Goal: Task Accomplishment & Management: Use online tool/utility

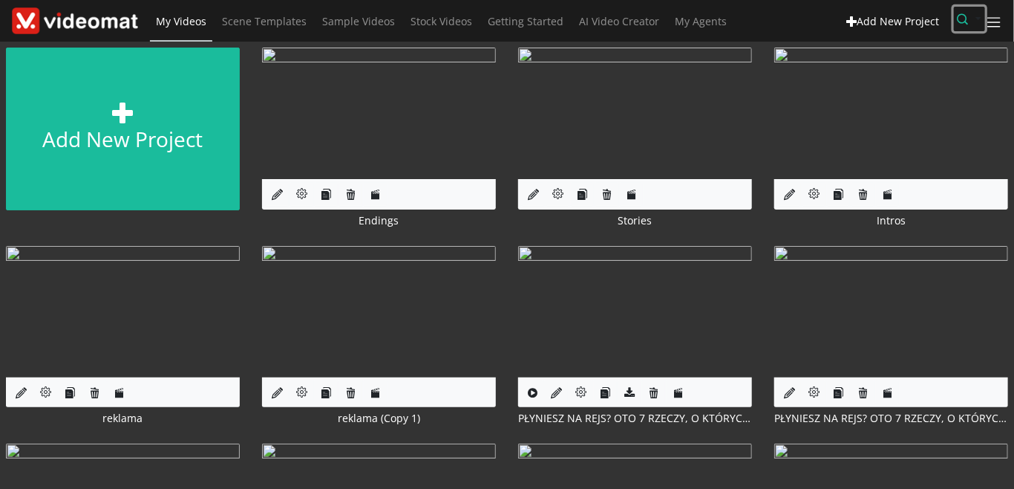
click at [962, 22] on icon "button" at bounding box center [963, 18] width 11 height 11
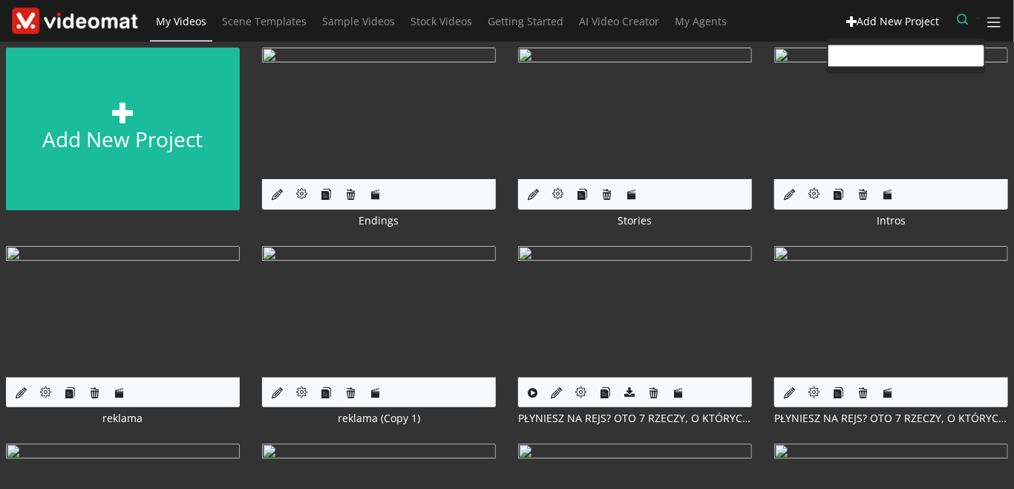
click at [896, 55] on input "text" at bounding box center [906, 56] width 157 height 22
paste input "kairodecker@gmail.com"
type input "kairodecker@gmail.com"
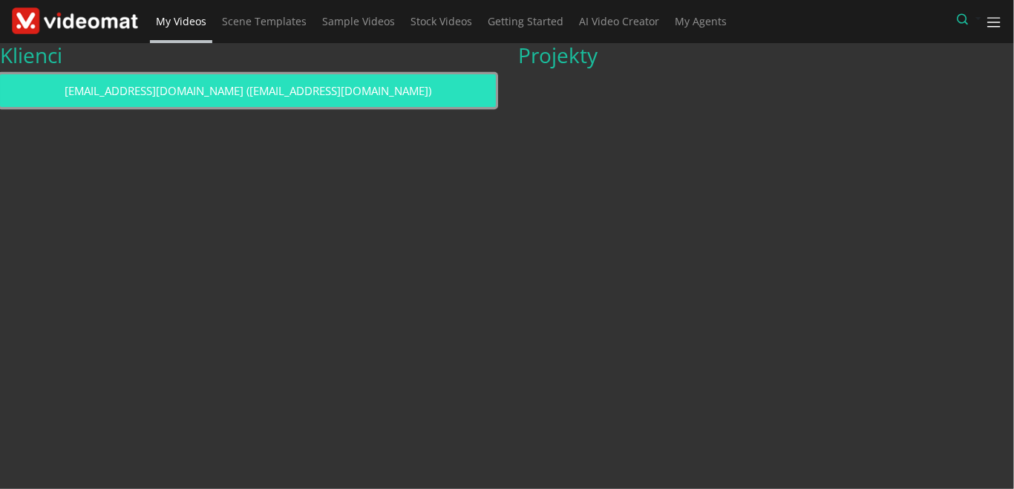
click at [379, 88] on link "kairodecker@gmail.com (kairodecker@gmail.com)" at bounding box center [248, 90] width 496 height 33
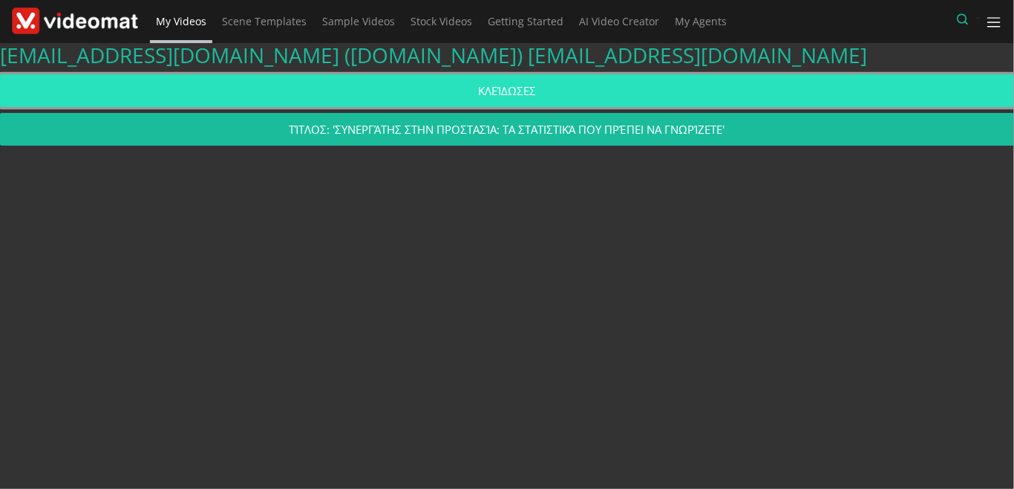
click at [391, 96] on link "ΚΛΕΊΔΩΣΕΣ" at bounding box center [507, 90] width 1014 height 33
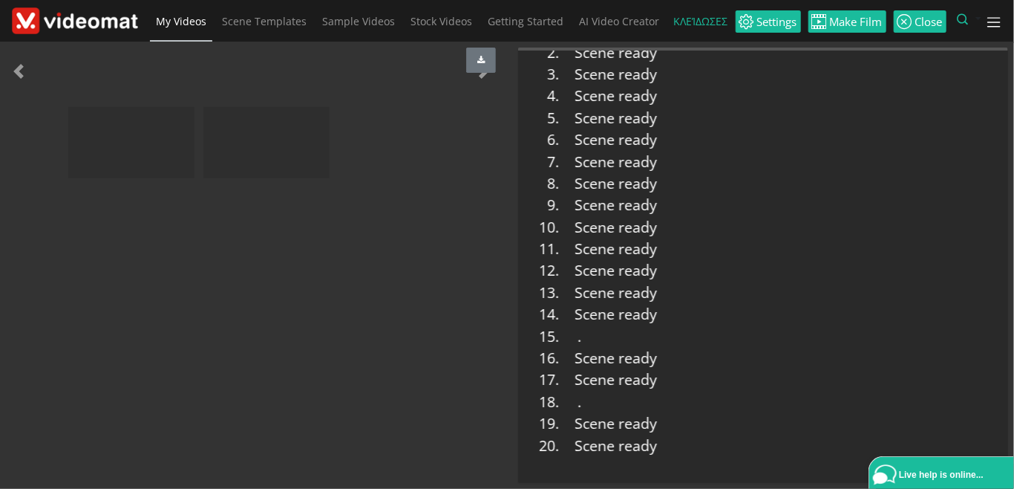
scroll to position [708, 0]
click at [6, 117] on img at bounding box center [6, 117] width 0 height 0
click at [189, 20] on span "My Videos" at bounding box center [181, 21] width 50 height 14
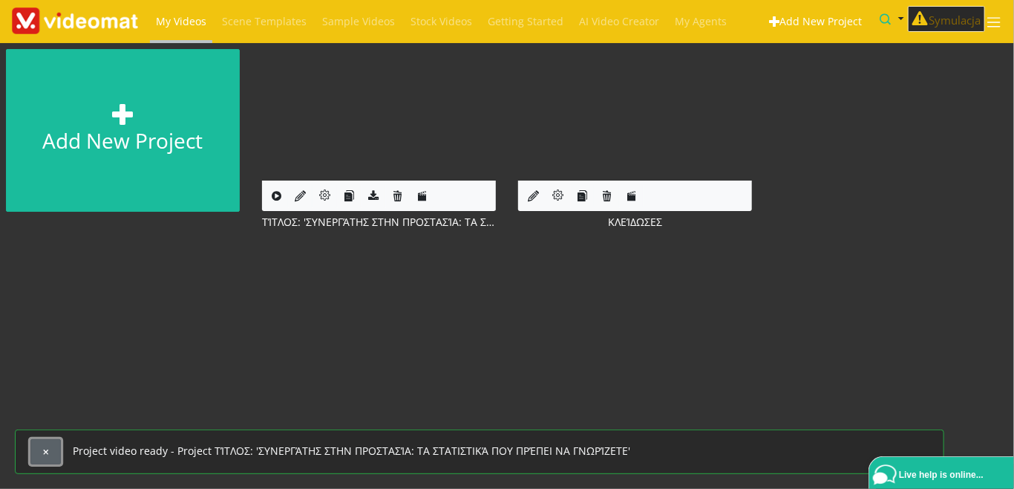
click at [42, 453] on span "button" at bounding box center [46, 452] width 8 height 8
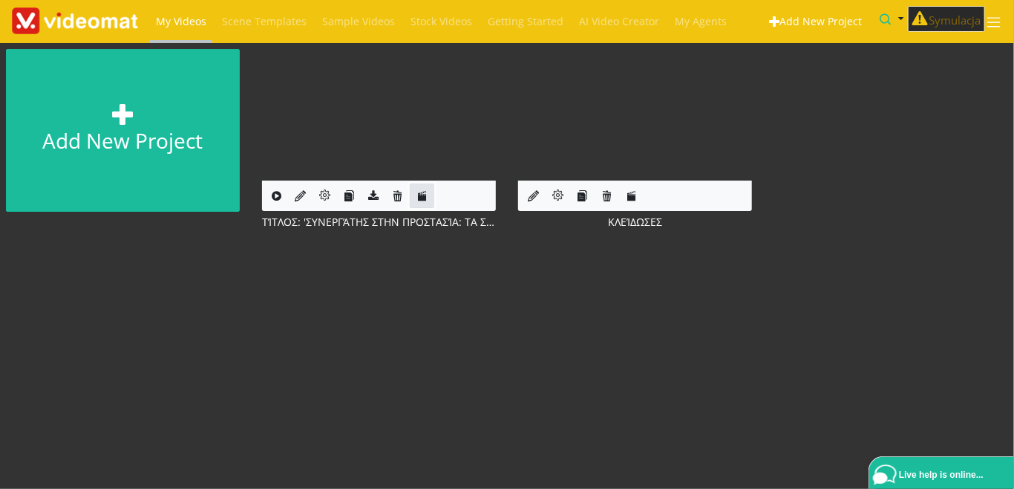
click at [423, 192] on icon at bounding box center [422, 195] width 11 height 11
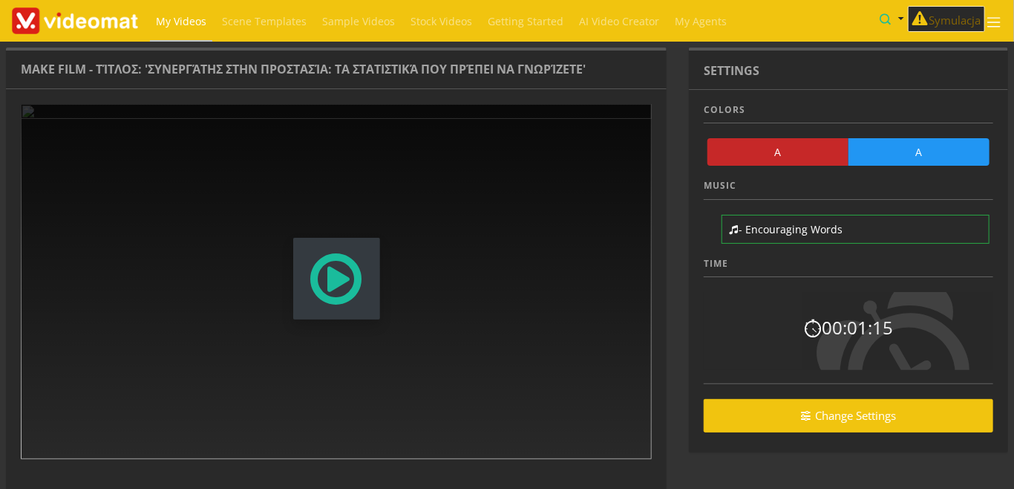
click at [352, 281] on span "Modal Window" at bounding box center [336, 278] width 57 height 65
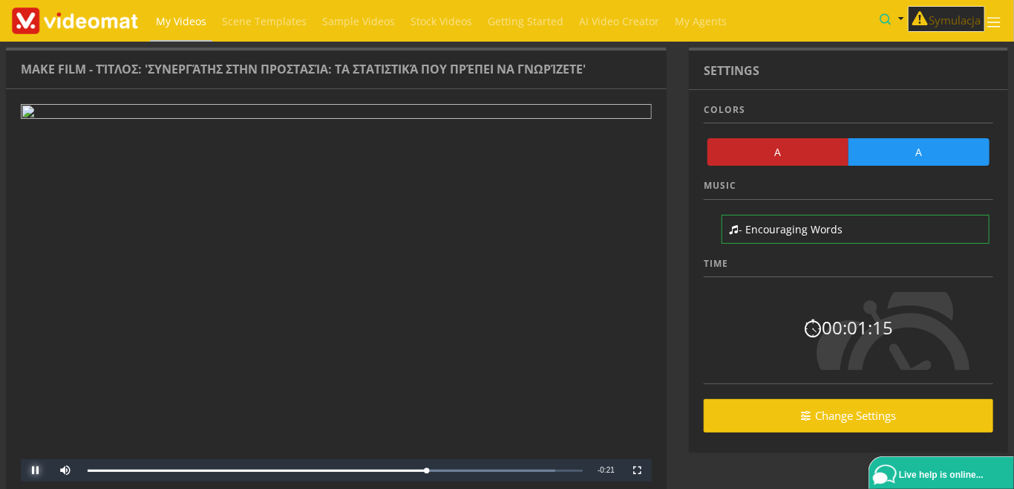
click at [36, 470] on span "Video Player" at bounding box center [36, 470] width 30 height 0
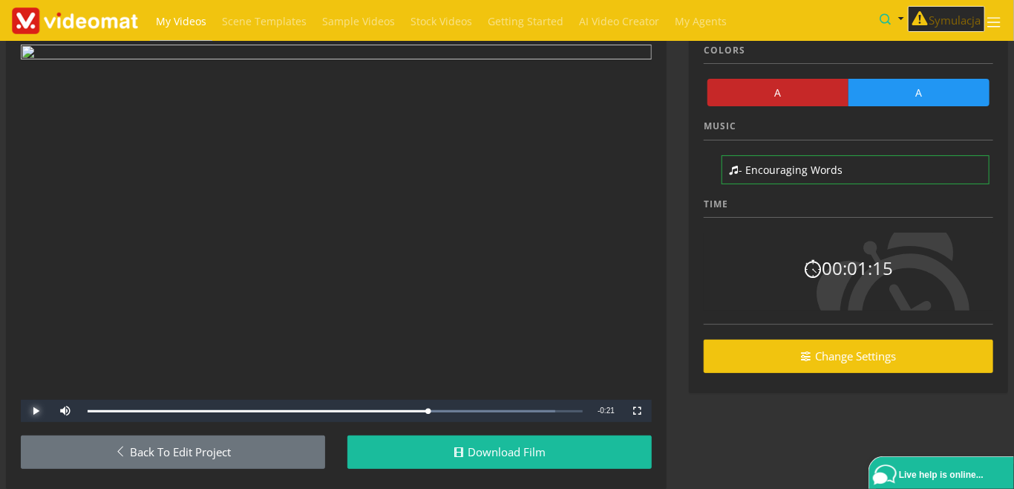
scroll to position [88, 0]
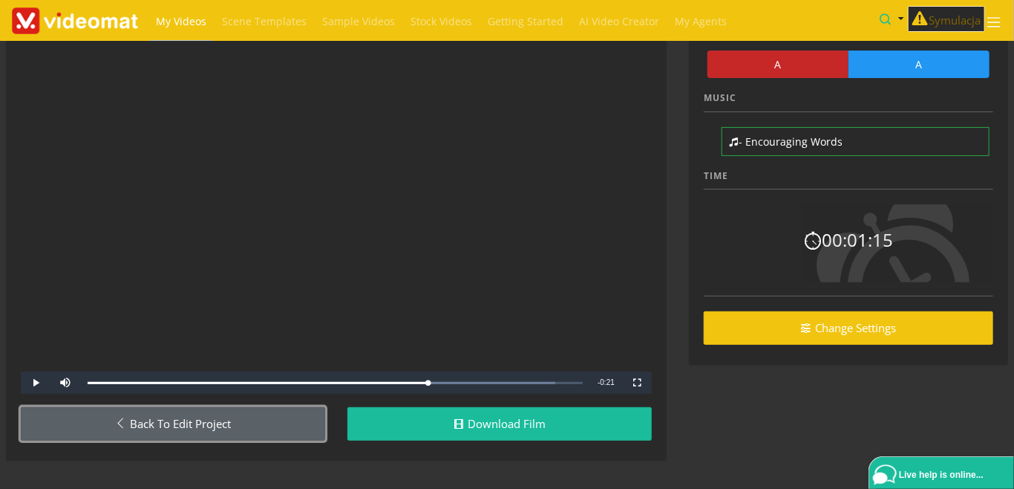
click at [197, 426] on link "Back to Edit Project" at bounding box center [173, 423] width 304 height 33
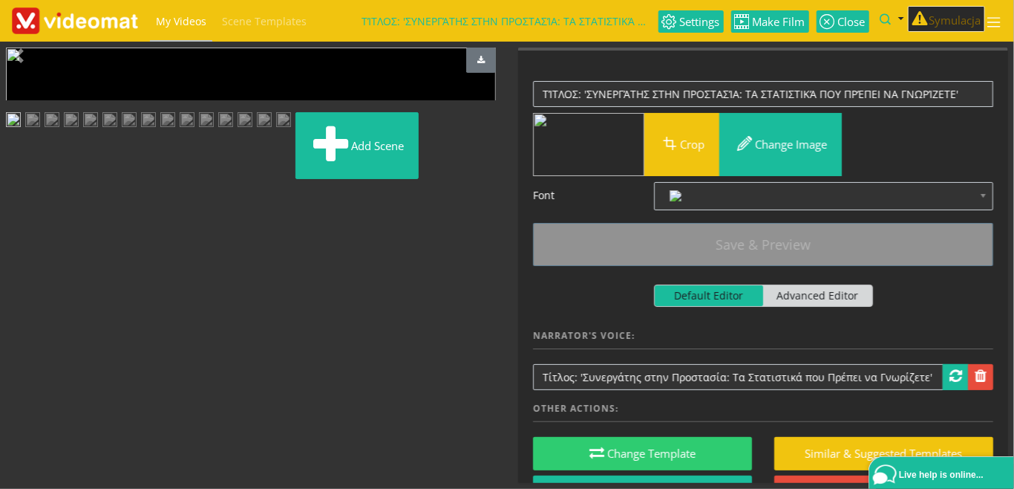
click at [186, 19] on span "My Videos" at bounding box center [181, 21] width 50 height 14
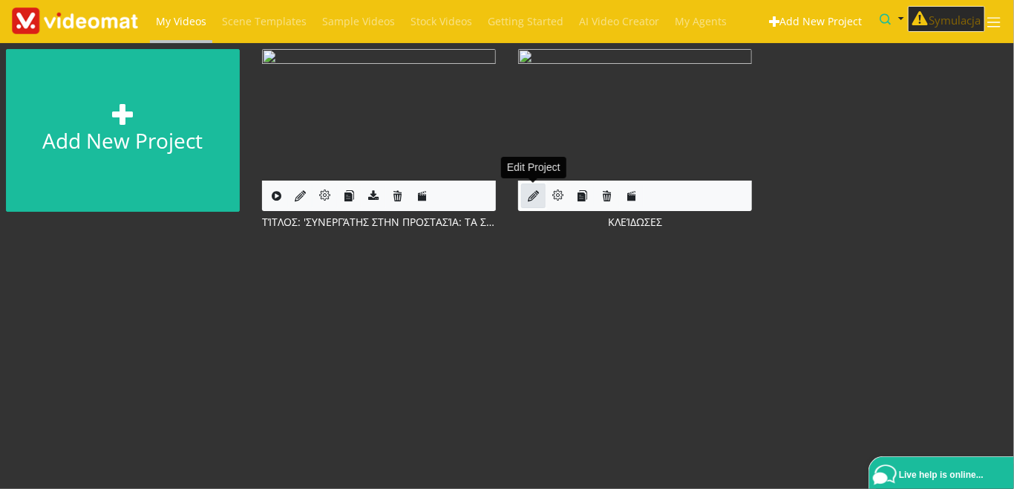
click at [531, 196] on icon at bounding box center [533, 195] width 11 height 11
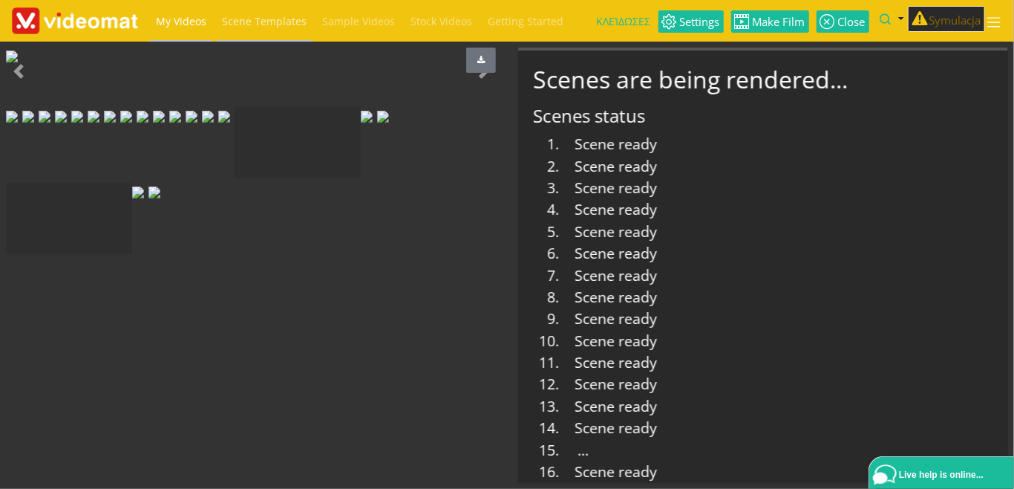
scroll to position [537, 0]
click at [182, 17] on span "My Videos" at bounding box center [181, 21] width 50 height 14
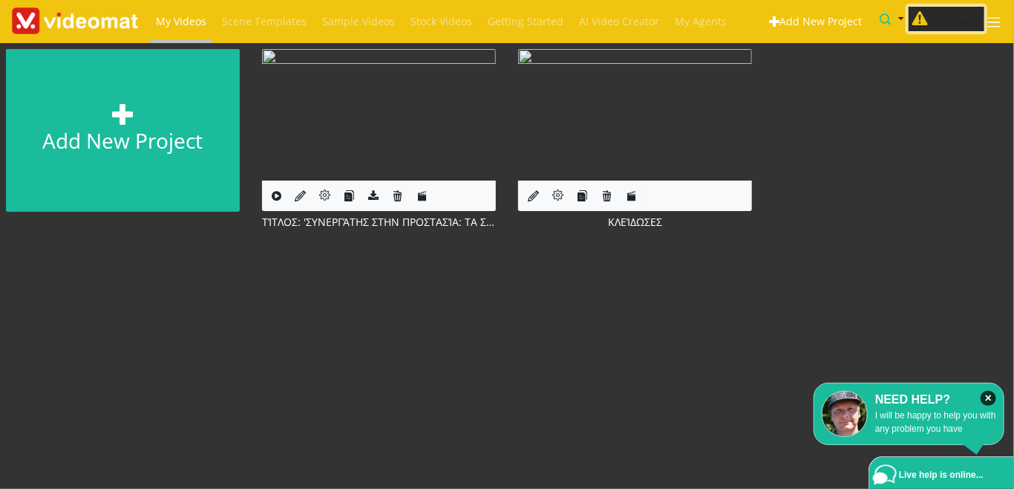
click at [965, 22] on button "Symulacja" at bounding box center [946, 19] width 77 height 27
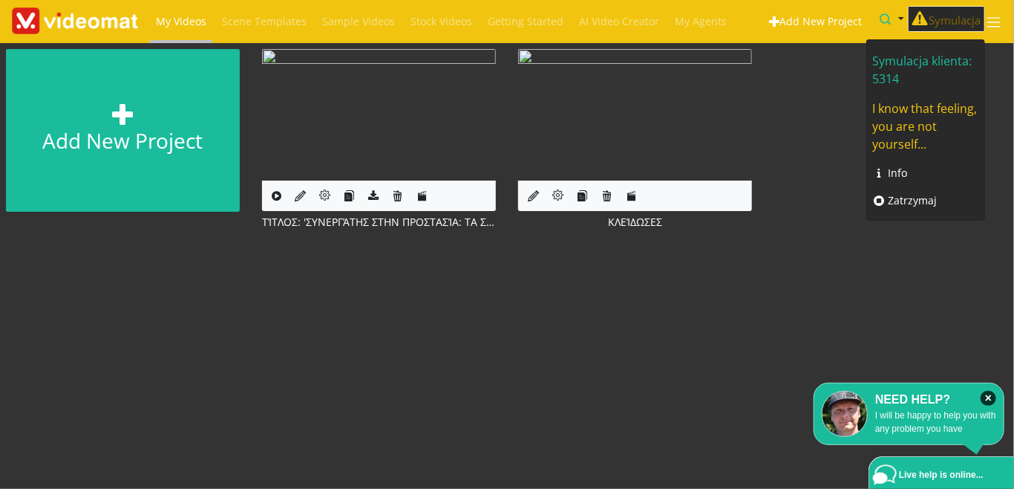
click at [801, 88] on div "Add new project Edit Project ΤΊΤΛΟΣ: 'ΣΥΝΕΡΓΆΤΗΣ ΣΤΗΝ ΠΡΟΣΤΑΣΊΑ: ΤΑ ΣΤΑΤΙΣΤΙΚΆ …" at bounding box center [507, 148] width 1037 height 210
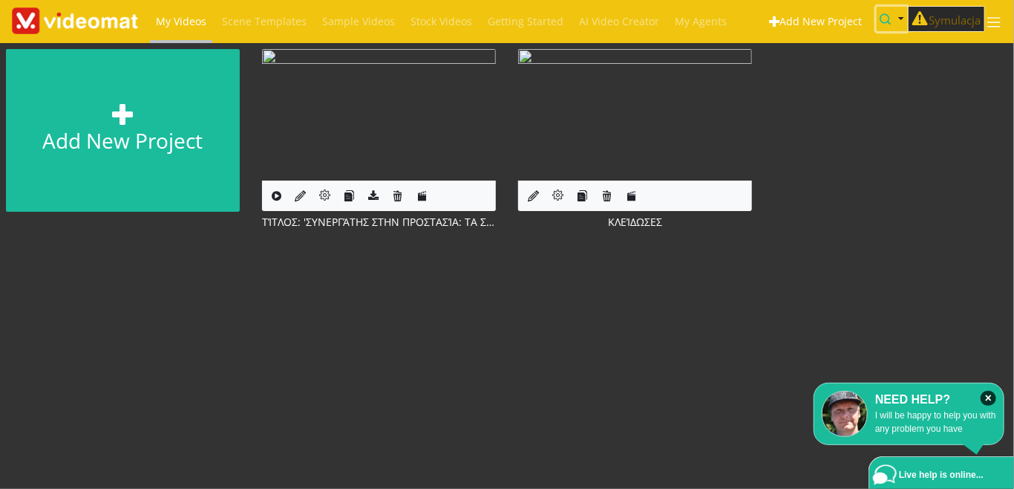
click at [890, 18] on button "button" at bounding box center [892, 19] width 31 height 25
click at [900, 19] on button "button" at bounding box center [892, 19] width 31 height 25
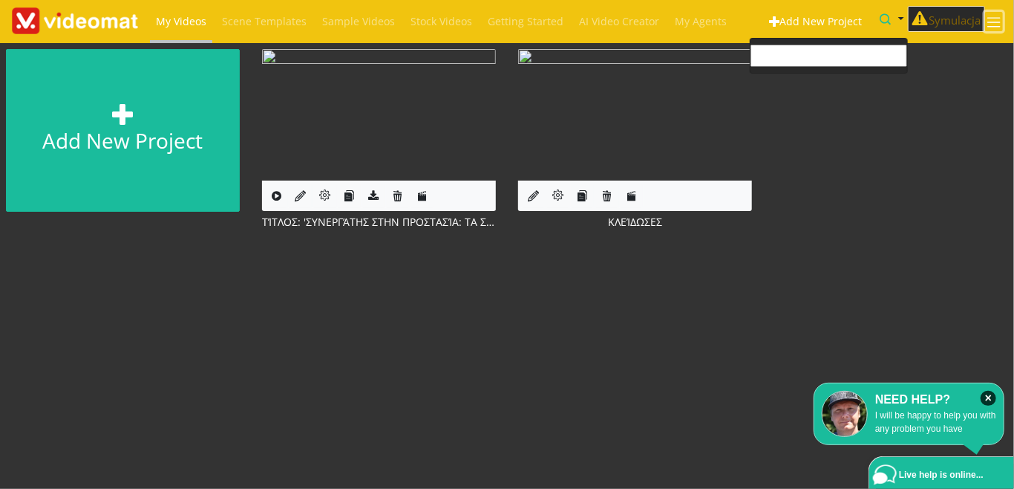
click at [997, 22] on span at bounding box center [994, 22] width 17 height 17
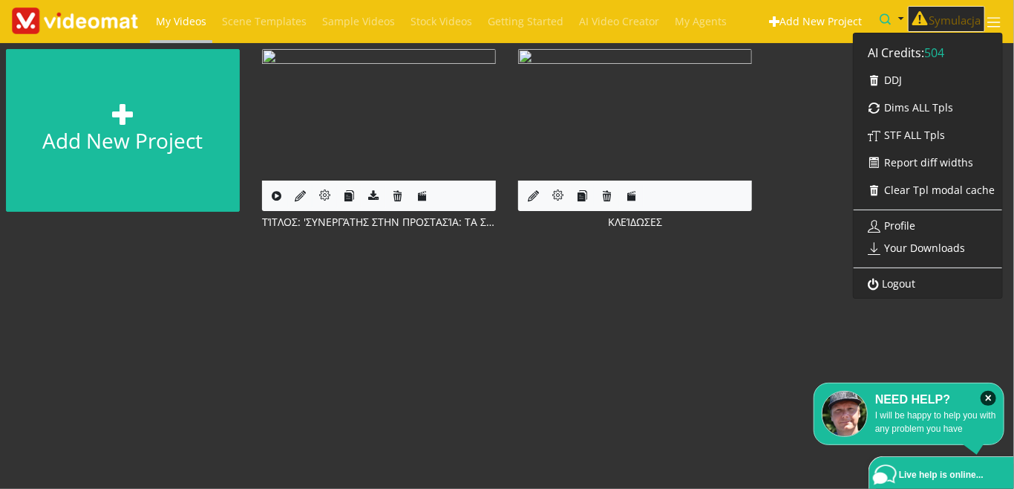
click at [824, 159] on div "Add new project Edit Project ΤΊΤΛΟΣ: 'ΣΥΝΕΡΓΆΤΗΣ ΣΤΗΝ ΠΡΟΣΤΑΣΊΑ: ΤΑ ΣΤΑΤΙΣΤΙΚΆ …" at bounding box center [507, 148] width 1037 height 210
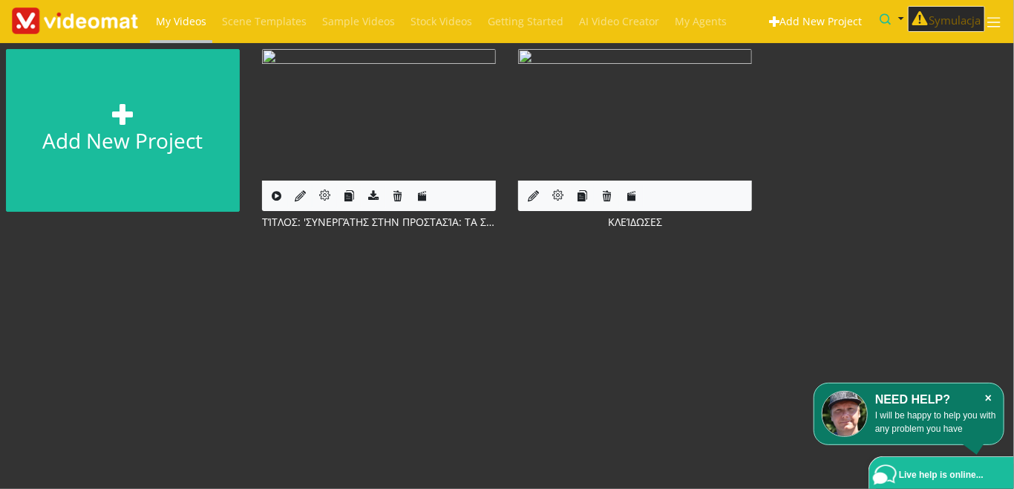
click at [985, 397] on icon "×" at bounding box center [989, 398] width 16 height 15
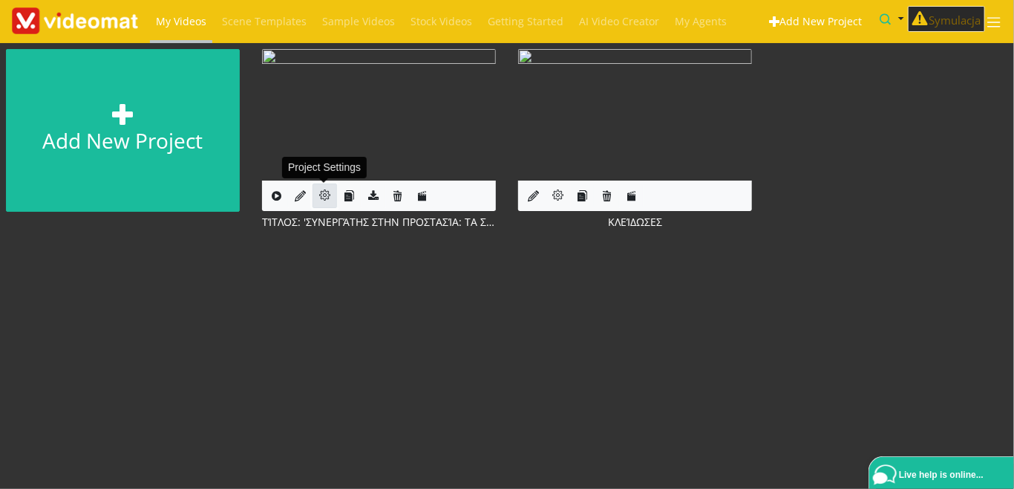
click at [324, 195] on icon at bounding box center [324, 194] width 11 height 11
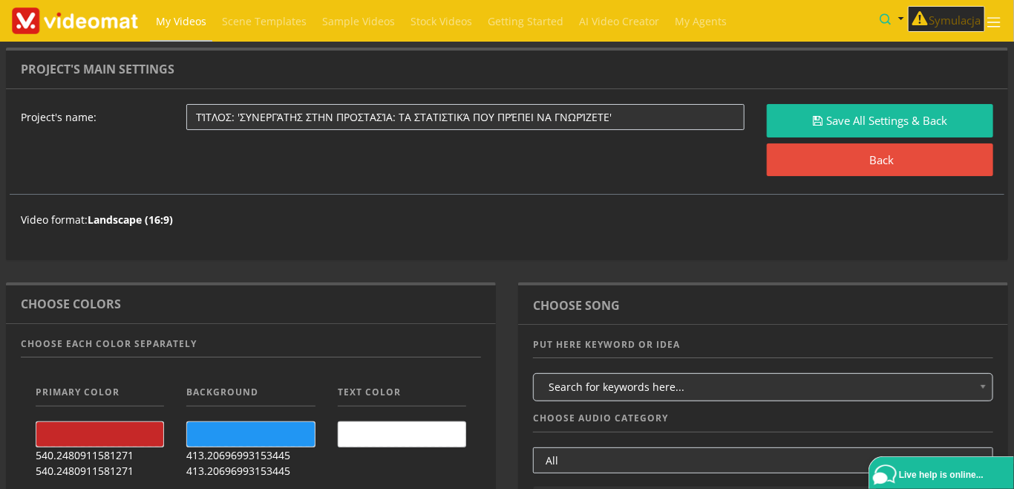
click at [171, 16] on span "My Videos" at bounding box center [181, 21] width 50 height 14
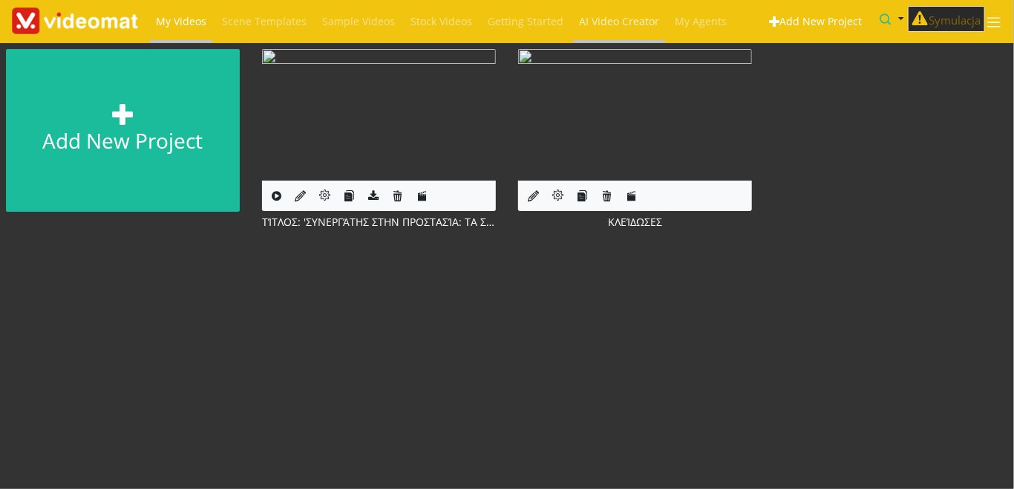
click at [579, 22] on span "AI Video Creator" at bounding box center [619, 21] width 80 height 14
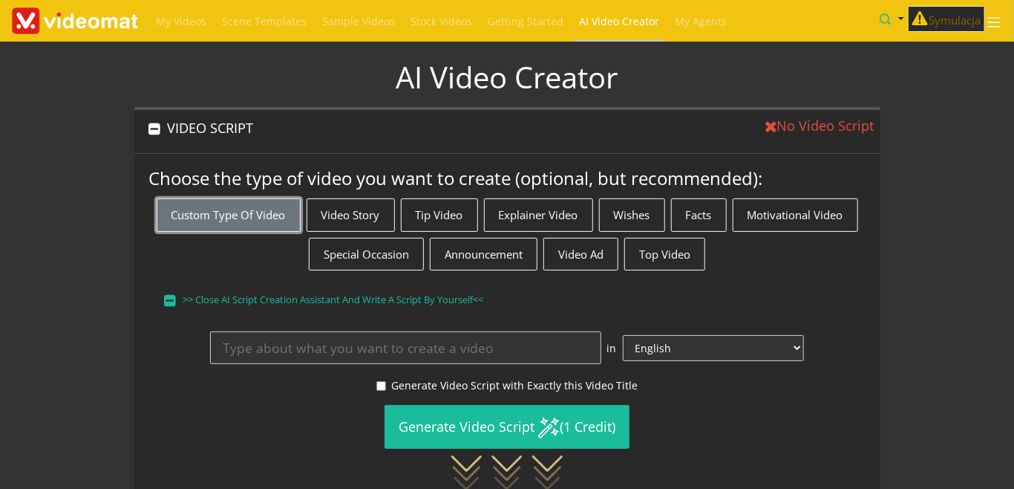
click at [269, 213] on button "Custom Type of Video" at bounding box center [229, 214] width 144 height 33
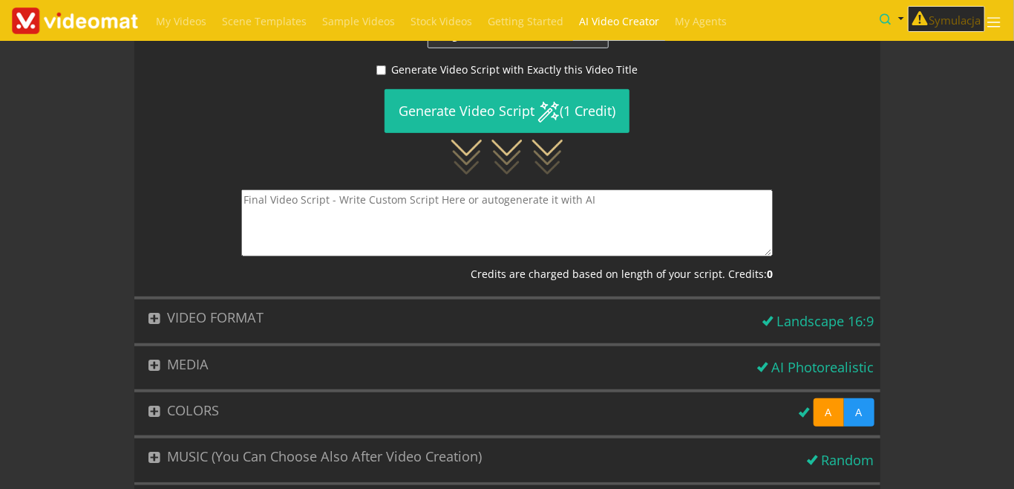
scroll to position [171, 0]
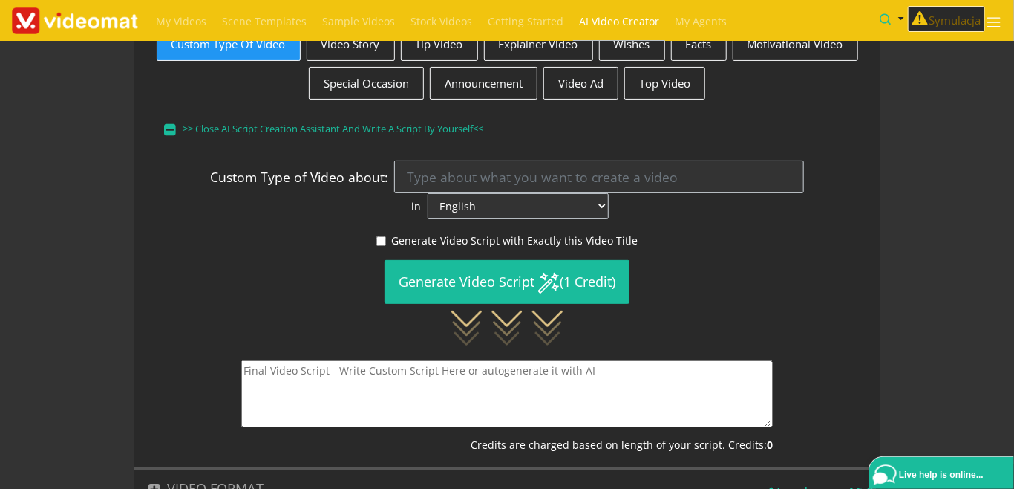
click at [334, 360] on textarea at bounding box center [507, 393] width 532 height 67
paste textarea "Κλείδωσες; Όπλισες; Είσαι σίγουρος; Αυτές οι ερωτήσεις δεν θα έπρεπε καν να υπά…"
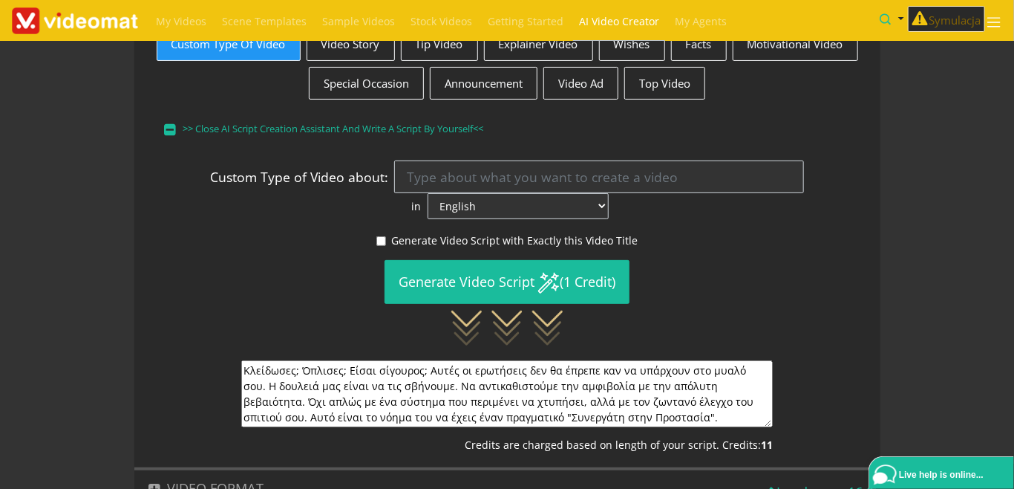
scroll to position [13, 0]
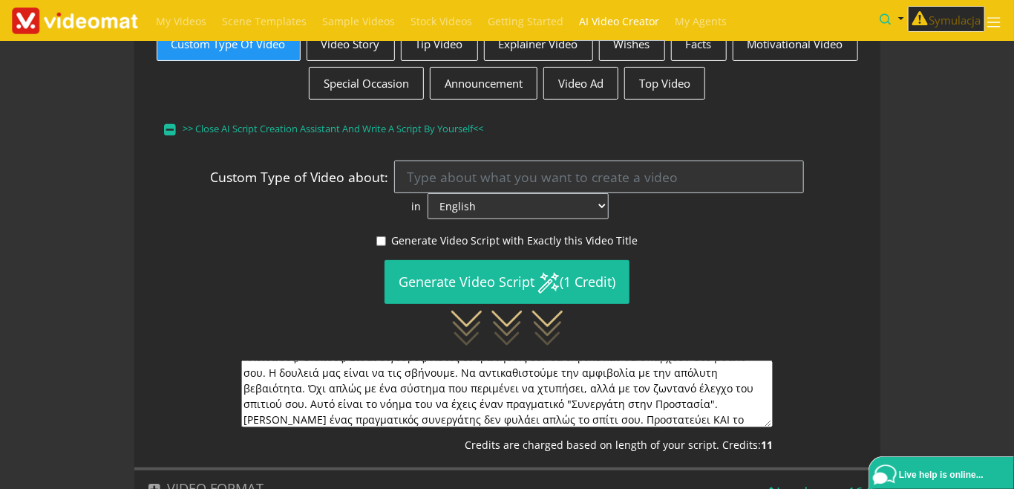
type textarea "Κλείδωσες; Όπλισες; Είσαι σίγουρος; Αυτές οι ερωτήσεις δεν θα έπρεπε καν να υπά…"
click at [428, 193] on select "English Afrikaans Arabic Bosnian Bulgarian Catalan Chinese (Simple) Czech Danis…" at bounding box center [518, 206] width 181 height 26
select select "el"
click option "Greek" at bounding box center [0, 0] width 0 height 0
click at [265, 283] on div "Generate Video Script with Exactly this Video Title Generate Video Script (1 Cr…" at bounding box center [507, 288] width 717 height 113
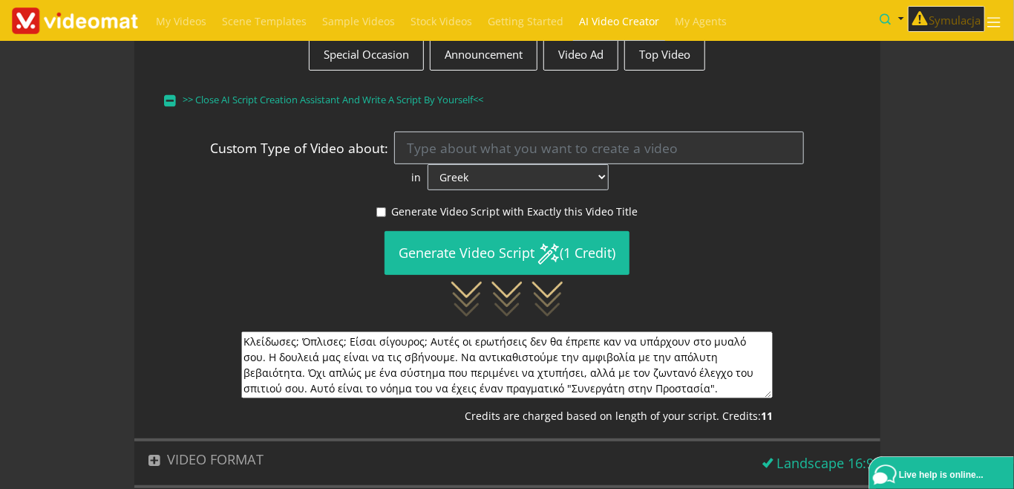
scroll to position [417, 0]
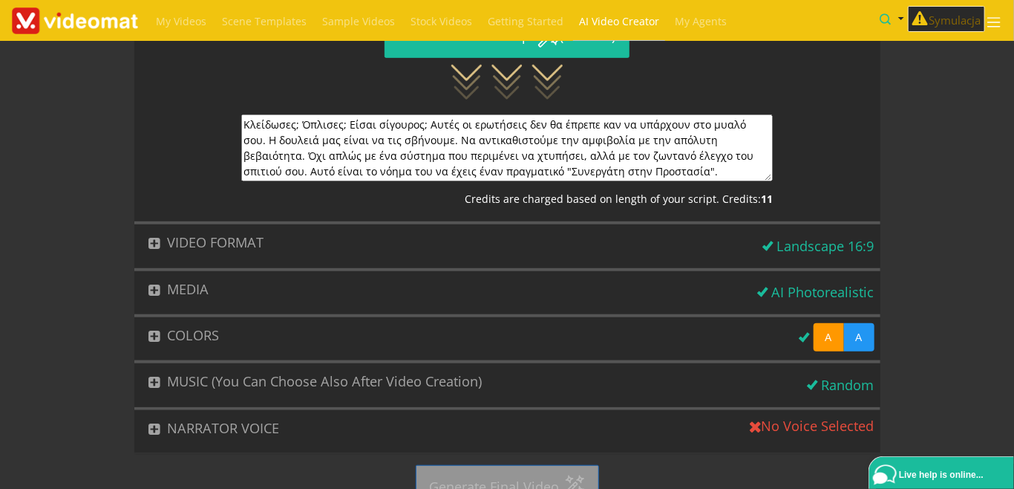
click at [198, 317] on button "COLORS" at bounding box center [463, 335] width 659 height 36
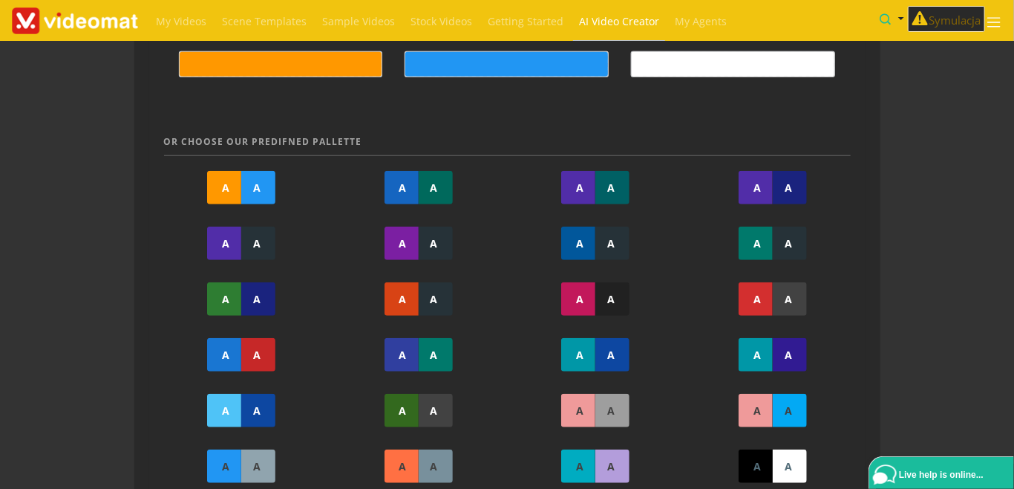
scroll to position [314, 0]
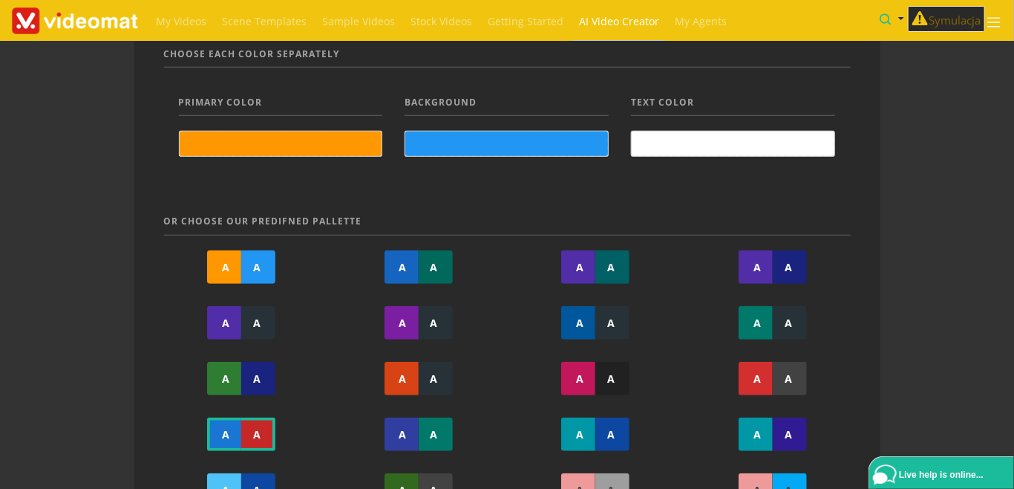
click at [243, 426] on div "A" at bounding box center [258, 433] width 34 height 33
type input "#1976d2"
type input "#c62828"
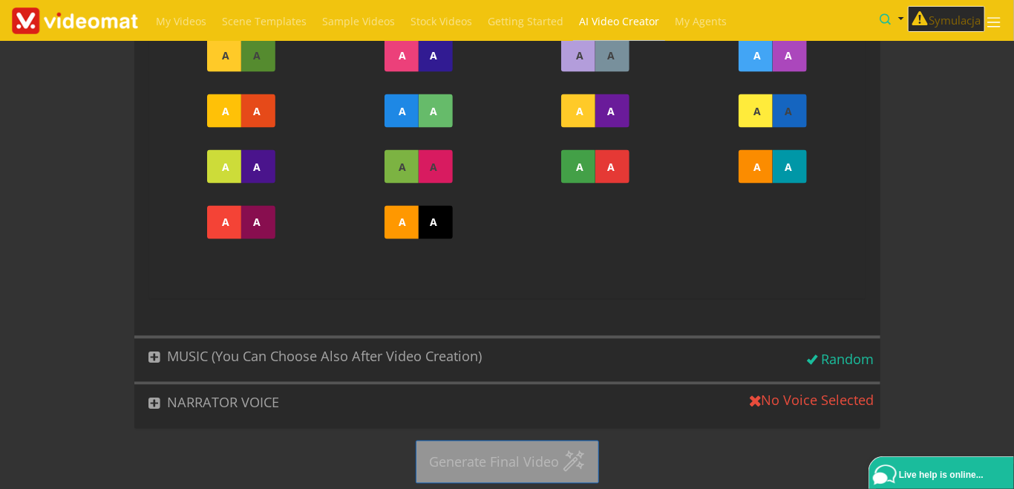
scroll to position [1142, 0]
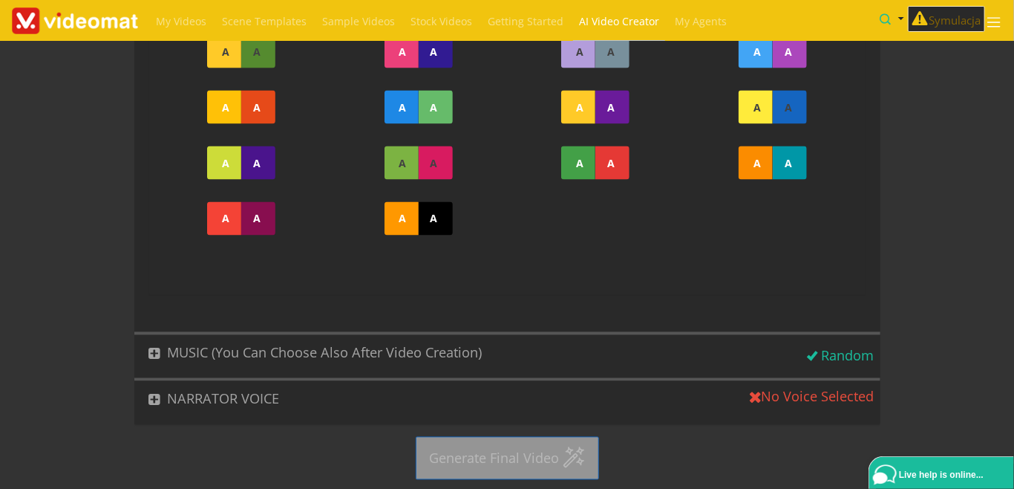
click at [312, 356] on button "MUSIC (You can choose also after video creation)" at bounding box center [468, 353] width 668 height 36
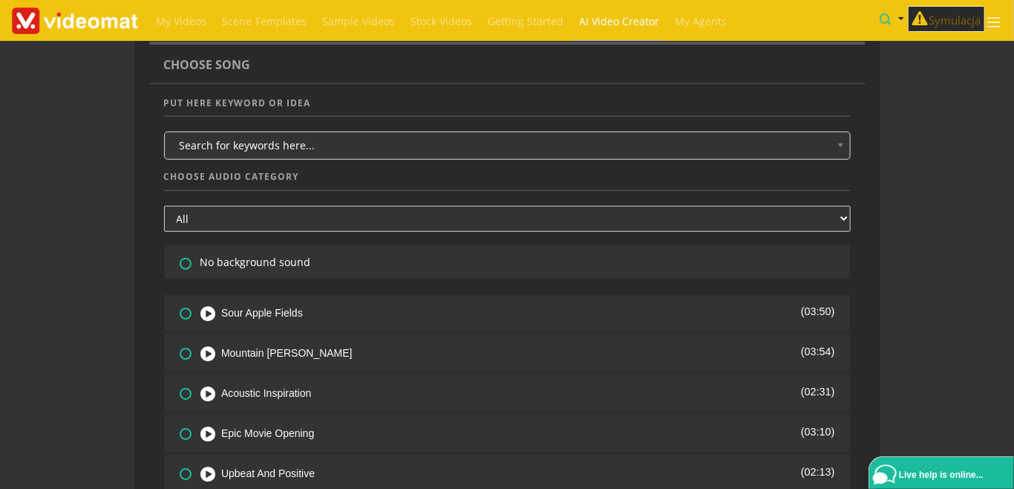
scroll to position [309, 0]
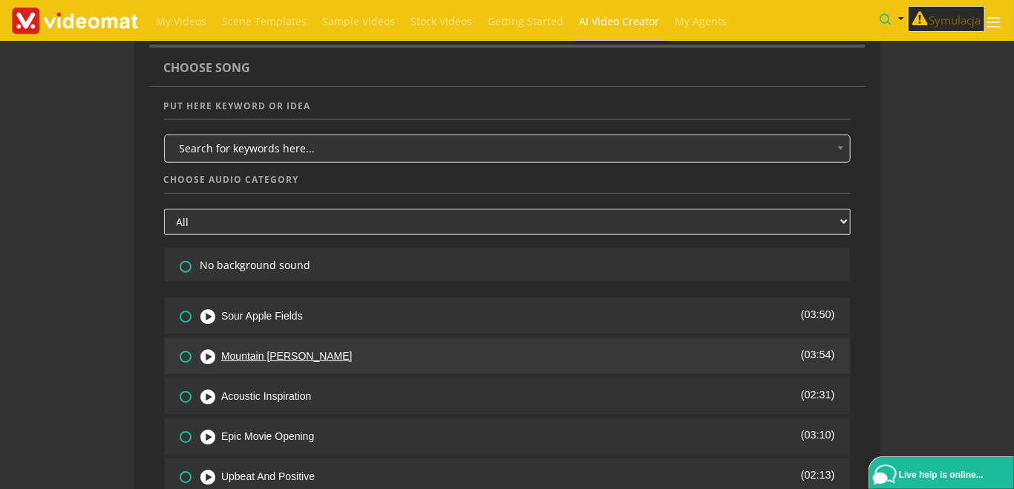
click at [250, 355] on span "Mountain Brooks" at bounding box center [286, 356] width 131 height 12
click at [177, 345] on icon at bounding box center [177, 345] width 0 height 0
click at [186, 355] on input"] "radio" at bounding box center [185, 352] width 10 height 10
radio input"] "true"
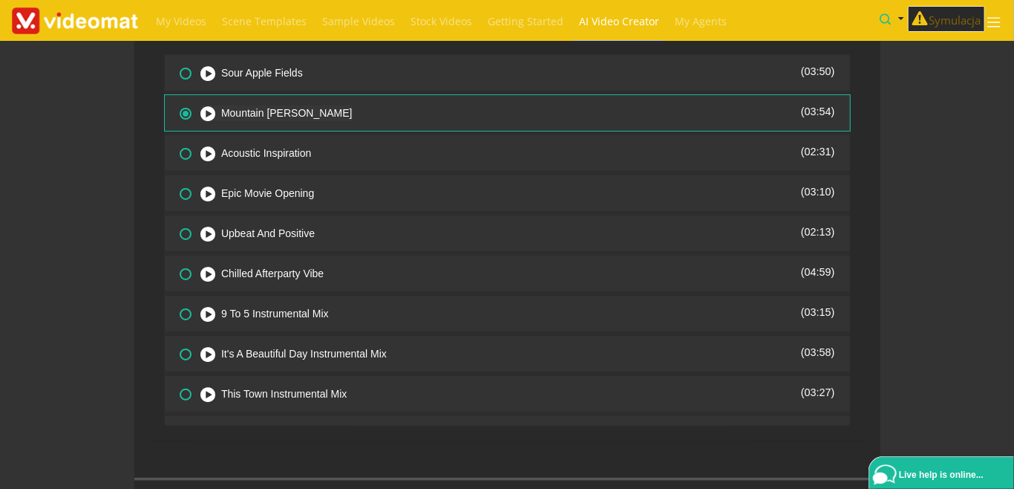
scroll to position [651, 0]
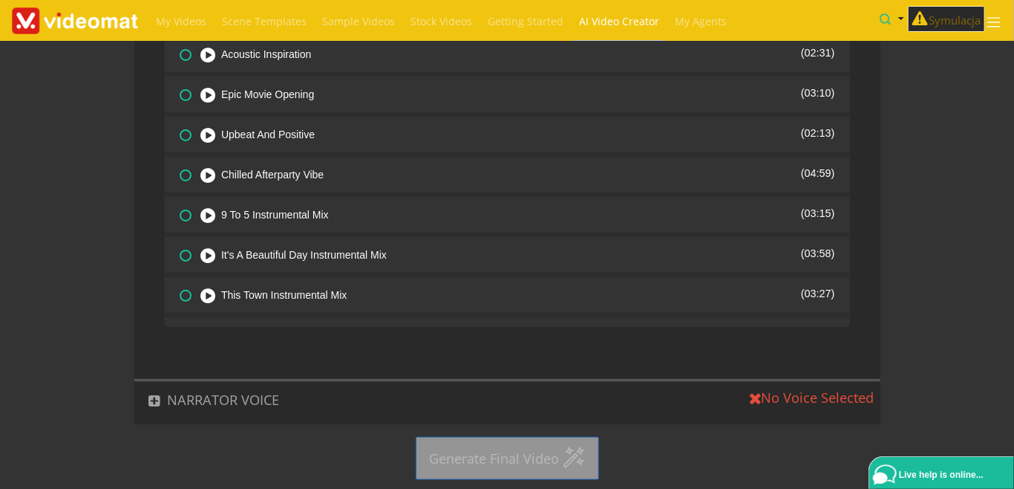
click at [219, 405] on button "NARRATOR VOICE" at bounding box center [439, 400] width 610 height 36
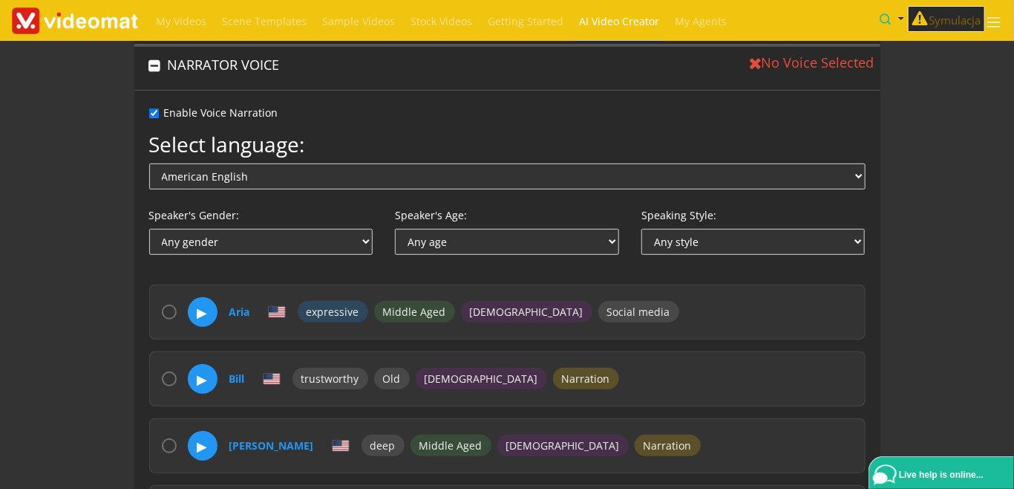
scroll to position [295, 0]
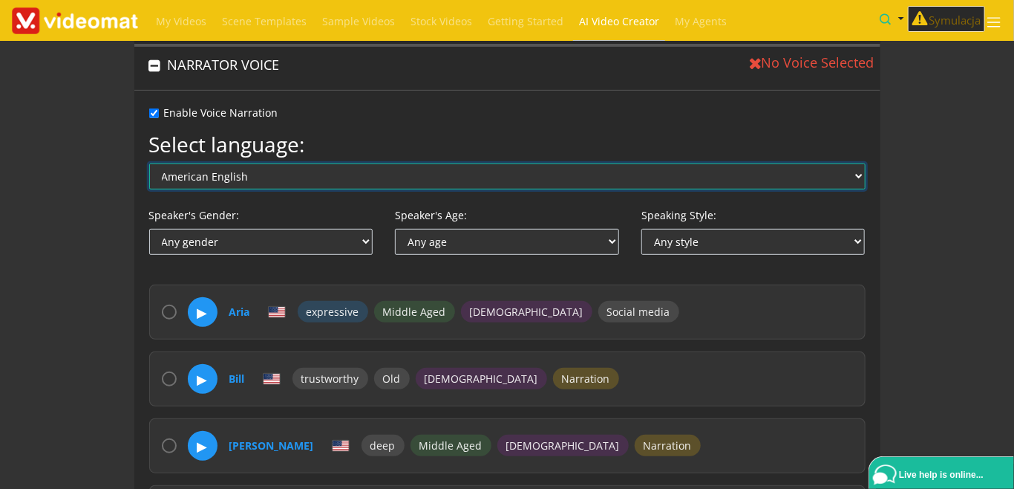
click at [149, 163] on select "American English Australian English British English Arabic Chinese Czech Danish…" at bounding box center [507, 176] width 717 height 26
select select "el"
click option "Greek" at bounding box center [0, 0] width 0 height 0
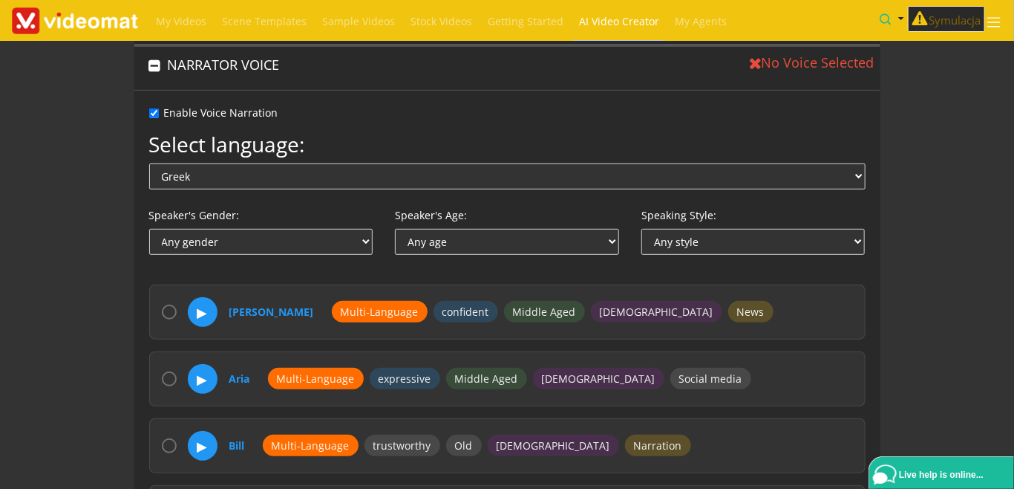
click at [204, 305] on button "▶" at bounding box center [202, 311] width 31 height 31
click at [204, 305] on button "⏸" at bounding box center [202, 311] width 31 height 31
click at [206, 374] on button "▶" at bounding box center [202, 378] width 31 height 31
click at [206, 374] on button "⏸" at bounding box center [202, 378] width 31 height 31
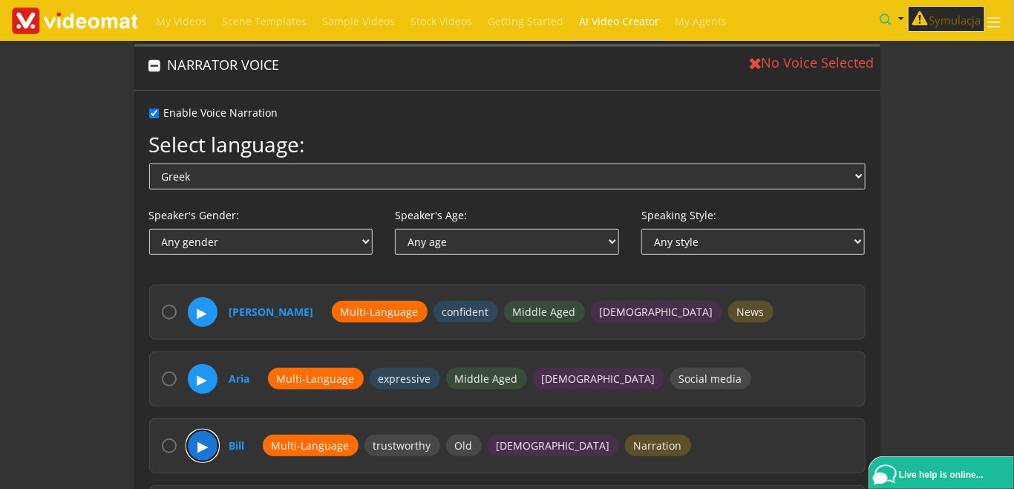
click at [206, 441] on button "▶" at bounding box center [202, 445] width 31 height 31
click at [206, 441] on button "⏸" at bounding box center [202, 445] width 31 height 31
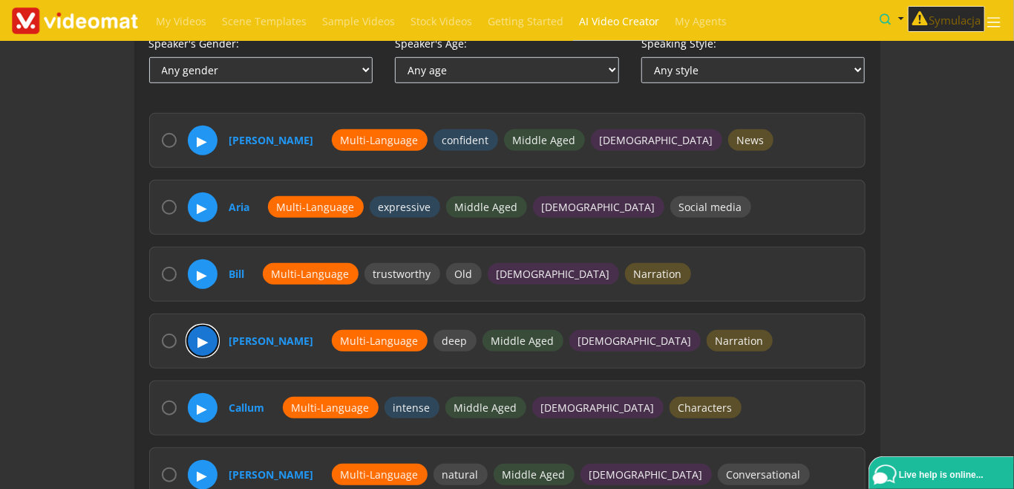
click at [202, 341] on button "▶" at bounding box center [202, 340] width 31 height 31
click at [202, 341] on button "⏸" at bounding box center [202, 340] width 31 height 31
click at [197, 417] on button "▶" at bounding box center [202, 407] width 31 height 31
click at [201, 408] on button "⏸" at bounding box center [202, 407] width 31 height 31
click at [169, 405] on input "radio" at bounding box center [169, 407] width 15 height 15
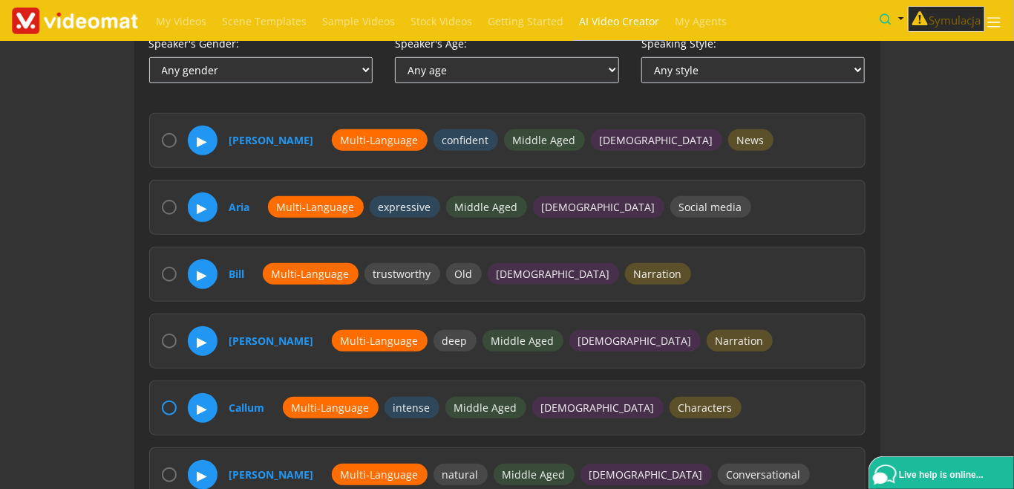
radio input "true"
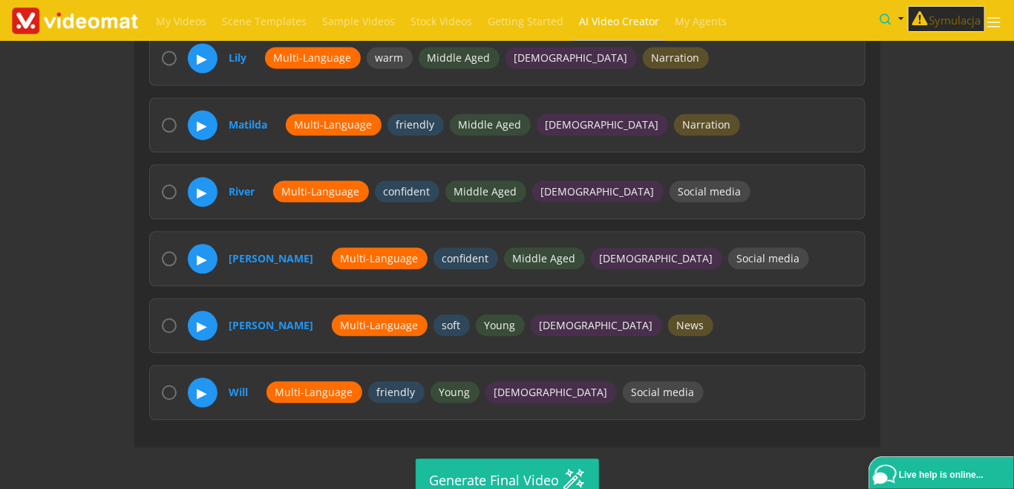
scroll to position [1501, 0]
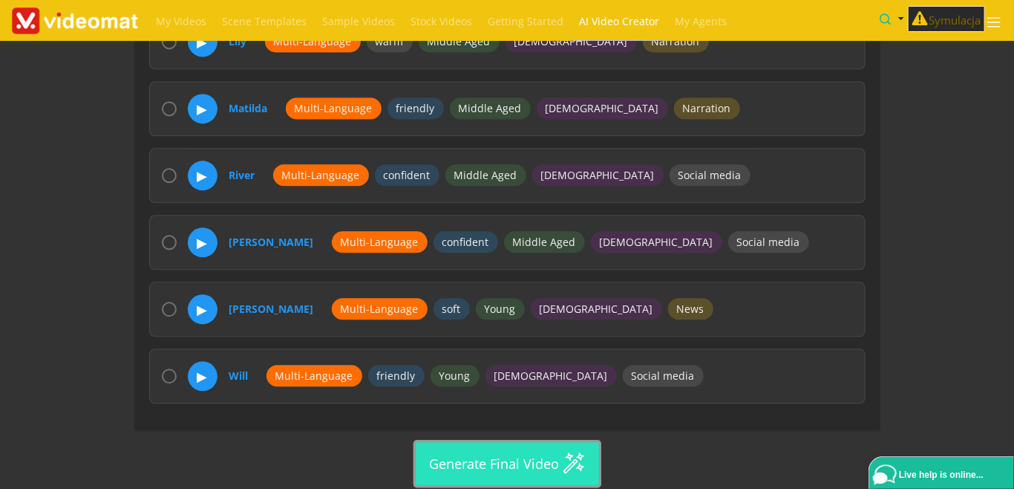
click at [499, 456] on button "Generate Final Video" at bounding box center [507, 463] width 183 height 43
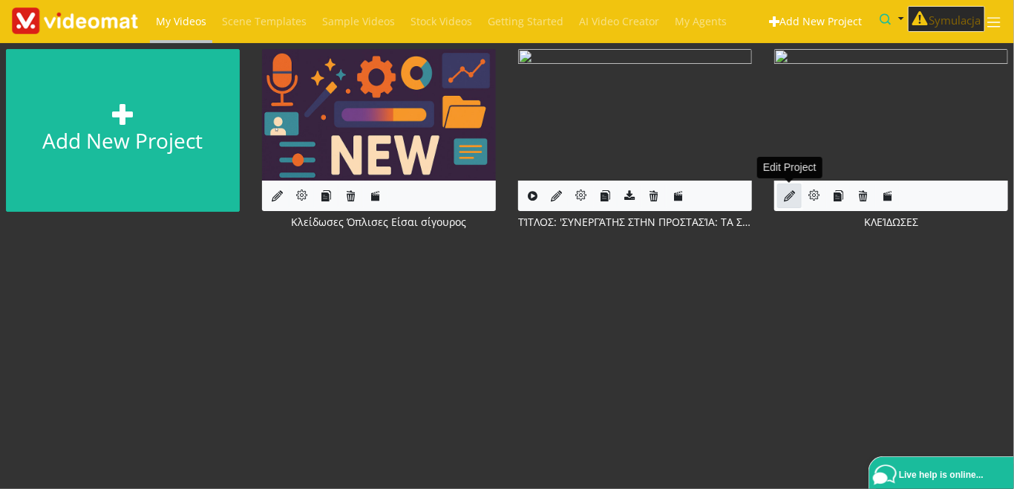
click at [786, 193] on icon at bounding box center [789, 195] width 11 height 11
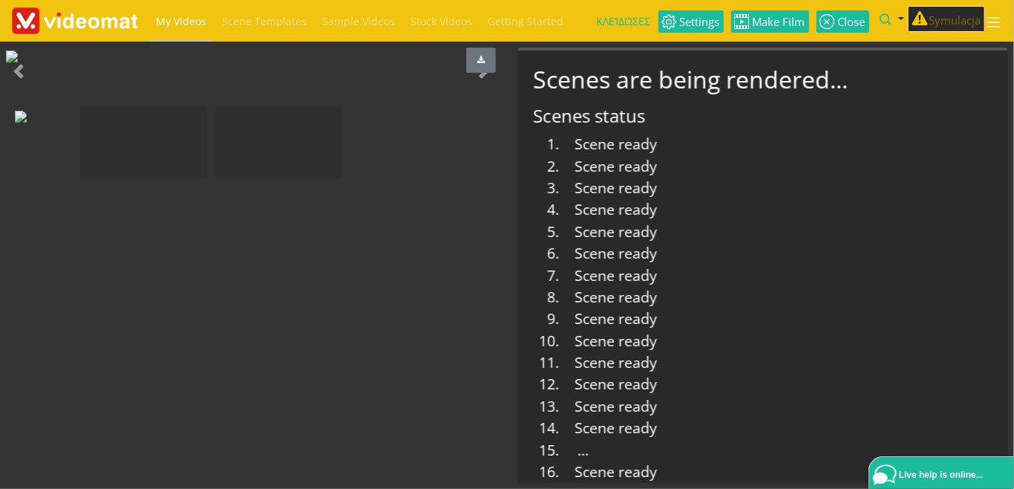
scroll to position [708, 0]
click at [18, 123] on img at bounding box center [12, 117] width 12 height 12
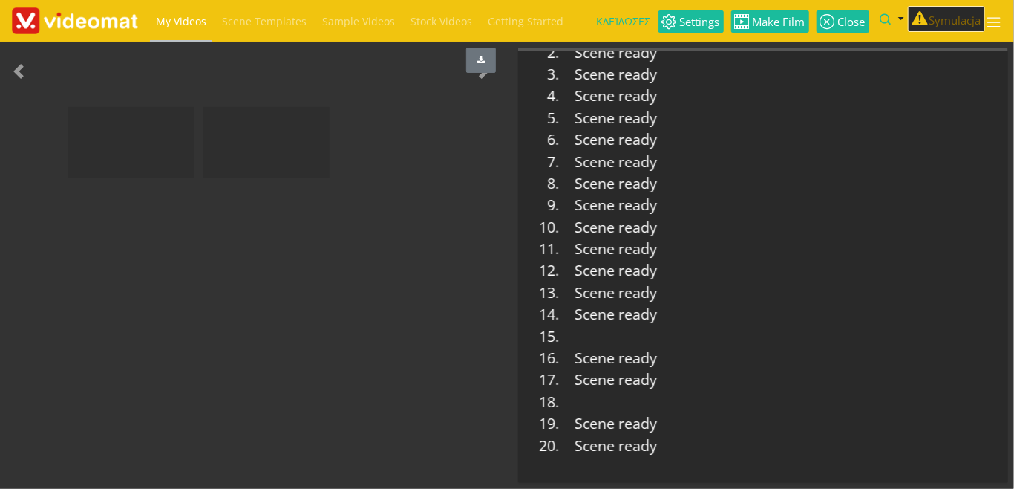
scroll to position [708, 0]
click at [6, 117] on img at bounding box center [6, 117] width 0 height 0
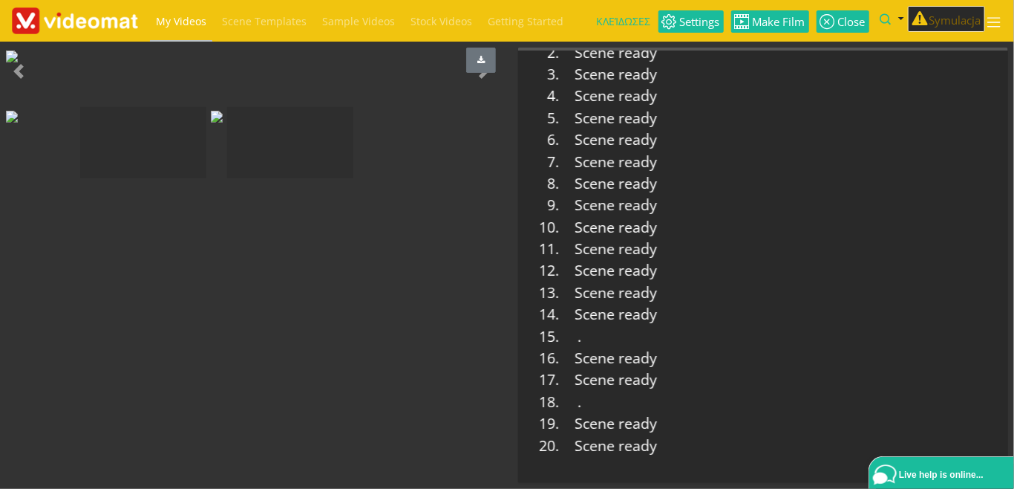
scroll to position [342, 0]
click at [193, 27] on span "My Videos" at bounding box center [181, 21] width 50 height 14
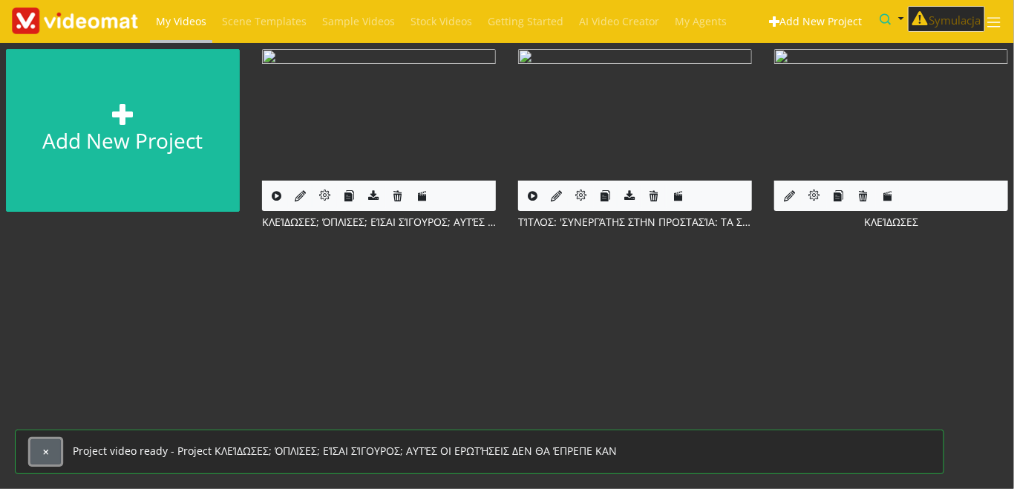
click at [39, 456] on button "button" at bounding box center [45, 451] width 30 height 25
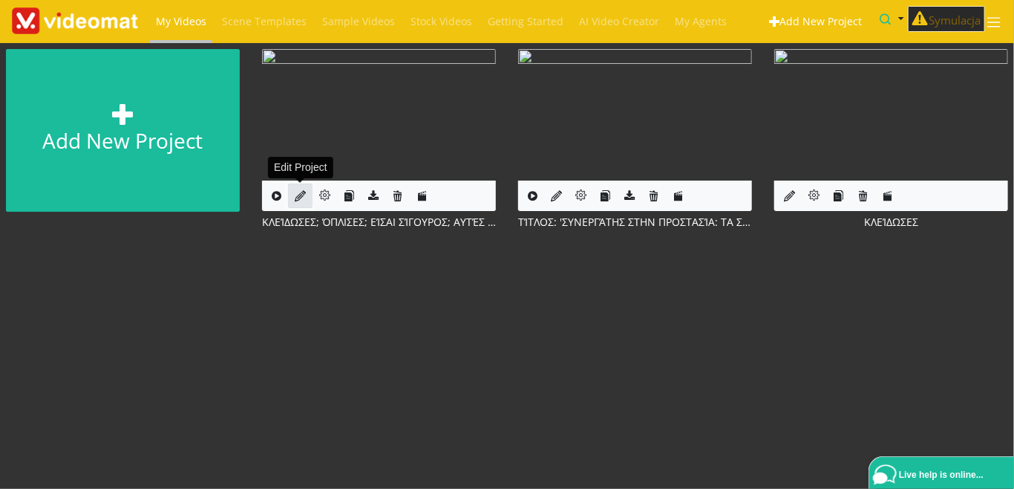
click at [298, 195] on icon at bounding box center [300, 195] width 11 height 11
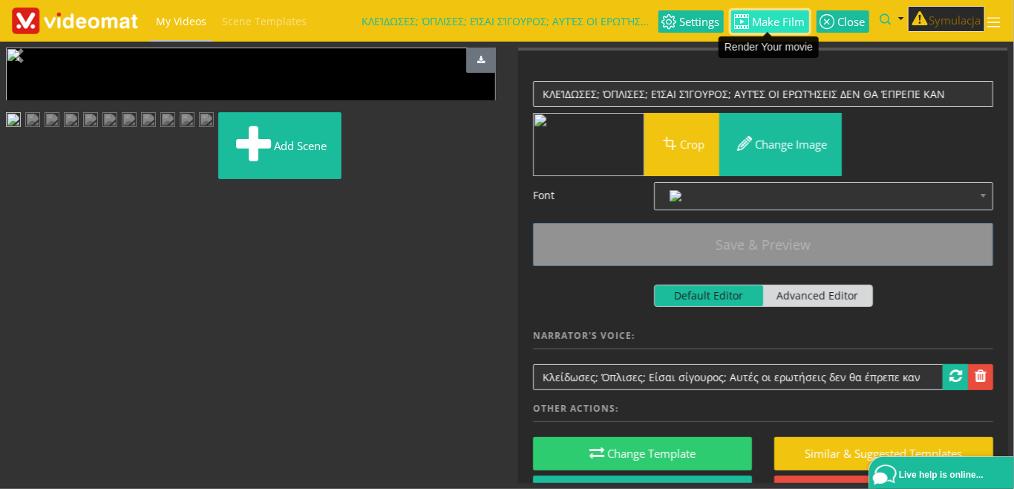
click at [769, 26] on span "Make Film" at bounding box center [778, 21] width 56 height 11
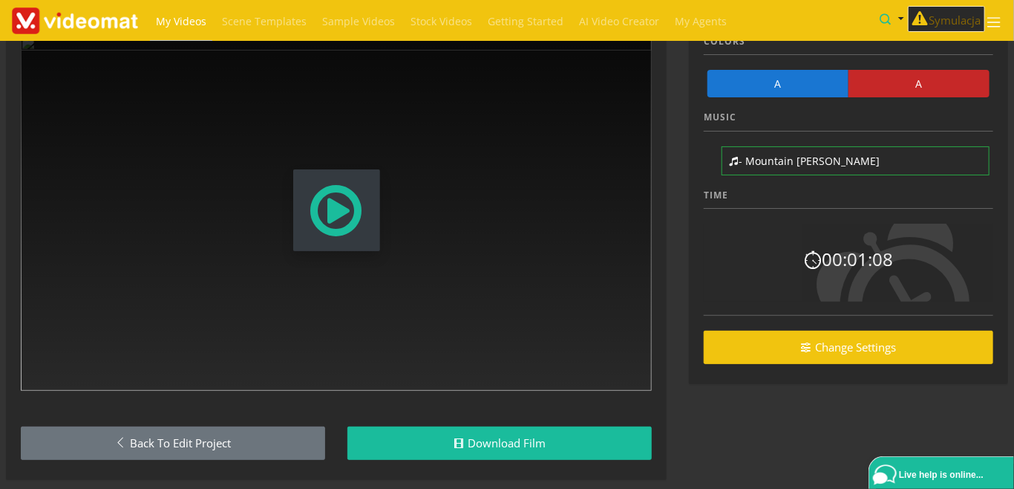
scroll to position [88, 0]
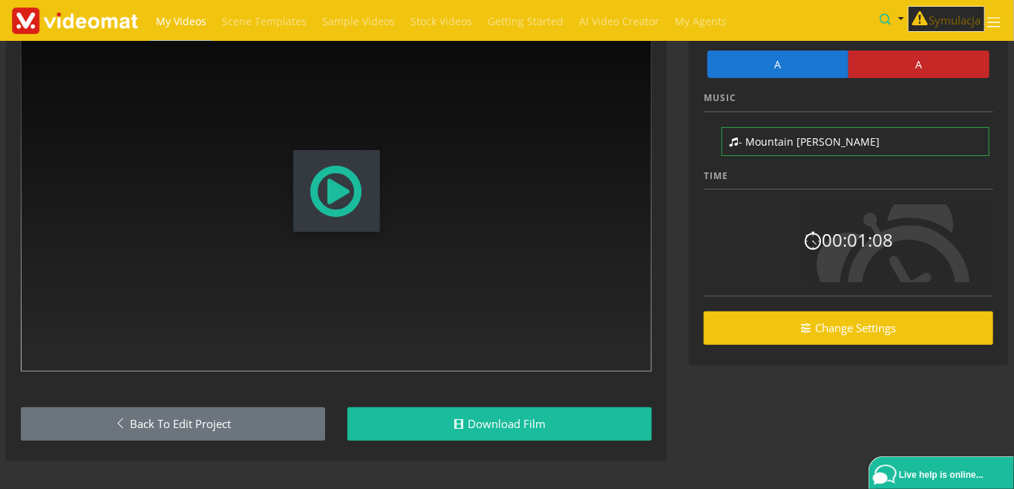
click at [358, 196] on span "Modal Window" at bounding box center [336, 190] width 57 height 65
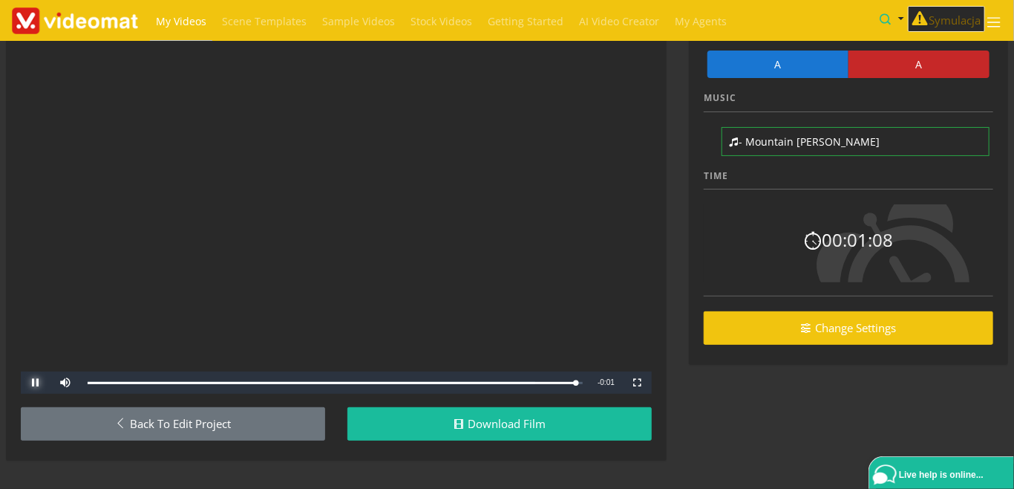
click at [40, 382] on span "Video Player" at bounding box center [36, 382] width 30 height 0
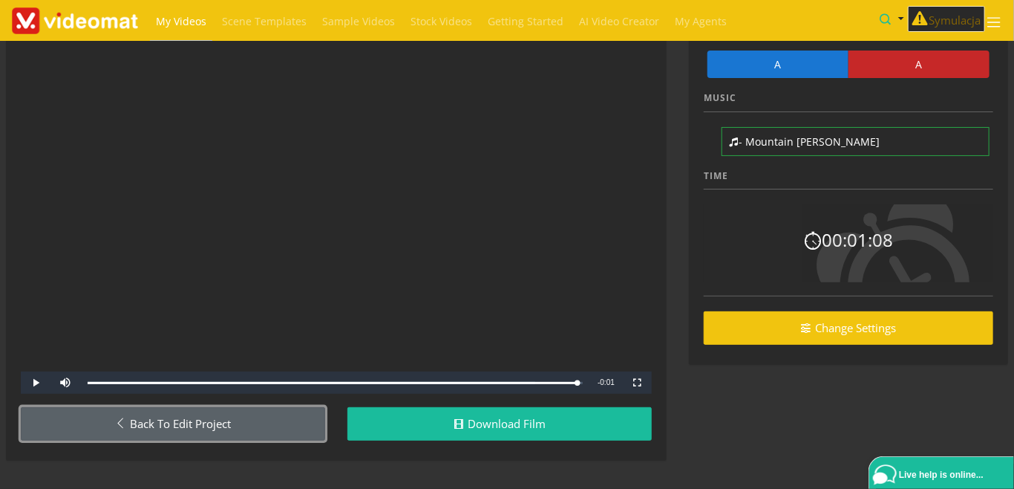
click at [218, 431] on link "Back to Edit Project" at bounding box center [173, 423] width 304 height 33
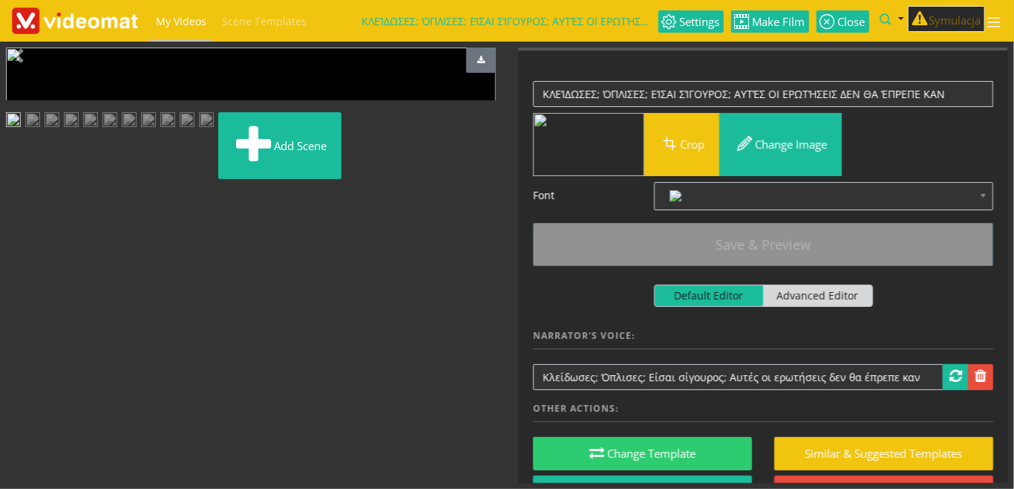
scroll to position [181, 0]
click at [214, 131] on img at bounding box center [206, 121] width 15 height 19
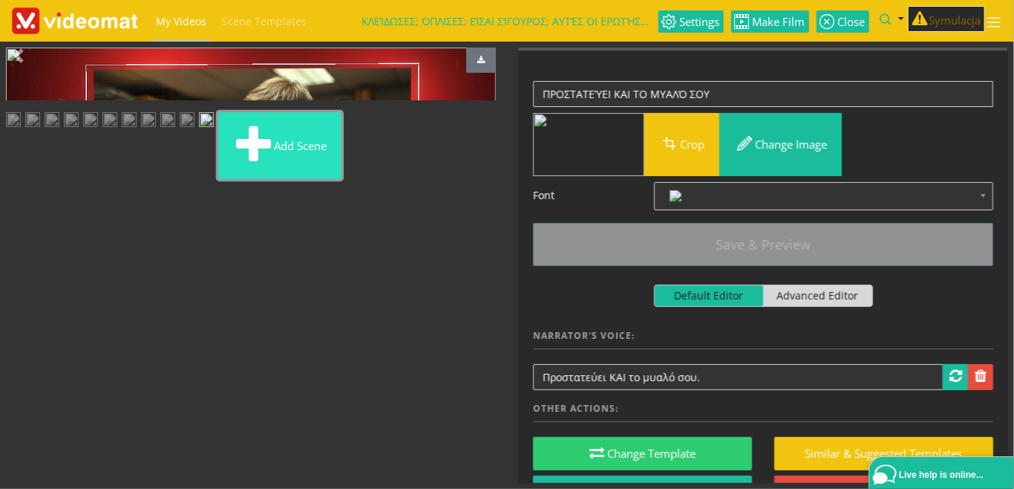
click at [342, 179] on button "Add scene" at bounding box center [279, 145] width 123 height 67
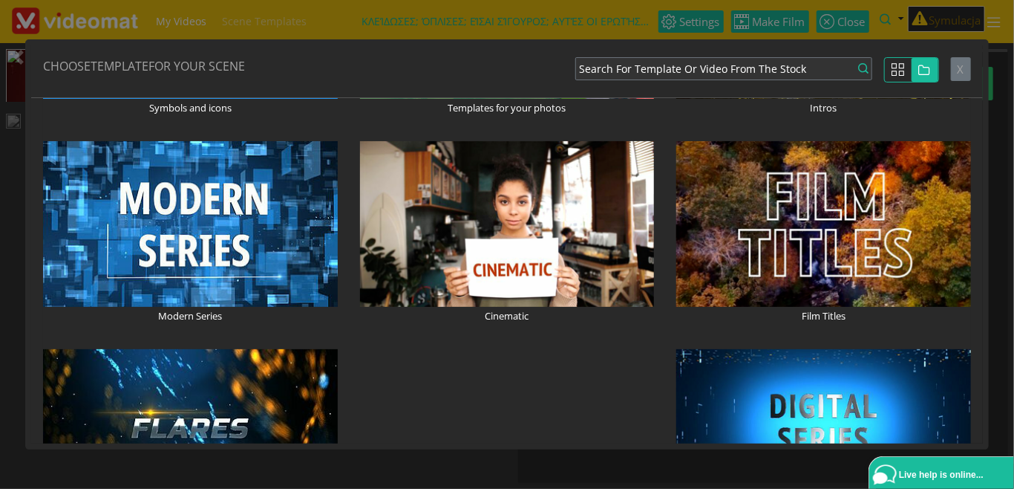
scroll to position [684, 0]
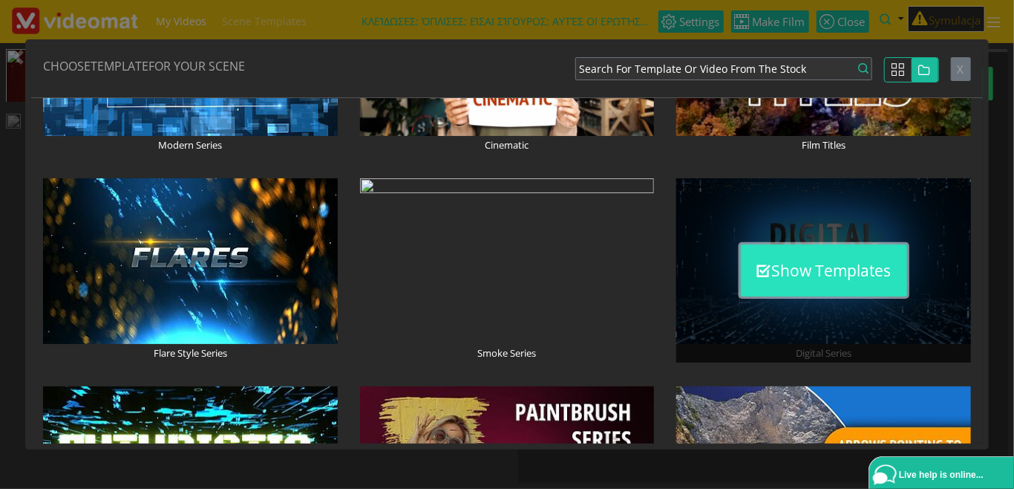
click at [804, 279] on button "Show Templates" at bounding box center [824, 270] width 166 height 52
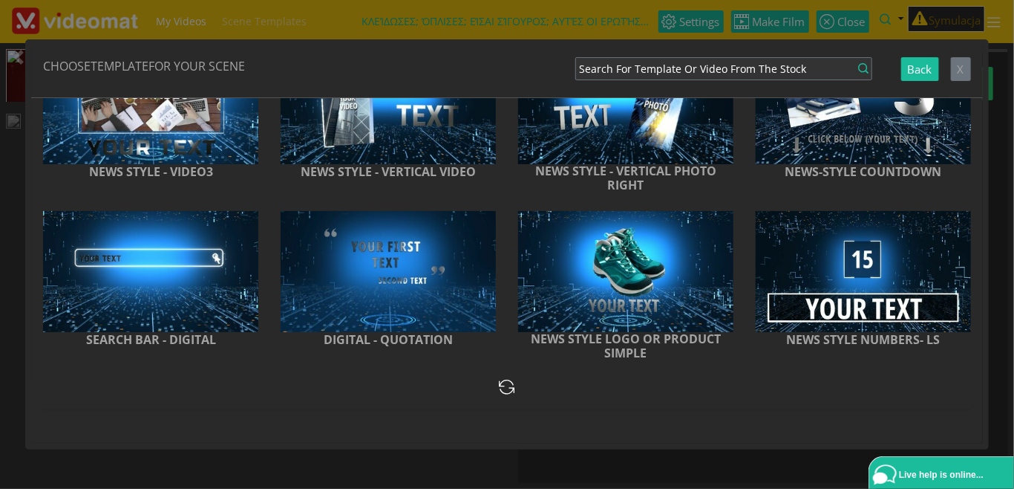
scroll to position [657, 0]
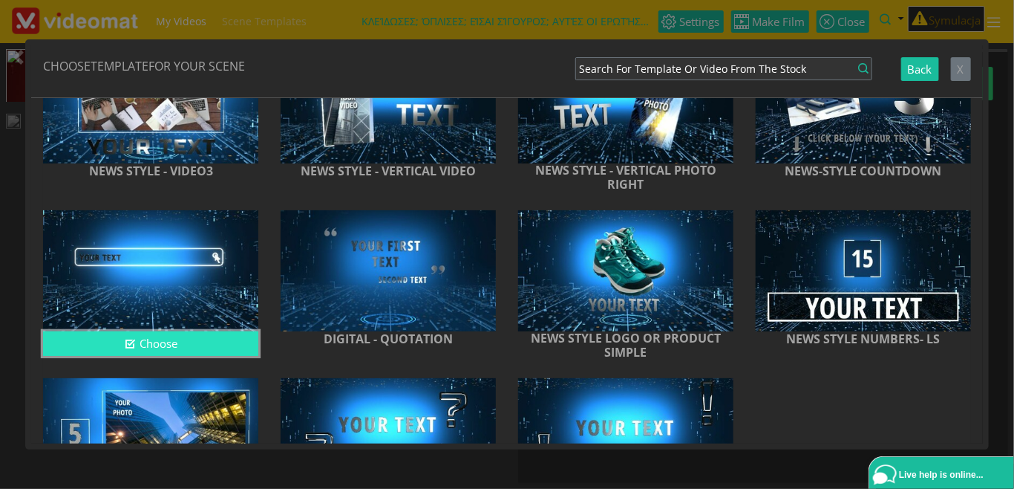
click at [166, 345] on button "Choose" at bounding box center [150, 343] width 215 height 25
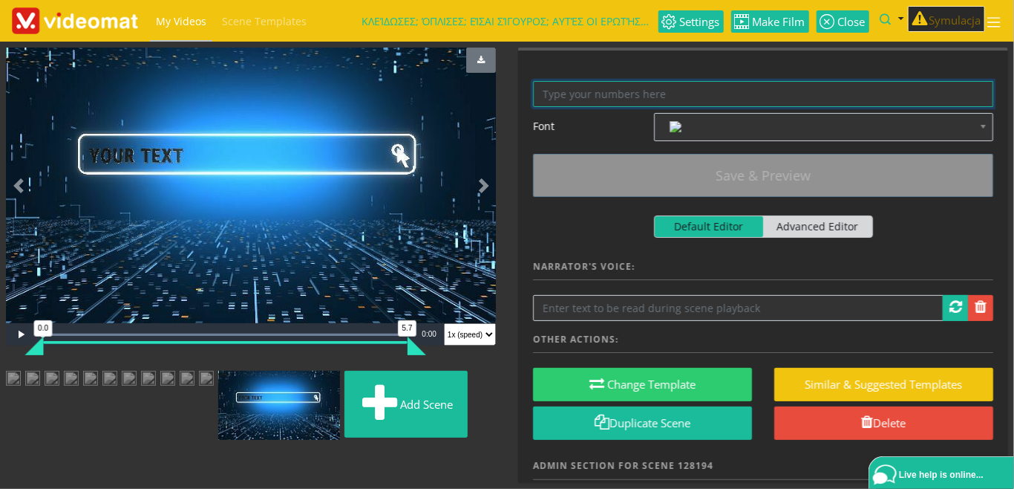
click at [585, 88] on textarea at bounding box center [763, 94] width 460 height 26
paste textarea "www.ssc-security.gr"
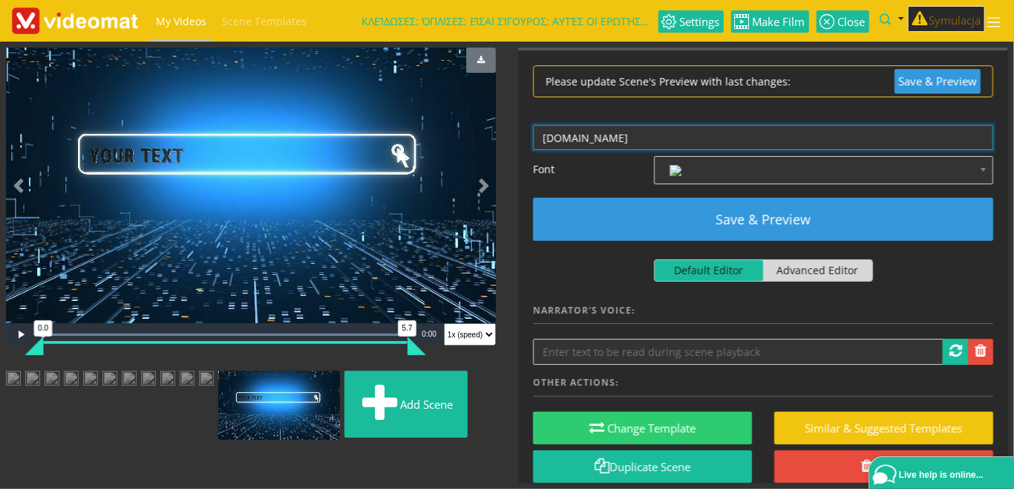
click at [659, 134] on textarea "www.ssc-security.gr" at bounding box center [763, 138] width 460 height 26
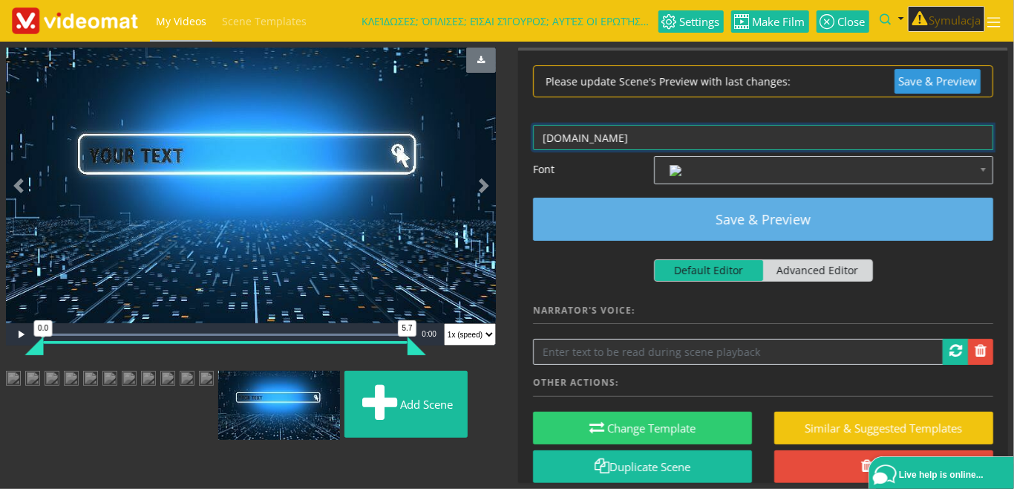
type textarea "www.ssc-security.gr"
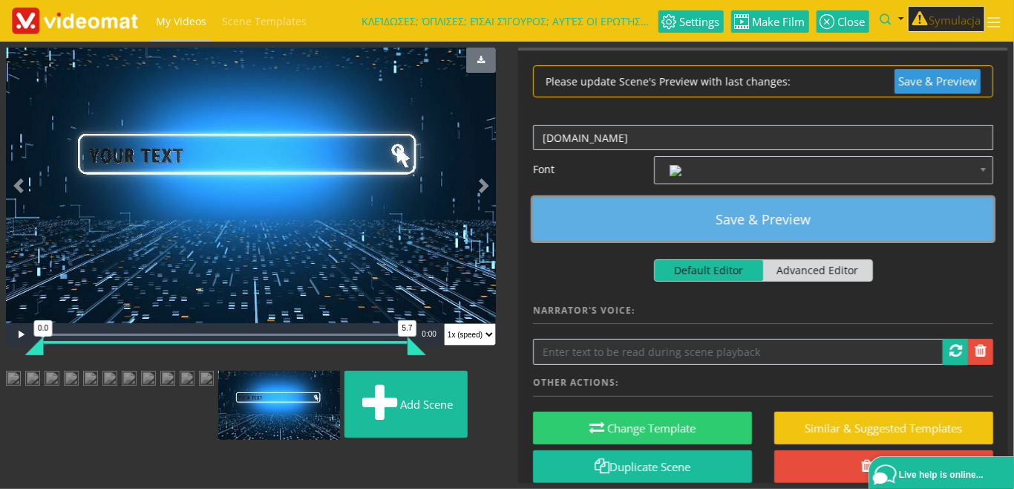
click at [674, 219] on button "Save & Preview" at bounding box center [763, 219] width 460 height 43
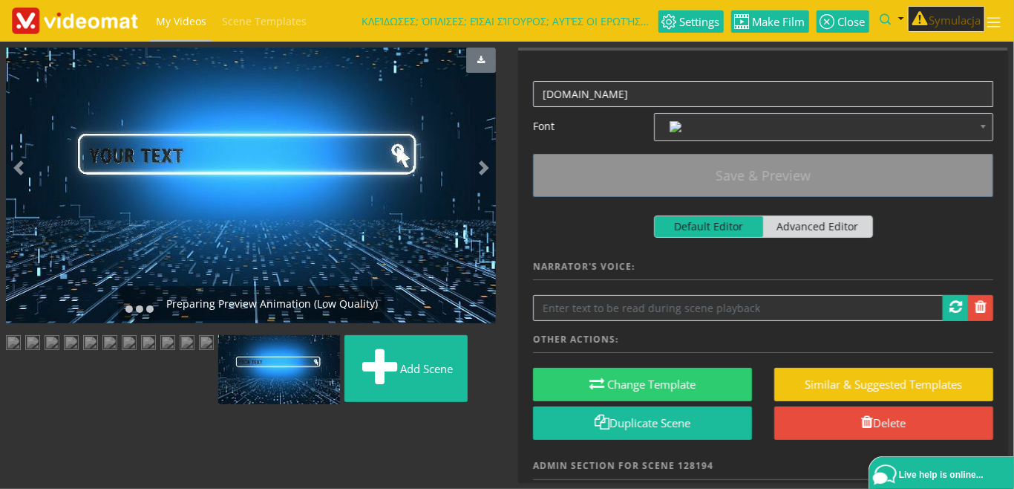
scroll to position [0, 0]
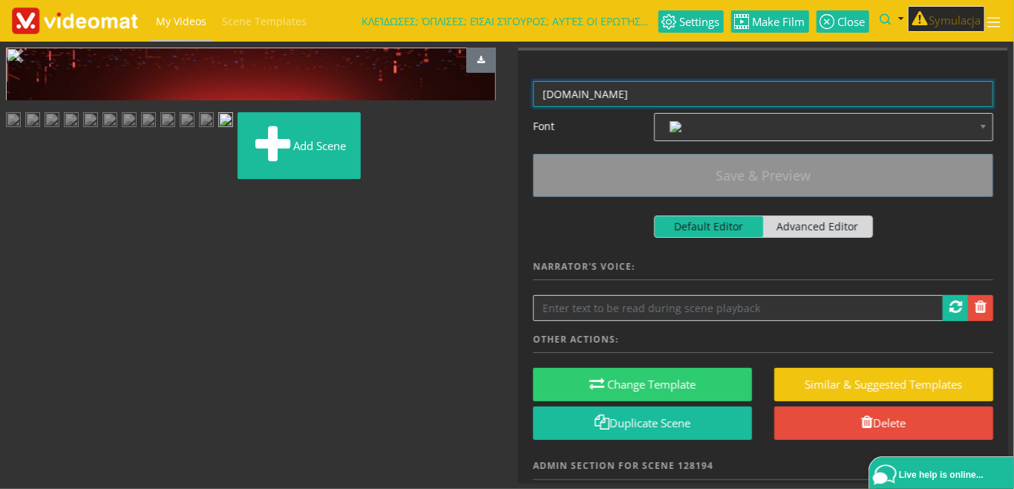
drag, startPoint x: 655, startPoint y: 88, endPoint x: 501, endPoint y: 80, distance: 153.9
click at [533, 81] on textarea "www.ssc-security.gr" at bounding box center [763, 94] width 460 height 26
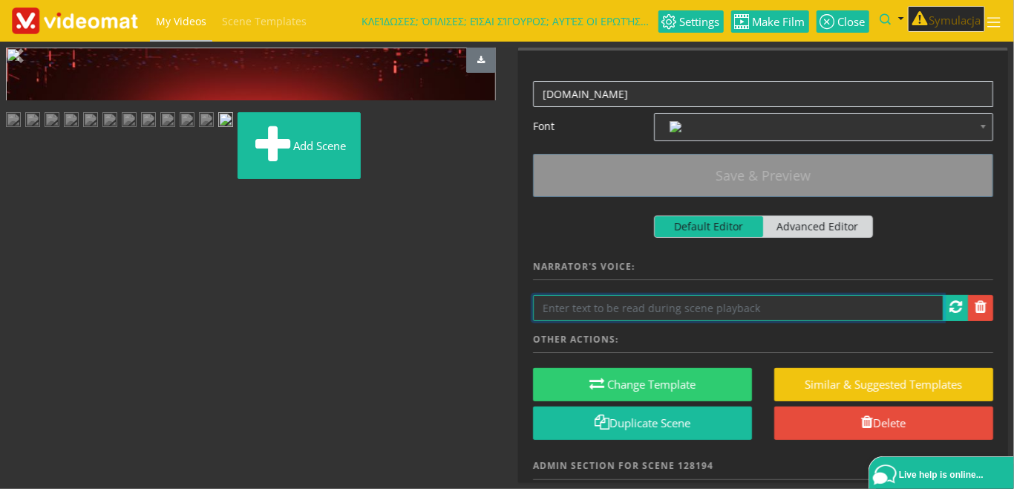
click at [651, 306] on input "text" at bounding box center [738, 308] width 411 height 26
paste input "www.ssc-security.gr"
click at [566, 308] on input "www.ssc-security.gr" at bounding box center [738, 308] width 411 height 26
type input "www ssc security gr"
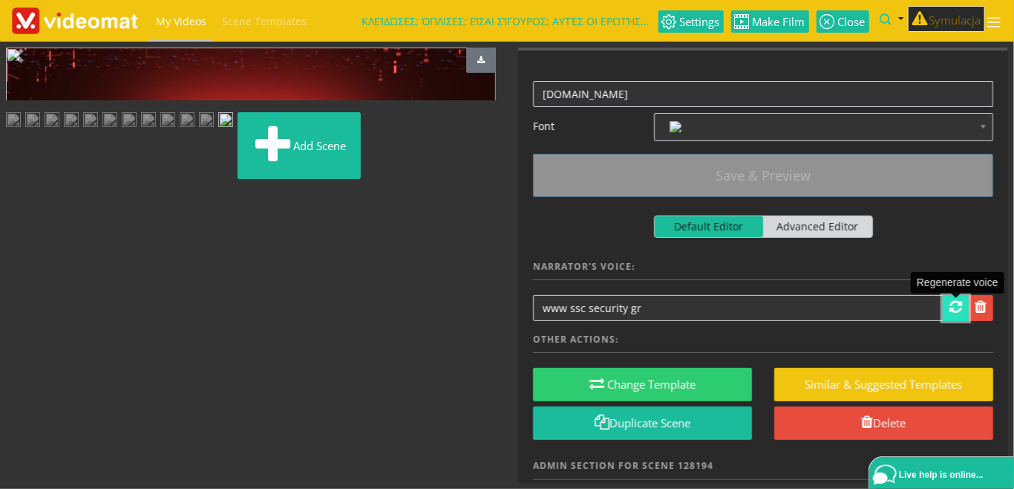
click at [955, 310] on span at bounding box center [956, 306] width 13 height 15
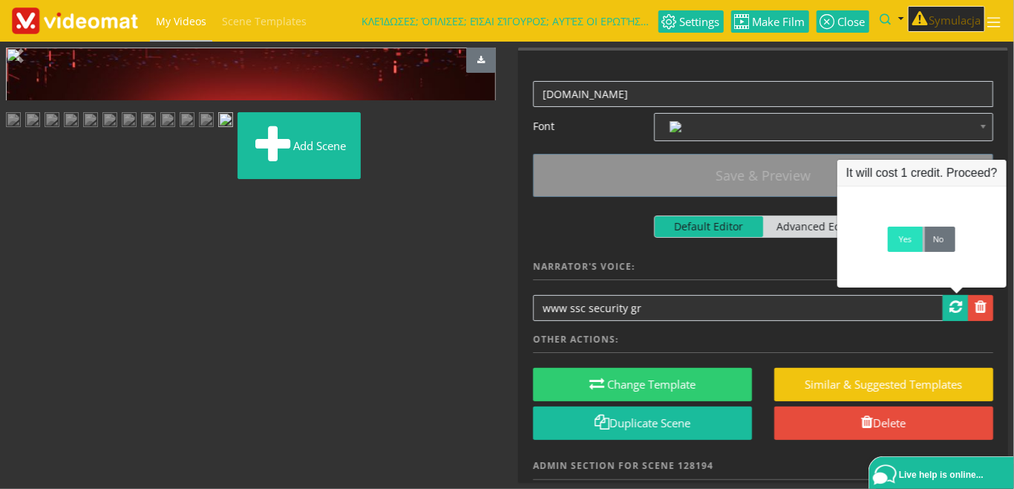
click at [902, 244] on link "Yes" at bounding box center [905, 238] width 35 height 25
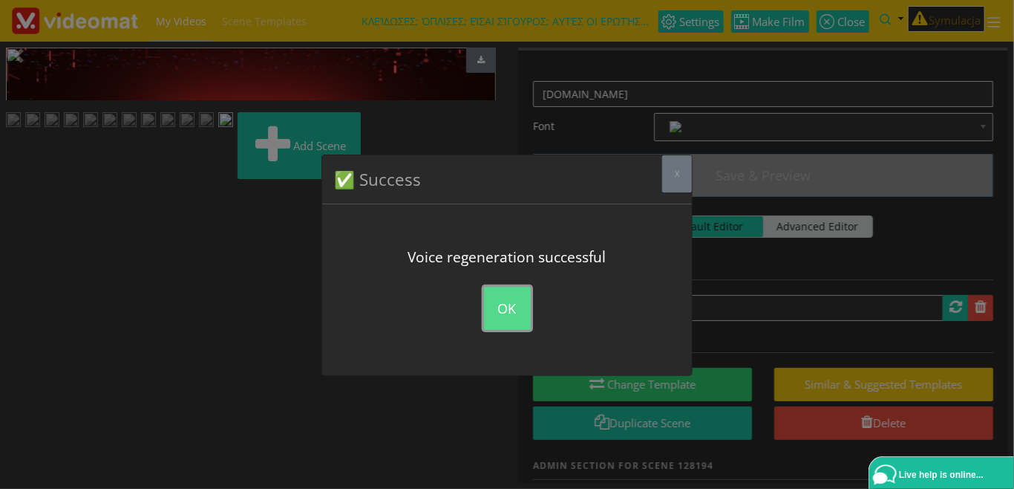
click at [503, 305] on button "OK" at bounding box center [507, 308] width 47 height 43
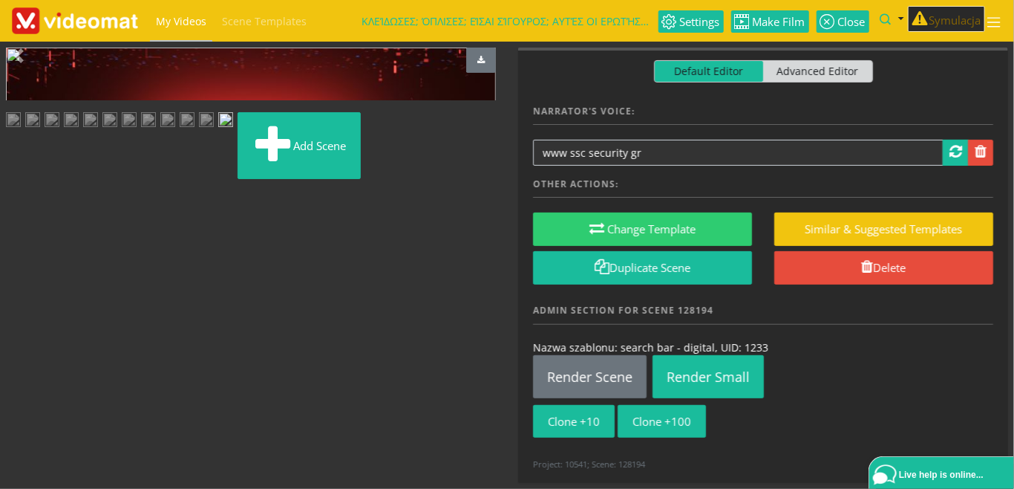
scroll to position [253, 0]
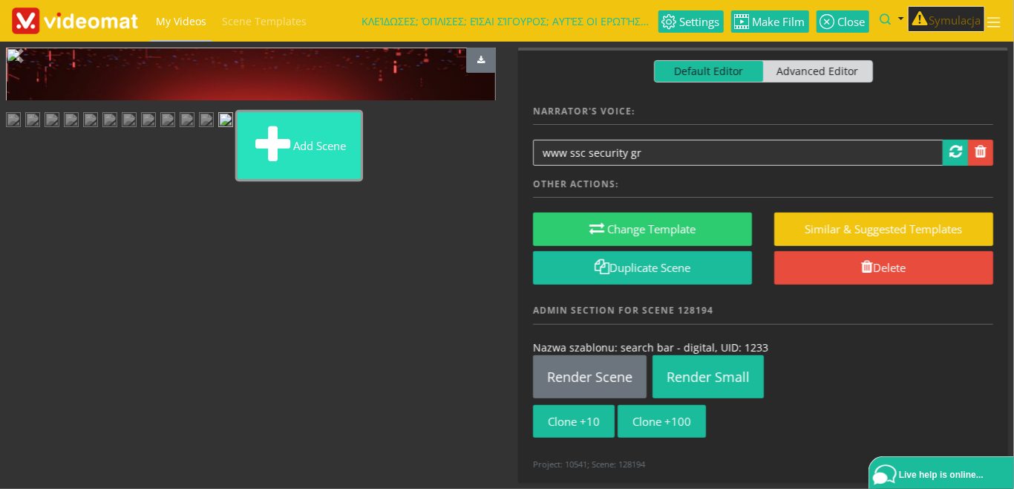
click at [238, 179] on button "Add scene" at bounding box center [299, 145] width 123 height 67
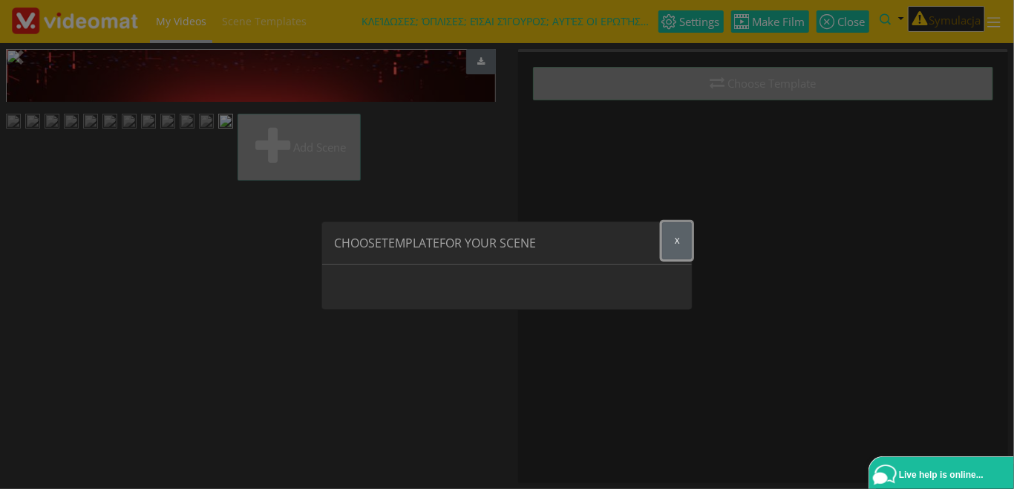
click at [681, 240] on button "x" at bounding box center [677, 240] width 30 height 37
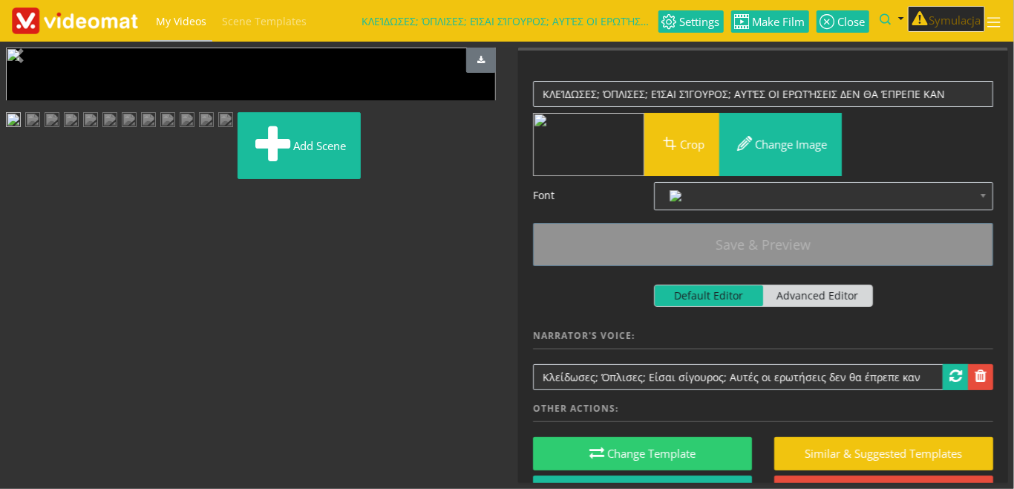
scroll to position [253, 0]
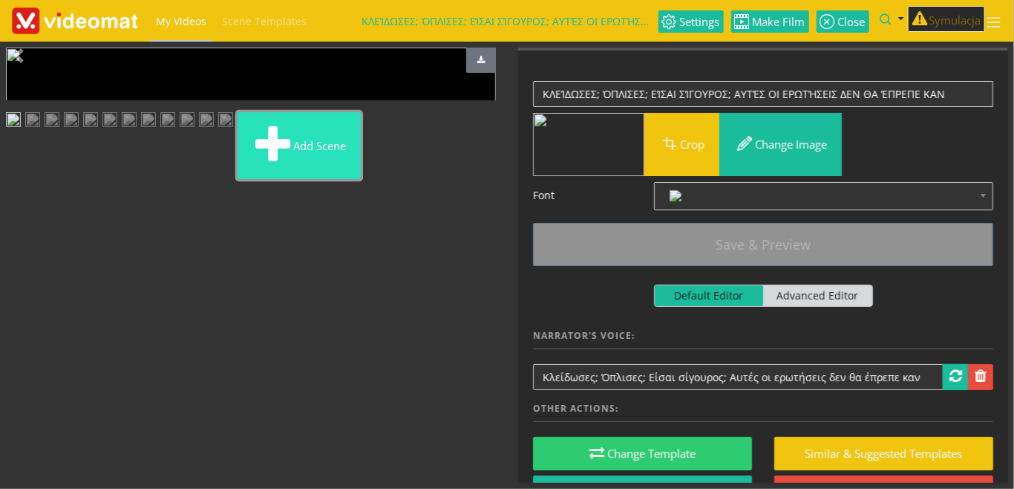
click at [238, 179] on button "Add scene" at bounding box center [299, 145] width 123 height 67
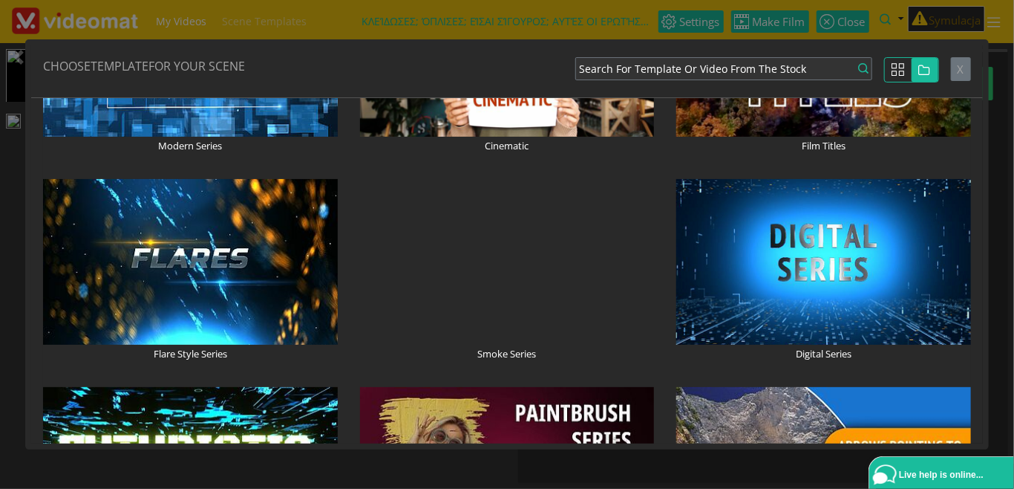
scroll to position [684, 0]
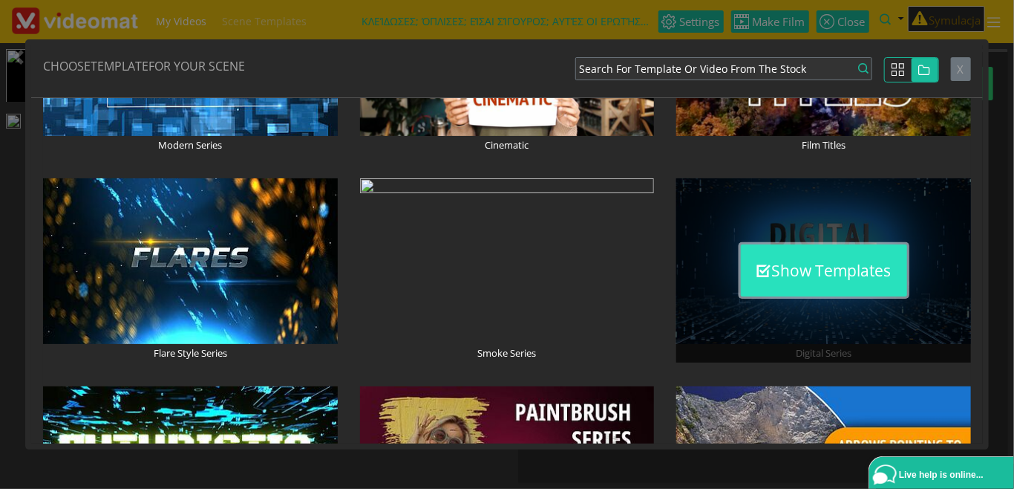
click at [789, 280] on button "Show Templates" at bounding box center [824, 270] width 166 height 52
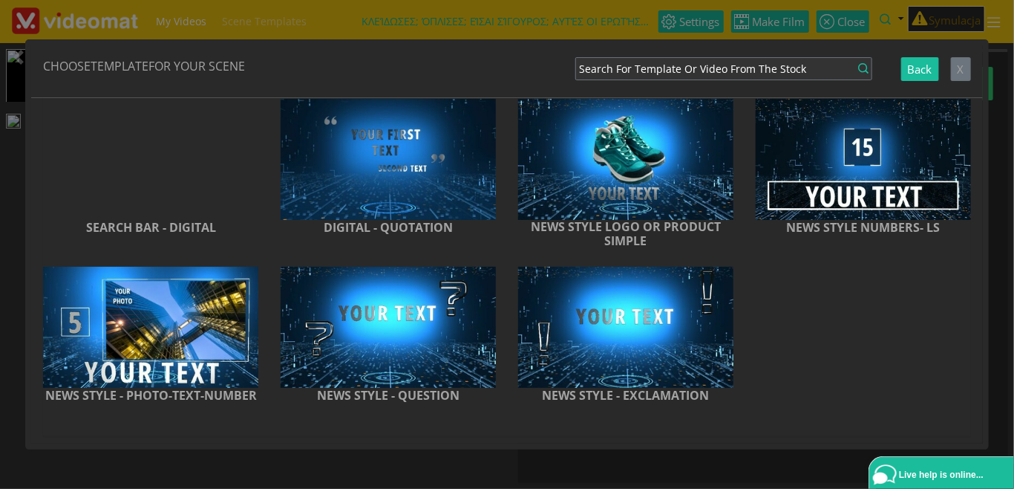
scroll to position [810, 0]
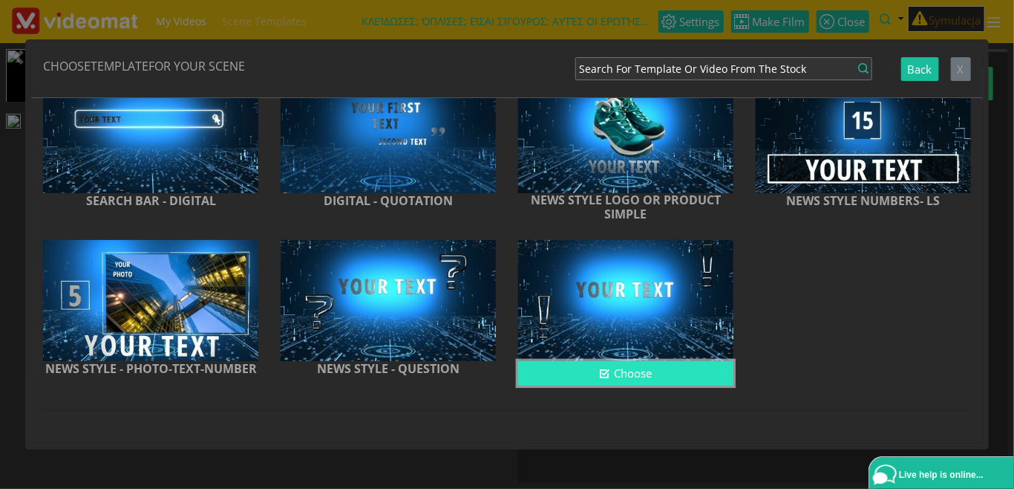
click at [624, 361] on button "Choose" at bounding box center [625, 373] width 215 height 25
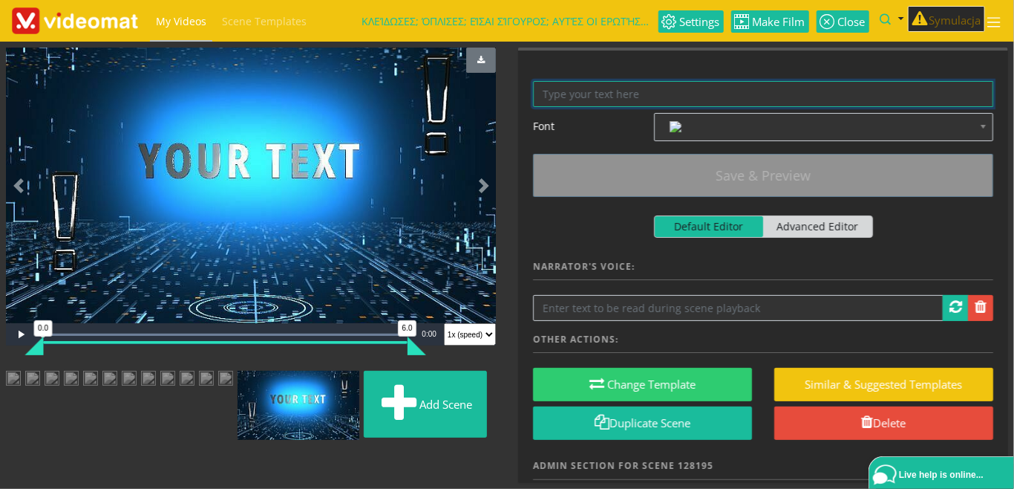
click at [573, 90] on textarea at bounding box center [763, 94] width 460 height 26
paste textarea "213-0387032"
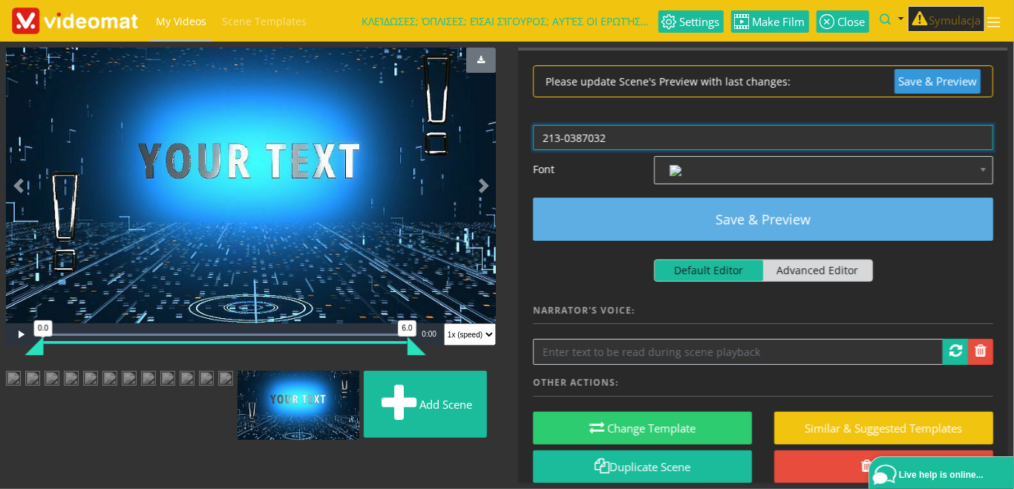
type textarea "213-0387032"
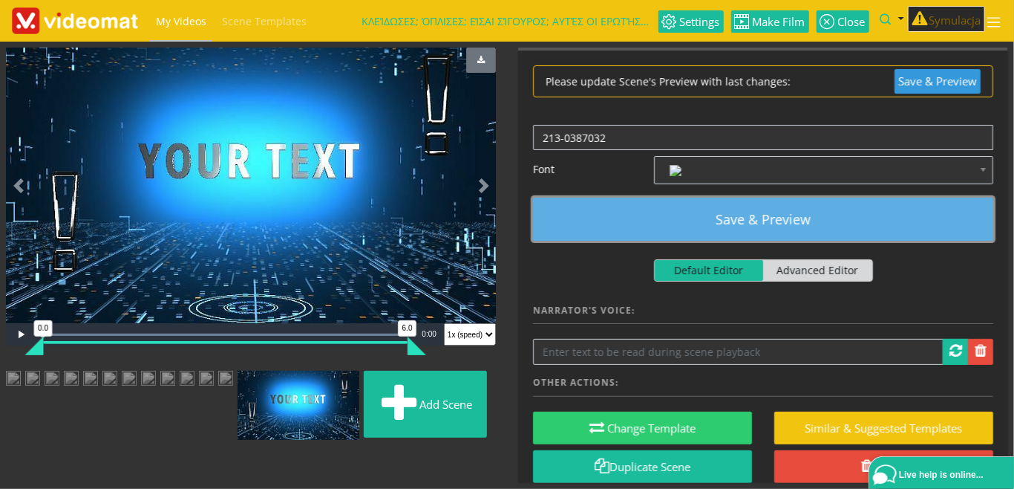
click at [691, 229] on button "Save & Preview" at bounding box center [763, 219] width 460 height 43
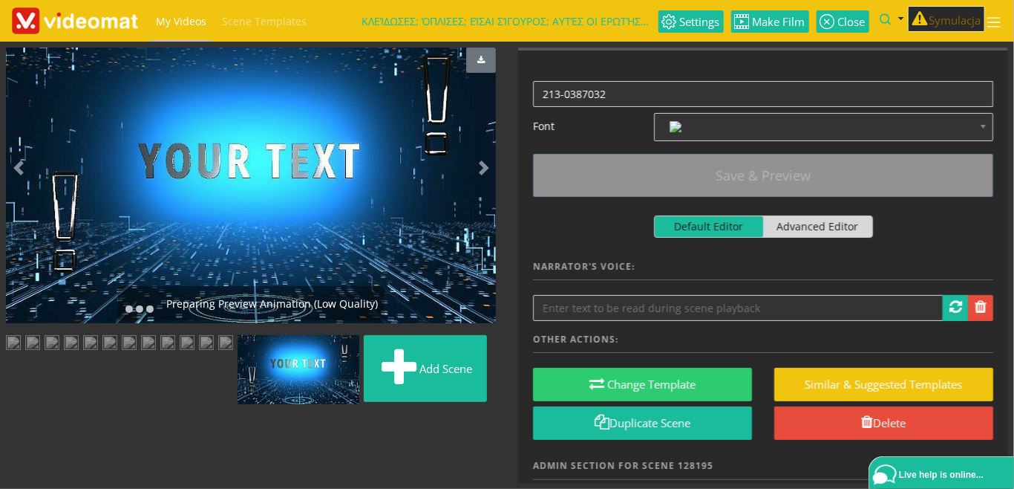
scroll to position [219, 0]
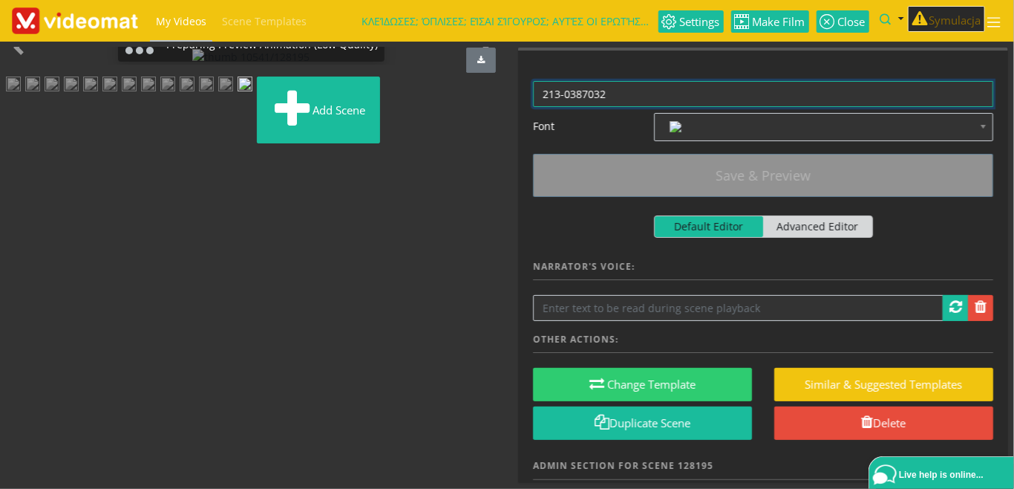
drag, startPoint x: 626, startPoint y: 98, endPoint x: 496, endPoint y: 97, distance: 130.0
click at [533, 97] on textarea "213-0387032" at bounding box center [763, 94] width 460 height 26
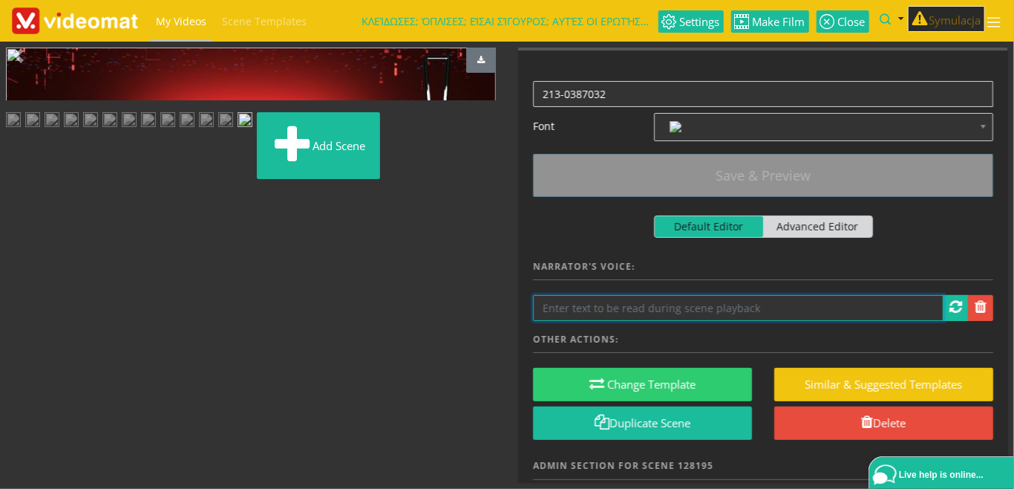
click at [590, 304] on input "text" at bounding box center [738, 308] width 411 height 26
paste input "τηλέφωνο δύο ένα τρία – μηδέν τρία οκτώ επτά μηδέν τρία δύο"
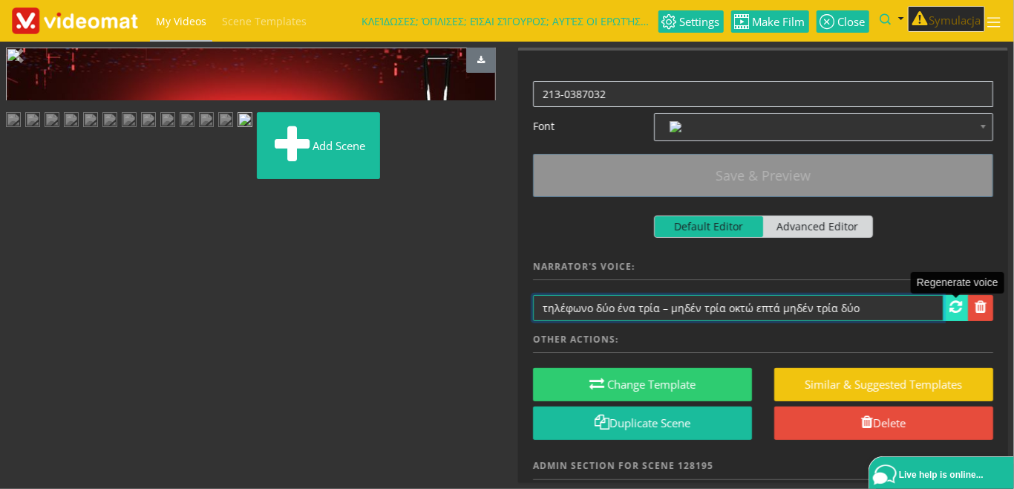
type input "τηλέφωνο δύο ένα τρία – μηδέν τρία οκτώ επτά μηδέν τρία δύο"
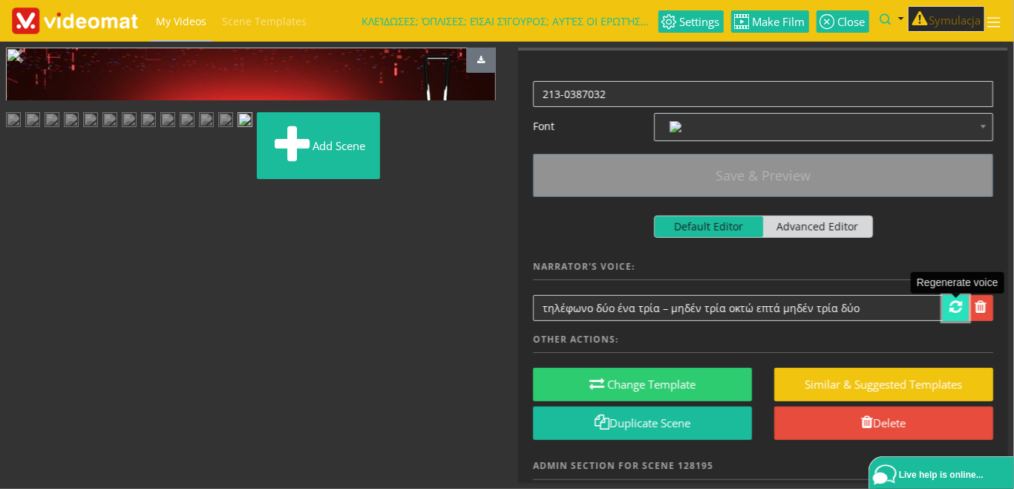
click at [957, 307] on span at bounding box center [956, 306] width 13 height 15
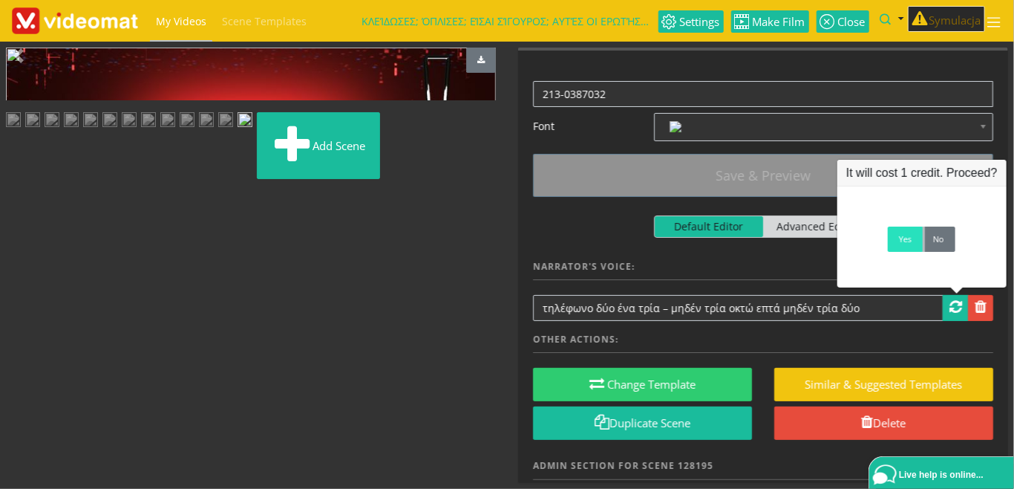
click at [899, 247] on link "Yes" at bounding box center [905, 238] width 35 height 25
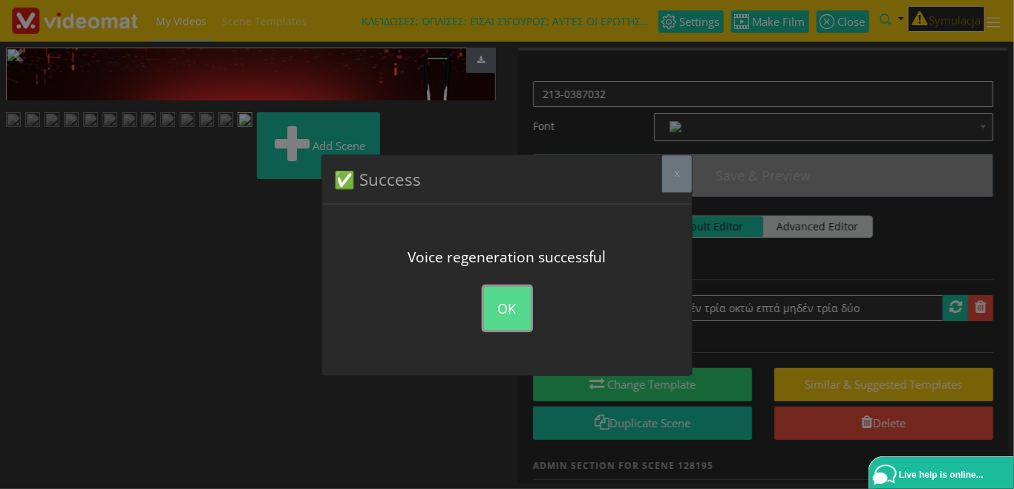
click at [513, 311] on button "OK" at bounding box center [507, 308] width 47 height 43
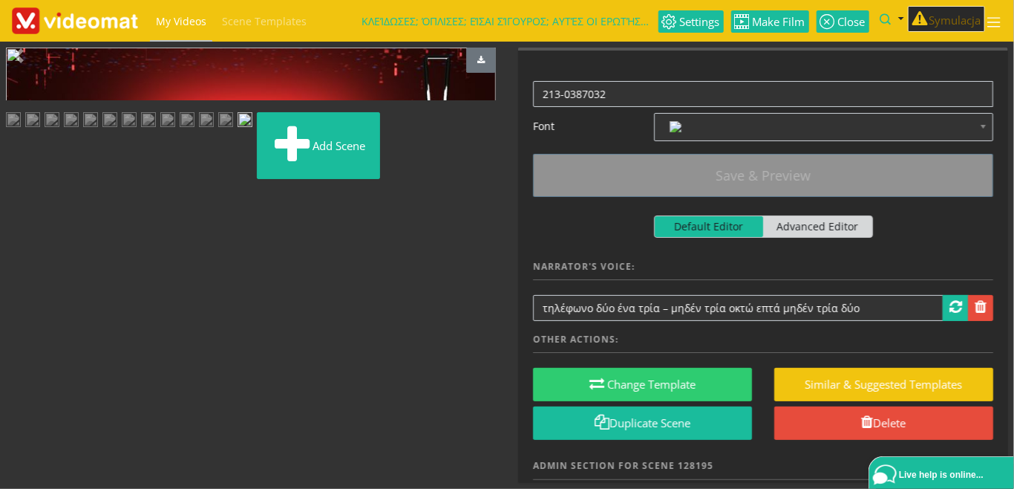
click at [180, 131] on img at bounding box center [187, 121] width 15 height 19
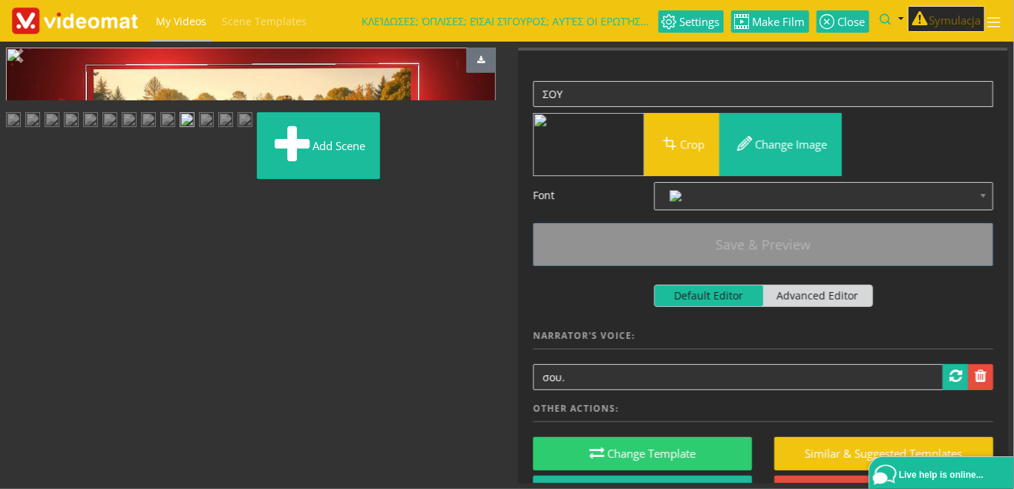
click at [175, 131] on img at bounding box center [167, 121] width 15 height 19
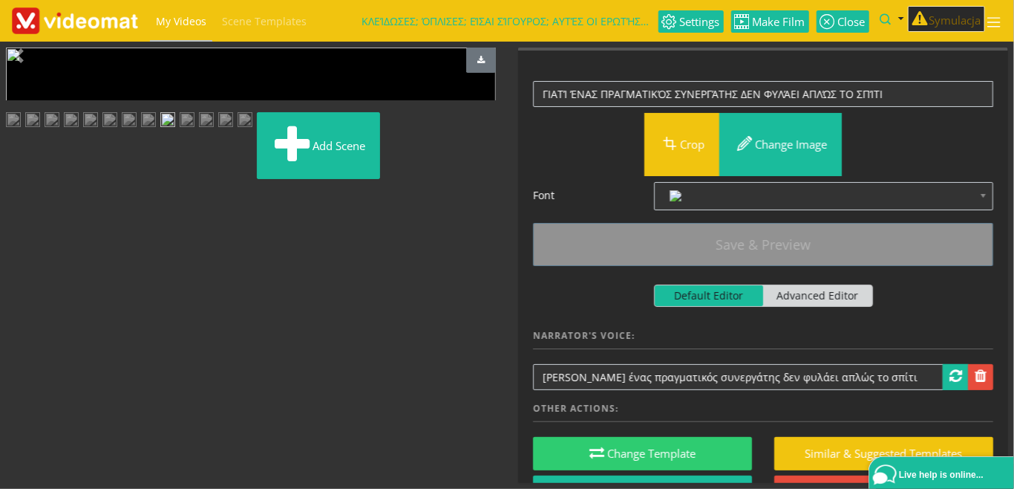
scroll to position [171, 0]
click at [156, 131] on img at bounding box center [148, 121] width 15 height 19
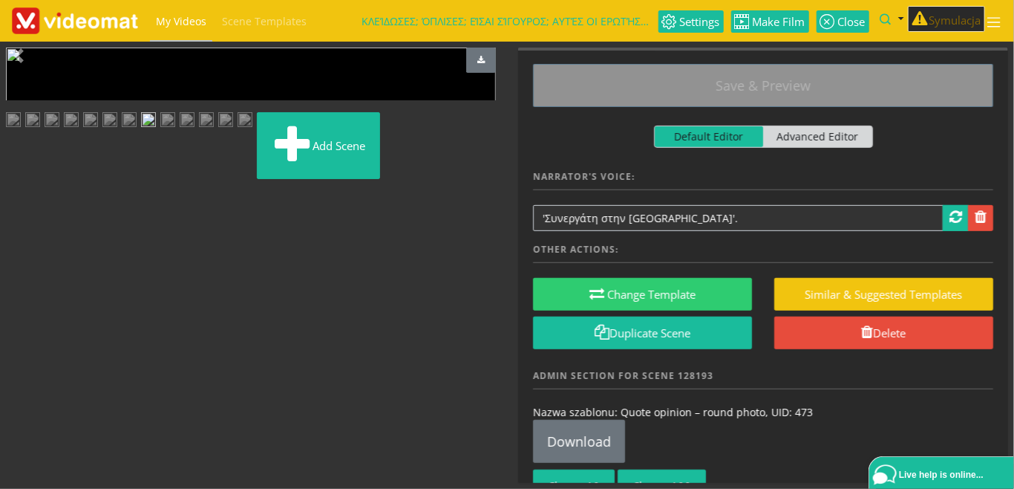
scroll to position [342, 0]
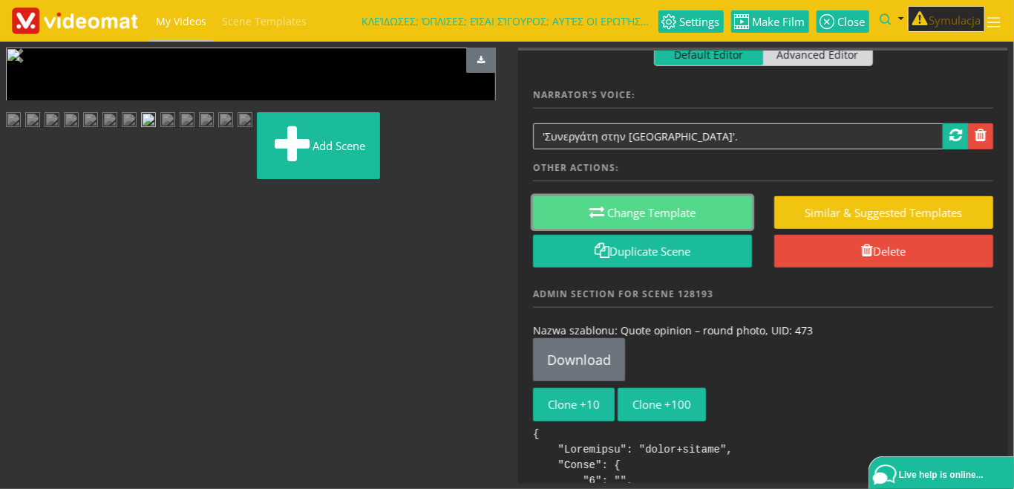
click at [640, 212] on button "Change Template" at bounding box center [642, 212] width 219 height 33
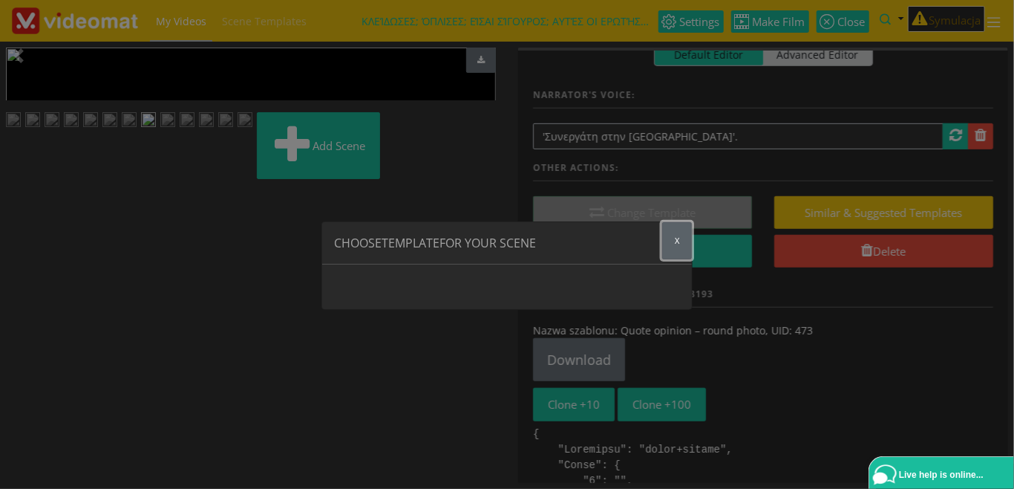
click at [673, 241] on button "x" at bounding box center [677, 240] width 30 height 37
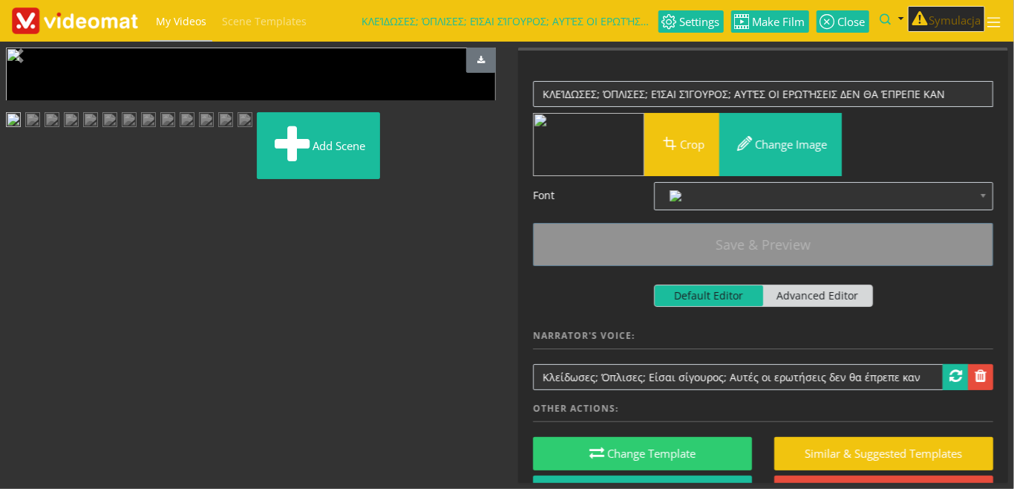
scroll to position [171, 0]
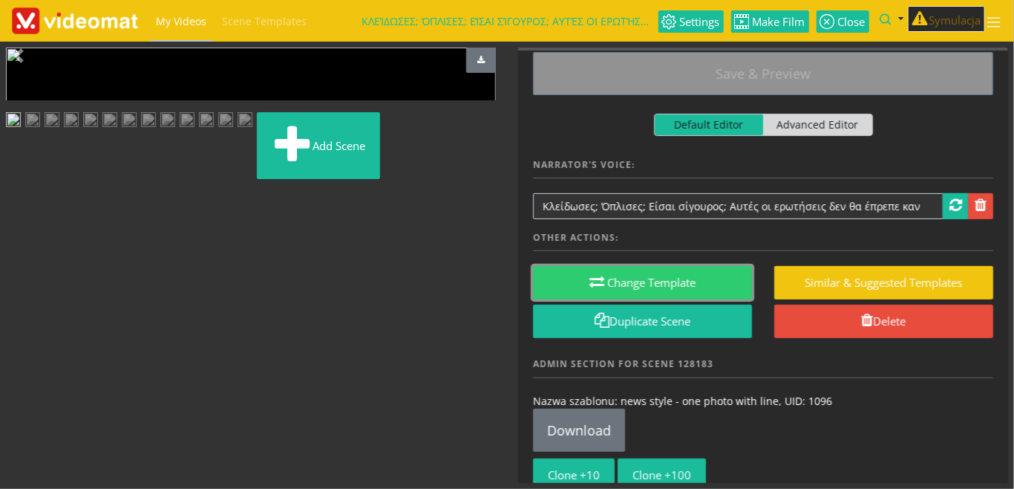
click at [664, 282] on button "Change Template" at bounding box center [642, 282] width 219 height 33
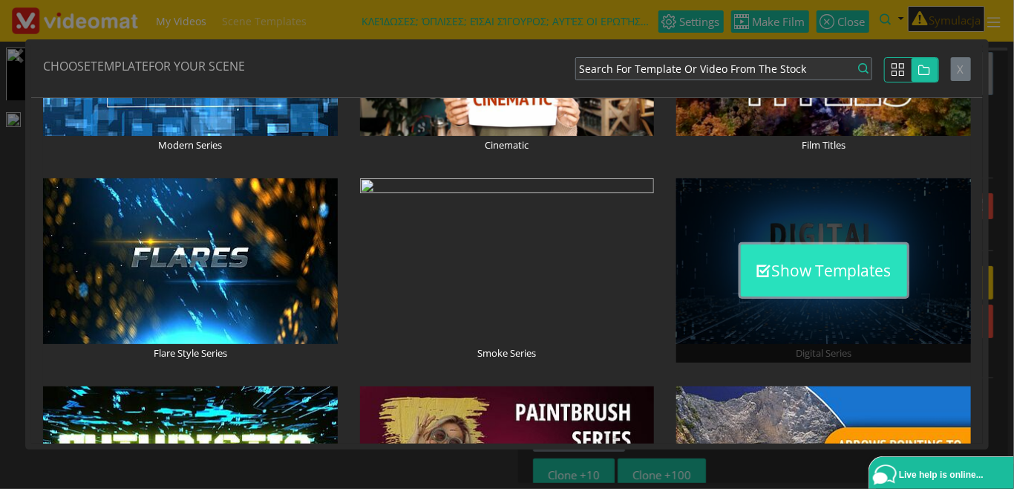
click at [806, 282] on button "Show Templates" at bounding box center [824, 270] width 166 height 52
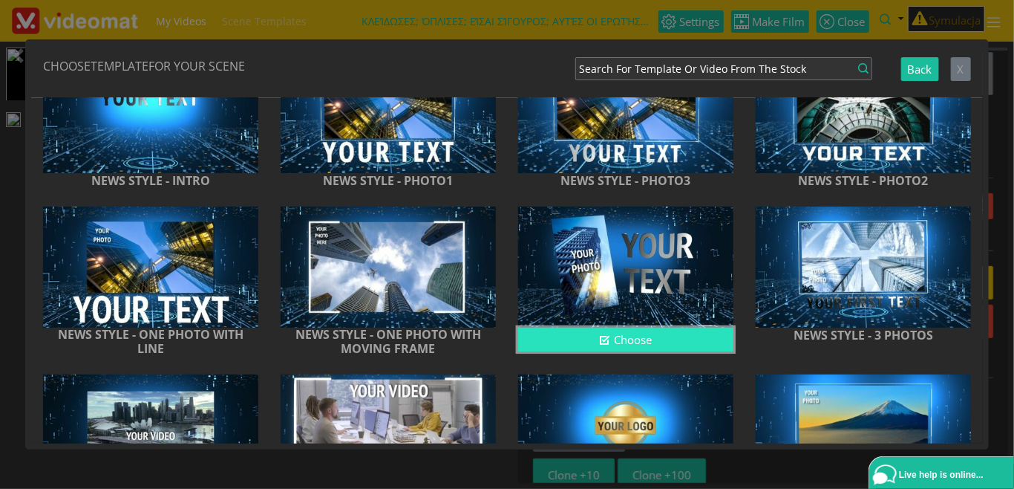
click at [607, 339] on icon "button" at bounding box center [604, 339] width 11 height 11
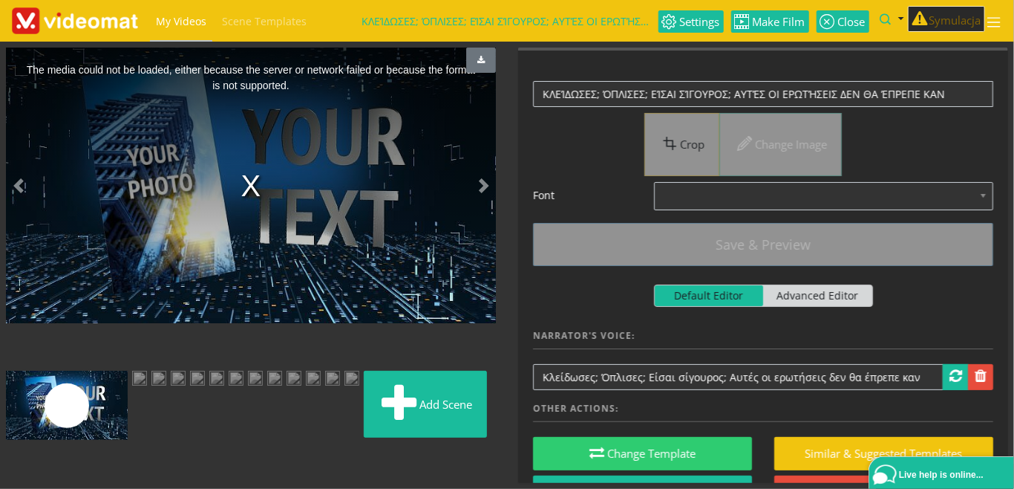
scroll to position [255, 0]
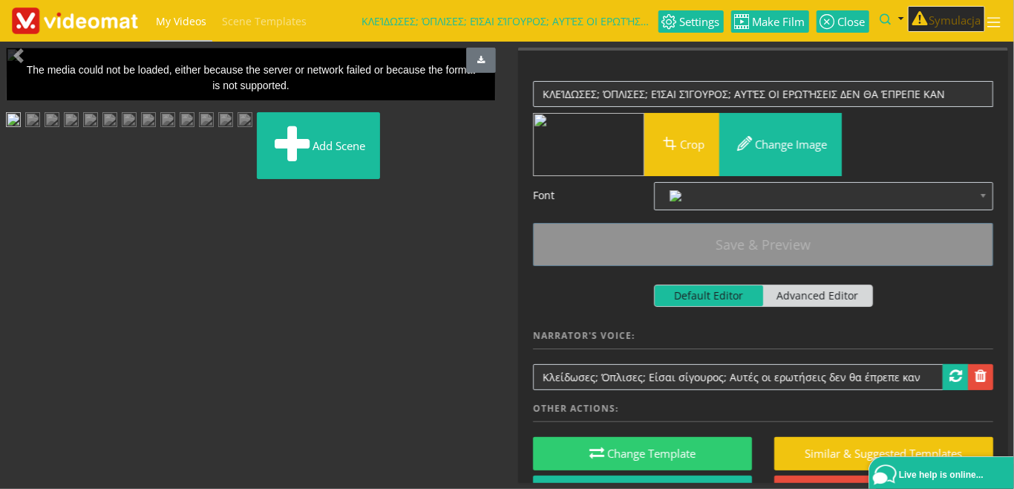
click at [156, 131] on img at bounding box center [148, 121] width 15 height 19
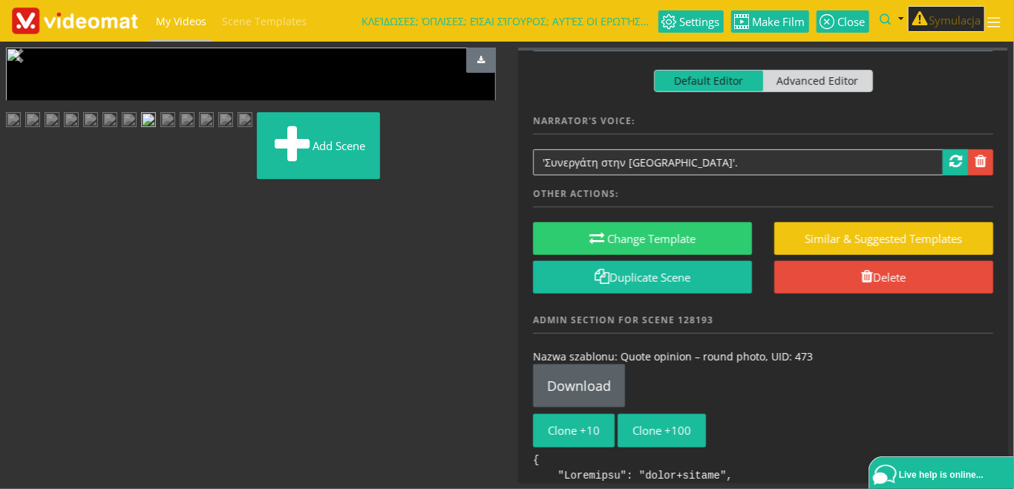
scroll to position [342, 0]
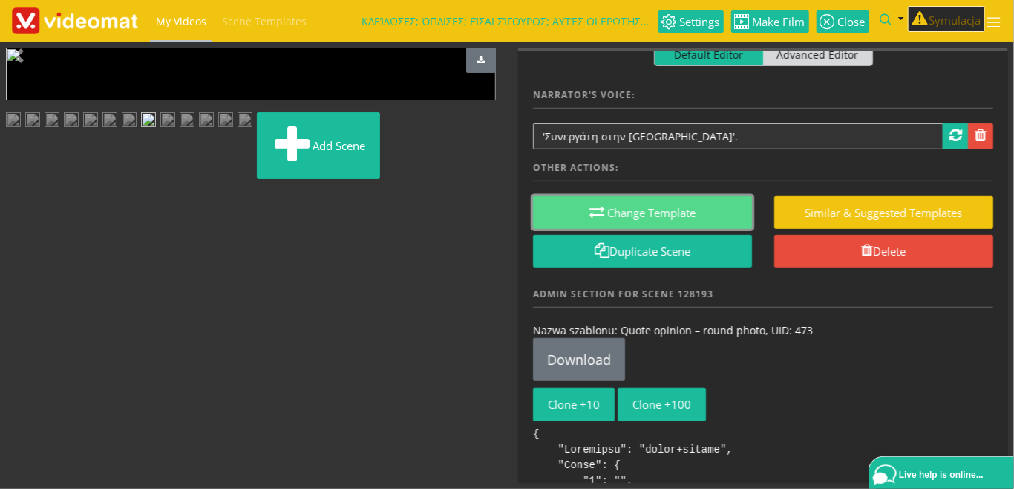
click at [637, 217] on button "Change Template" at bounding box center [642, 212] width 219 height 33
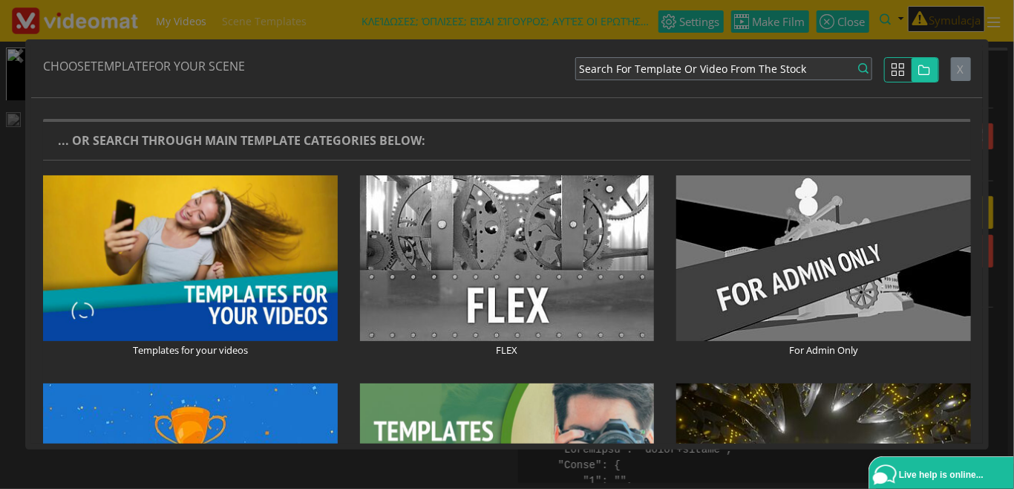
scroll to position [0, 0]
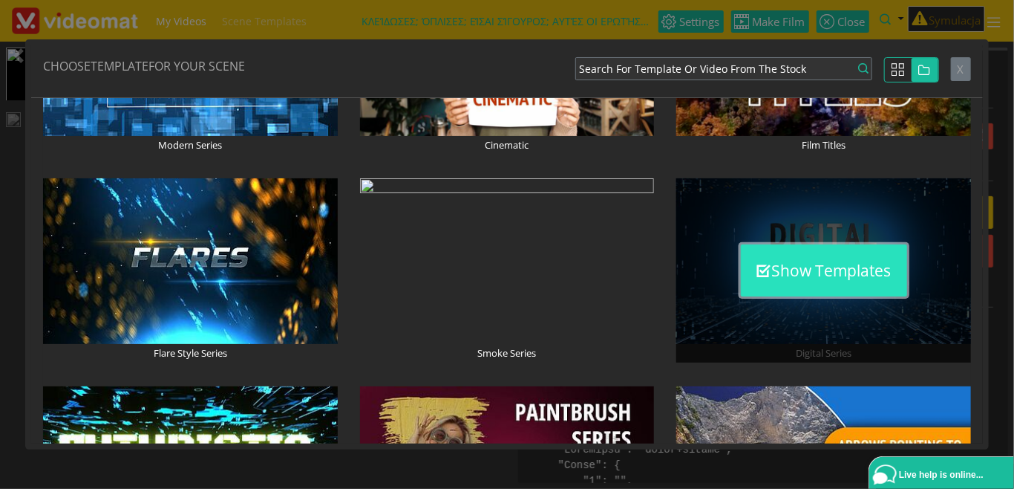
click at [789, 272] on button "Show Templates" at bounding box center [824, 270] width 166 height 52
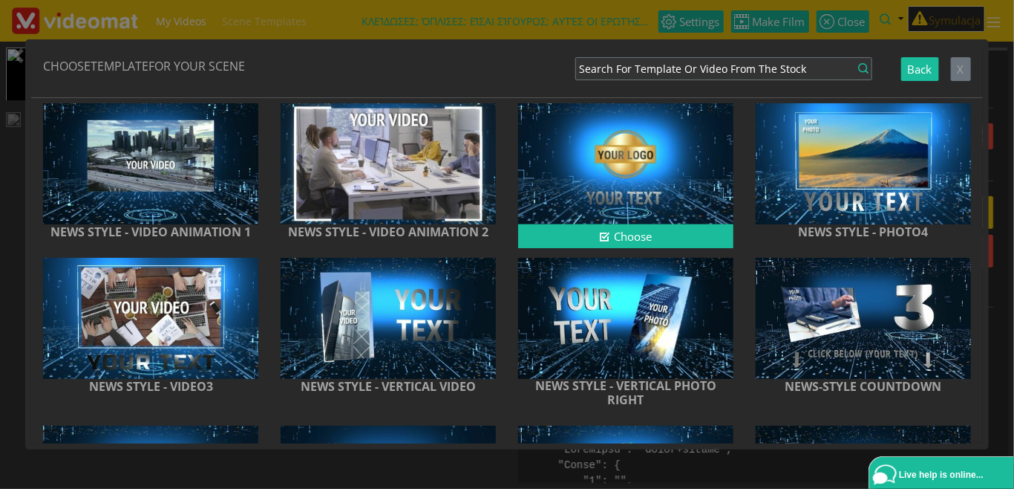
scroll to position [513, 0]
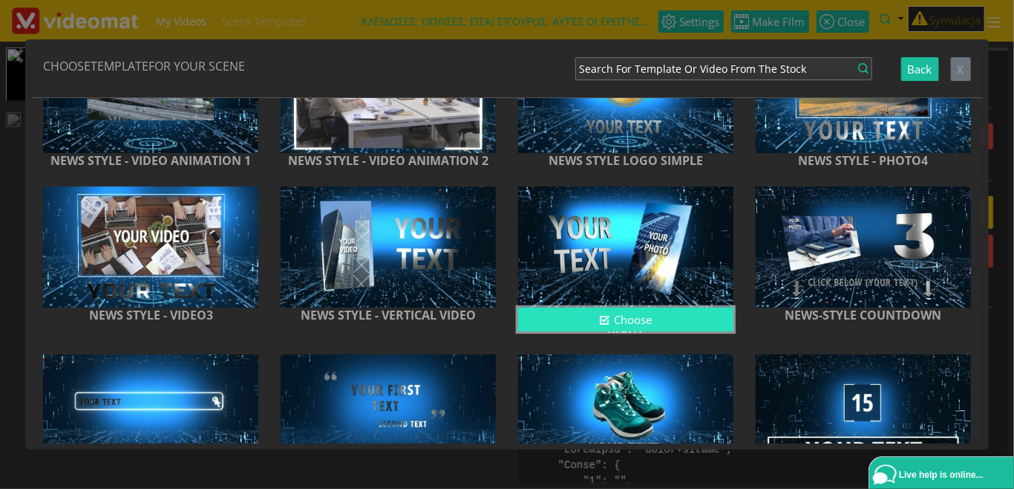
click at [632, 317] on button "Choose" at bounding box center [625, 319] width 215 height 25
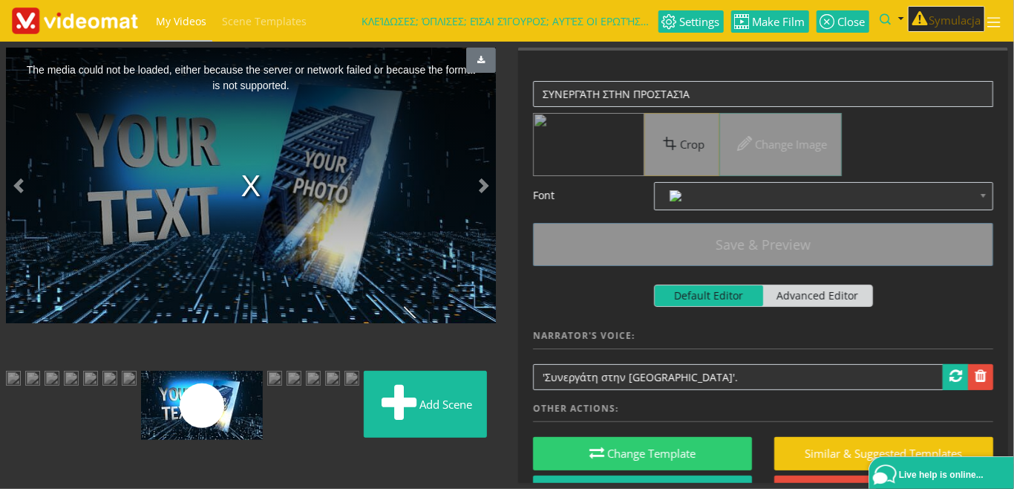
scroll to position [171, 0]
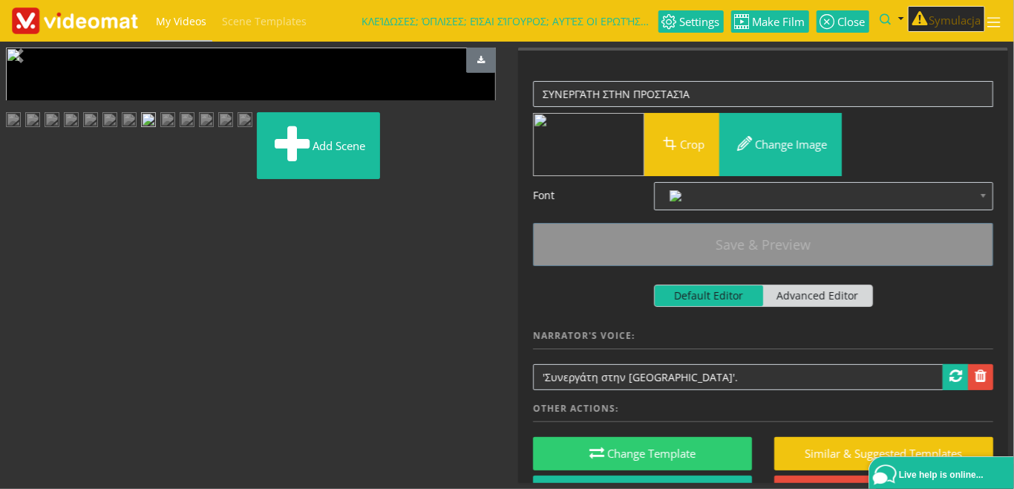
click at [156, 131] on img at bounding box center [148, 121] width 15 height 19
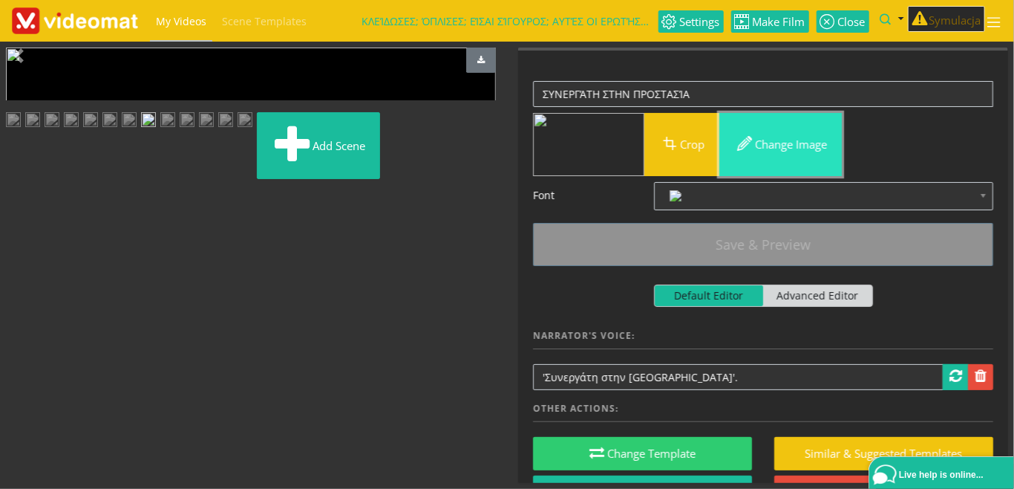
click at [780, 140] on button "Change image" at bounding box center [781, 144] width 123 height 63
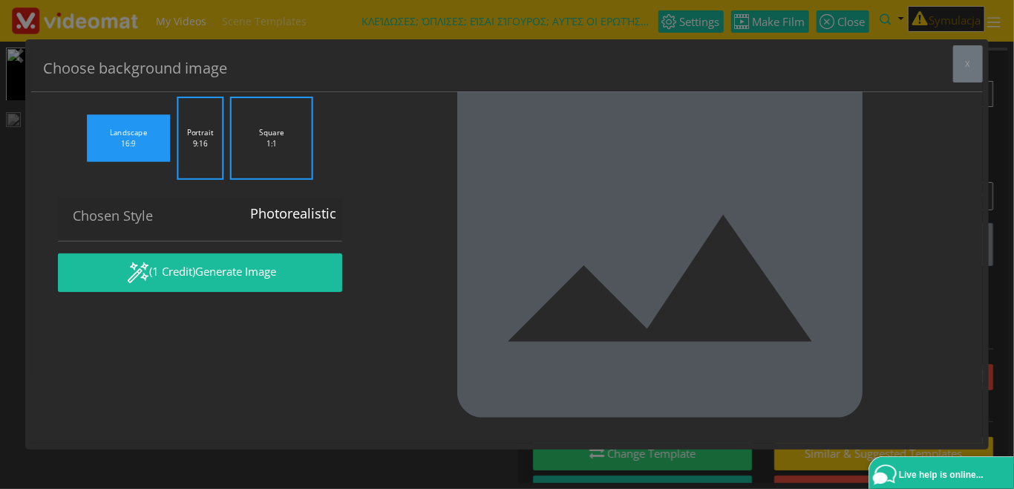
click at [192, 180] on label "Portrait 9:16" at bounding box center [200, 138] width 47 height 83
click at [0, 0] on input "Portrait 9:16" at bounding box center [0, 0] width 0 height 0
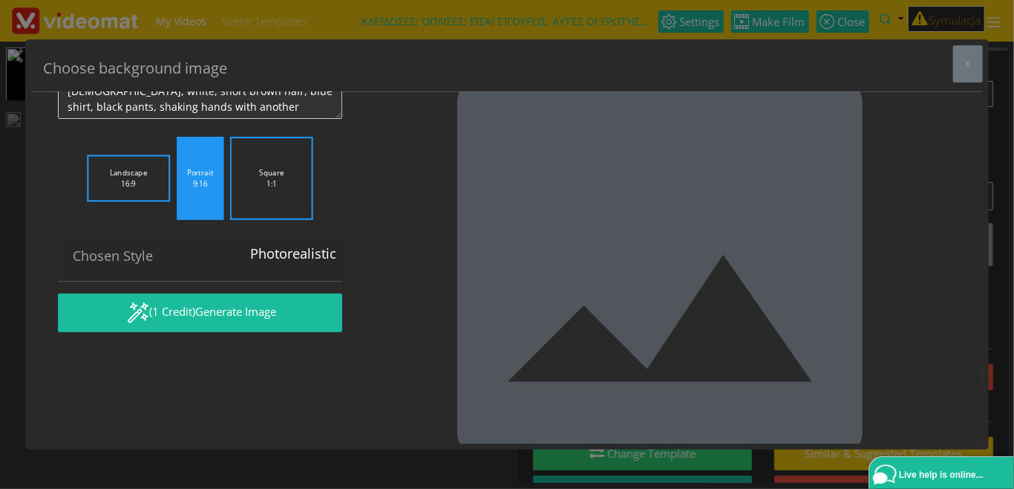
scroll to position [132, 0]
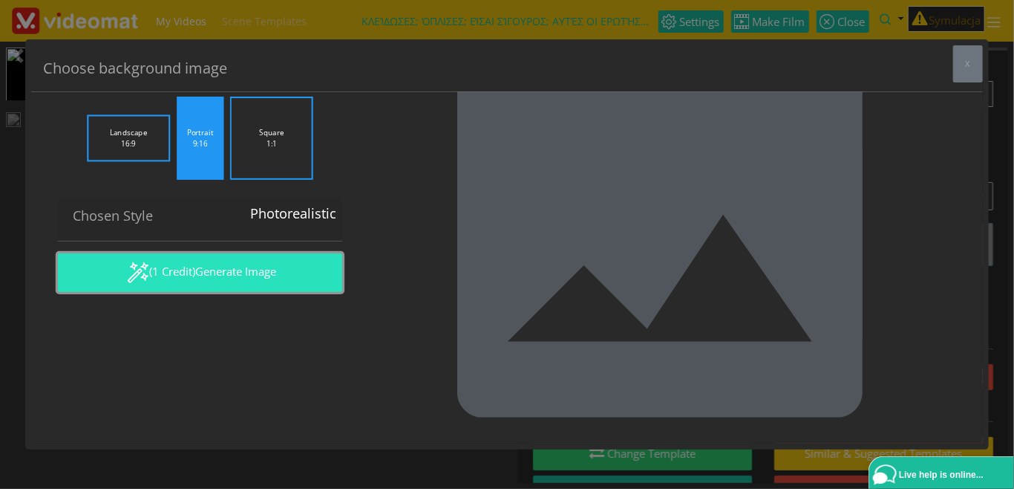
click at [226, 272] on span "Generate Image" at bounding box center [235, 271] width 81 height 15
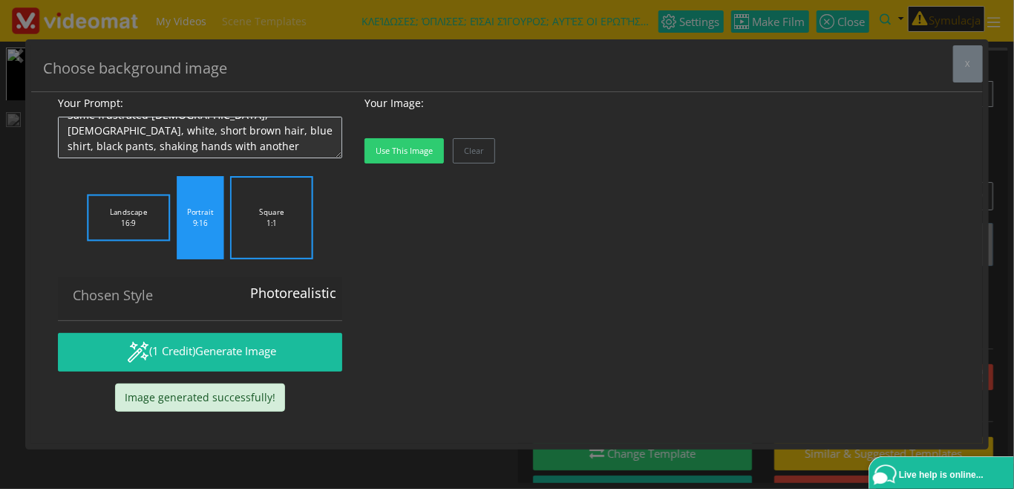
scroll to position [821, 0]
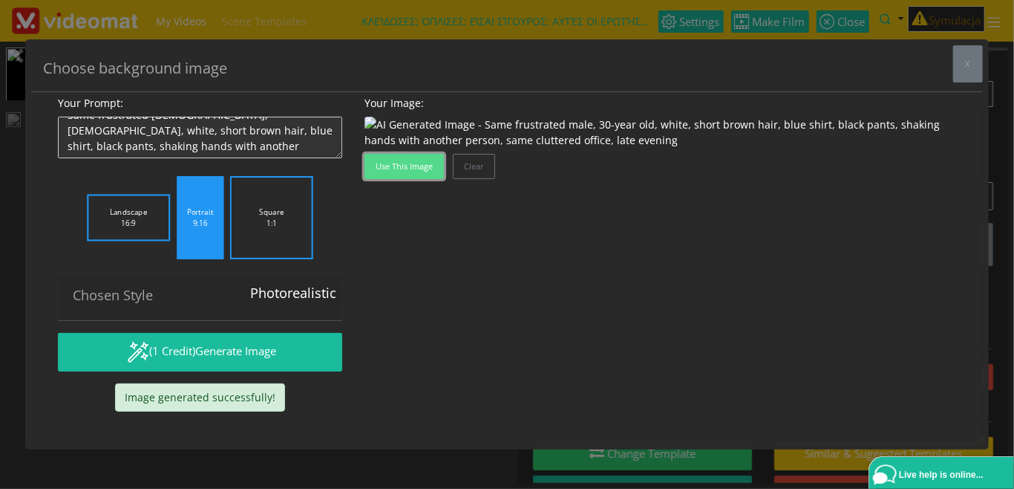
click at [428, 179] on button "Use this image" at bounding box center [404, 166] width 79 height 25
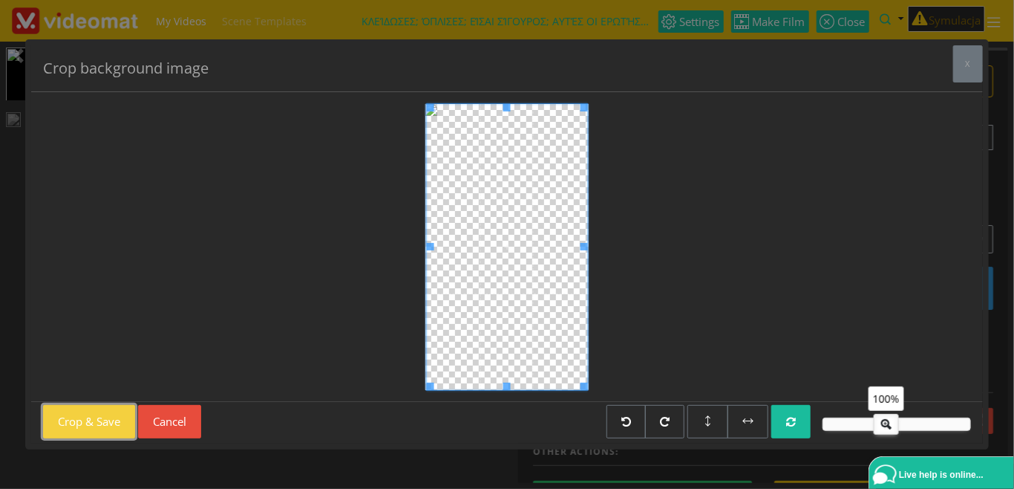
click at [103, 428] on button "Crop & Save" at bounding box center [89, 421] width 92 height 33
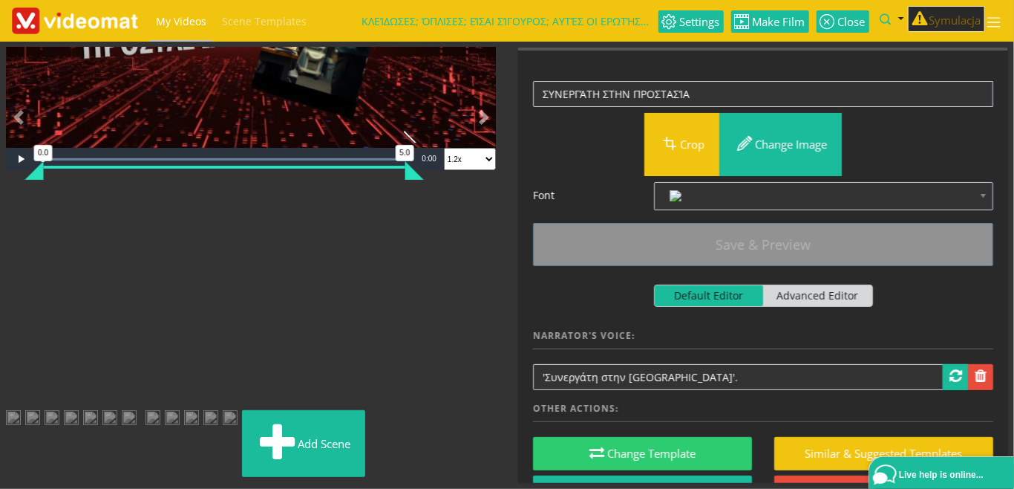
scroll to position [255, 0]
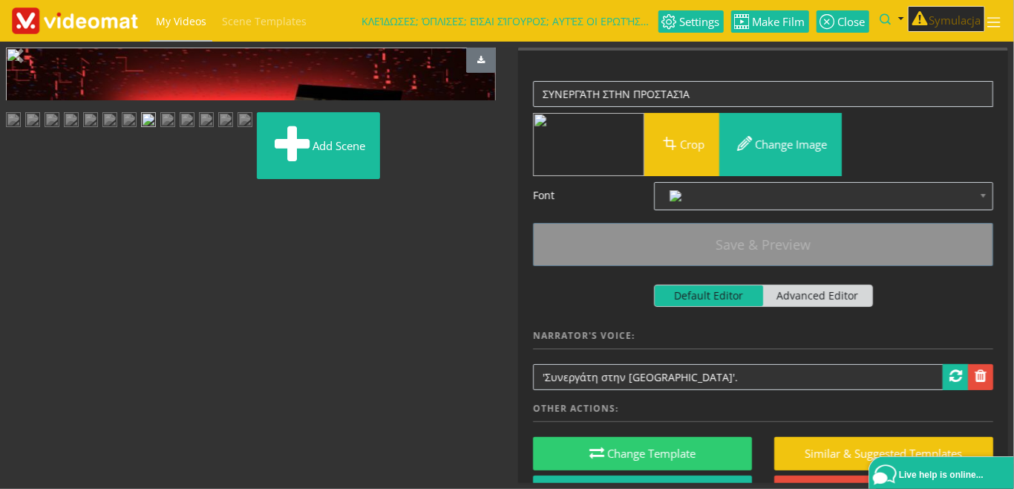
click at [214, 131] on img at bounding box center [206, 121] width 15 height 19
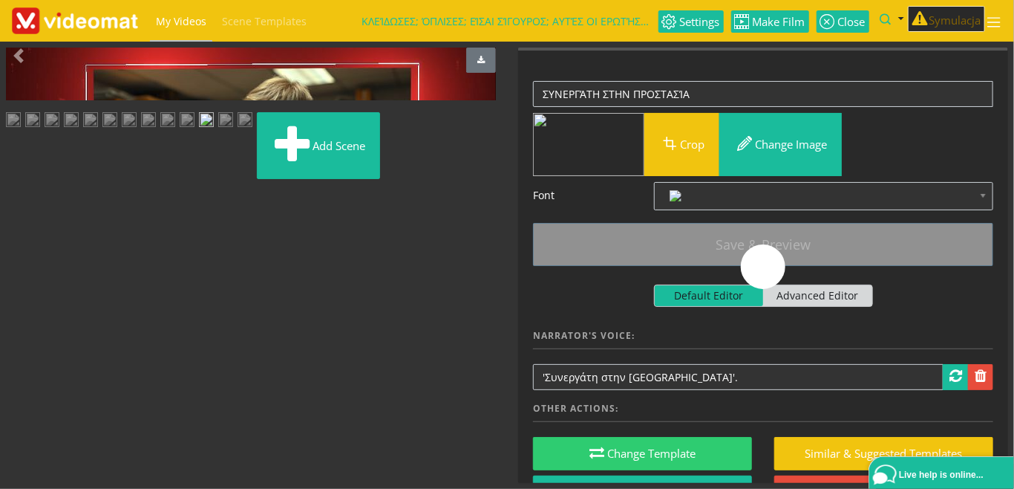
scroll to position [219, 0]
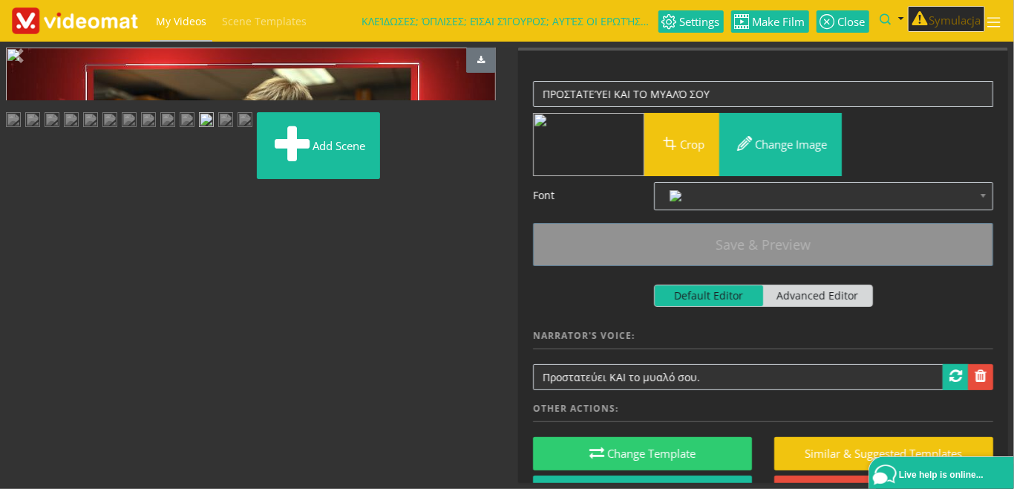
click at [180, 131] on img at bounding box center [187, 121] width 15 height 19
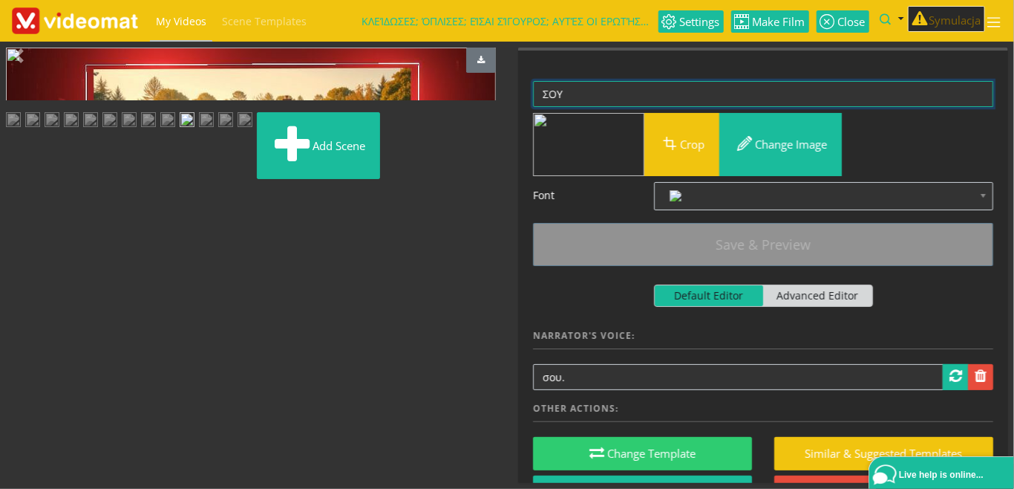
drag, startPoint x: 599, startPoint y: 96, endPoint x: 514, endPoint y: 89, distance: 84.9
click at [533, 89] on textarea "ΣΟΥ" at bounding box center [763, 94] width 460 height 26
click at [175, 131] on img at bounding box center [167, 121] width 15 height 19
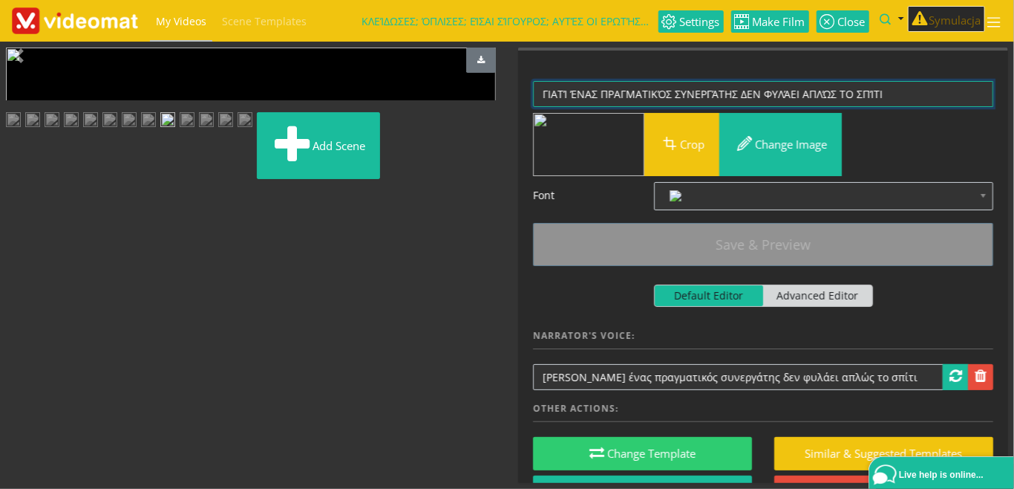
click at [902, 97] on textarea "ΓΙΑΤΊ ΈΝΑΣ ΠΡΑΓΜΑΤΙΚΌΣ ΣΥΝΕΡΓΆΤΗΣ ΔΕΝ ΦΥΛΆΕΙ ΑΠΛΏΣ ΤΟ ΣΠΊΤΙ" at bounding box center [763, 94] width 460 height 26
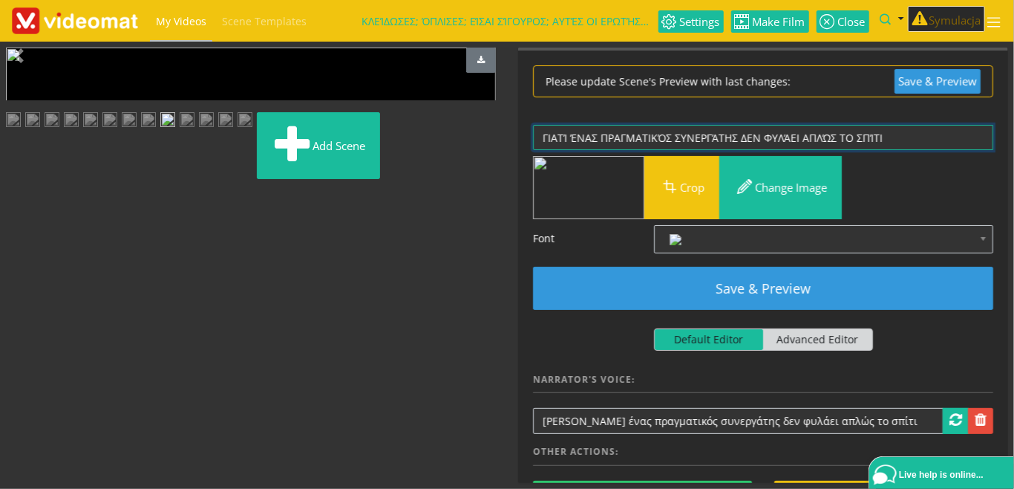
paste textarea "ΣΟΥ"
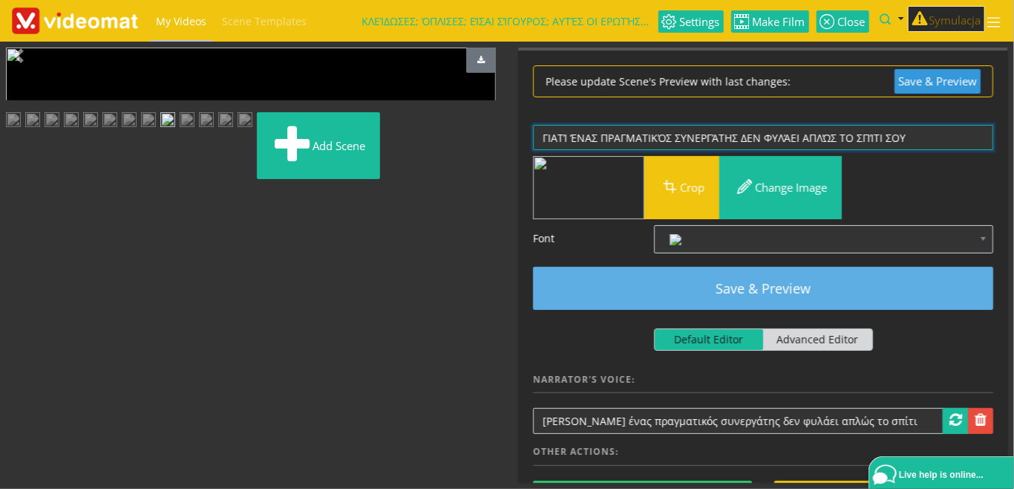
type textarea "ΓΙΑΤΊ ΈΝΑΣ ΠΡΑΓΜΑΤΙΚΌΣ ΣΥΝΕΡΓΆΤΗΣ ΔΕΝ ΦΥΛΆΕΙ ΑΠΛΏΣ ΤΟ ΣΠΊΤΙ ΣΟΥ"
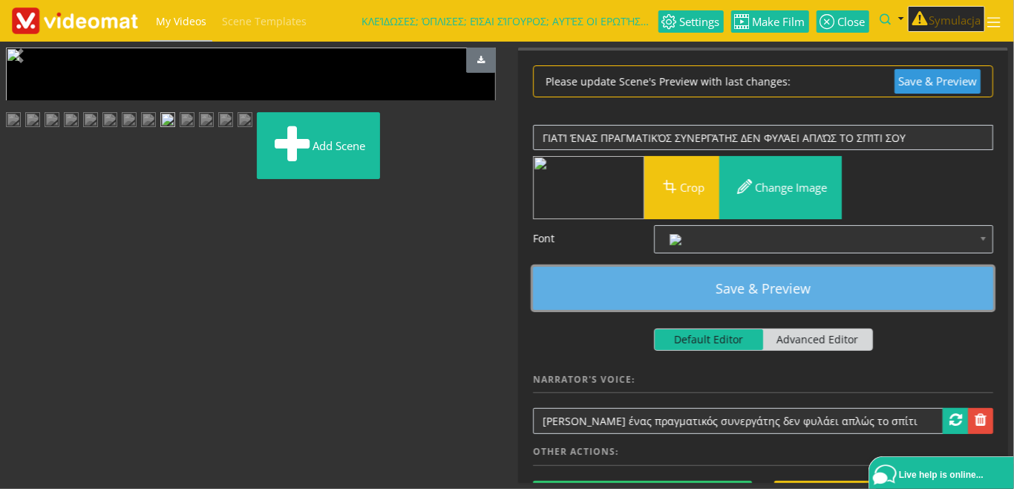
click at [821, 290] on button "Save & Preview" at bounding box center [763, 288] width 460 height 43
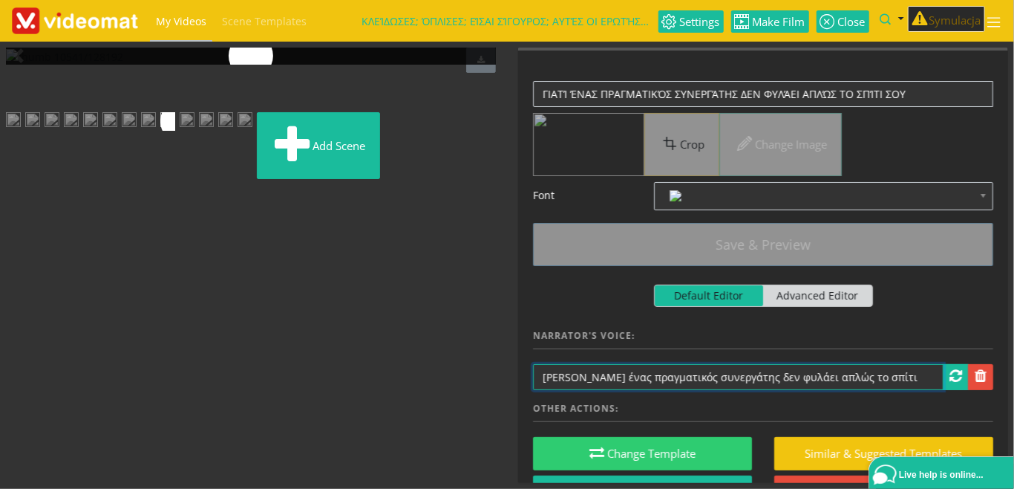
click at [861, 379] on input "Γιατί ένας πραγματικός συνεργάτης δεν φυλάει απλώς το σπίτι" at bounding box center [738, 377] width 411 height 26
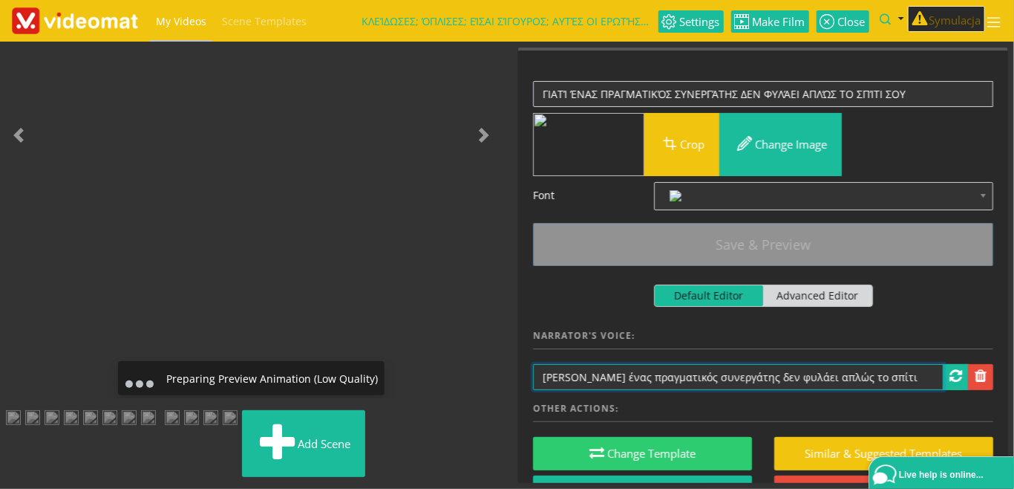
paste input "ΣΟΥ"
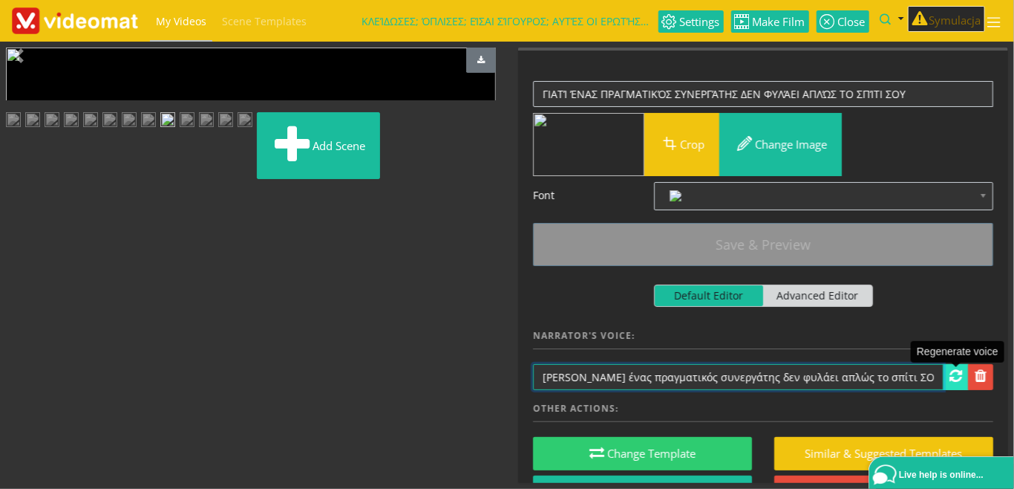
type input "[PERSON_NAME] ένας πραγματικός συνεργάτης δεν φυλάει απλώς το σπίτι ΣΟΥ"
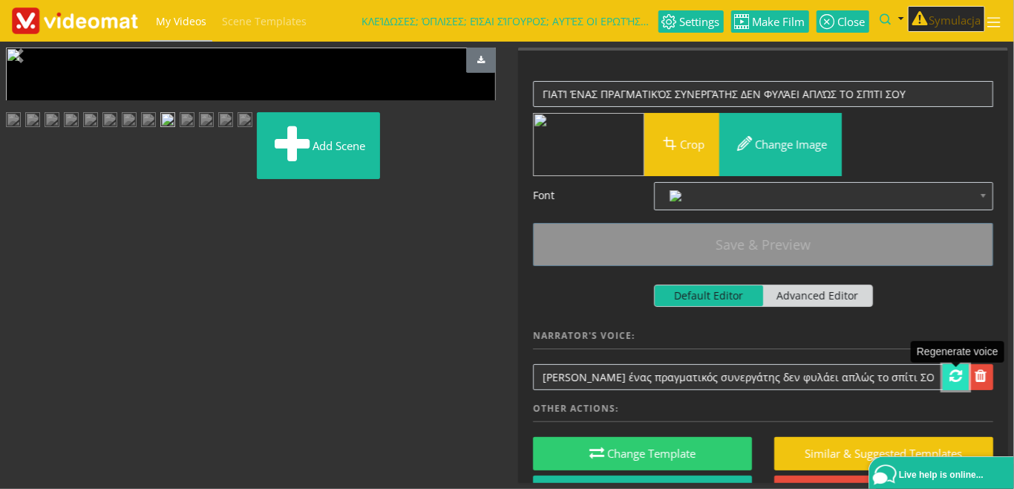
click at [954, 379] on span at bounding box center [956, 375] width 13 height 15
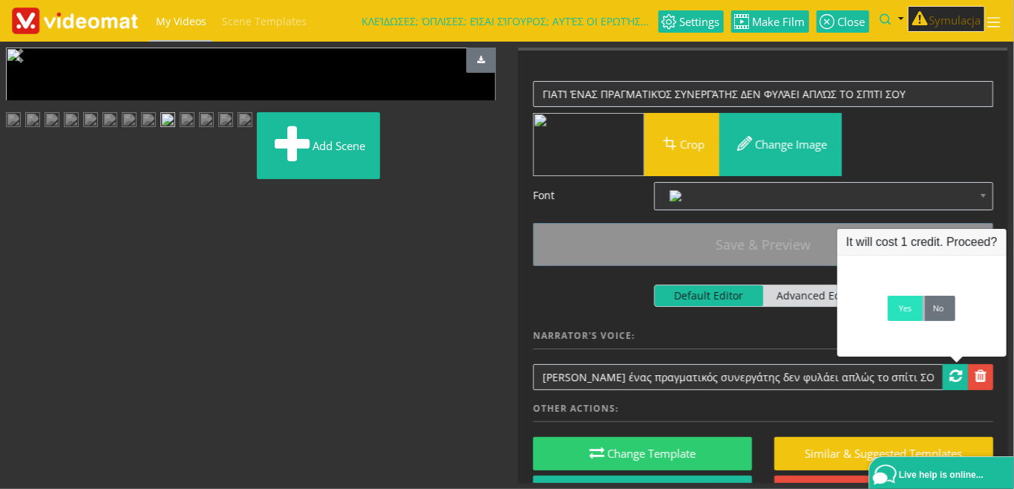
click at [900, 316] on link "Yes" at bounding box center [905, 308] width 35 height 25
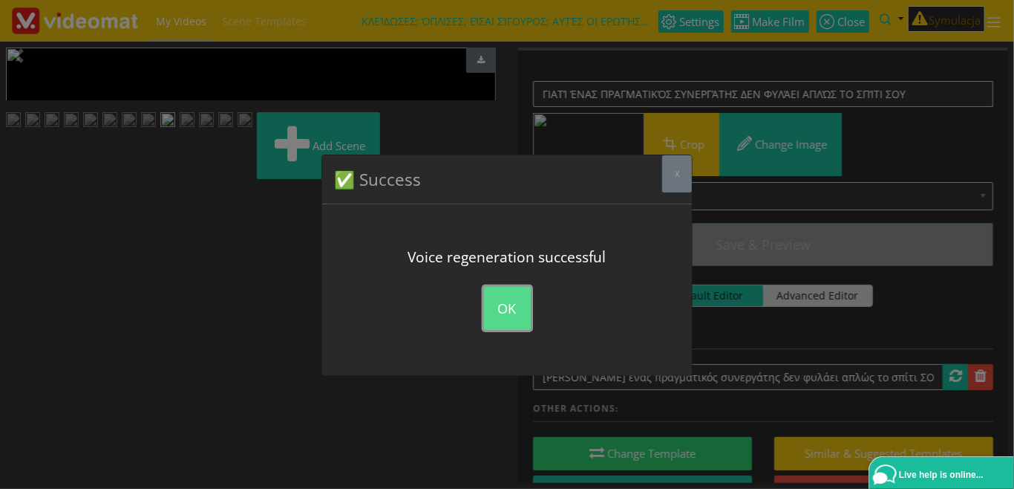
click at [511, 311] on button "OK" at bounding box center [507, 308] width 47 height 43
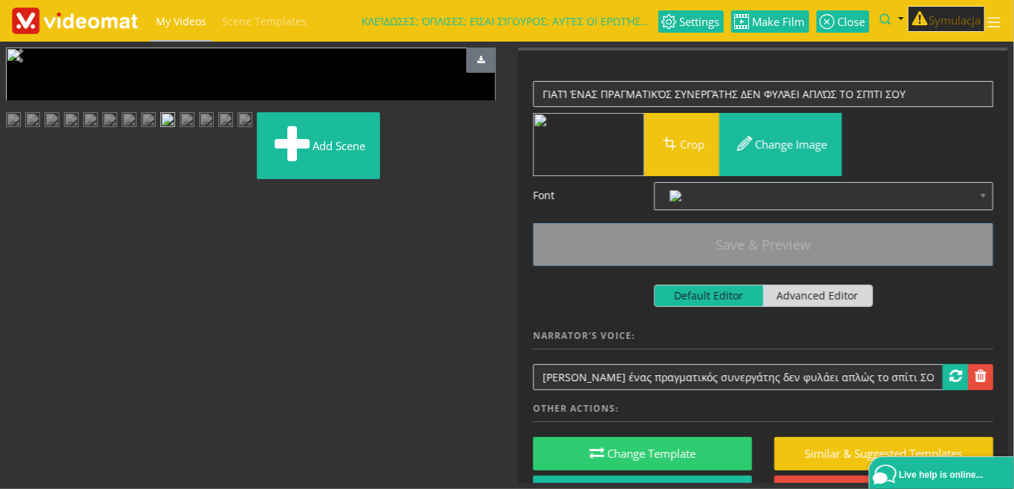
click at [180, 131] on img at bounding box center [187, 121] width 15 height 19
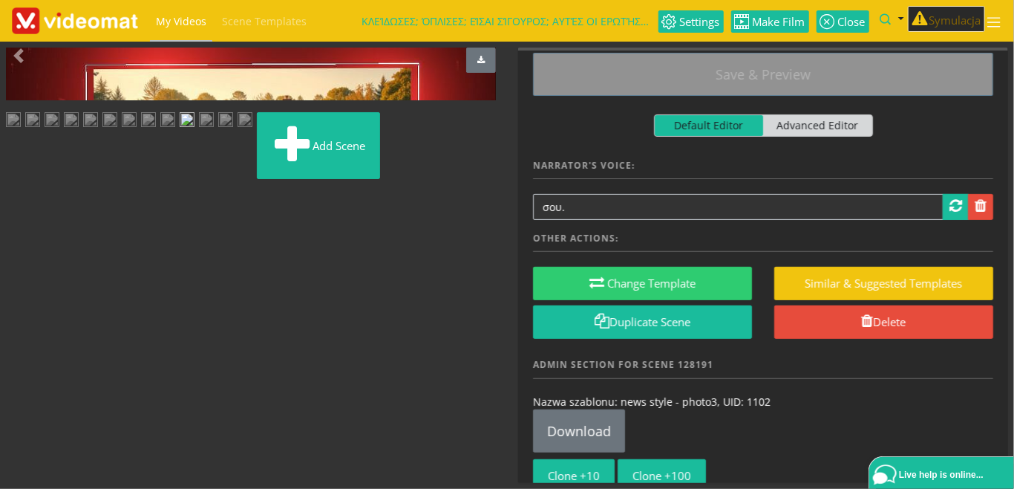
scroll to position [171, 0]
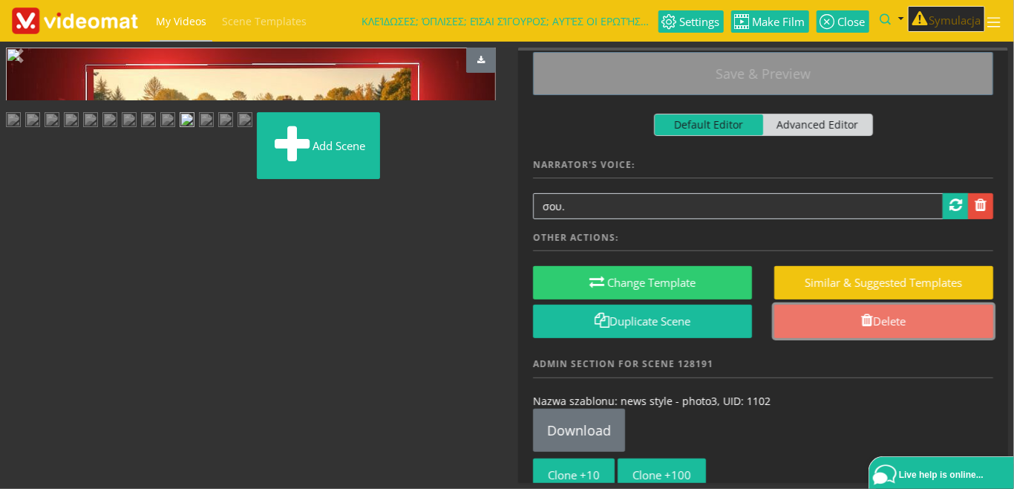
click at [850, 324] on link "Delete" at bounding box center [884, 320] width 219 height 33
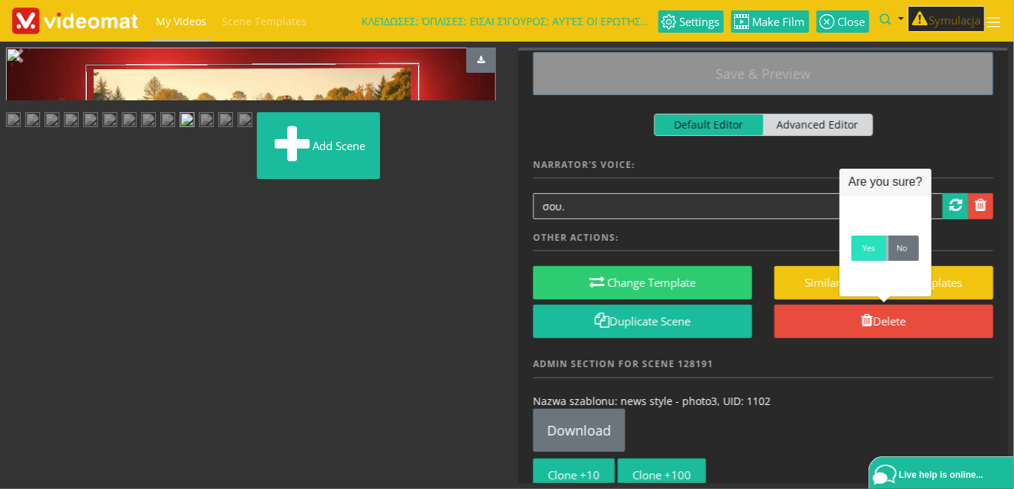
click at [868, 255] on link "Yes" at bounding box center [869, 247] width 35 height 25
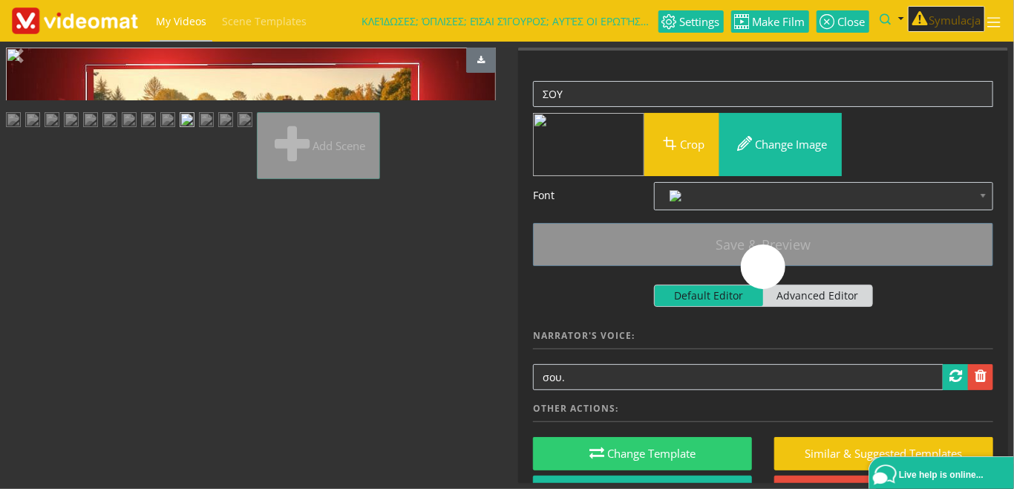
scroll to position [0, 0]
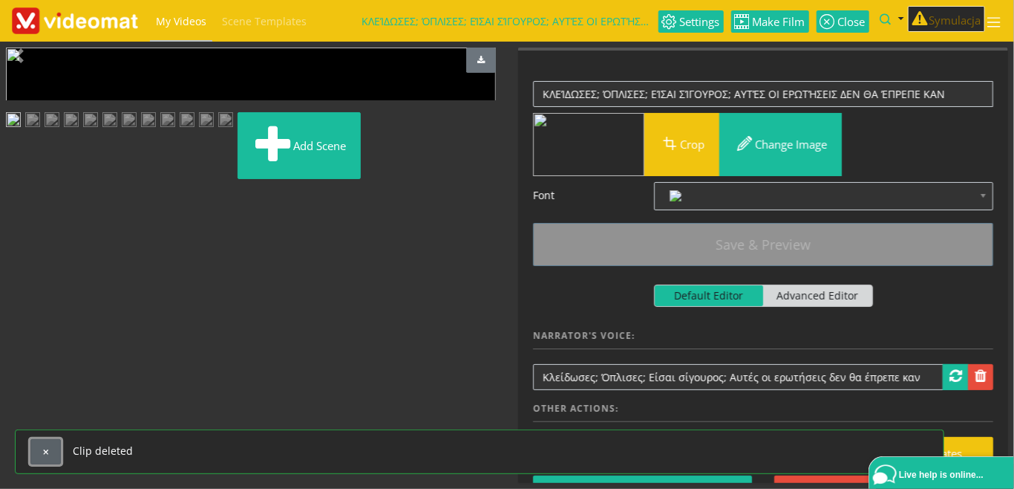
click at [47, 452] on span "button" at bounding box center [46, 452] width 8 height 8
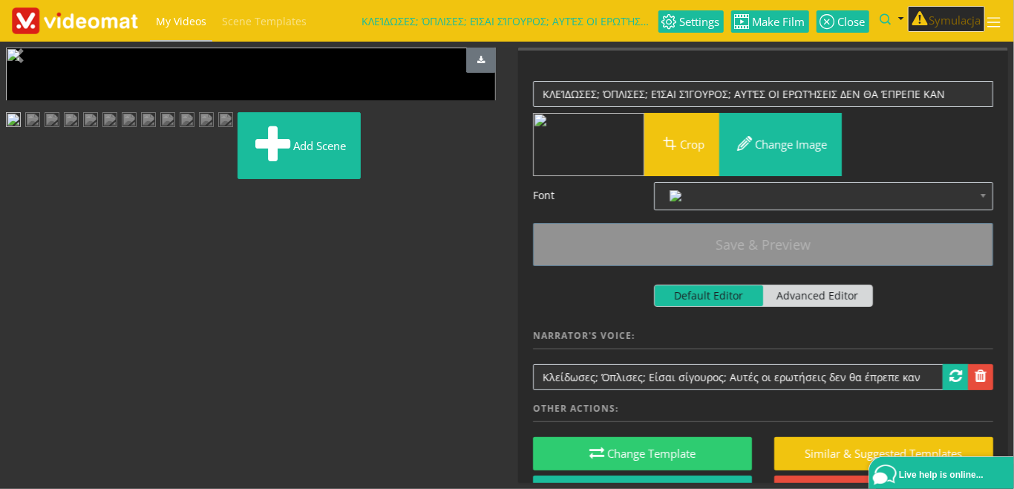
click at [40, 131] on img at bounding box center [32, 121] width 15 height 19
click at [59, 131] on img at bounding box center [52, 121] width 15 height 19
click at [21, 131] on img at bounding box center [13, 121] width 15 height 19
drag, startPoint x: 735, startPoint y: 92, endPoint x: 967, endPoint y: 96, distance: 231.7
click at [967, 96] on textarea "ΚΛΕΊΔΩΣΕΣ; ΌΠΛΙΣΕΣ; ΕΊΣΑΙ ΣΊΓΟΥΡΟΣ; ΑΥΤΈΣ ΟΙ ΕΡΩΤΉΣΕΙΣ ΔΕΝ ΘΑ ΈΠΡΕΠΕ ΚΑΝ" at bounding box center [763, 94] width 460 height 26
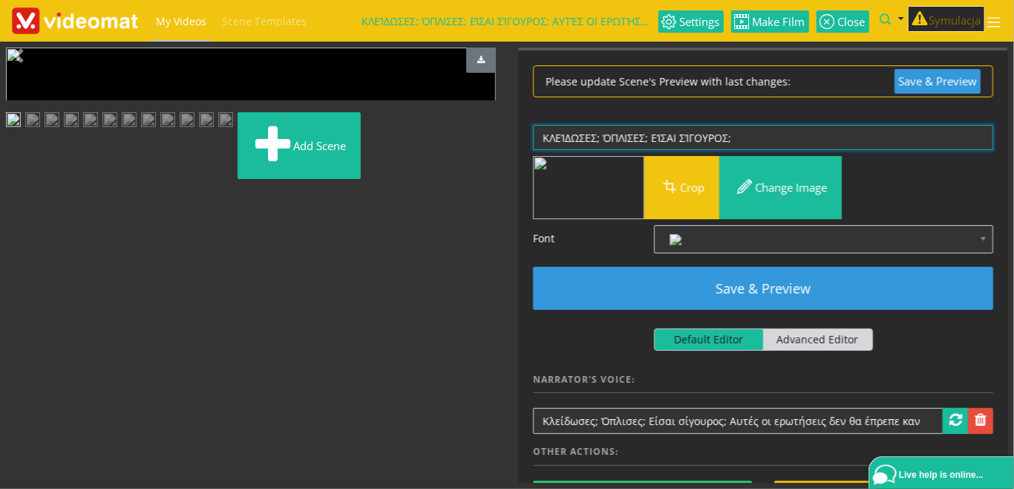
click at [596, 138] on textarea "ΚΛΕΊΔΩΣΕΣ; ΌΠΛΙΣΕΣ; ΕΊΣΑΙ ΣΊΓΟΥΡΟΣ; ΑΥΤΈΣ ΟΙ ΕΡΩΤΉΣΕΙΣ ΔΕΝ ΘΑ ΈΠΡΕΠΕ ΚΑΝ" at bounding box center [763, 138] width 460 height 26
click at [647, 138] on textarea "ΚΛΕΊΔΩΣΕΣ; ΌΠΛΙΣΕΣ; ΕΊΣΑΙ ΣΊΓΟΥΡΟΣ; ΑΥΤΈΣ ΟΙ ΕΡΩΤΉΣΕΙΣ ΔΕΝ ΘΑ ΈΠΡΕΠΕ ΚΑΝ" at bounding box center [763, 138] width 460 height 26
click at [730, 137] on textarea "ΚΛΕΊΔΩΣΕΣ; ΌΠΛΙΣΕΣ; ΕΊΣΑΙ ΣΊΓΟΥΡΟΣ; ΑΥΤΈΣ ΟΙ ΕΡΩΤΉΣΕΙΣ ΔΕΝ ΘΑ ΈΠΡΕΠΕ ΚΑΝ" at bounding box center [763, 138] width 460 height 26
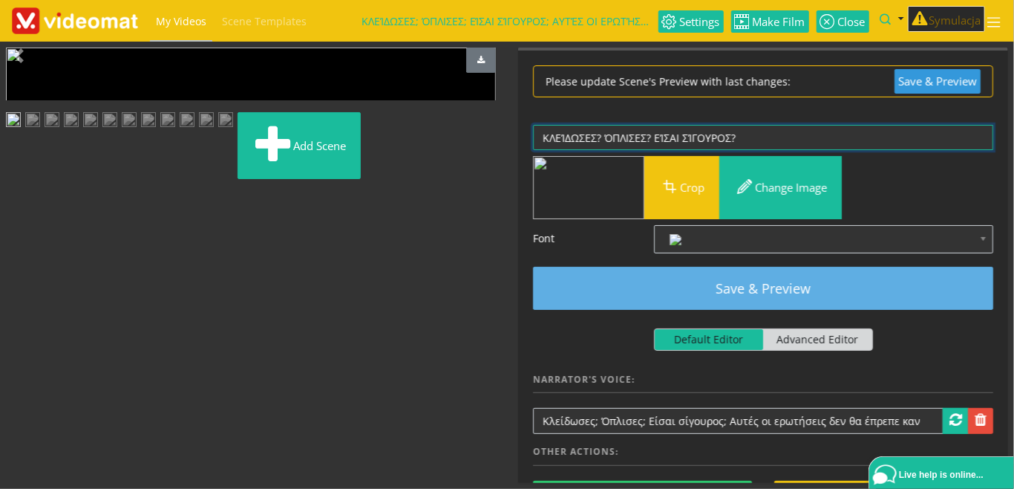
type textarea "ΚΛΕΊΔΩΣΕΣ? ΌΠΛΙΣΕΣ? ΕΊΣΑΙ ΣΊΓΟΥΡΟΣ?"
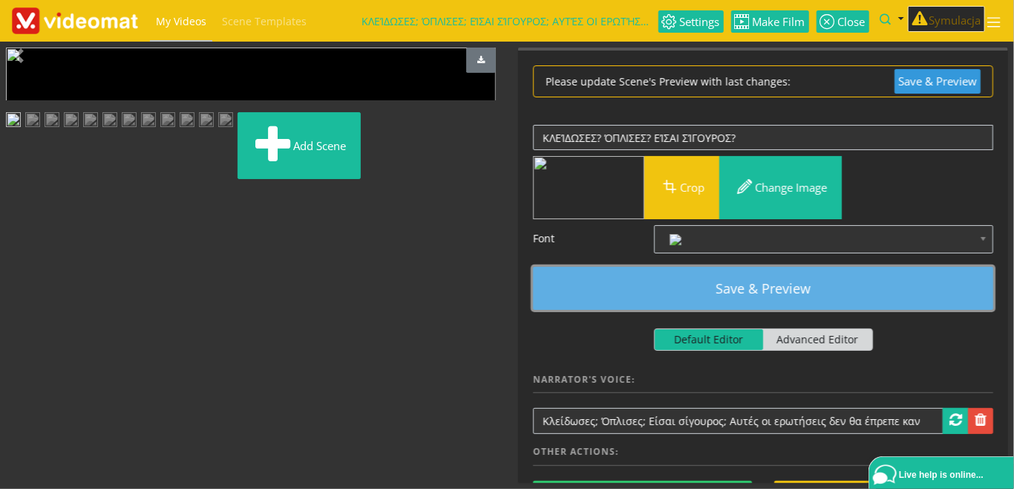
click at [759, 288] on button "Save & Preview" at bounding box center [763, 288] width 460 height 43
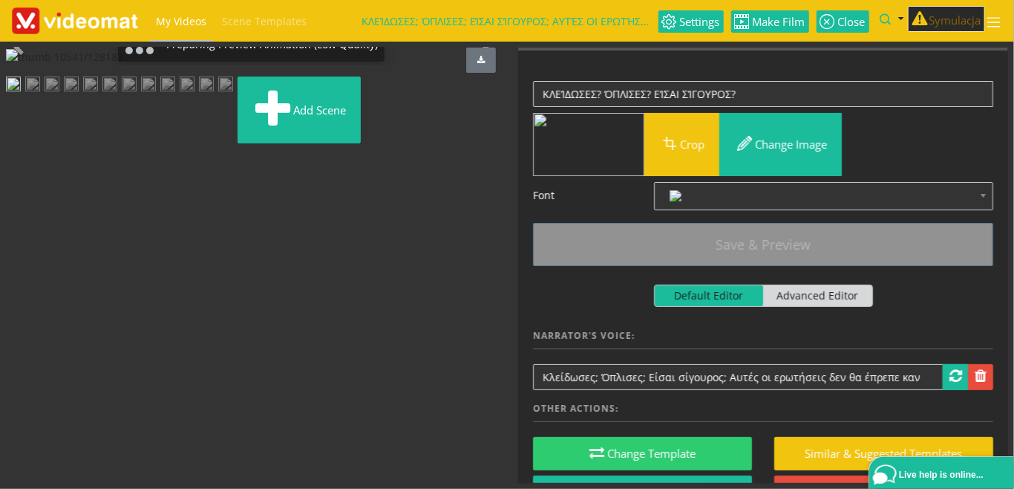
click at [40, 95] on img at bounding box center [32, 85] width 15 height 19
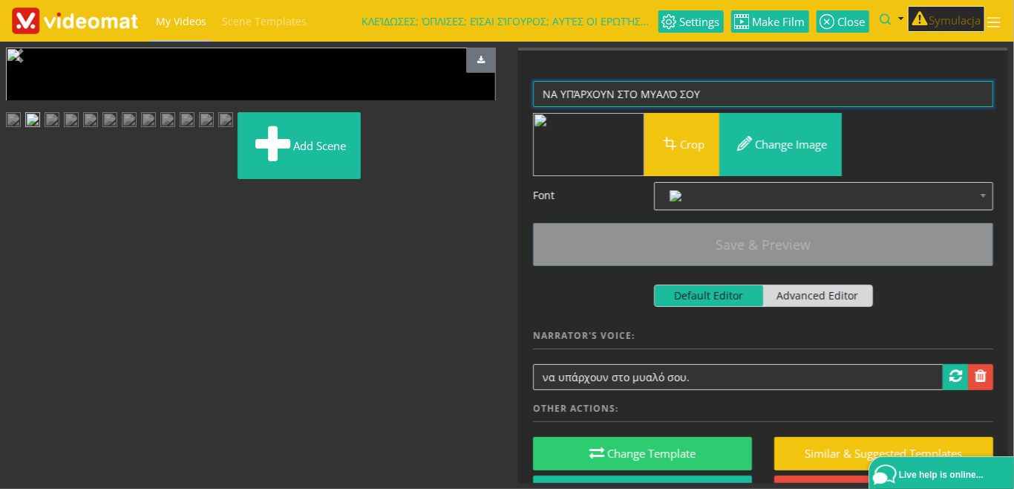
click at [545, 95] on textarea "ΝΑ ΥΠΆΡΧΟΥΝ ΣΤΟ ΜΥΑΛΌ ΣΟΥ" at bounding box center [763, 94] width 460 height 26
paste textarea "ΑΥΤΈΣ ΟΙ ΕΡΩΤΉΣΕΙΣ ΔΕΝ ΘΑ ΈΠΡΕΠΕ ΚΑΝ"
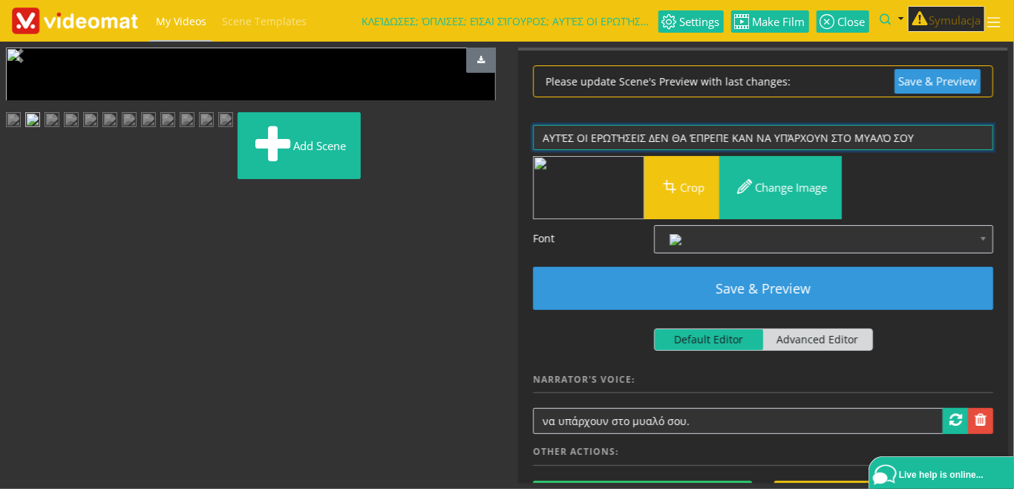
type textarea "ΑΥΤΈΣ ΟΙ ΕΡΩΤΉΣΕΙΣ ΔΕΝ ΘΑ ΈΠΡΕΠΕ ΚΑΝ ΝΑ ΥΠΆΡΧΟΥΝ ΣΤΟ ΜΥΑΛΌ ΣΟΥ"
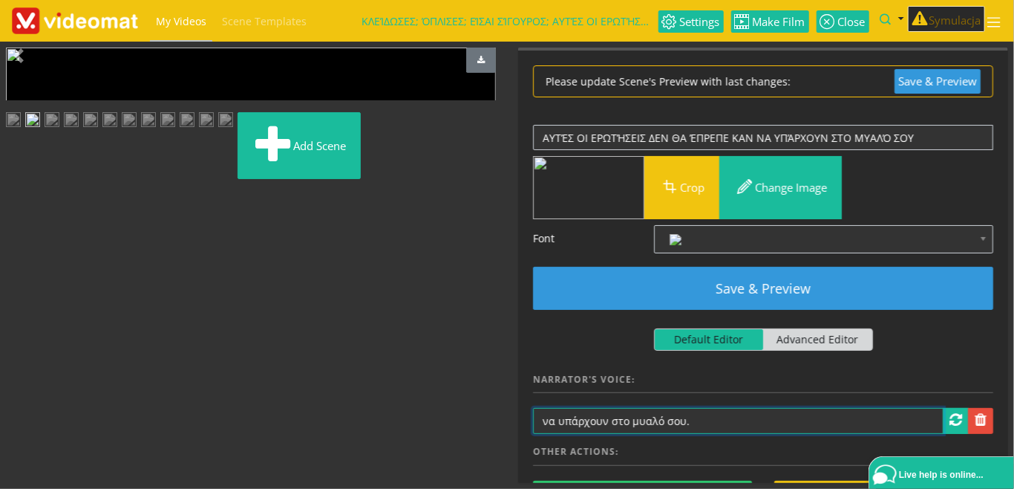
click at [541, 422] on input "να υπάρχουν στο μυαλό σου." at bounding box center [738, 421] width 411 height 26
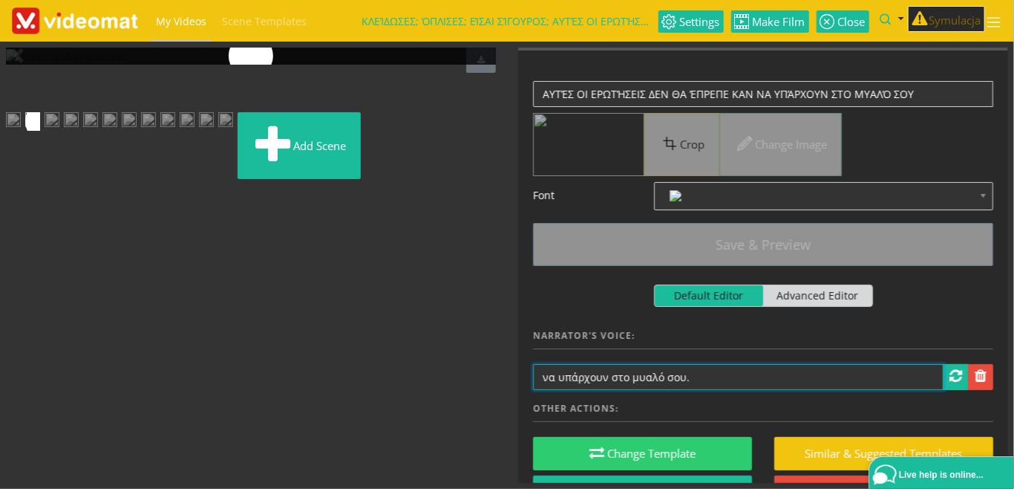
paste input "ΑΥΤΈΣ ΟΙ ΕΡΩΤΉΣΕΙΣ ΔΕΝ ΘΑ ΈΠΡΕΠΕ ΚΑΝ"
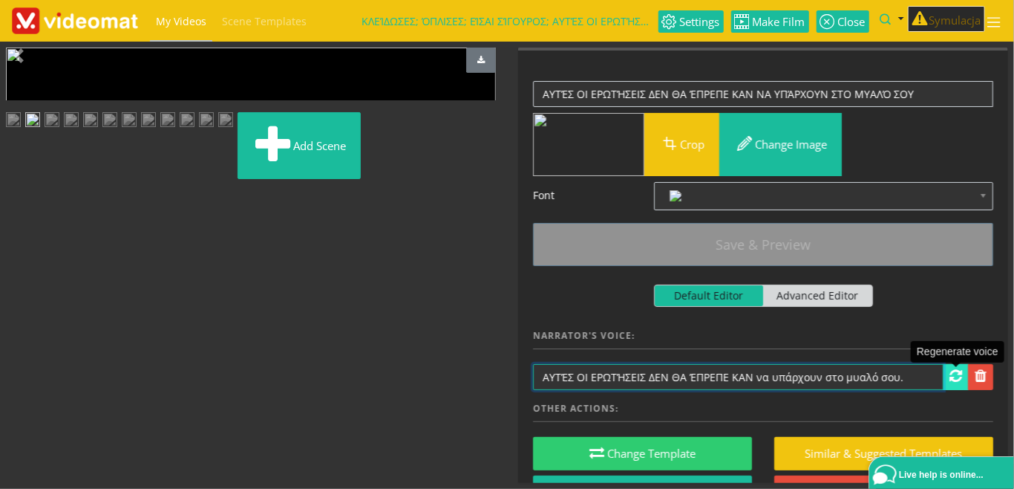
type input "ΑΥΤΈΣ ΟΙ ΕΡΩΤΉΣΕΙΣ ΔΕΝ ΘΑ ΈΠΡΕΠΕ ΚΑΝ να υπάρχουν στο μυαλό σου."
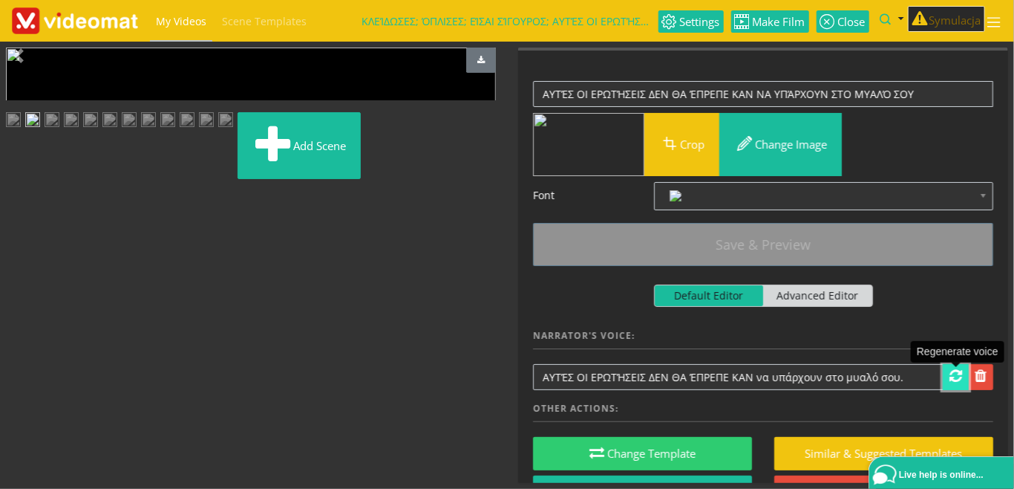
click at [955, 376] on span at bounding box center [956, 375] width 13 height 15
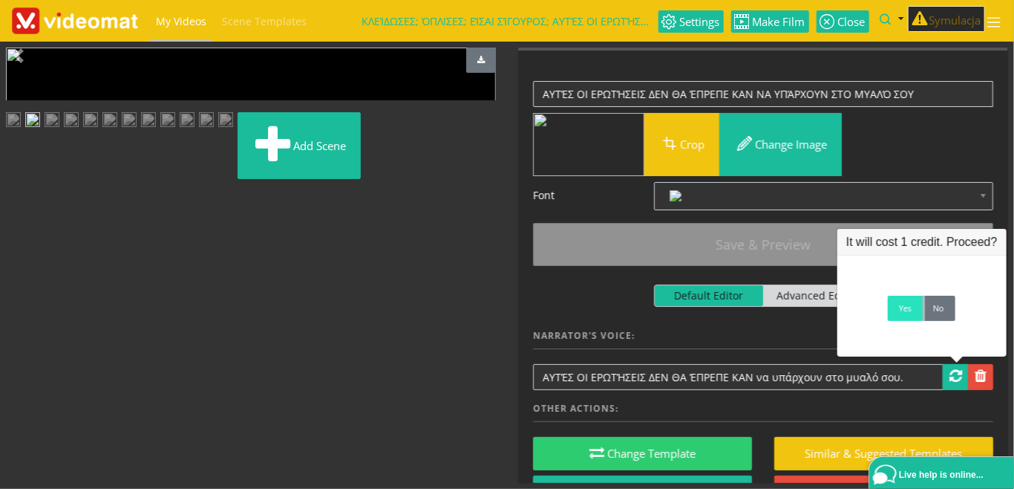
click at [908, 315] on link "Yes" at bounding box center [905, 308] width 35 height 25
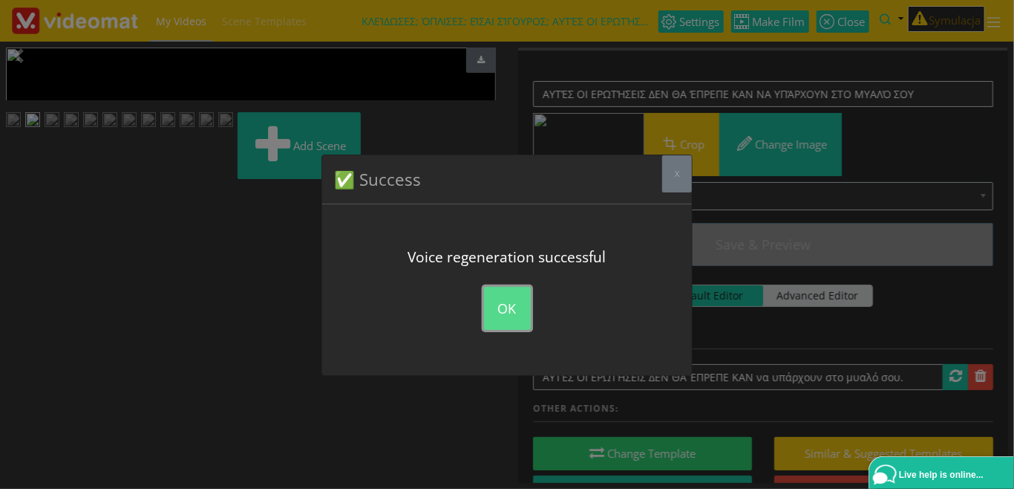
click at [498, 307] on button "OK" at bounding box center [507, 308] width 47 height 43
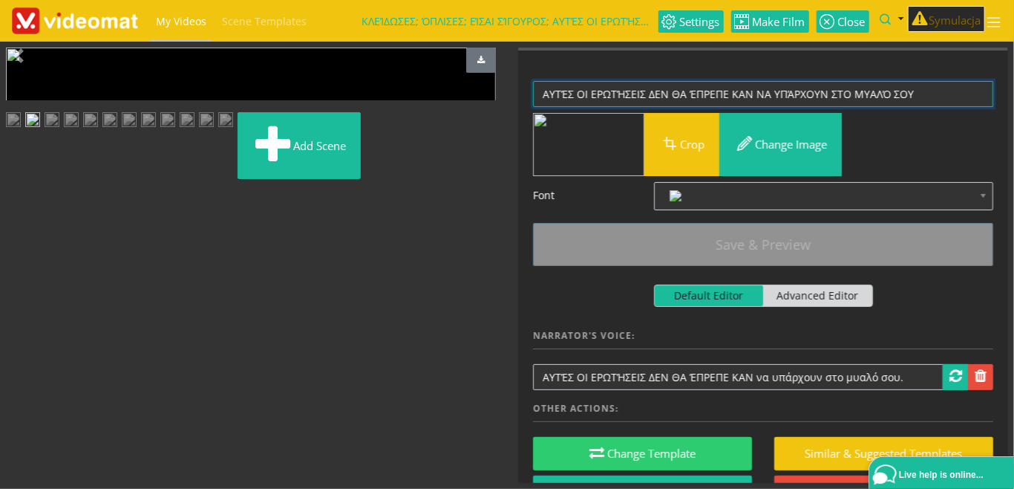
drag, startPoint x: 922, startPoint y: 94, endPoint x: 486, endPoint y: 71, distance: 436.5
click at [533, 81] on textarea "ΝΑ ΥΠΆΡΧΟΥΝ ΣΤΟ ΜΥΑΛΌ ΣΟΥ" at bounding box center [763, 94] width 460 height 26
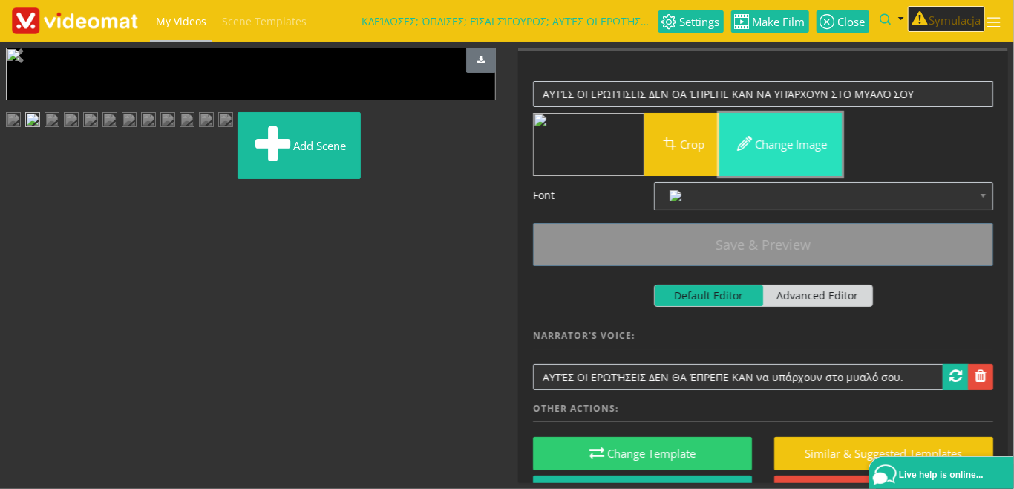
click at [774, 144] on button "Change image" at bounding box center [781, 144] width 123 height 63
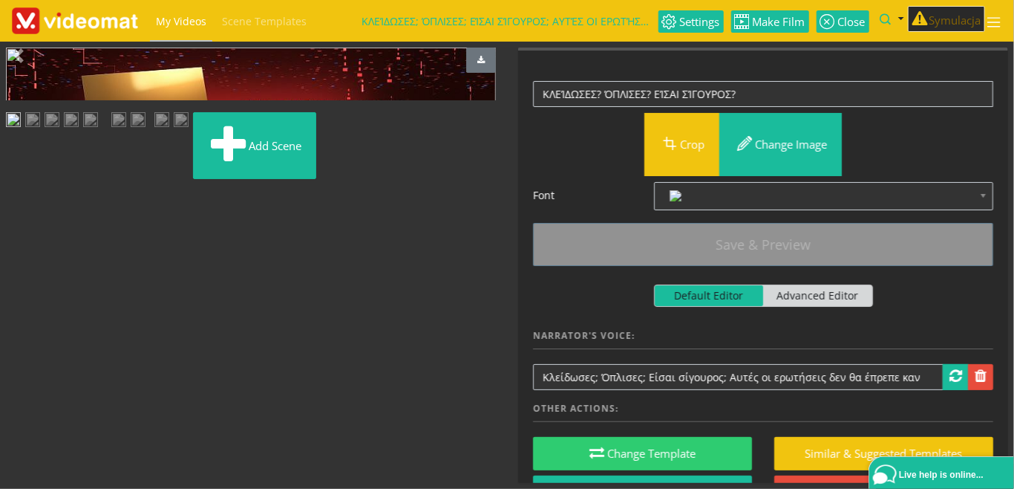
click at [40, 131] on img at bounding box center [32, 121] width 15 height 19
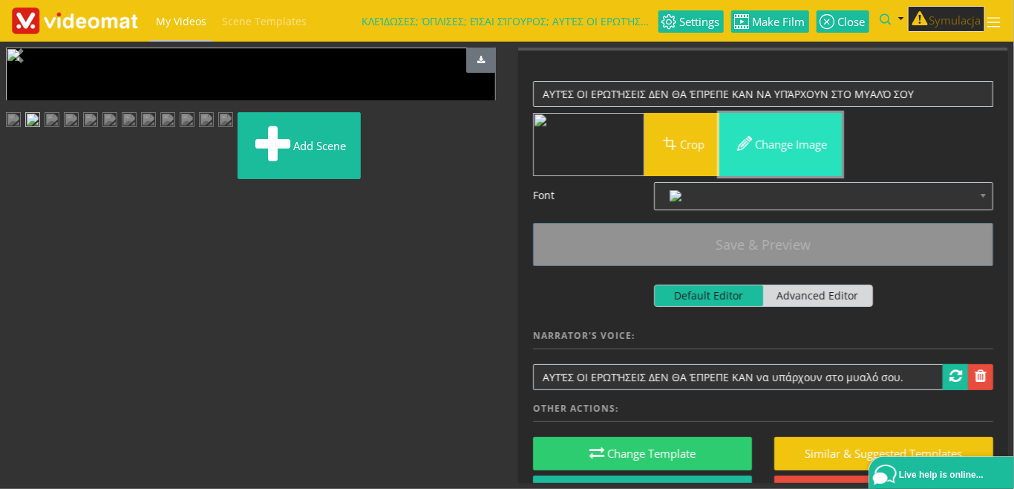
click at [804, 145] on button "Change image" at bounding box center [781, 144] width 123 height 63
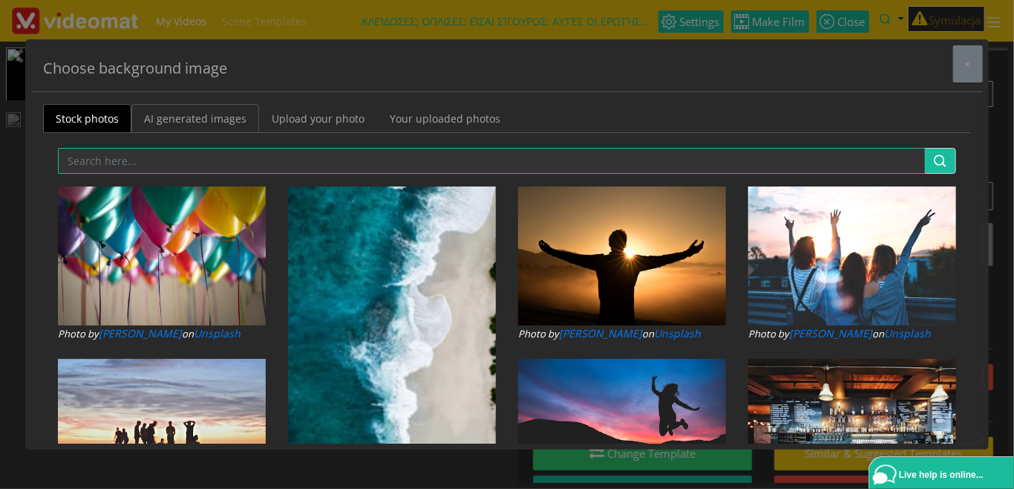
click at [226, 123] on link "AI generated images" at bounding box center [195, 118] width 128 height 29
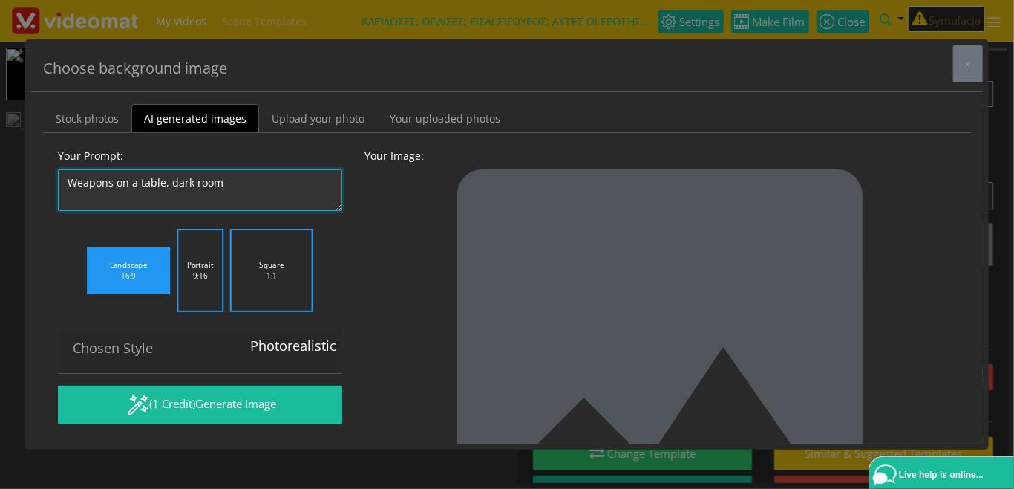
drag, startPoint x: 239, startPoint y: 180, endPoint x: 41, endPoint y: 169, distance: 198.6
click at [58, 169] on textarea "Weapons on a table, dark room" at bounding box center [200, 190] width 284 height 42
type textarea "q"
type textarea "w"
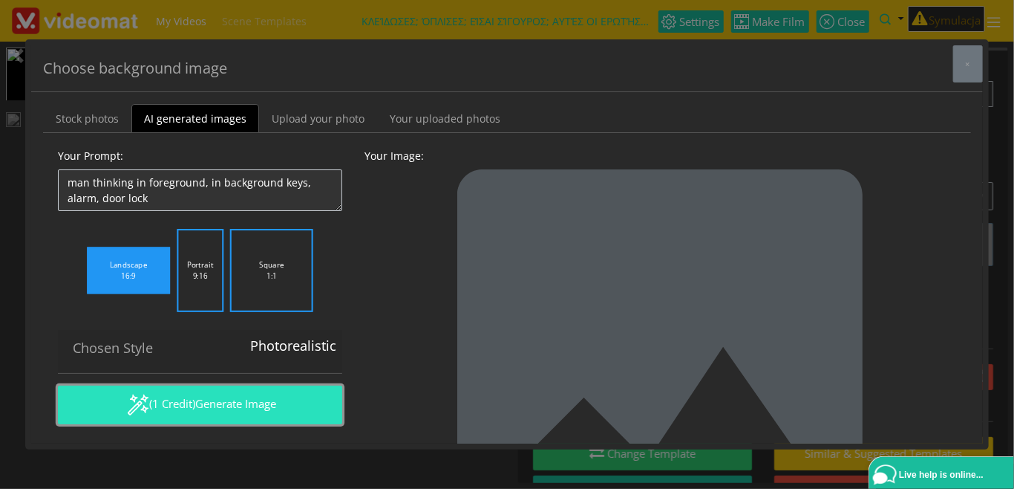
click at [195, 403] on button "(1 Credit) Generate Image" at bounding box center [200, 404] width 284 height 39
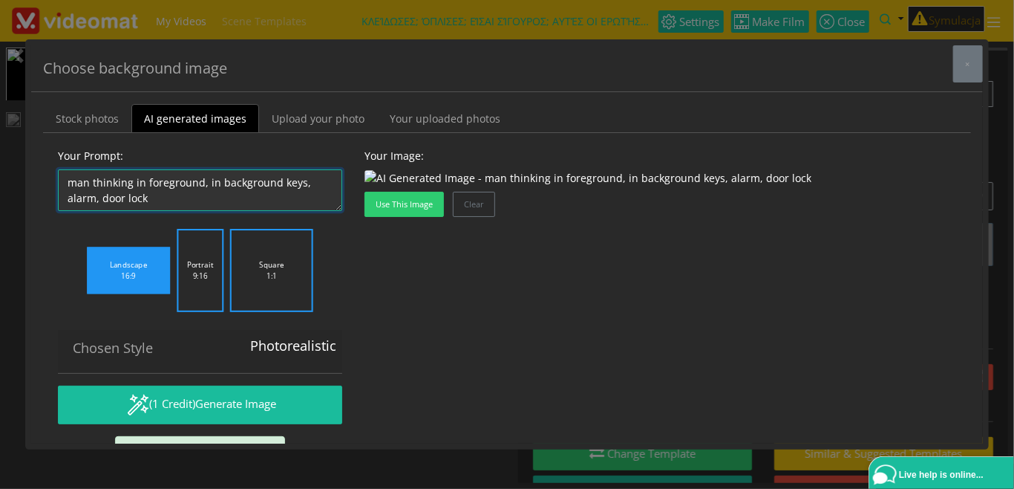
click at [68, 184] on textarea "Weapons on a table, dark room" at bounding box center [200, 190] width 284 height 42
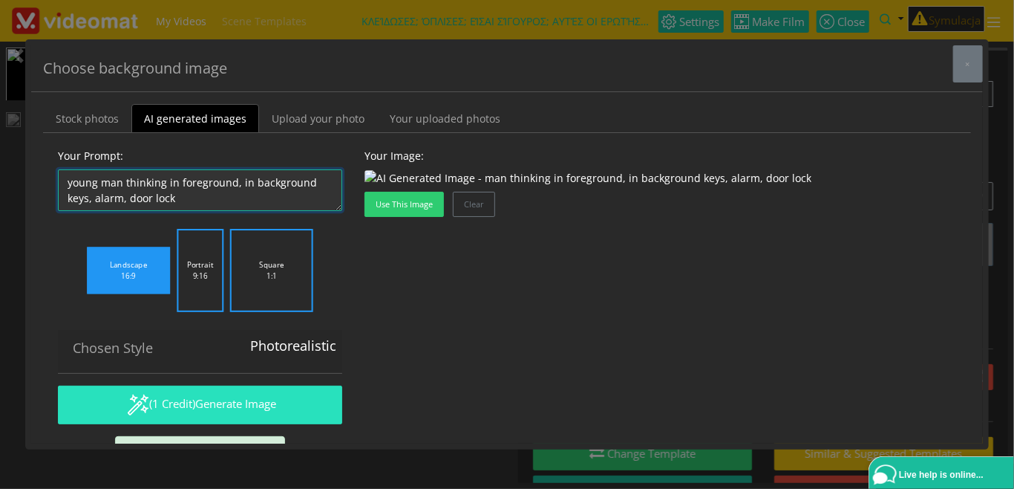
type textarea "young man thinking in foreground, in background keys, alarm, door lock"
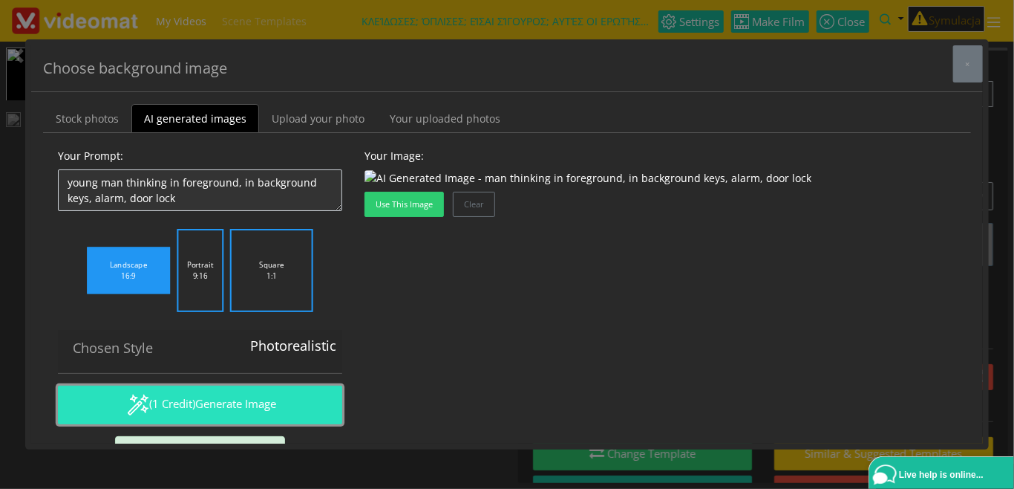
click at [232, 400] on span "Generate Image" at bounding box center [235, 403] width 81 height 15
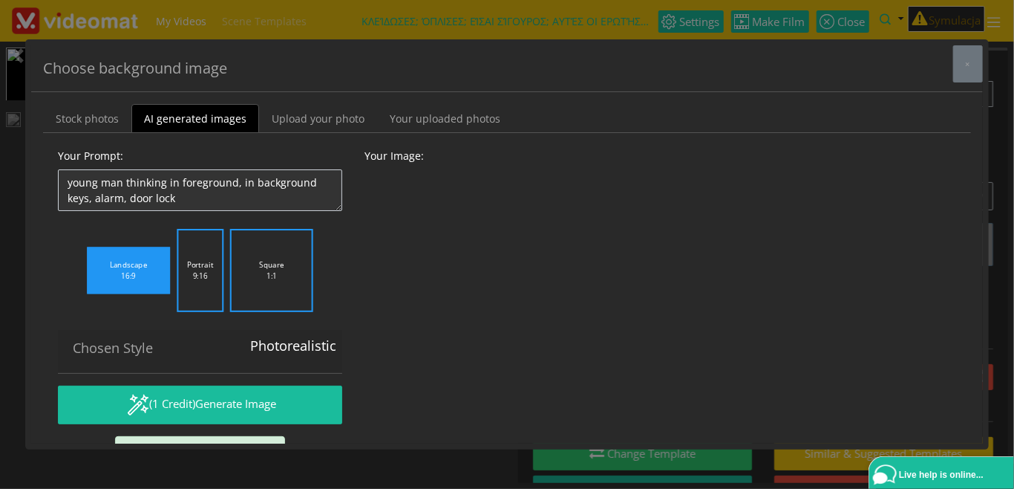
scroll to position [125, 0]
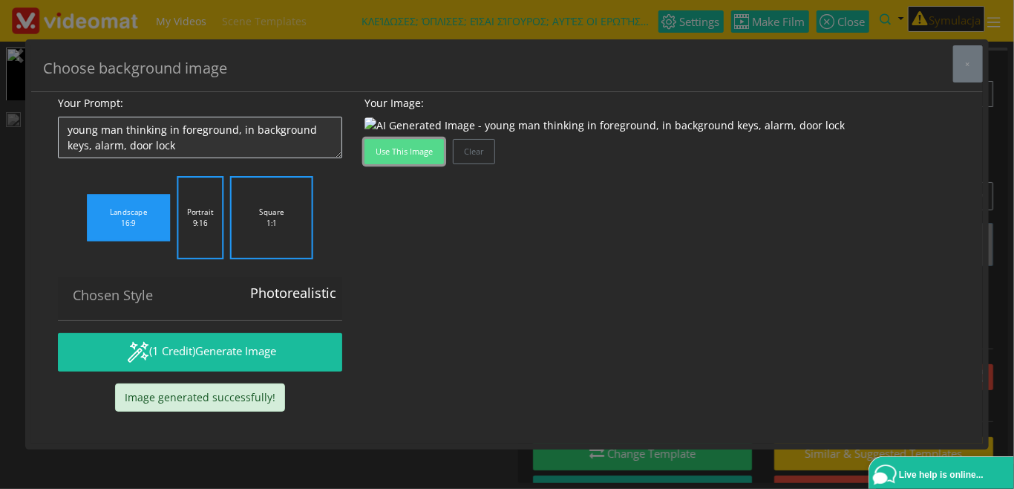
click at [414, 164] on button "Use this image" at bounding box center [404, 151] width 79 height 25
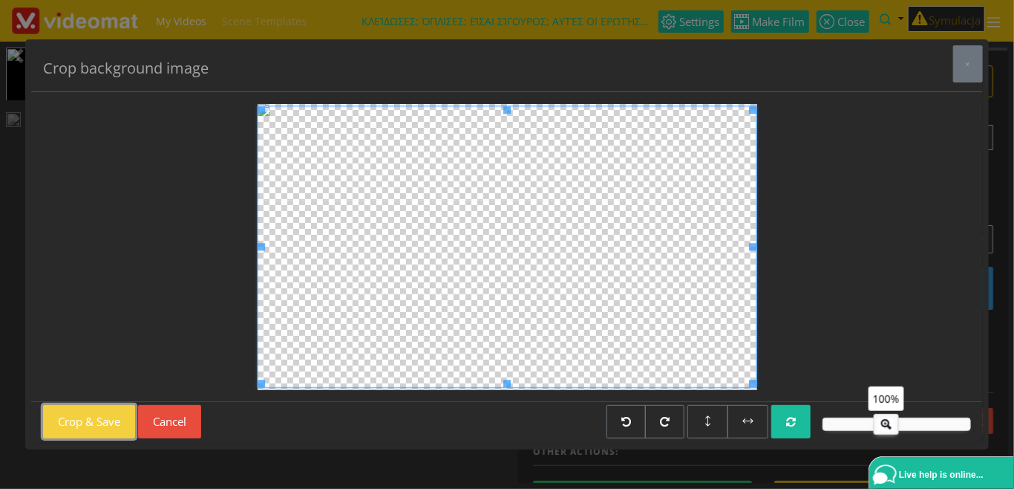
click at [124, 423] on button "Crop & Save" at bounding box center [89, 421] width 92 height 33
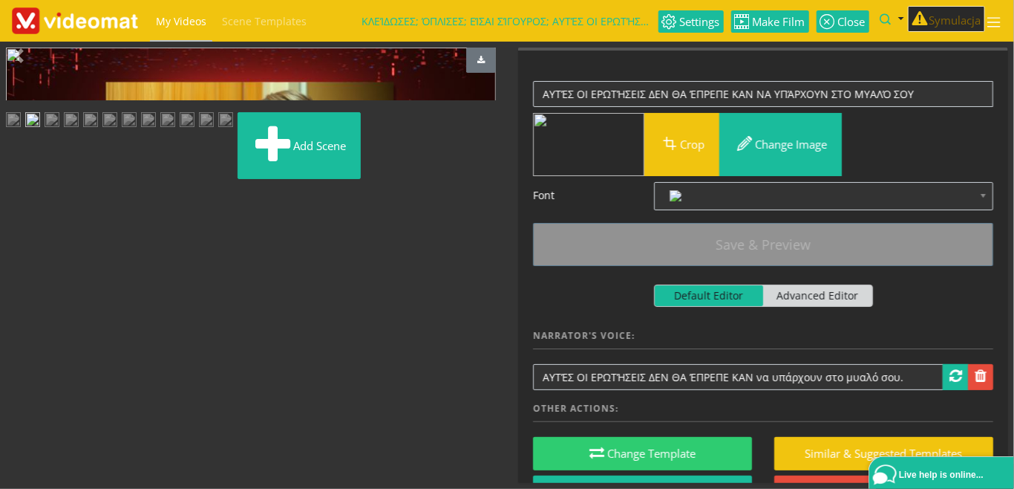
click at [59, 131] on img at bounding box center [52, 121] width 15 height 19
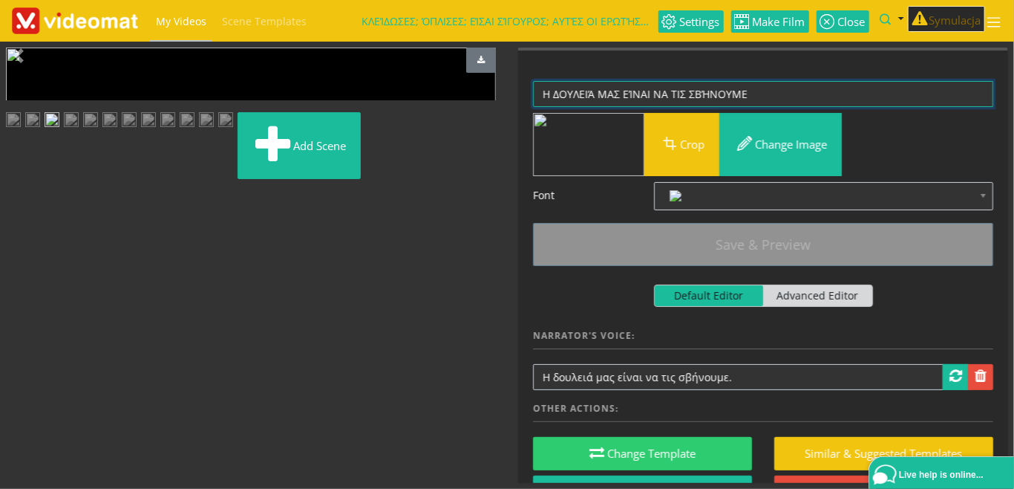
drag, startPoint x: 759, startPoint y: 91, endPoint x: 431, endPoint y: 81, distance: 327.7
click at [533, 81] on textarea "Η ΔΟΥΛΕΙΆ ΜΑΣ ΕΊΝΑΙ ΝΑ ΤΙΣ ΣΒΉΝΟΥΜΕ" at bounding box center [763, 94] width 460 height 26
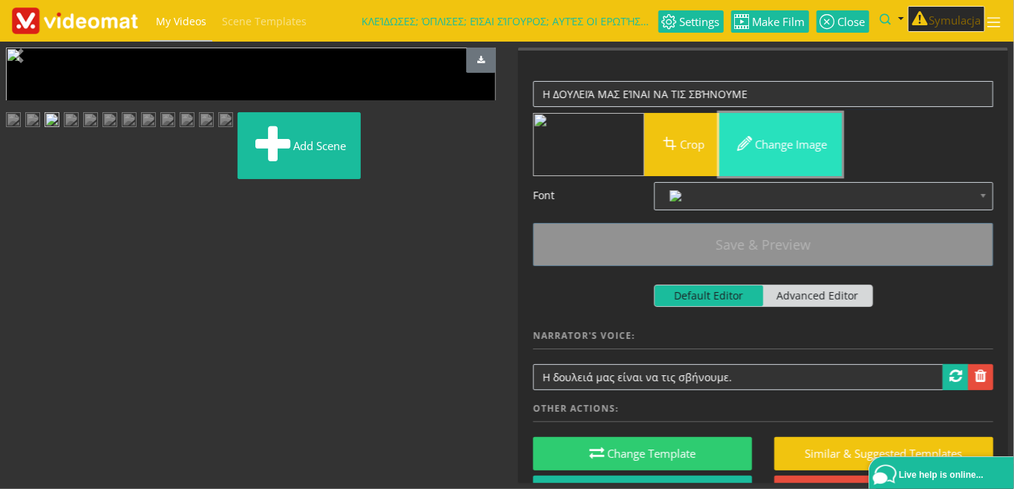
click at [776, 143] on button "Change image" at bounding box center [781, 144] width 123 height 63
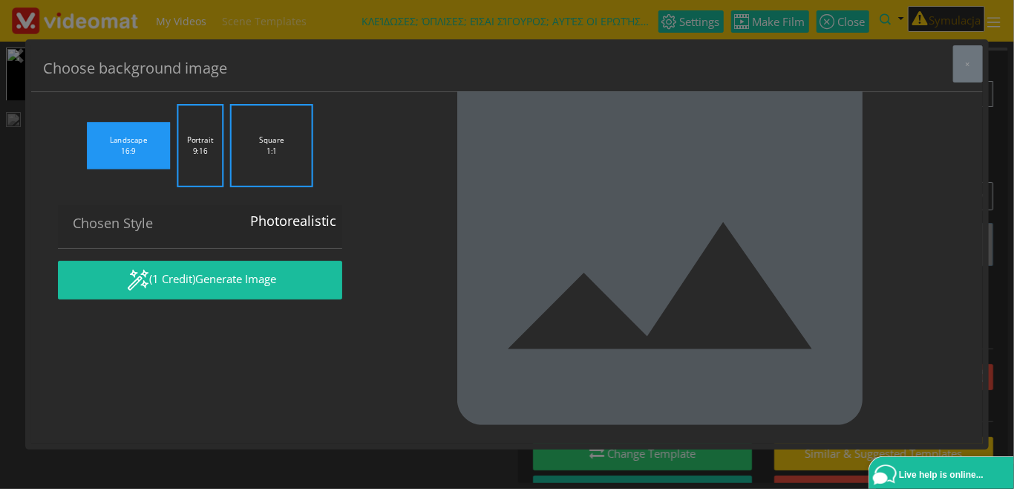
click at [227, 86] on textarea "Frustrated [DEMOGRAPHIC_DATA], [DEMOGRAPHIC_DATA], white, short brown hair, blu…" at bounding box center [200, 66] width 284 height 42
click at [233, 86] on textarea "Frustrated [DEMOGRAPHIC_DATA], [DEMOGRAPHIC_DATA], white, short brown hair, blu…" at bounding box center [200, 66] width 284 height 42
drag, startPoint x: 194, startPoint y: 201, endPoint x: 274, endPoint y: 189, distance: 81.2
click at [274, 86] on textarea "Frustrated [DEMOGRAPHIC_DATA], [DEMOGRAPHIC_DATA], white, short brown hair, blu…" at bounding box center [200, 66] width 284 height 42
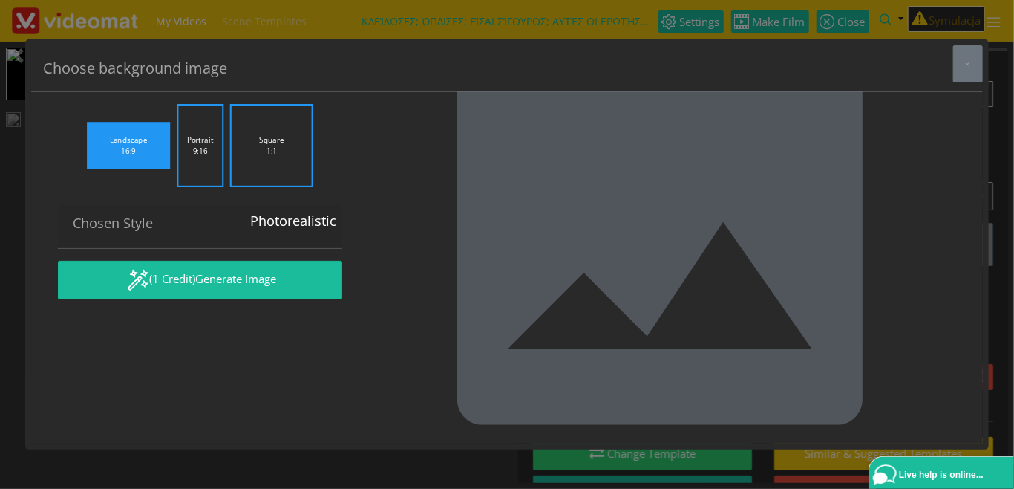
scroll to position [0, 0]
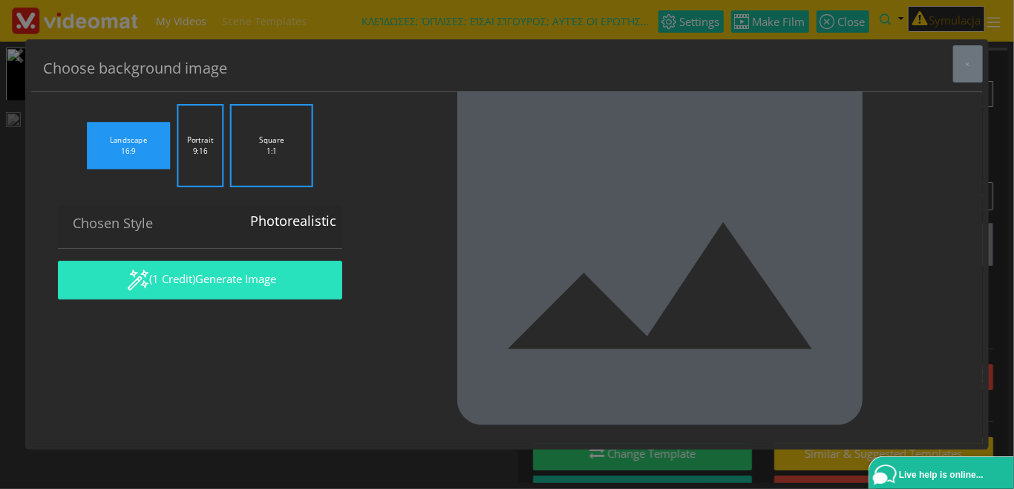
type textarea "Frustrated [DEMOGRAPHIC_DATA], [DEMOGRAPHIC_DATA], white, short brown hair, blu…"
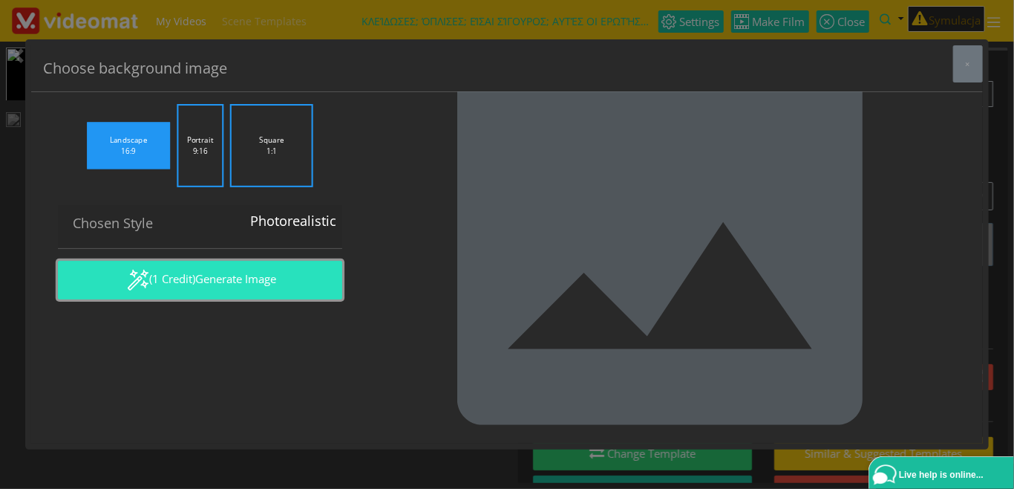
click at [203, 286] on span "Generate Image" at bounding box center [235, 278] width 81 height 15
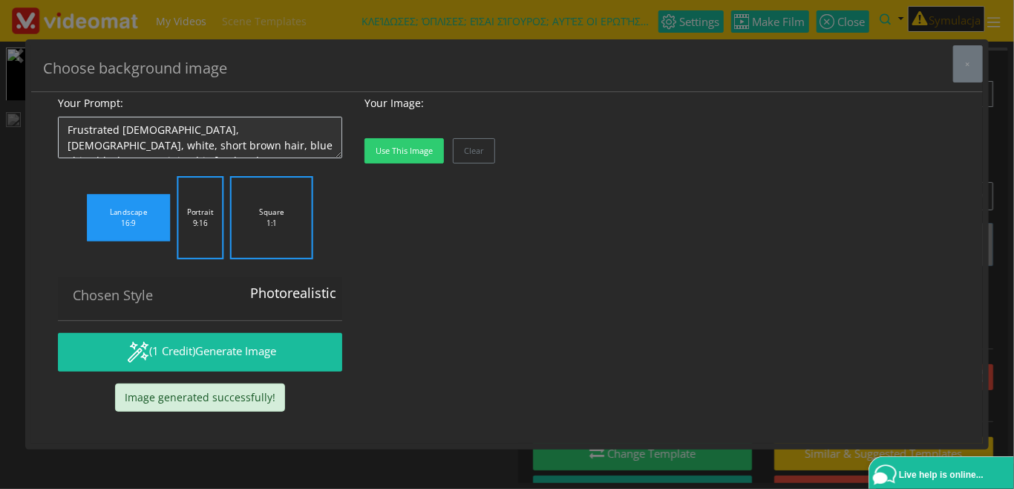
scroll to position [125, 0]
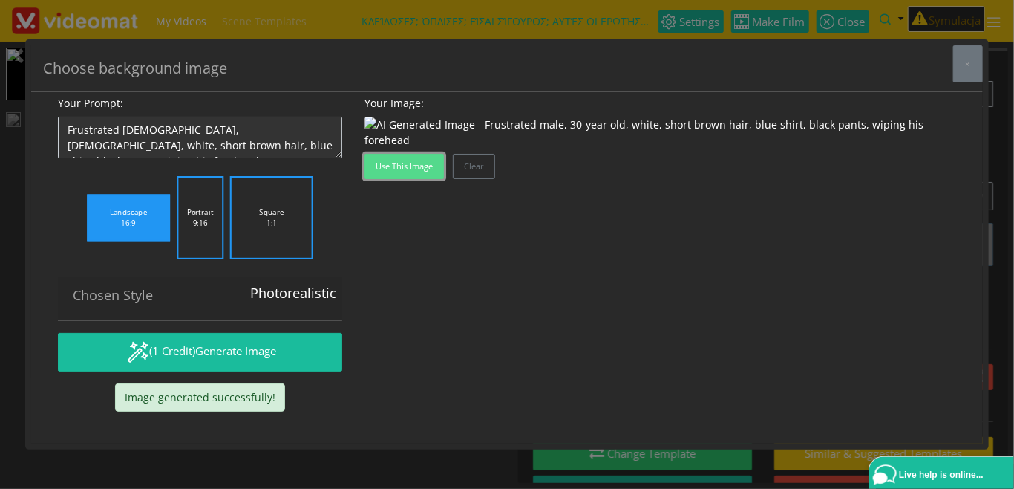
click at [419, 179] on button "Use this image" at bounding box center [404, 166] width 79 height 25
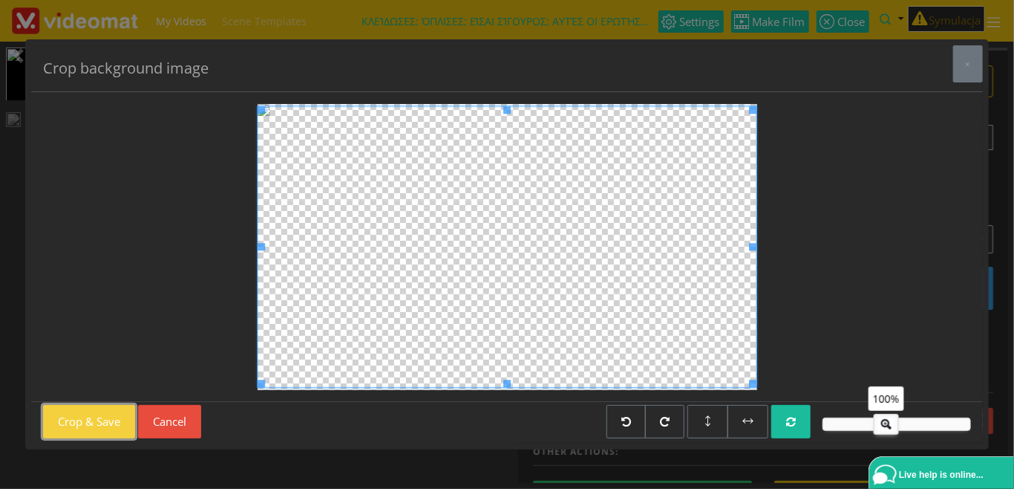
click at [109, 426] on button "Crop & Save" at bounding box center [89, 421] width 92 height 33
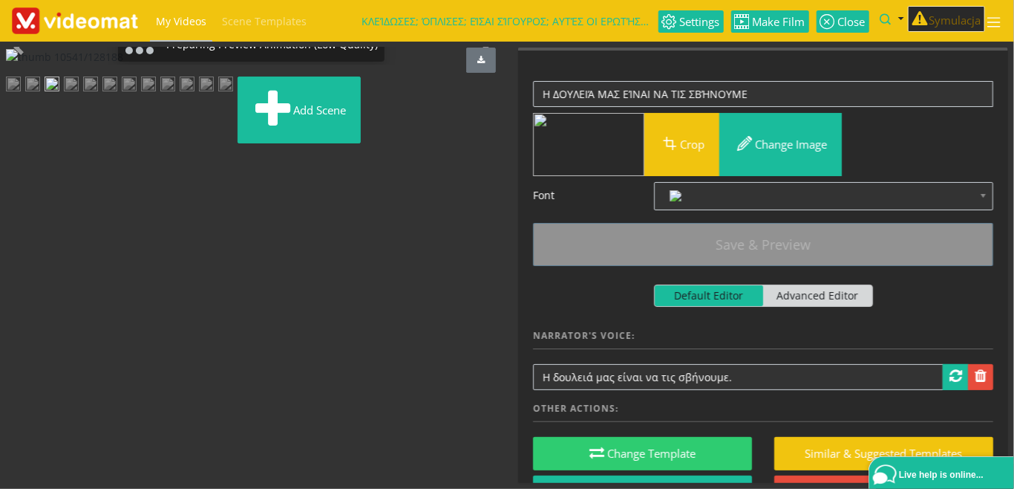
click at [79, 95] on img at bounding box center [71, 85] width 15 height 19
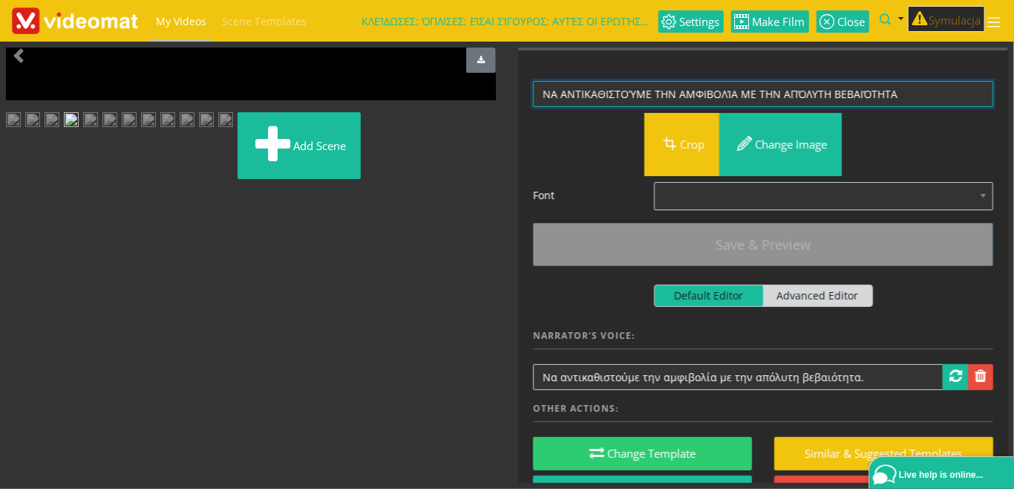
drag, startPoint x: 907, startPoint y: 89, endPoint x: 498, endPoint y: 91, distance: 408.4
click at [533, 86] on textarea "ΝΑ ΑΝΤΙΚΑΘΙΣΤΟΎΜΕ ΤΗΝ ΑΜΦΙΒΟΛΊΑ ΜΕ ΤΗΝ ΑΠΌΛΥΤΗ ΒΕΒΑΙΌΤΗΤΑ" at bounding box center [763, 94] width 460 height 26
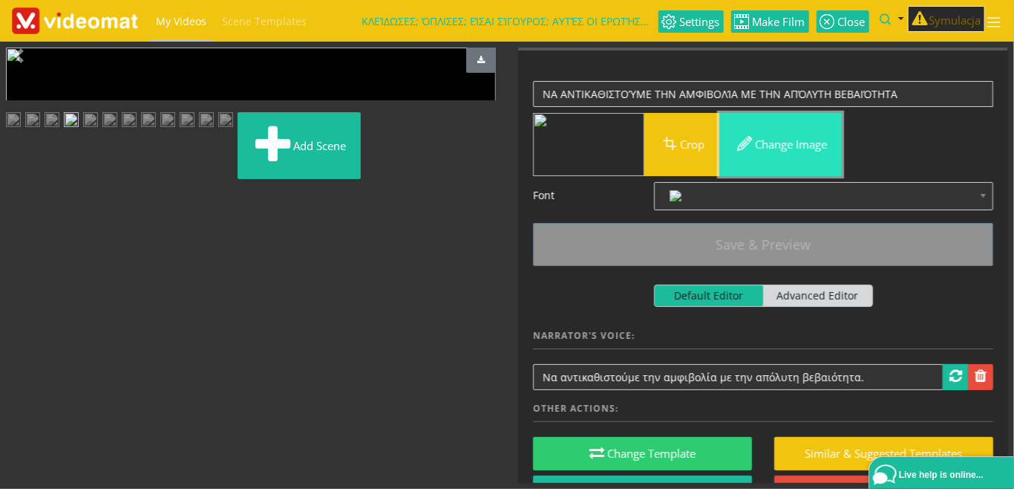
click at [755, 149] on span "button" at bounding box center [744, 143] width 21 height 21
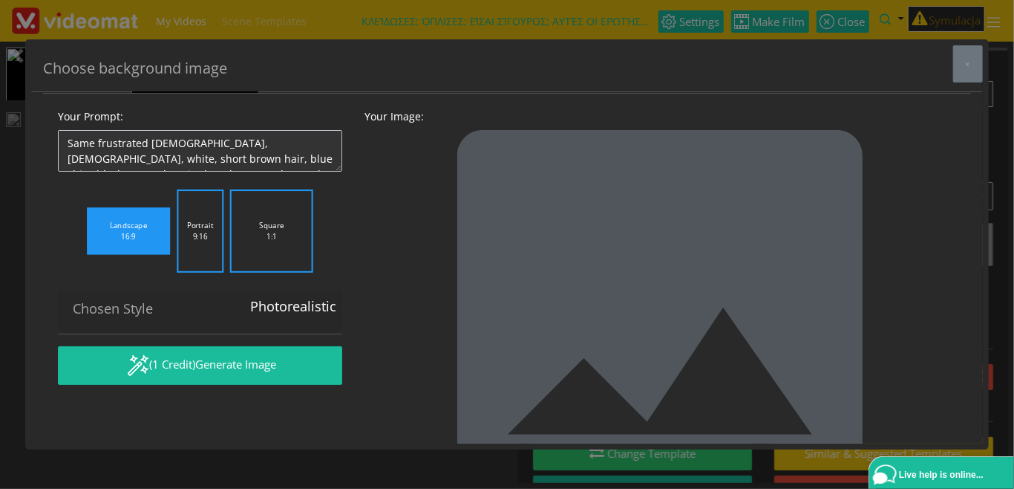
scroll to position [0, 0]
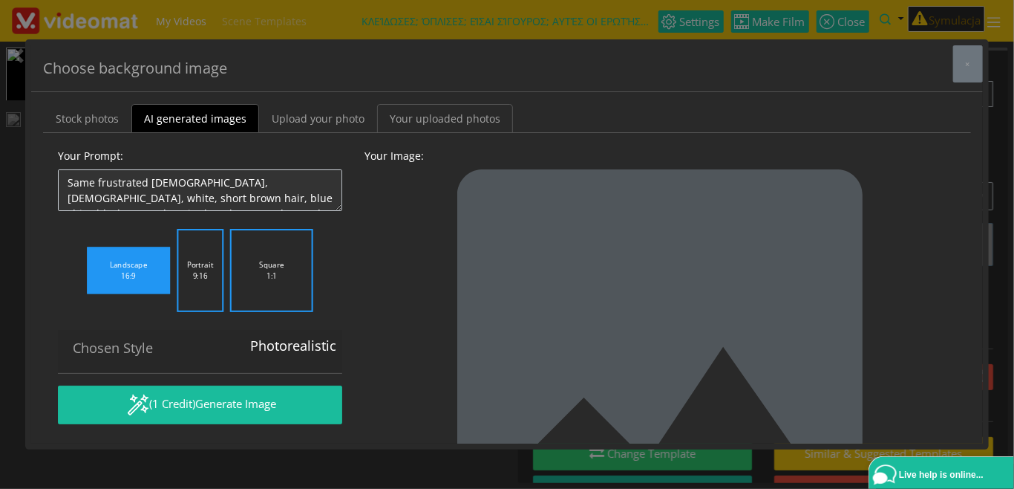
click at [420, 113] on link "Your uploaded photos" at bounding box center [445, 118] width 136 height 29
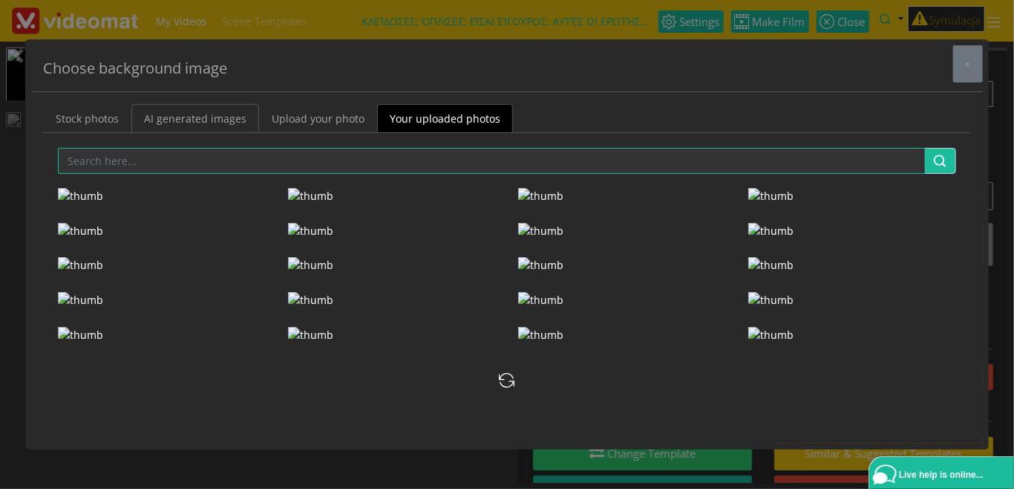
click at [215, 123] on link "AI generated images" at bounding box center [195, 118] width 128 height 29
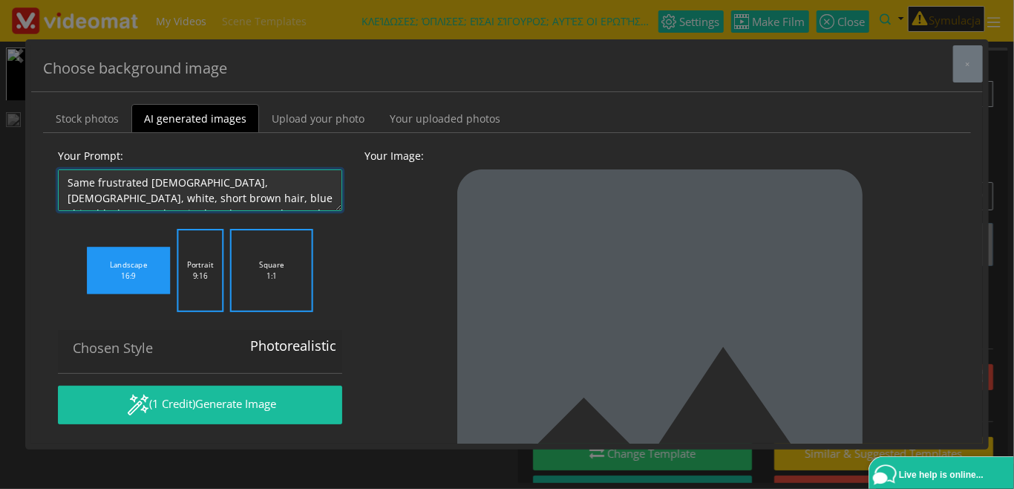
click at [204, 183] on textarea "Same frustrated male, 30-year old, white, short brown hair, blue shirt, black p…" at bounding box center [200, 190] width 284 height 42
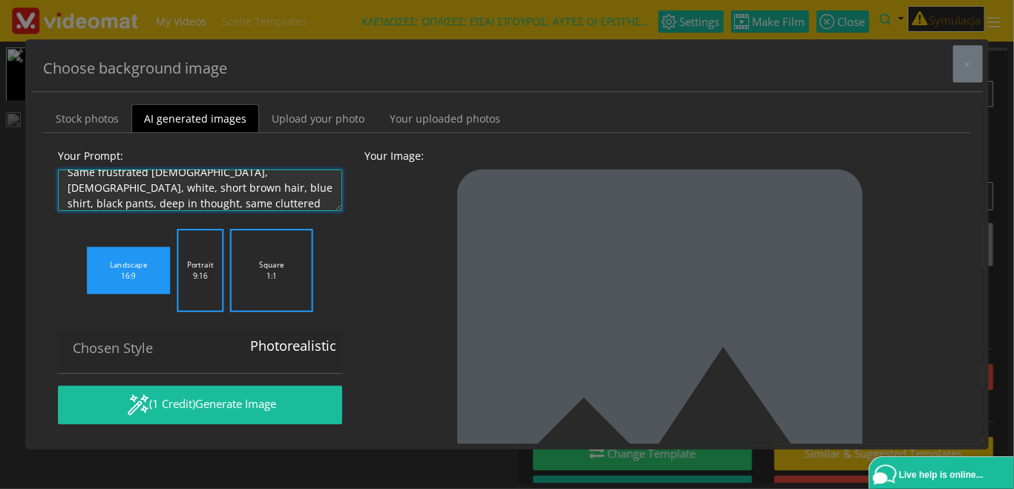
drag, startPoint x: 227, startPoint y: 199, endPoint x: 281, endPoint y: 186, distance: 54.9
click at [281, 186] on textarea "Same frustrated male, 30-year old, white, short brown hair, blue shirt, black p…" at bounding box center [200, 190] width 284 height 42
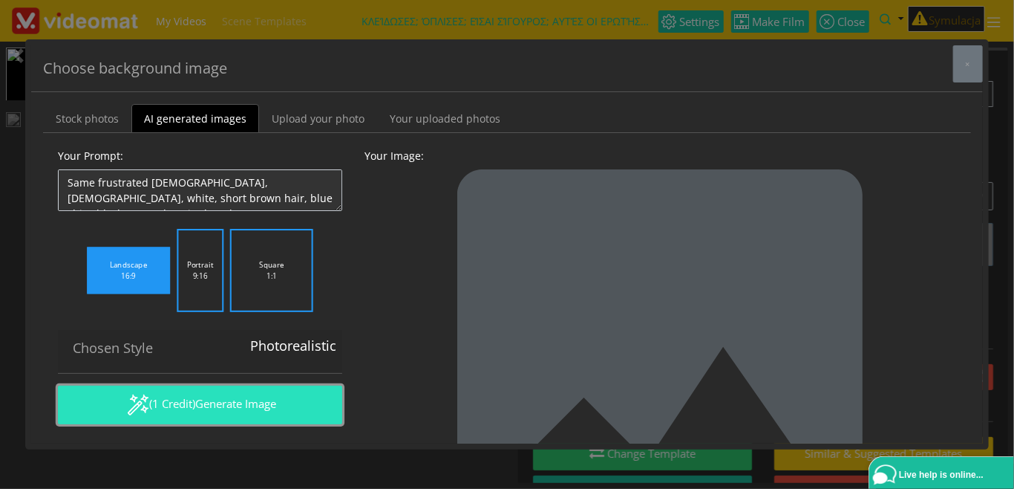
click at [219, 402] on span "Generate Image" at bounding box center [235, 403] width 81 height 15
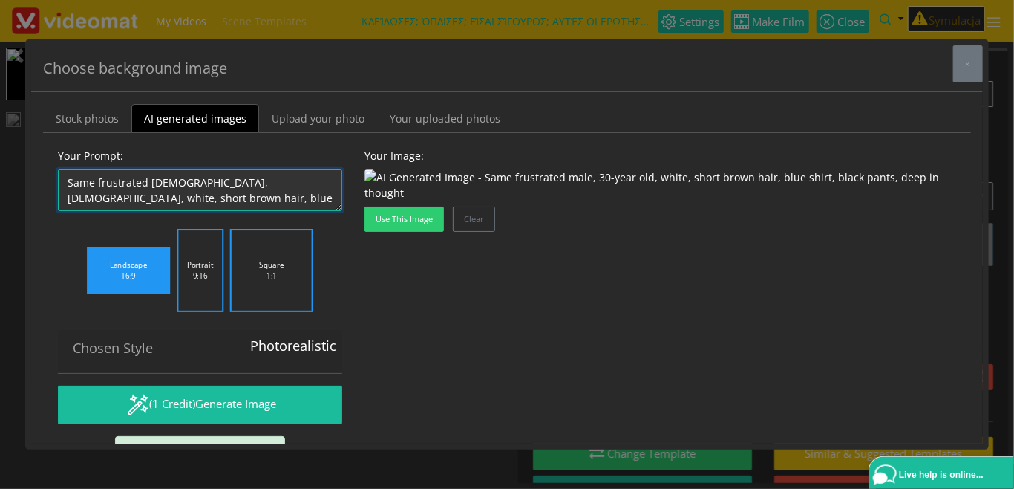
click at [260, 190] on textarea "Same frustrated male, 30-year old, white, short brown hair, blue shirt, black p…" at bounding box center [200, 190] width 284 height 42
drag, startPoint x: 204, startPoint y: 198, endPoint x: 296, endPoint y: 193, distance: 91.5
click at [296, 193] on textarea "Same frustrated male, 30-year old, white, short brown hair, blue shirt, black p…" at bounding box center [200, 190] width 284 height 42
drag, startPoint x: 262, startPoint y: 198, endPoint x: 299, endPoint y: 194, distance: 36.7
click at [299, 194] on textarea "Same frustrated male, 30-year old, white, short brown hair, blue shirt, black p…" at bounding box center [200, 190] width 284 height 42
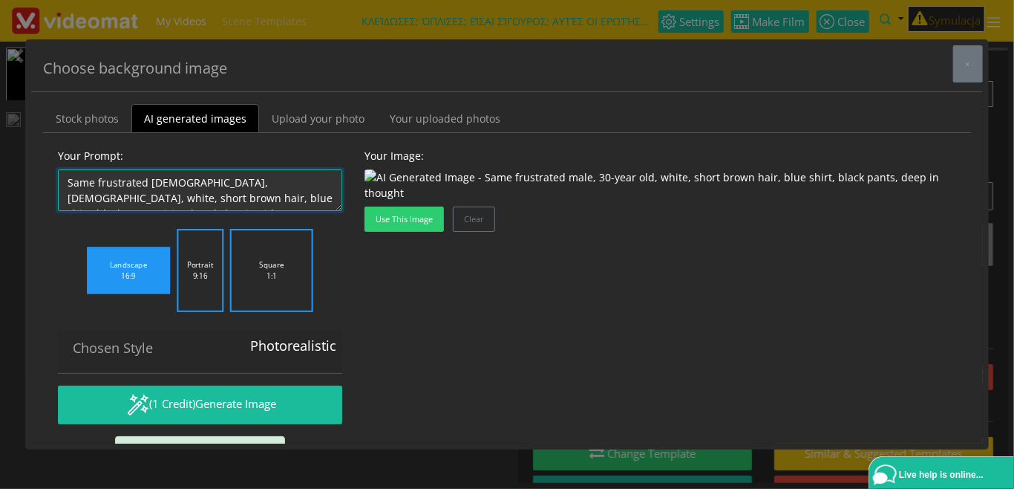
drag, startPoint x: 322, startPoint y: 198, endPoint x: 203, endPoint y: 197, distance: 118.8
click at [203, 197] on textarea "Same frustrated male, 30-year old, white, short brown hair, blue shirt, black p…" at bounding box center [200, 190] width 284 height 42
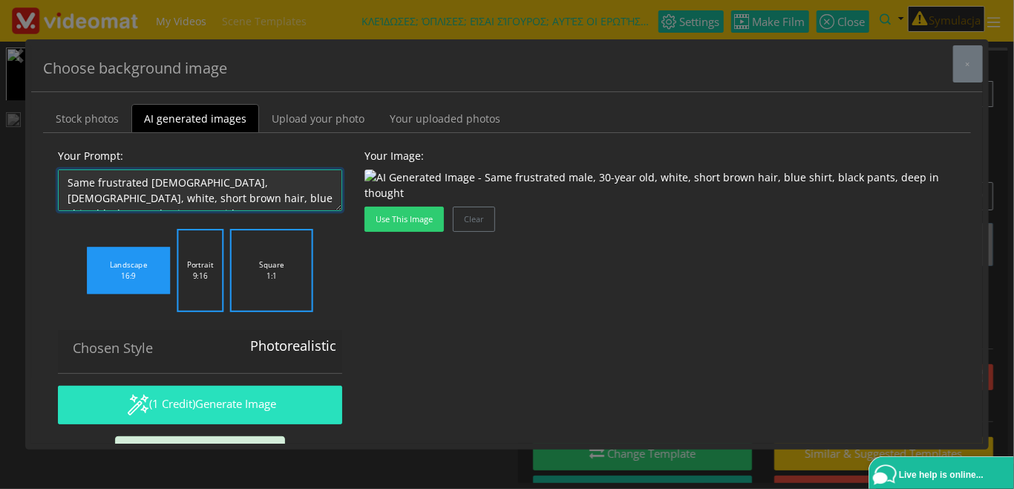
type textarea "Same frustrated male, 30-year old, white, short brown hair, blue shirt, black p…"
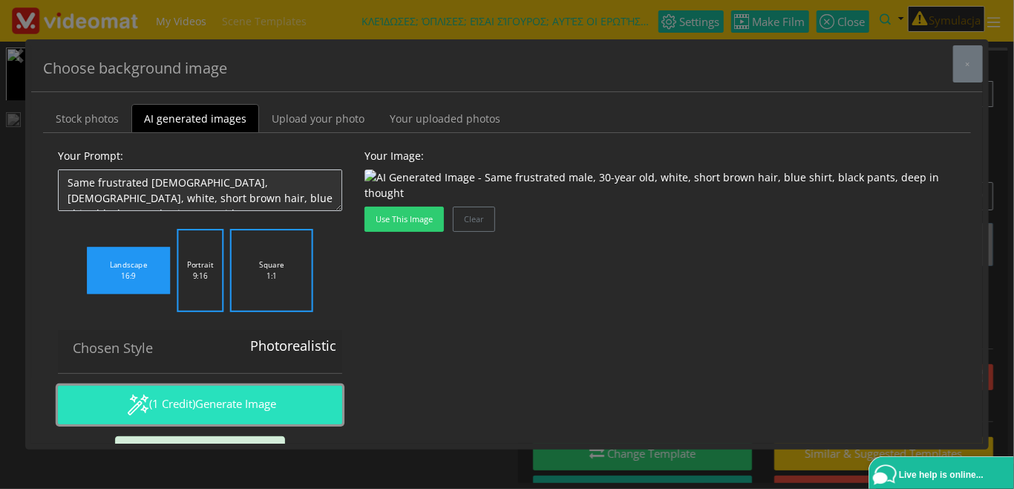
click at [198, 411] on button "(1 Credit) Generate Image" at bounding box center [200, 404] width 284 height 39
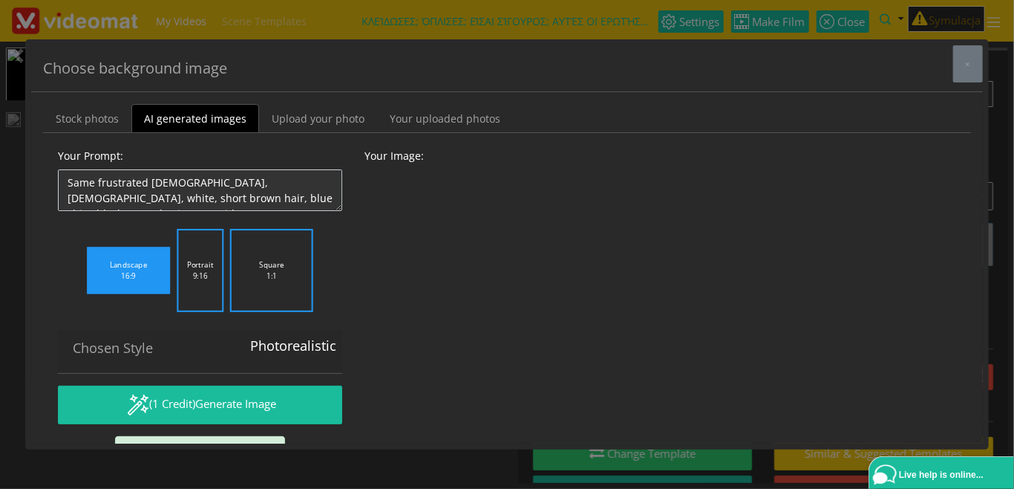
scroll to position [125, 0]
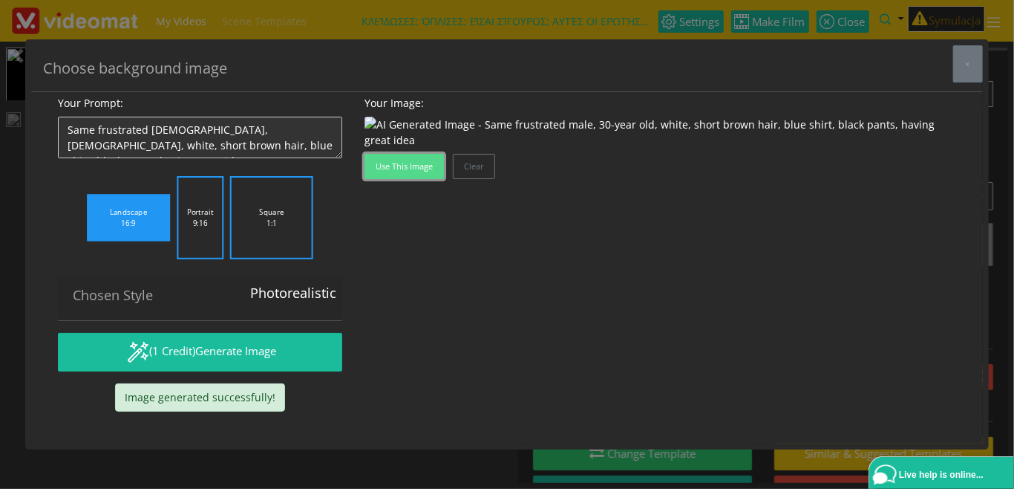
click at [394, 179] on button "Use this image" at bounding box center [404, 166] width 79 height 25
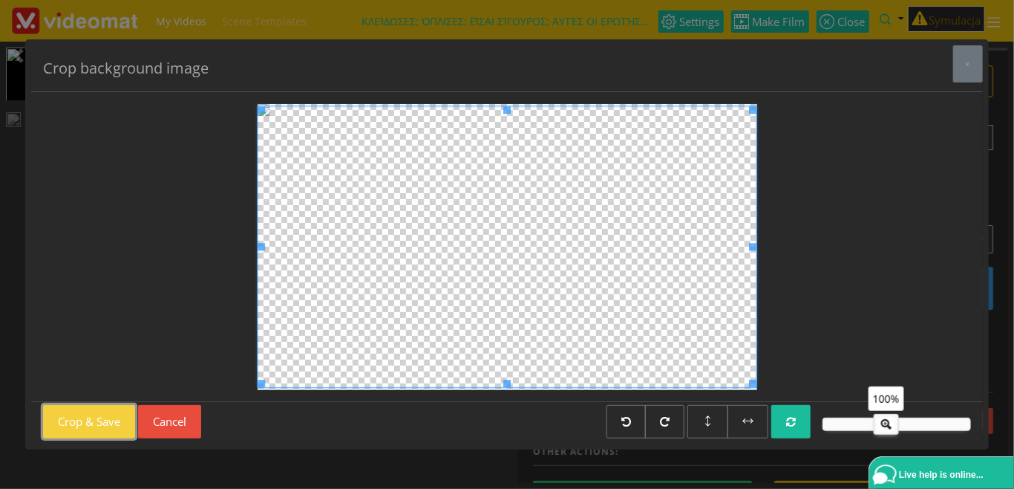
click at [94, 426] on button "Crop & Save" at bounding box center [89, 421] width 92 height 33
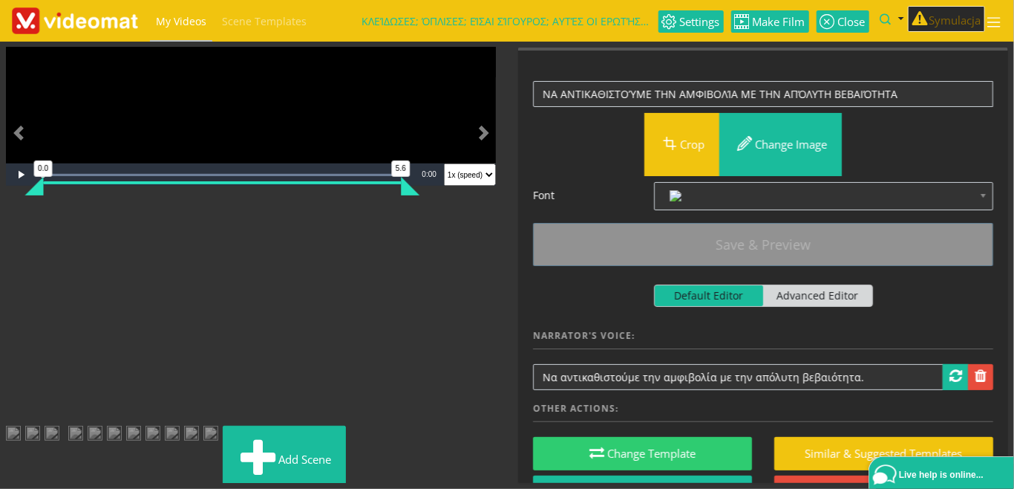
scroll to position [82, 0]
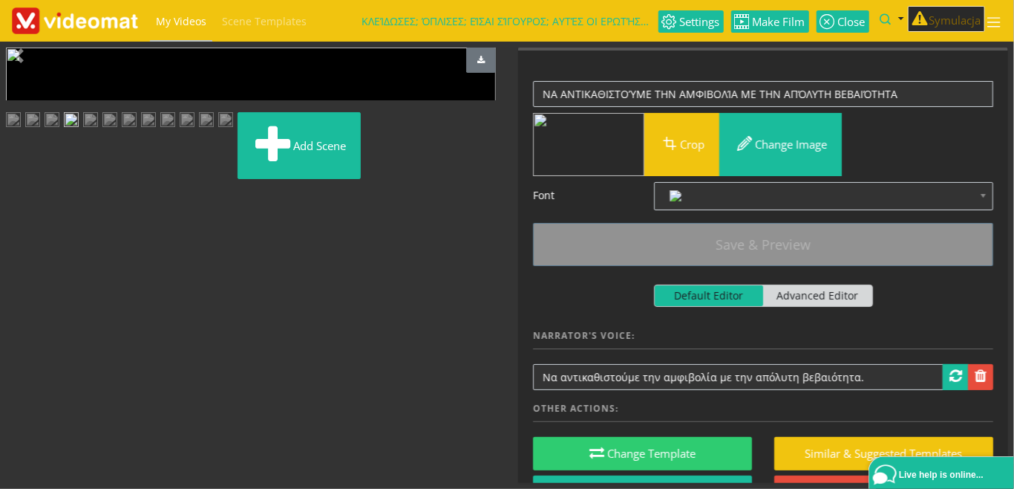
click at [117, 131] on img at bounding box center [109, 121] width 15 height 19
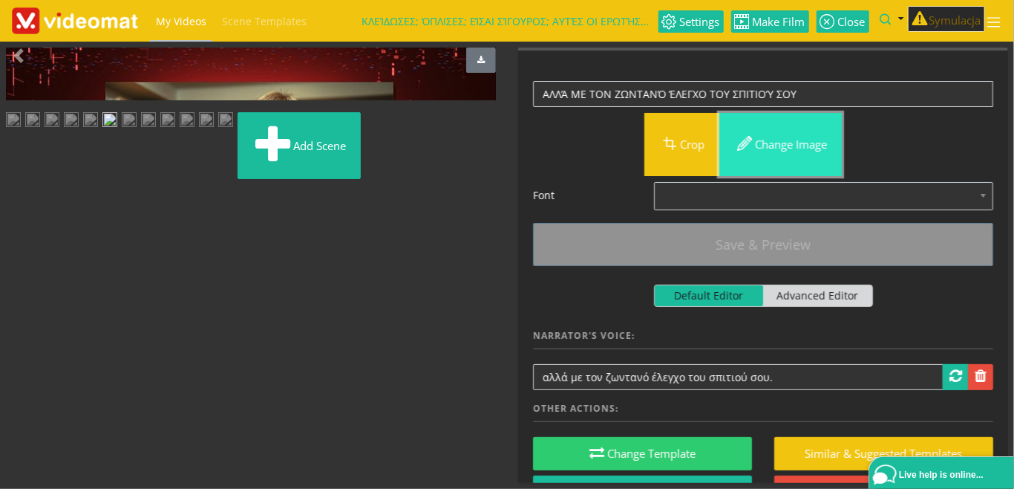
click at [775, 146] on button "Change image" at bounding box center [781, 144] width 123 height 63
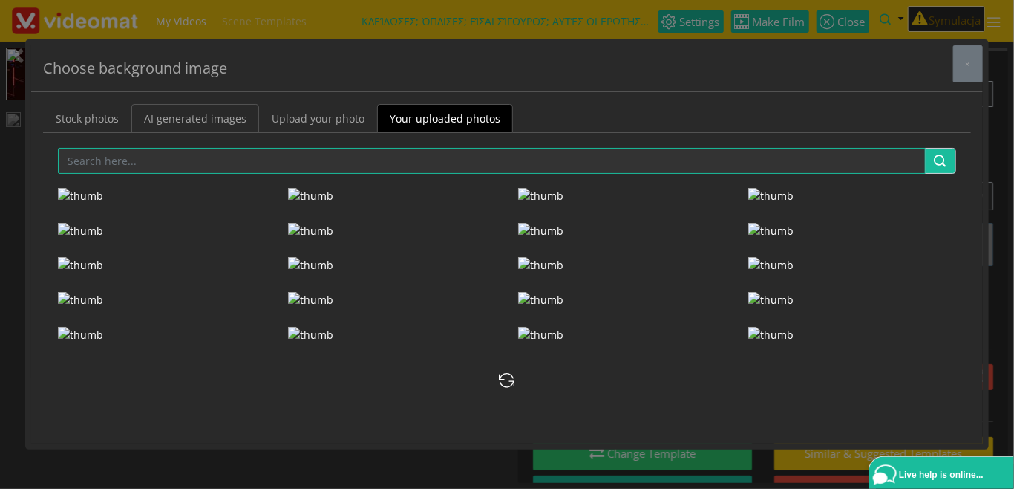
click at [218, 124] on link "AI generated images" at bounding box center [195, 118] width 128 height 29
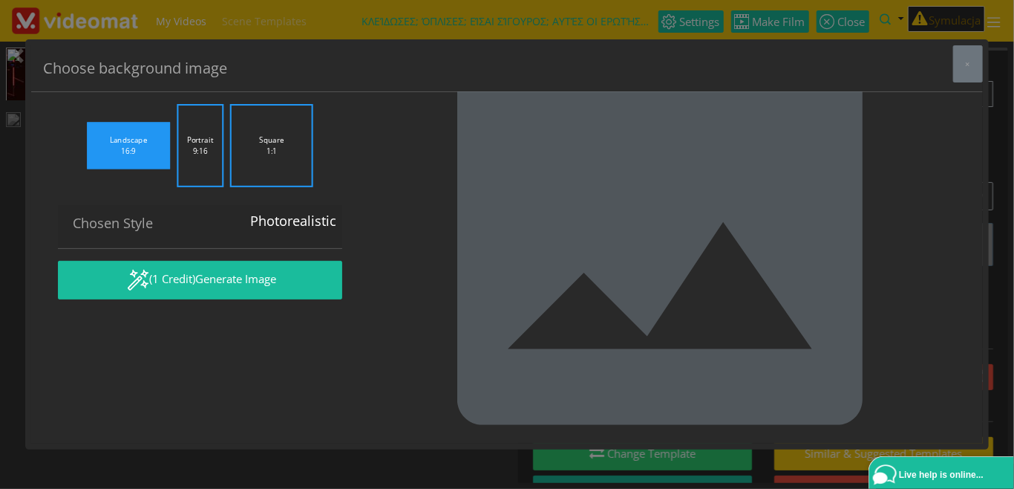
click at [189, 86] on textarea "Same frustrated male, 30-year old, white, short brown hair, blue shirt, black p…" at bounding box center [200, 66] width 284 height 42
drag, startPoint x: 238, startPoint y: 207, endPoint x: 94, endPoint y: 205, distance: 143.3
click at [94, 86] on textarea "Same frustrated male, 30-year old, white, short brown hair, blue shirt, black p…" at bounding box center [200, 66] width 284 height 42
click at [229, 86] on textarea "Same frustrated male, 30-year old, white, short brown hair, blue shirt, black p…" at bounding box center [200, 66] width 284 height 42
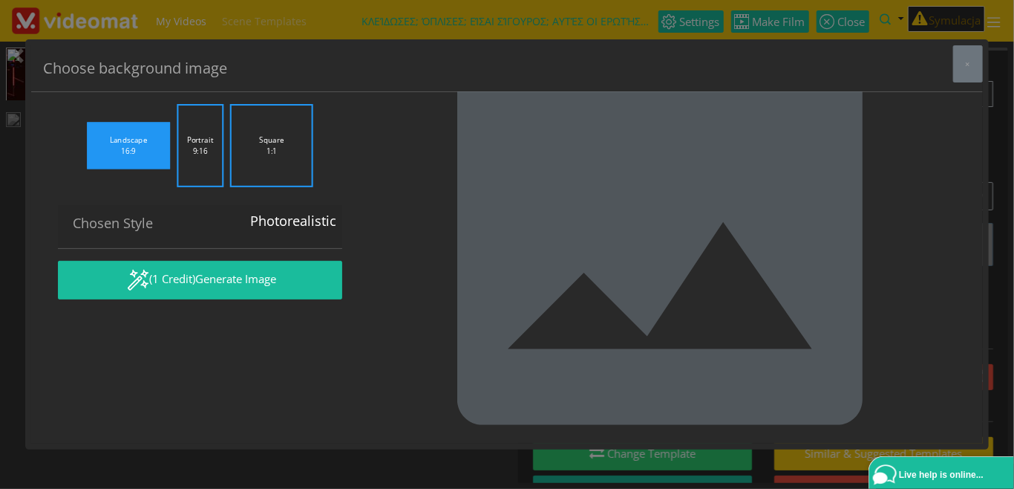
drag, startPoint x: 246, startPoint y: 201, endPoint x: 99, endPoint y: 201, distance: 147.0
click at [99, 86] on textarea "Same frustrated male, 30-year old, white, short brown hair, blue shirt, black p…" at bounding box center [200, 66] width 284 height 42
click at [961, 65] on button "×" at bounding box center [969, 63] width 30 height 37
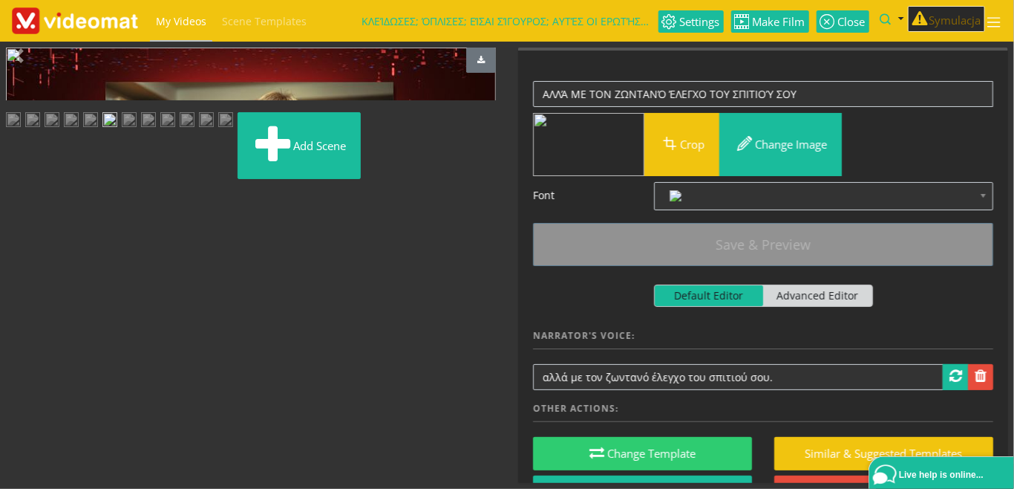
click at [71, 131] on img at bounding box center [71, 121] width 15 height 19
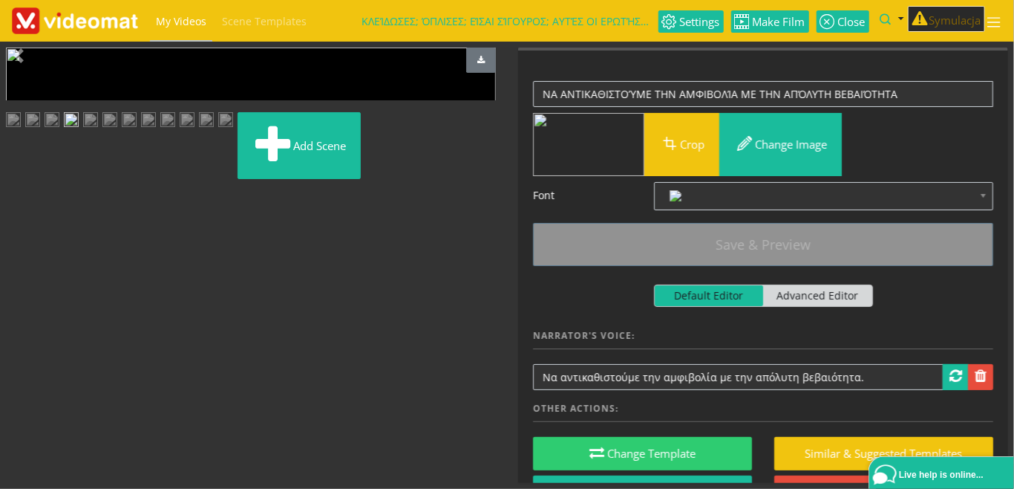
click at [59, 131] on img at bounding box center [52, 121] width 15 height 19
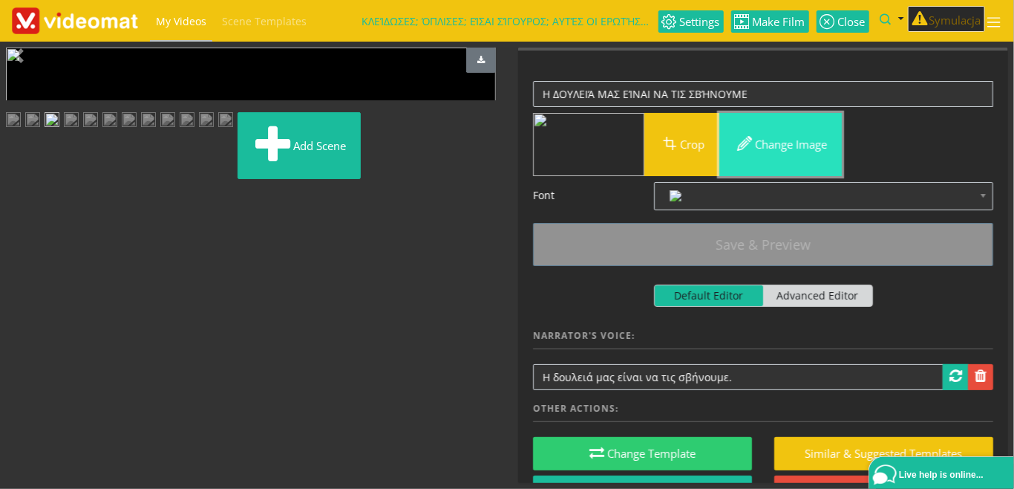
click at [783, 153] on button "Change image" at bounding box center [781, 144] width 123 height 63
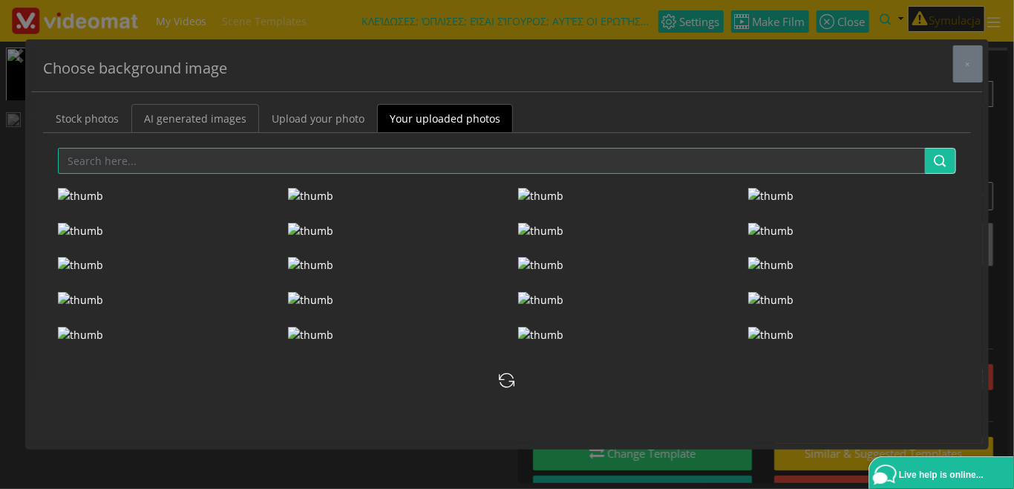
click at [219, 119] on link "AI generated images" at bounding box center [195, 118] width 128 height 29
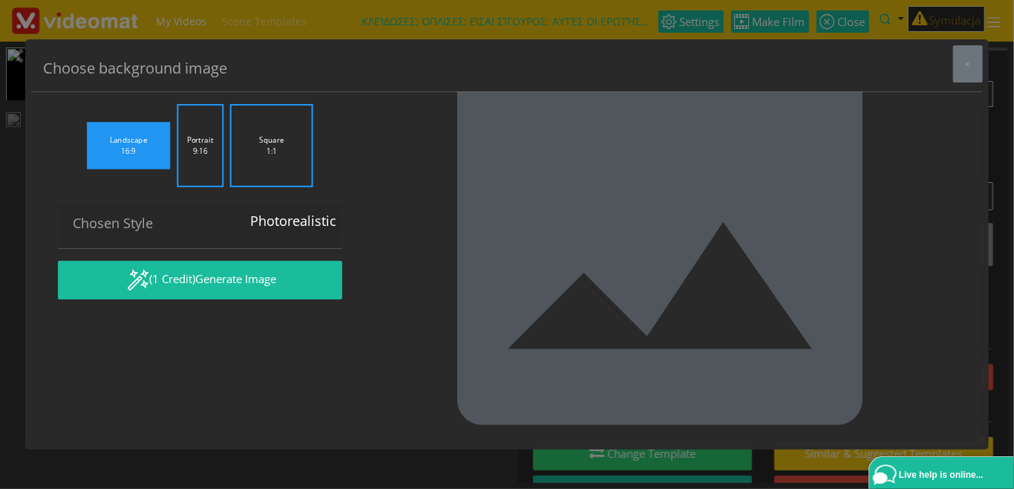
click at [281, 86] on textarea "Frustrated male, 30-year old, white, short brown hair, blue shirt, black pants,…" at bounding box center [200, 66] width 284 height 42
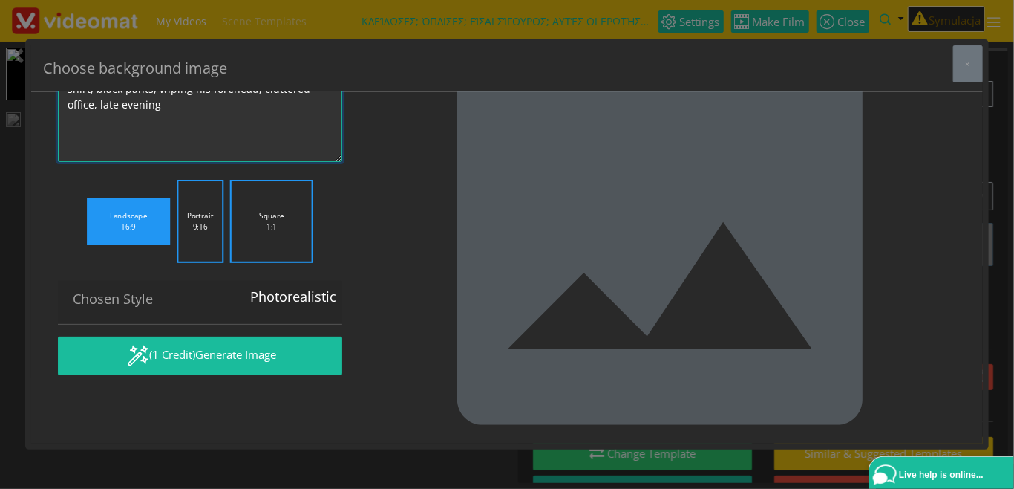
drag, startPoint x: 340, startPoint y: 205, endPoint x: 349, endPoint y: 281, distance: 76.3
click at [342, 162] on textarea "Frustrated male, 30-year old, white, short brown hair, blue shirt, black pants,…" at bounding box center [200, 103] width 284 height 117
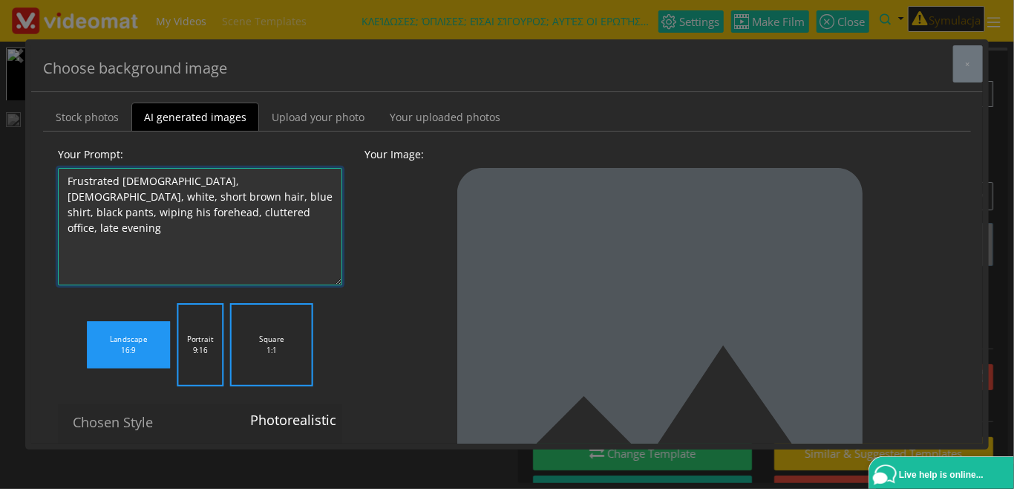
scroll to position [0, 0]
drag, startPoint x: 123, startPoint y: 178, endPoint x: -5, endPoint y: 177, distance: 127.7
click at [58, 177] on textarea "Frustrated male, 30-year old, white, short brown hair, blue shirt, black pants,…" at bounding box center [200, 227] width 284 height 117
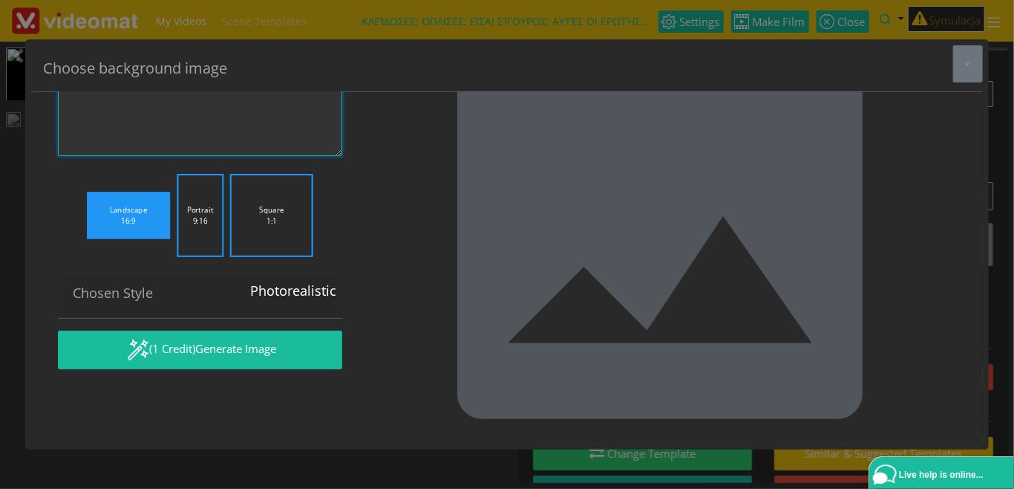
scroll to position [132, 0]
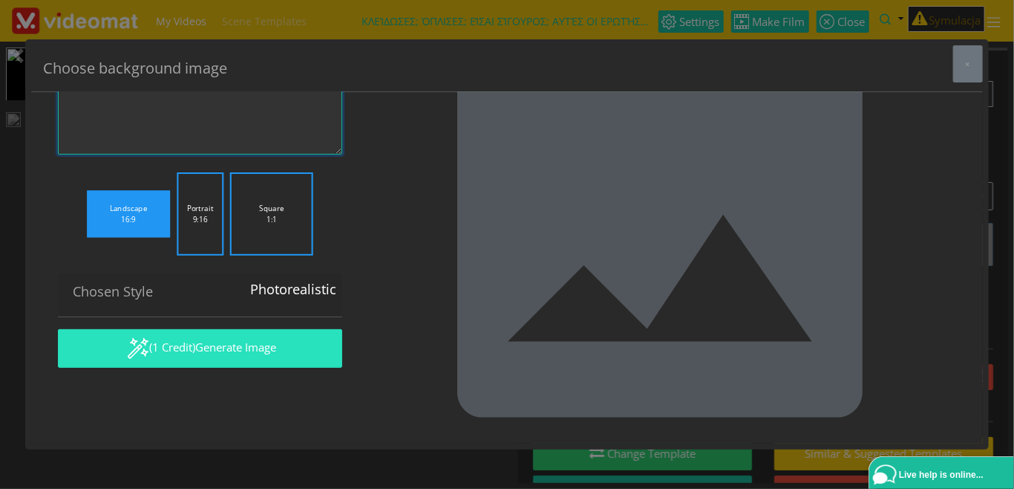
type textarea "male, 30-year old, white, short brown hair, blue shirt, black pants, wiping his…"
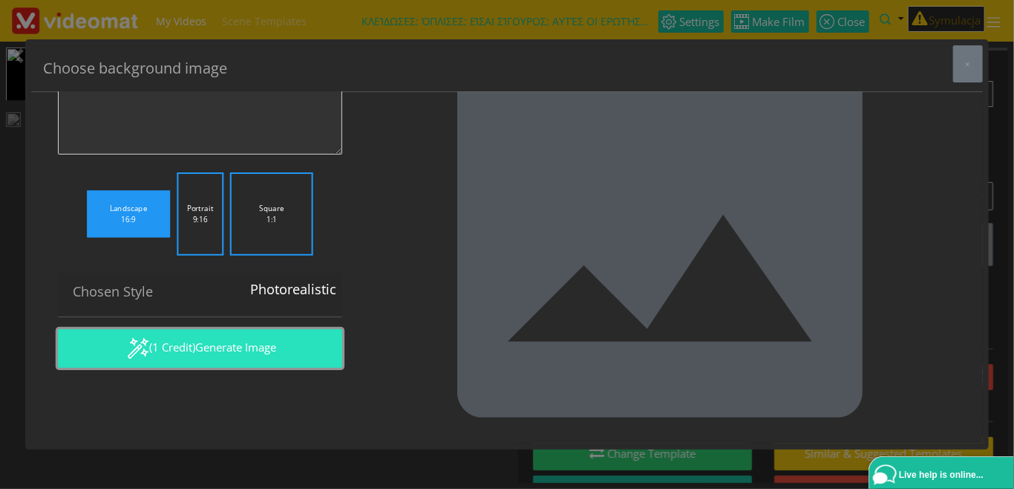
click at [218, 352] on span "Generate Image" at bounding box center [235, 346] width 81 height 15
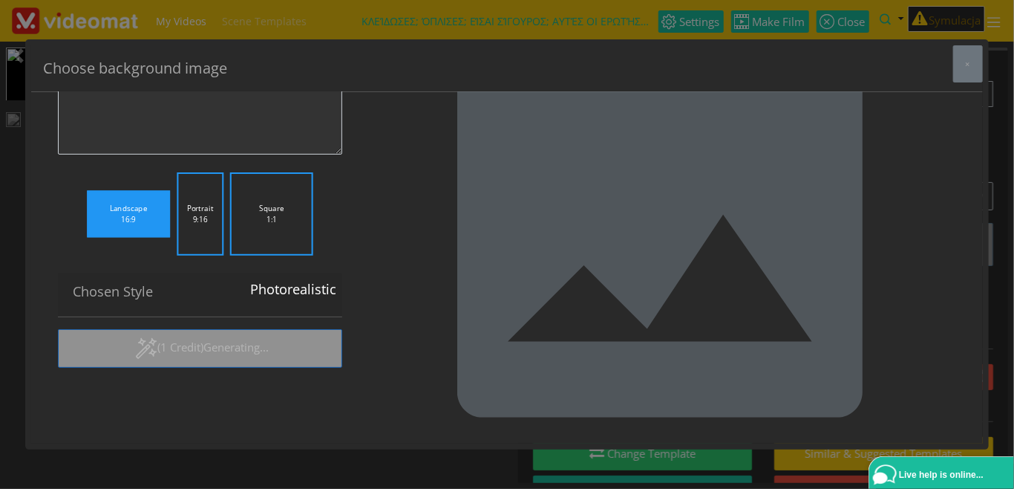
scroll to position [128, 0]
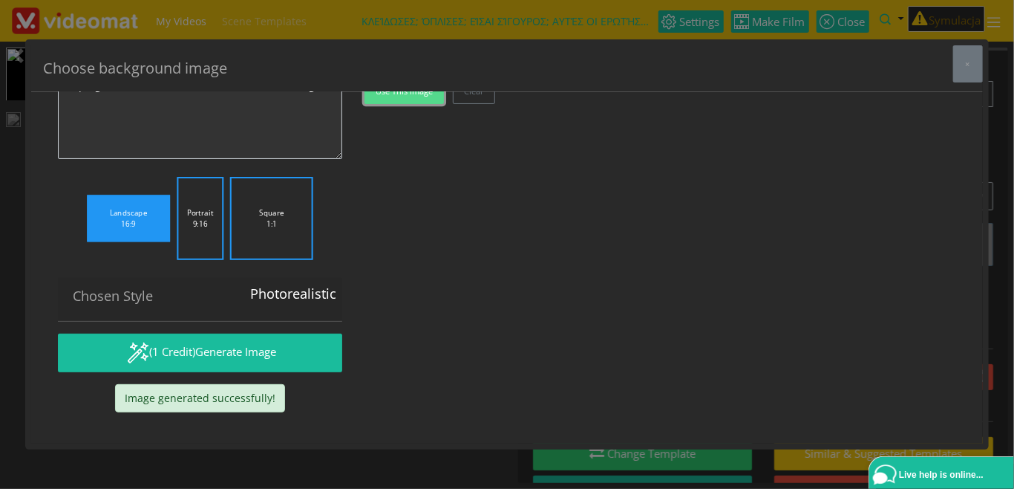
click at [394, 104] on button "Use this image" at bounding box center [404, 91] width 79 height 25
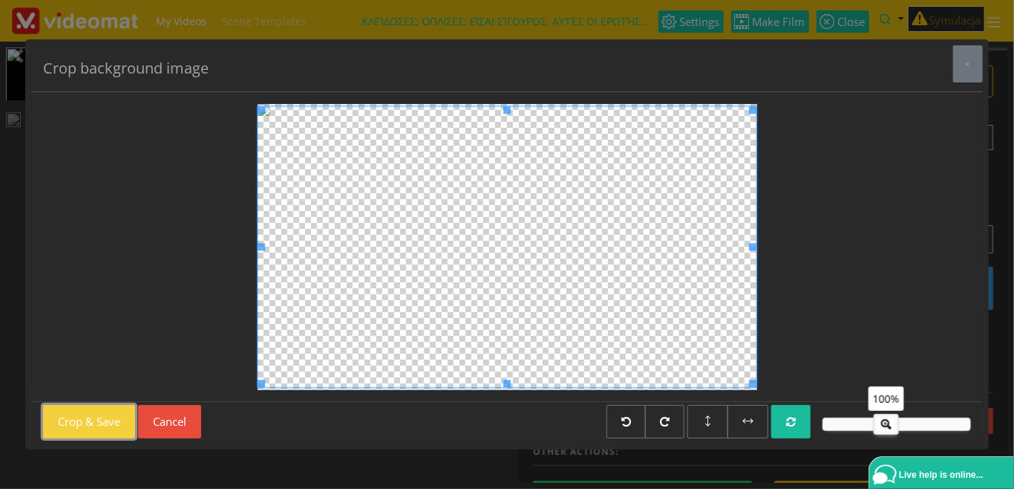
click at [75, 425] on button "Crop & Save" at bounding box center [89, 421] width 92 height 33
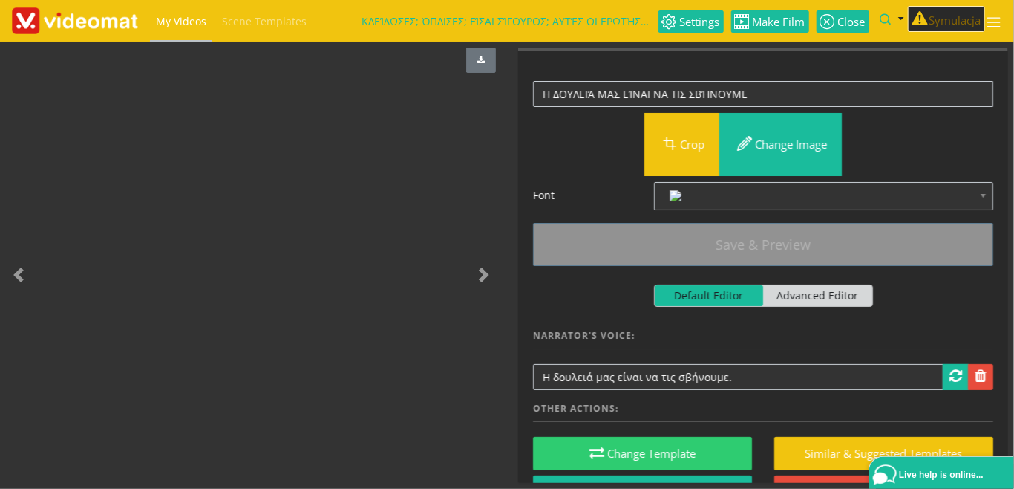
scroll to position [171, 0]
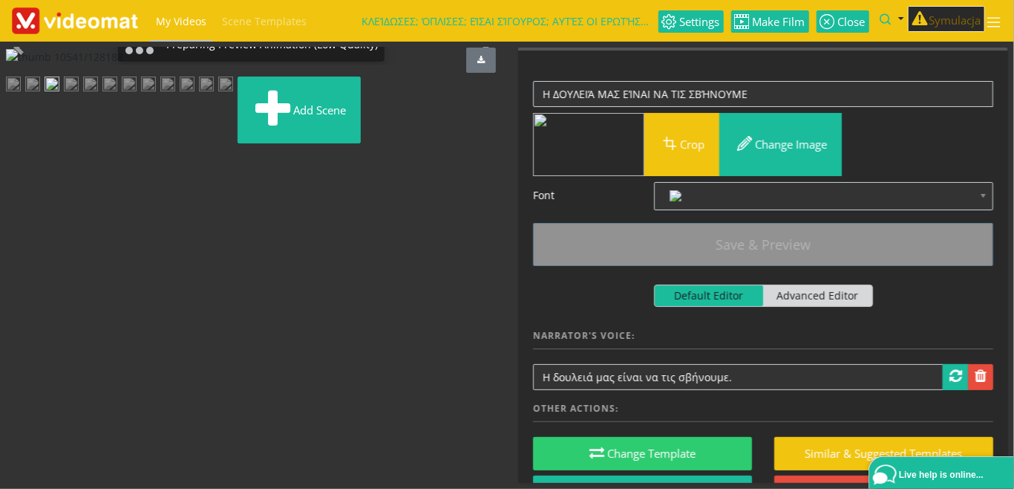
click at [79, 95] on img at bounding box center [71, 85] width 15 height 19
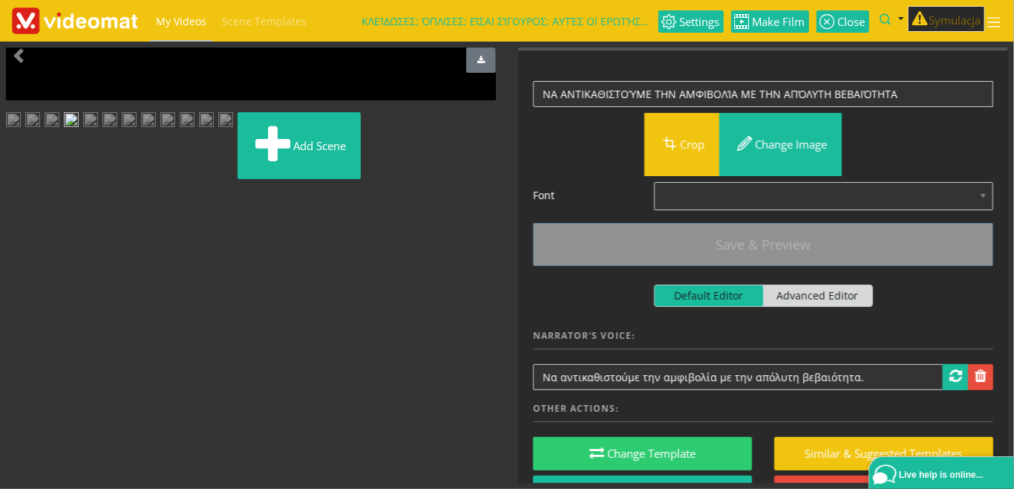
scroll to position [0, 0]
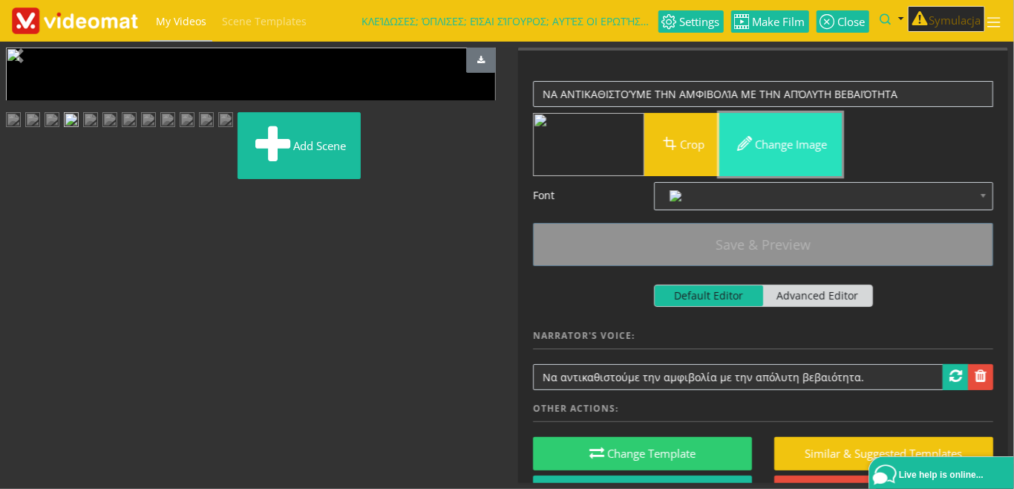
click at [778, 149] on button "Change image" at bounding box center [781, 144] width 123 height 63
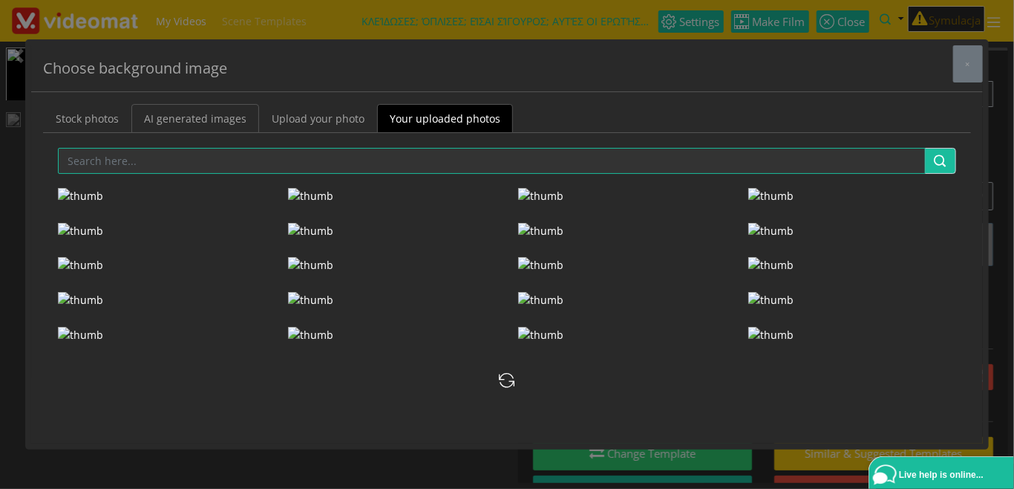
click at [209, 123] on link "AI generated images" at bounding box center [195, 118] width 128 height 29
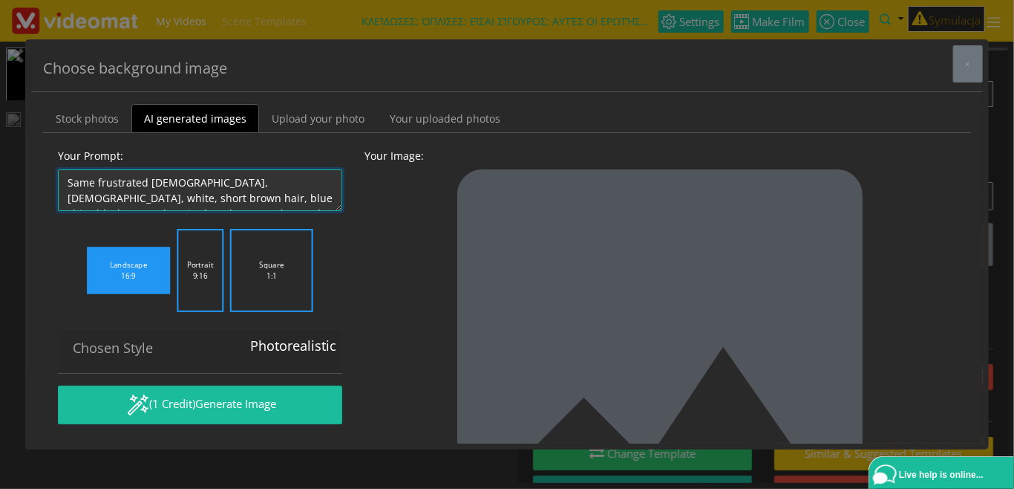
scroll to position [15, 0]
drag, startPoint x: 245, startPoint y: 195, endPoint x: 276, endPoint y: 224, distance: 42.5
click at [276, 211] on textarea "Same frustrated male, 30-year old, white, short brown hair, blue shirt, black p…" at bounding box center [200, 190] width 284 height 42
click at [219, 201] on textarea "Same frustrated male, 30-year old, white, short brown hair, blue shirt, black p…" at bounding box center [200, 190] width 284 height 42
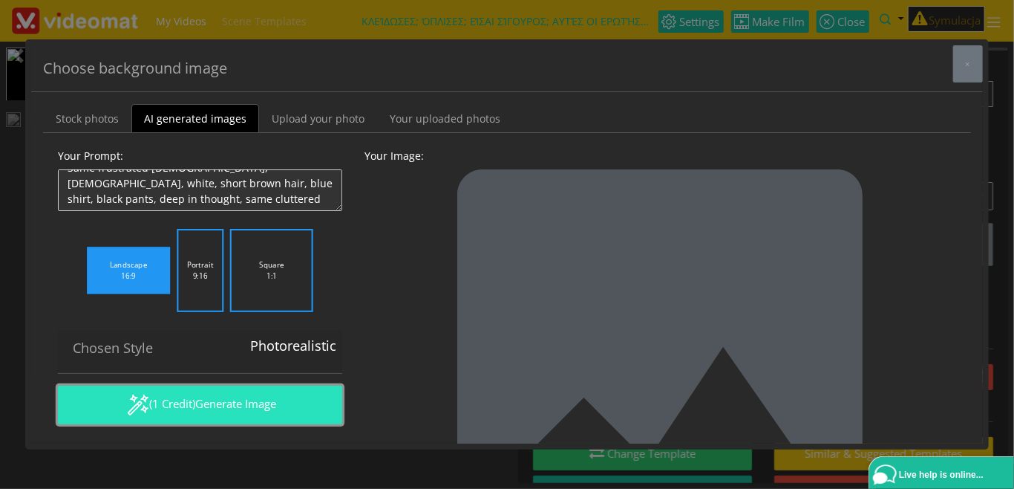
click at [210, 408] on span "Generate Image" at bounding box center [235, 403] width 81 height 15
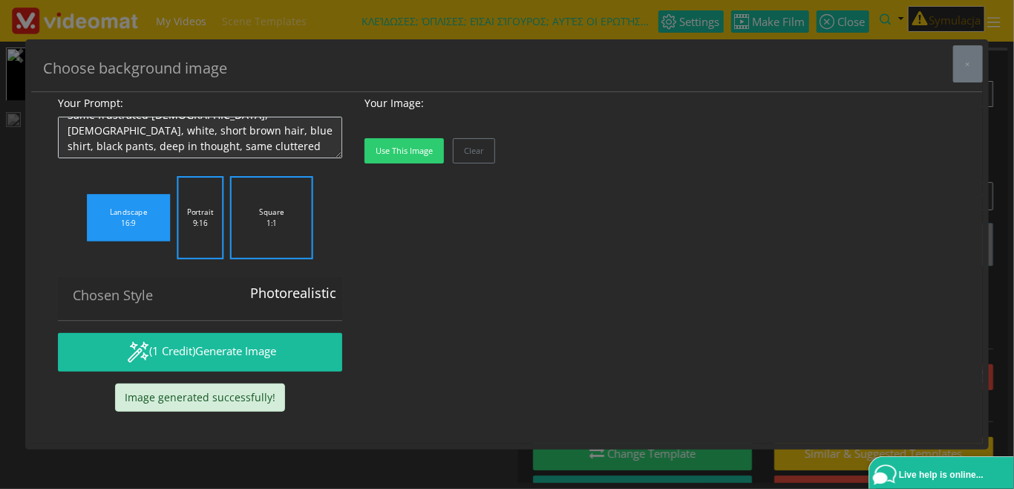
scroll to position [125, 0]
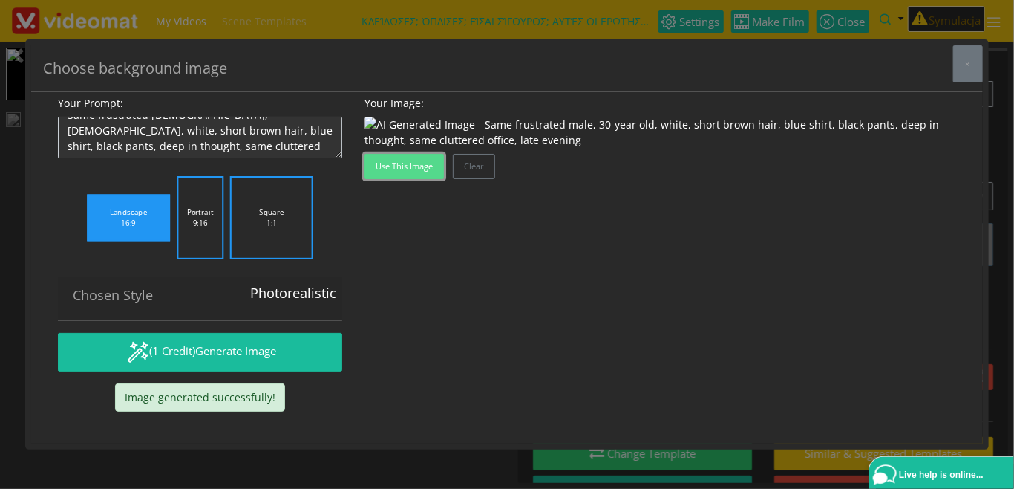
click at [423, 179] on button "Use this image" at bounding box center [404, 166] width 79 height 25
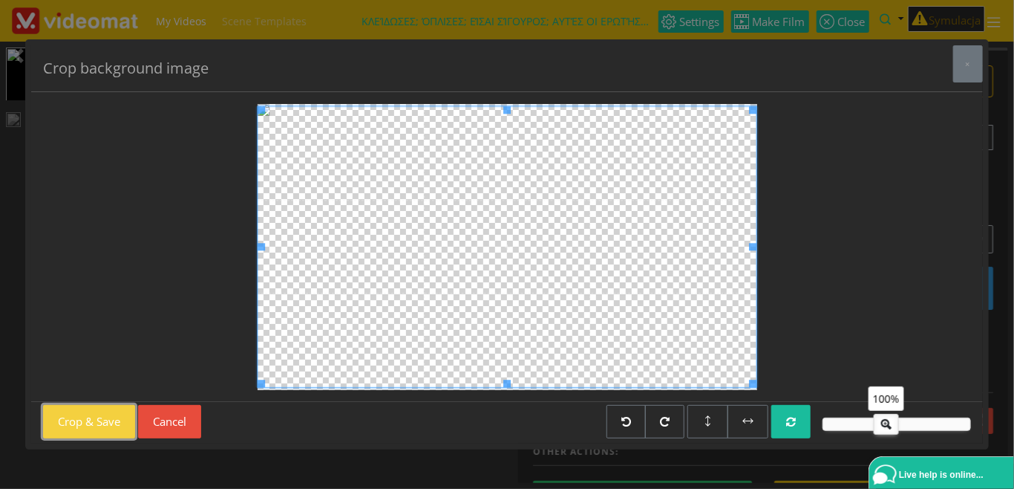
click at [97, 430] on button "Crop & Save" at bounding box center [89, 421] width 92 height 33
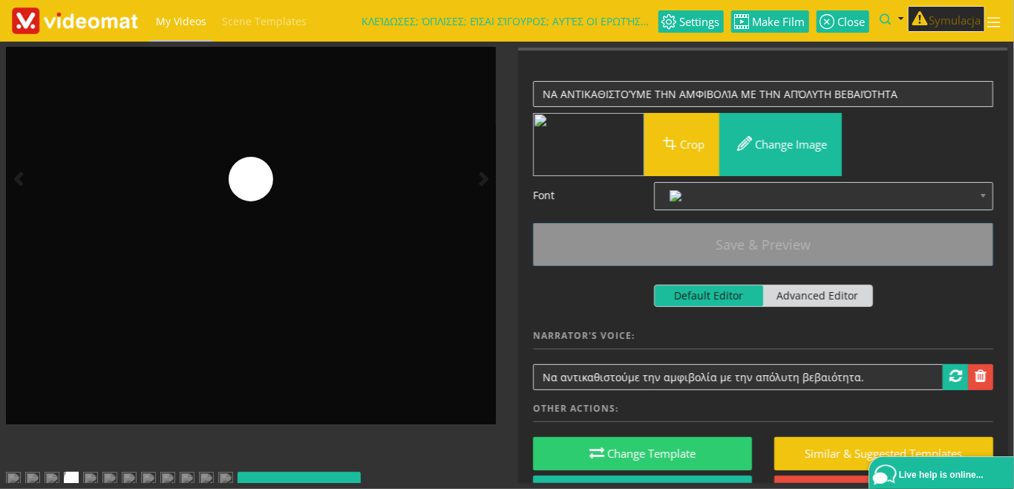
scroll to position [171, 0]
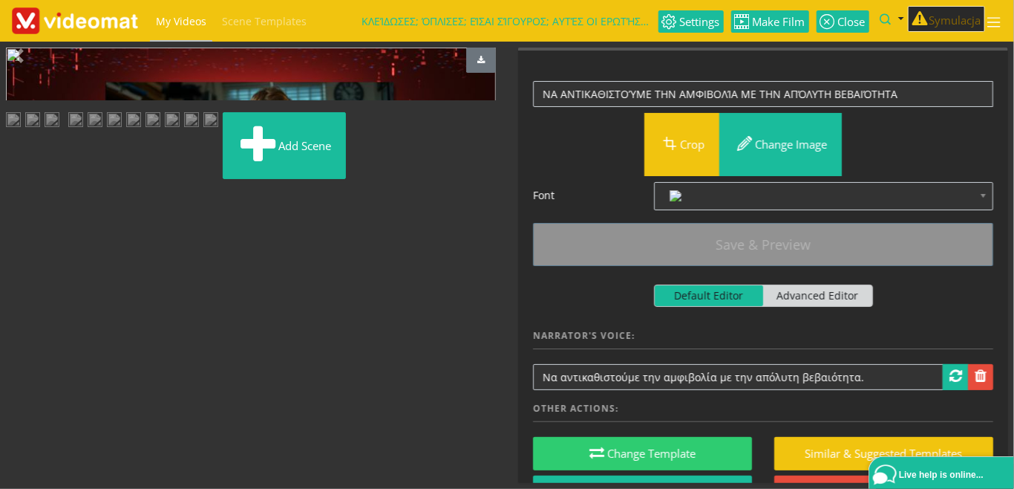
click at [98, 131] on img at bounding box center [90, 121] width 15 height 19
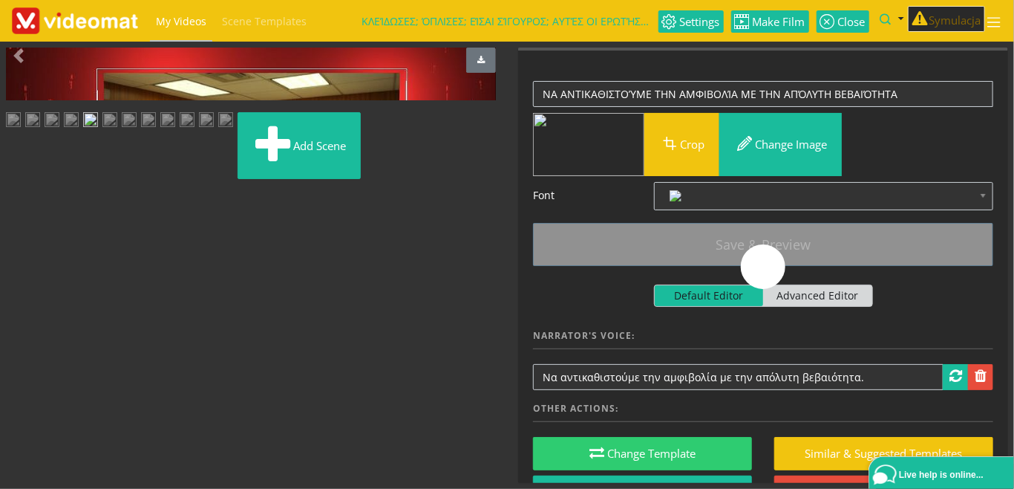
scroll to position [0, 0]
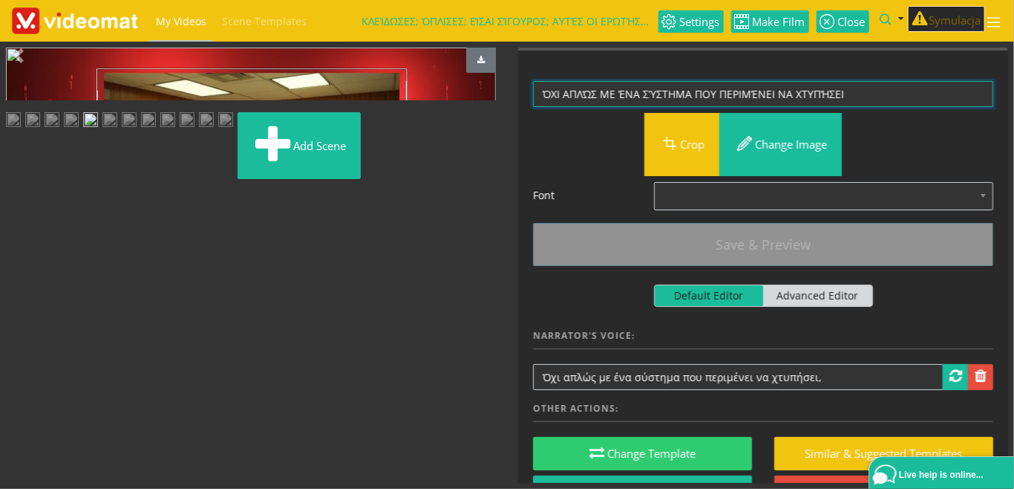
drag, startPoint x: 863, startPoint y: 92, endPoint x: 428, endPoint y: 94, distance: 435.2
click at [533, 94] on textarea "ΌΧΙ ΑΠΛΏΣ ΜΕ ΈΝΑ ΣΎΣΤΗΜΑ ΠΟΥ ΠΕΡΙΜΈΝΕΙ ΝΑ ΧΤΥΠΉΣΕΙ" at bounding box center [763, 94] width 460 height 26
click at [117, 131] on img at bounding box center [109, 121] width 15 height 19
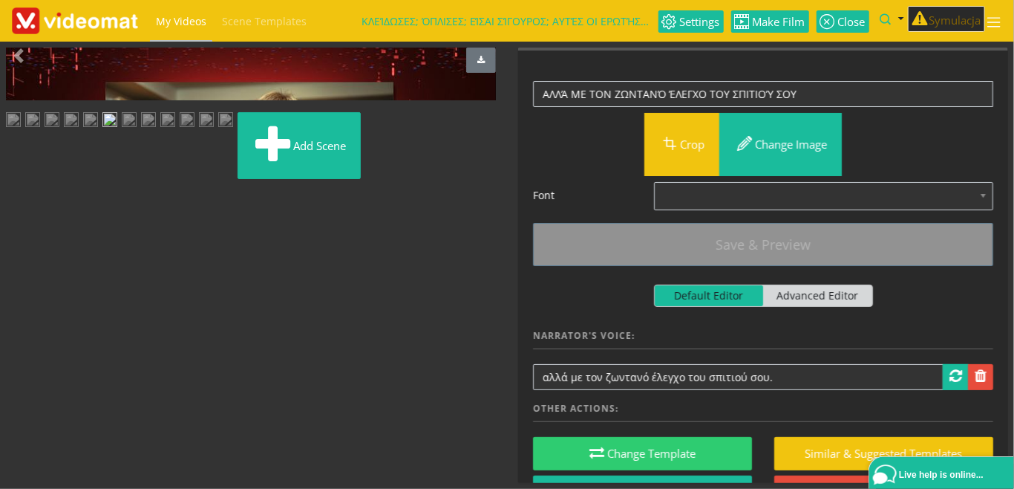
scroll to position [253, 0]
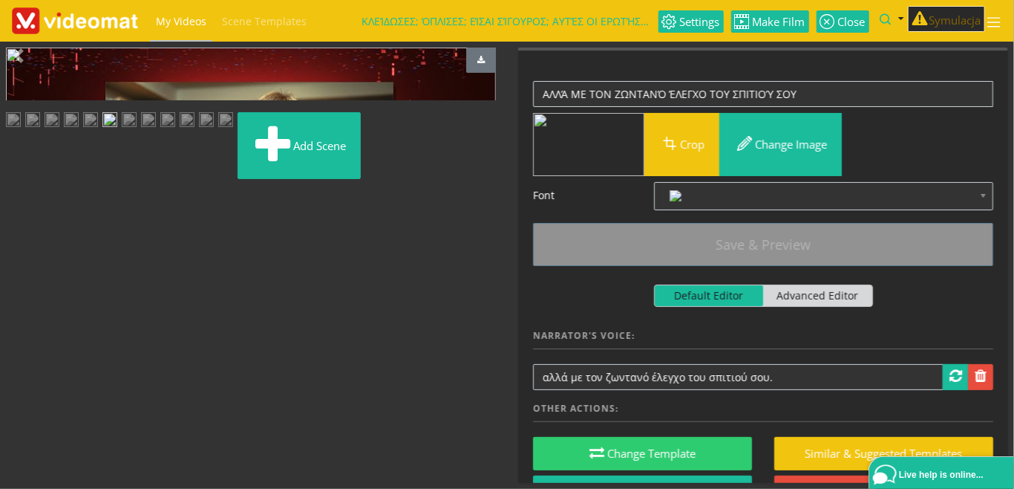
click at [175, 131] on img at bounding box center [167, 121] width 15 height 19
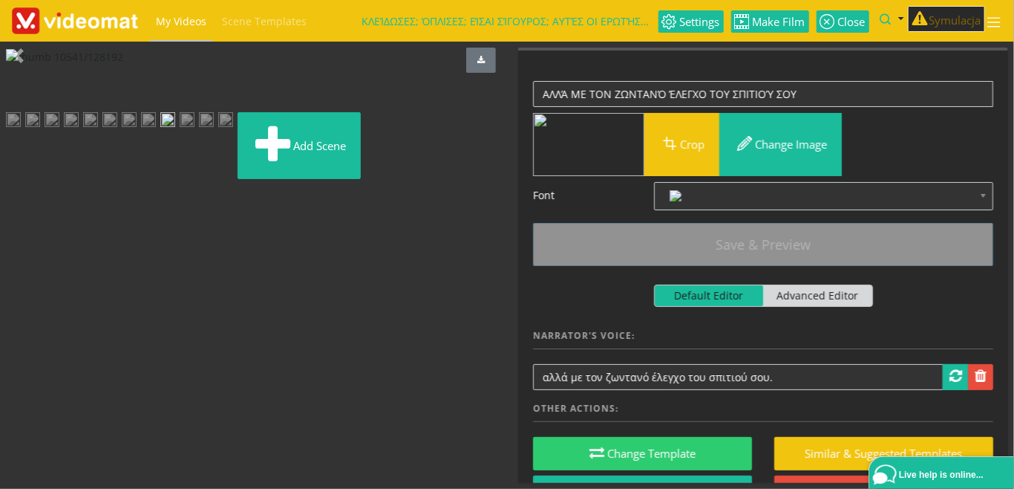
scroll to position [0, 0]
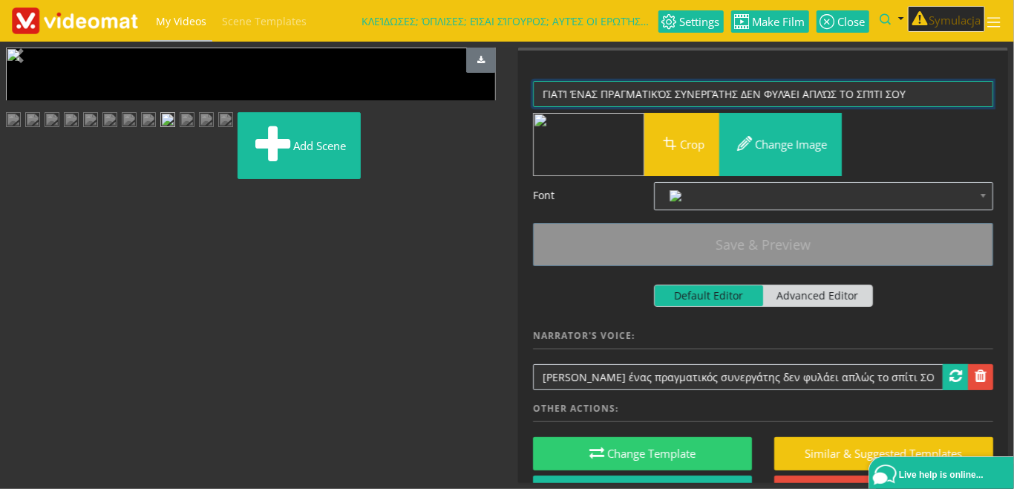
drag, startPoint x: 925, startPoint y: 92, endPoint x: 429, endPoint y: 92, distance: 496.1
click at [533, 89] on textarea "ΓΙΑΤΊ ΈΝΑΣ ΠΡΑΓΜΑΤΙΚΌΣ ΣΥΝΕΡΓΆΤΗΣ ΔΕΝ ΦΥΛΆΕΙ ΑΠΛΏΣ ΤΟ ΣΠΊΤΙ ΣΟΥ" at bounding box center [763, 94] width 460 height 26
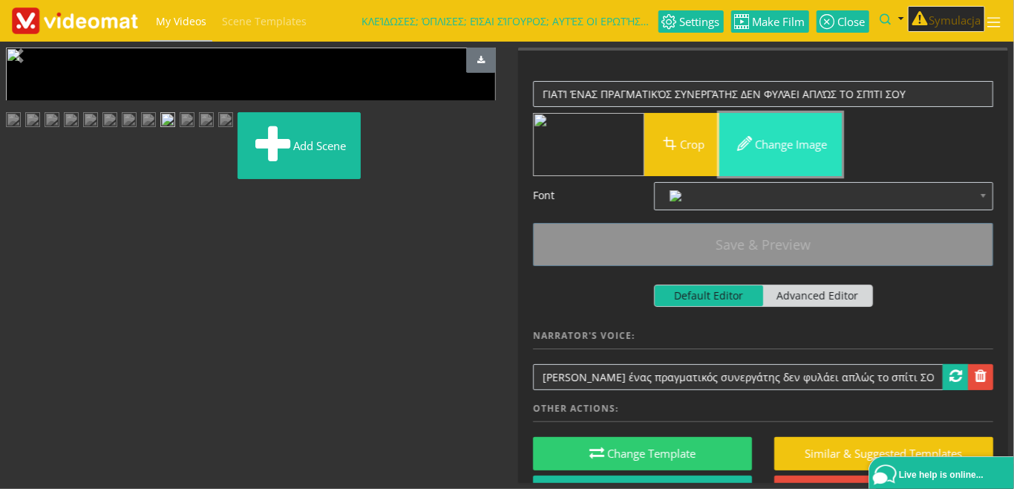
click at [754, 150] on span "button" at bounding box center [744, 143] width 21 height 21
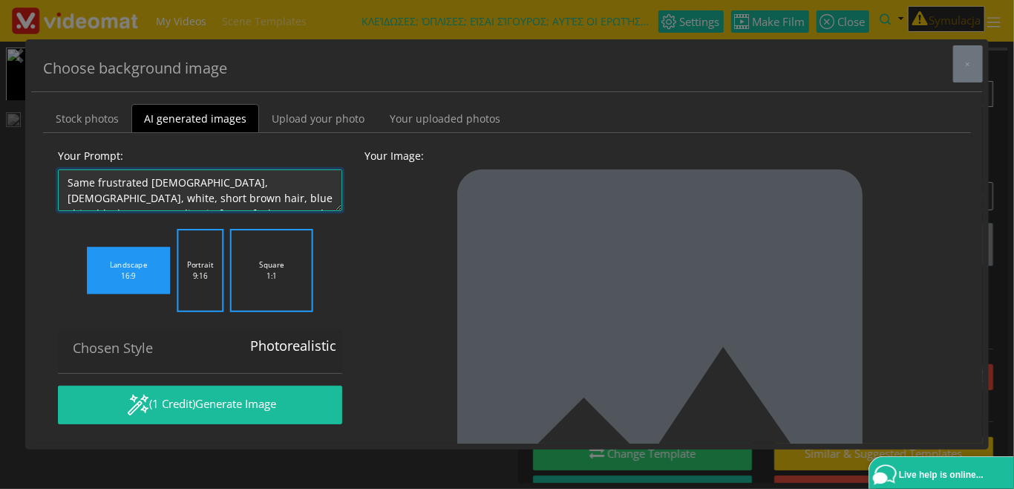
click at [187, 191] on textarea "Same frustrated male, 30-year old, white, short brown hair, blue shirt, black p…" at bounding box center [200, 190] width 284 height 42
drag, startPoint x: 185, startPoint y: 201, endPoint x: -8, endPoint y: 152, distance: 199.0
click at [58, 169] on textarea "Same frustrated male, 30-year old, white, short brown hair, blue shirt, black p…" at bounding box center [200, 190] width 284 height 42
click at [241, 192] on textarea "Same frustrated male, 30-year old, white, short brown hair, blue shirt, black p…" at bounding box center [200, 190] width 284 height 42
drag, startPoint x: 183, startPoint y: 204, endPoint x: -7, endPoint y: 144, distance: 198.7
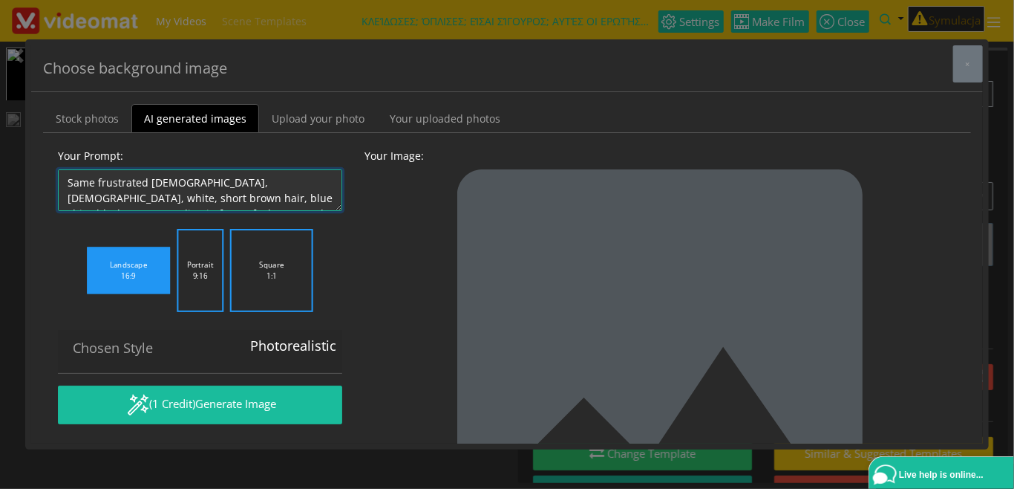
click at [58, 169] on textarea "Same frustrated male, 30-year old, white, short brown hair, blue shirt, black p…" at bounding box center [200, 190] width 284 height 42
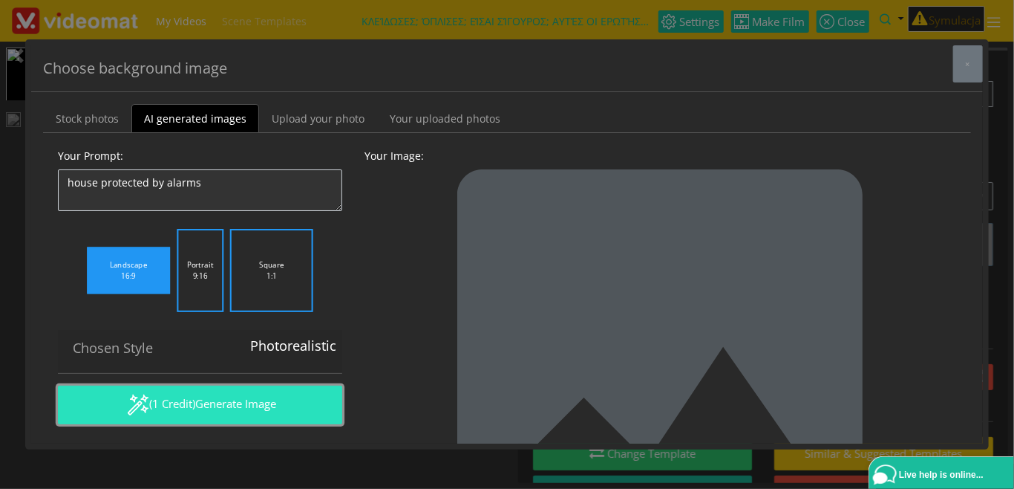
click at [285, 405] on button "(1 Credit) Generate Image" at bounding box center [200, 404] width 284 height 39
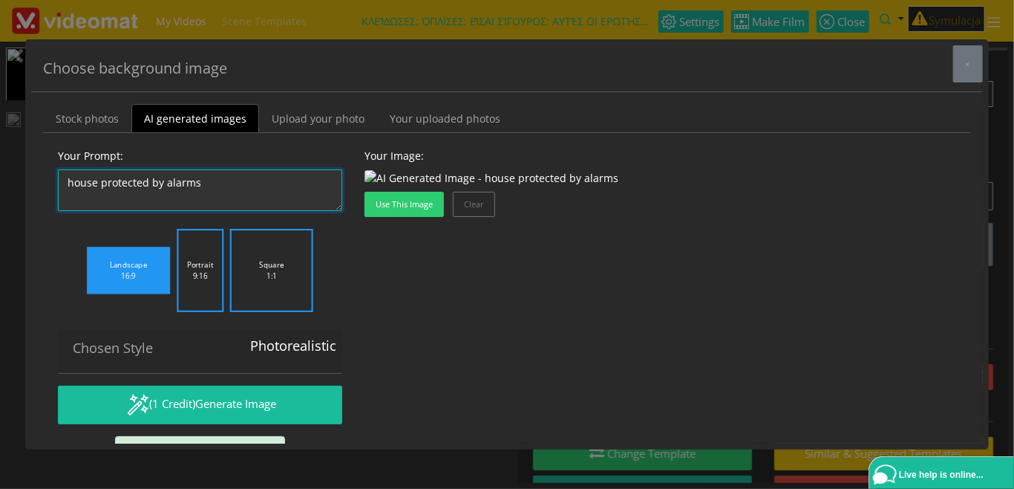
click at [102, 183] on textarea "Same frustrated male, 30-year old, white, short brown hair, blue shirt, black p…" at bounding box center [200, 190] width 284 height 42
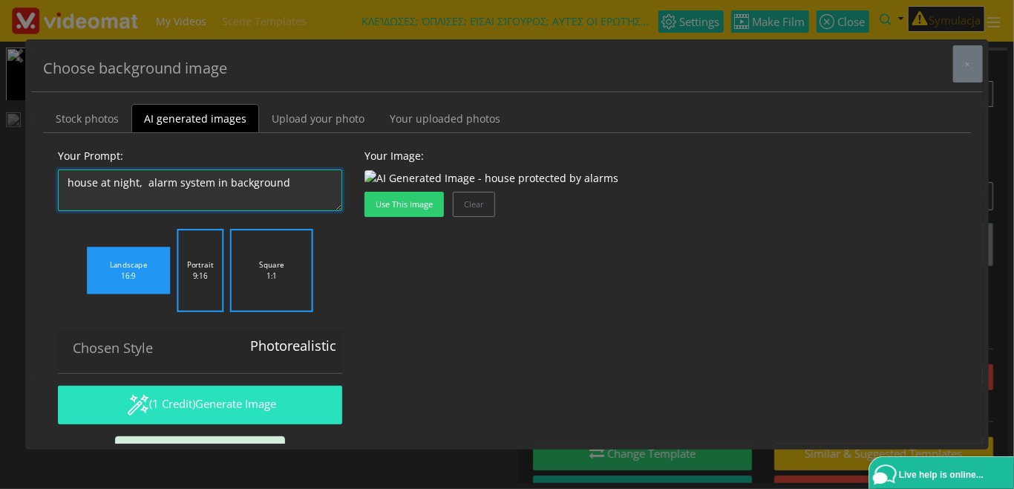
type textarea "house at night, alarm system in background"
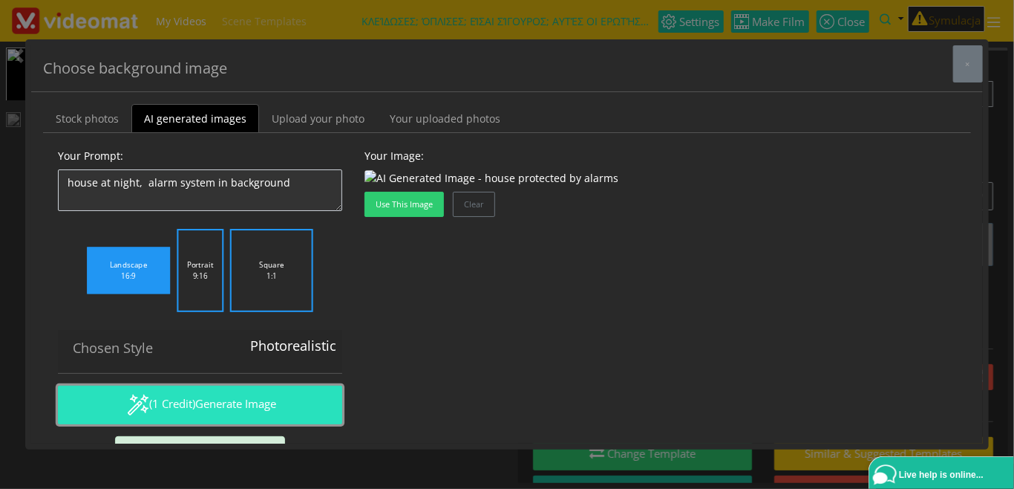
click at [162, 402] on button "(1 Credit) Generate Image" at bounding box center [200, 404] width 284 height 39
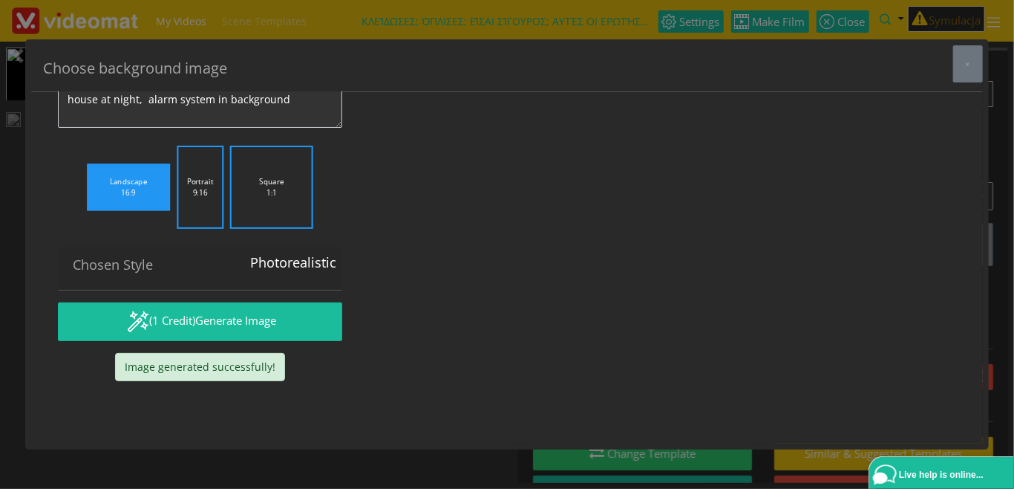
scroll to position [125, 0]
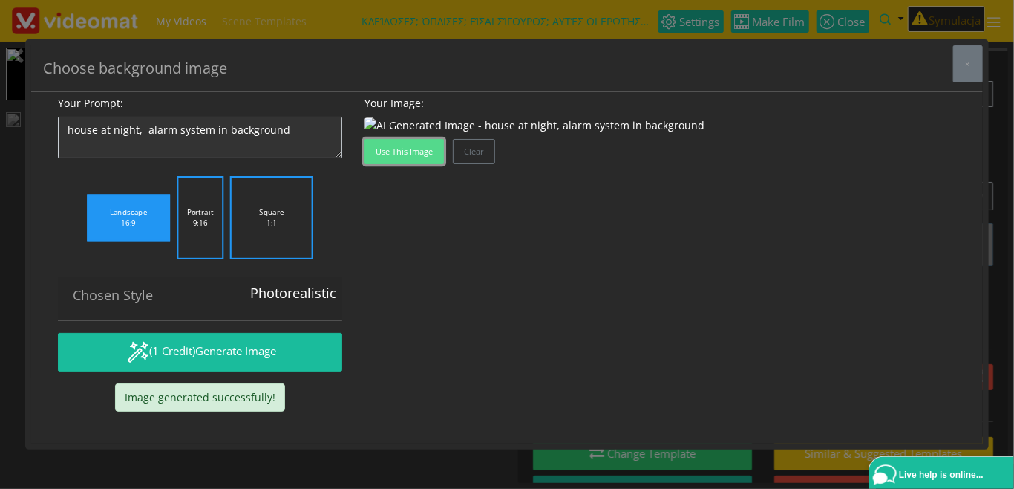
click at [409, 164] on button "Use this image" at bounding box center [404, 151] width 79 height 25
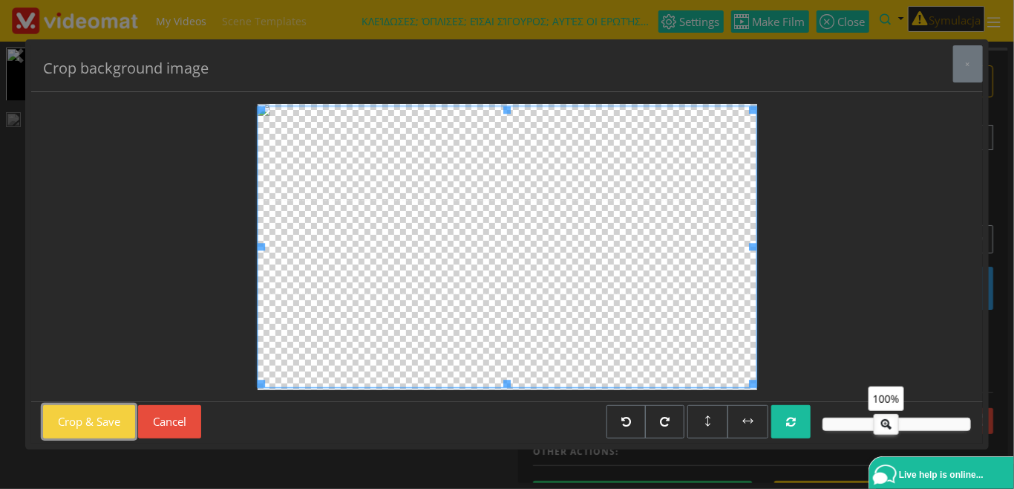
click at [100, 421] on button "Crop & Save" at bounding box center [89, 421] width 92 height 33
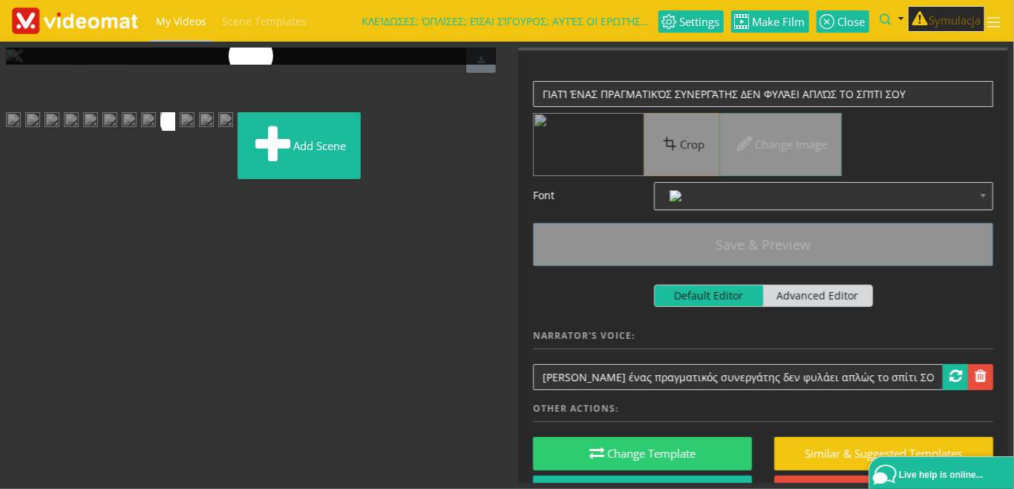
scroll to position [171, 0]
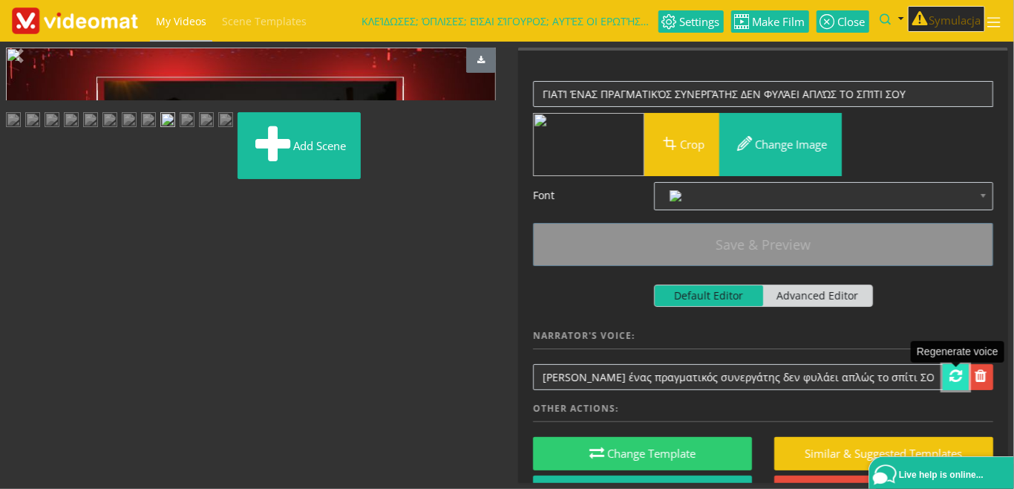
click at [952, 379] on span at bounding box center [956, 375] width 13 height 15
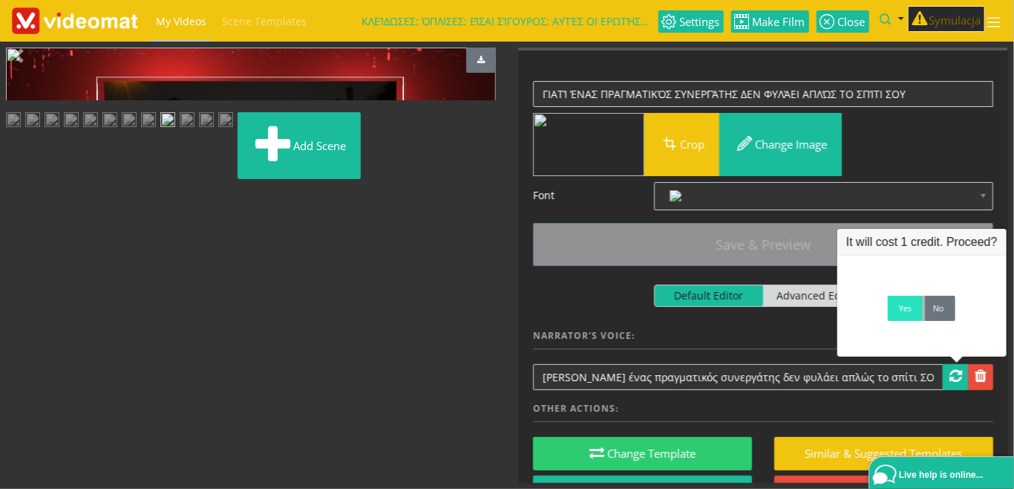
click at [907, 316] on link "Yes" at bounding box center [905, 308] width 35 height 25
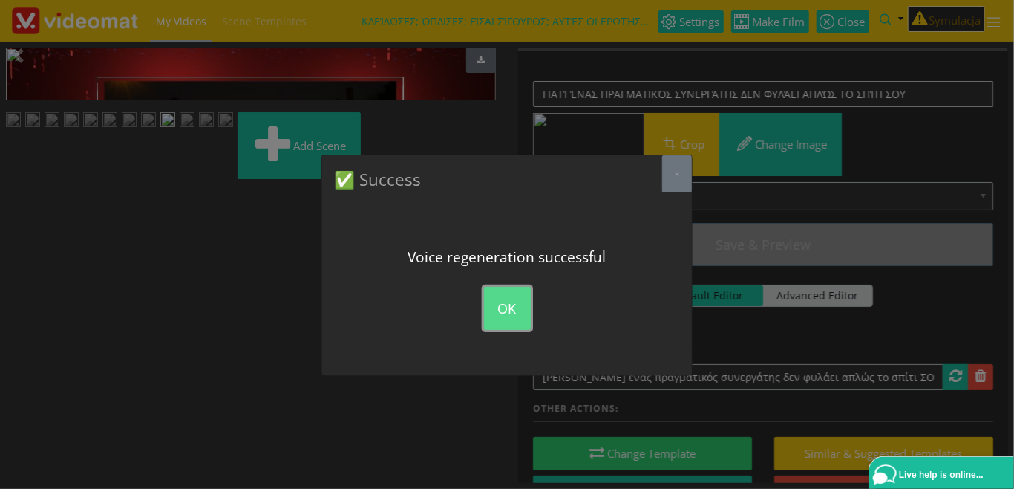
click at [515, 319] on button "OK" at bounding box center [507, 308] width 47 height 43
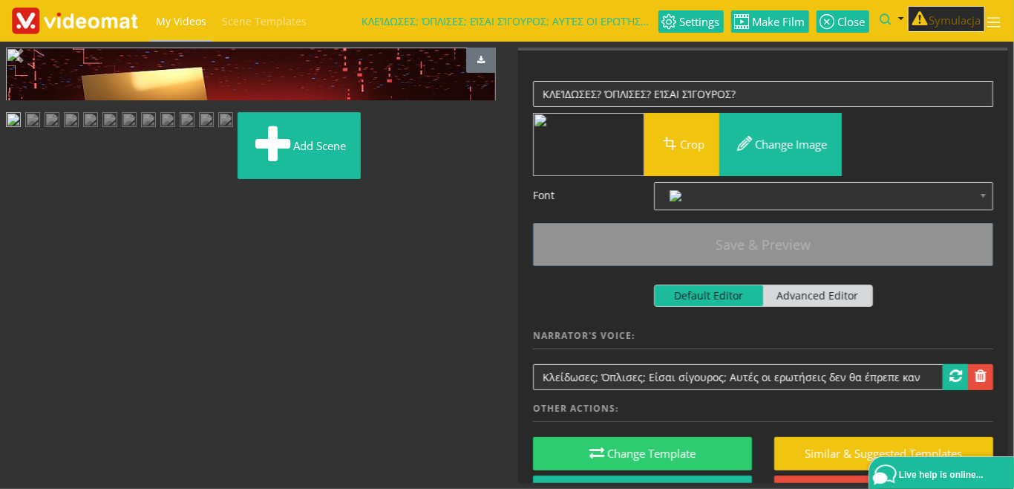
scroll to position [253, 0]
click at [778, 17] on span "Make Film" at bounding box center [778, 21] width 56 height 11
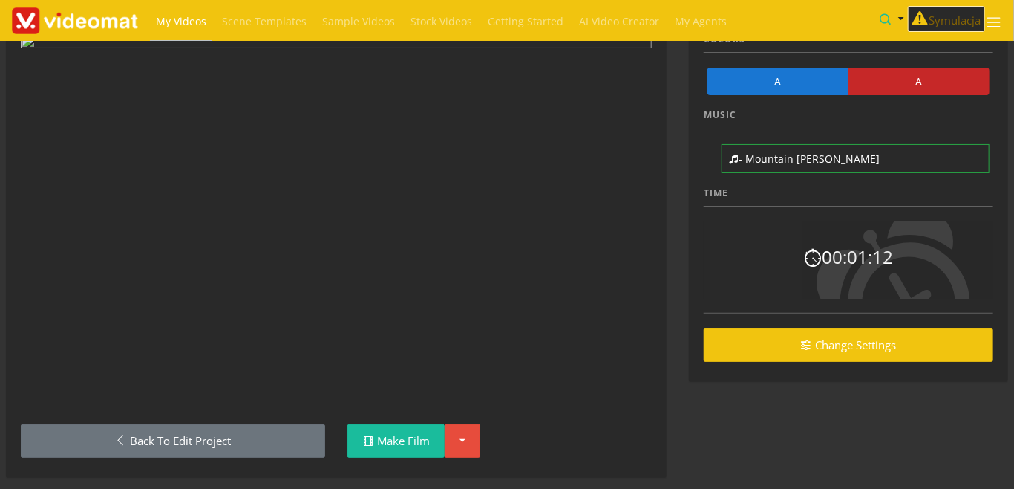
scroll to position [88, 0]
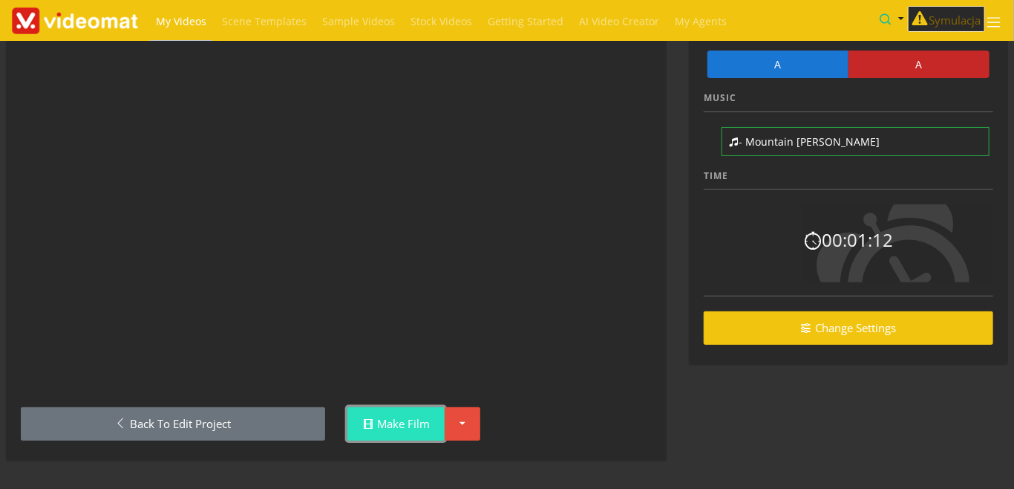
click at [426, 426] on link "Make Film" at bounding box center [396, 423] width 97 height 33
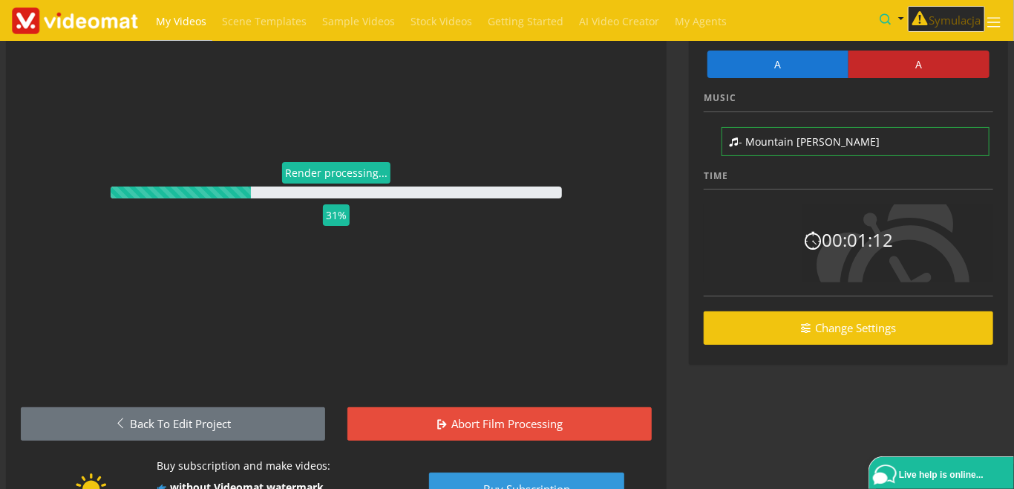
click at [177, 18] on span "My Videos" at bounding box center [181, 21] width 50 height 14
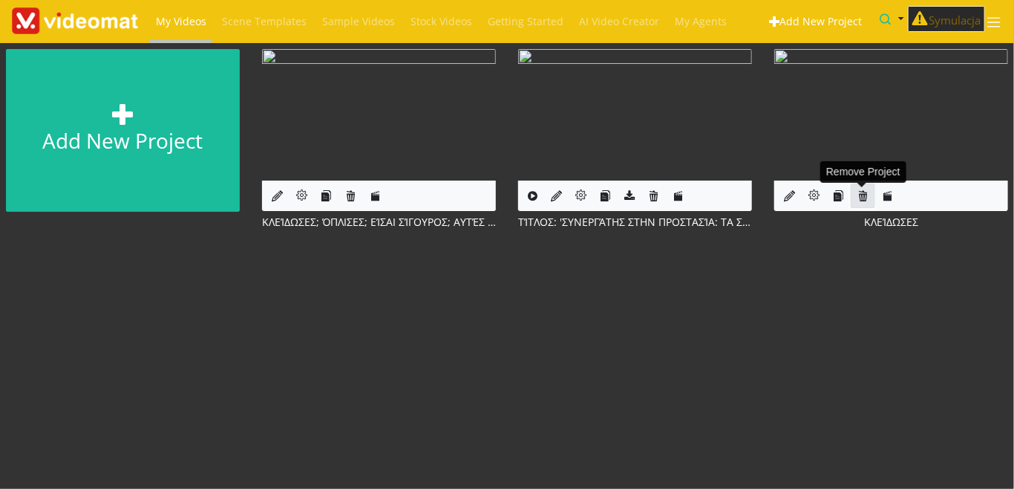
click at [864, 198] on icon at bounding box center [863, 195] width 11 height 11
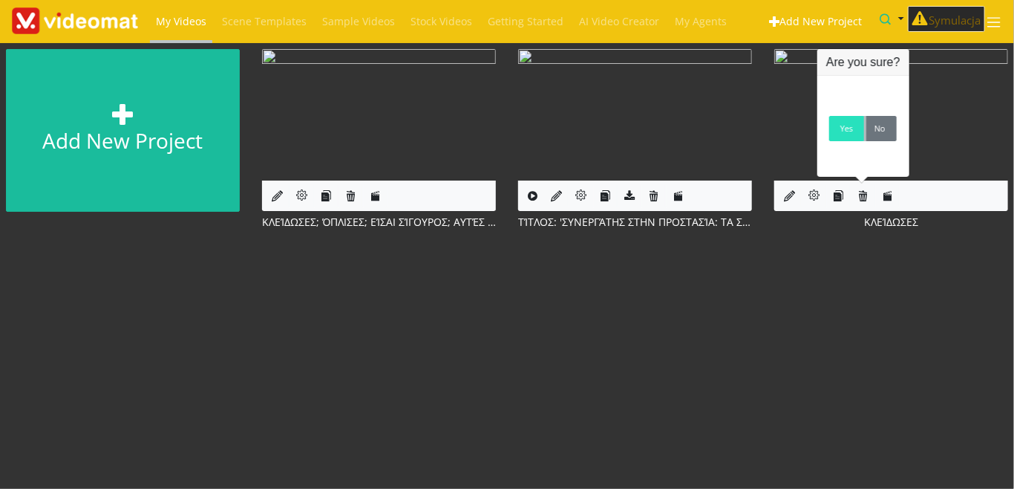
click at [845, 137] on link "Yes" at bounding box center [847, 128] width 35 height 25
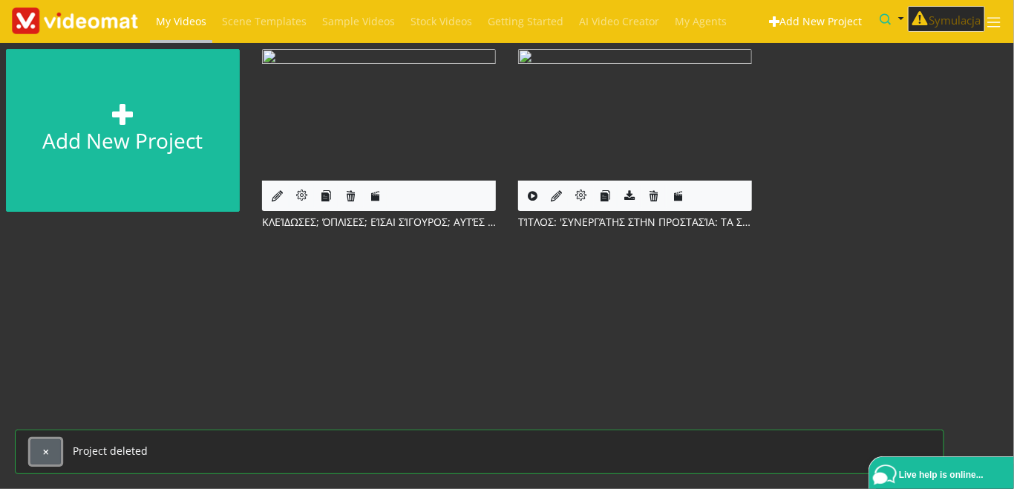
click at [55, 455] on button "button" at bounding box center [45, 451] width 30 height 25
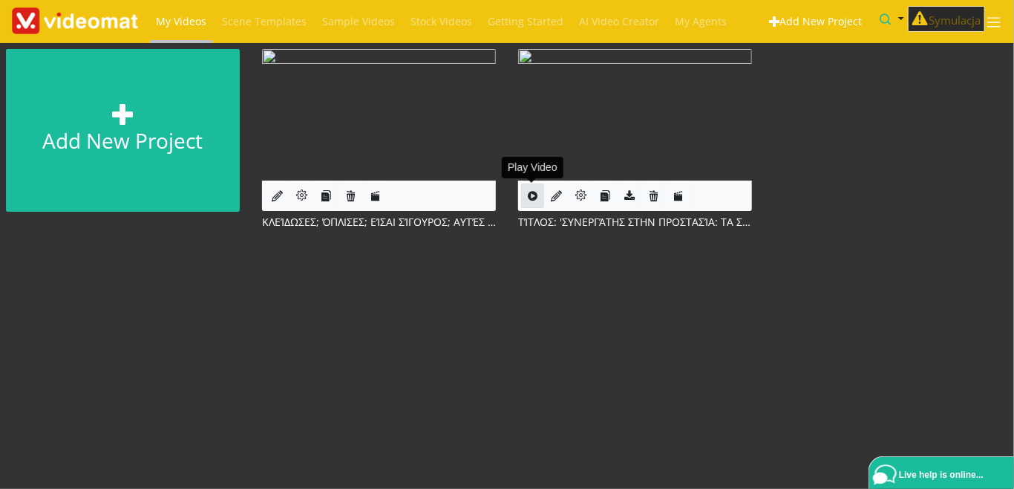
click at [530, 198] on icon at bounding box center [533, 195] width 10 height 11
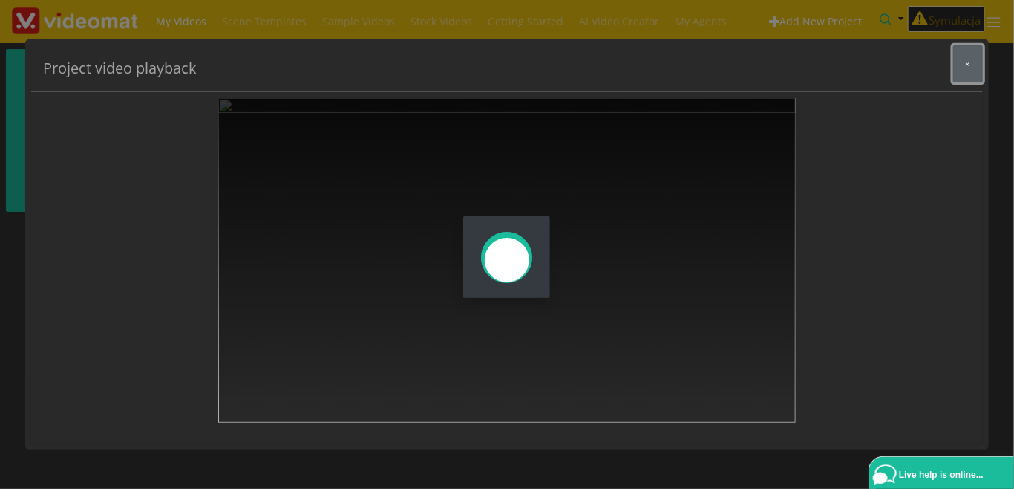
click at [964, 71] on button "×" at bounding box center [969, 63] width 30 height 37
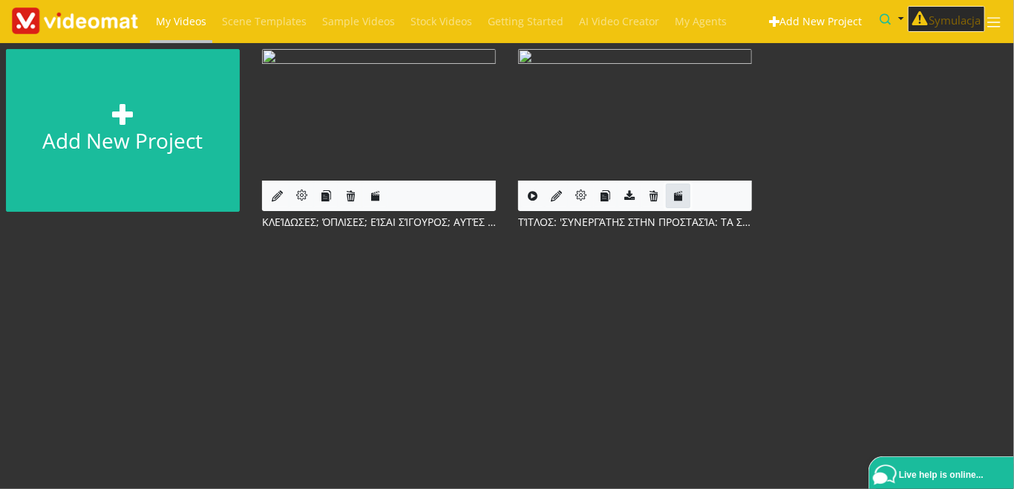
click at [671, 201] on link at bounding box center [678, 195] width 25 height 25
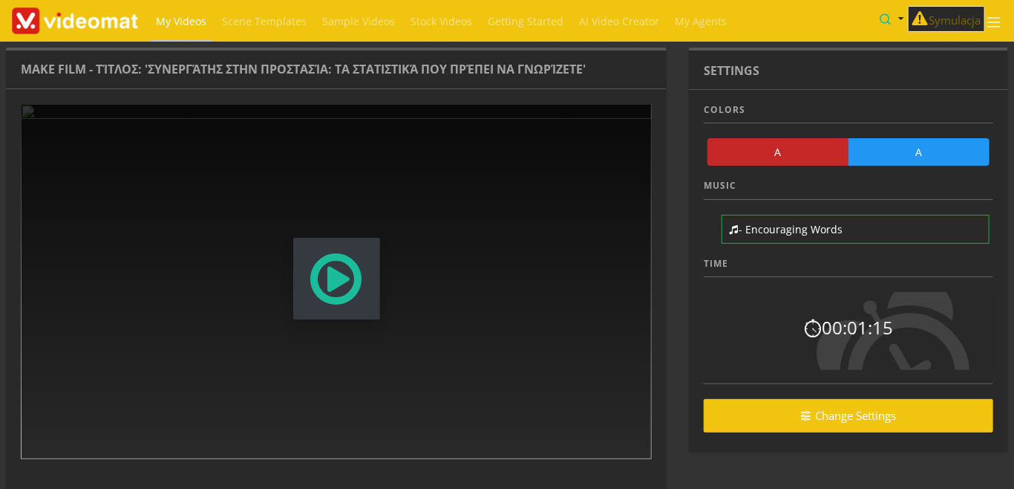
click at [333, 277] on span "Modal Window" at bounding box center [336, 278] width 57 height 65
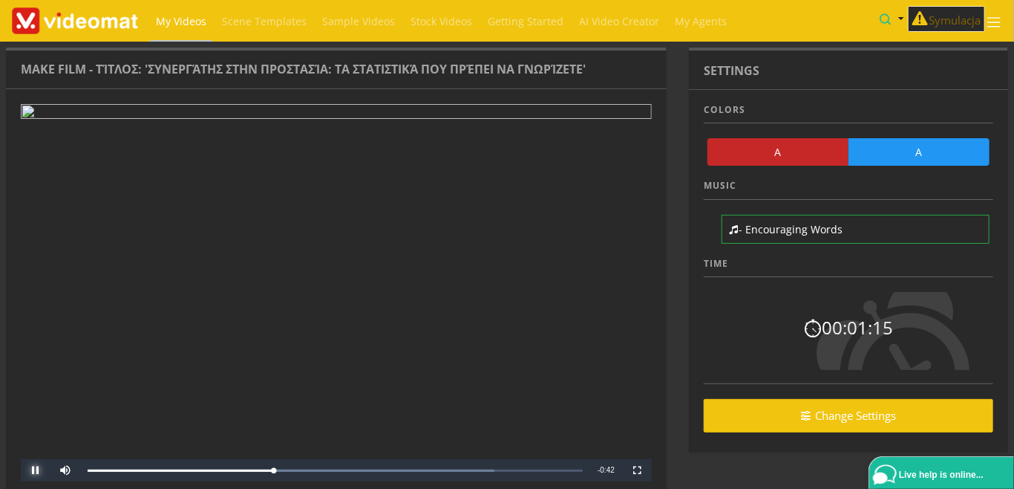
click at [32, 470] on span "Video Player" at bounding box center [36, 470] width 30 height 0
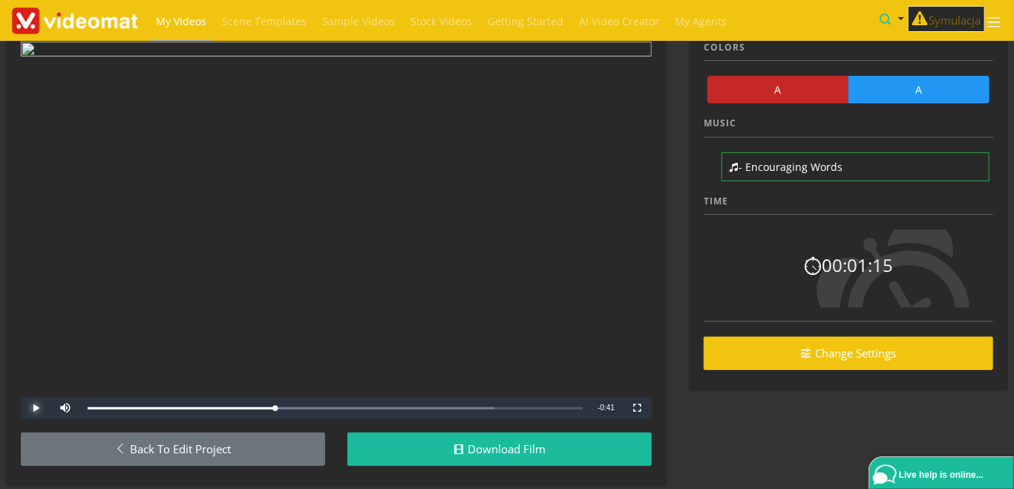
scroll to position [88, 0]
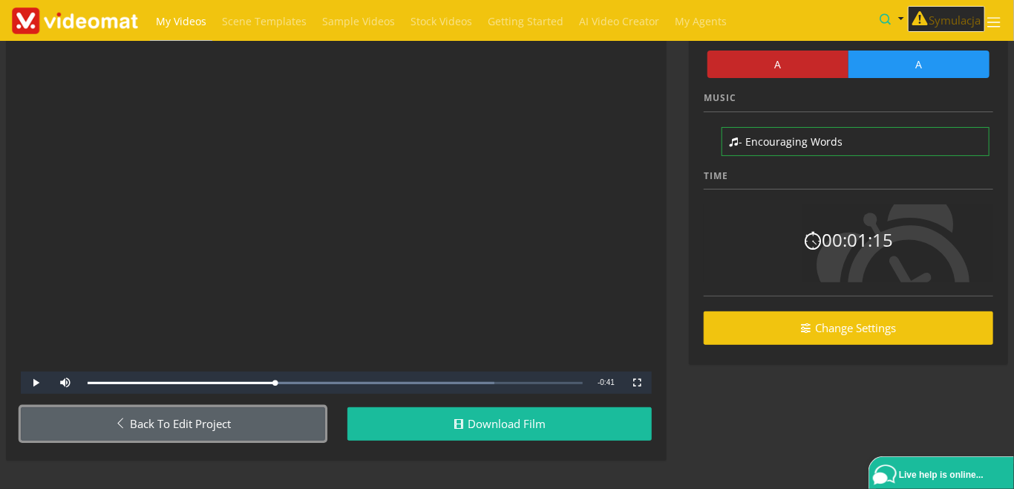
click at [143, 434] on link "Back to Edit Project" at bounding box center [173, 423] width 304 height 33
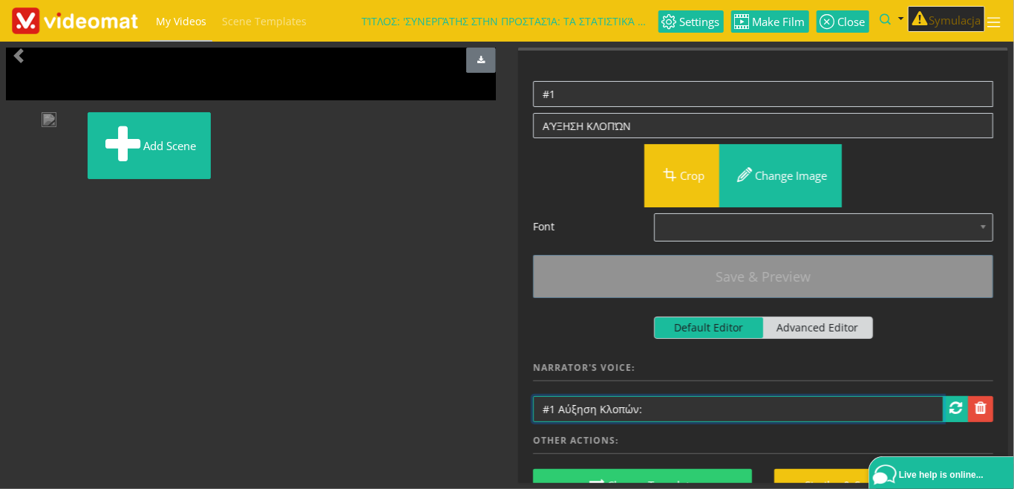
drag, startPoint x: 549, startPoint y: 409, endPoint x: 533, endPoint y: 405, distance: 16.2
click at [533, 405] on input "#1 Αύξηση Κλοπών:" at bounding box center [738, 409] width 411 height 26
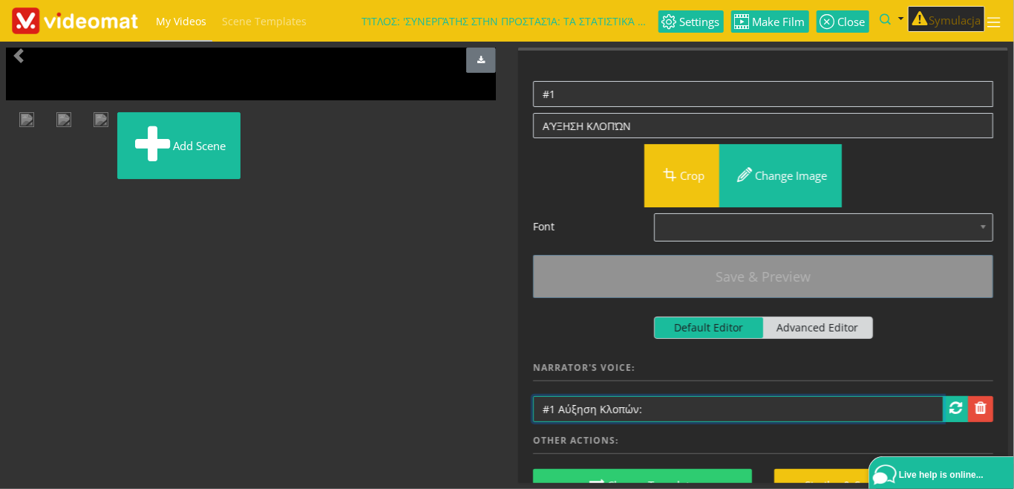
paste input "Αριθμός"
type input "Αριθμός 1 Αύξηση Κλοπών:"
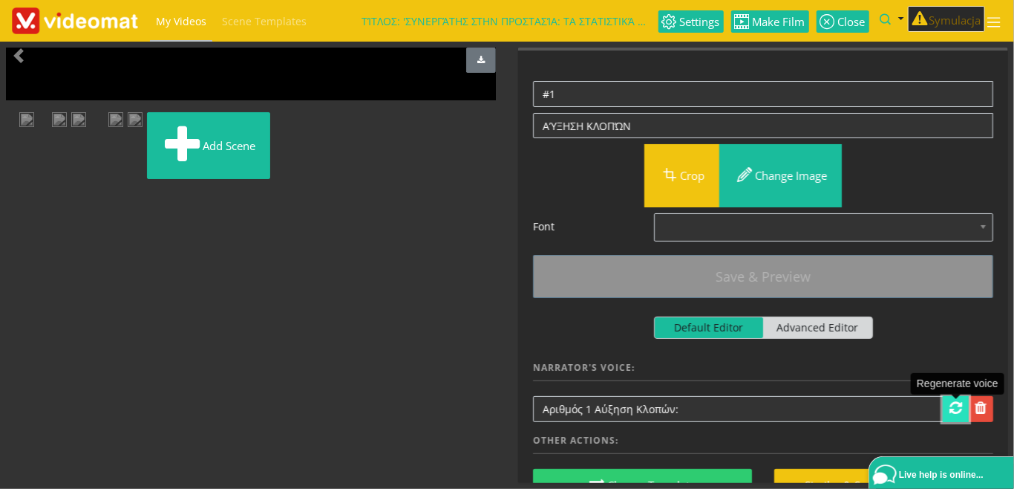
click at [954, 411] on span at bounding box center [956, 407] width 13 height 15
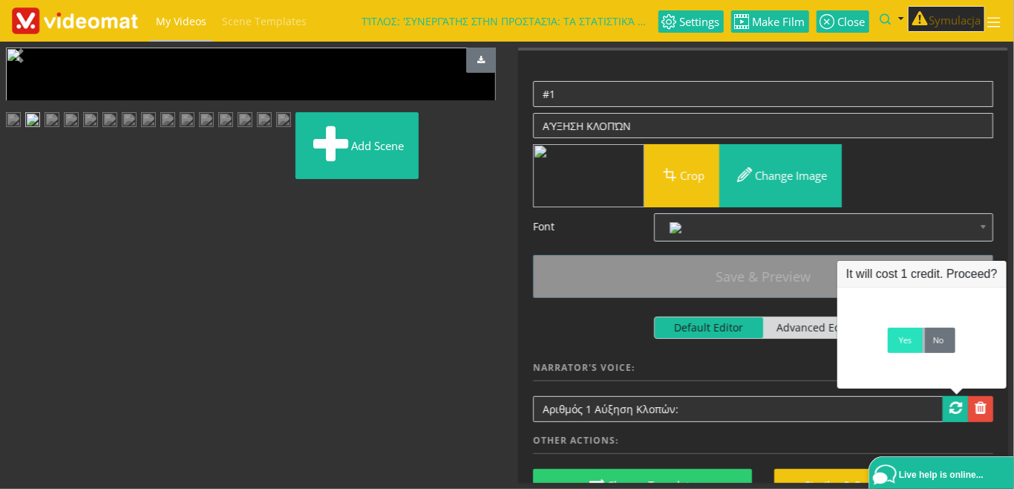
click at [901, 353] on link "Yes" at bounding box center [905, 339] width 35 height 25
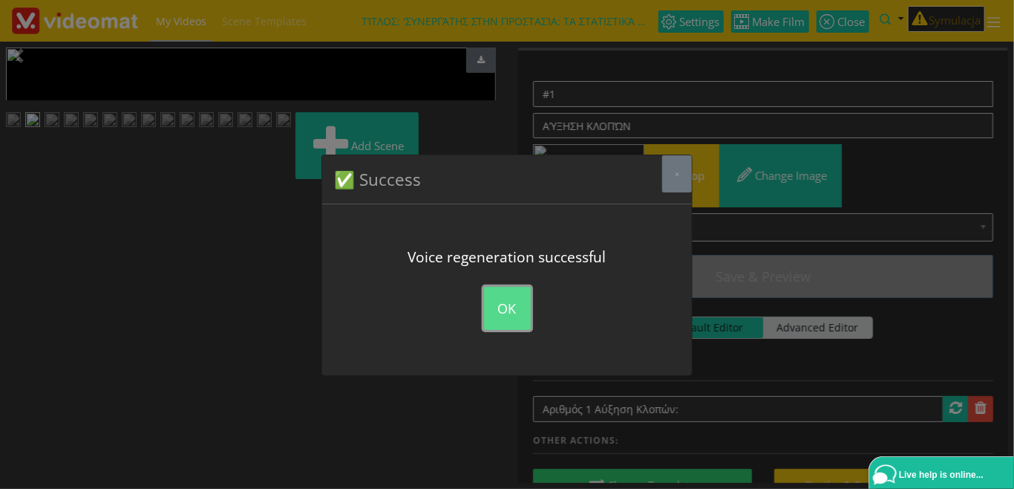
click at [512, 304] on button "OK" at bounding box center [507, 308] width 47 height 43
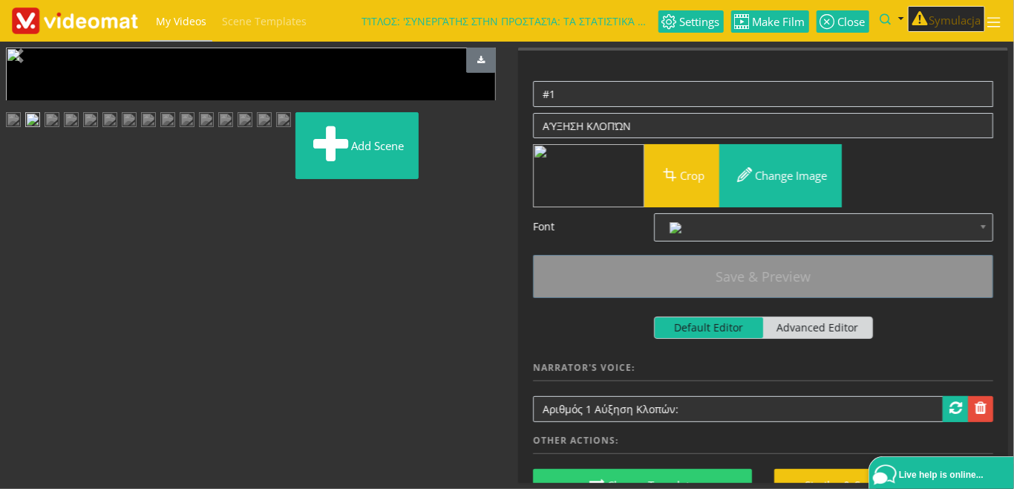
scroll to position [171, 0]
click at [117, 131] on img at bounding box center [109, 121] width 15 height 19
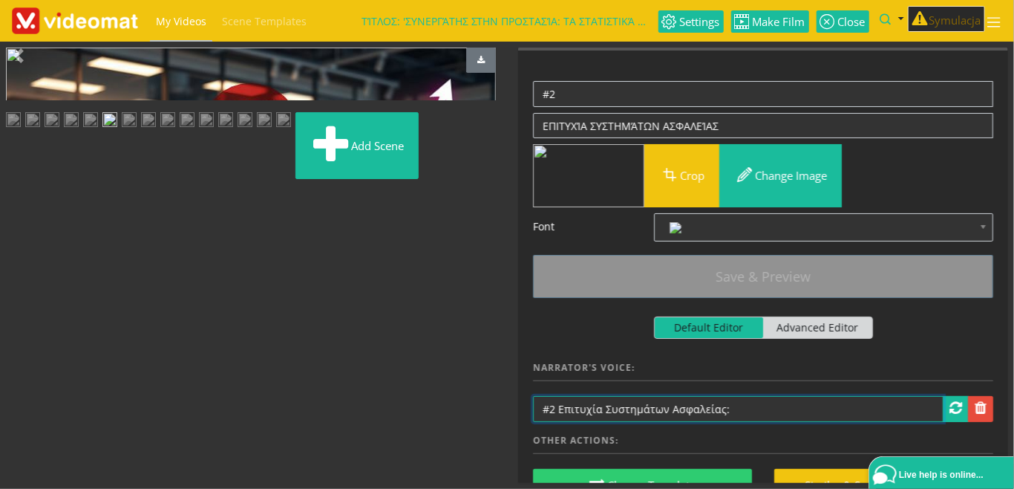
drag, startPoint x: 550, startPoint y: 406, endPoint x: 535, endPoint y: 405, distance: 14.9
click at [535, 405] on input "#2 Επιτυχία Συστημάτων Ασφαλείας:" at bounding box center [738, 409] width 411 height 26
paste input "Αριθμός"
click at [590, 412] on input "Αριθμός 2 Επιτυχία Συστημάτων Ασφαλείας:" at bounding box center [738, 409] width 411 height 26
type input "Αριθμός 2. Επιτυχία Συστημάτων Ασφαλείας:"
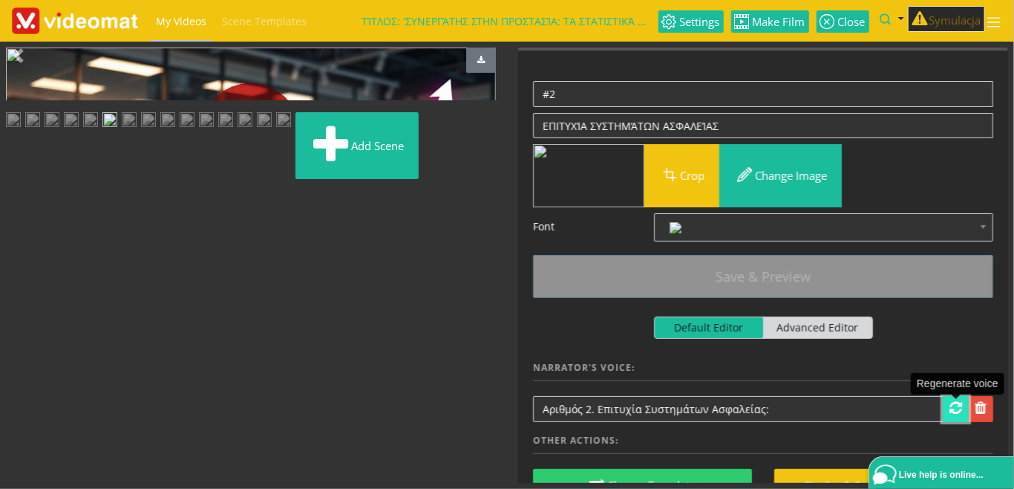
click at [952, 412] on span at bounding box center [956, 407] width 13 height 15
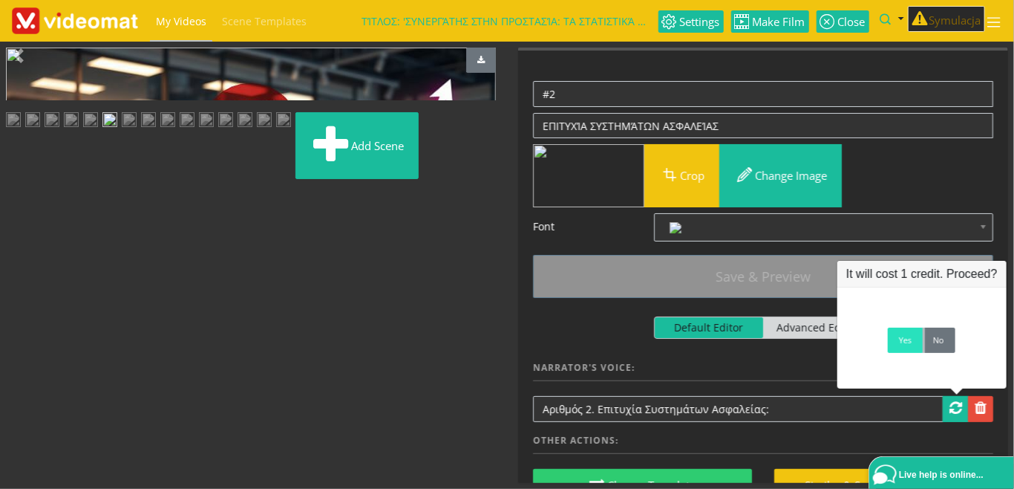
click at [906, 353] on link "Yes" at bounding box center [905, 339] width 35 height 25
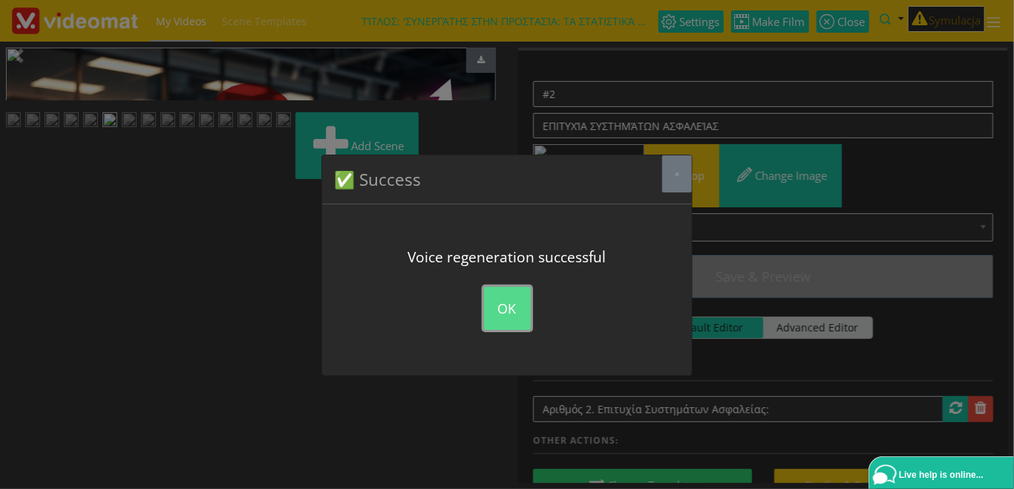
click at [495, 308] on button "OK" at bounding box center [507, 308] width 47 height 43
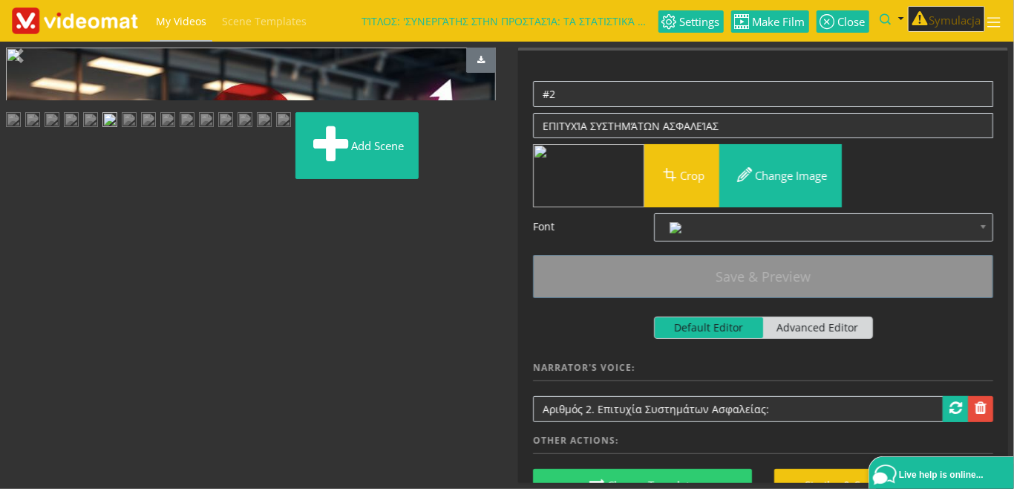
click at [40, 131] on img at bounding box center [32, 121] width 15 height 19
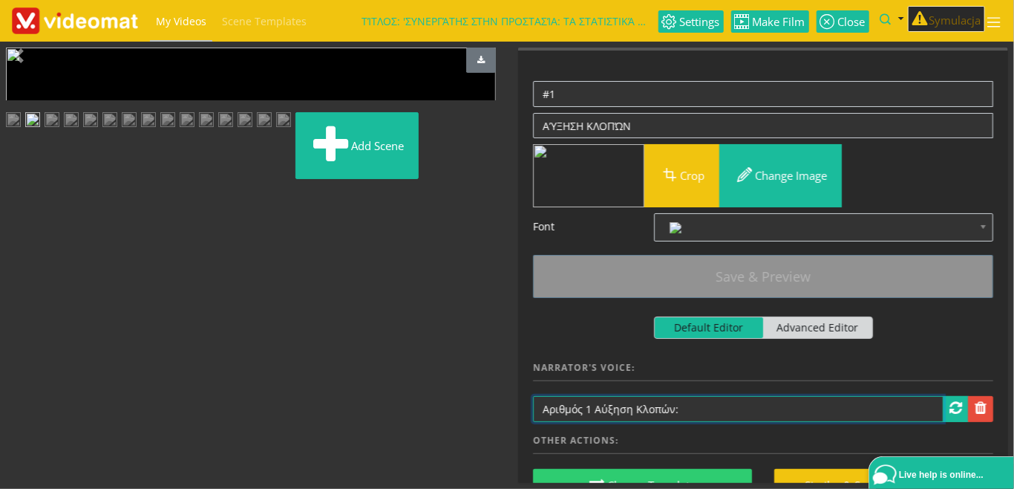
click at [592, 408] on input "Αριθμός 1 Αύξηση Κλοπών:" at bounding box center [738, 409] width 411 height 26
click at [703, 406] on input "Αριθμός 1, Αύξηση Κλοπών:" at bounding box center [738, 409] width 411 height 26
click at [590, 413] on input "Αριθμός 1, Αύξηση Κλοπών:" at bounding box center [738, 409] width 411 height 26
type input "Αριθμός 1. Αύξηση Κλοπών:"
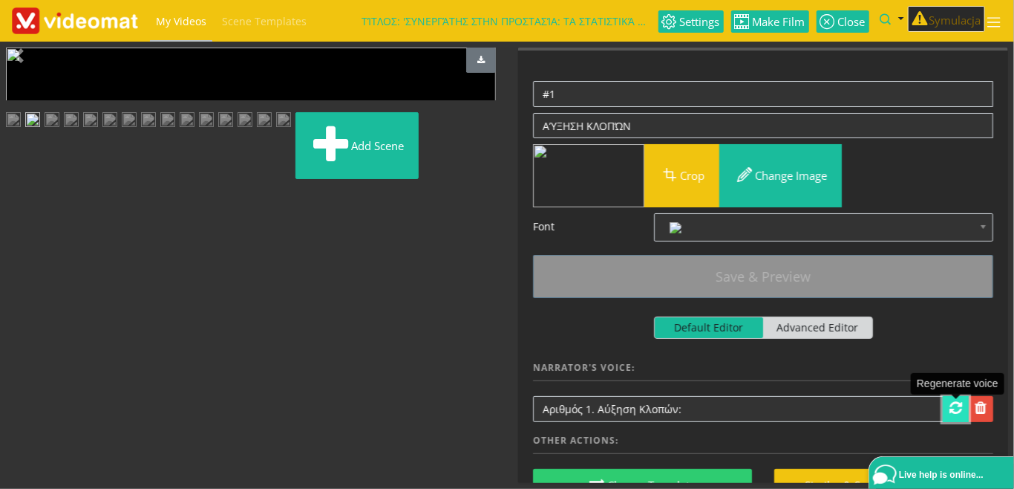
click at [958, 408] on span at bounding box center [956, 407] width 13 height 15
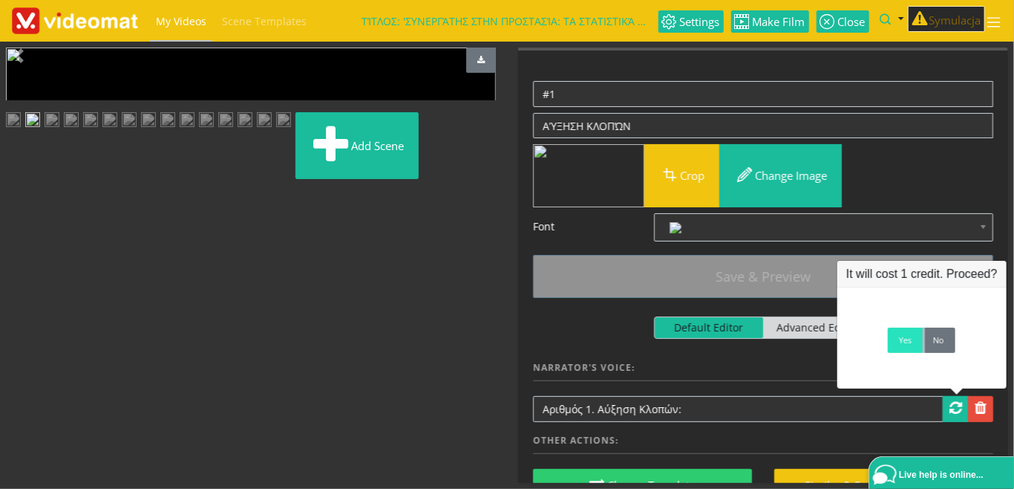
click at [899, 348] on link "Yes" at bounding box center [905, 339] width 35 height 25
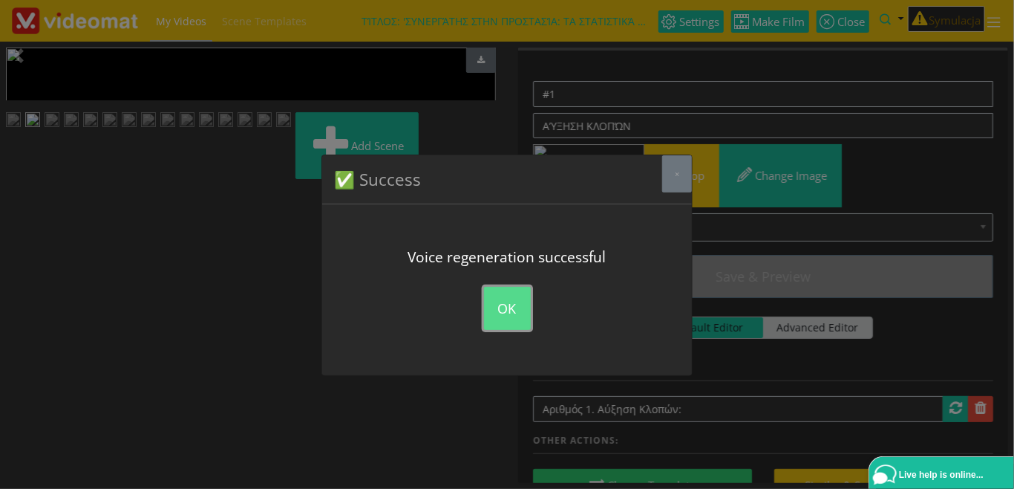
click at [506, 305] on button "OK" at bounding box center [507, 308] width 47 height 43
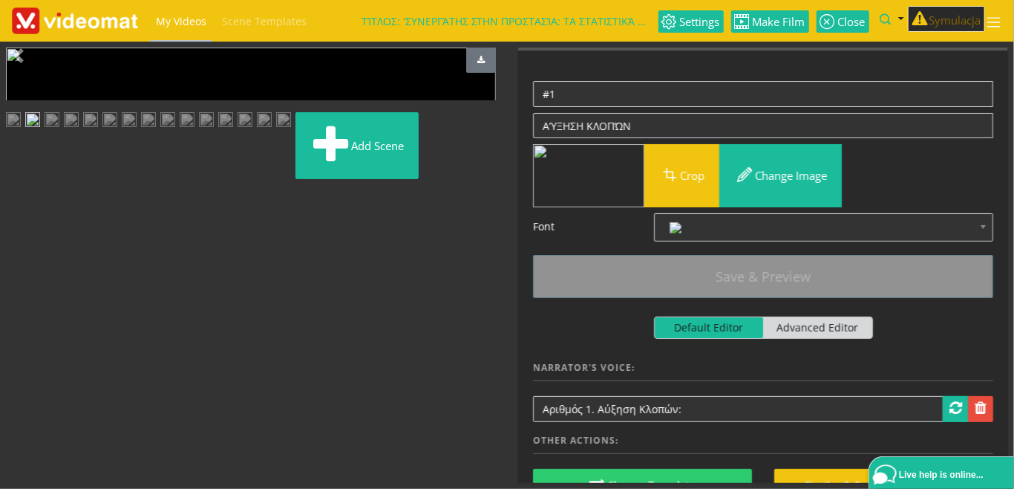
click at [175, 131] on img at bounding box center [167, 121] width 15 height 19
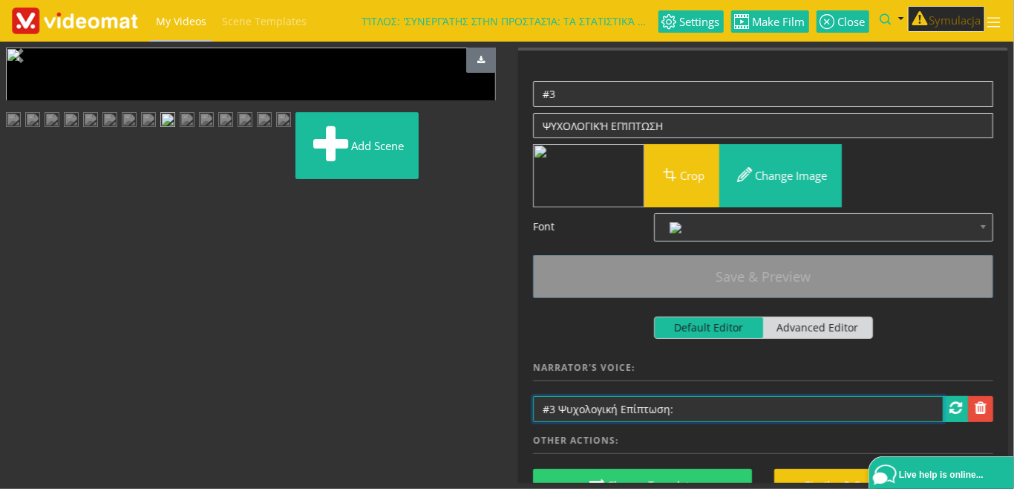
drag, startPoint x: 551, startPoint y: 413, endPoint x: 531, endPoint y: 409, distance: 20.4
click at [533, 409] on input "#3 Ψυχολογική Επίπτωση:" at bounding box center [738, 409] width 411 height 26
paste input "Αριθμός"
click at [593, 409] on input "Αριθμός 3 Ψυχολογική Επίπτωση:" at bounding box center [738, 409] width 411 height 26
type input "Αριθμός 3. Ψυχολογική Επίπτωση:"
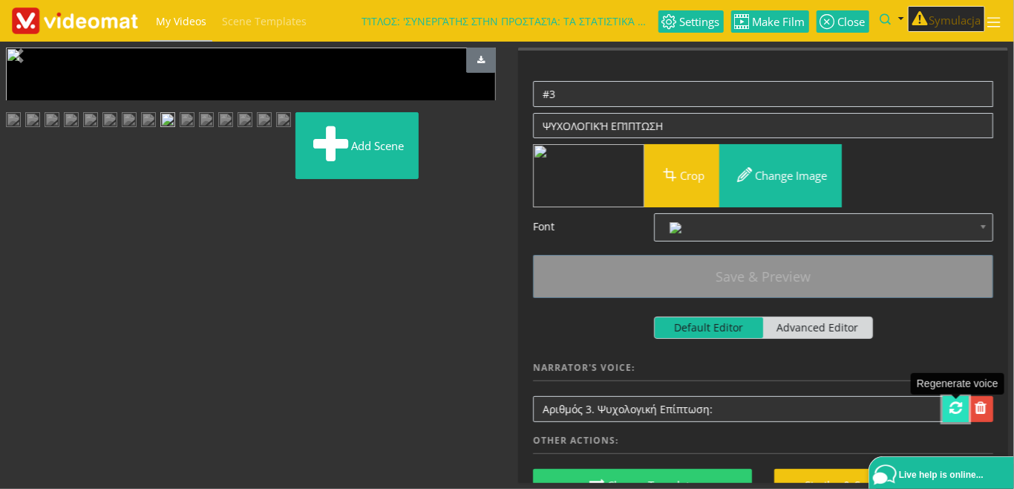
click at [955, 410] on span at bounding box center [956, 407] width 13 height 15
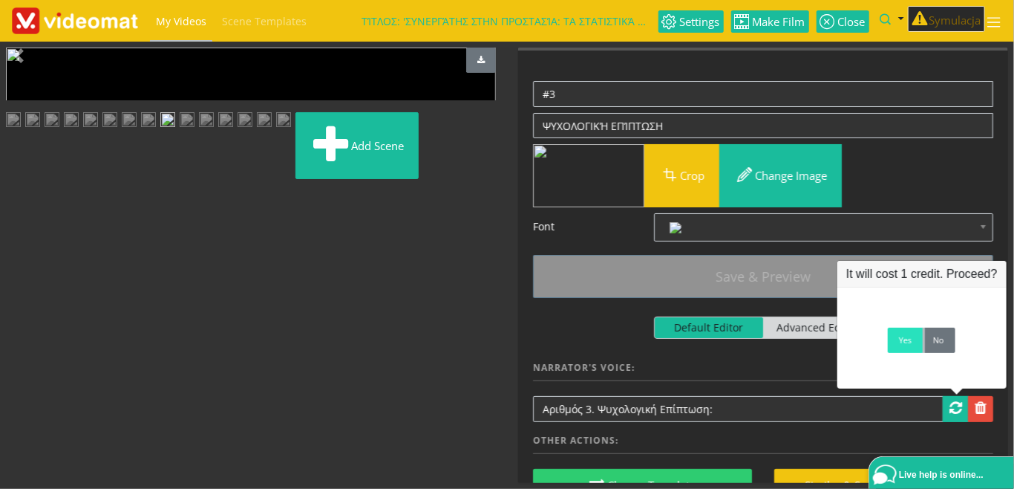
click at [905, 348] on link "Yes" at bounding box center [905, 339] width 35 height 25
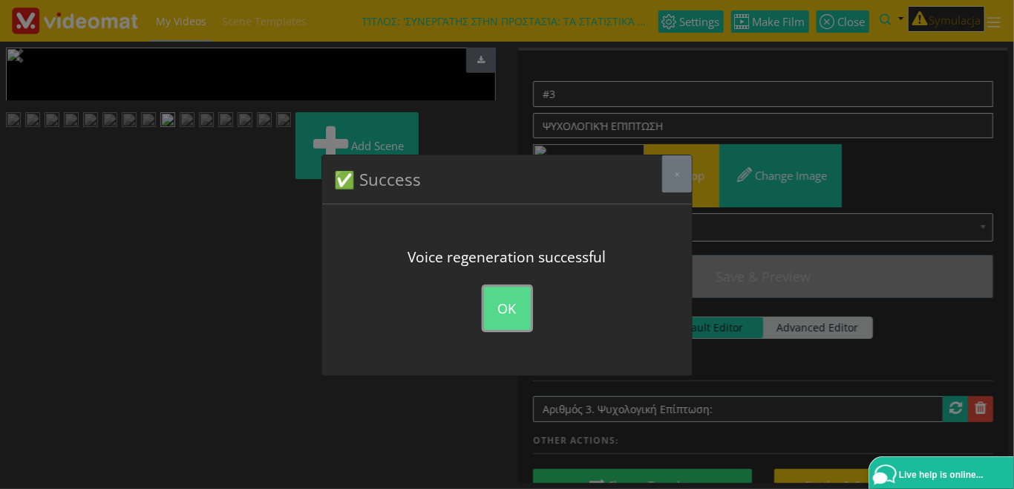
click at [509, 310] on button "OK" at bounding box center [507, 308] width 47 height 43
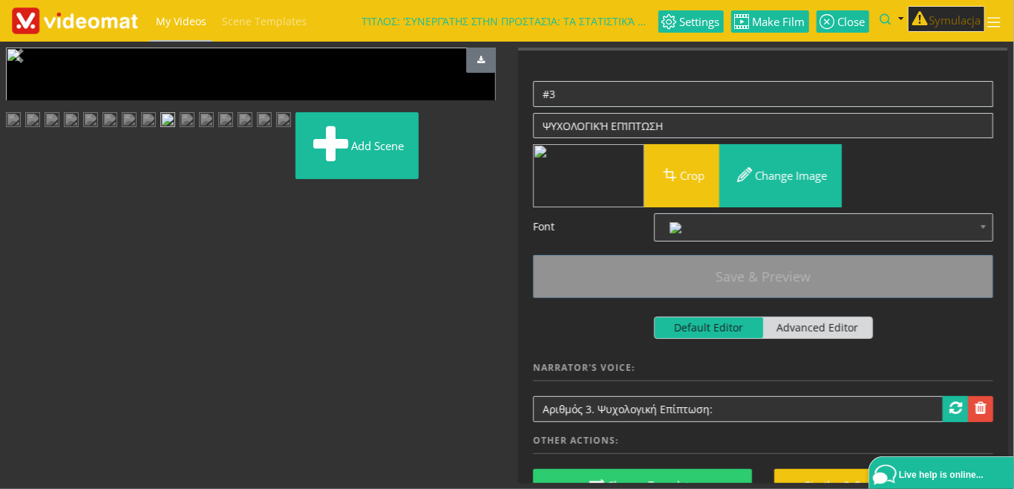
scroll to position [327, 0]
click at [180, 131] on img at bounding box center [187, 121] width 15 height 19
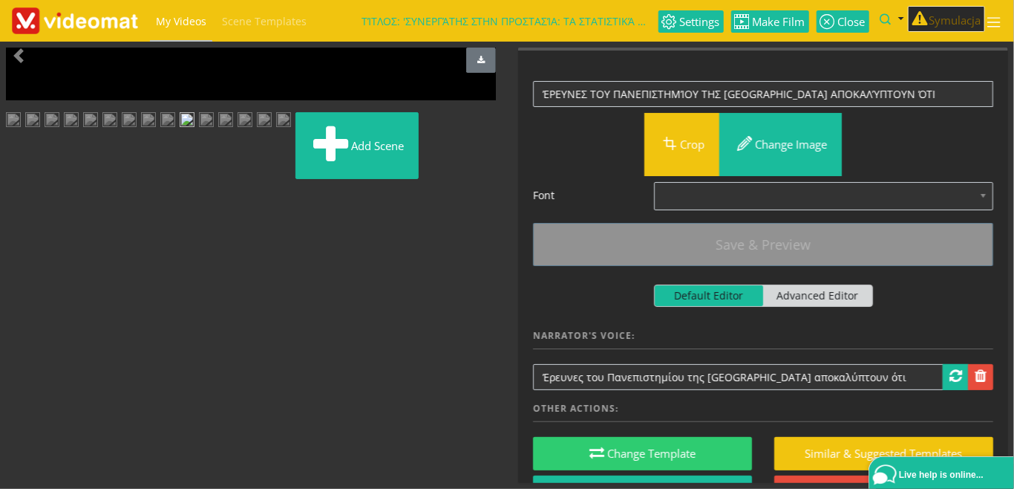
scroll to position [171, 0]
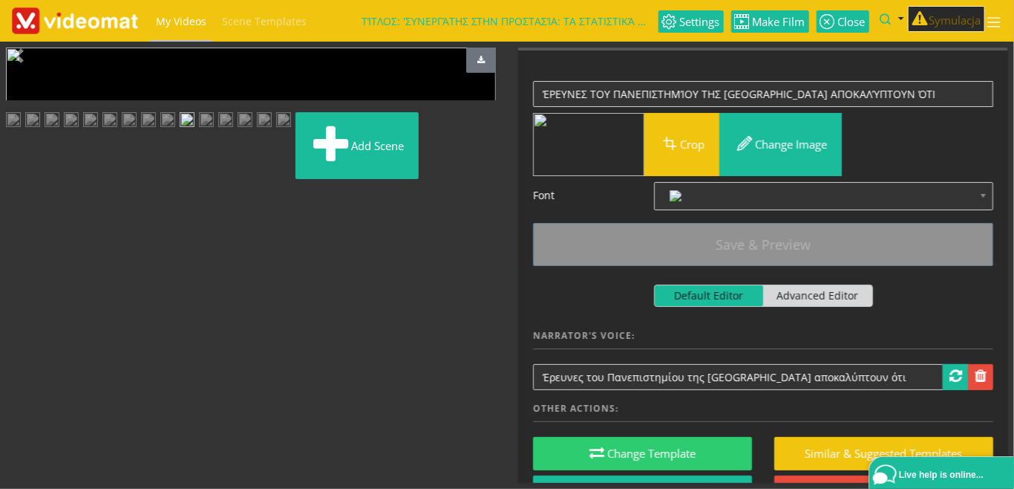
click at [214, 131] on img at bounding box center [206, 121] width 15 height 19
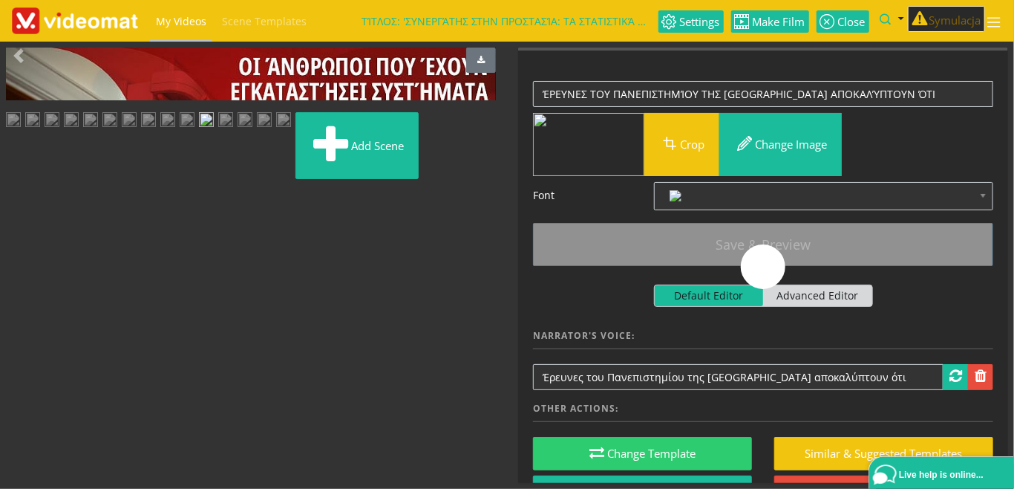
scroll to position [327, 0]
click at [291, 131] on img at bounding box center [283, 121] width 15 height 19
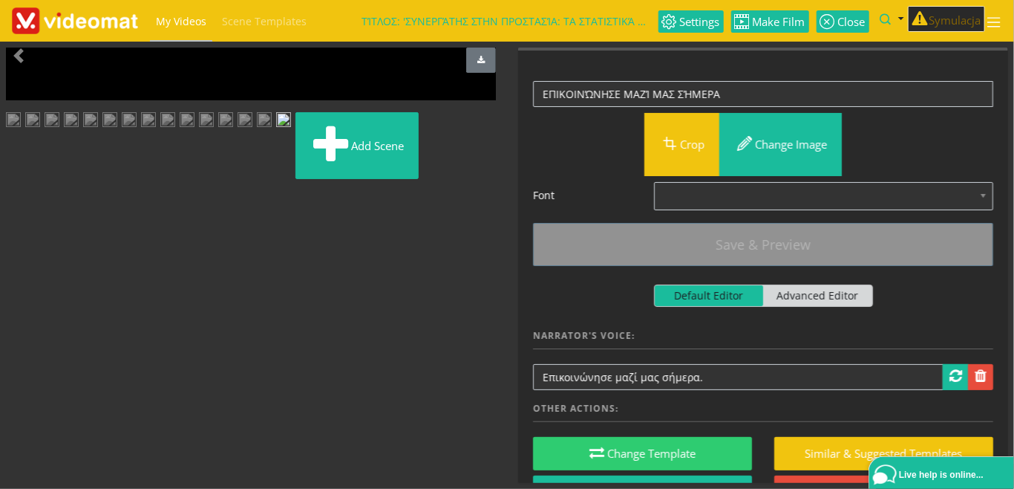
scroll to position [0, 0]
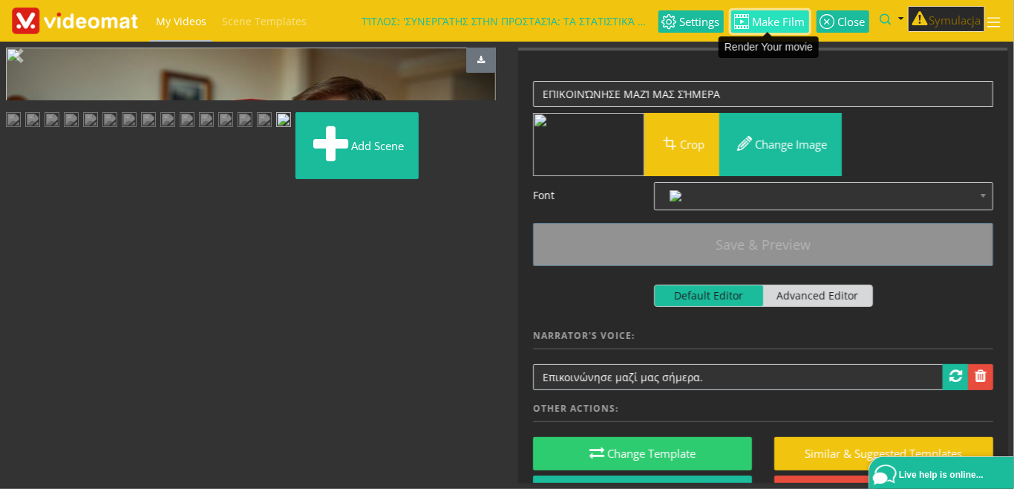
click at [786, 27] on span "Make Film" at bounding box center [778, 21] width 56 height 11
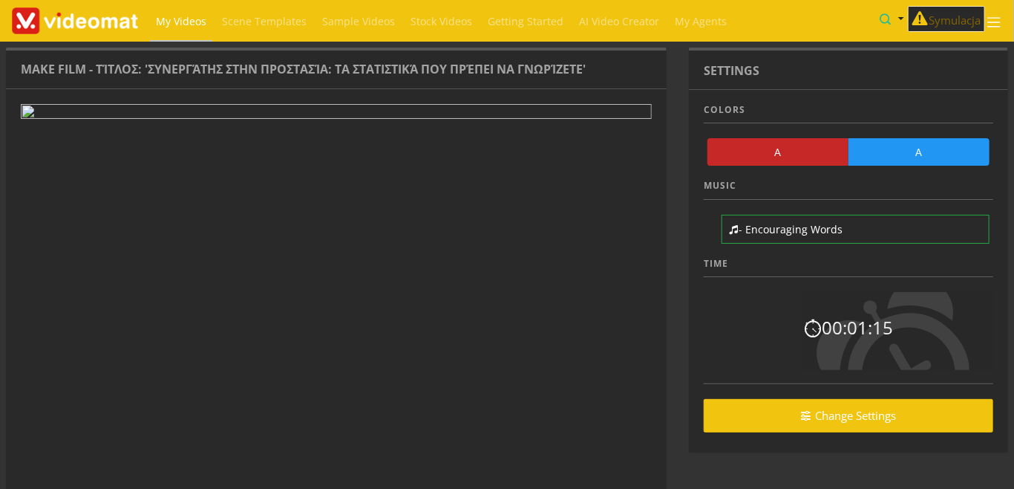
scroll to position [88, 0]
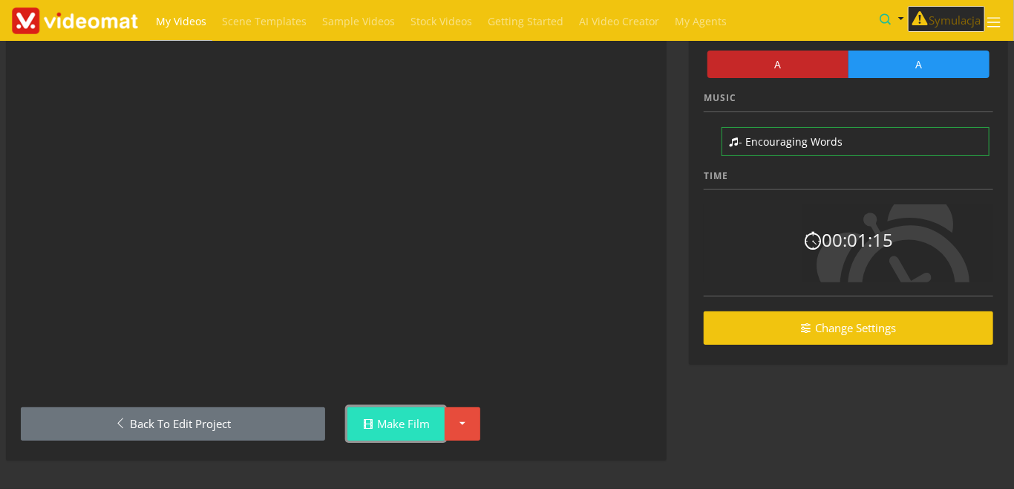
click at [402, 427] on link "Make Film" at bounding box center [396, 423] width 97 height 33
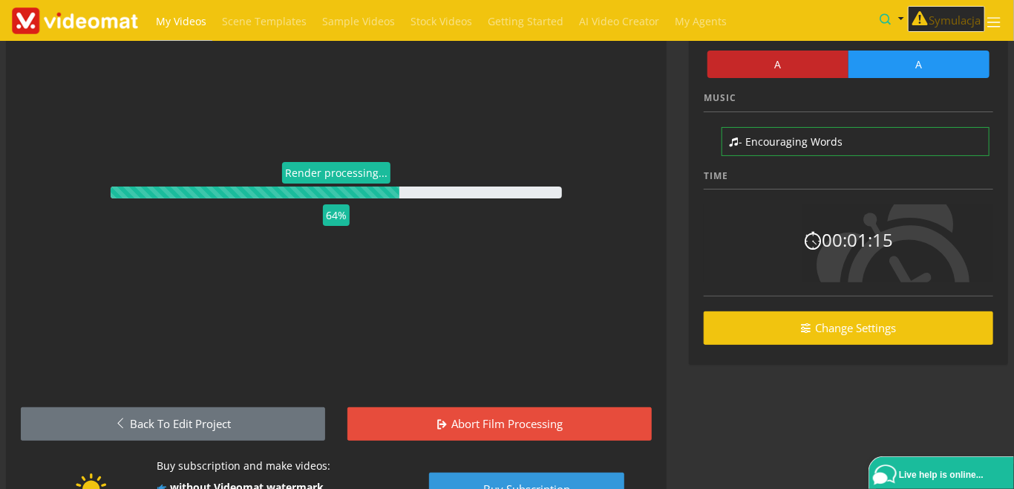
click at [204, 14] on link "My Videos" at bounding box center [181, 21] width 62 height 43
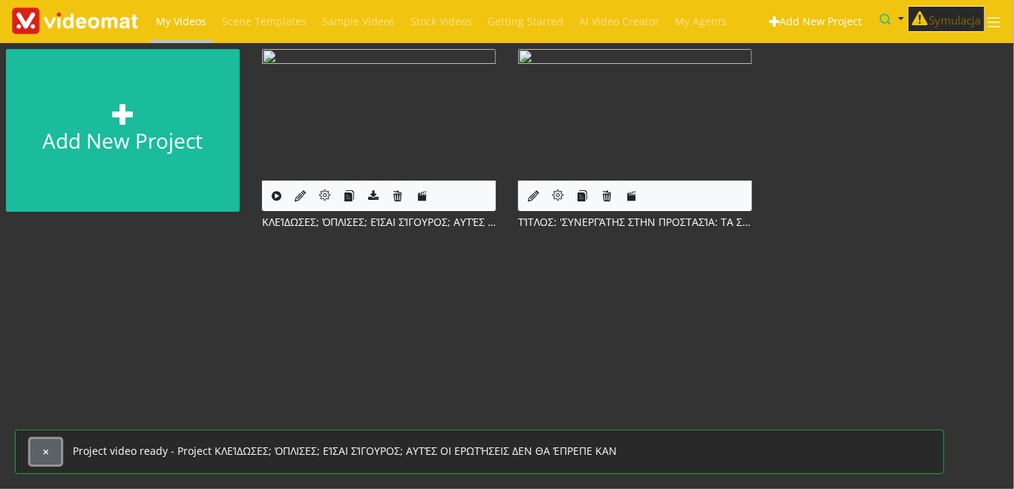
click at [57, 454] on button "button" at bounding box center [45, 451] width 30 height 25
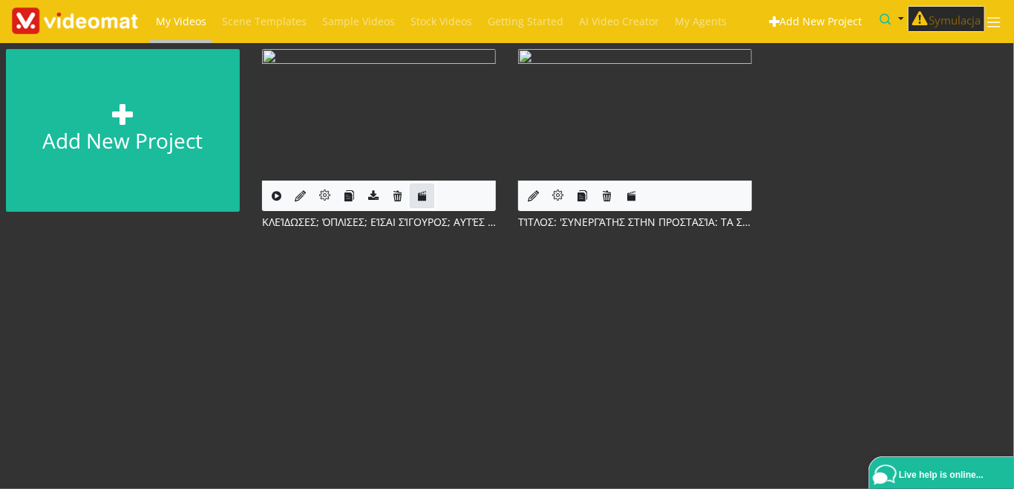
click at [418, 198] on icon at bounding box center [422, 195] width 11 height 11
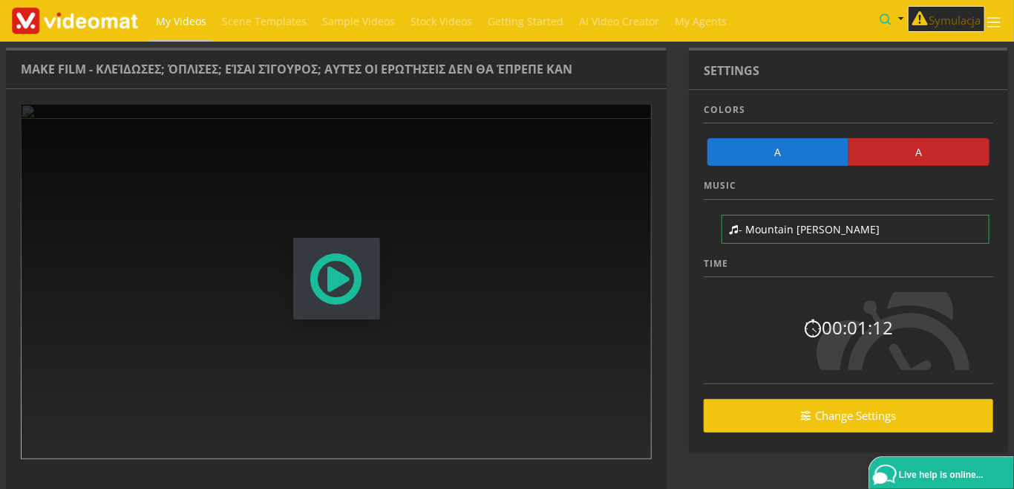
click at [339, 290] on span "Modal Window" at bounding box center [336, 278] width 57 height 65
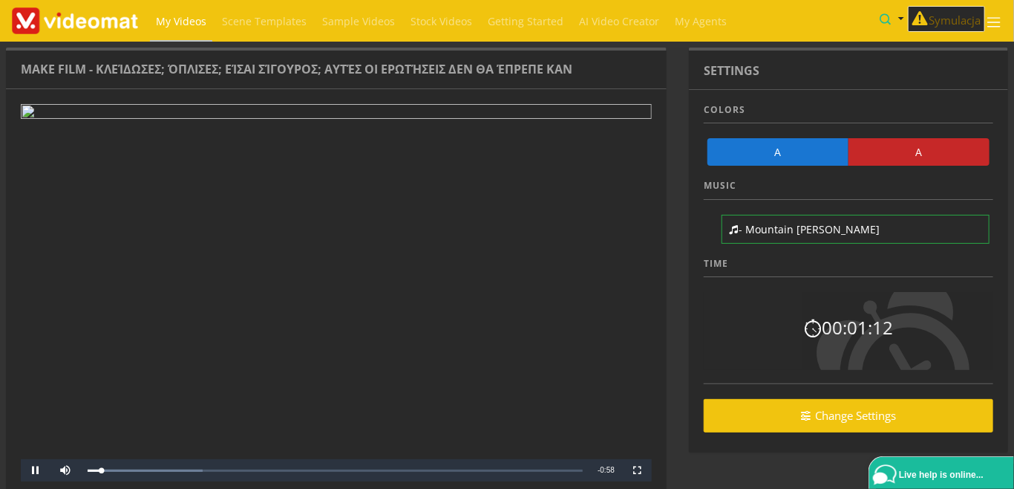
scroll to position [88, 0]
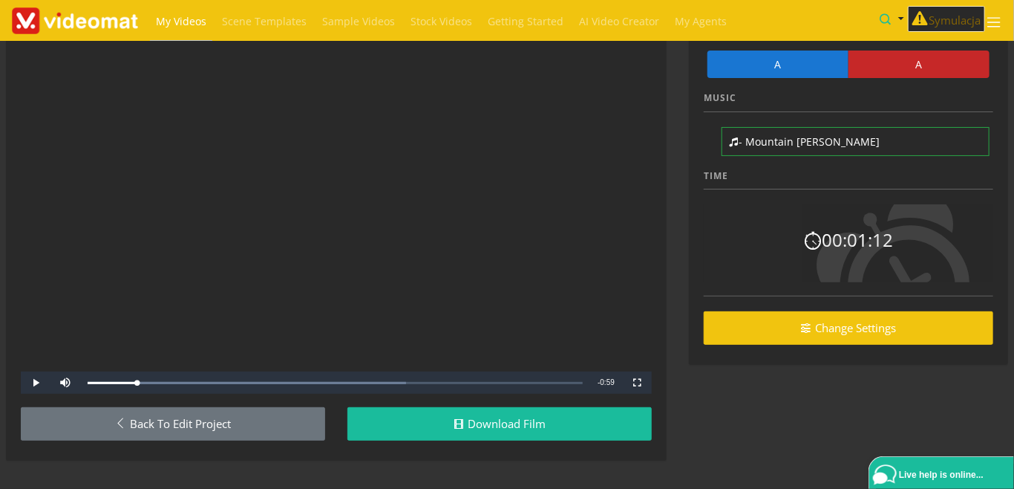
drag, startPoint x: 152, startPoint y: 380, endPoint x: 15, endPoint y: 374, distance: 137.5
click at [15, 374] on div "Video Player is loading. Play Skip Backward Mute Current Time 0:00 / Duration 0…" at bounding box center [336, 230] width 661 height 459
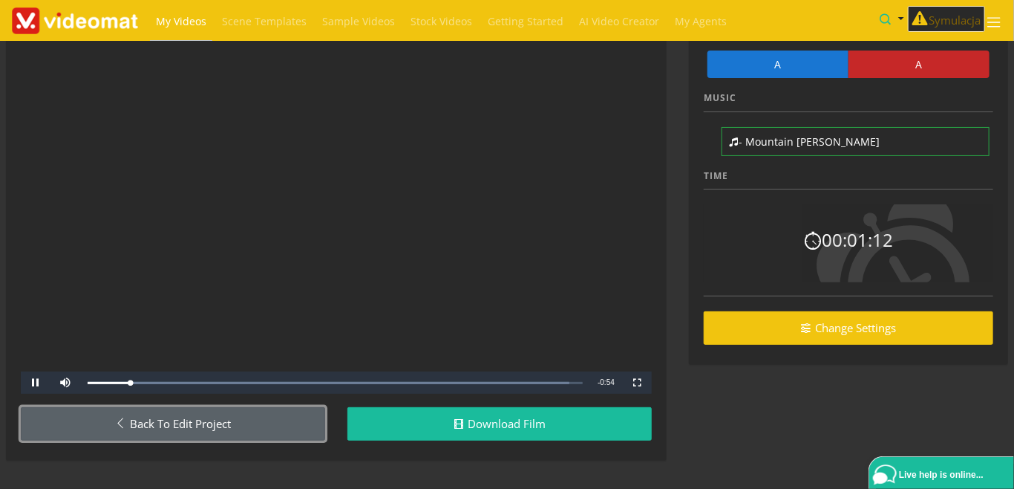
click at [150, 417] on link "Back to Edit Project" at bounding box center [173, 423] width 304 height 33
click at [137, 420] on link "Back to Edit Project" at bounding box center [173, 423] width 304 height 33
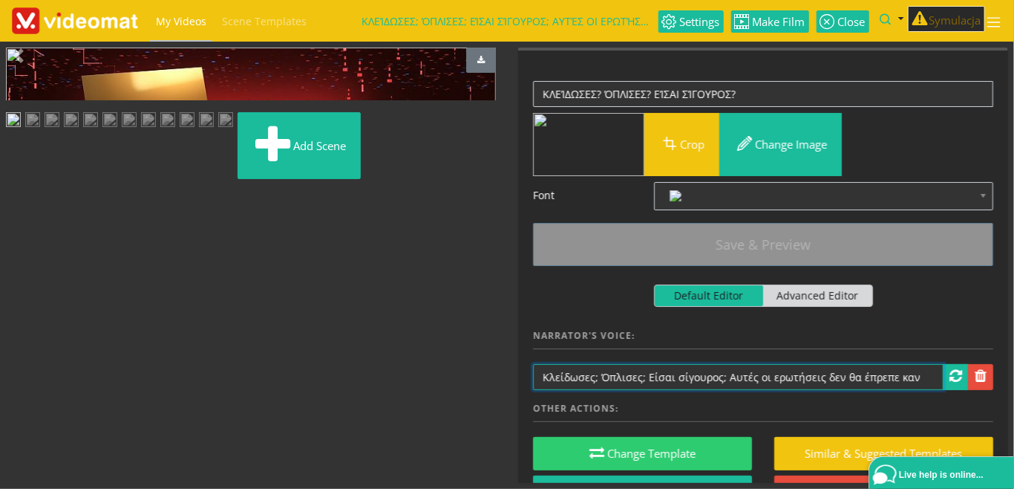
drag, startPoint x: 726, startPoint y: 377, endPoint x: 952, endPoint y: 391, distance: 226.9
click at [944, 390] on input "Κλείδωσες; Όπλισες; Είσαι σίγουρος; Αυτές οι ερωτήσεις δεν θα έπρεπε καν" at bounding box center [738, 377] width 411 height 26
type input "Κλείδωσες; Όπλισες; Είσαι σίγουρος?"
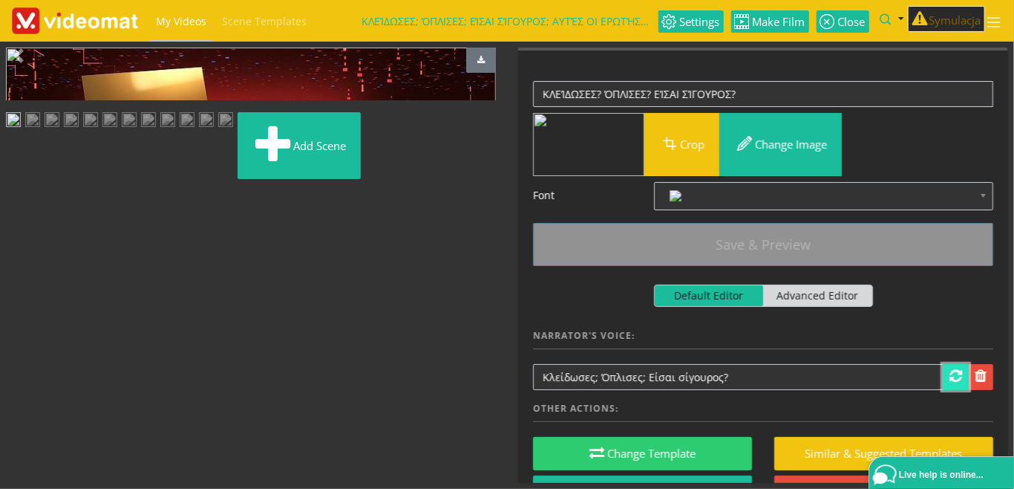
click at [948, 379] on link at bounding box center [956, 377] width 26 height 26
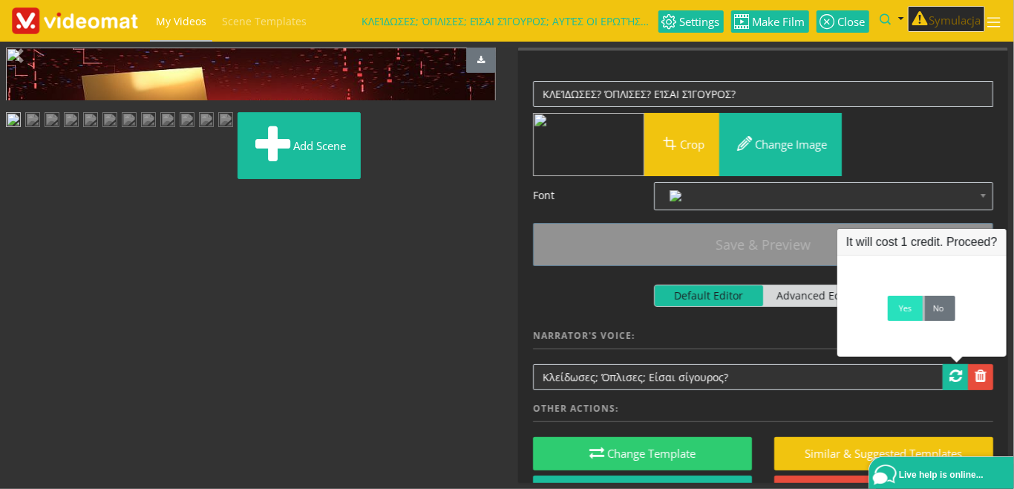
click at [907, 313] on link "Yes" at bounding box center [905, 308] width 35 height 25
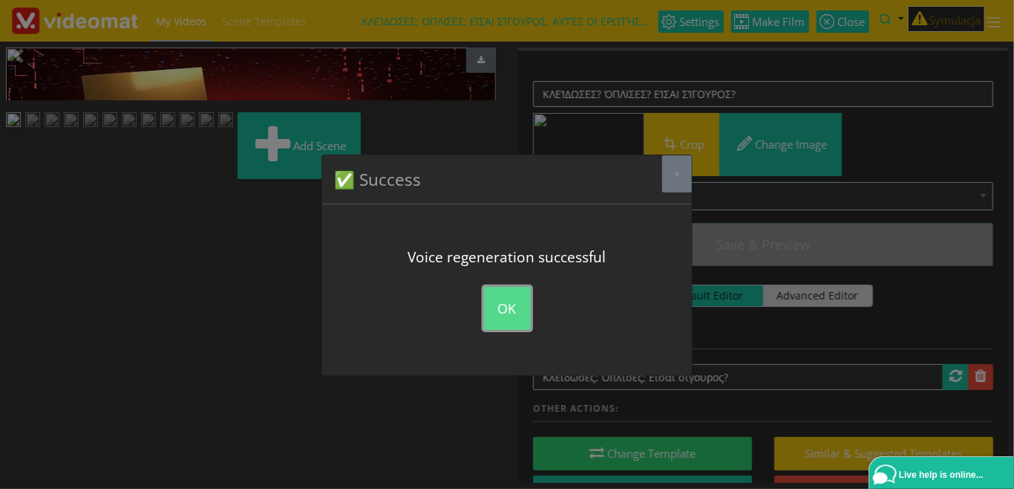
click at [503, 316] on button "OK" at bounding box center [507, 308] width 47 height 43
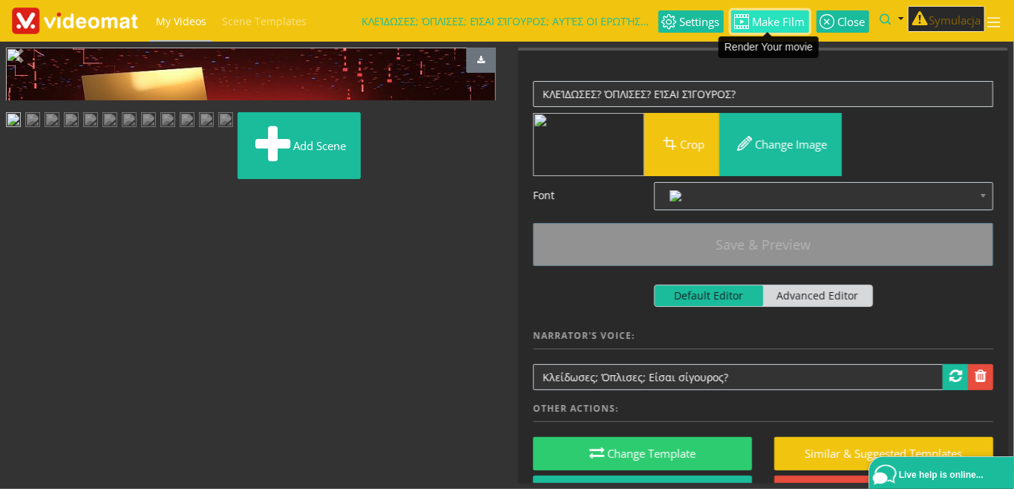
click at [780, 23] on span "Make Film" at bounding box center [778, 21] width 56 height 11
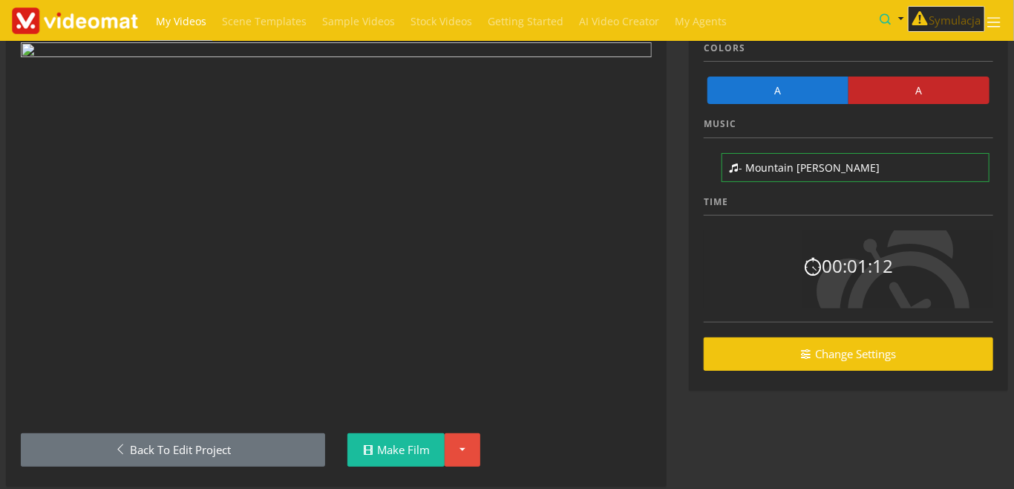
scroll to position [88, 0]
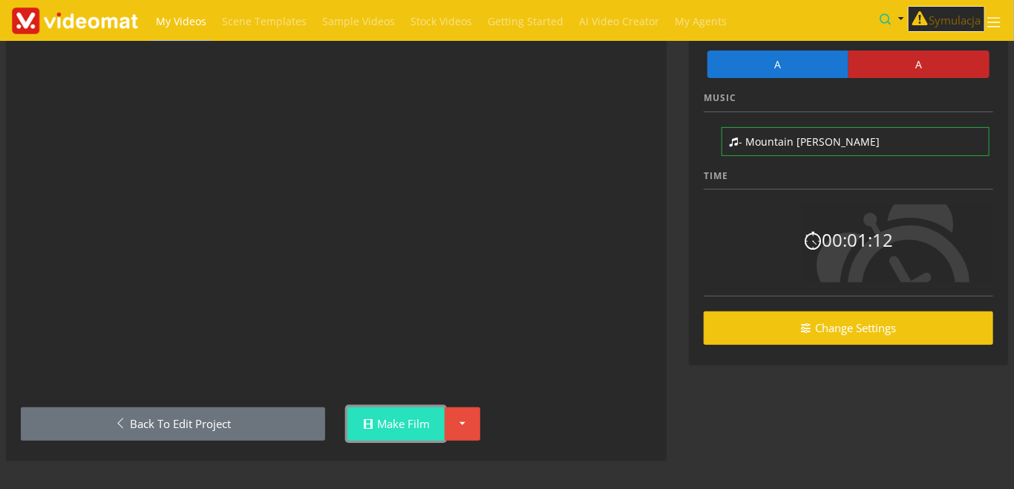
click at [405, 434] on link "Make Film" at bounding box center [396, 423] width 97 height 33
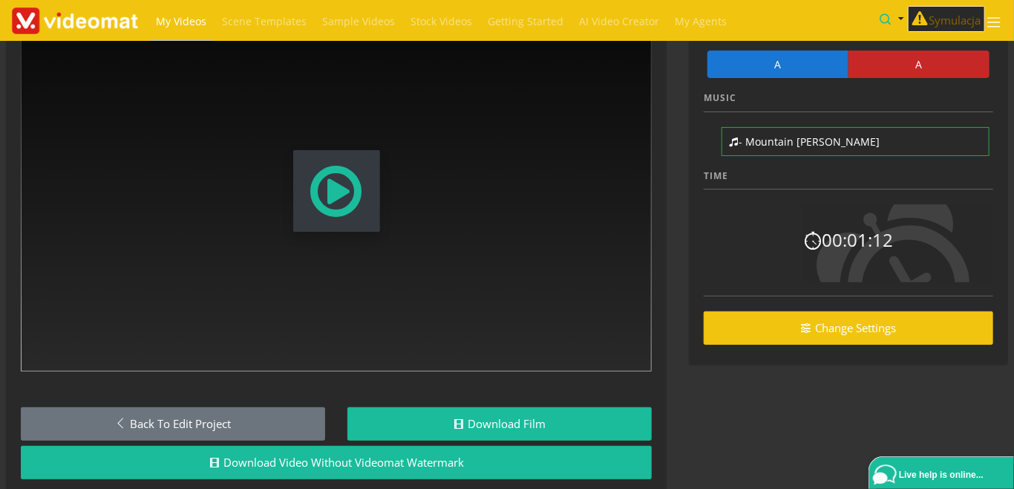
click at [334, 190] on span "Modal Window" at bounding box center [336, 190] width 57 height 65
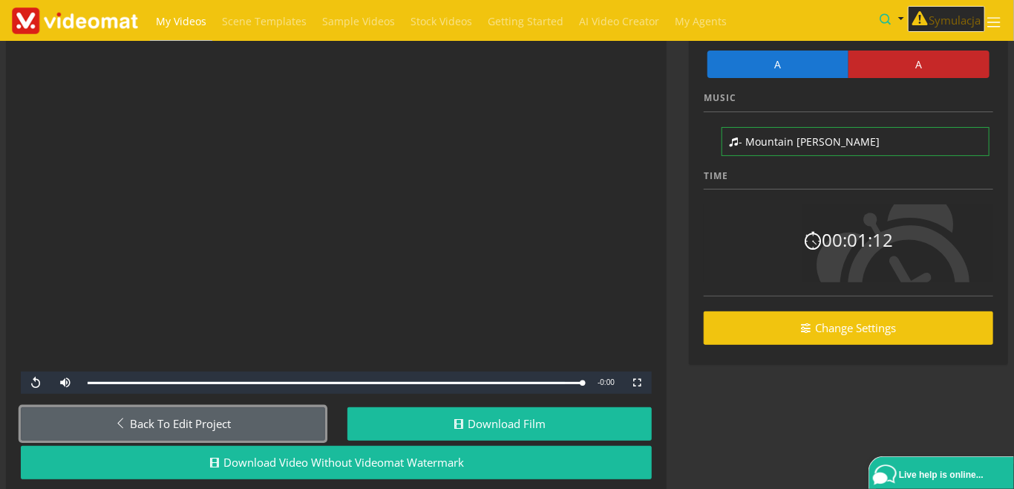
click at [236, 423] on link "Back to Edit Project" at bounding box center [173, 423] width 304 height 33
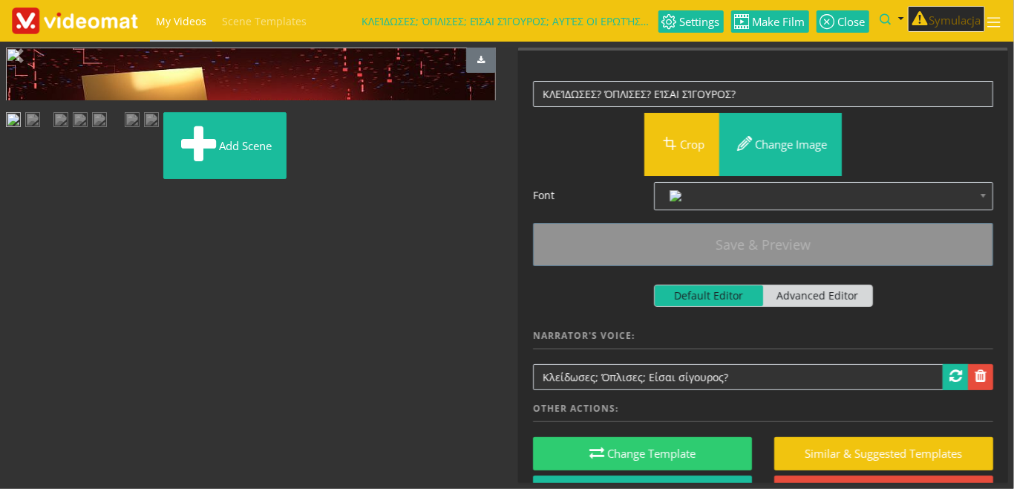
scroll to position [253, 0]
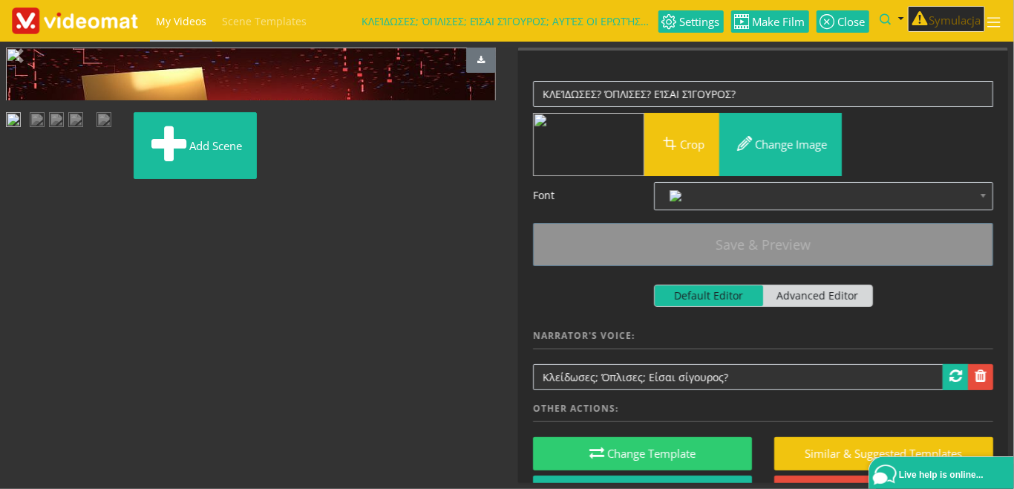
click at [111, 131] on img at bounding box center [104, 121] width 15 height 19
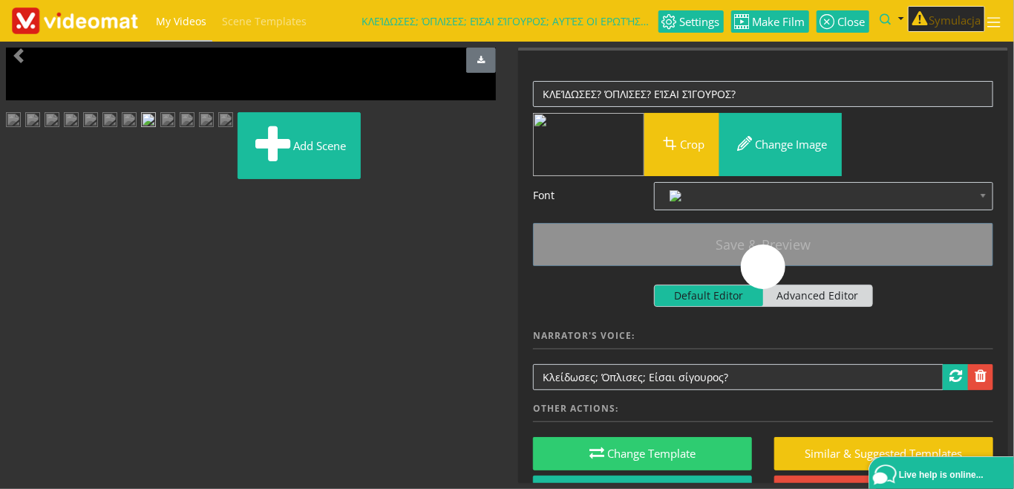
scroll to position [218, 0]
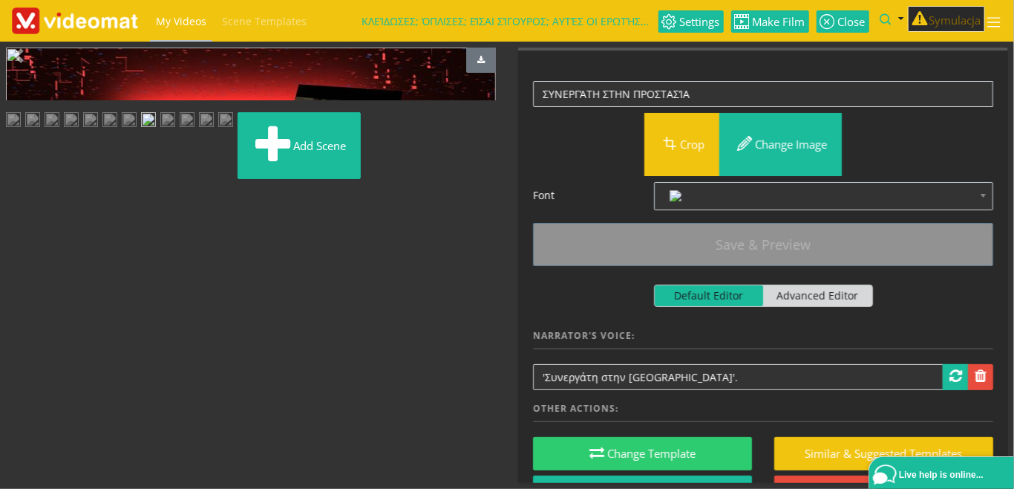
click at [180, 131] on img at bounding box center [187, 121] width 15 height 19
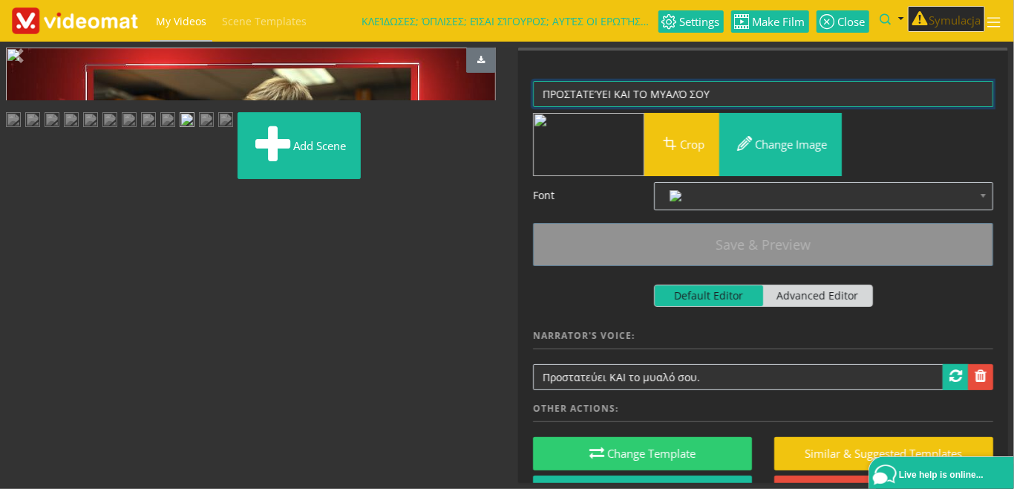
drag, startPoint x: 745, startPoint y: 88, endPoint x: 501, endPoint y: 75, distance: 244.7
click at [533, 81] on textarea "ΠΡΟΣΤΑΤΕΎΕΙ ΚΑΙ ΤΟ ΜΥΑΛΌ ΣΟΥ" at bounding box center [763, 94] width 460 height 26
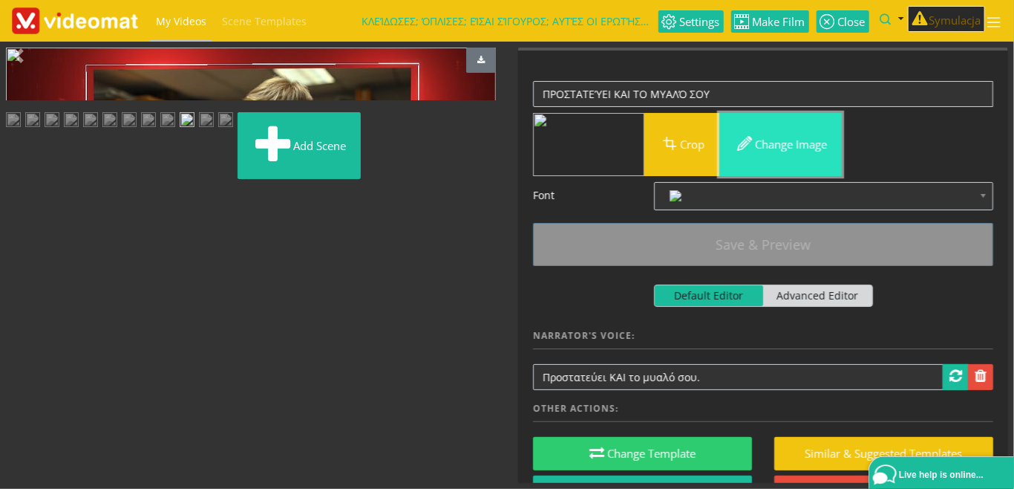
click at [762, 146] on button "Change image" at bounding box center [781, 144] width 123 height 63
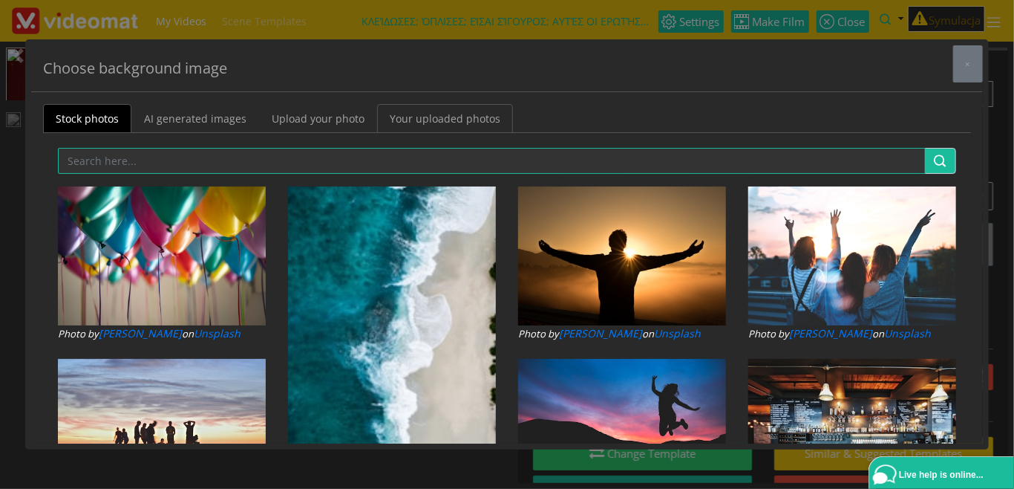
click at [456, 123] on link "Your uploaded photos" at bounding box center [445, 118] width 136 height 29
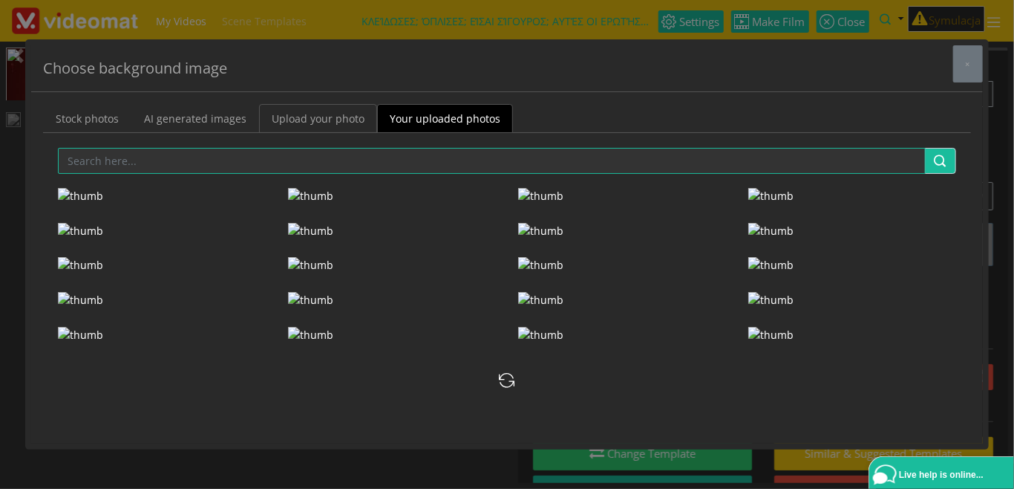
click at [290, 119] on link "Upload your photo" at bounding box center [318, 118] width 118 height 29
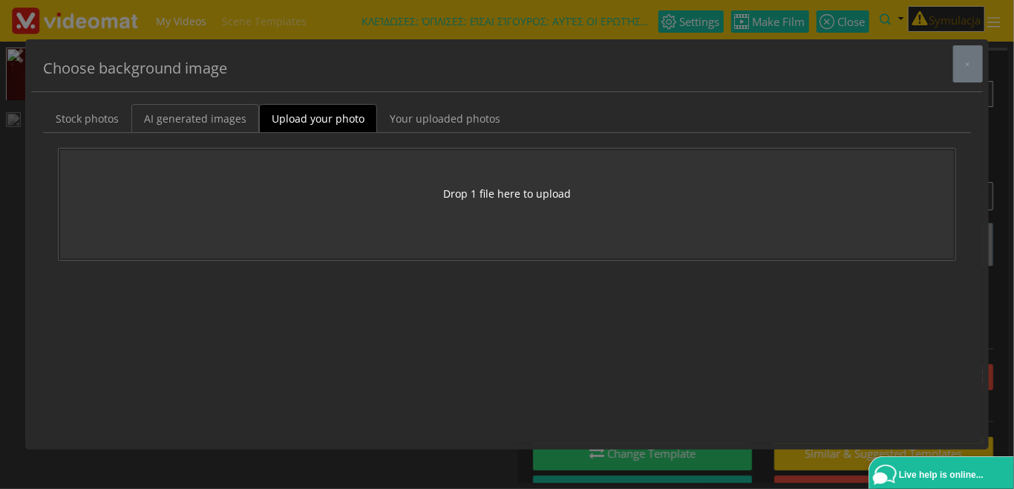
click at [186, 118] on link "AI generated images" at bounding box center [195, 118] width 128 height 29
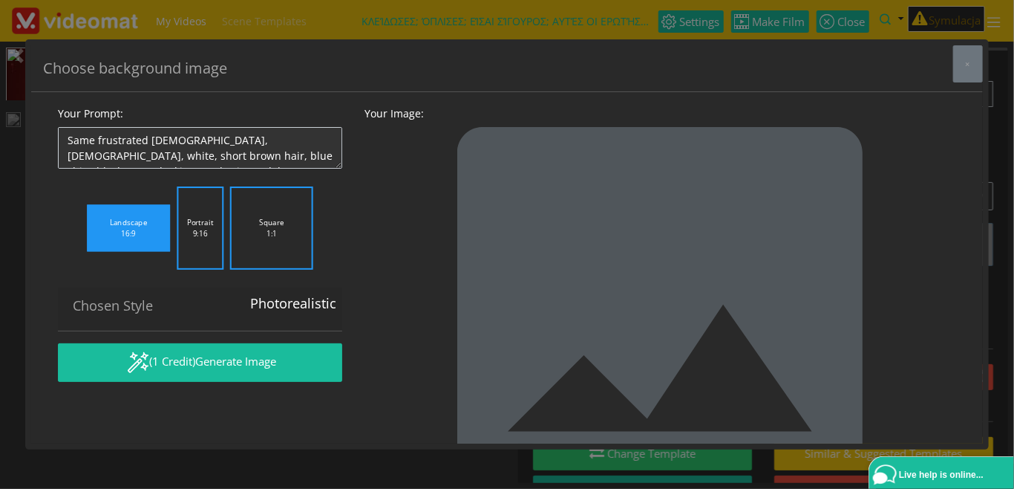
scroll to position [85, 0]
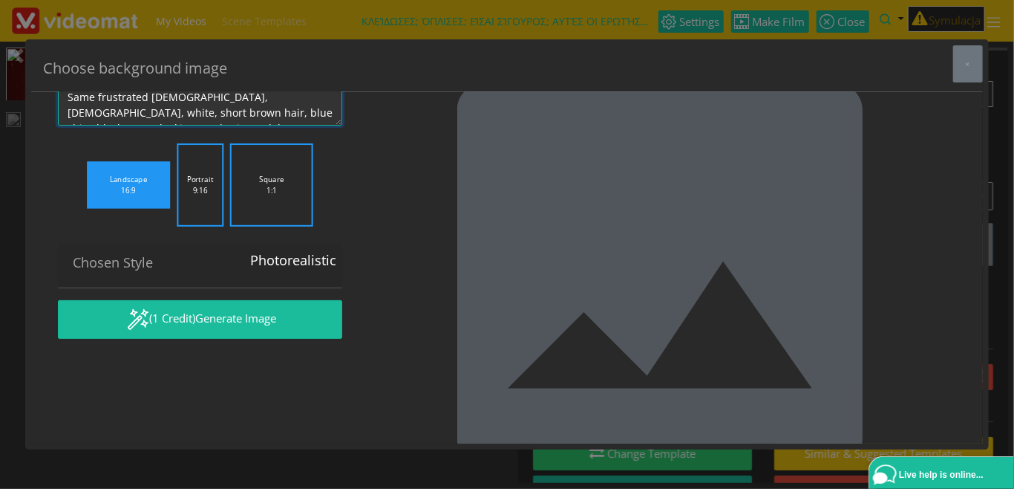
click at [189, 112] on textarea "Same frustrated male, 30-year old, white, short brown hair, blue shirt, black p…" at bounding box center [200, 105] width 284 height 42
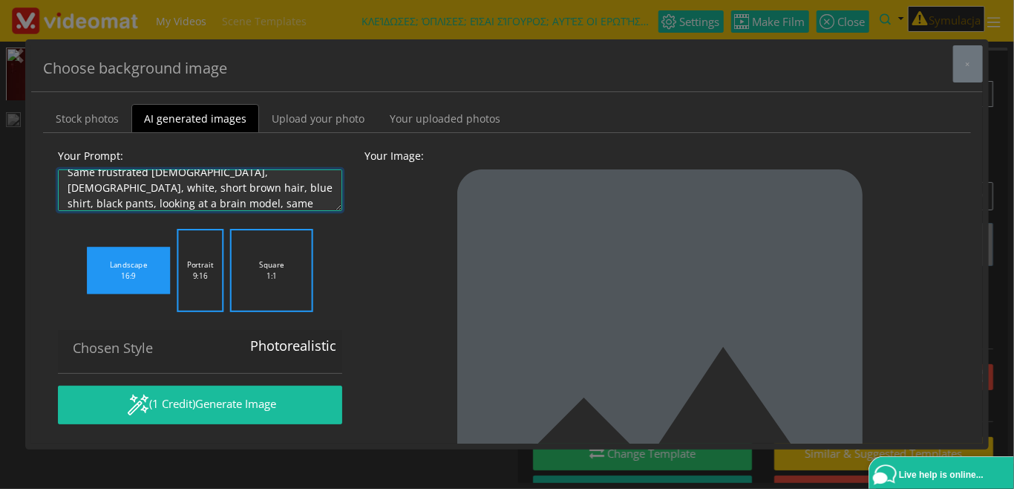
scroll to position [0, 0]
click at [137, 180] on textarea "Same frustrated male, 30-year old, white, short brown hair, blue shirt, black p…" at bounding box center [200, 190] width 284 height 42
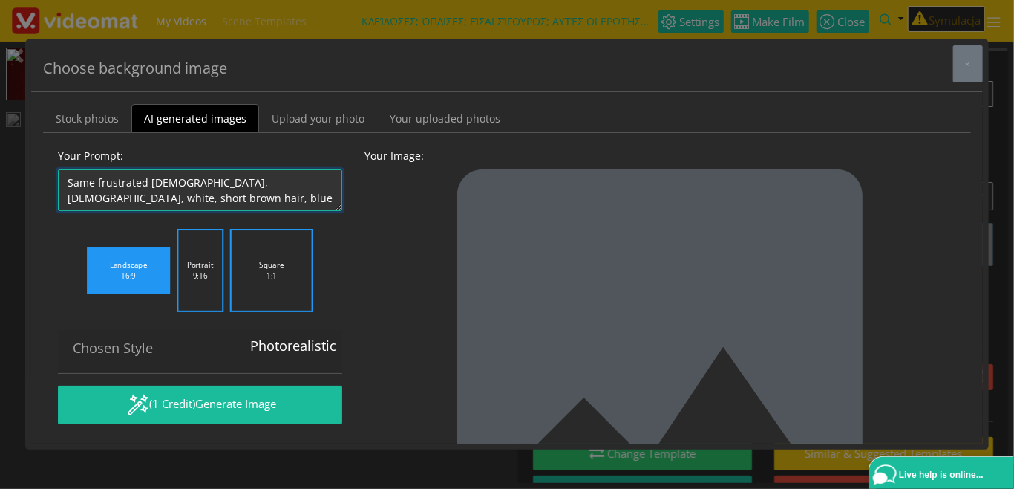
drag, startPoint x: 149, startPoint y: 173, endPoint x: -7, endPoint y: 152, distance: 157.3
click at [58, 169] on textarea "Same frustrated male, 30-year old, white, short brown hair, blue shirt, black p…" at bounding box center [200, 190] width 284 height 42
drag, startPoint x: 156, startPoint y: 181, endPoint x: 278, endPoint y: 180, distance: 122.5
click at [278, 180] on textarea "Same frustrated male, 30-year old, white, short brown hair, blue shirt, black p…" at bounding box center [200, 190] width 284 height 42
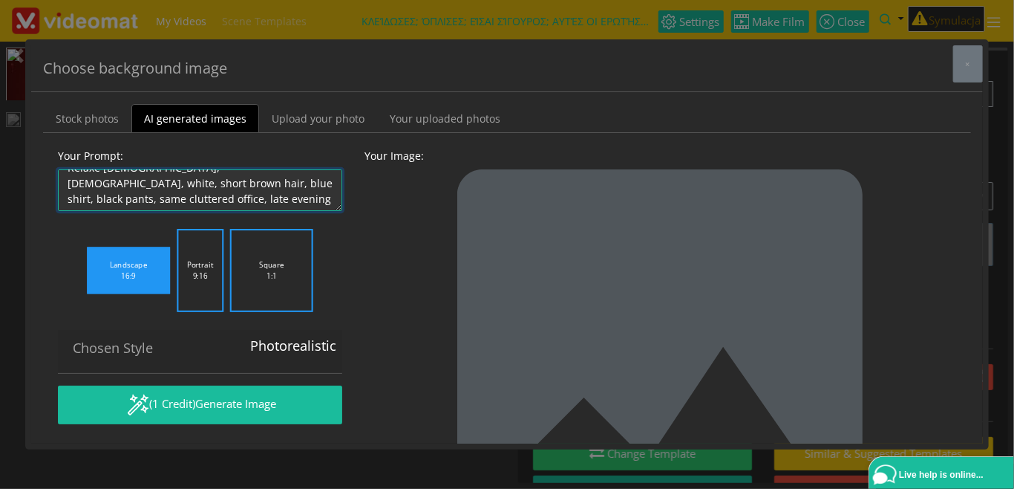
scroll to position [0, 0]
click at [99, 180] on textarea "Same frustrated male, 30-year old, white, short brown hair, blue shirt, black p…" at bounding box center [200, 190] width 284 height 42
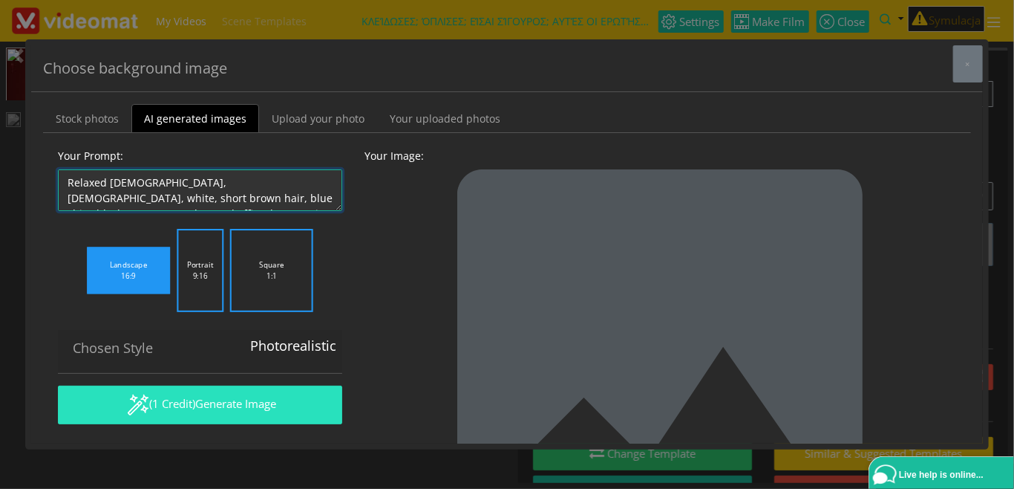
type textarea "Relaxed male, 30-year old, white, short brown hair, blue shirt, black pants, sa…"
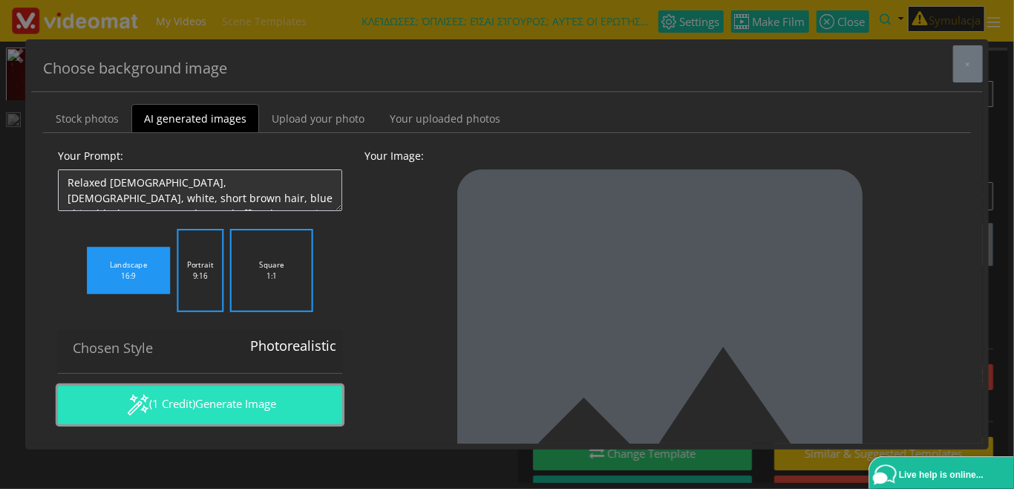
click at [189, 400] on button "(1 Credit) Generate Image" at bounding box center [200, 404] width 284 height 39
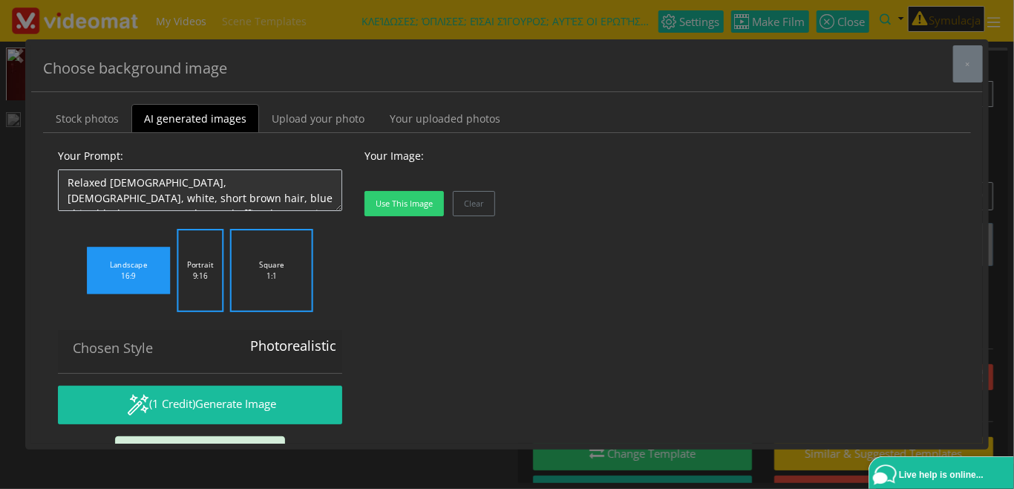
scroll to position [125, 0]
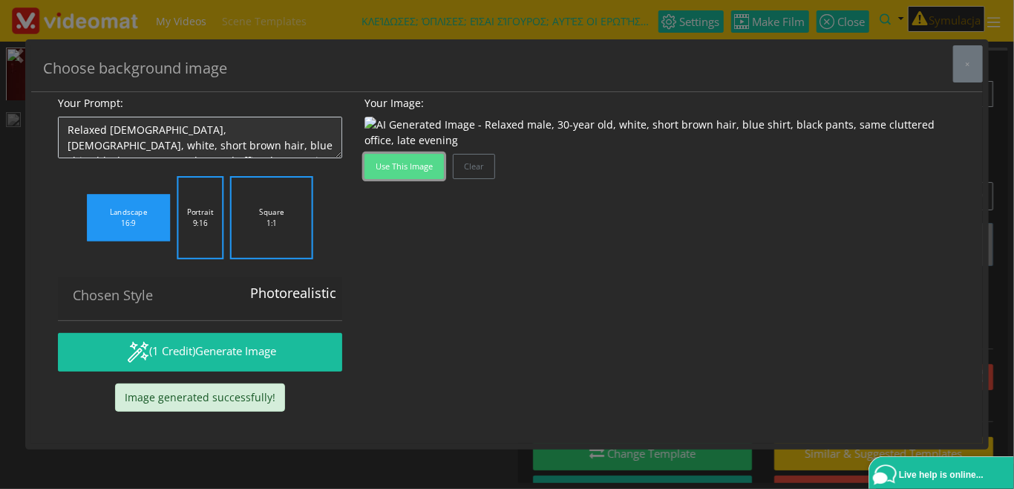
click at [416, 179] on button "Use this image" at bounding box center [404, 166] width 79 height 25
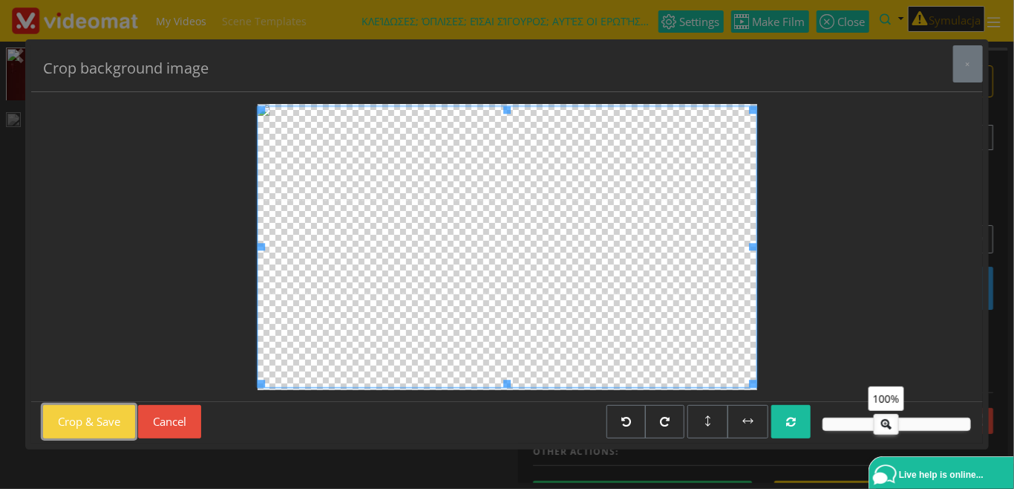
click at [102, 416] on button "Crop & Save" at bounding box center [89, 421] width 92 height 33
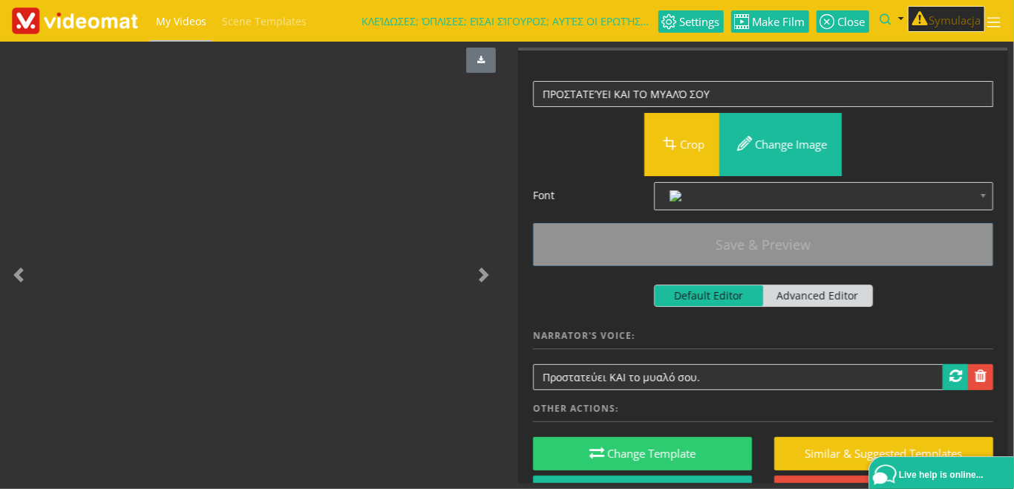
scroll to position [171, 0]
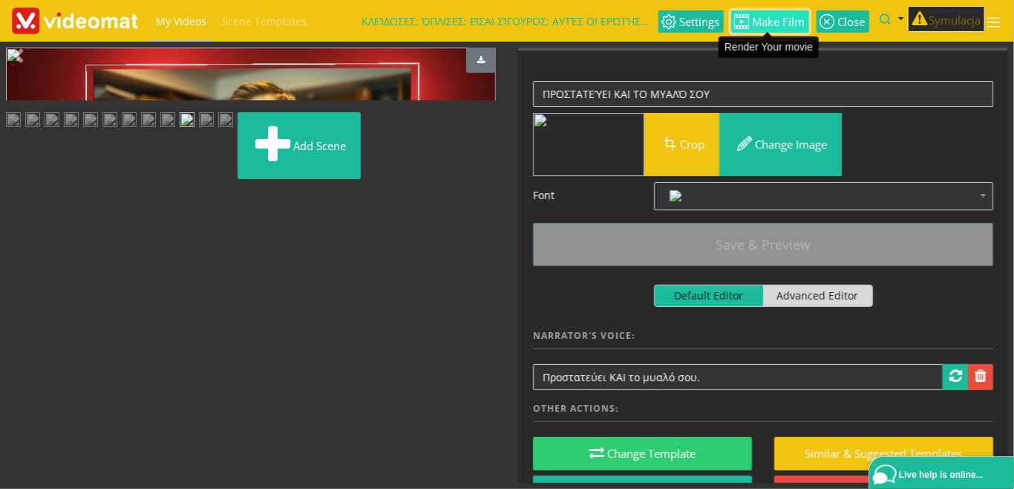
click at [776, 19] on span "Make Film" at bounding box center [778, 21] width 56 height 11
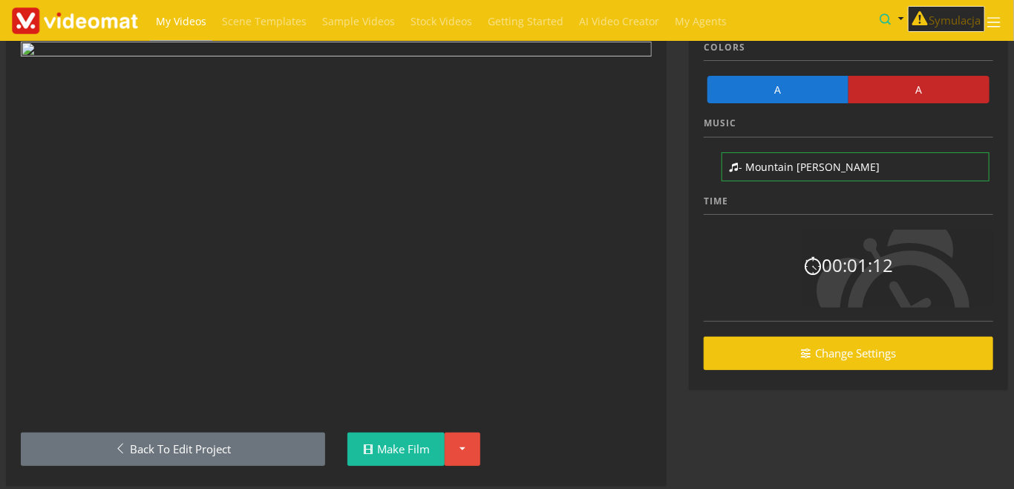
scroll to position [88, 0]
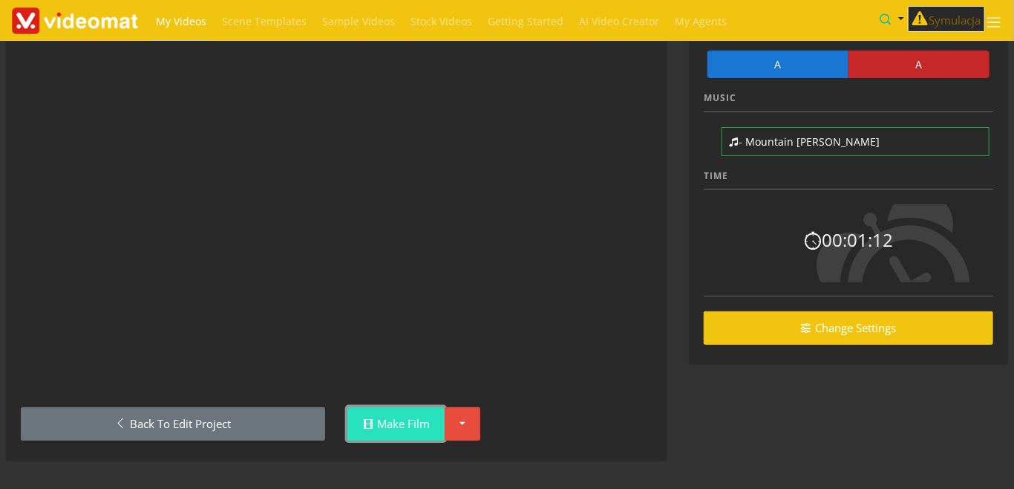
click at [413, 420] on link "Make Film" at bounding box center [396, 423] width 97 height 33
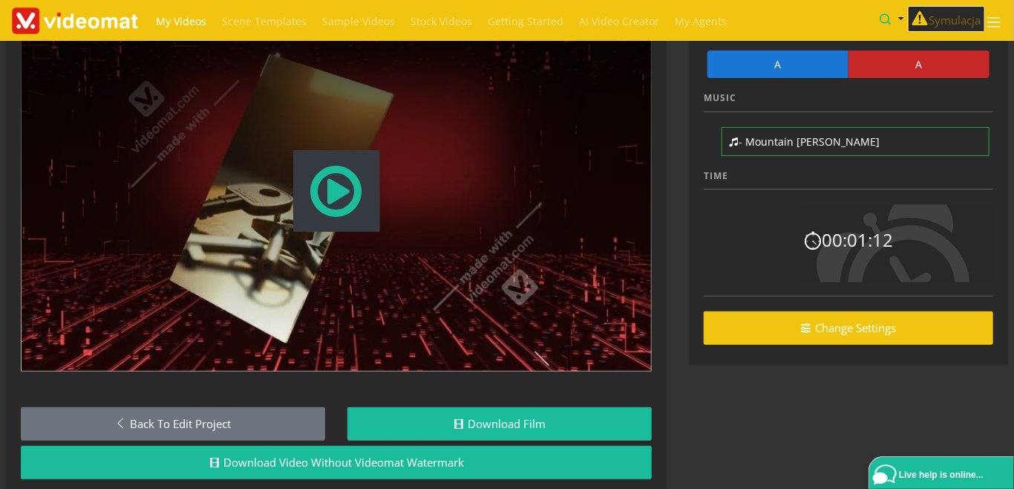
click at [348, 206] on span "Modal Window" at bounding box center [336, 190] width 57 height 65
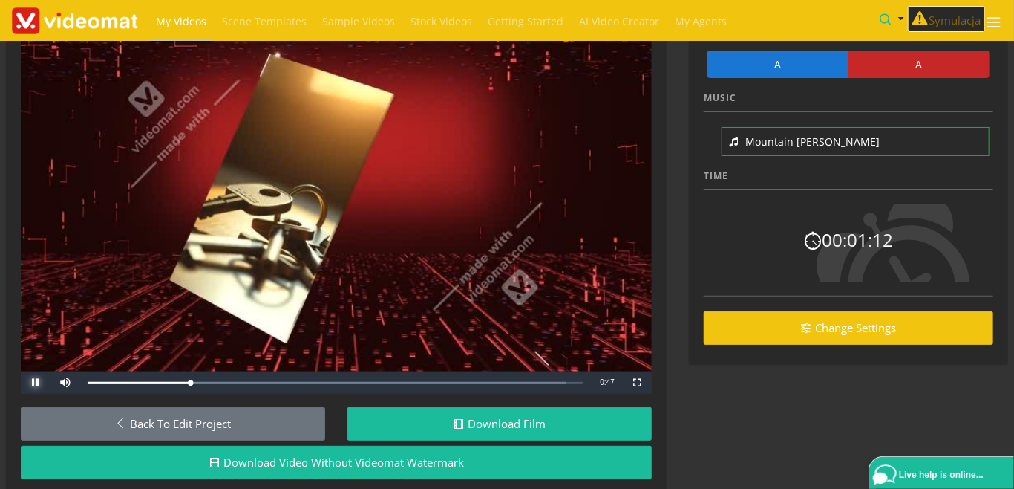
click at [39, 382] on span "Video Player" at bounding box center [36, 382] width 30 height 0
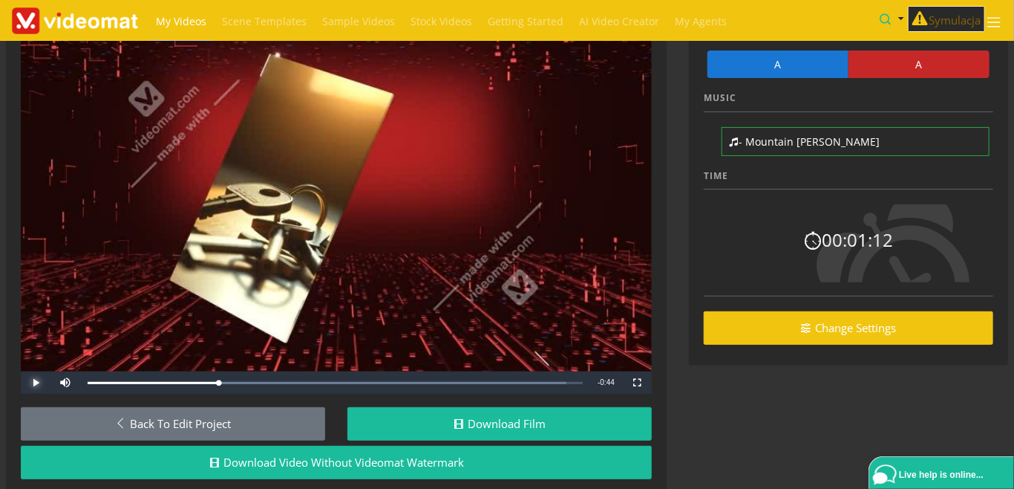
click at [39, 382] on span "Video Player" at bounding box center [36, 382] width 30 height 0
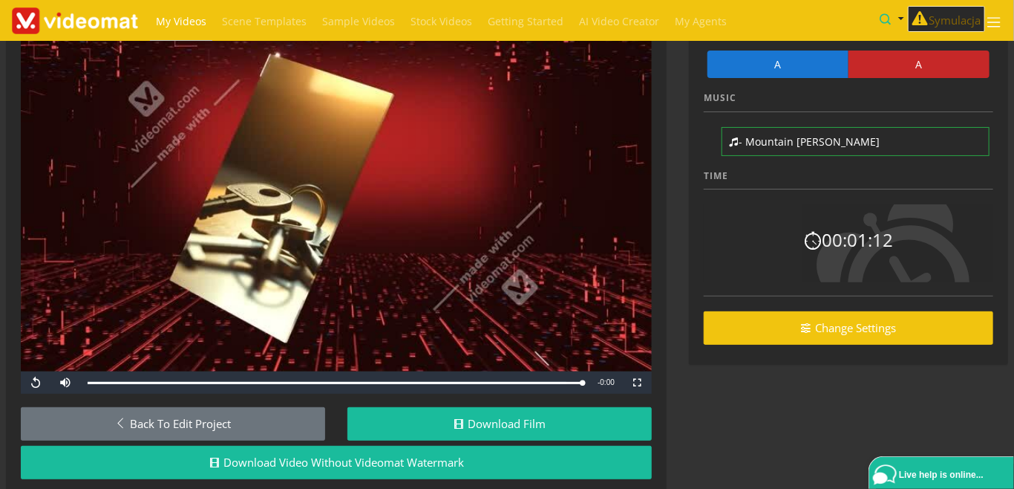
click at [191, 25] on span "My Videos" at bounding box center [181, 21] width 50 height 14
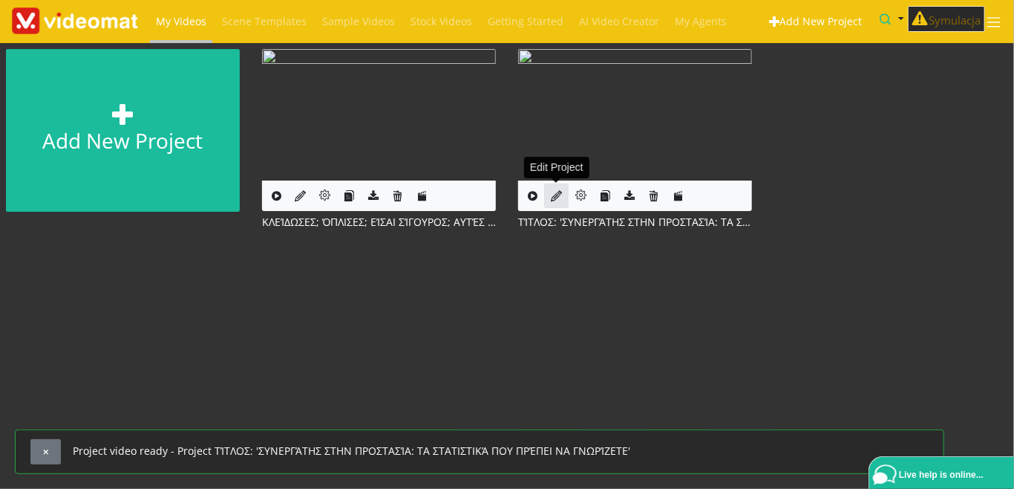
click at [557, 199] on icon at bounding box center [556, 195] width 11 height 11
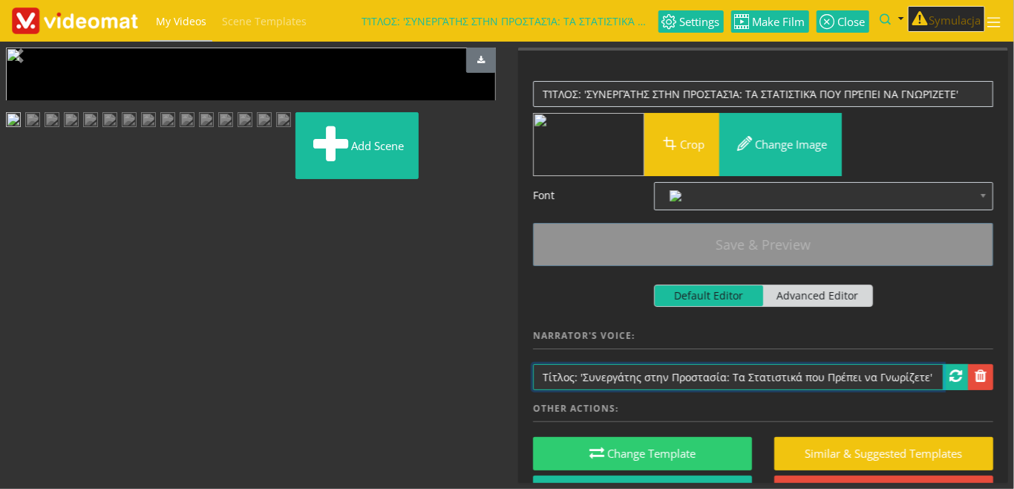
click at [581, 376] on input "Τίτλος: 'Συνεργάτης στην Προστασία: Τα Στατιστικά που Πρέπει να Γνωρίζετε'" at bounding box center [738, 377] width 411 height 26
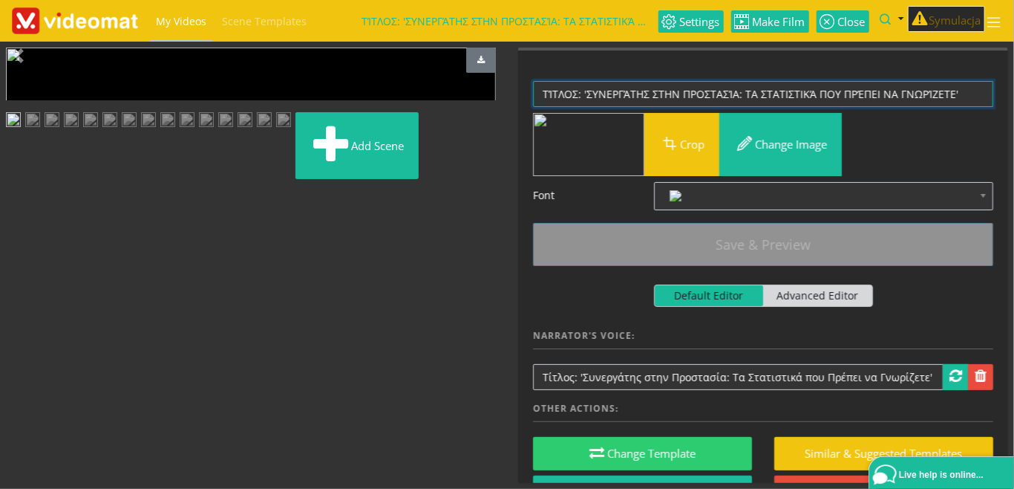
drag, startPoint x: 966, startPoint y: 91, endPoint x: 458, endPoint y: 79, distance: 508.1
click at [533, 81] on textarea "ΤΊΤΛΟΣ: 'ΣΥΝΕΡΓΆΤΗΣ ΣΤΗΝ ΠΡΟΣΤΑΣΊΑ: ΤΑ ΣΤΑΤΙΣΤΙΚΆ ΠΟΥ ΠΡΈΠΕΙ ΝΑ ΓΝΩΡΊΖΕΤΕ'" at bounding box center [763, 94] width 460 height 26
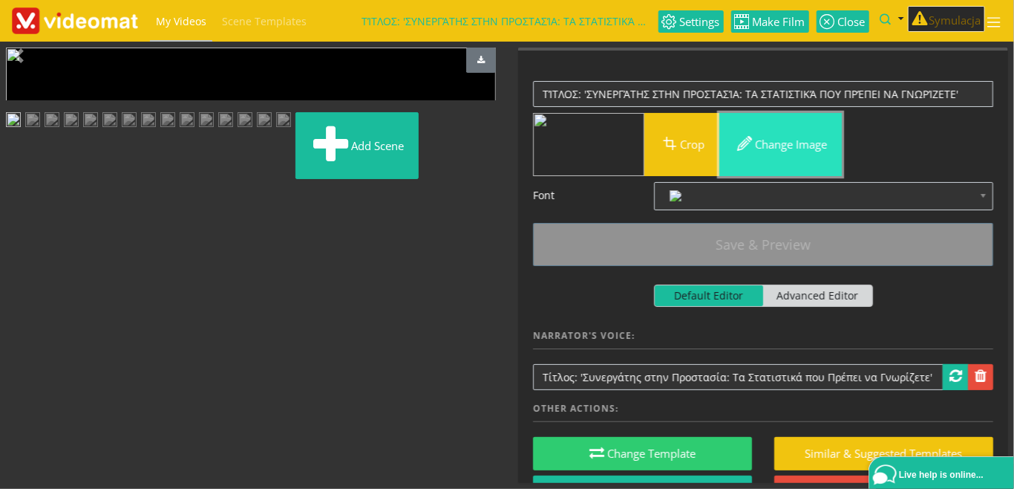
click at [792, 143] on button "Change image" at bounding box center [781, 144] width 123 height 63
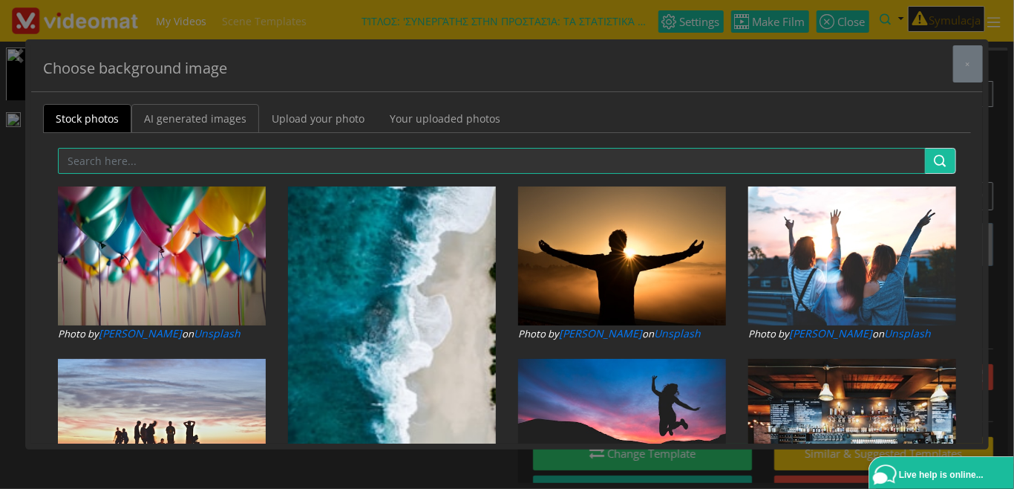
click at [201, 125] on link "AI generated images" at bounding box center [195, 118] width 128 height 29
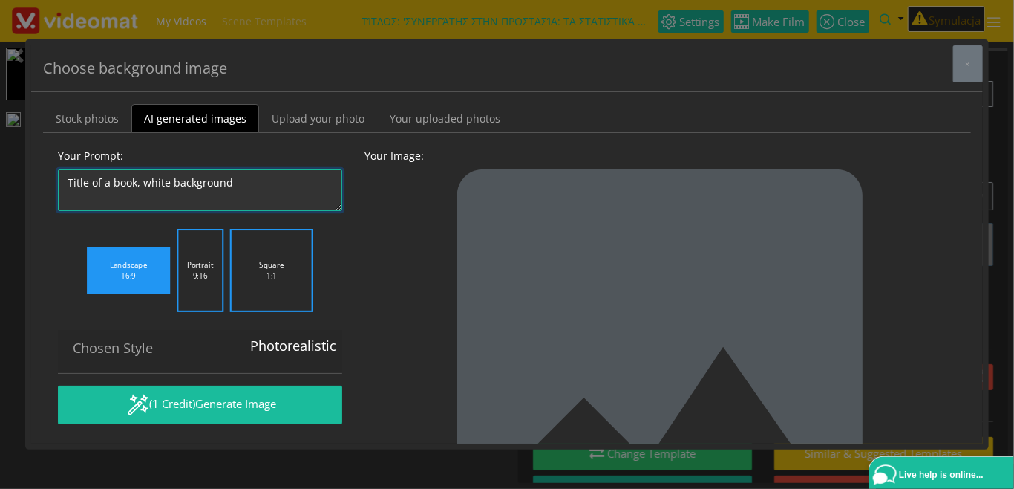
drag, startPoint x: 264, startPoint y: 178, endPoint x: 46, endPoint y: 171, distance: 217.7
click at [58, 171] on textarea "Title of a book, white background" at bounding box center [200, 190] width 284 height 42
type textarea "p"
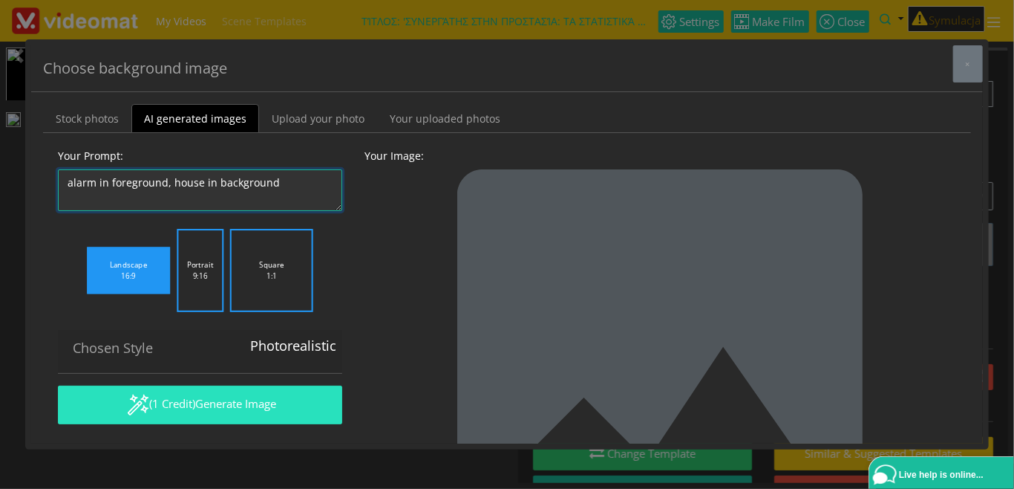
type textarea "alarm in foreground, house in background"
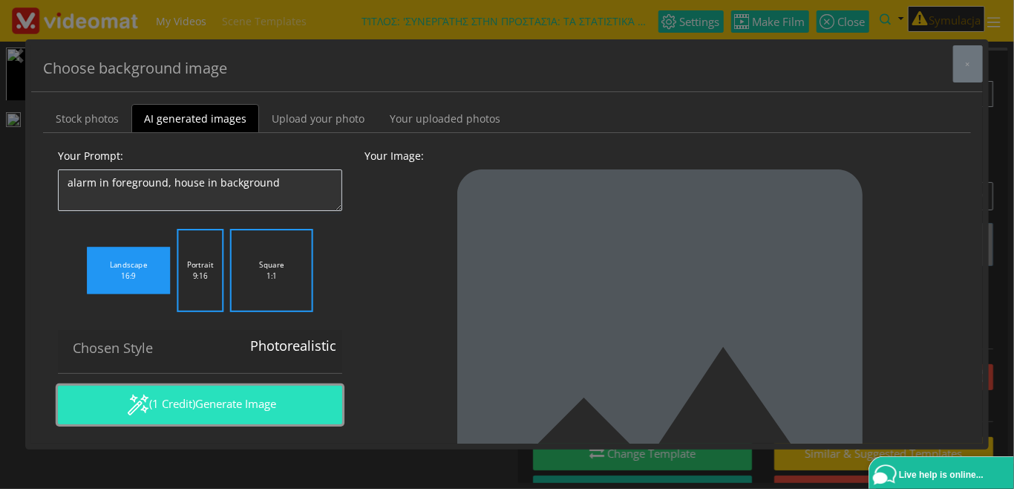
click at [177, 402] on button "(1 Credit) Generate Image" at bounding box center [200, 404] width 284 height 39
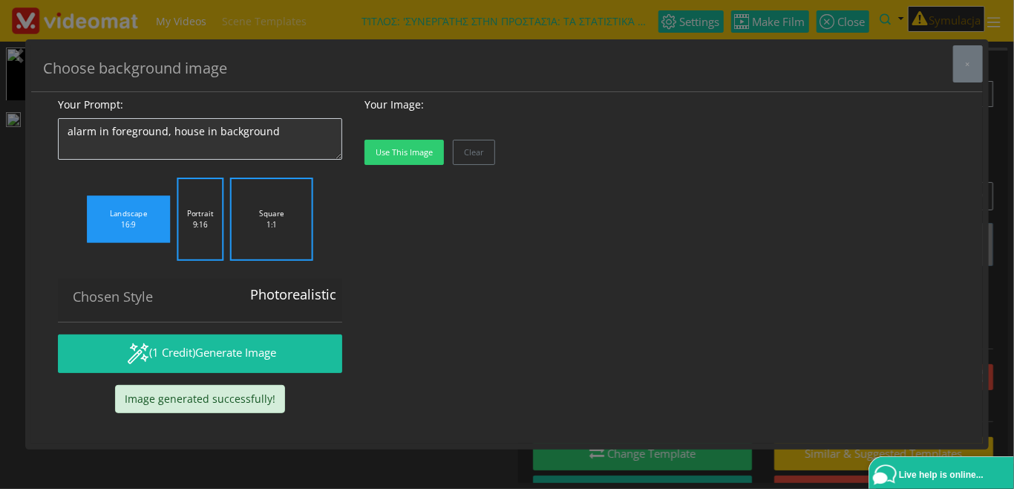
scroll to position [125, 0]
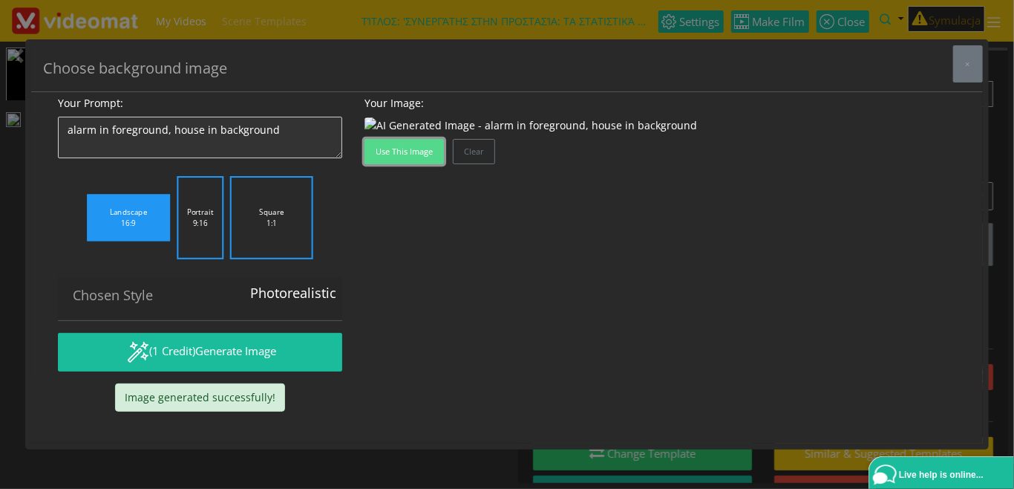
click at [411, 164] on button "Use this image" at bounding box center [404, 151] width 79 height 25
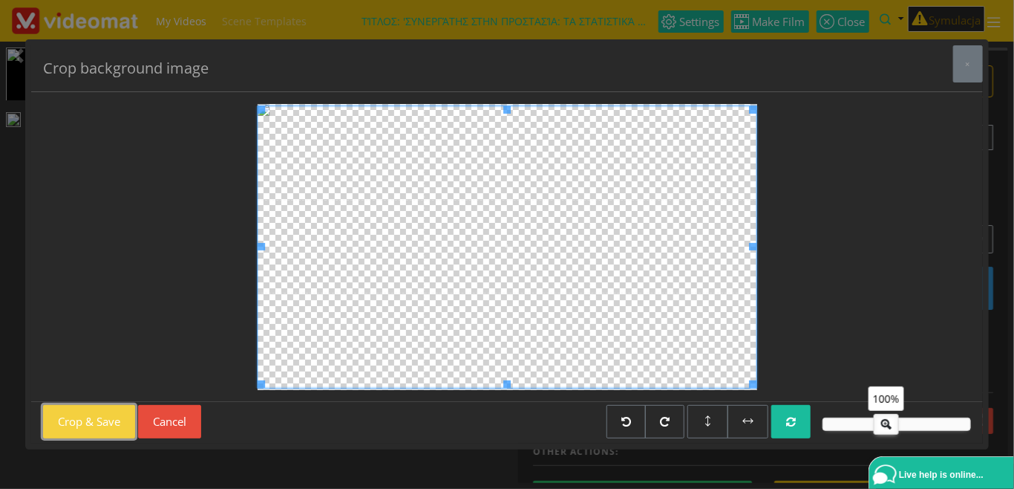
click at [111, 422] on button "Crop & Save" at bounding box center [89, 421] width 92 height 33
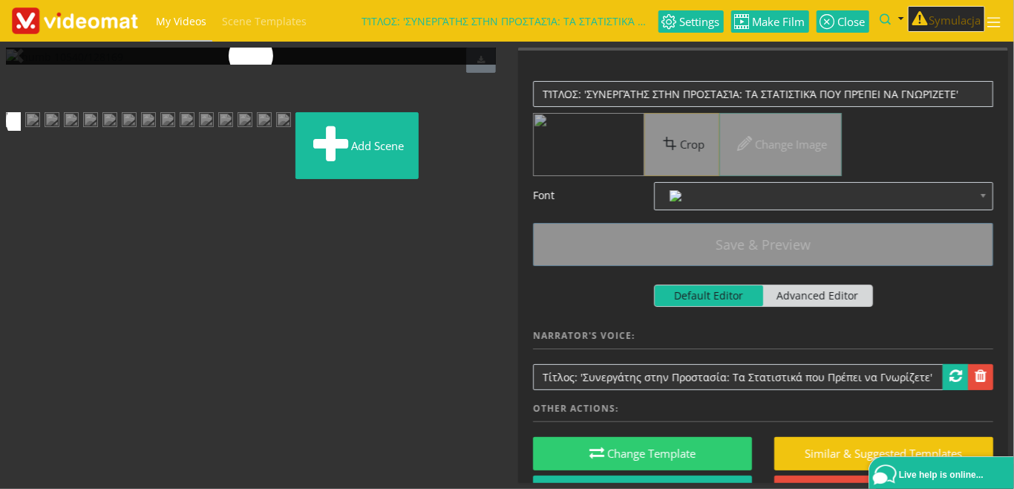
scroll to position [0, 0]
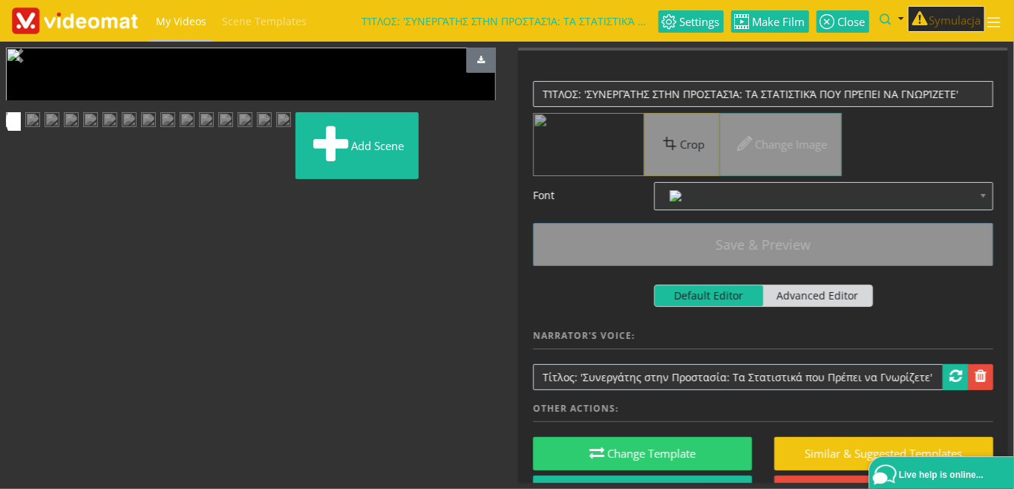
click at [40, 131] on img at bounding box center [32, 121] width 15 height 19
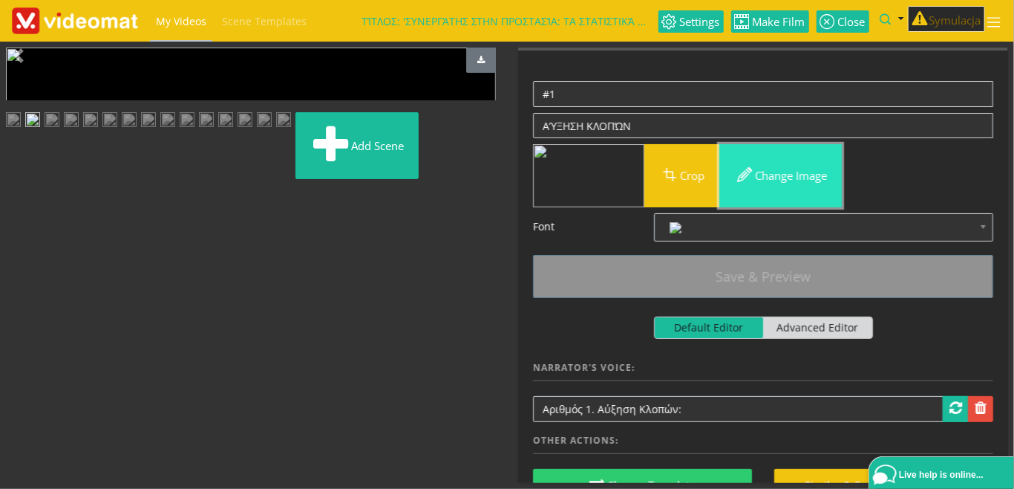
click at [798, 177] on button "Change image" at bounding box center [781, 175] width 123 height 63
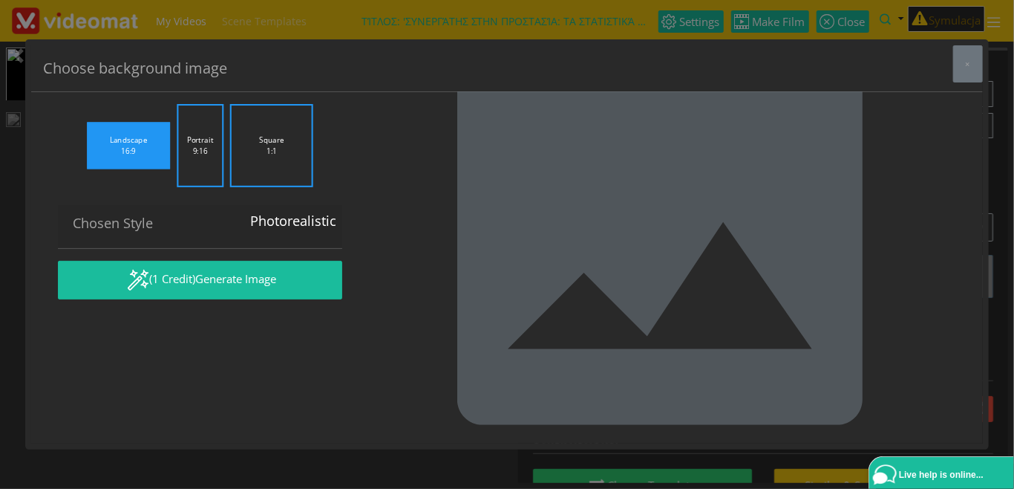
drag, startPoint x: 206, startPoint y: 180, endPoint x: 347, endPoint y: 175, distance: 140.4
click at [342, 86] on textarea "Graph showing an increase, office background" at bounding box center [200, 66] width 284 height 42
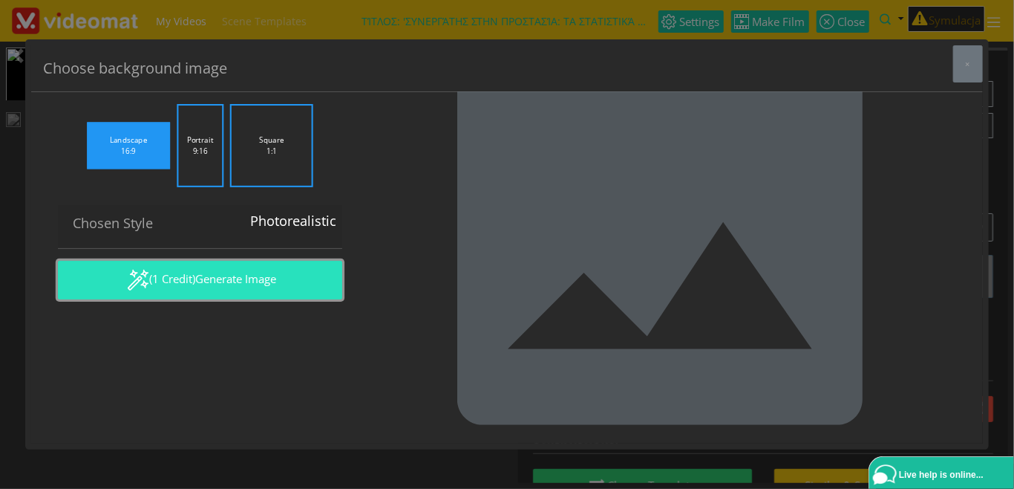
click at [275, 286] on span "Generate Image" at bounding box center [235, 278] width 81 height 15
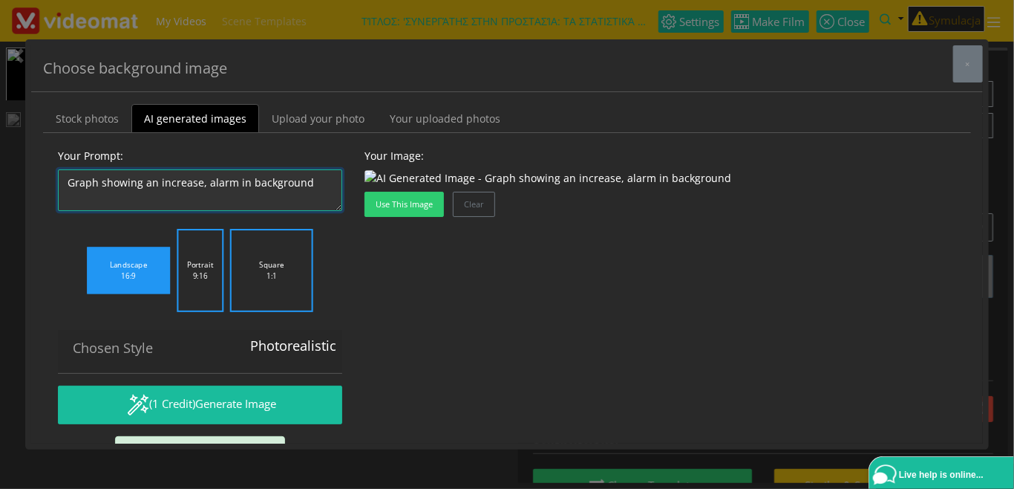
click at [232, 181] on textarea "Graph showing an increase, office background" at bounding box center [200, 190] width 284 height 42
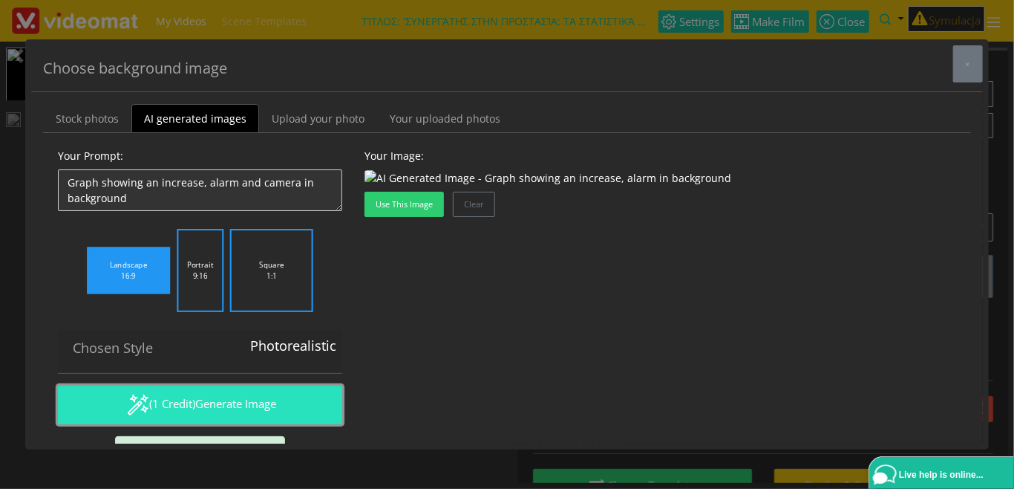
click at [207, 408] on span "Generate Image" at bounding box center [235, 403] width 81 height 15
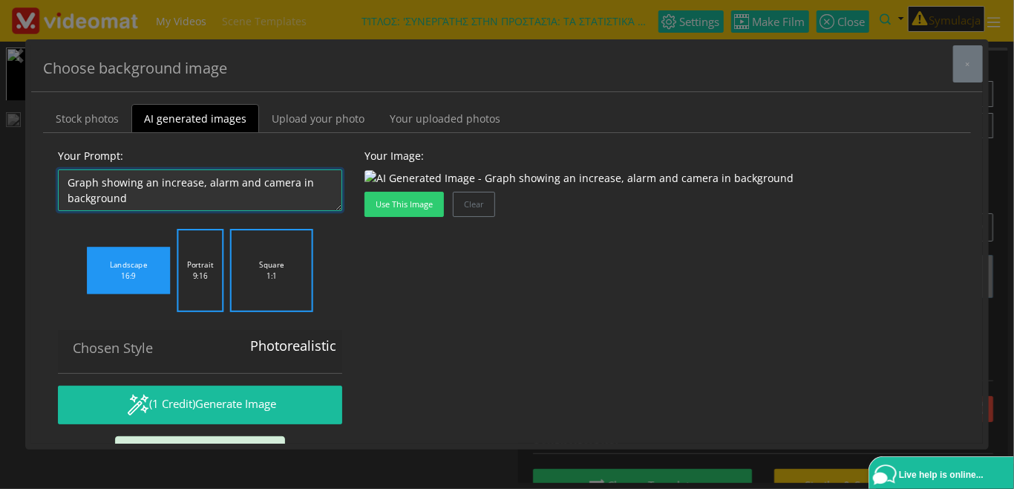
click at [256, 180] on textarea "Graph showing an increase, office background" at bounding box center [200, 190] width 284 height 42
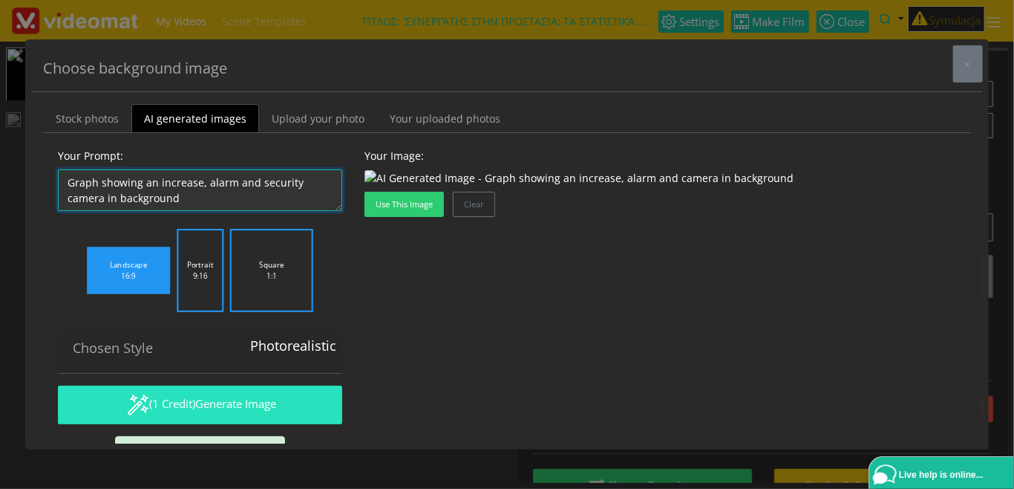
type textarea "Graph showing an increase, alarm and security camera in background"
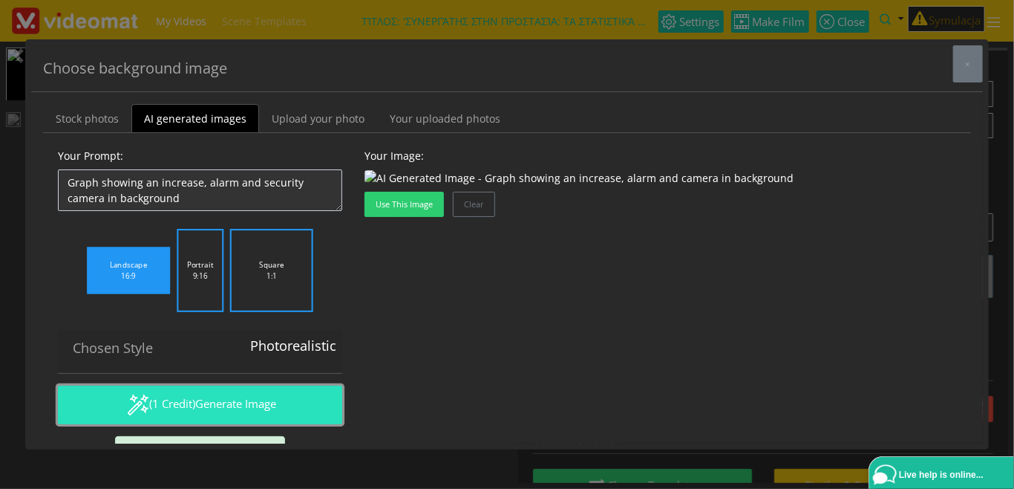
click at [251, 397] on span "Generate Image" at bounding box center [235, 403] width 81 height 15
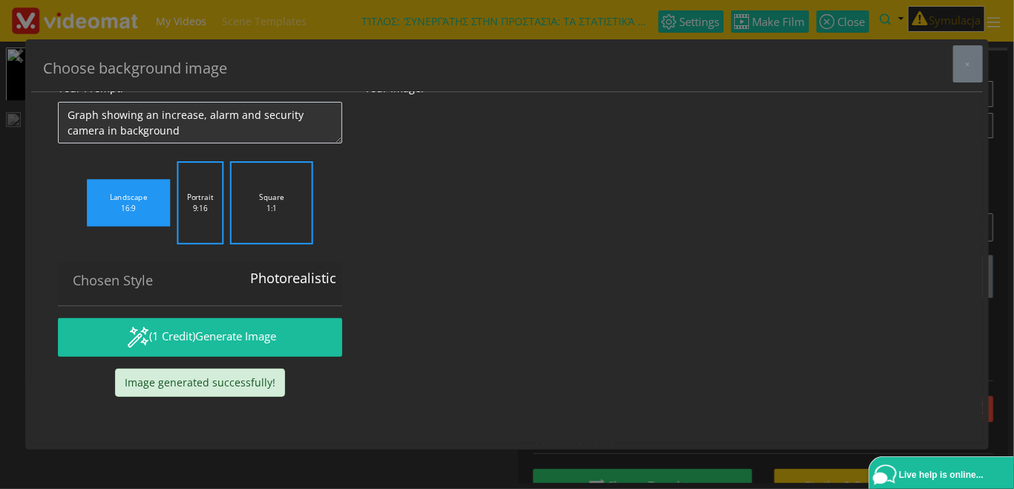
scroll to position [125, 0]
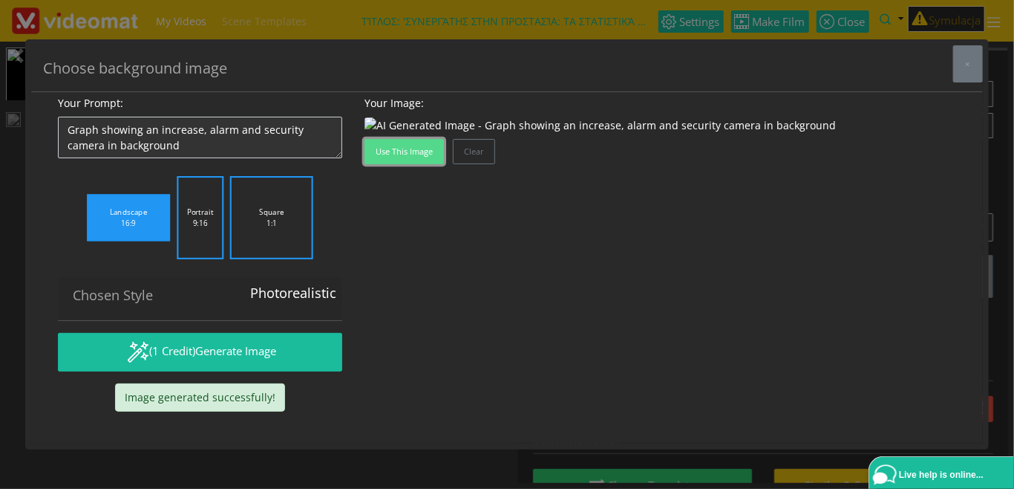
click at [426, 164] on button "Use this image" at bounding box center [404, 151] width 79 height 25
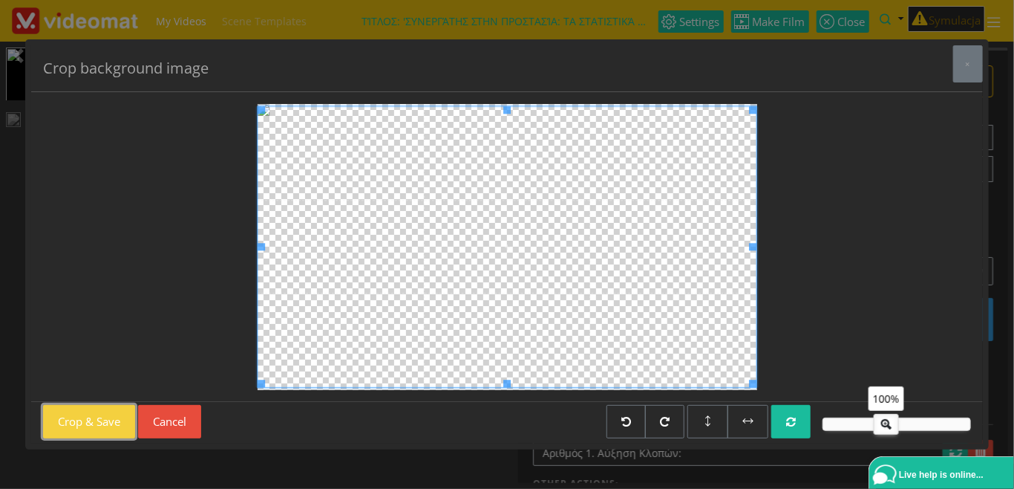
click at [111, 420] on button "Crop & Save" at bounding box center [89, 421] width 92 height 33
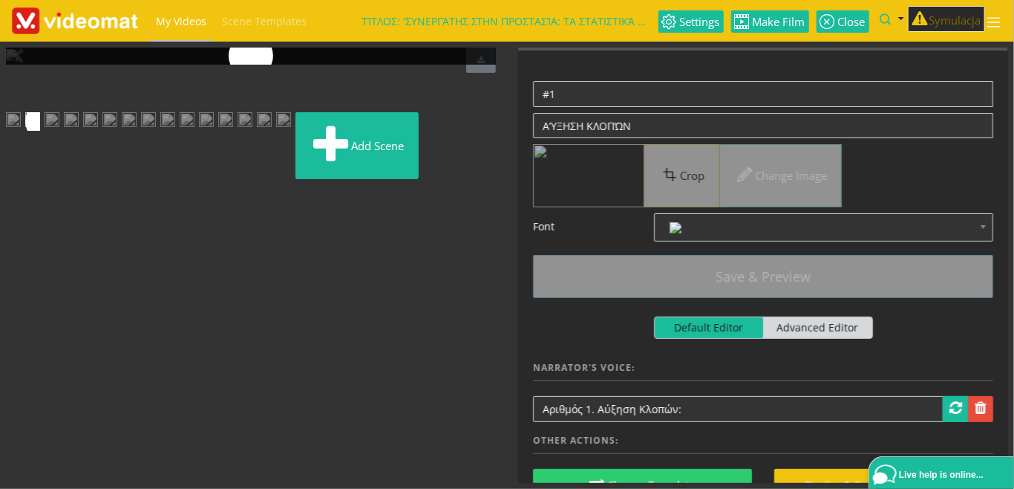
scroll to position [171, 0]
click at [79, 131] on img at bounding box center [71, 121] width 15 height 19
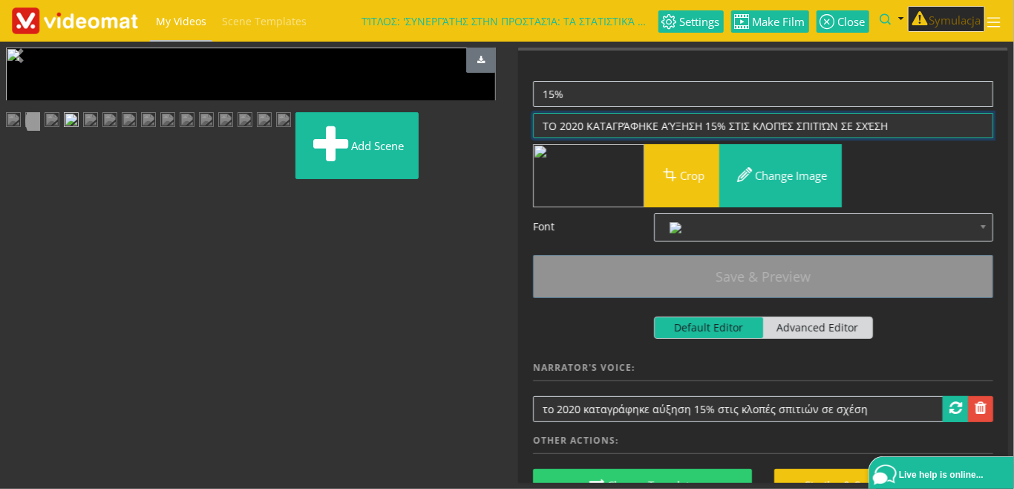
drag, startPoint x: 898, startPoint y: 123, endPoint x: 432, endPoint y: 117, distance: 465.7
click at [533, 114] on textarea "ΤΟ 2020 ΚΑΤΑΓΡΆΦΗΚΕ ΑΎΞΗΣΗ 15% ΣΤΙΣ ΚΛΟΠΈΣ ΣΠΙΤΙΏΝ ΣΕ ΣΧΈΣΗ" at bounding box center [763, 126] width 460 height 26
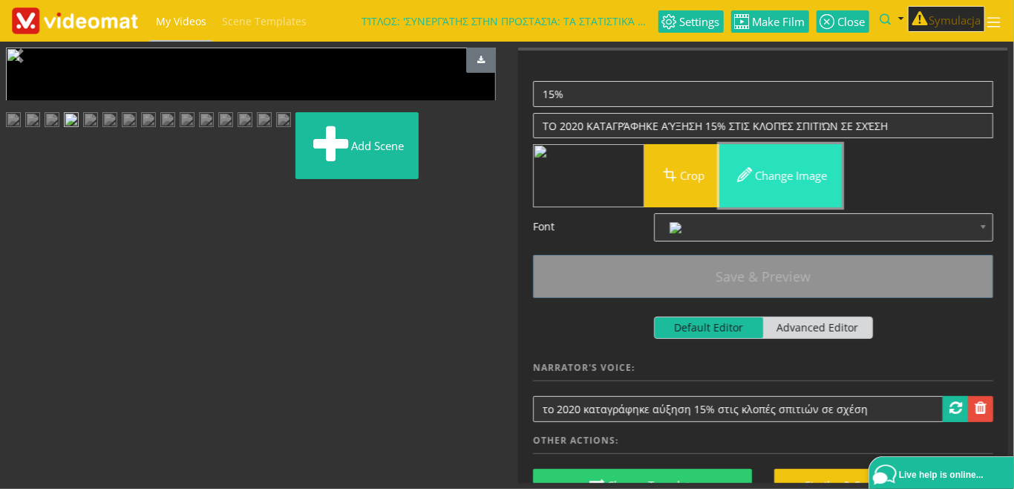
click at [780, 178] on button "Change image" at bounding box center [781, 175] width 123 height 63
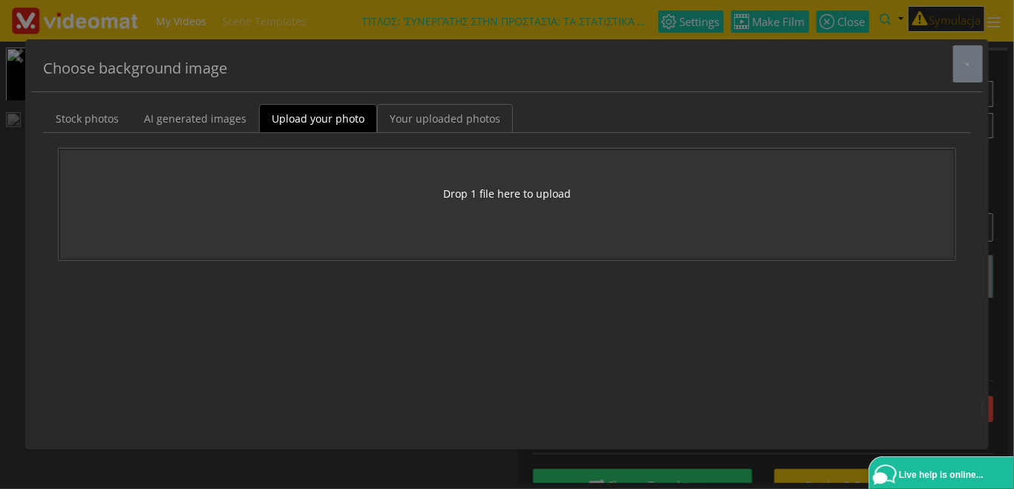
click at [438, 123] on link "Your uploaded photos" at bounding box center [445, 118] width 136 height 29
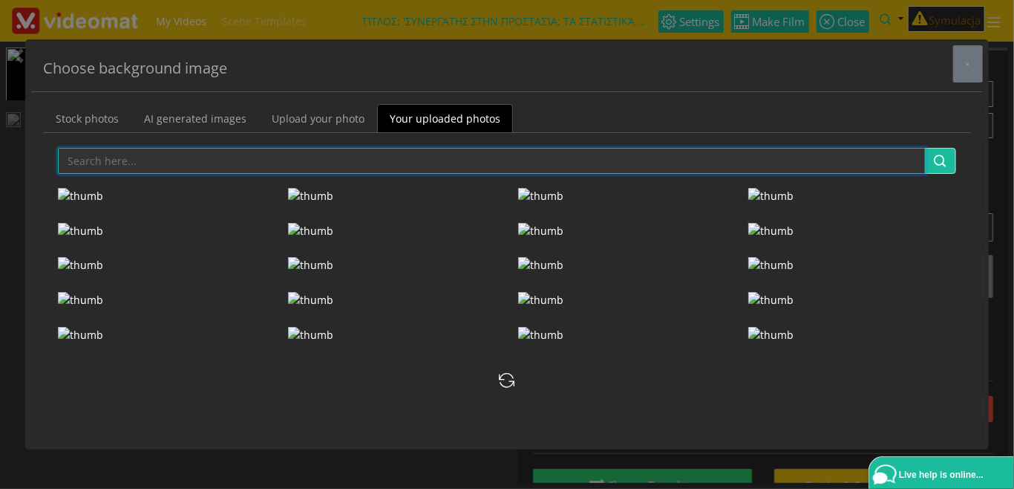
click at [191, 168] on input "text" at bounding box center [492, 161] width 868 height 26
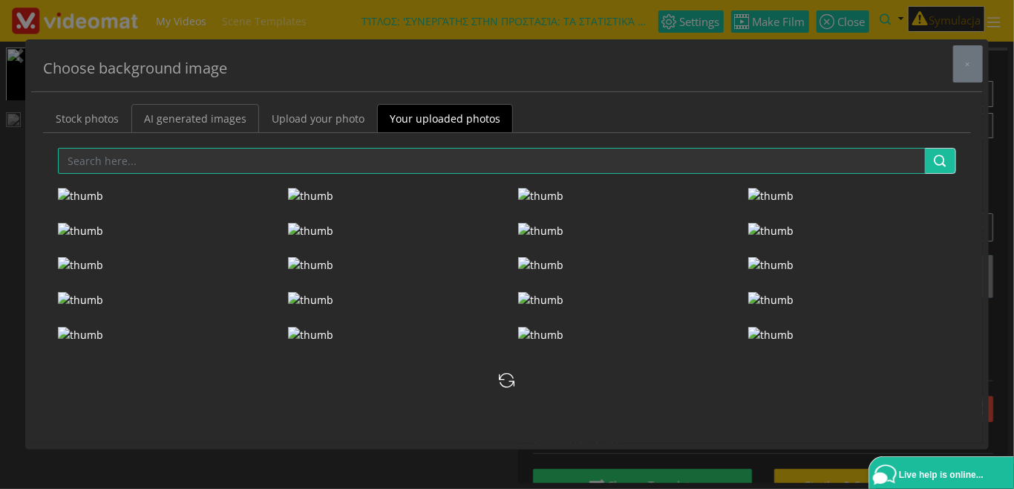
click at [209, 116] on link "AI generated images" at bounding box center [195, 118] width 128 height 29
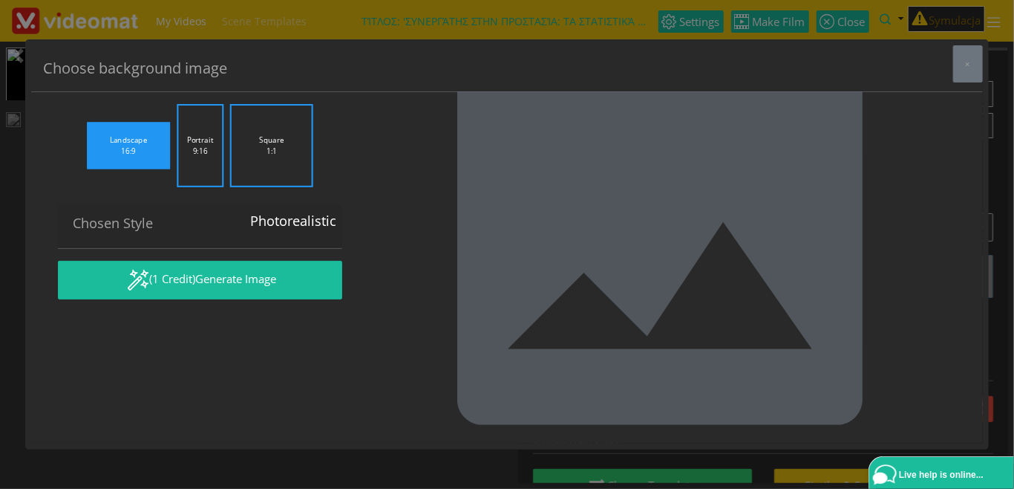
drag, startPoint x: 316, startPoint y: 180, endPoint x: 7, endPoint y: 154, distance: 310.0
click at [58, 86] on textarea "Percentage sign with number 15, white background" at bounding box center [200, 66] width 284 height 42
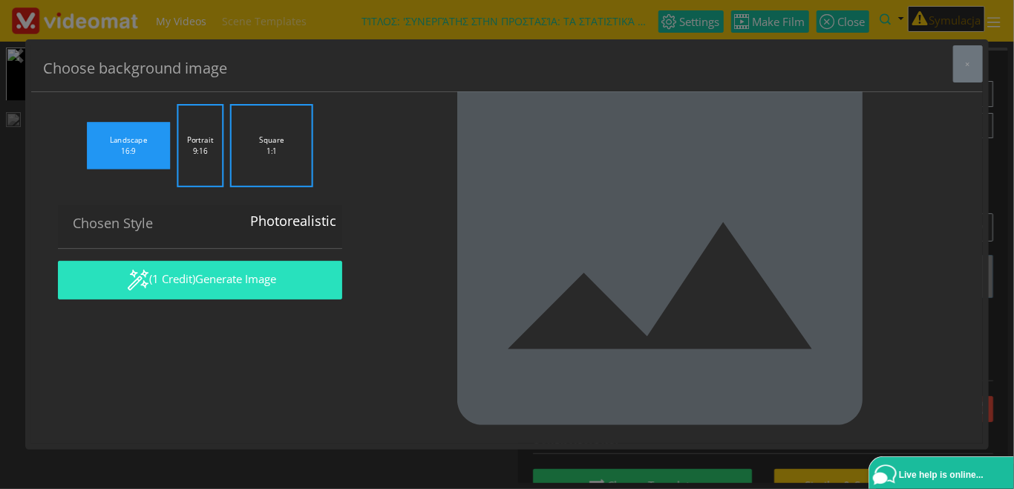
type textarea "break into a house - statistics"
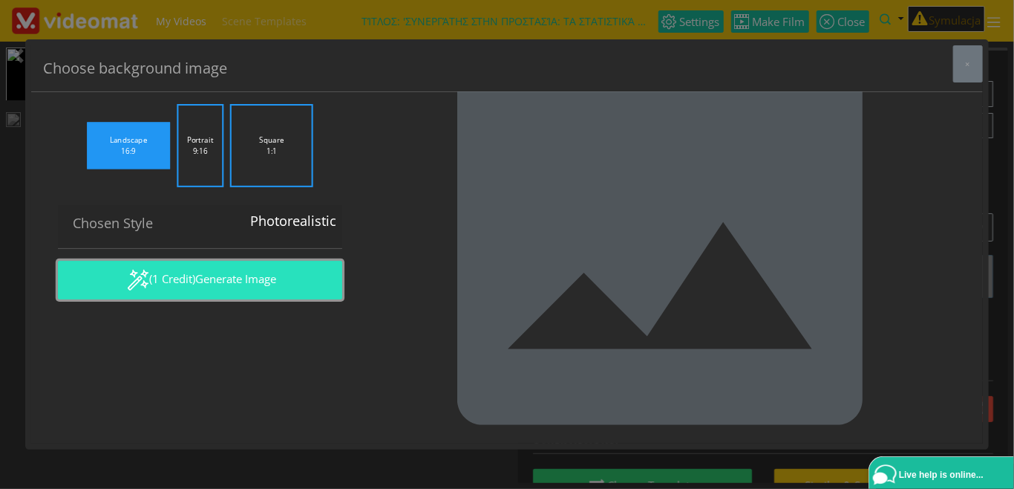
click at [209, 286] on span "Generate Image" at bounding box center [235, 278] width 81 height 15
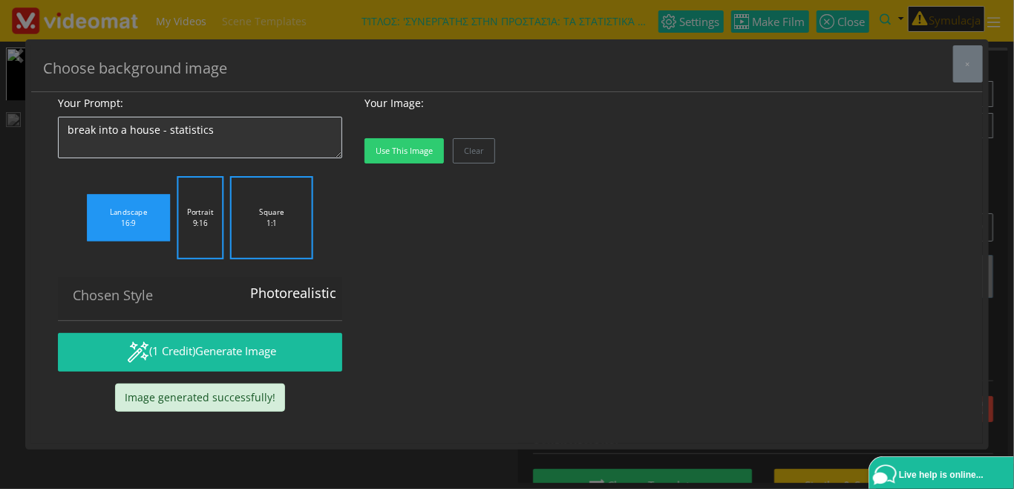
scroll to position [125, 0]
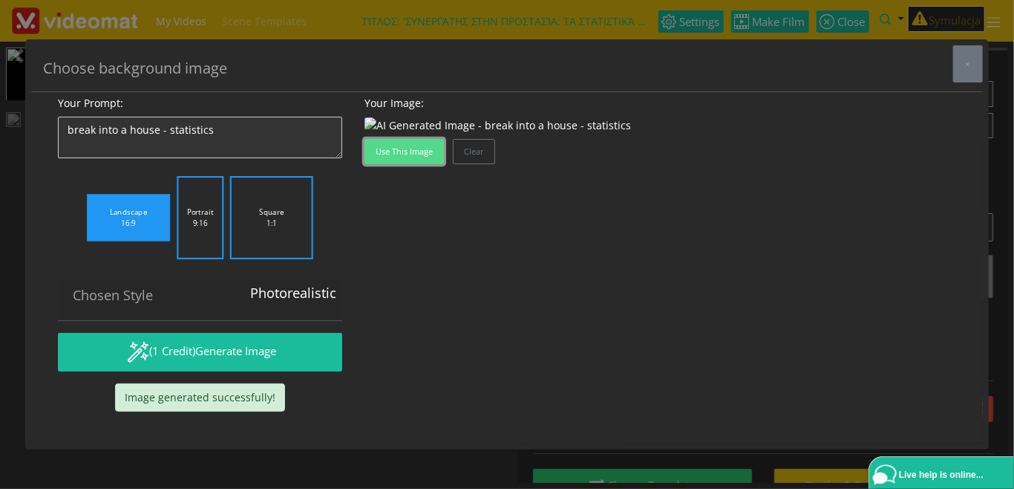
click at [415, 164] on button "Use this image" at bounding box center [404, 151] width 79 height 25
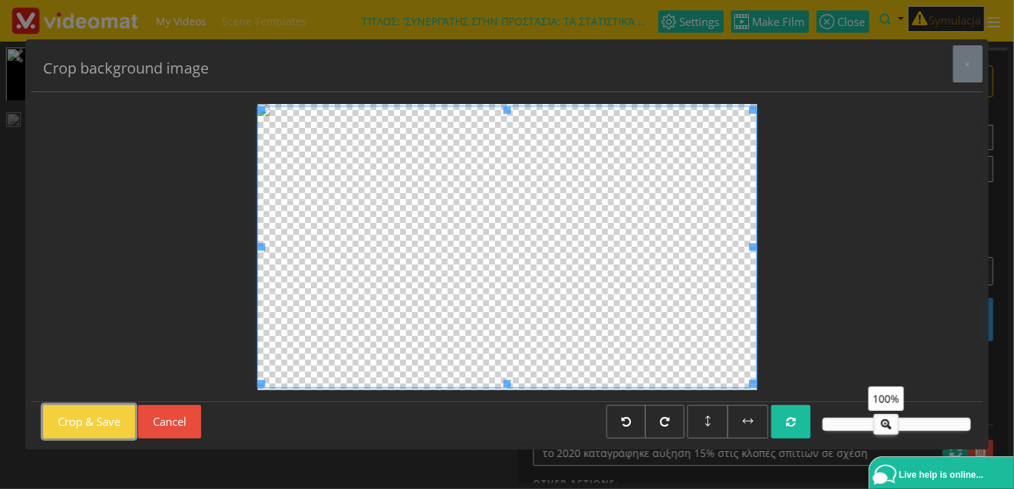
click at [105, 423] on button "Crop & Save" at bounding box center [89, 421] width 92 height 33
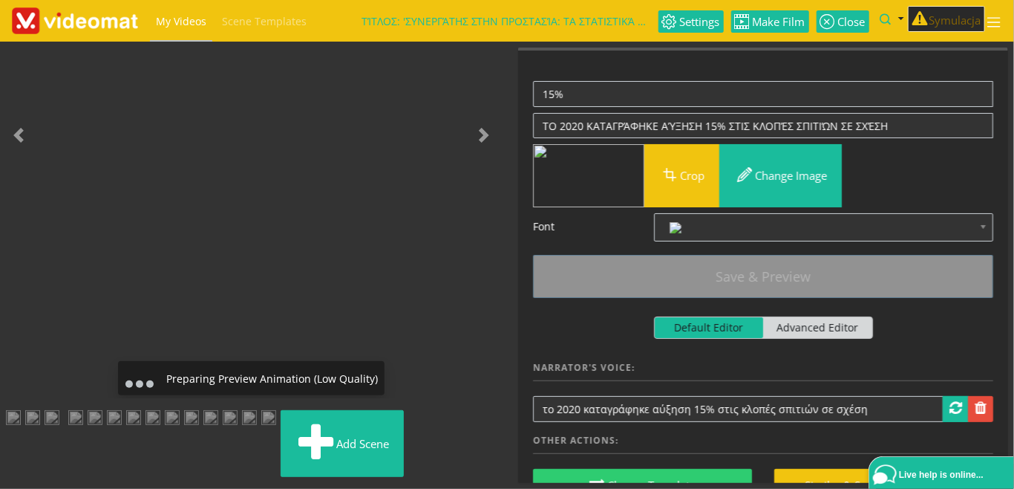
scroll to position [0, 0]
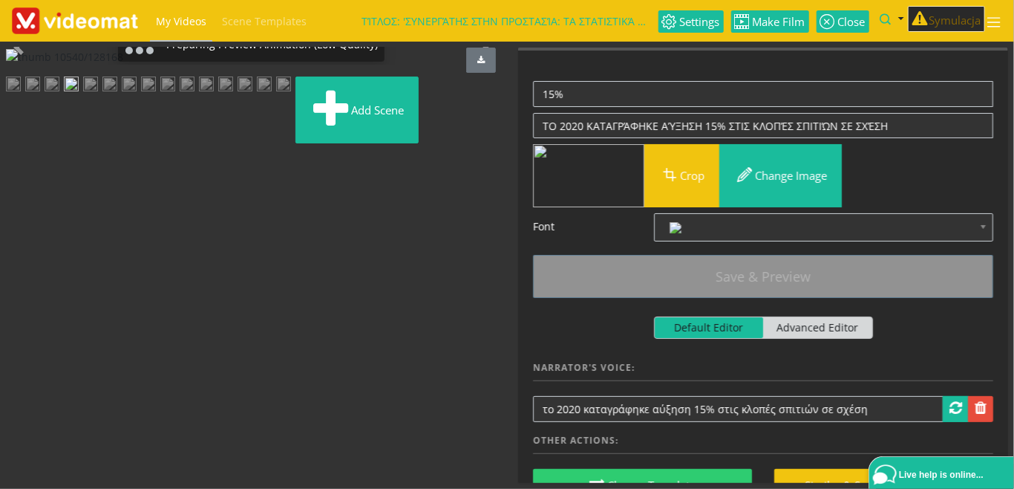
click at [98, 95] on img at bounding box center [90, 85] width 15 height 19
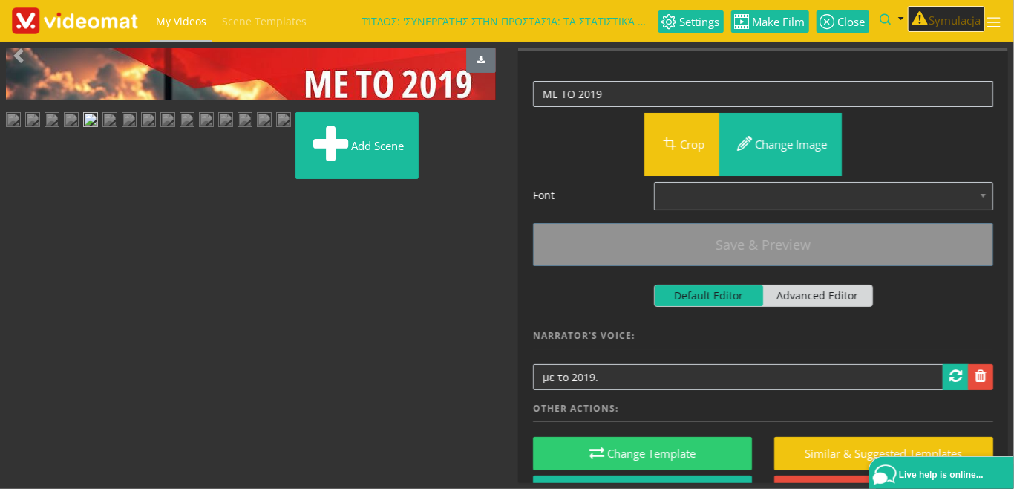
scroll to position [327, 0]
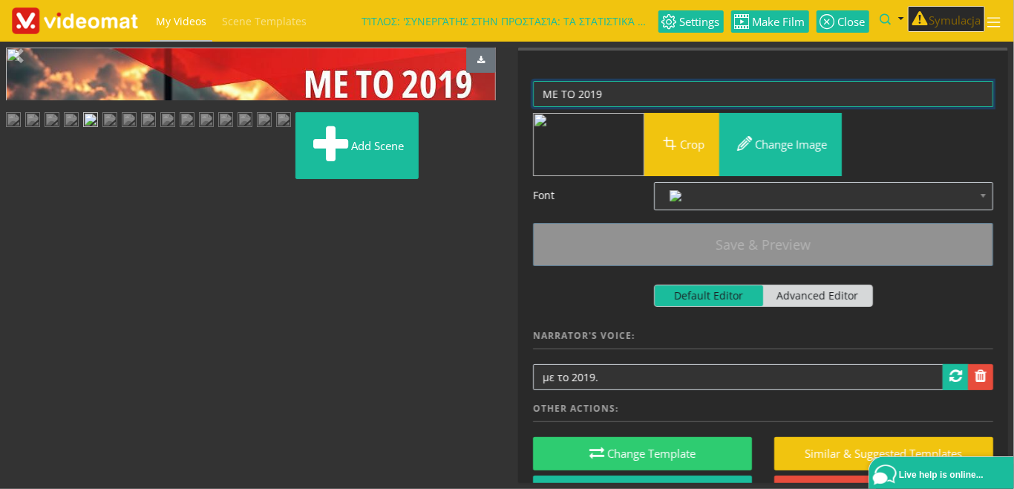
drag, startPoint x: 602, startPoint y: 85, endPoint x: 519, endPoint y: 82, distance: 83.2
click at [533, 82] on textarea "ΜΕ ΤΟ 2019" at bounding box center [763, 94] width 460 height 26
click at [79, 131] on img at bounding box center [71, 121] width 15 height 19
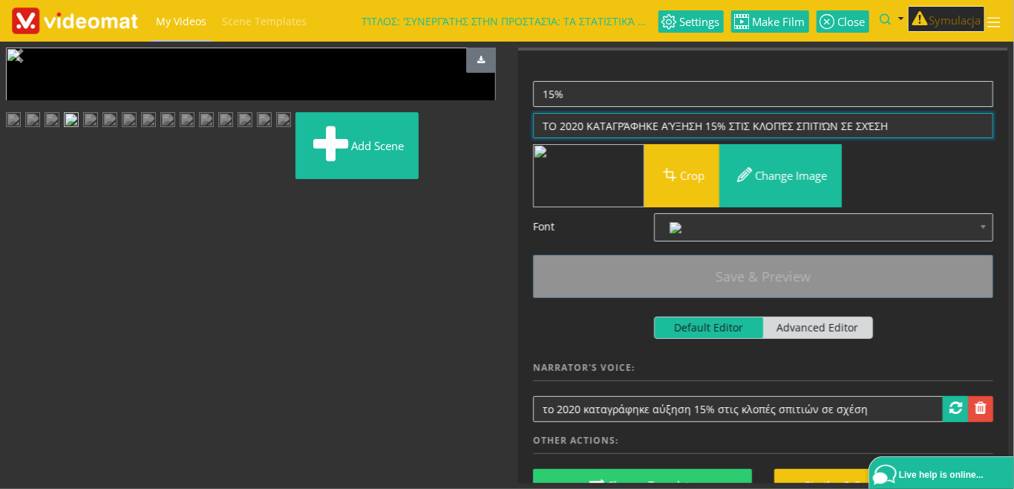
click at [886, 124] on textarea "ΤΟ 2020 ΚΑΤΑΓΡΆΦΗΚΕ ΑΎΞΗΣΗ 15% ΣΤΙΣ ΚΛΟΠΈΣ ΣΠΙΤΙΏΝ ΣΕ ΣΧΈΣΗ" at bounding box center [763, 126] width 460 height 26
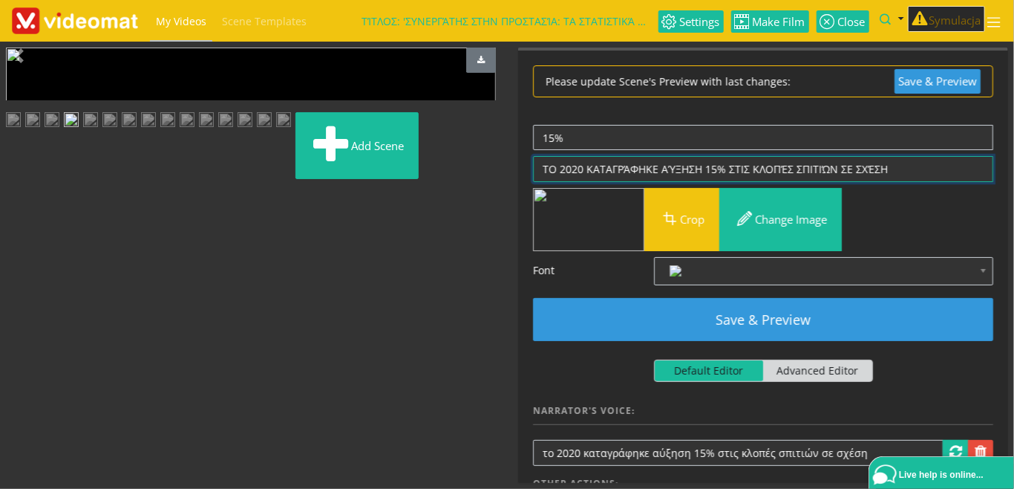
paste textarea "ΜΕ ΤΟ 2019"
type textarea "ΤΟ 2020 ΚΑΤΑΓΡΆΦΗΚΕ ΑΎΞΗΣΗ 15% ΣΤΙΣ ΚΛΟΠΈΣ ΣΠΙΤΙΏΝ ΣΕ ΣΧΈΣΗ ΜΕ ΤΟ 2019"
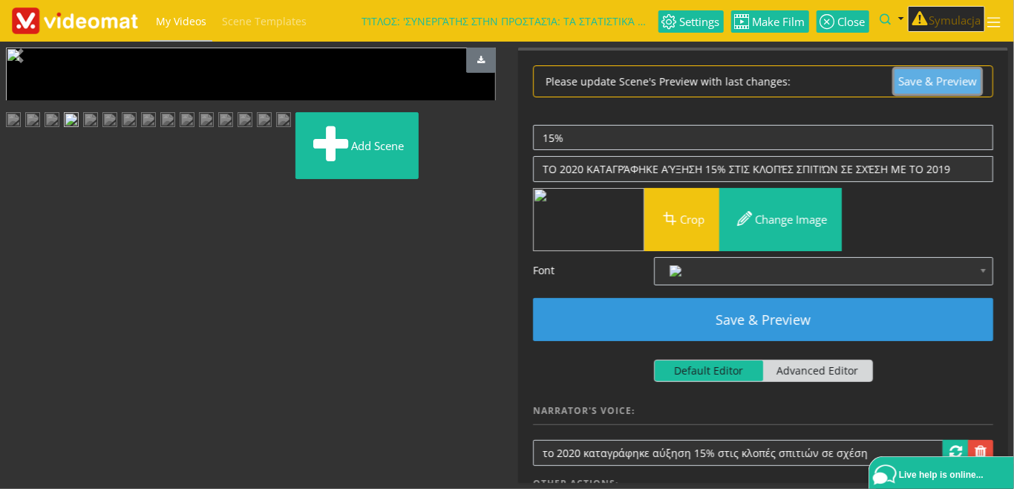
click at [934, 82] on button "Save & Preview" at bounding box center [938, 81] width 86 height 25
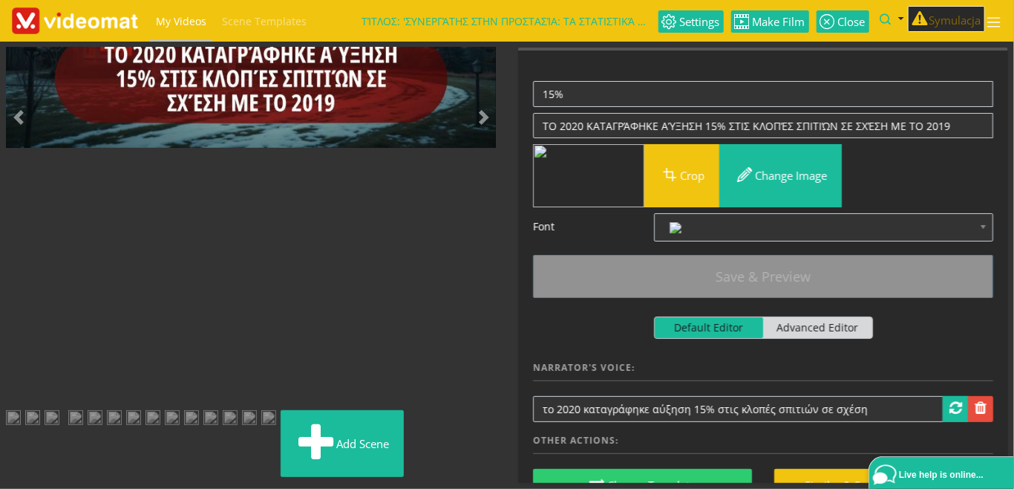
click at [98, 131] on img at bounding box center [90, 121] width 15 height 19
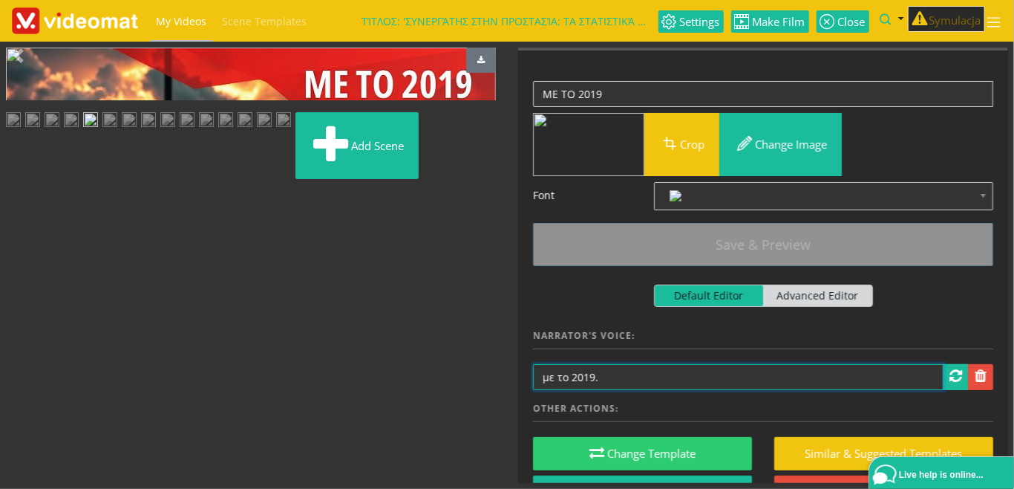
drag, startPoint x: 637, startPoint y: 379, endPoint x: 465, endPoint y: 370, distance: 172.5
click at [533, 370] on input "με το 2019." at bounding box center [738, 377] width 411 height 26
click at [79, 131] on img at bounding box center [71, 121] width 15 height 19
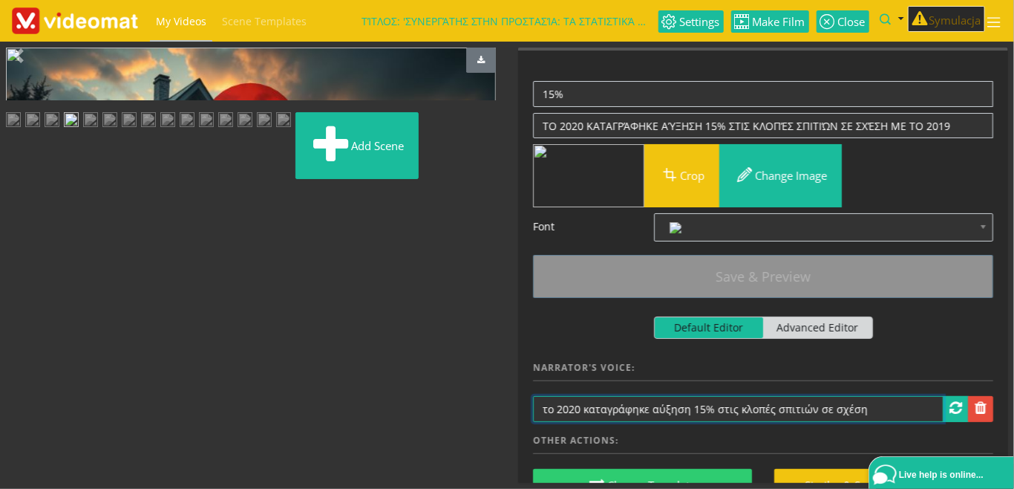
click at [880, 408] on input "το 2020 καταγράφηκε αύξηση 15% στις κλοπές σπιτιών σε σχέση" at bounding box center [738, 409] width 411 height 26
paste input "με το 2019."
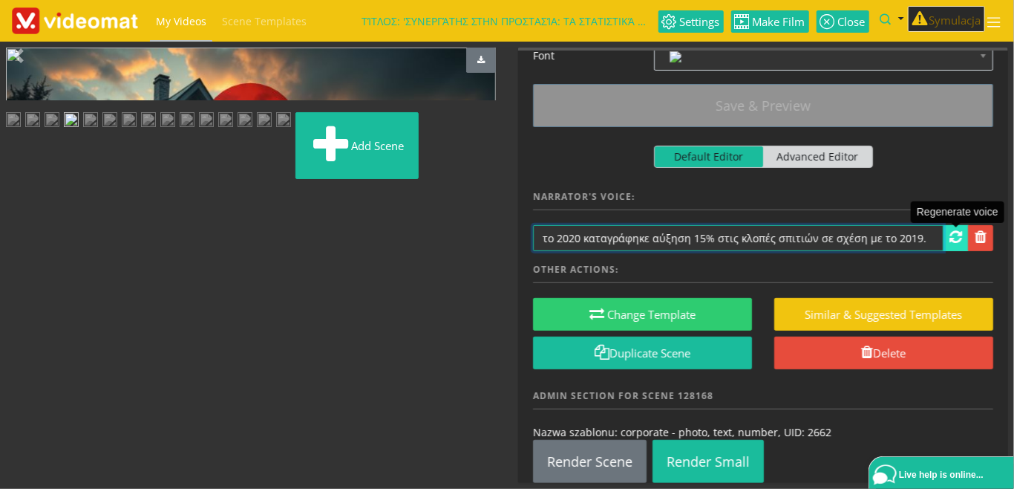
type input "το 2020 καταγράφηκε αύξηση 15% στις κλοπές σπιτιών σε σχέση με το 2019."
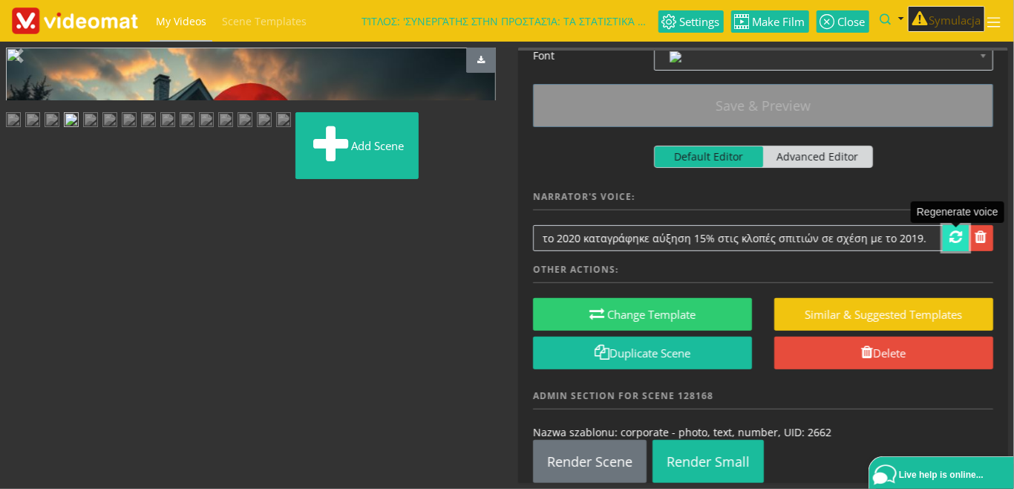
click at [955, 239] on span at bounding box center [956, 236] width 13 height 15
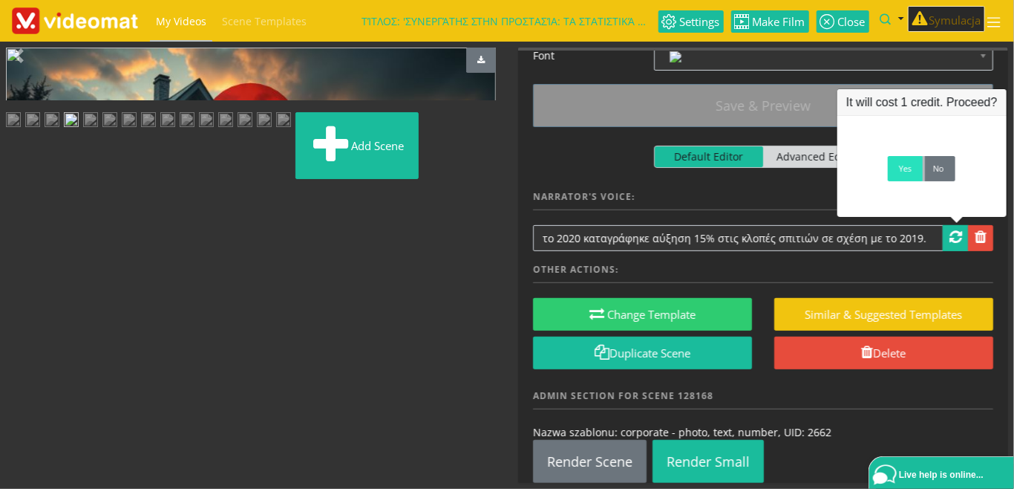
click at [899, 174] on link "Yes" at bounding box center [905, 168] width 35 height 25
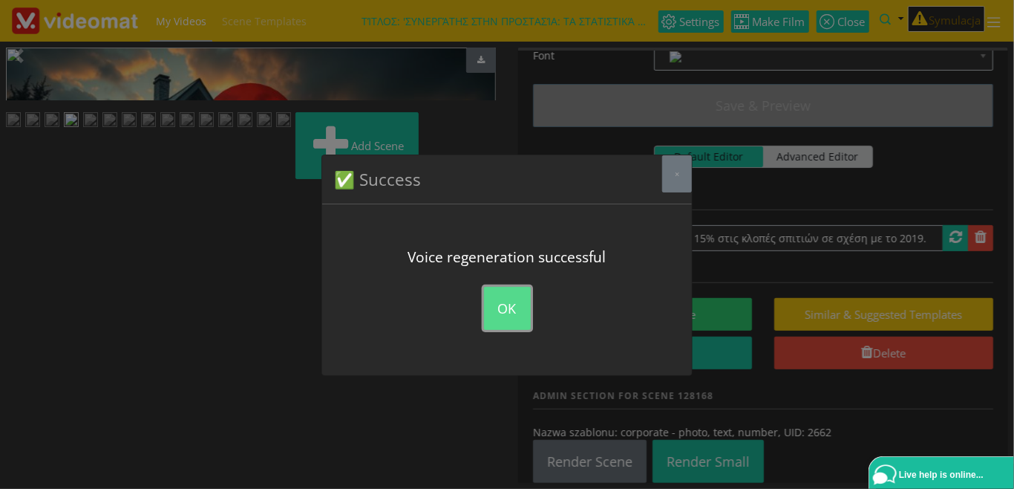
click at [518, 307] on button "OK" at bounding box center [507, 308] width 47 height 43
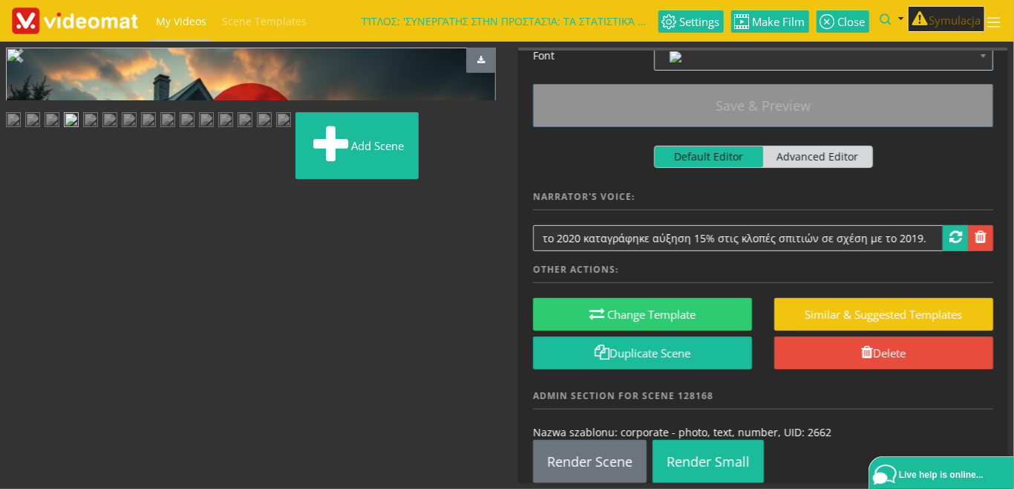
click at [98, 131] on img at bounding box center [90, 121] width 15 height 19
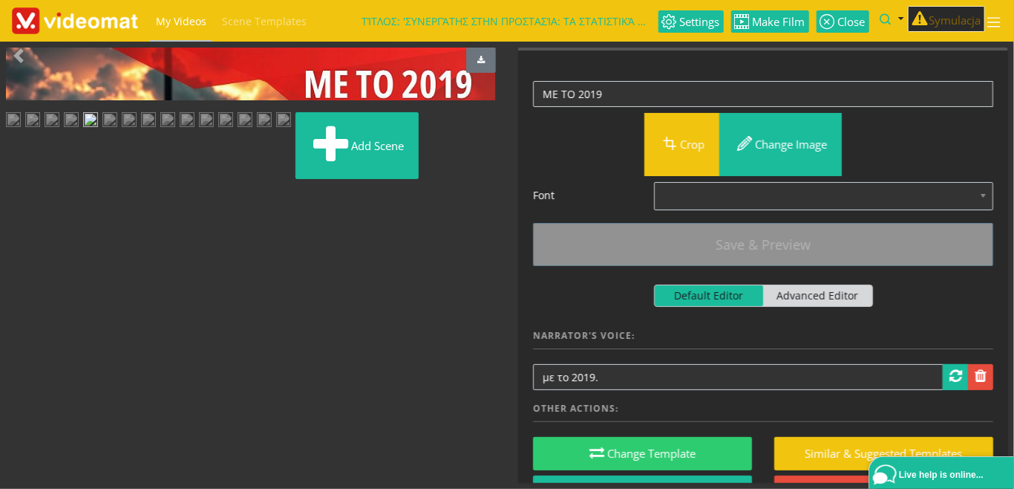
scroll to position [342, 0]
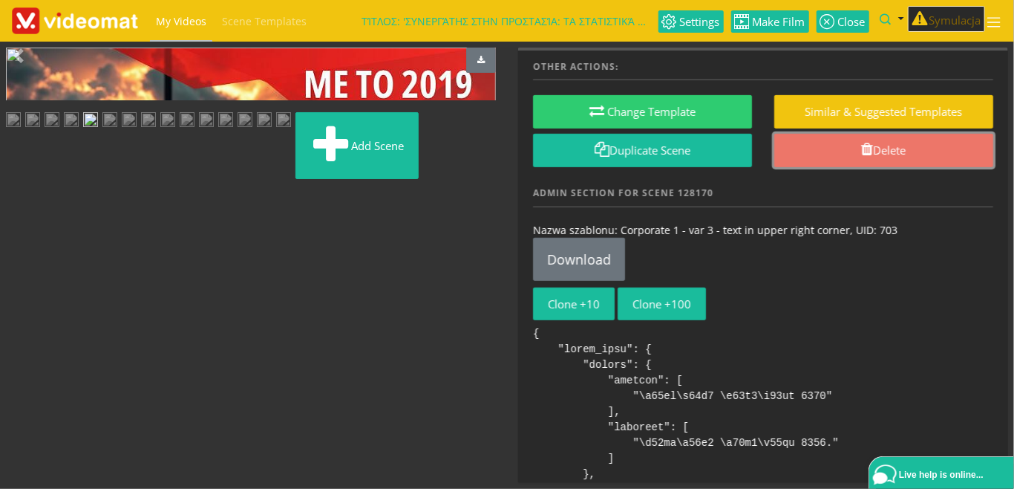
click at [833, 149] on link "Delete" at bounding box center [884, 150] width 219 height 33
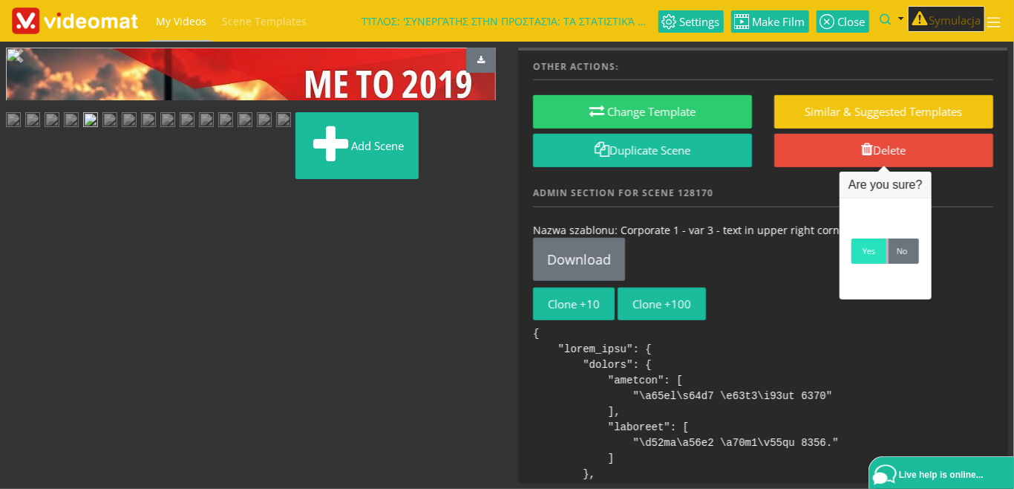
click at [863, 260] on link "Yes" at bounding box center [869, 250] width 35 height 25
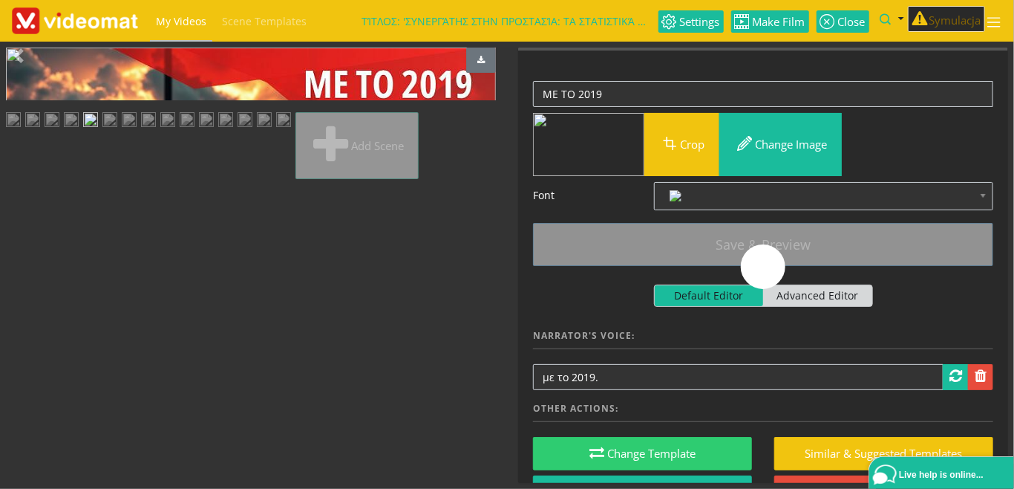
scroll to position [255, 0]
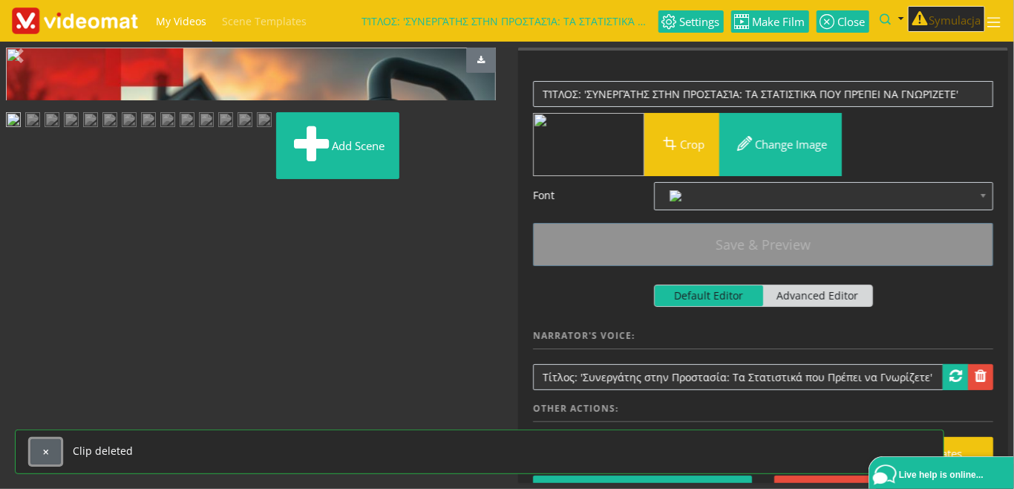
click at [49, 453] on span "button" at bounding box center [46, 452] width 8 height 8
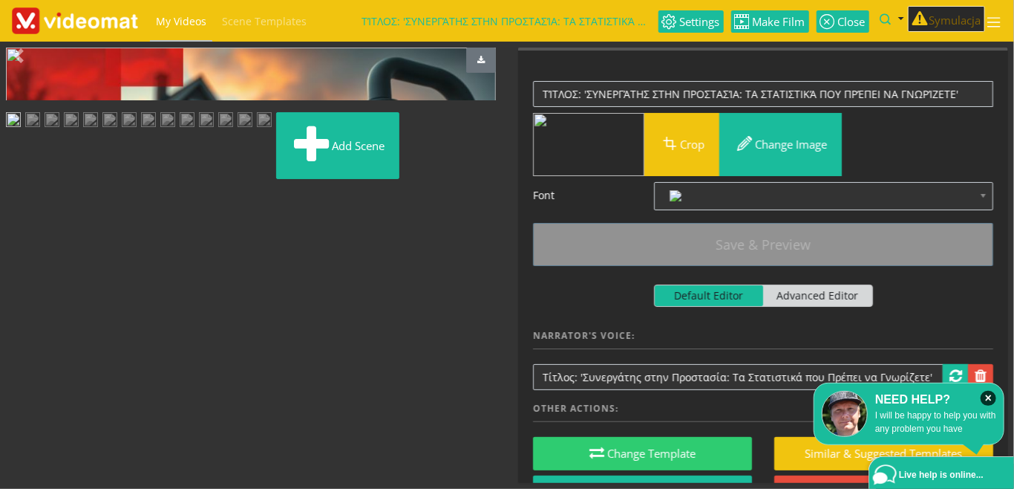
click at [98, 131] on img at bounding box center [90, 121] width 15 height 19
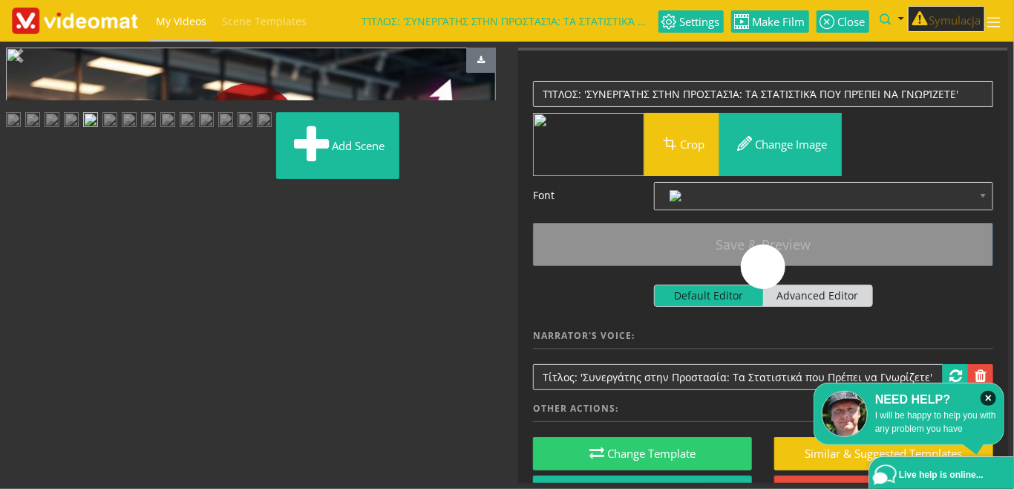
click at [117, 131] on img at bounding box center [109, 121] width 15 height 19
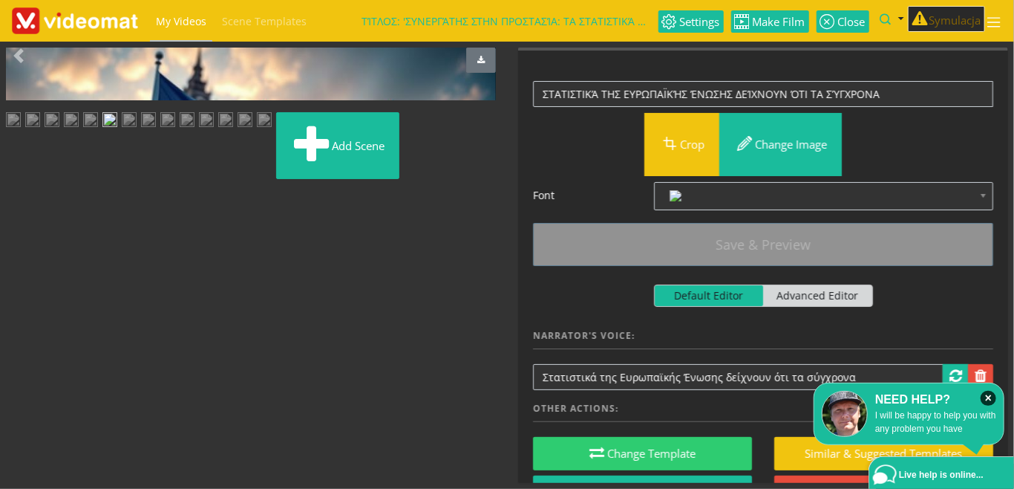
scroll to position [48, 0]
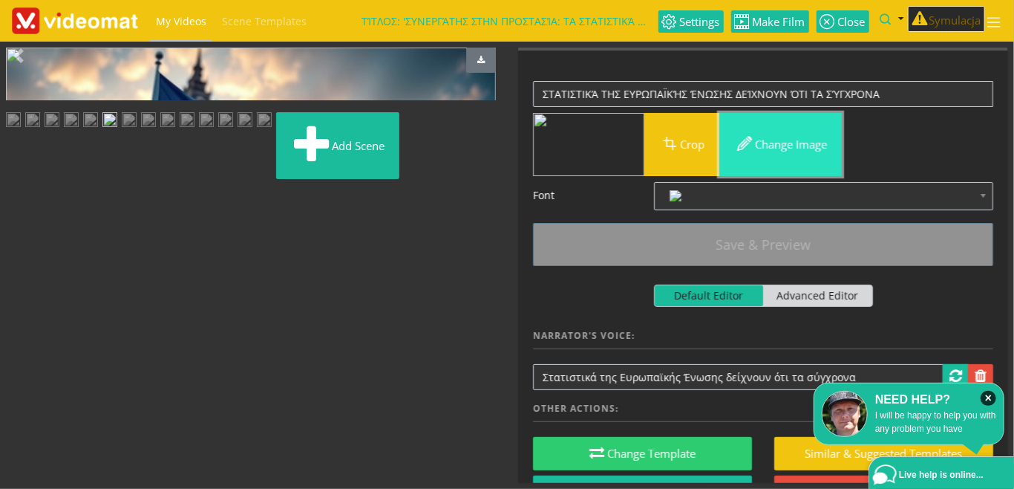
click at [818, 153] on button "Change image" at bounding box center [781, 144] width 123 height 63
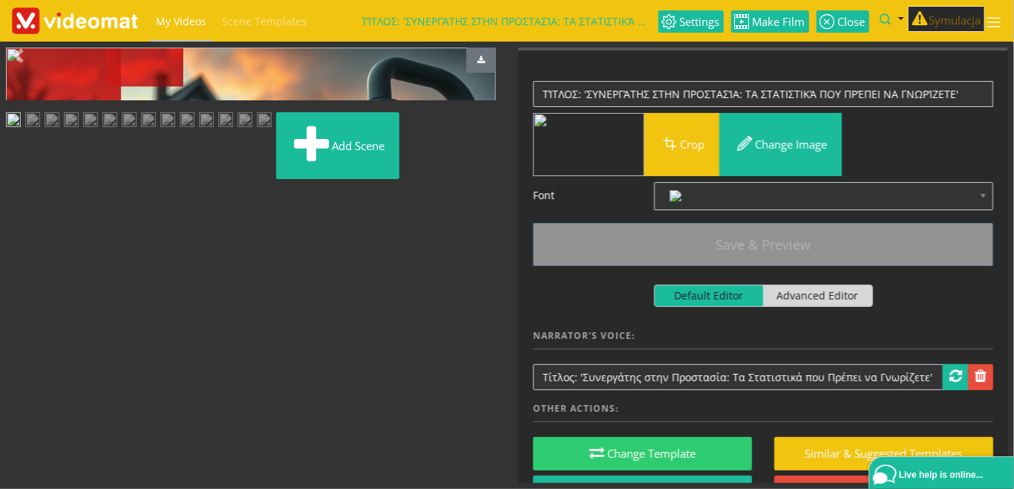
scroll to position [171, 0]
click at [98, 131] on img at bounding box center [90, 121] width 15 height 19
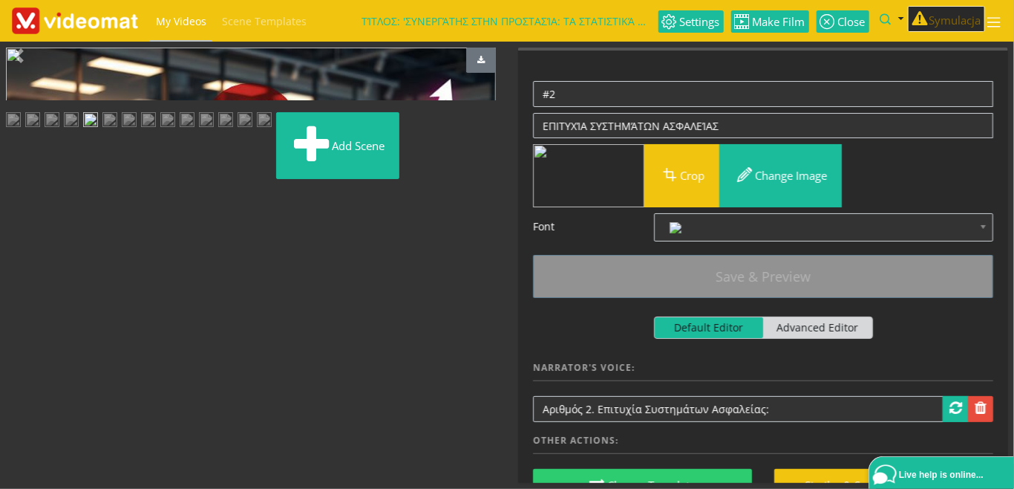
click at [117, 131] on img at bounding box center [109, 121] width 15 height 19
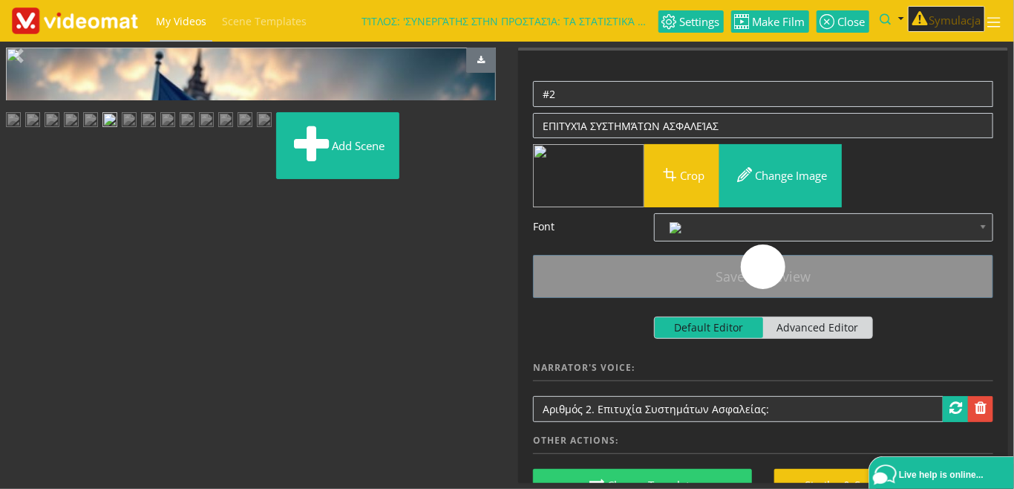
scroll to position [0, 0]
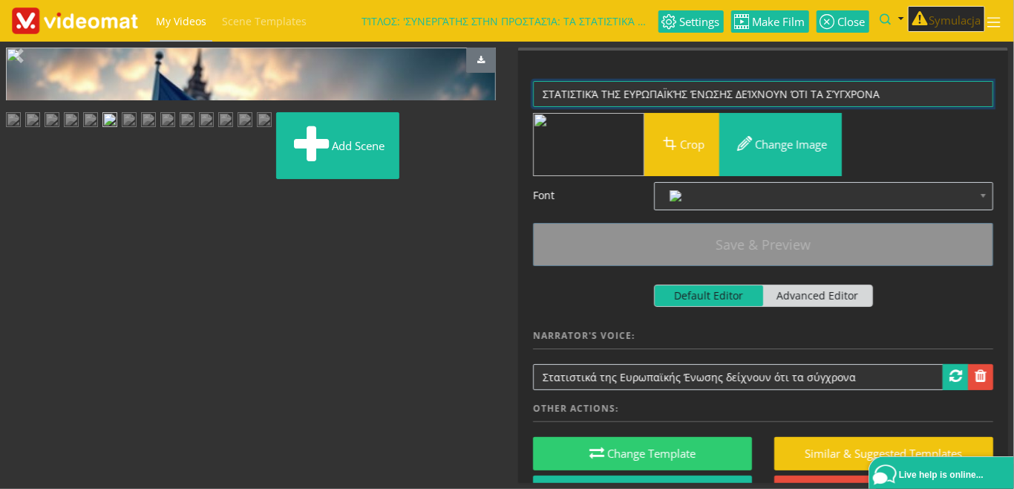
drag, startPoint x: 881, startPoint y: 95, endPoint x: 411, endPoint y: 105, distance: 469.4
click at [533, 91] on textarea "ΣΤΑΤΙΣΤΙΚΆ ΤΗΣ ΕΥΡΩΠΑΪΚΉΣ ΈΝΩΣΗΣ ΔΕΊΧΝΟΥΝ ΌΤΙ ΤΑ ΣΎΓΧΡΟΝΑ" at bounding box center [763, 94] width 460 height 26
click at [122, 131] on img at bounding box center [129, 121] width 15 height 19
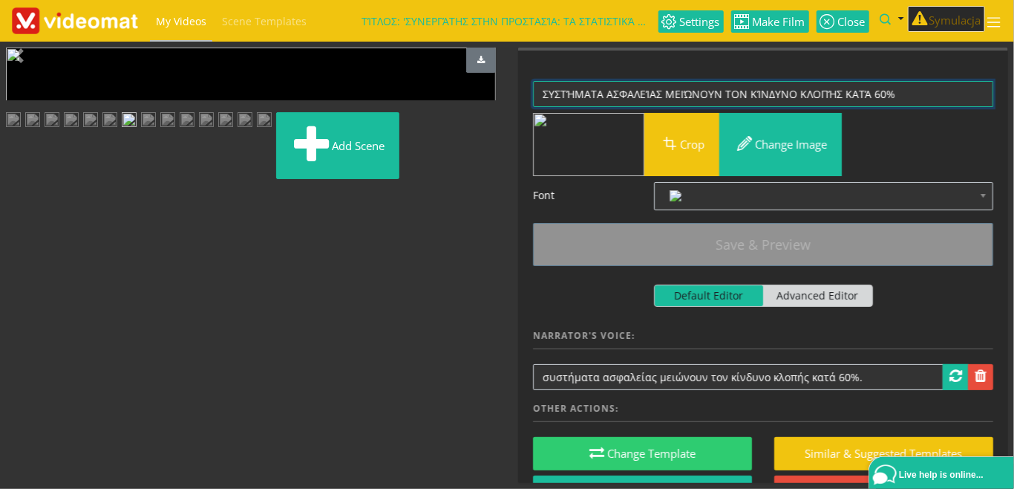
drag, startPoint x: 910, startPoint y: 91, endPoint x: 471, endPoint y: 97, distance: 438.9
click at [533, 97] on textarea "ΣΥΣΤΉΜΑΤΑ ΑΣΦΑΛΕΊΑΣ ΜΕΙΏΝΟΥΝ ΤΟΝ ΚΊΝΔΥΝΟ ΚΛΟΠΉΣ ΚΑΤΆ 60%" at bounding box center [763, 94] width 460 height 26
click at [122, 131] on img at bounding box center [129, 121] width 15 height 19
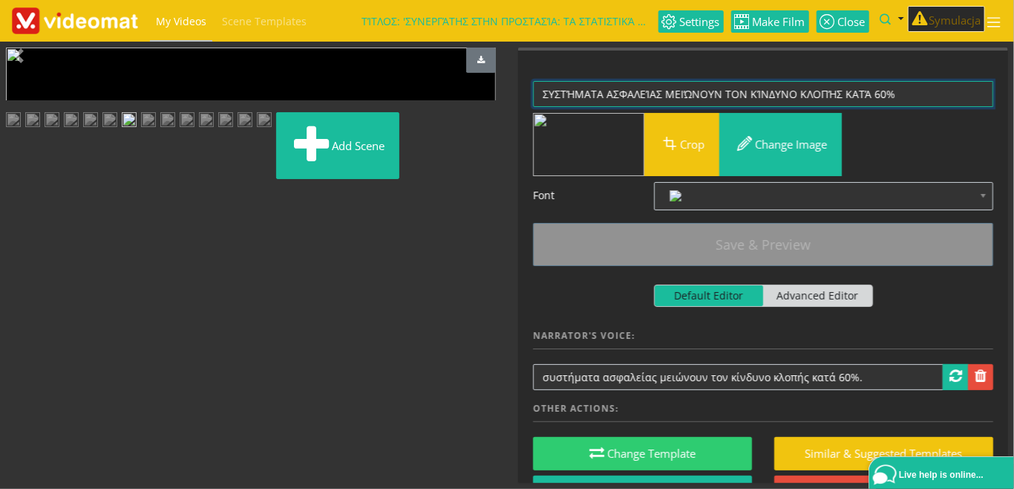
click at [117, 131] on img at bounding box center [109, 121] width 15 height 19
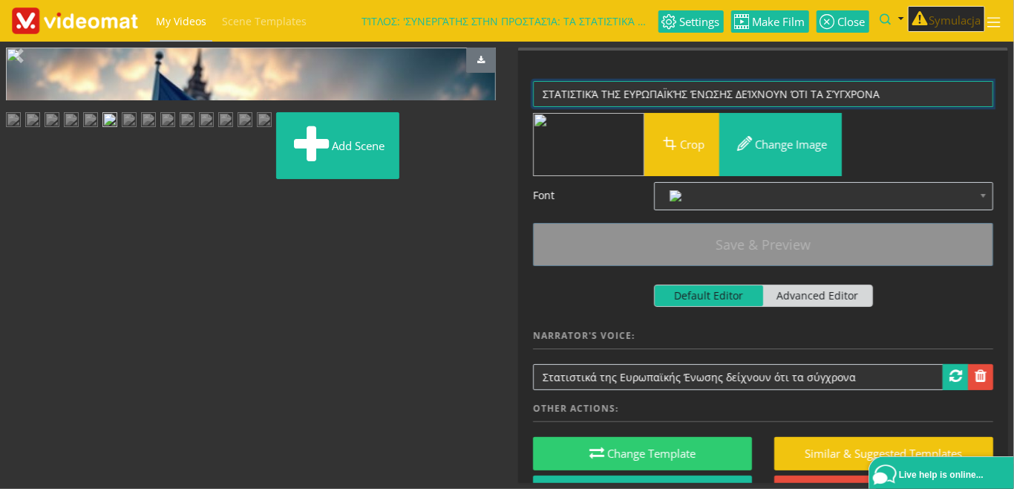
click at [878, 89] on textarea "ΣΤΑΤΙΣΤΙΚΆ ΤΗΣ ΕΥΡΩΠΑΪΚΉΣ ΈΝΩΣΗΣ ΔΕΊΧΝΟΥΝ ΌΤΙ ΤΑ ΣΎΓΧΡΟΝΑ" at bounding box center [763, 94] width 460 height 26
drag, startPoint x: 877, startPoint y: 92, endPoint x: 452, endPoint y: 94, distance: 425.5
click at [533, 94] on textarea "ΣΤΑΤΙΣΤΙΚΆ ΤΗΣ ΕΥΡΩΠΑΪΚΉΣ ΈΝΩΣΗΣ ΔΕΊΧΝΟΥΝ ΌΤΙ ΤΑ ΣΎΓΧΡΟΝΑ" at bounding box center [763, 94] width 460 height 26
click at [122, 131] on img at bounding box center [129, 121] width 15 height 19
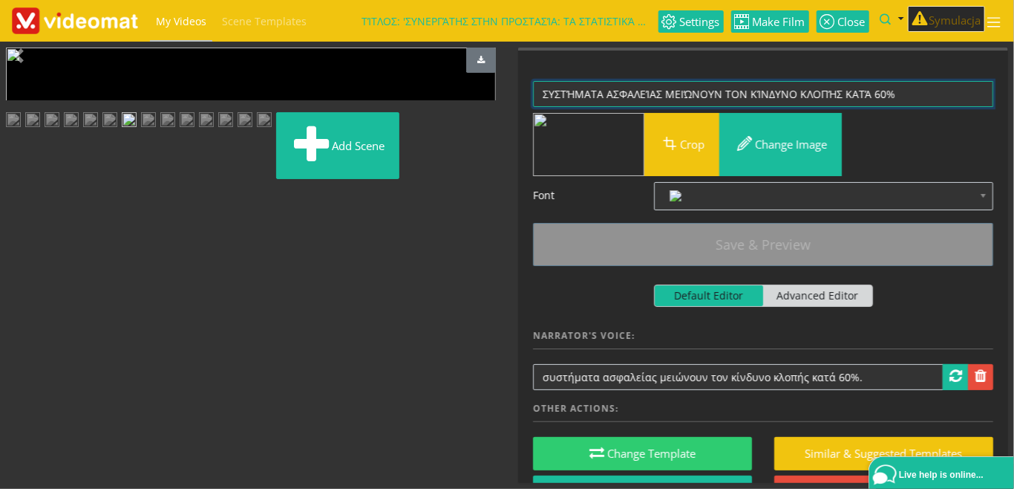
click at [544, 91] on textarea "ΣΥΣΤΉΜΑΤΑ ΑΣΦΑΛΕΊΑΣ ΜΕΙΏΝΟΥΝ ΤΟΝ ΚΊΝΔΥΝΟ ΚΛΟΠΉΣ ΚΑΤΆ 60%" at bounding box center [763, 94] width 460 height 26
paste textarea "ΣΤΑΤΙΣΤΙΚΆ ΤΗΣ ΕΥΡΩΠΑΪΚΉΣ ΈΝΩΣΗΣ ΔΕΊΧΝΟΥΝ ΌΤ"
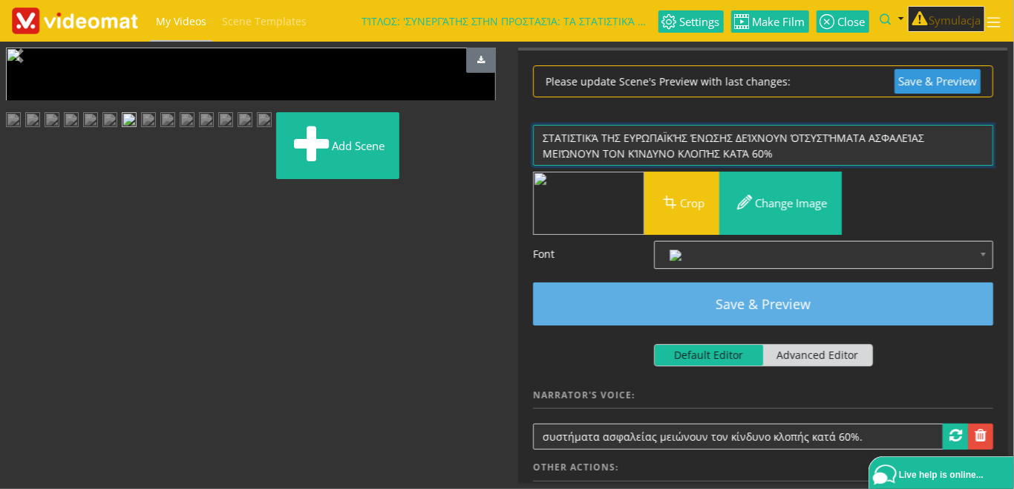
type textarea "ΣΤΑΤΙΣΤΙΚΆ ΤΗΣ ΕΥΡΩΠΑΪΚΉΣ ΈΝΩΣΗΣ ΔΕΊΧΝΟΥΝ ΌΤΣΥΣΤΉΜΑΤΑ ΑΣΦΑΛΕΊΑΣ ΜΕΙΏΝΟΥΝ ΤΟΝ ΚΊ…"
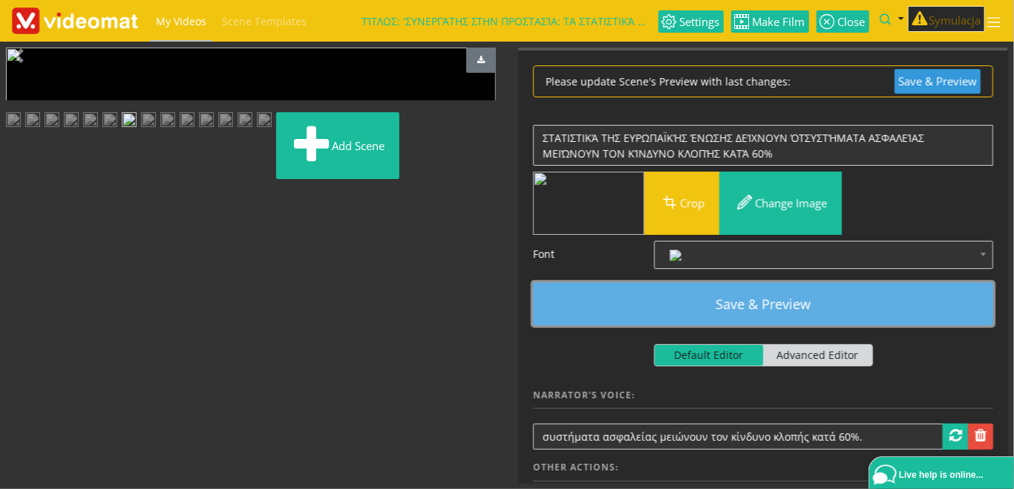
click at [703, 288] on button "Save & Preview" at bounding box center [763, 303] width 460 height 43
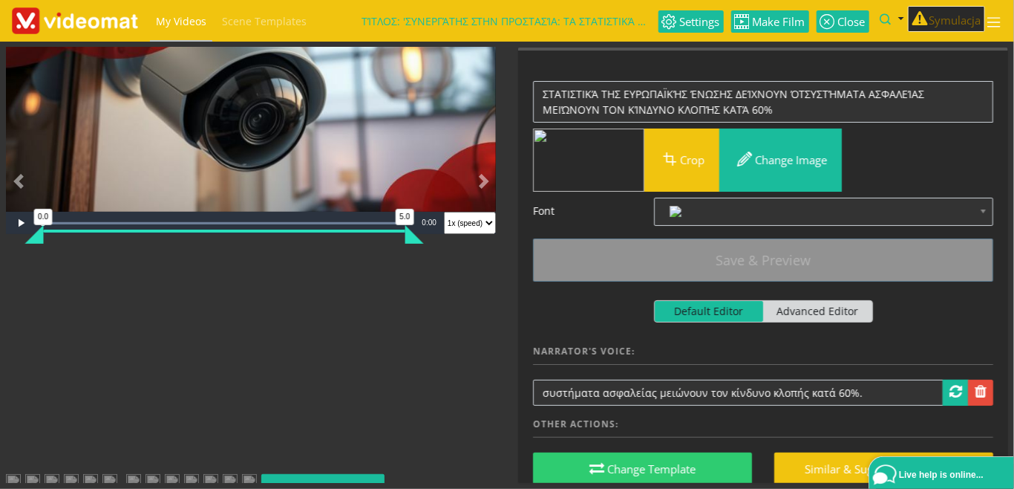
scroll to position [171, 0]
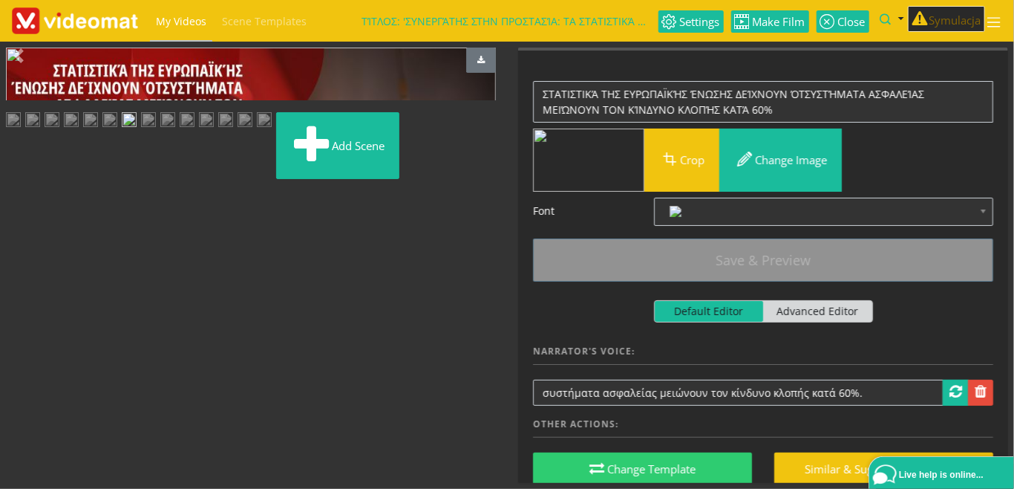
click at [117, 131] on img at bounding box center [109, 121] width 15 height 19
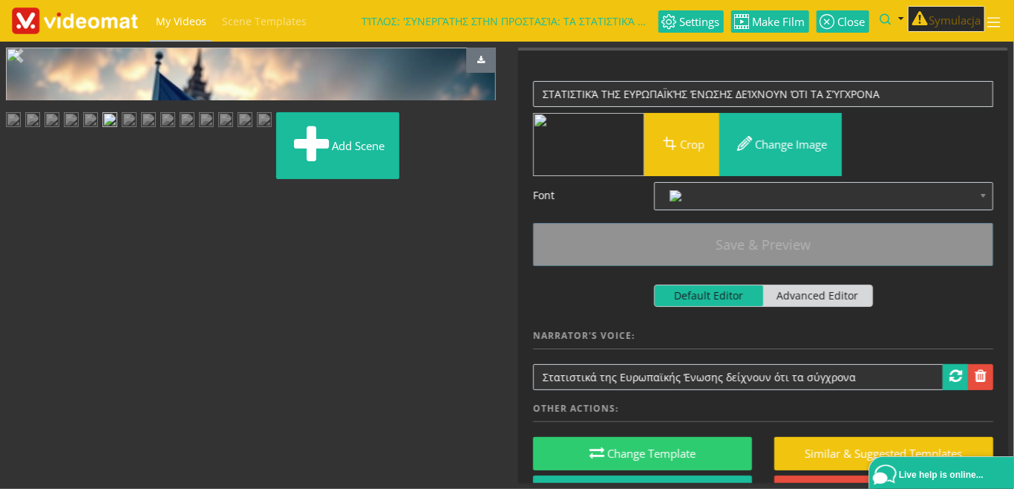
click at [122, 131] on img at bounding box center [129, 121] width 15 height 19
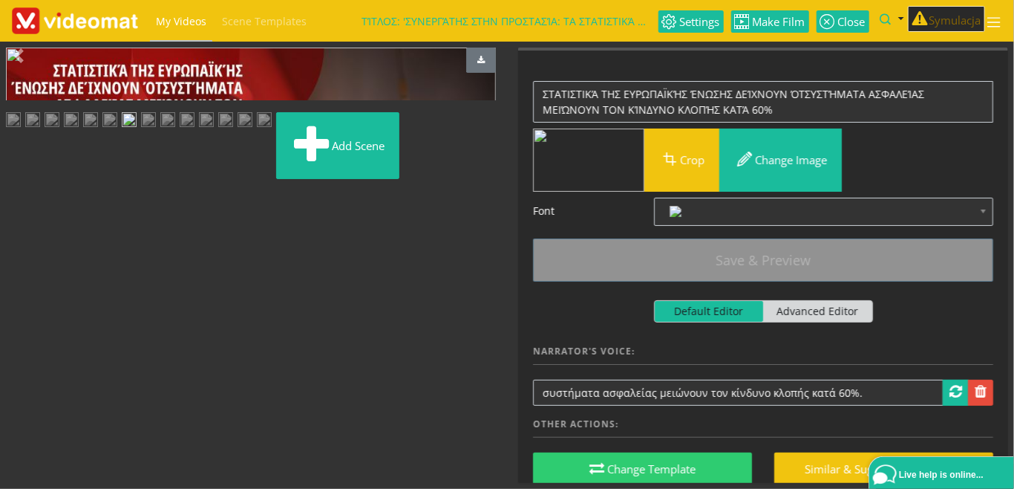
click at [117, 131] on img at bounding box center [109, 121] width 15 height 19
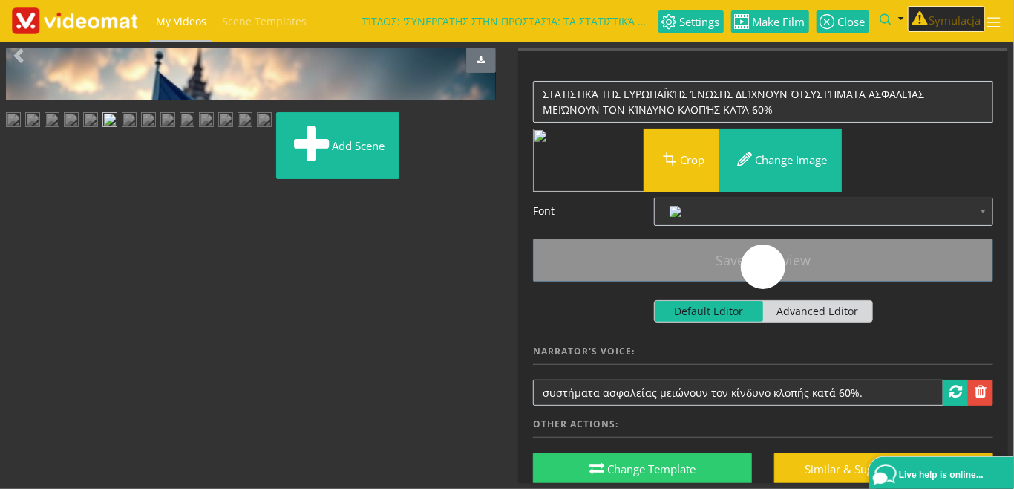
scroll to position [0, 0]
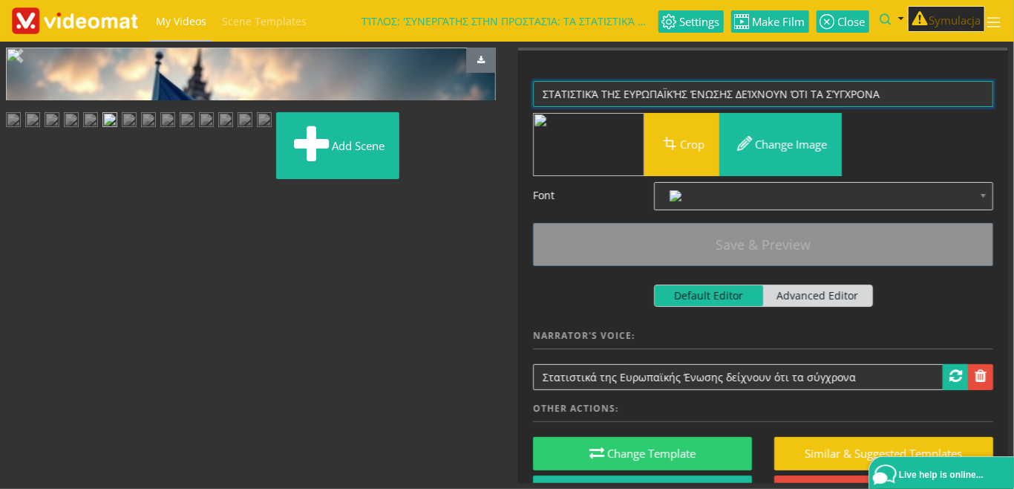
drag, startPoint x: 892, startPoint y: 91, endPoint x: 424, endPoint y: 111, distance: 468.3
click at [533, 97] on textarea "ΣΤΑΤΙΣΤΙΚΆ ΤΗΣ ΕΥΡΩΠΑΪΚΉΣ ΈΝΩΣΗΣ ΔΕΊΧΝΟΥΝ ΌΤΙ ΤΑ ΣΎΓΧΡΟΝΑ" at bounding box center [763, 94] width 460 height 26
click at [122, 131] on img at bounding box center [129, 121] width 15 height 19
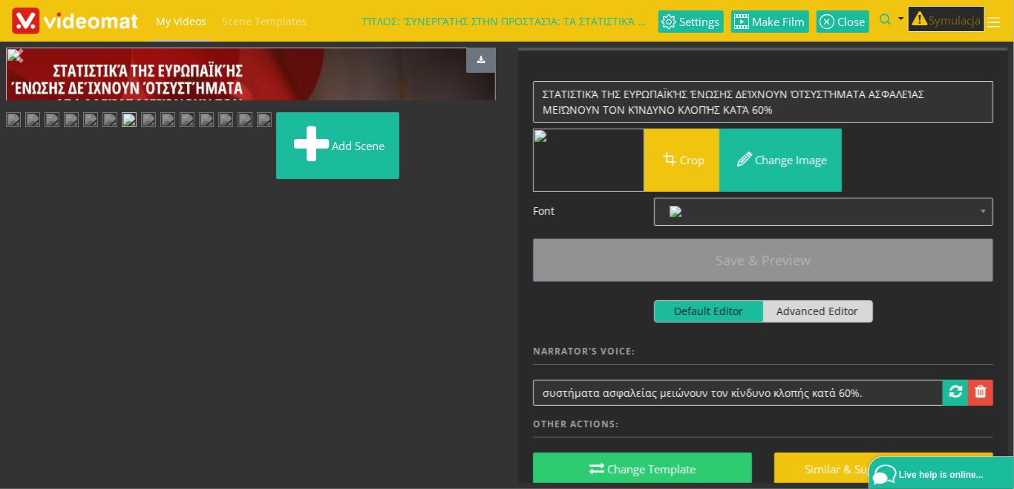
click at [117, 131] on img at bounding box center [109, 121] width 15 height 19
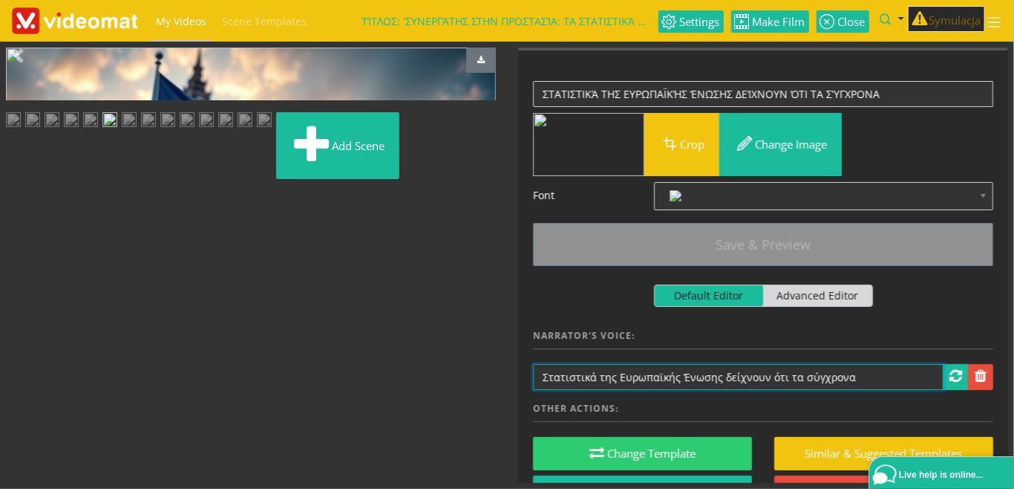
drag, startPoint x: 881, startPoint y: 379, endPoint x: 475, endPoint y: 368, distance: 407.1
click at [533, 368] on input "Στατιστικά της Ευρωπαϊκής Ένωσης δείχνουν ότι τα σύγχρονα" at bounding box center [738, 377] width 411 height 26
click at [122, 131] on img at bounding box center [129, 121] width 15 height 19
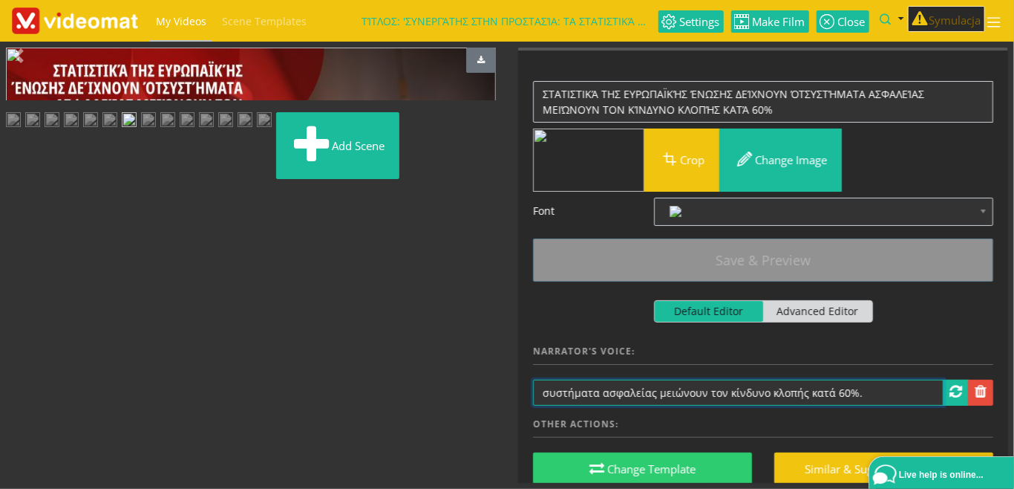
click at [544, 394] on input "συστήματα ασφαλείας μειώνουν τον κίνδυνο κλοπής κατά 60%." at bounding box center [738, 392] width 411 height 26
paste input "Στατιστικά της Ευρωπαϊκής Ένωσης δείχνουν ότι τα σύγχρονα"
type input "Στατιστικά της Ευρωπαϊκής Ένωσης δείχνουν ότι τα σύγχρονα συστήματα ασφαλείας μ…"
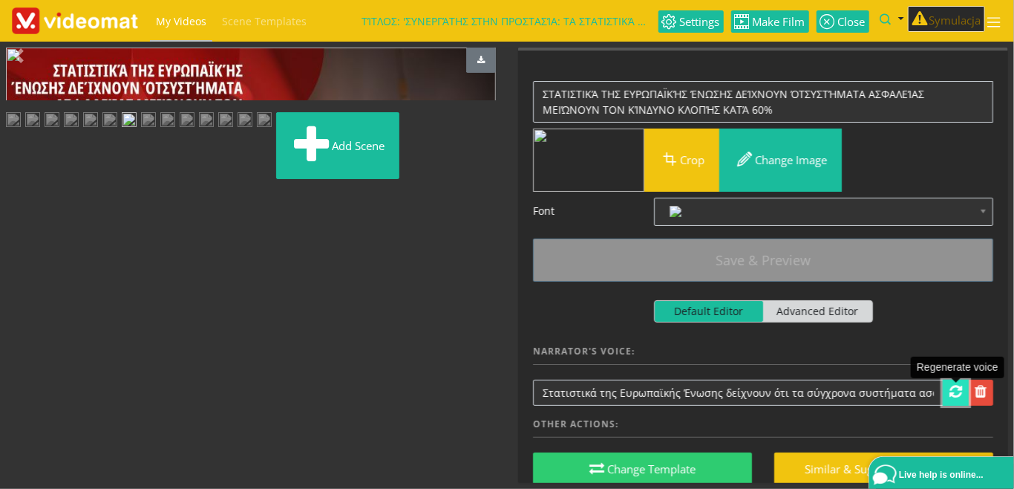
click at [959, 396] on span at bounding box center [956, 391] width 13 height 15
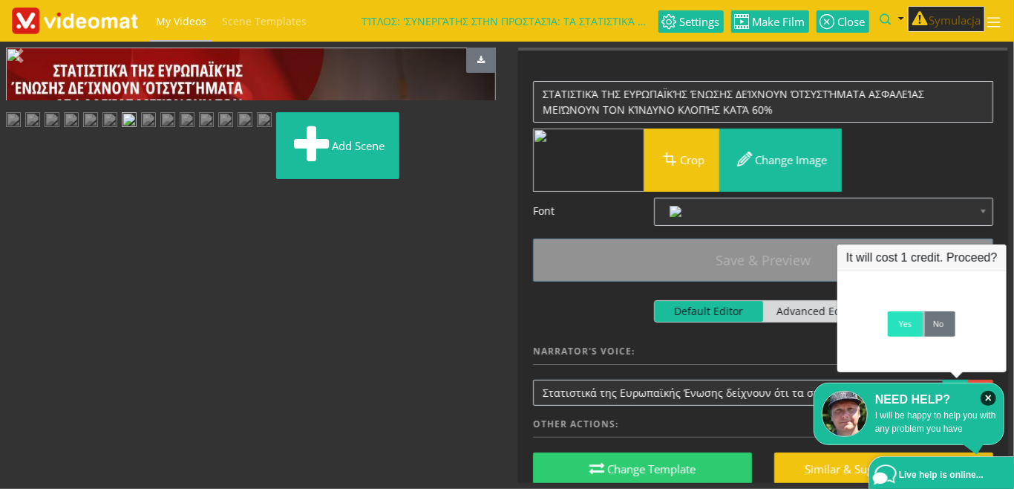
click at [905, 325] on link "Yes" at bounding box center [905, 323] width 35 height 25
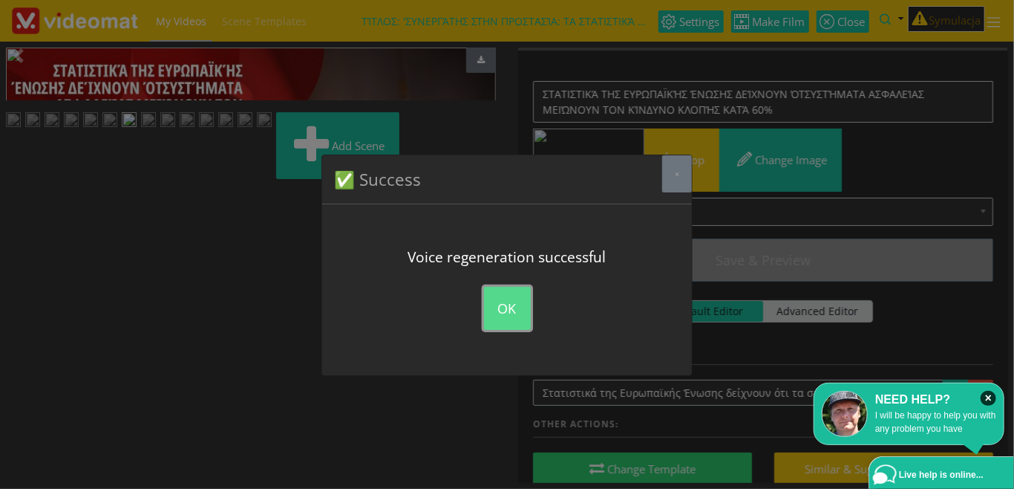
click at [495, 316] on button "OK" at bounding box center [507, 308] width 47 height 43
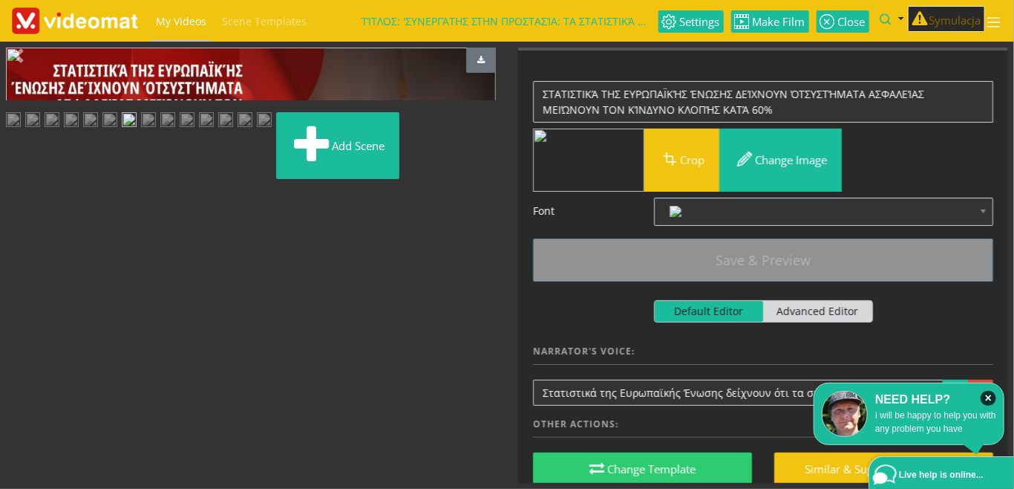
click at [117, 131] on img at bounding box center [109, 121] width 15 height 19
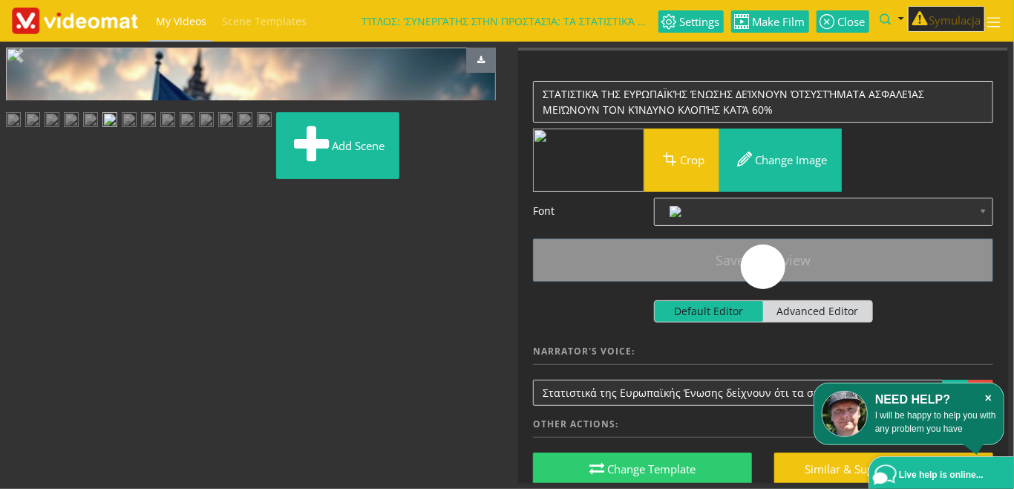
click at [994, 396] on icon "×" at bounding box center [989, 398] width 16 height 15
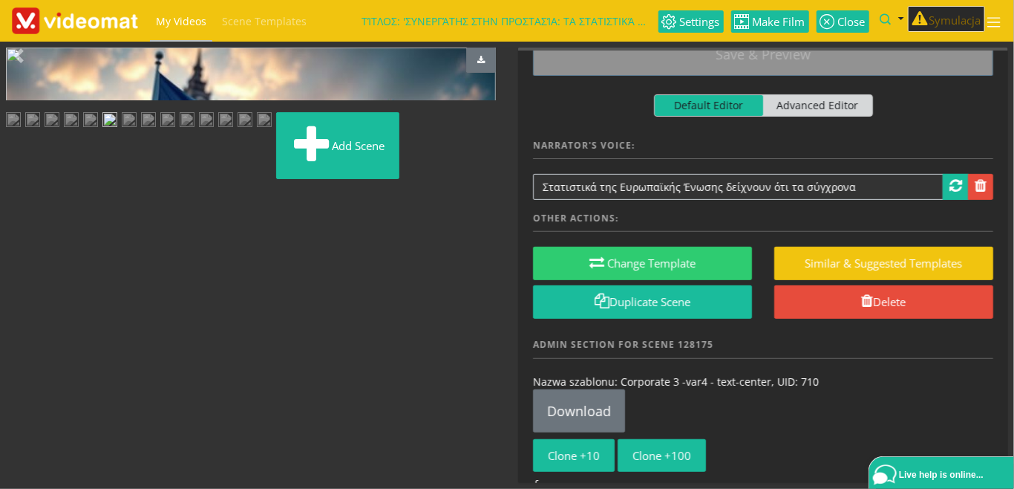
scroll to position [342, 0]
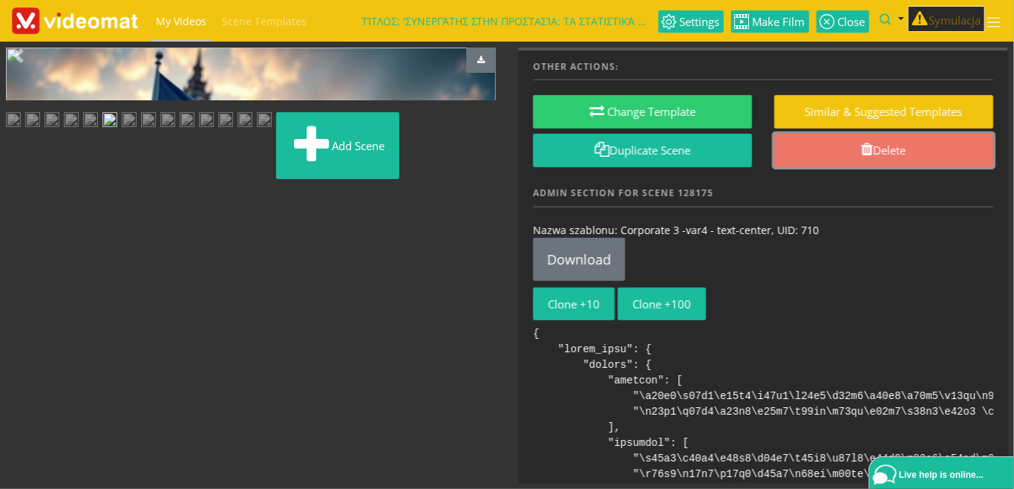
click at [854, 150] on link "Delete" at bounding box center [884, 150] width 219 height 33
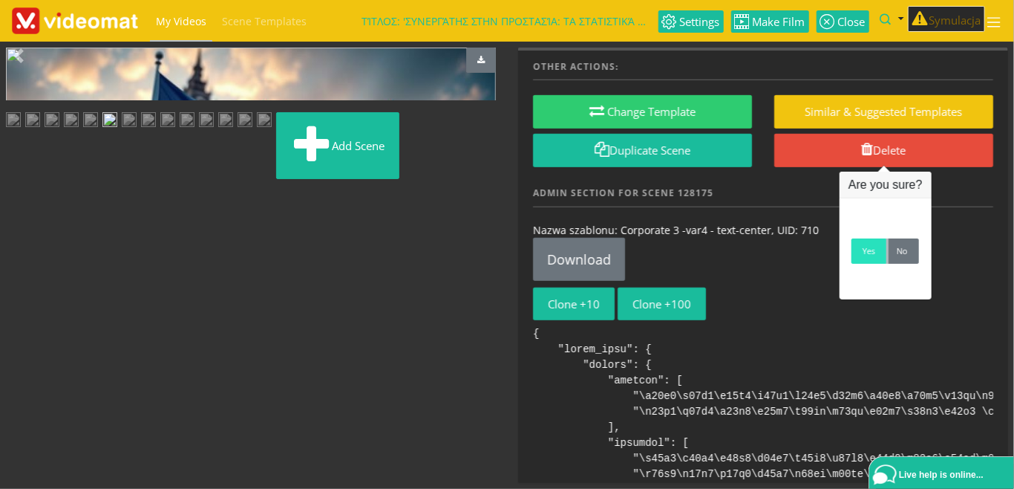
click at [873, 257] on link "Yes" at bounding box center [869, 250] width 35 height 25
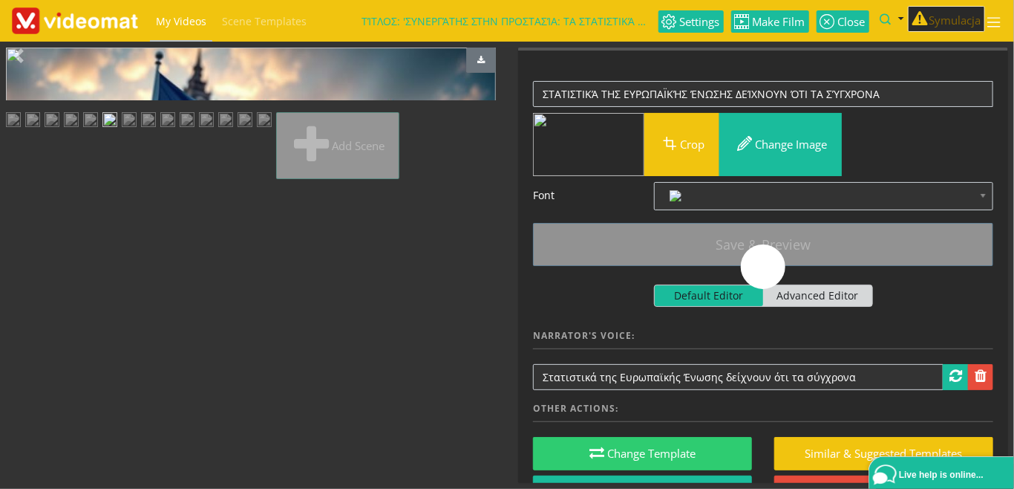
scroll to position [0, 0]
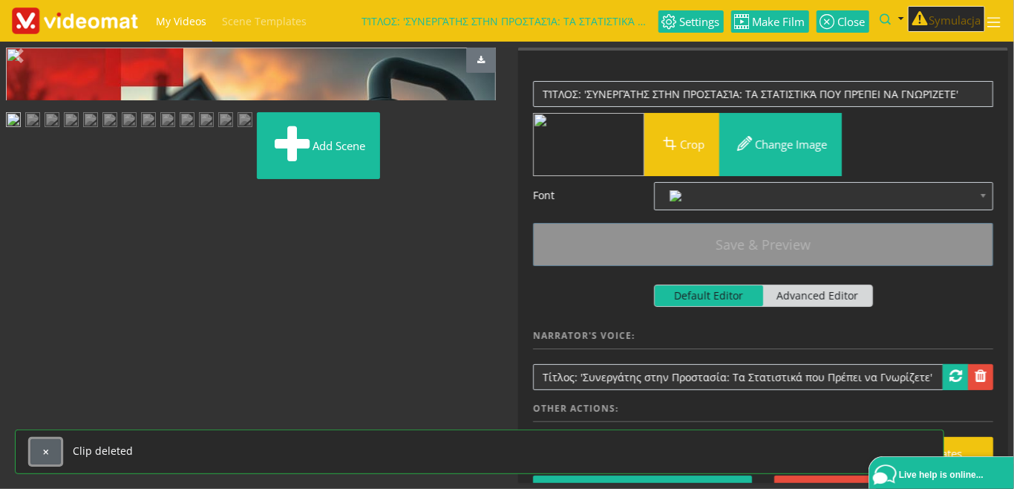
click at [42, 456] on span "button" at bounding box center [46, 452] width 8 height 8
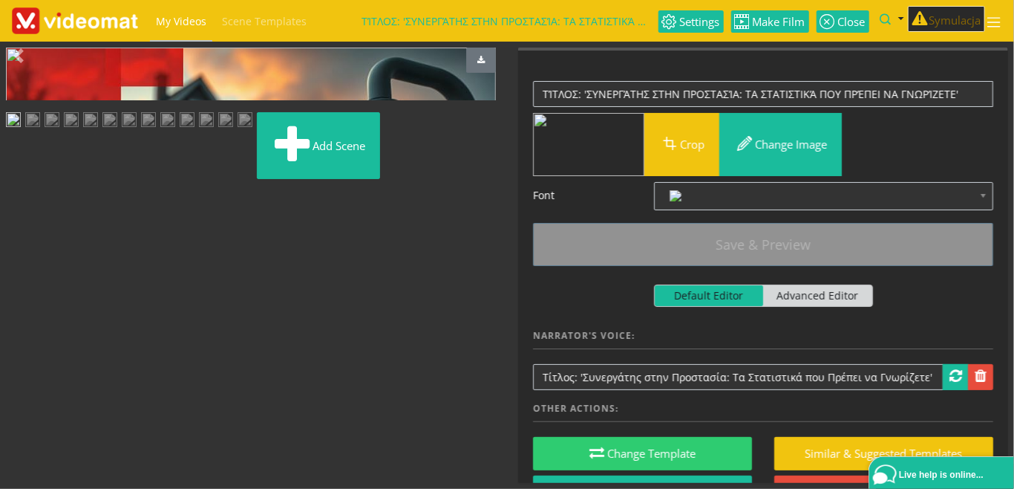
click at [156, 131] on img at bounding box center [148, 121] width 15 height 19
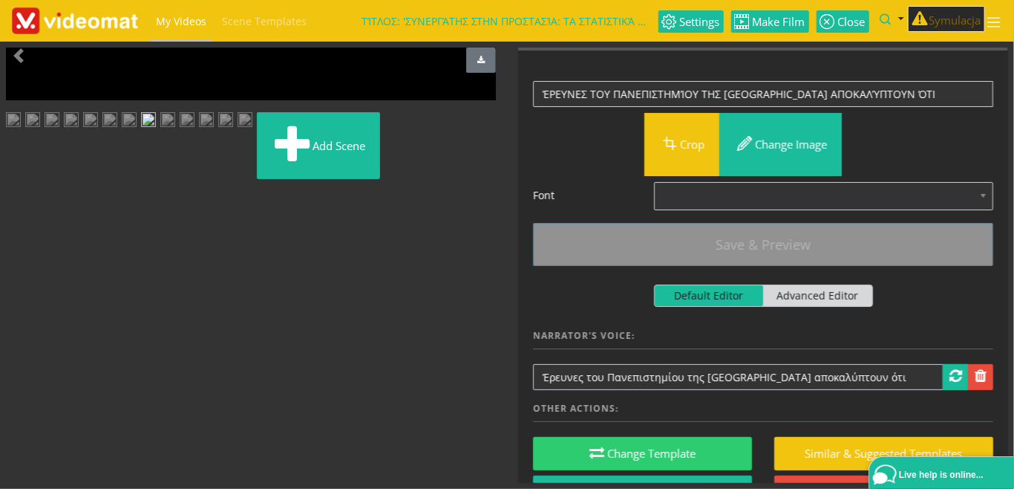
scroll to position [255, 0]
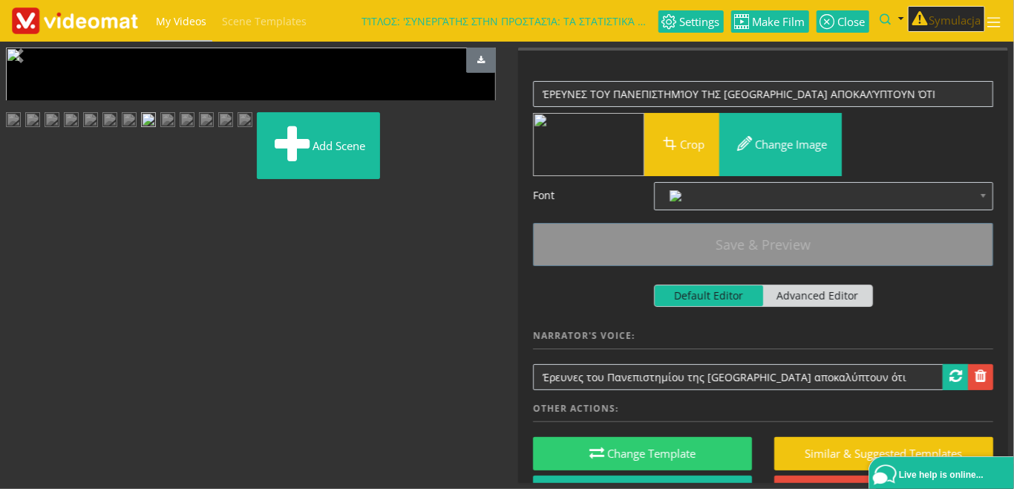
click at [122, 131] on img at bounding box center [129, 121] width 15 height 19
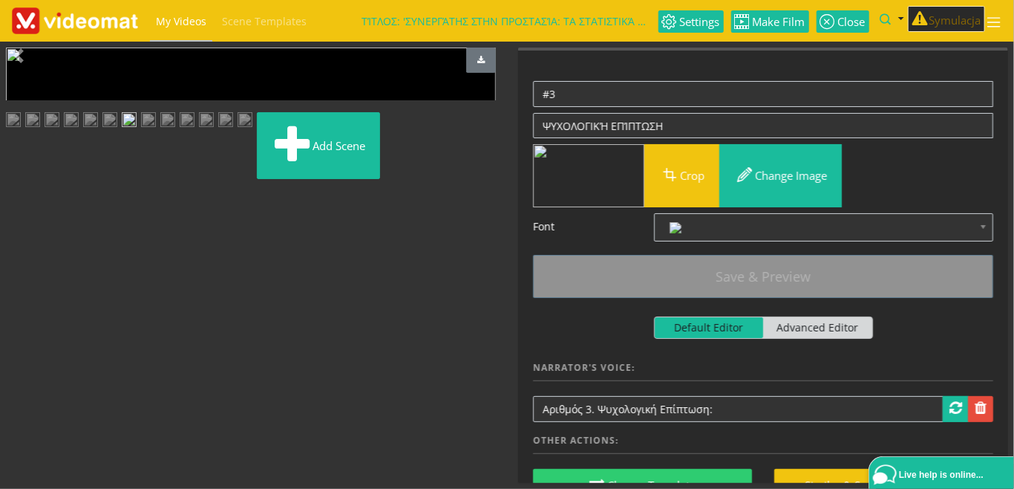
scroll to position [0, 0]
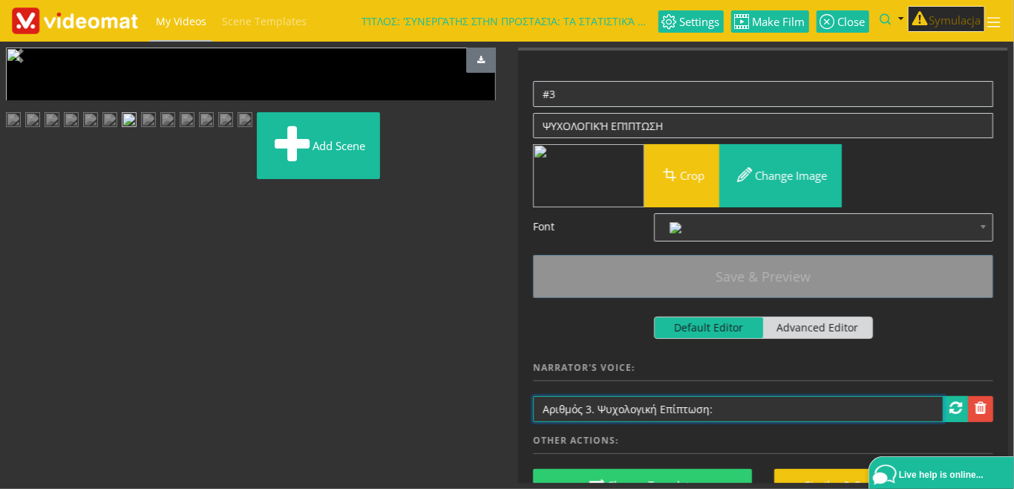
drag, startPoint x: 737, startPoint y: 408, endPoint x: 434, endPoint y: 407, distance: 303.0
click at [533, 407] on input "Αριθμός 3. Ψυχολογική Επίπτωση:" at bounding box center [738, 409] width 411 height 26
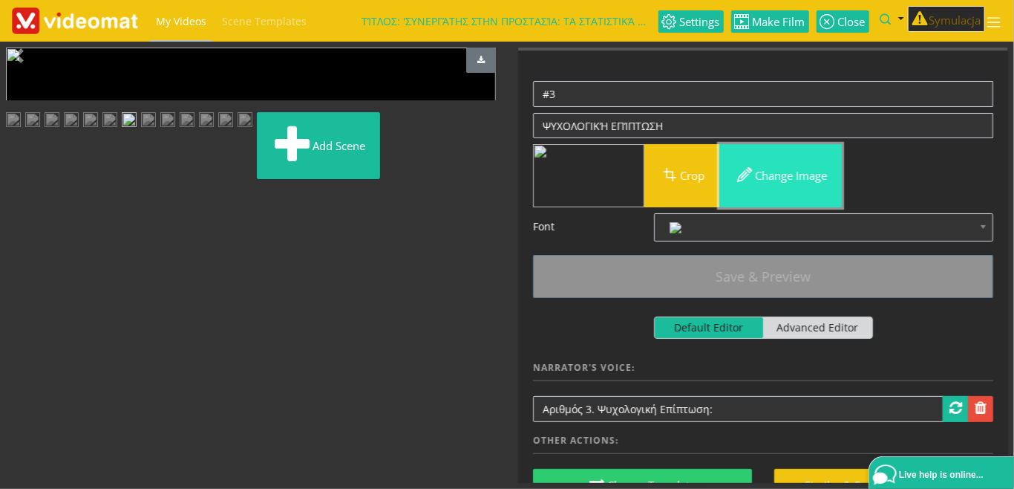
click at [789, 183] on button "Change image" at bounding box center [781, 175] width 123 height 63
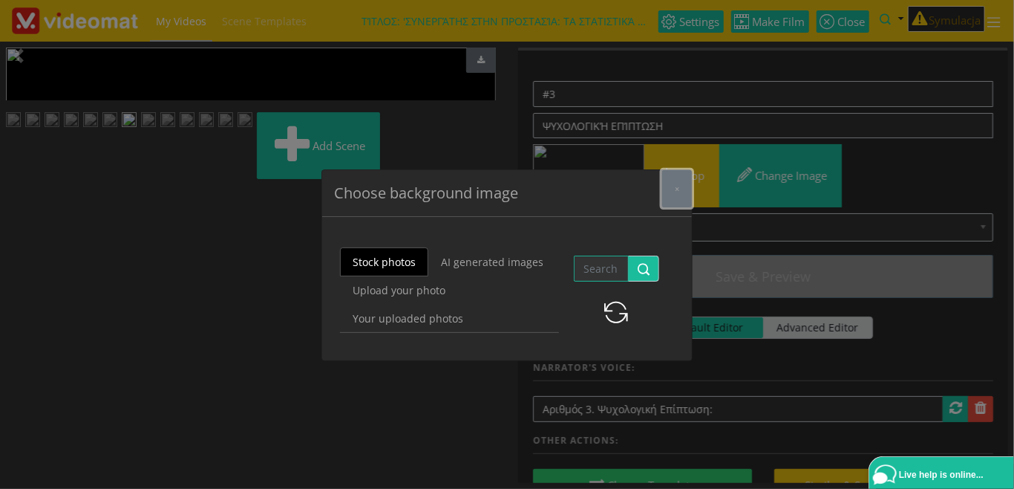
click at [676, 180] on div "Choose background image × Stock photos AI generated images Upload your photo Yo…" at bounding box center [507, 265] width 371 height 192
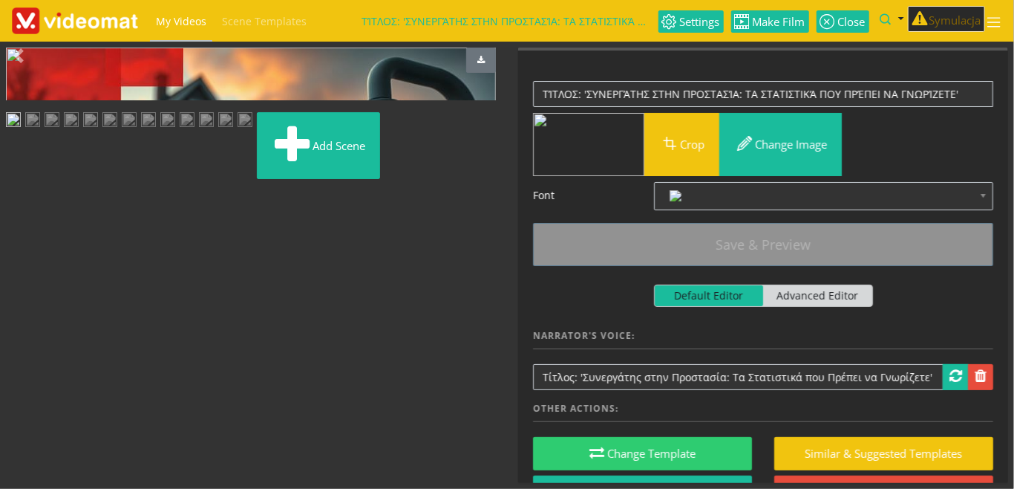
scroll to position [255, 0]
click at [122, 131] on img at bounding box center [129, 121] width 15 height 19
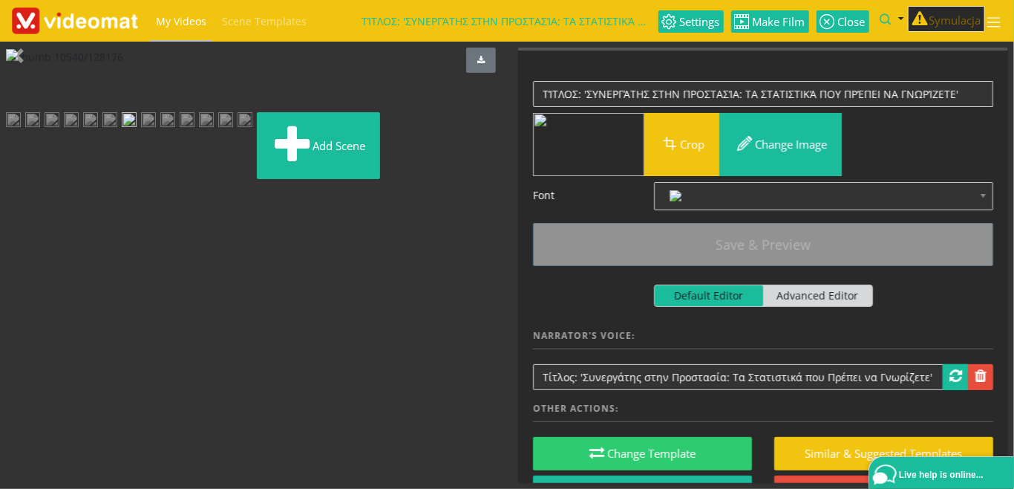
scroll to position [219, 0]
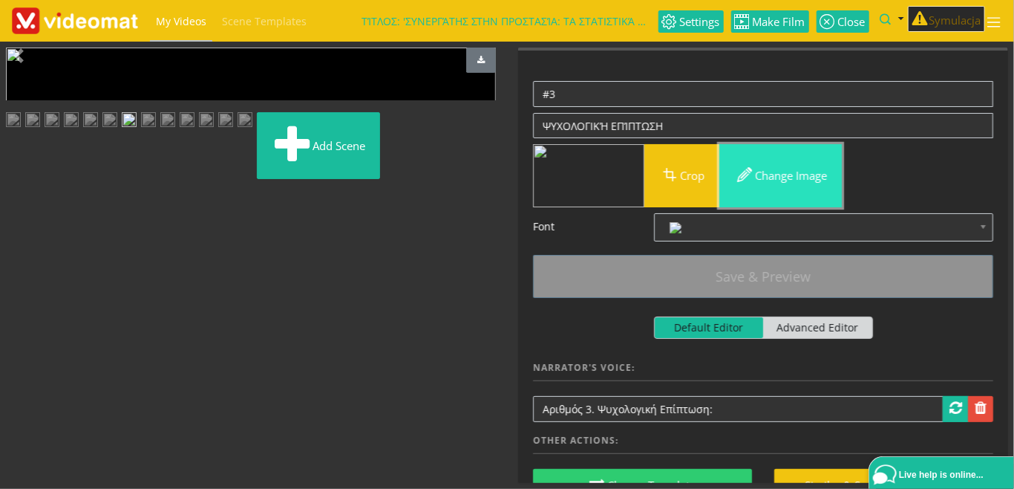
click at [783, 178] on button "Change image" at bounding box center [781, 175] width 123 height 63
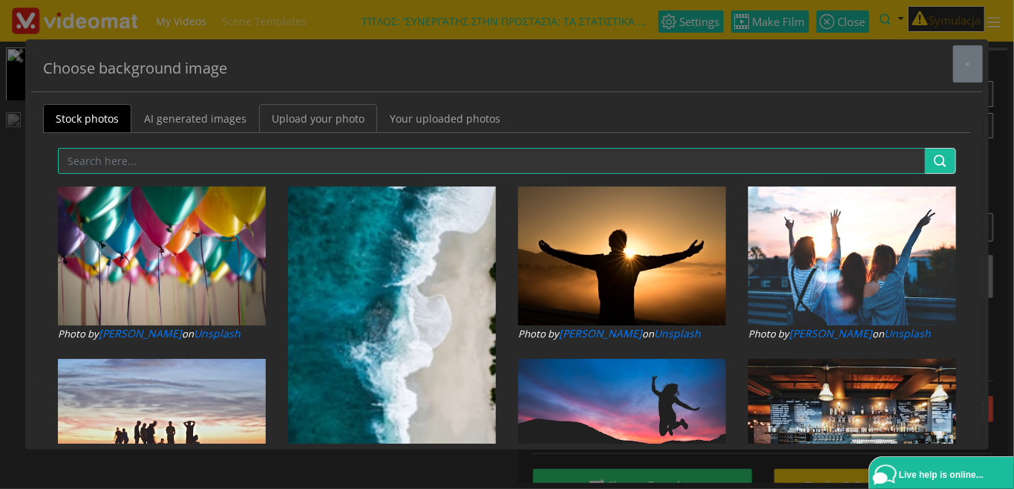
click at [304, 122] on link "Upload your photo" at bounding box center [318, 118] width 118 height 29
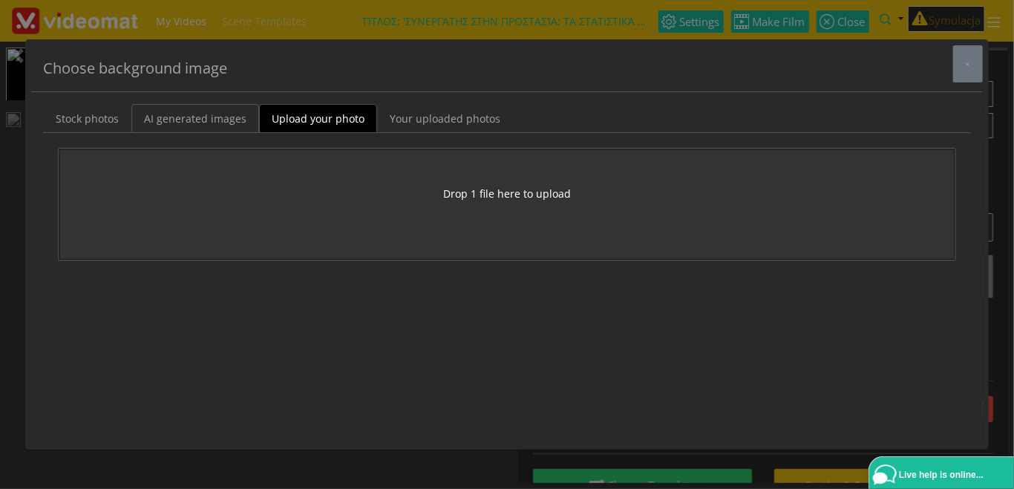
click at [163, 114] on link "AI generated images" at bounding box center [195, 118] width 128 height 29
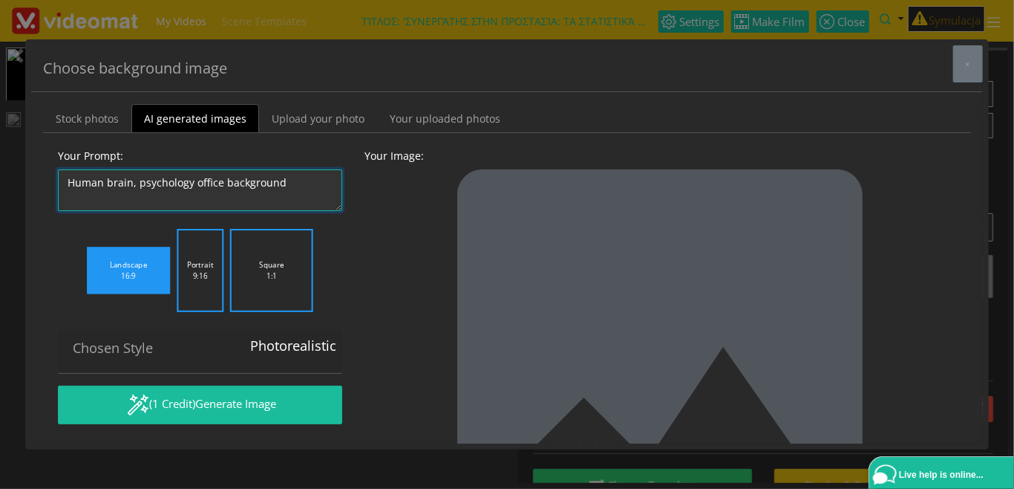
drag, startPoint x: 137, startPoint y: 183, endPoint x: -13, endPoint y: 166, distance: 150.9
click at [58, 169] on textarea "Human brain, psychology office background" at bounding box center [200, 190] width 284 height 42
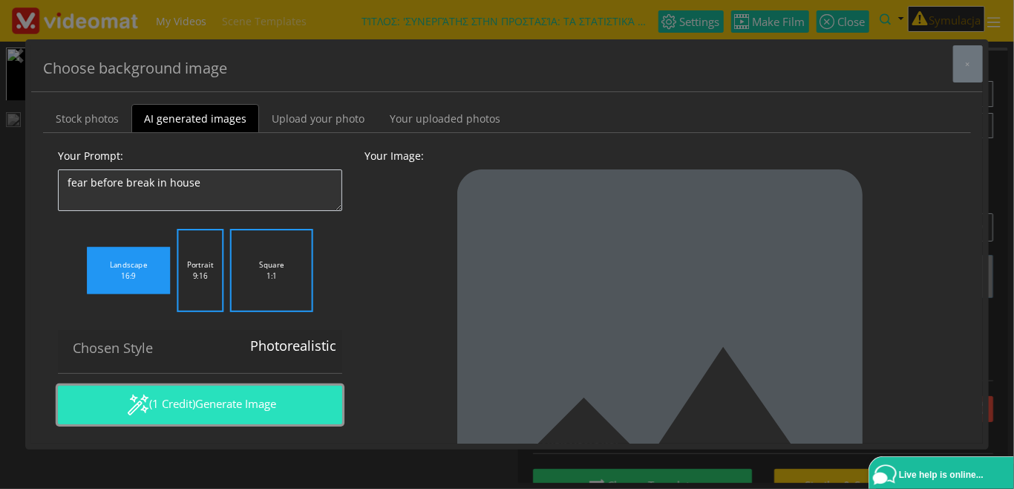
click at [188, 399] on button "(1 Credit) Generate Image" at bounding box center [200, 404] width 284 height 39
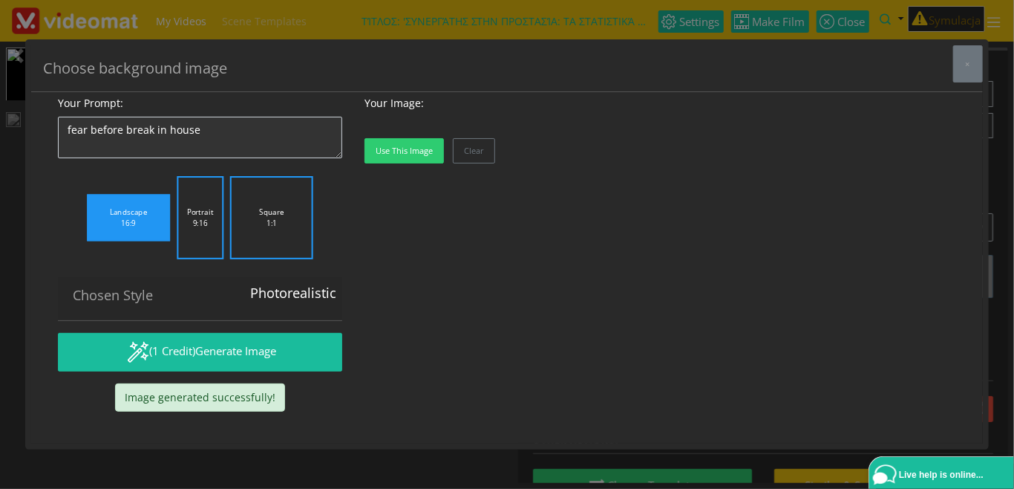
scroll to position [0, 0]
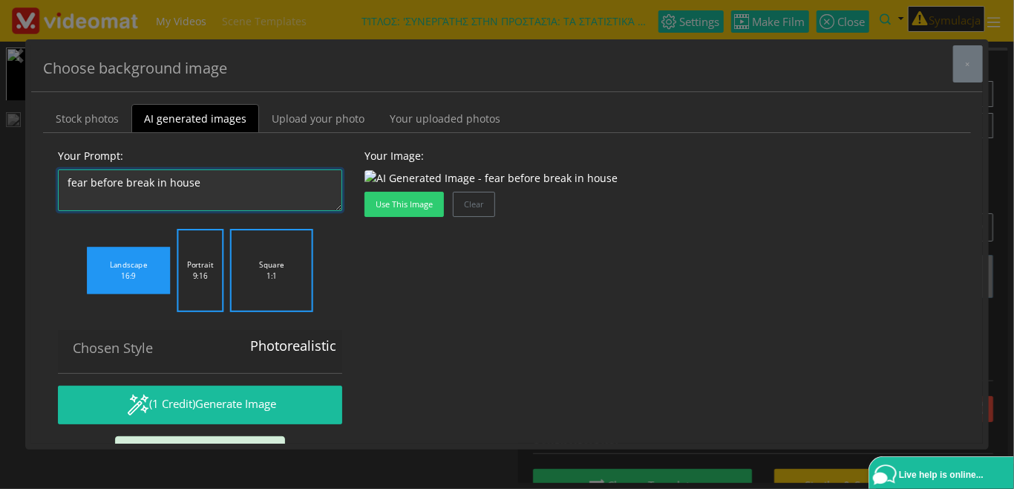
drag, startPoint x: 247, startPoint y: 184, endPoint x: 17, endPoint y: 154, distance: 232.1
click at [58, 169] on textarea "Human brain, psychology office background" at bounding box center [200, 190] width 284 height 42
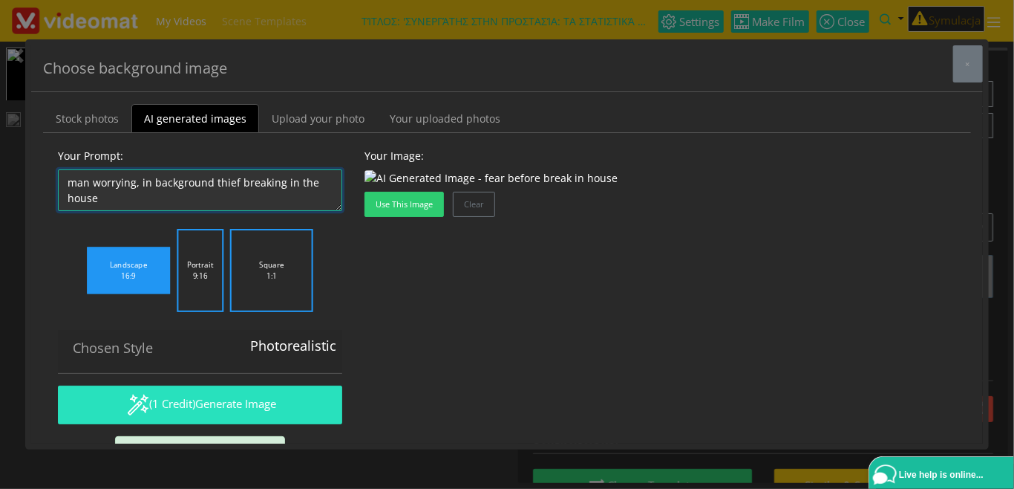
type textarea "man worrying, in background thief breaking in the house"
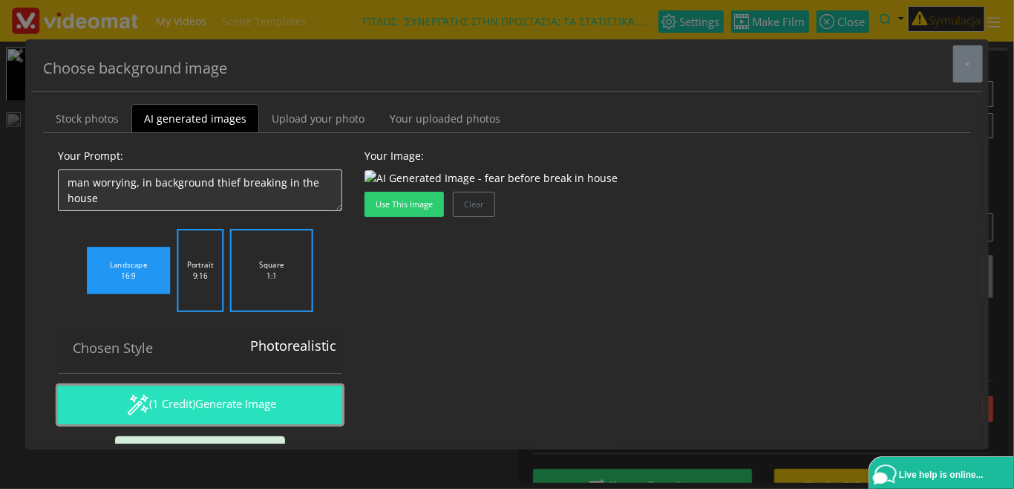
click at [236, 397] on span "Generate Image" at bounding box center [235, 403] width 81 height 15
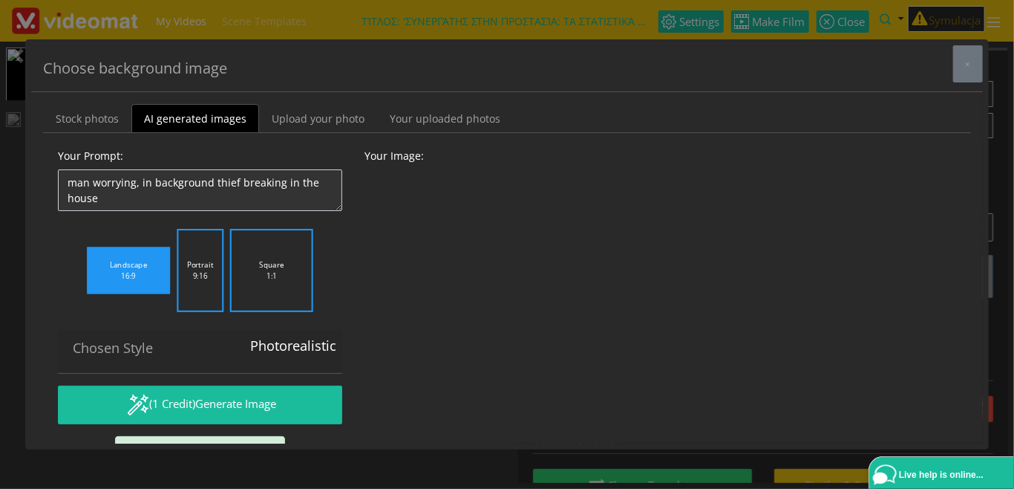
scroll to position [125, 0]
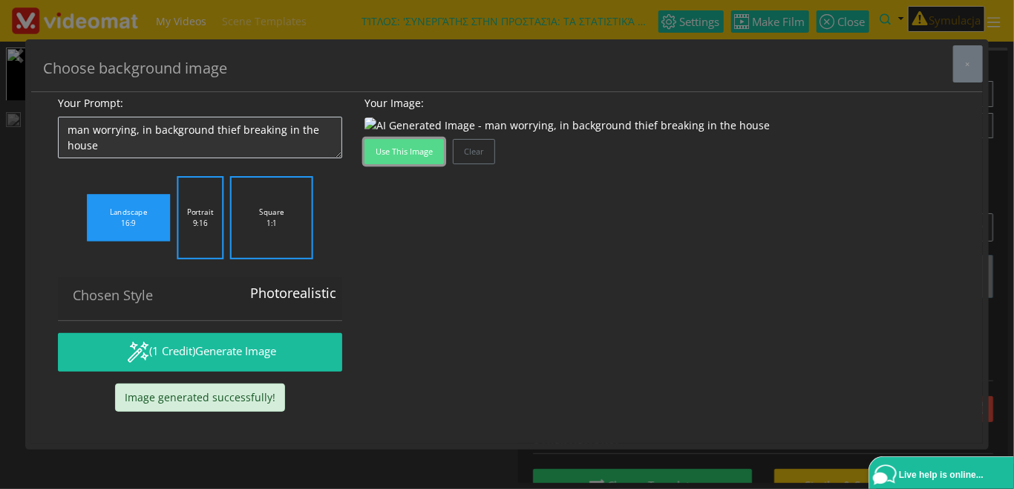
click at [414, 164] on button "Use this image" at bounding box center [404, 151] width 79 height 25
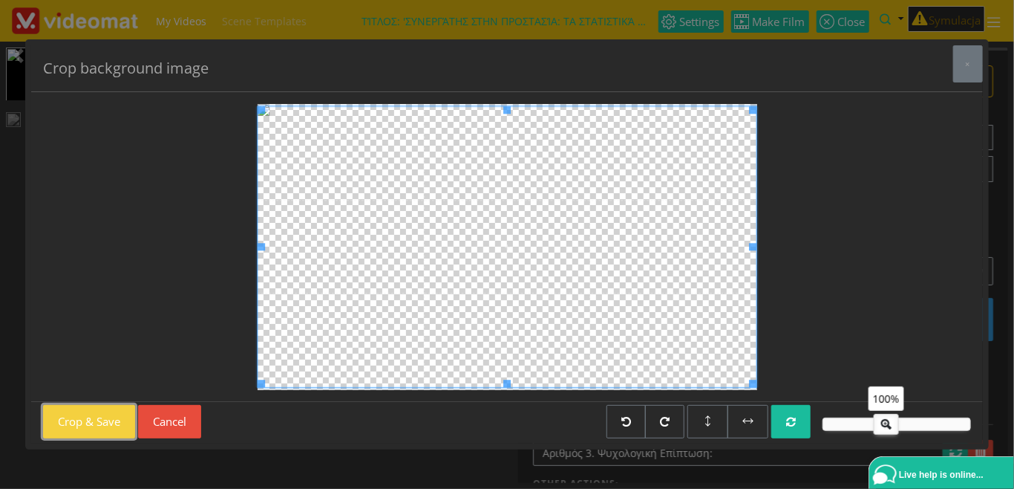
click at [98, 420] on button "Crop & Save" at bounding box center [89, 421] width 92 height 33
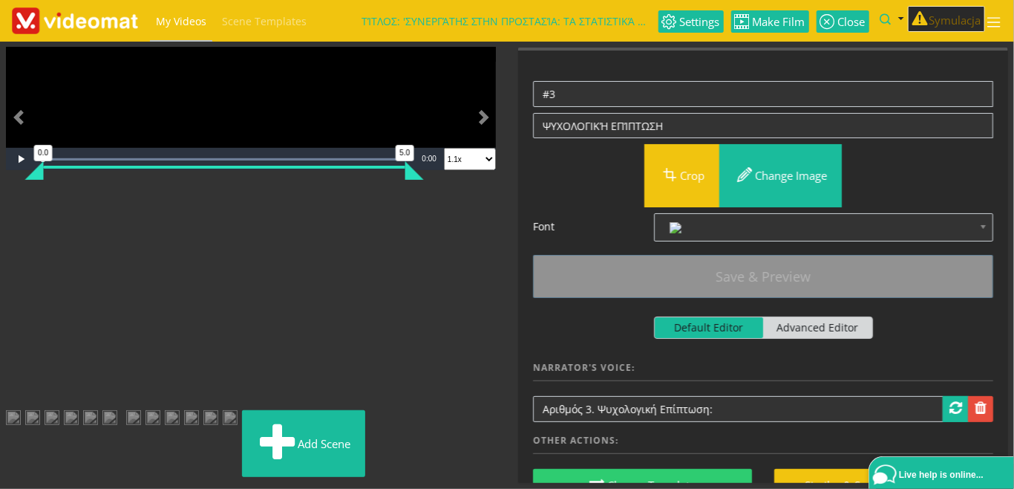
scroll to position [0, 0]
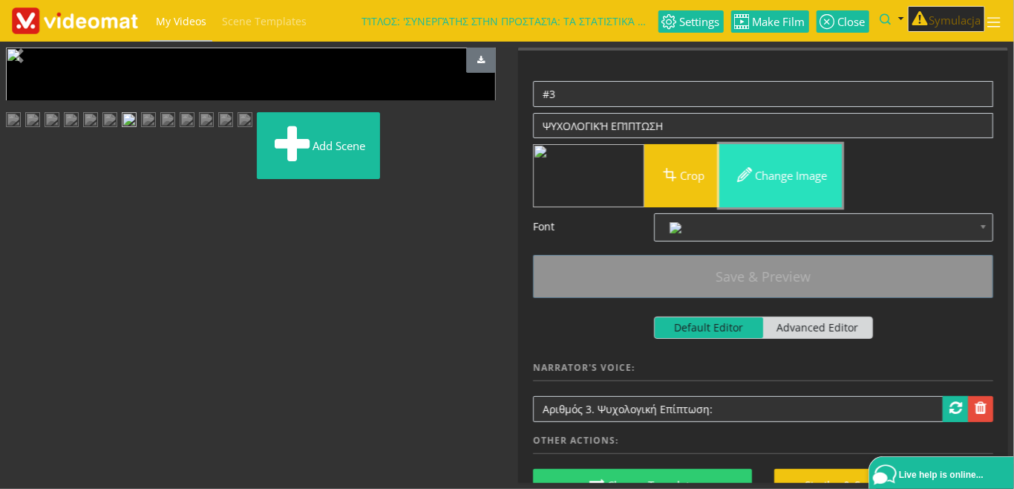
click at [783, 183] on button "Change image" at bounding box center [781, 175] width 123 height 63
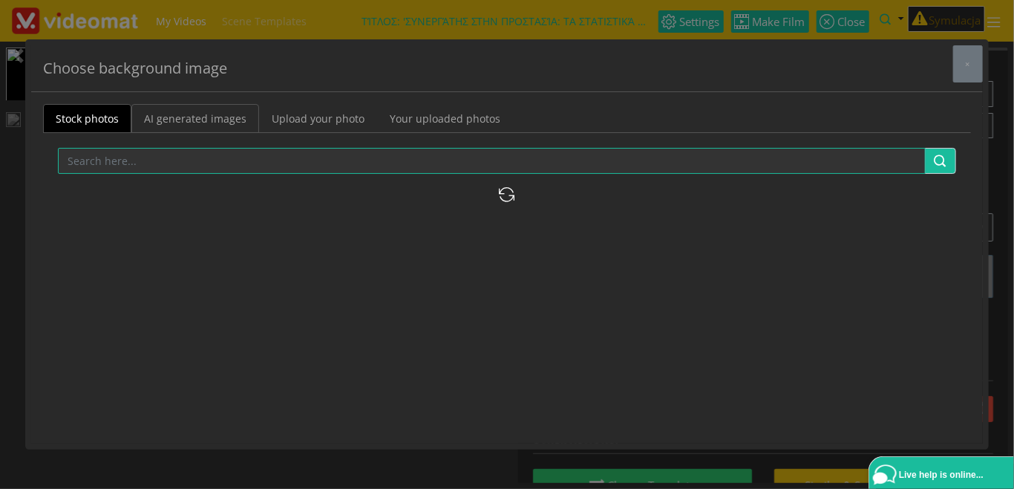
click at [218, 119] on link "AI generated images" at bounding box center [195, 118] width 128 height 29
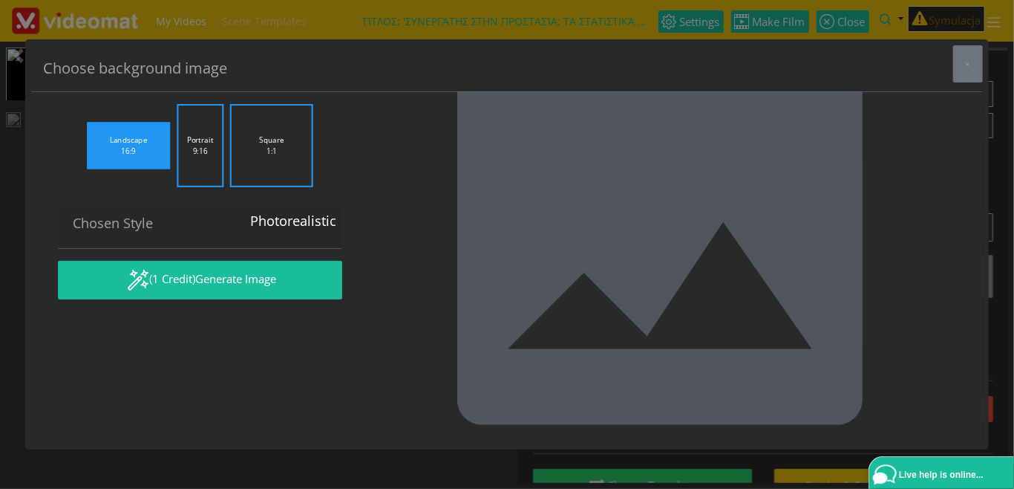
drag, startPoint x: 299, startPoint y: 180, endPoint x: 38, endPoint y: 171, distance: 261.6
click at [58, 86] on textarea "Human brain, psychology office background" at bounding box center [200, 66] width 284 height 42
type textarea "b"
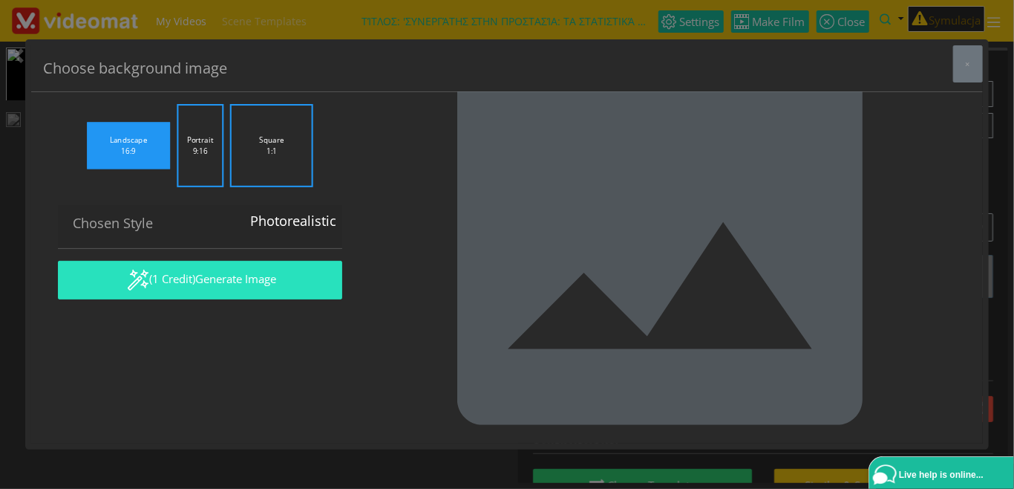
type textarea "thief breaking into a house from outside"
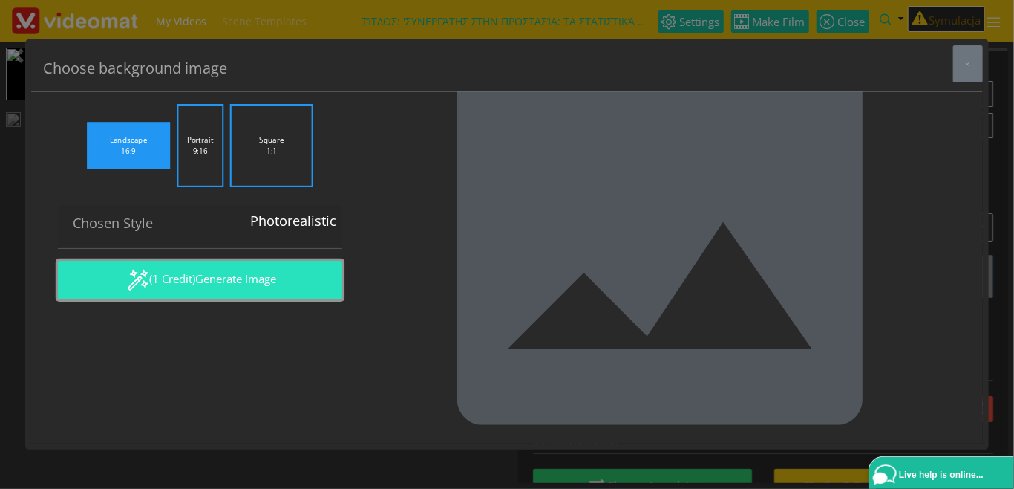
click at [170, 299] on button "(1 Credit) Generate Image" at bounding box center [200, 280] width 284 height 39
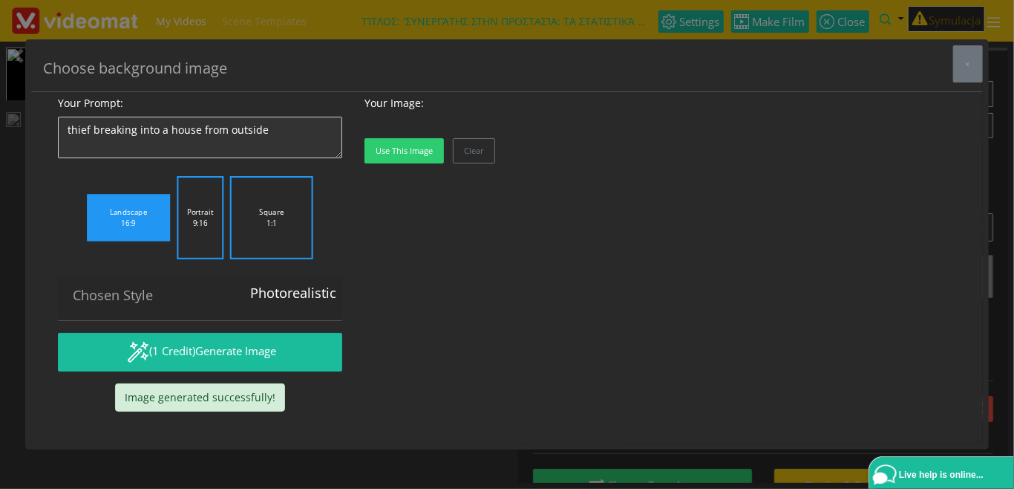
scroll to position [125, 0]
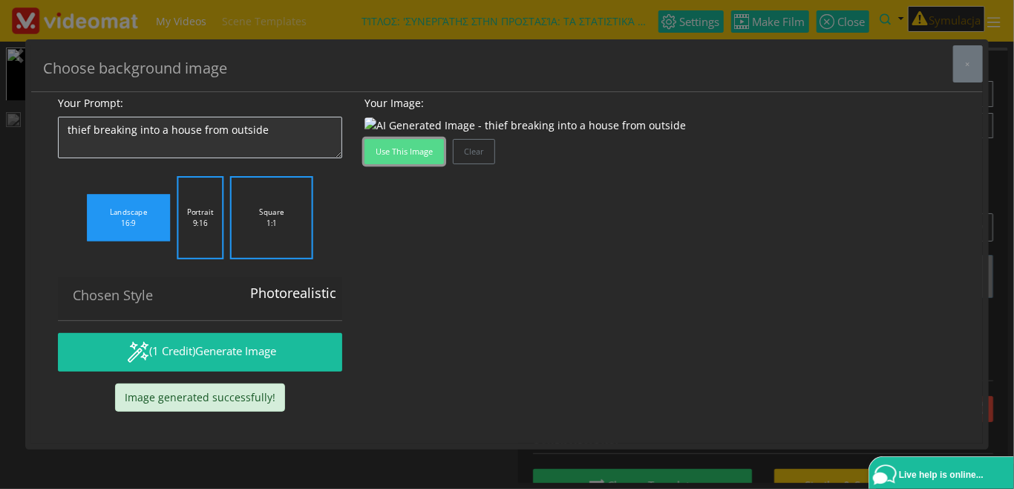
click at [393, 164] on button "Use this image" at bounding box center [404, 151] width 79 height 25
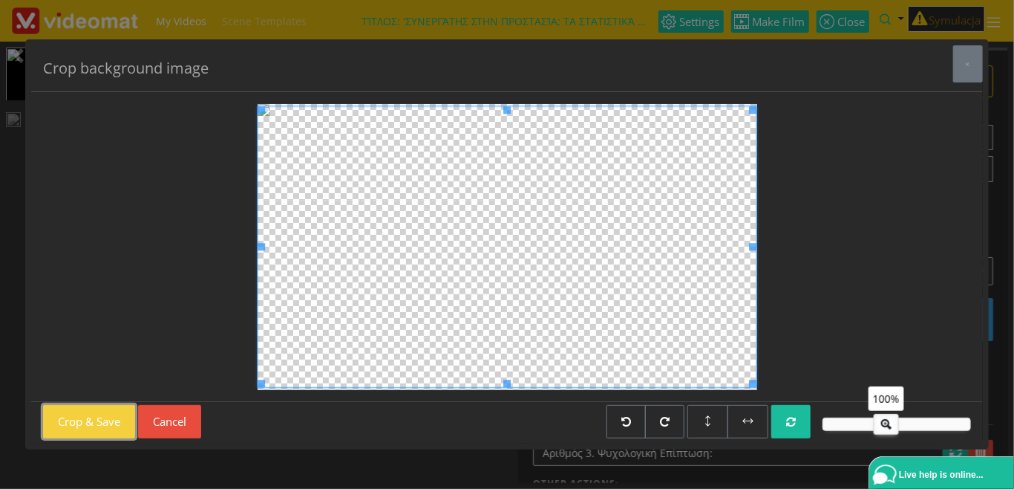
click at [109, 419] on button "Crop & Save" at bounding box center [89, 421] width 92 height 33
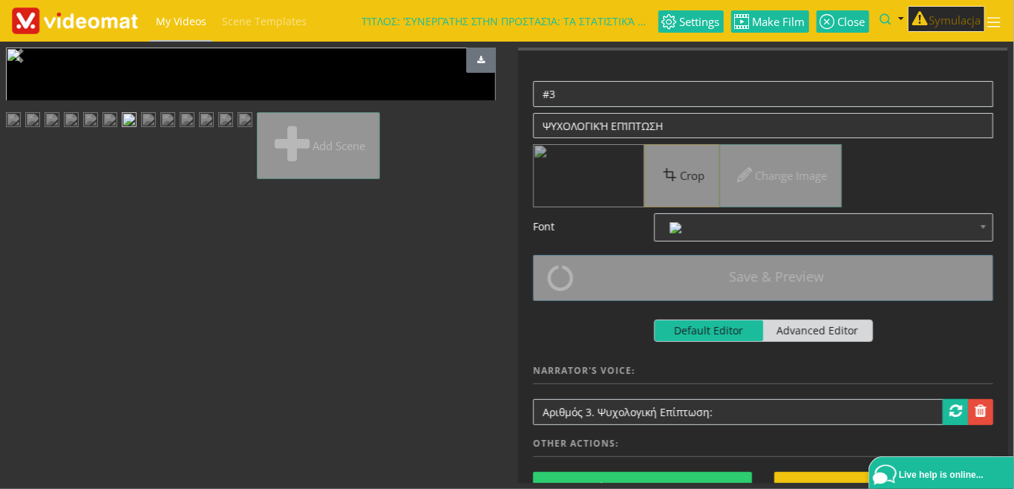
scroll to position [255, 0]
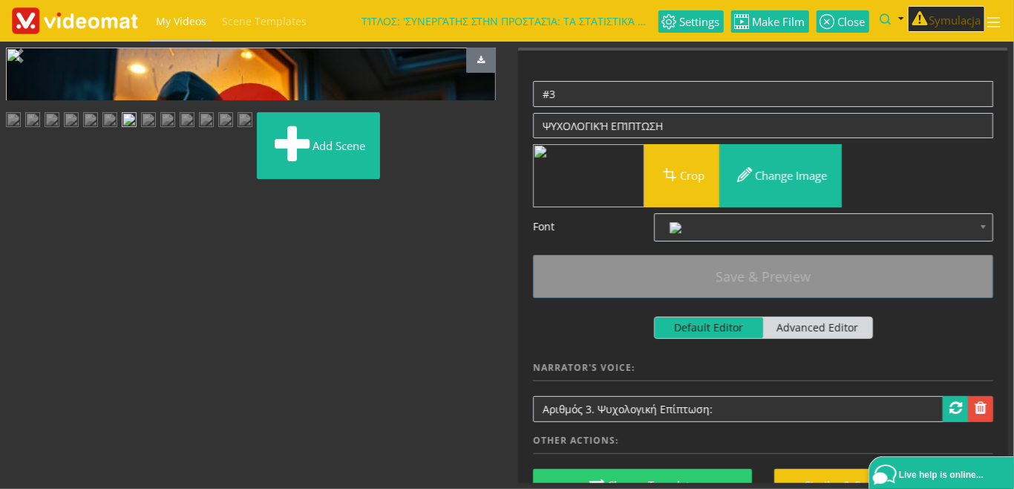
click at [156, 131] on img at bounding box center [148, 121] width 15 height 19
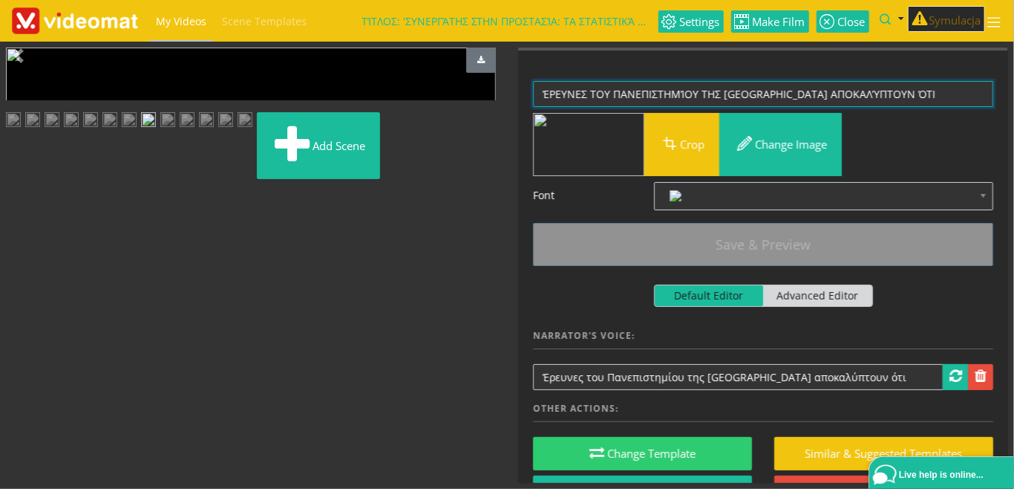
drag, startPoint x: 905, startPoint y: 88, endPoint x: 474, endPoint y: 134, distance: 433.9
click at [533, 81] on textarea "ΈΡΕΥΝΕΣ ΤΟΥ ΠΑΝΕΠΙΣΤΗΜΊΟΥ ΤΗΣ ΑΘΉΝΑΣ ΑΠΟΚΑΛΎΠΤΟΥΝ ΌΤΙ" at bounding box center [763, 94] width 460 height 26
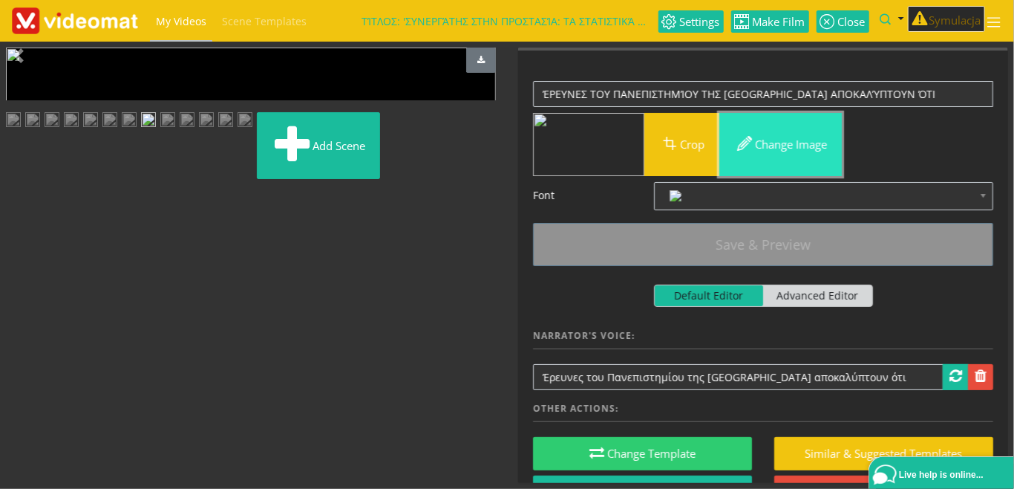
click at [775, 140] on button "Change image" at bounding box center [781, 144] width 123 height 63
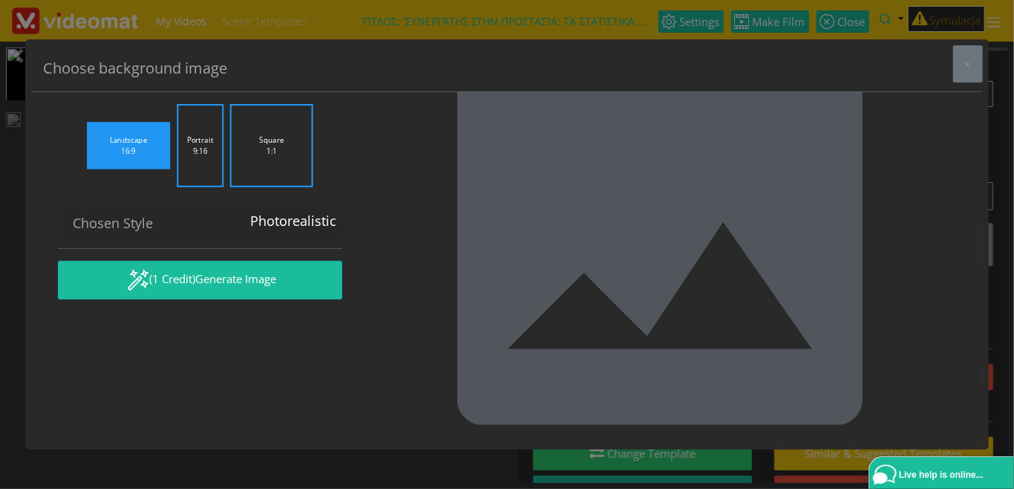
drag, startPoint x: 143, startPoint y: 198, endPoint x: 19, endPoint y: 130, distance: 141.9
click at [58, 86] on textarea "University of Athens emblem, university campus background" at bounding box center [200, 66] width 284 height 42
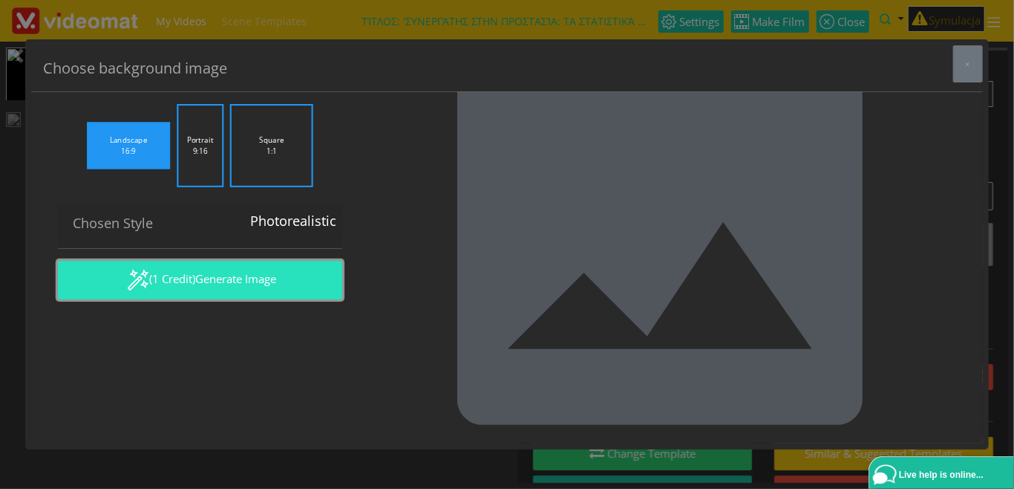
click at [138, 291] on img "button" at bounding box center [138, 280] width 22 height 22
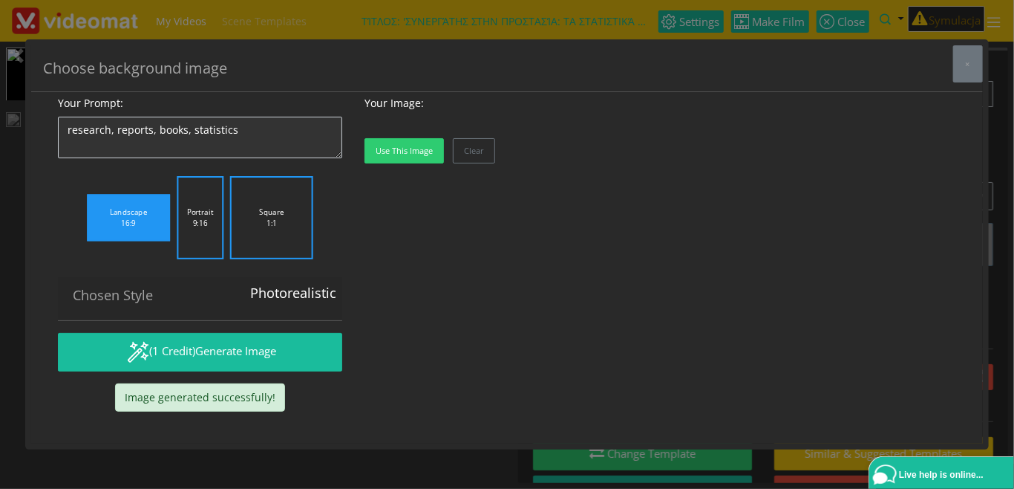
scroll to position [0, 0]
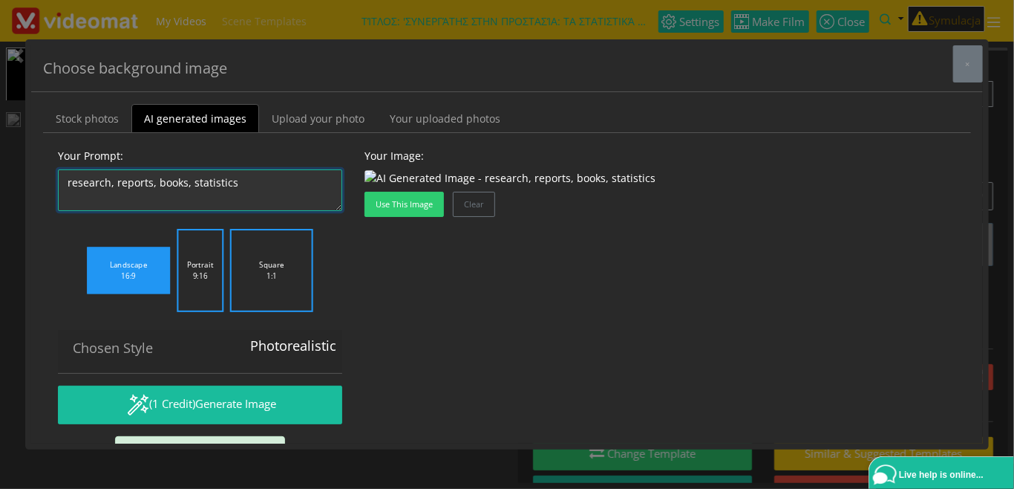
click at [254, 177] on textarea "University of Athens emblem, university campus background" at bounding box center [200, 190] width 284 height 42
drag, startPoint x: 115, startPoint y: 180, endPoint x: -88, endPoint y: 168, distance: 203.8
click at [58, 169] on textarea "University of Athens emblem, university campus background" at bounding box center [200, 190] width 284 height 42
click at [100, 183] on textarea "University of Athens emblem, university campus background" at bounding box center [200, 190] width 284 height 42
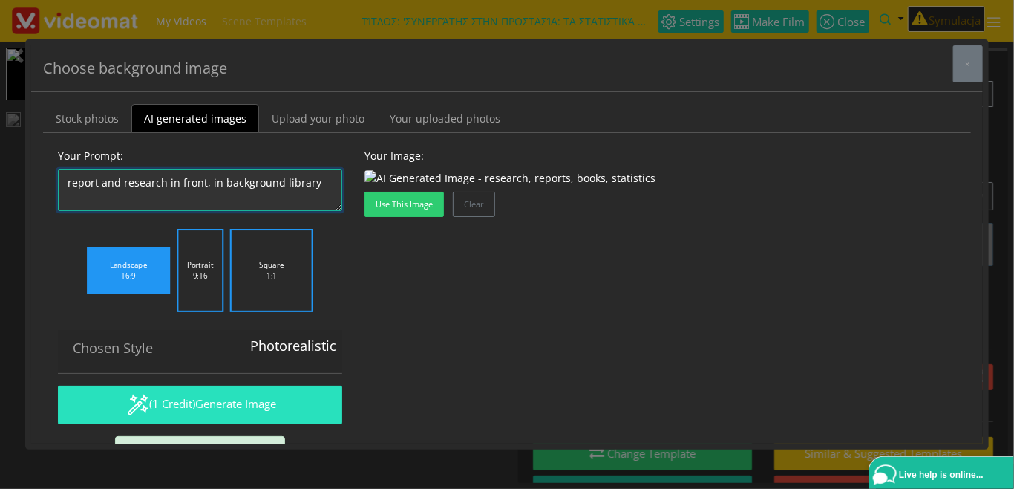
type textarea "report and research in front, in background library"
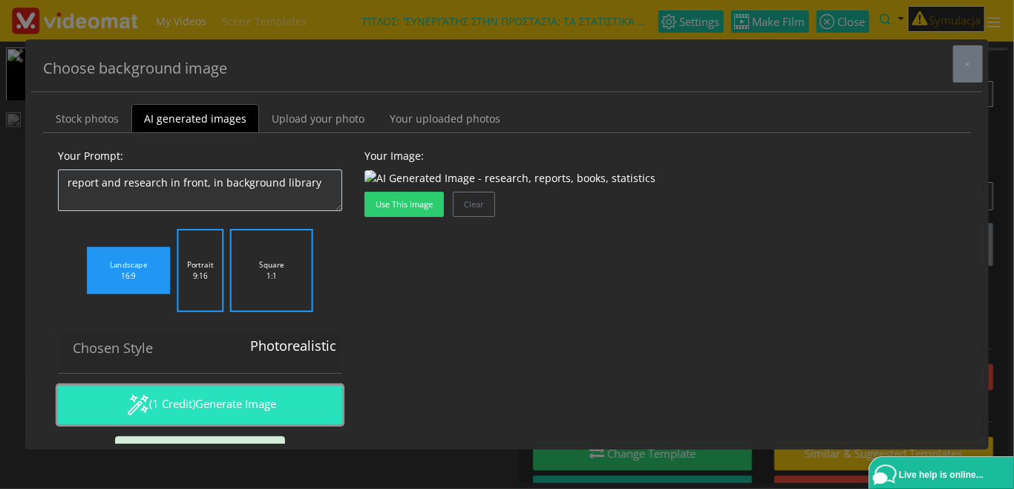
click at [191, 402] on button "(1 Credit) Generate Image" at bounding box center [200, 404] width 284 height 39
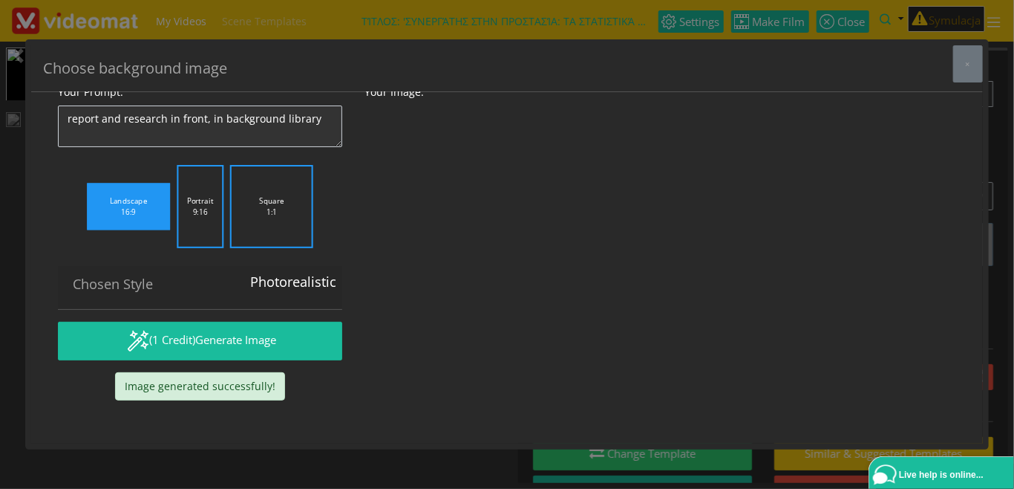
scroll to position [125, 0]
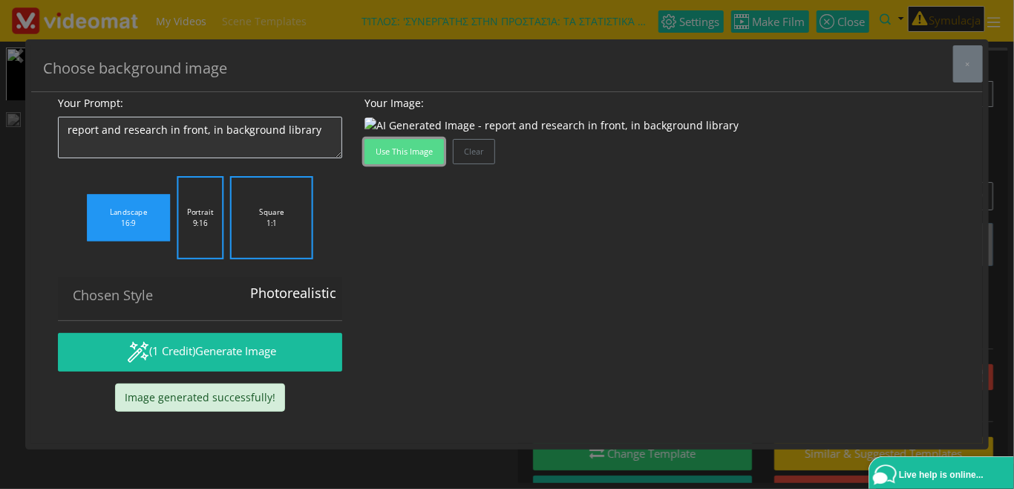
click at [400, 164] on button "Use this image" at bounding box center [404, 151] width 79 height 25
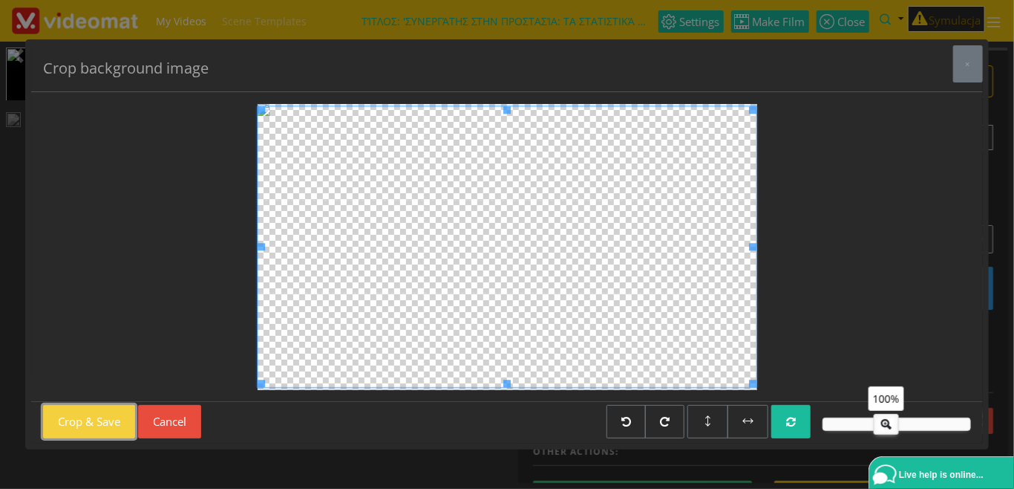
click at [107, 417] on button "Crop & Save" at bounding box center [89, 421] width 92 height 33
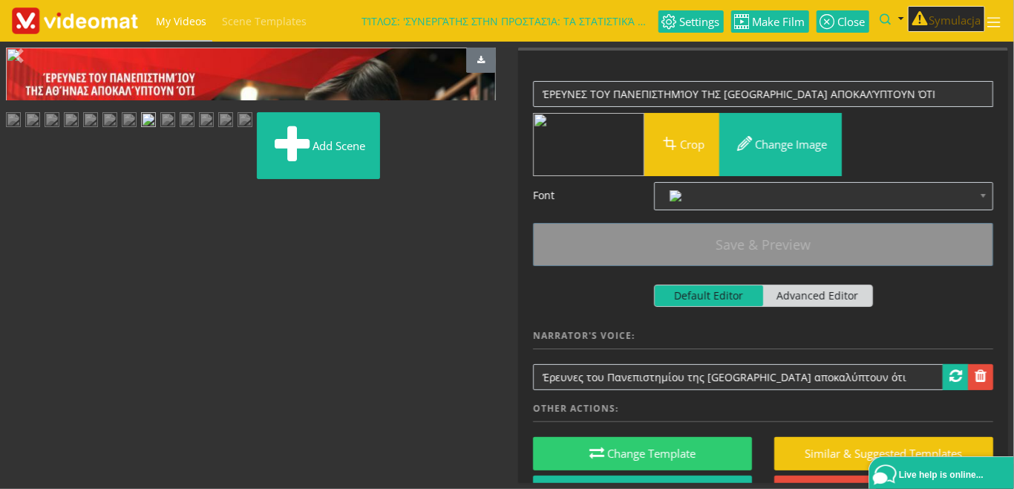
click at [180, 131] on img at bounding box center [187, 121] width 15 height 19
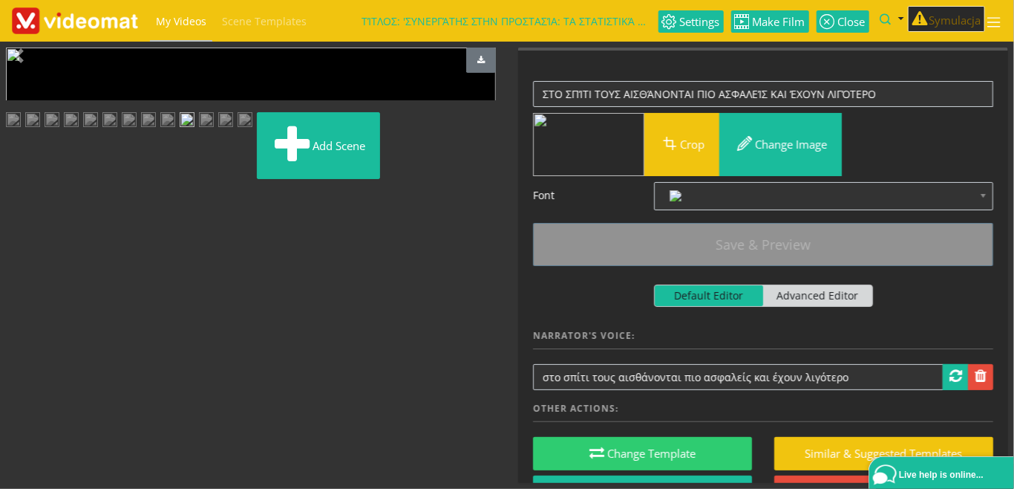
scroll to position [255, 0]
drag, startPoint x: 874, startPoint y: 90, endPoint x: 402, endPoint y: 92, distance: 472.3
click at [533, 92] on textarea "ΣΤΟ ΣΠΊΤΙ ΤΟΥΣ ΑΙΣΘΆΝΟΝΤΑΙ ΠΙΟ ΑΣΦΑΛΕΊΣ ΚΑΙ ΈΧΟΥΝ ΛΙΓΌΤΕΡΟ" at bounding box center [763, 94] width 460 height 26
click at [214, 131] on img at bounding box center [206, 121] width 15 height 19
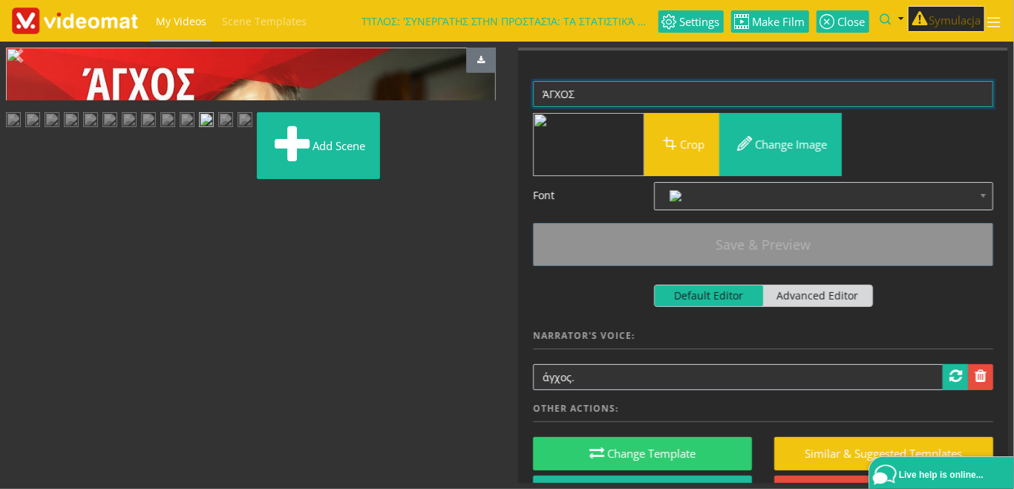
drag, startPoint x: 532, startPoint y: 88, endPoint x: 453, endPoint y: 85, distance: 78.7
click at [533, 85] on textarea "ΆΓΧΟΣ" at bounding box center [763, 94] width 460 height 26
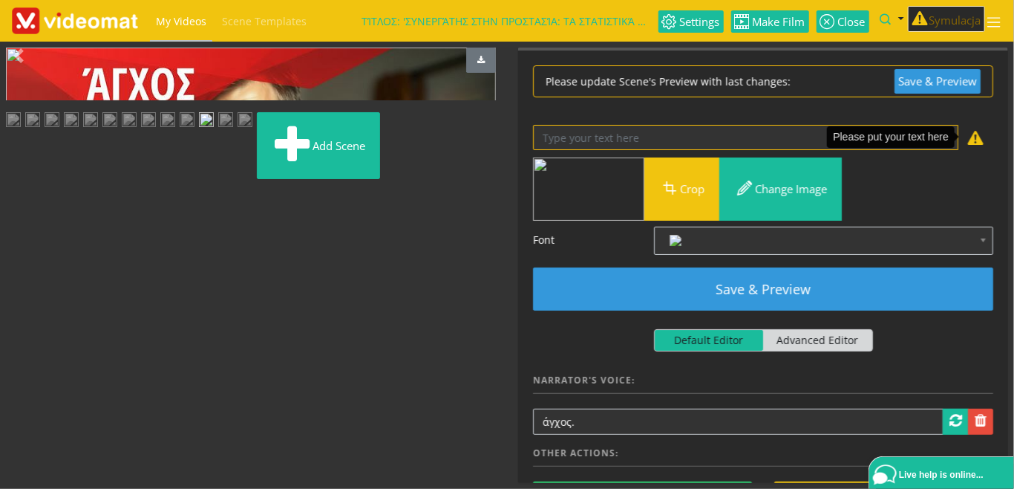
click at [461, 185] on ul "Add scene" at bounding box center [251, 148] width 490 height 73
click at [180, 131] on img at bounding box center [187, 121] width 15 height 19
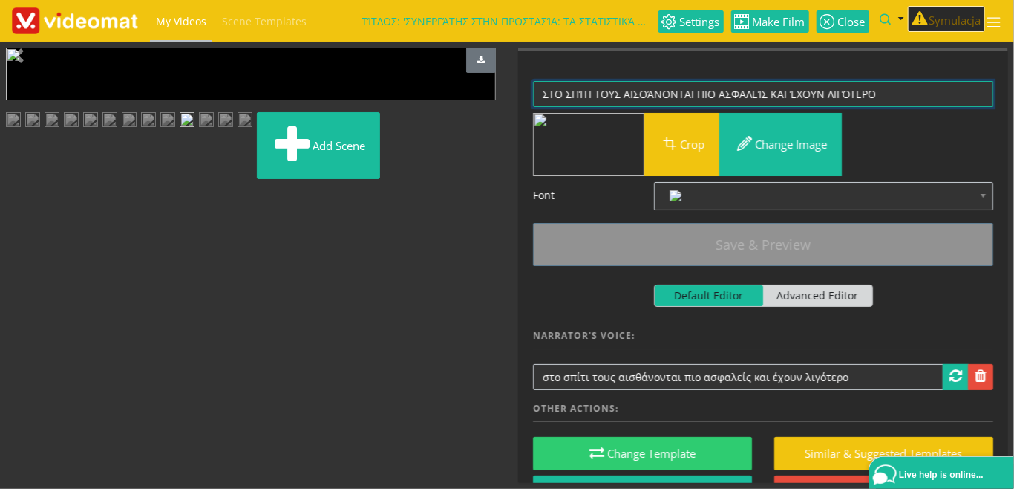
click at [871, 95] on textarea "ΣΤΟ ΣΠΊΤΙ ΤΟΥΣ ΑΙΣΘΆΝΟΝΤΑΙ ΠΙΟ ΑΣΦΑΛΕΊΣ ΚΑΙ ΈΧΟΥΝ ΛΙΓΌΤΕΡΟ" at bounding box center [763, 94] width 460 height 26
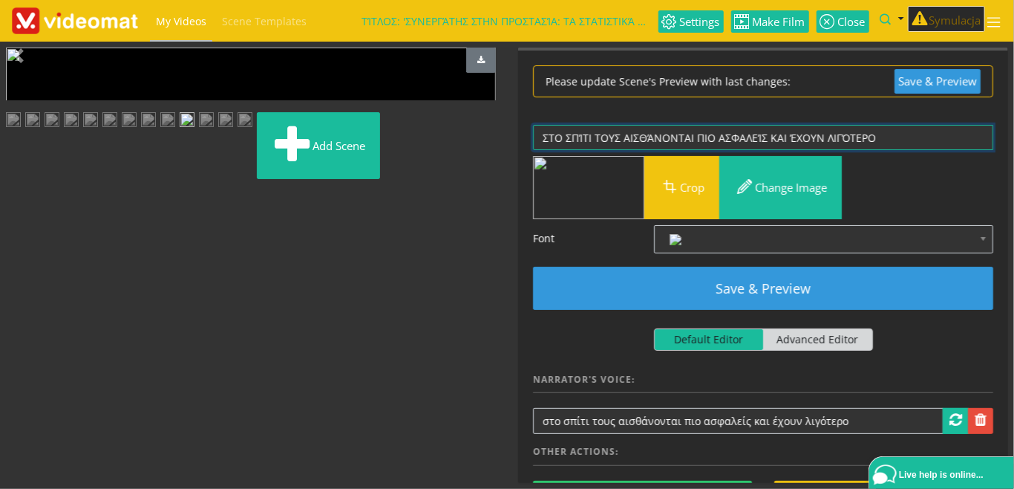
paste textarea "ΆΓΧΟΣ"
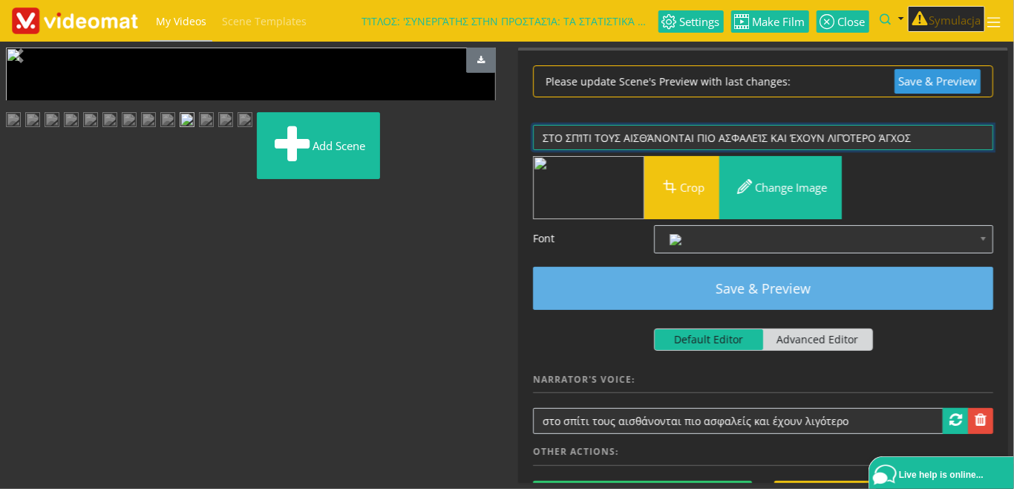
type textarea "ΣΤΟ ΣΠΊΤΙ ΤΟΥΣ ΑΙΣΘΆΝΟΝΤΑΙ ΠΙΟ ΑΣΦΑΛΕΊΣ ΚΑΙ ΈΧΟΥΝ ΛΙΓΌΤΕΡΟ ΆΓΧΟΣ"
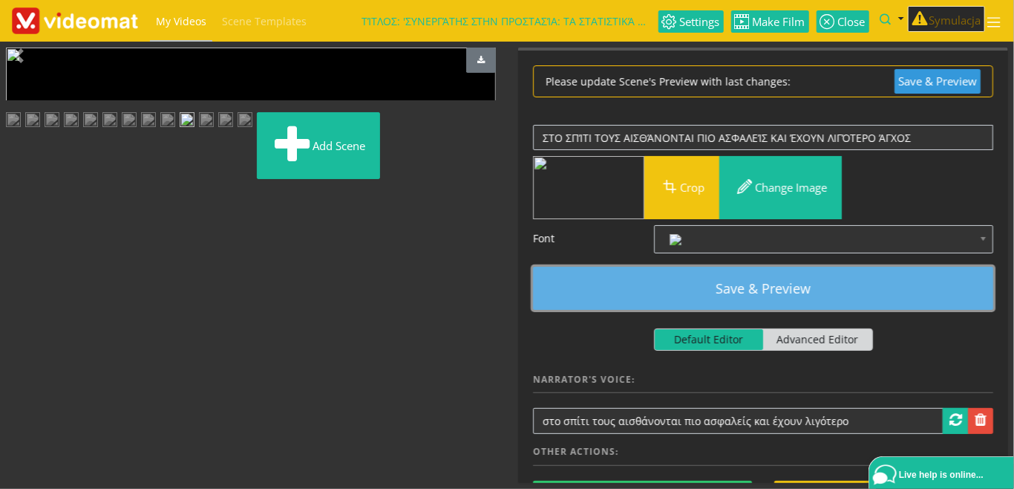
click at [681, 288] on button "Save & Preview" at bounding box center [763, 288] width 460 height 43
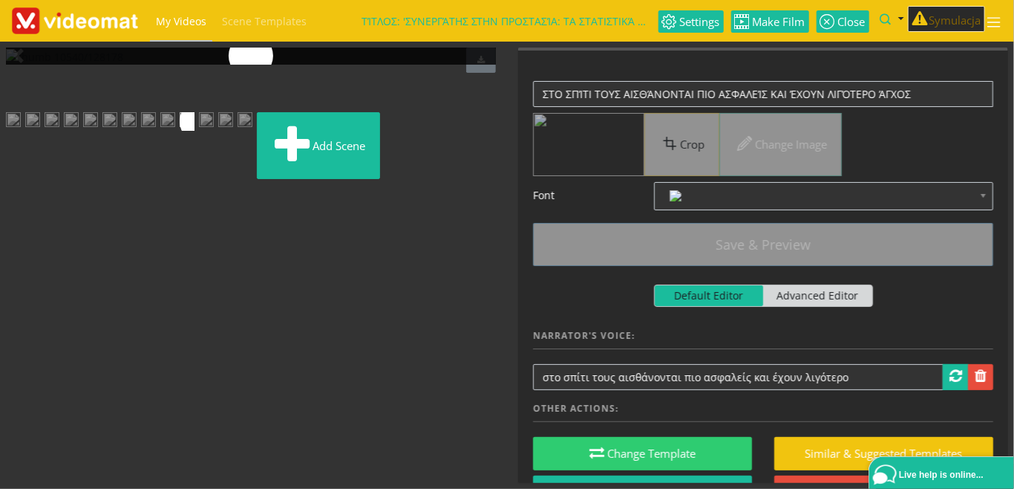
click at [214, 131] on img at bounding box center [206, 121] width 15 height 19
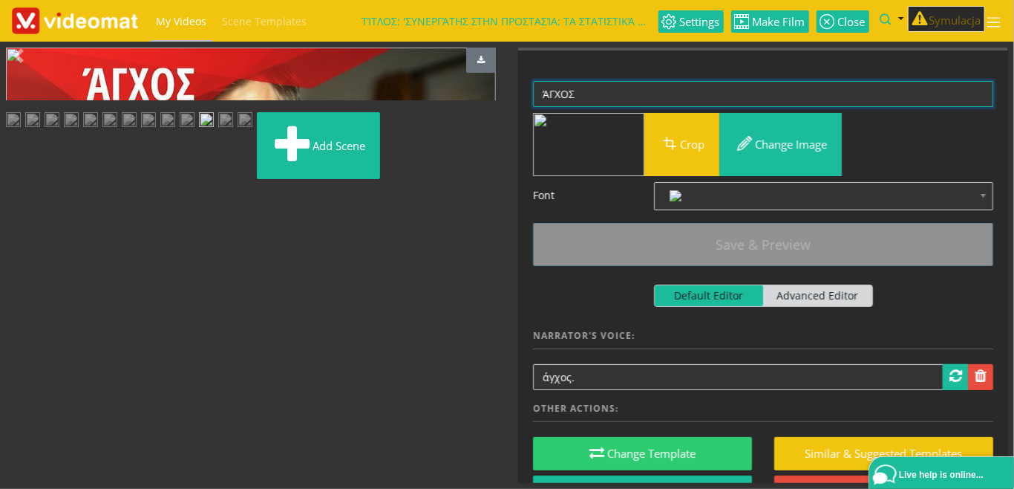
drag, startPoint x: 582, startPoint y: 91, endPoint x: 477, endPoint y: 97, distance: 105.6
click at [533, 85] on textarea "ΆΓΧΟΣ" at bounding box center [763, 94] width 460 height 26
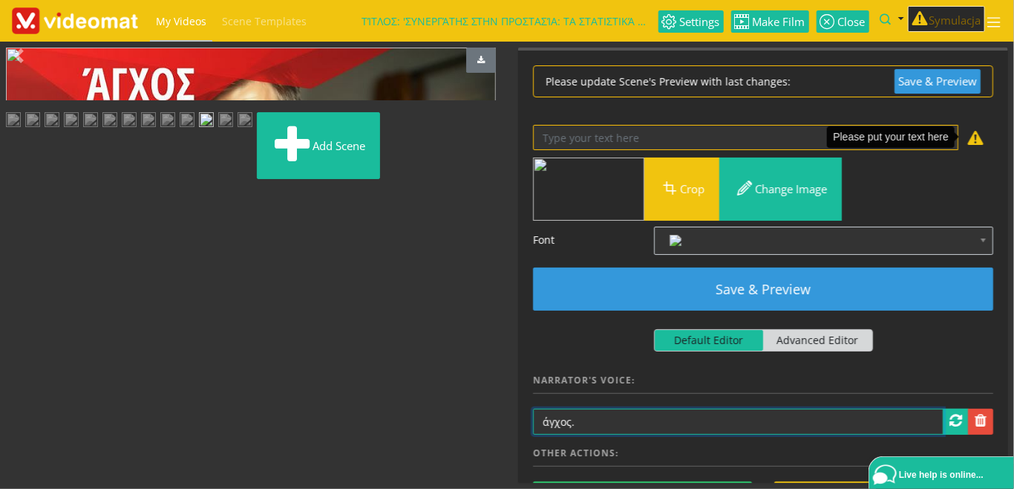
drag, startPoint x: 602, startPoint y: 426, endPoint x: 490, endPoint y: 417, distance: 112.4
click at [533, 417] on input "άγχος." at bounding box center [738, 421] width 411 height 26
click at [180, 131] on img at bounding box center [187, 121] width 15 height 19
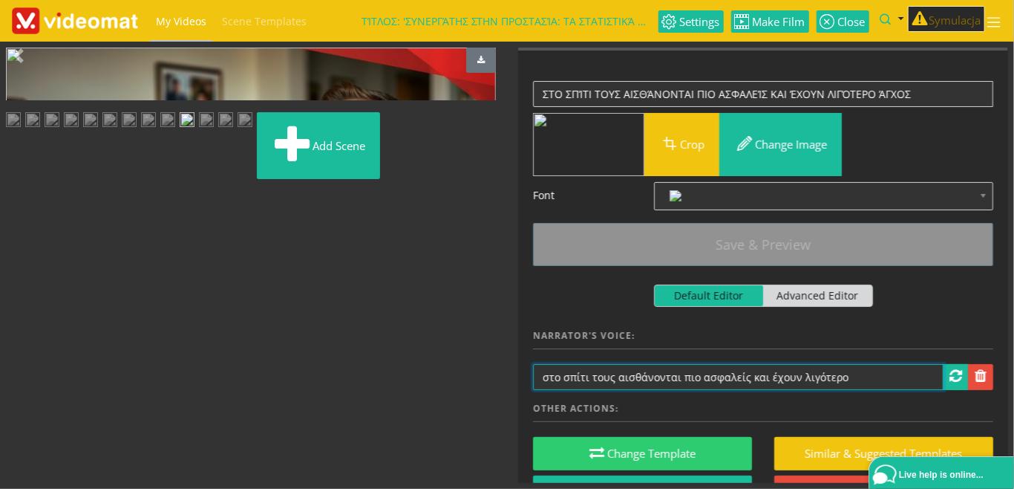
click at [864, 379] on input "στο σπίτι τους αισθάνονται πιο ασφαλείς και έχουν λιγότερο" at bounding box center [738, 377] width 411 height 26
paste input "άγχος."
type input "στο σπίτι τους αισθάνονται πιο ασφαλείς και έχουν λιγότερο άγχος."
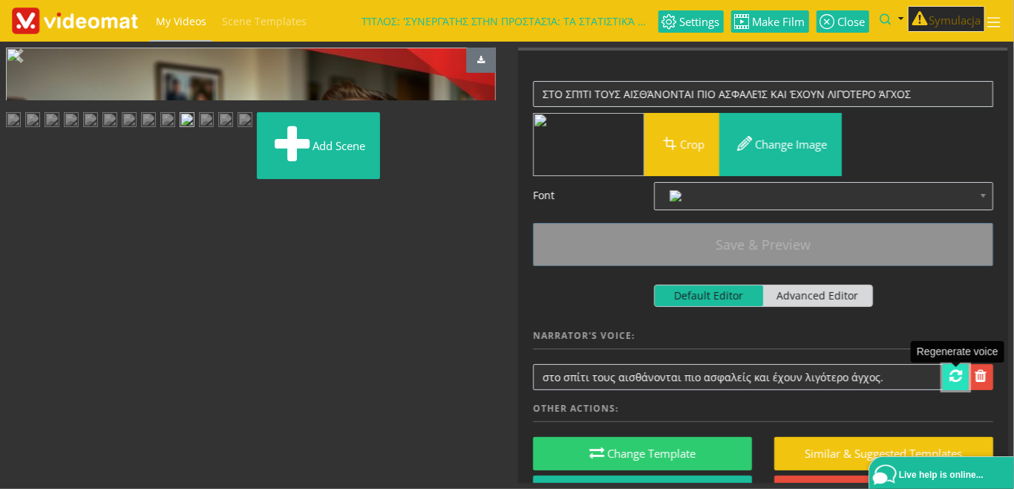
click at [956, 379] on span at bounding box center [956, 375] width 13 height 15
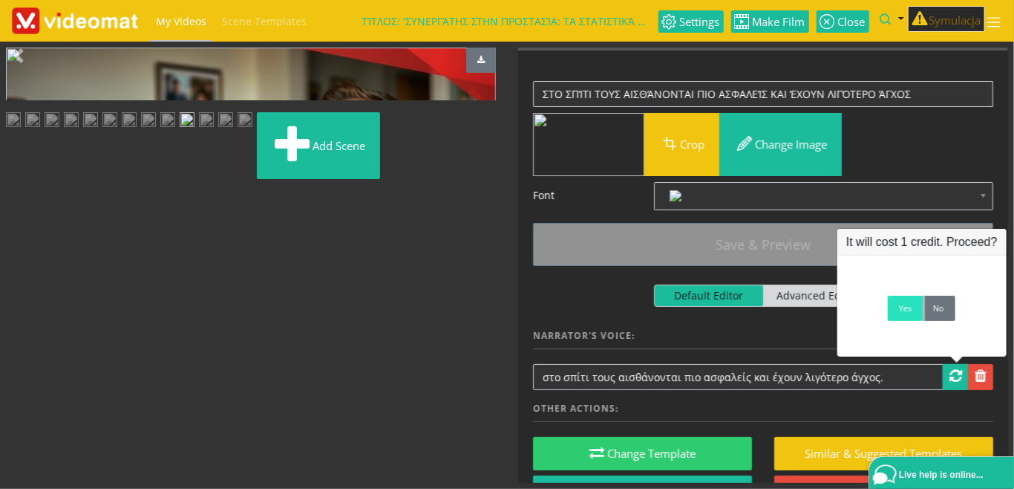
click at [907, 312] on link "Yes" at bounding box center [905, 308] width 35 height 25
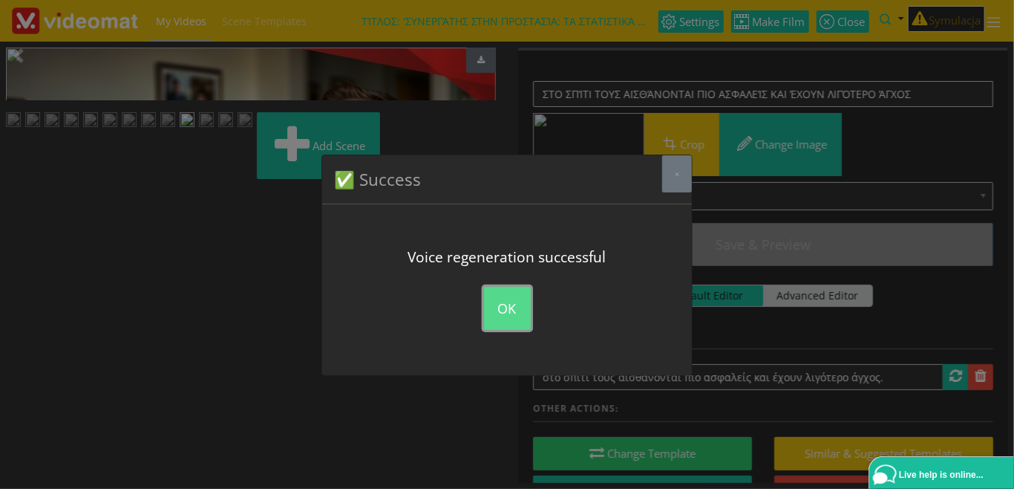
click at [509, 319] on button "OK" at bounding box center [507, 308] width 47 height 43
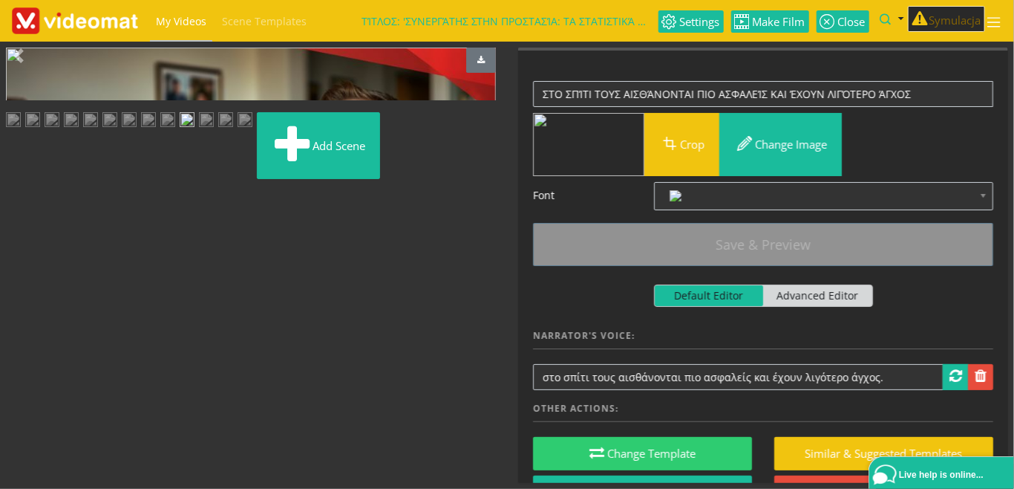
click at [199, 131] on img at bounding box center [206, 121] width 15 height 19
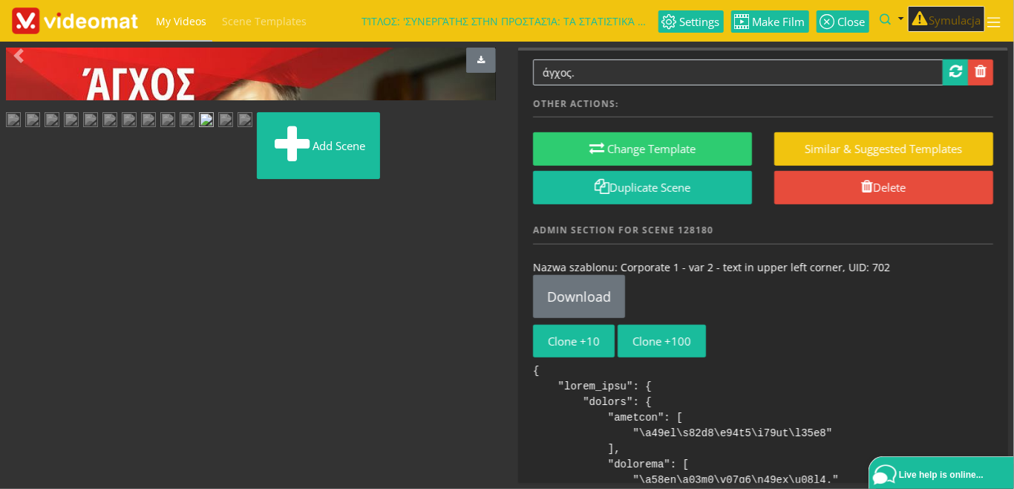
scroll to position [342, 0]
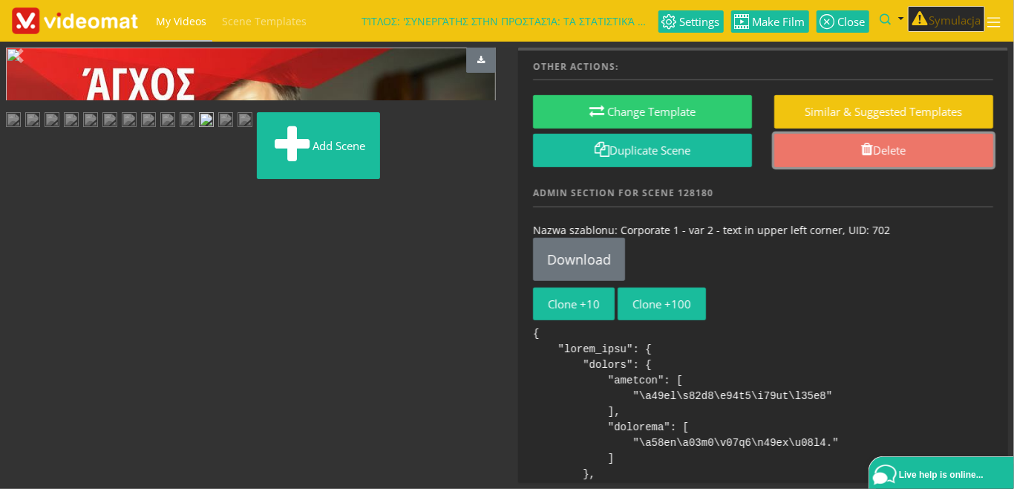
click at [881, 151] on link "Delete" at bounding box center [884, 150] width 219 height 33
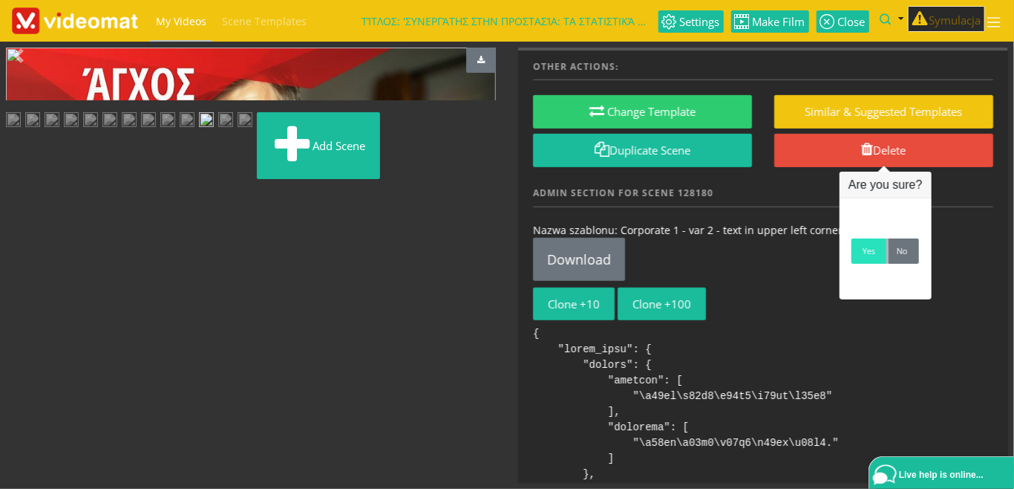
click at [860, 261] on link "Yes" at bounding box center [869, 250] width 35 height 25
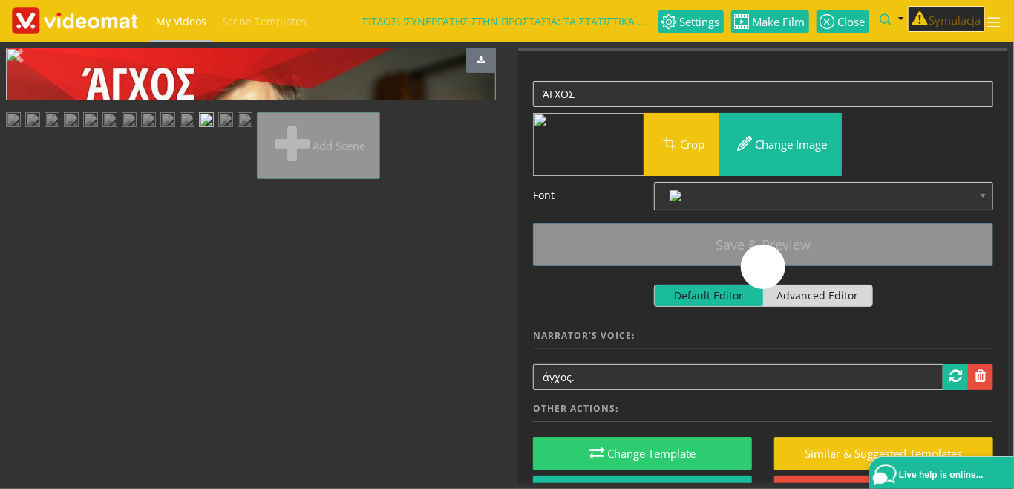
scroll to position [253, 0]
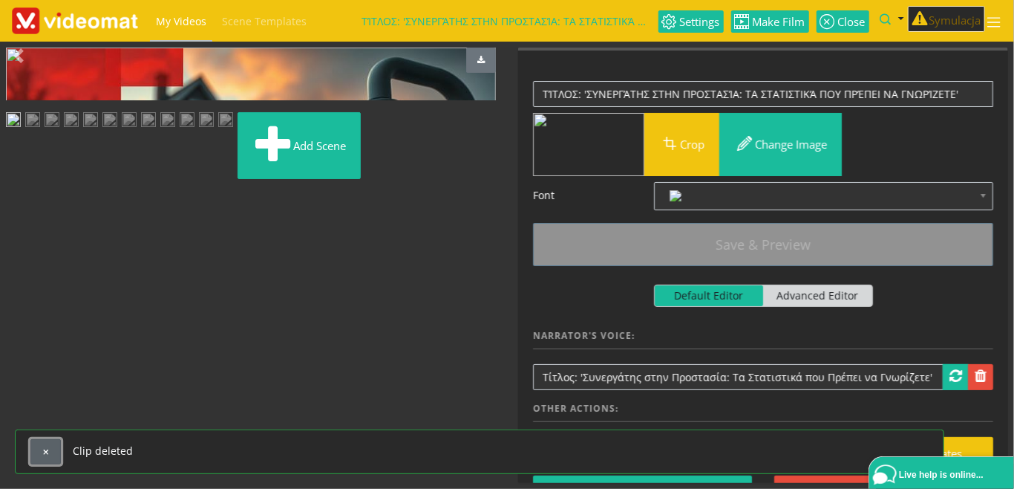
click at [53, 452] on button "button" at bounding box center [45, 451] width 30 height 25
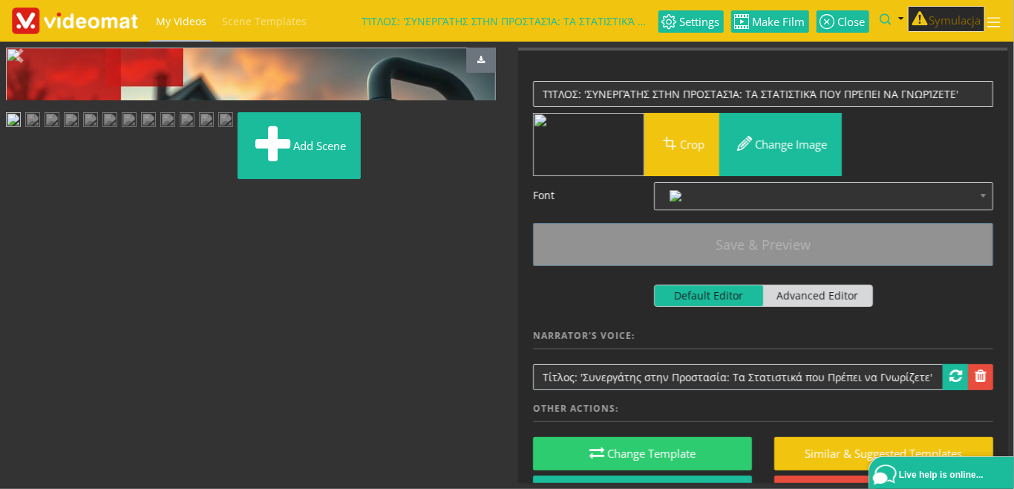
scroll to position [0, 0]
click at [770, 27] on span "Make Film" at bounding box center [778, 21] width 56 height 11
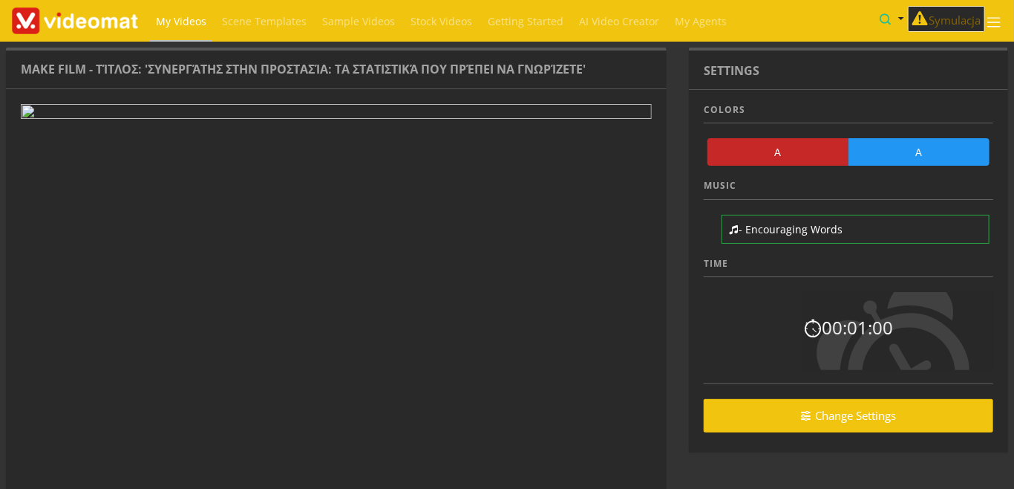
scroll to position [88, 0]
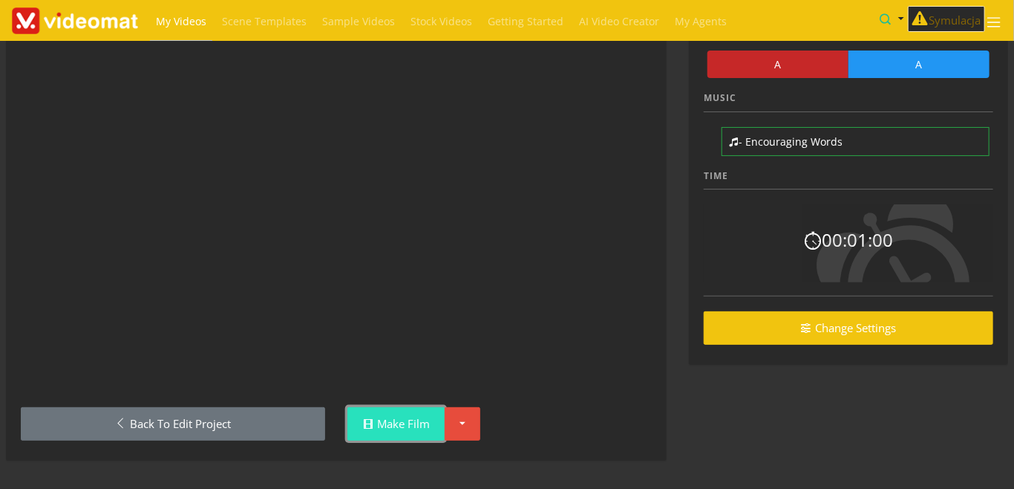
click at [414, 426] on link "Make Film" at bounding box center [396, 423] width 97 height 33
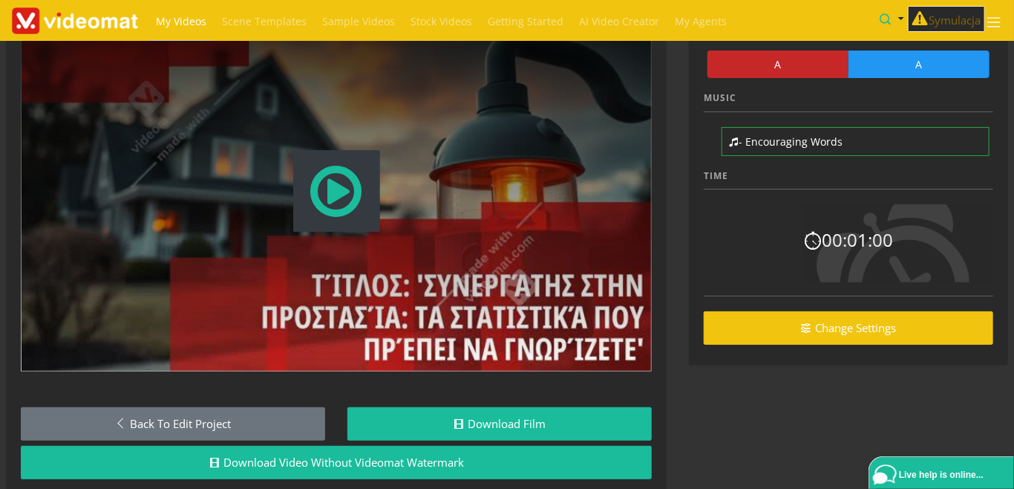
click at [318, 201] on span "Modal Window" at bounding box center [336, 190] width 57 height 65
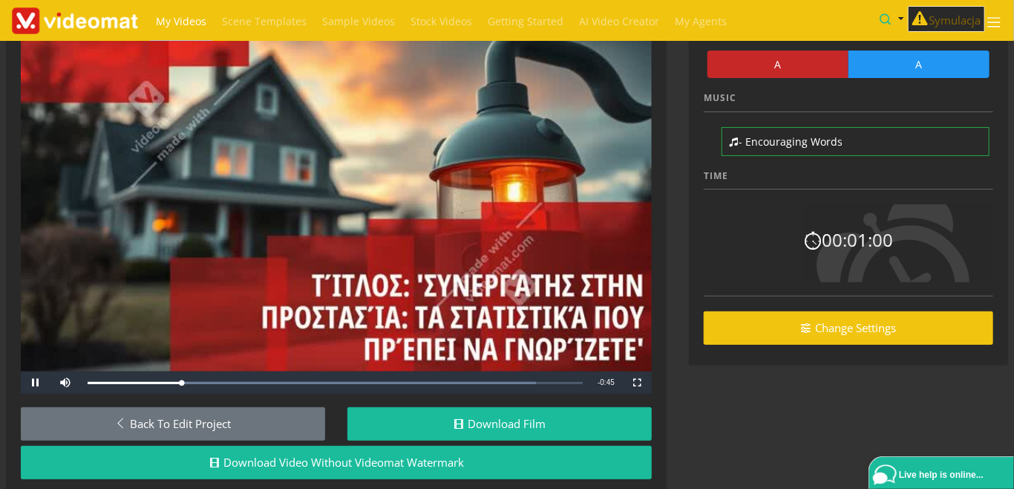
scroll to position [0, 0]
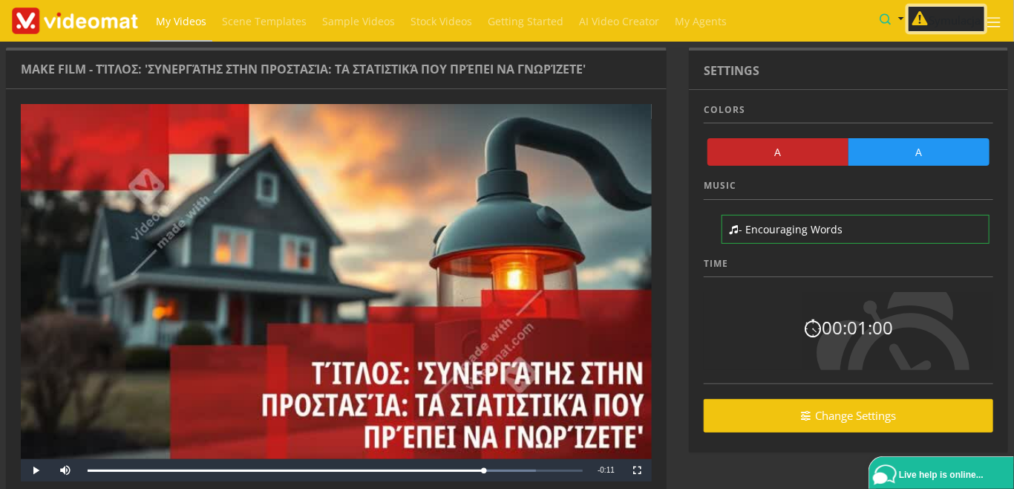
click at [940, 18] on button "Symulacja" at bounding box center [946, 19] width 77 height 27
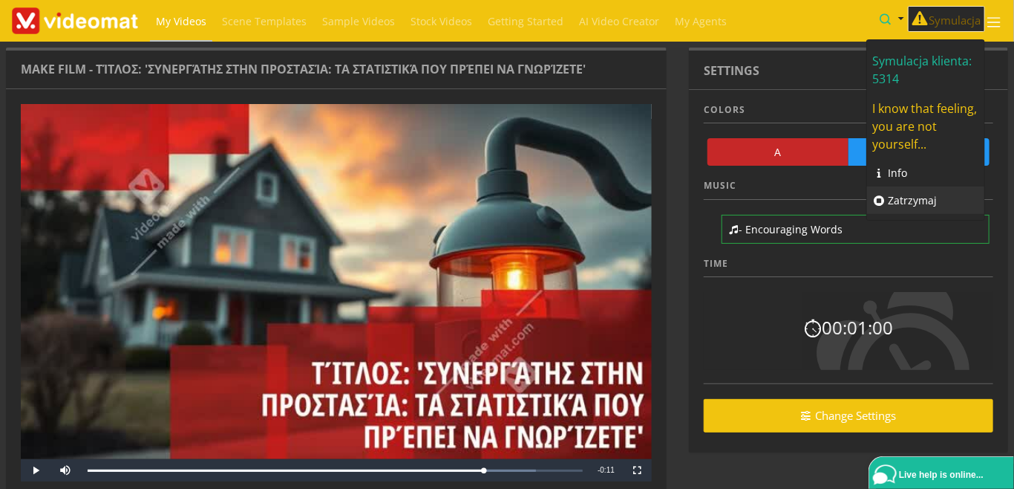
click at [912, 199] on link "Zatrzymaj" at bounding box center [925, 199] width 117 height 27
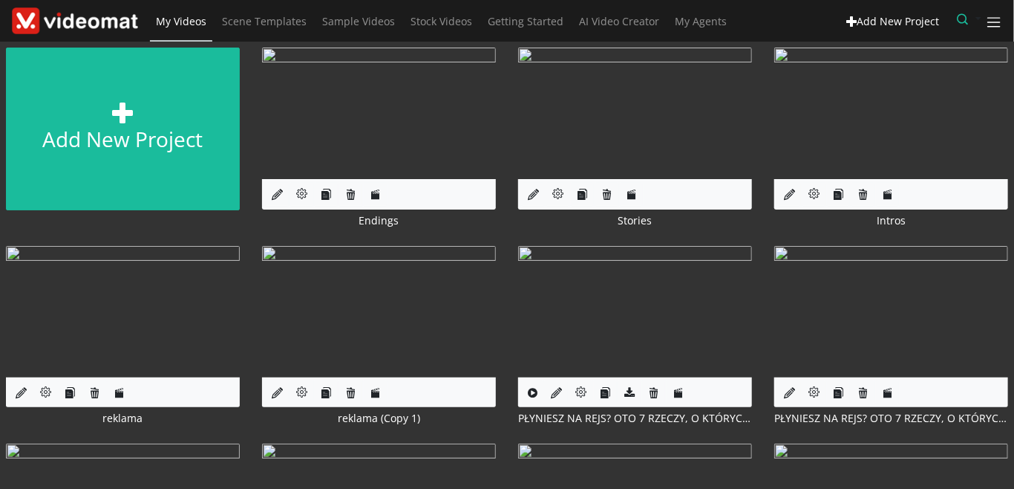
click at [195, 14] on link "My Videos" at bounding box center [181, 21] width 62 height 43
click at [626, 23] on span "AI Video Creator" at bounding box center [619, 21] width 80 height 14
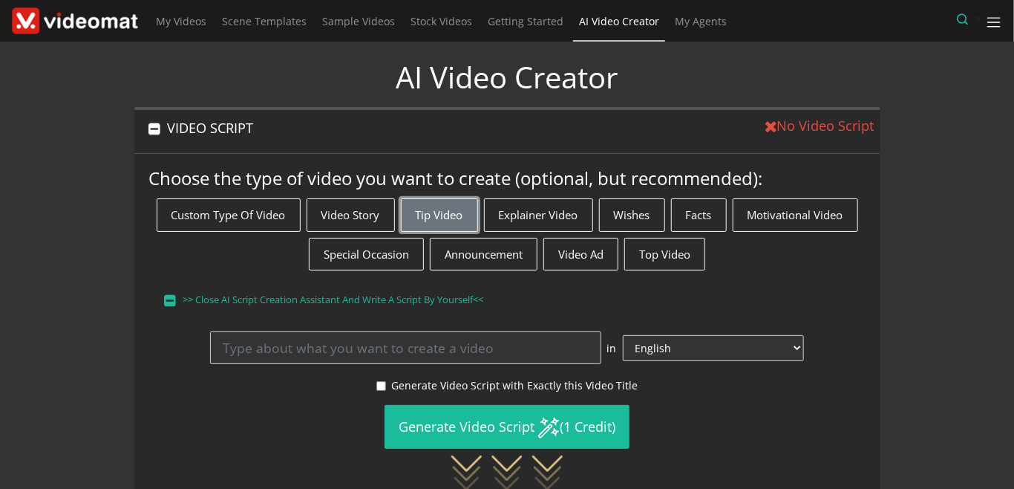
click at [444, 218] on button "Tip Video" at bounding box center [439, 214] width 77 height 33
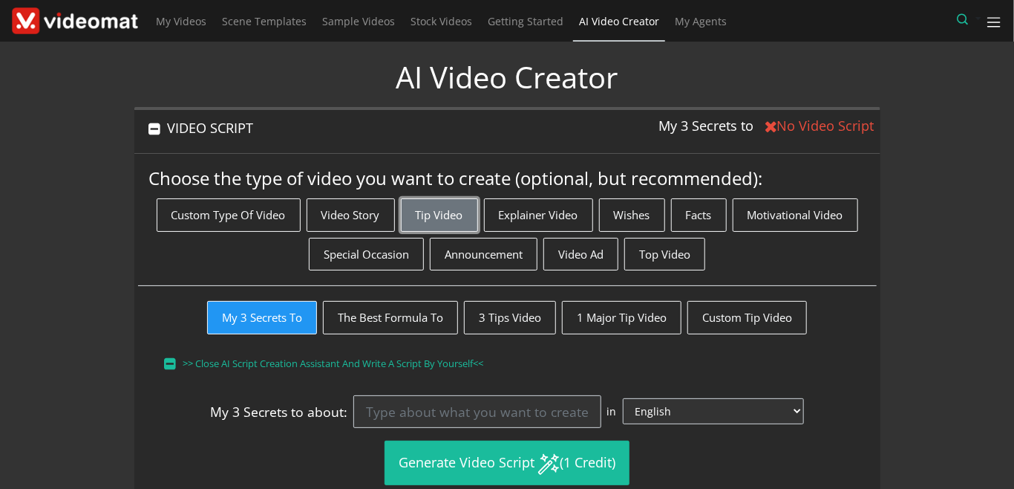
scroll to position [171, 0]
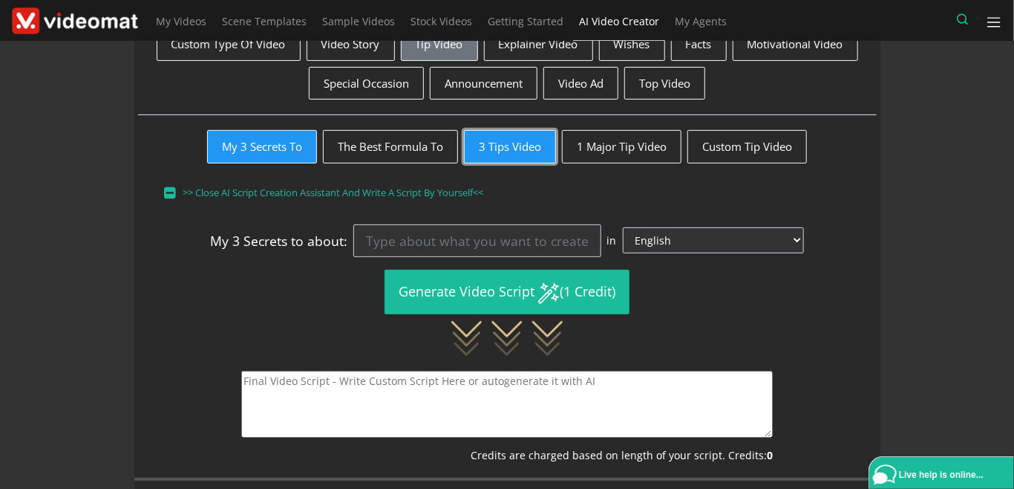
click at [498, 154] on button "3 Tips Video" at bounding box center [510, 146] width 92 height 33
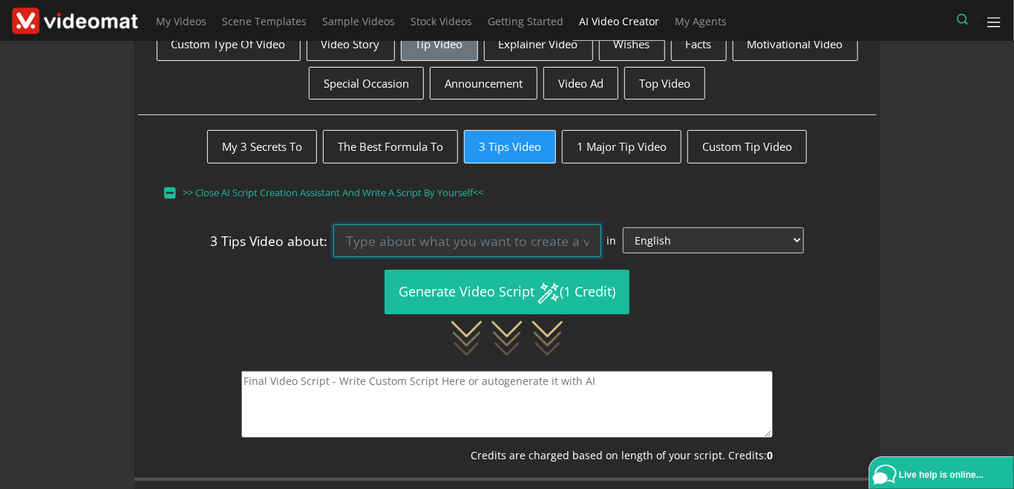
click at [448, 244] on input at bounding box center [466, 240] width 267 height 33
type input "u"
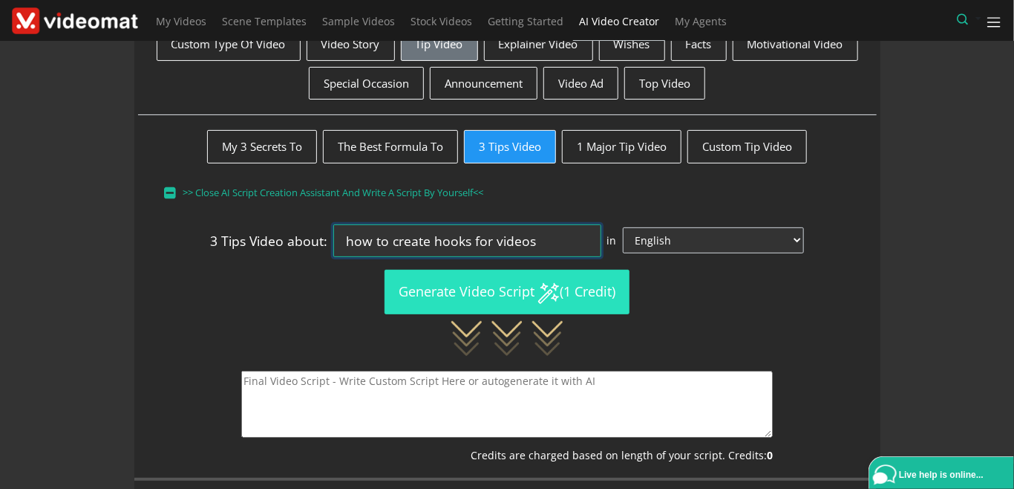
type input "how to create hooks for videos"
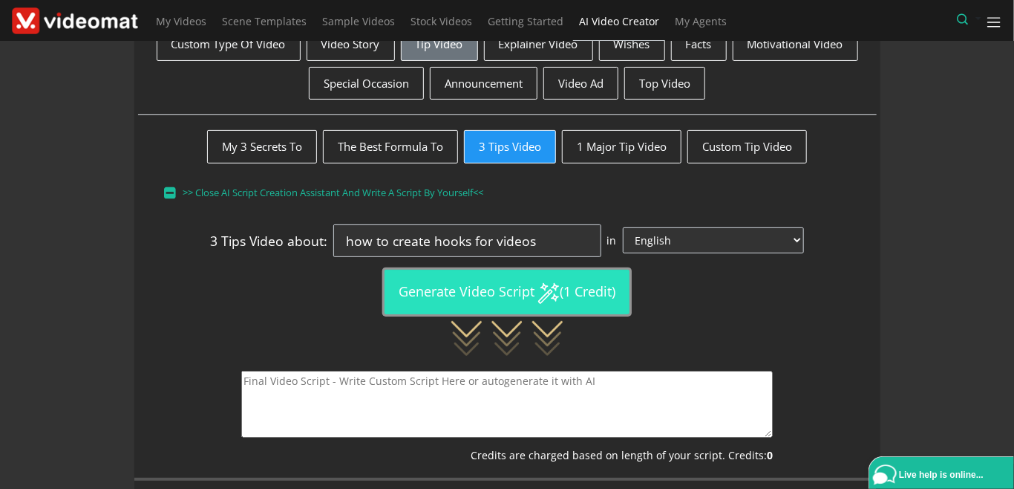
click at [572, 297] on button "Generate Video Script (1 Credit)" at bounding box center [507, 292] width 245 height 44
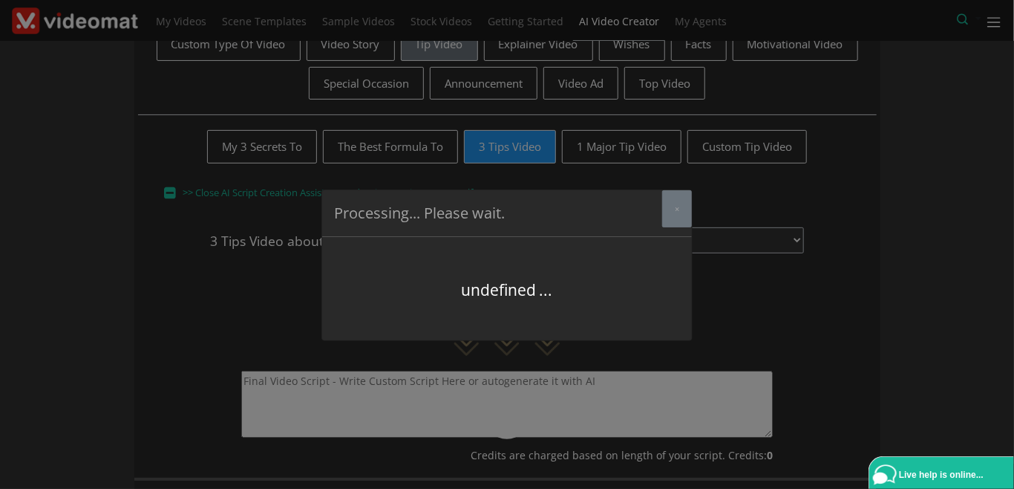
type textarea "Loremipsu dol Sit am Conse Adipi #0 Eli Seddo ei Temporinci: Utlaboree do m ali…"
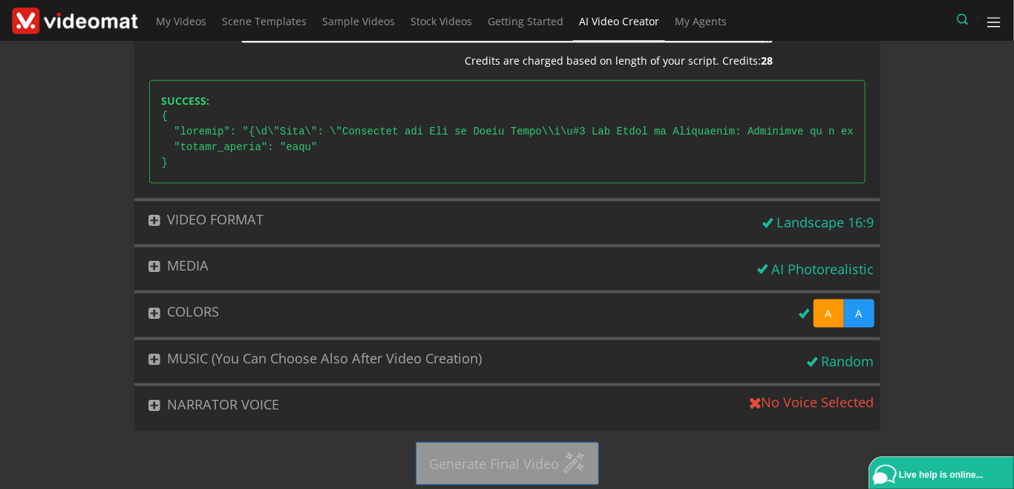
scroll to position [767, 0]
click at [236, 215] on button "VIDEO FORMAT" at bounding box center [445, 219] width 623 height 36
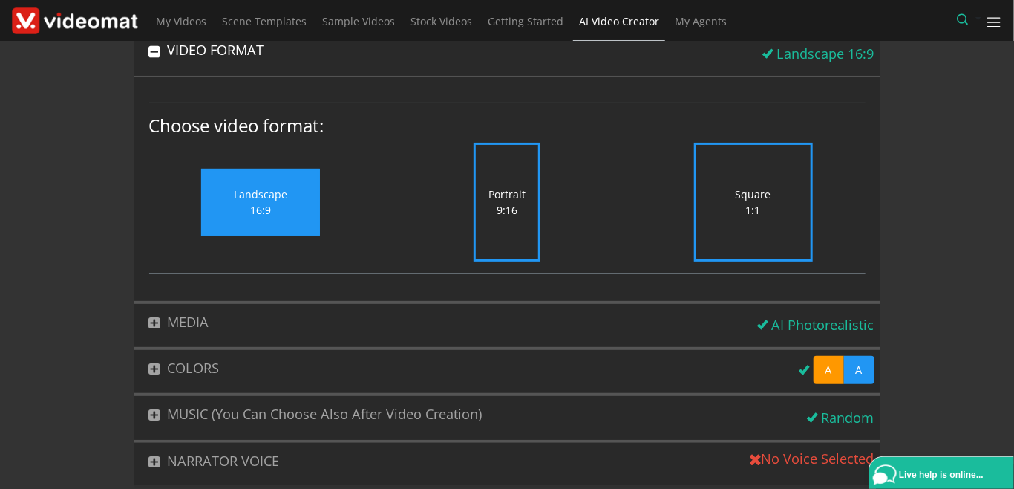
scroll to position [186, 0]
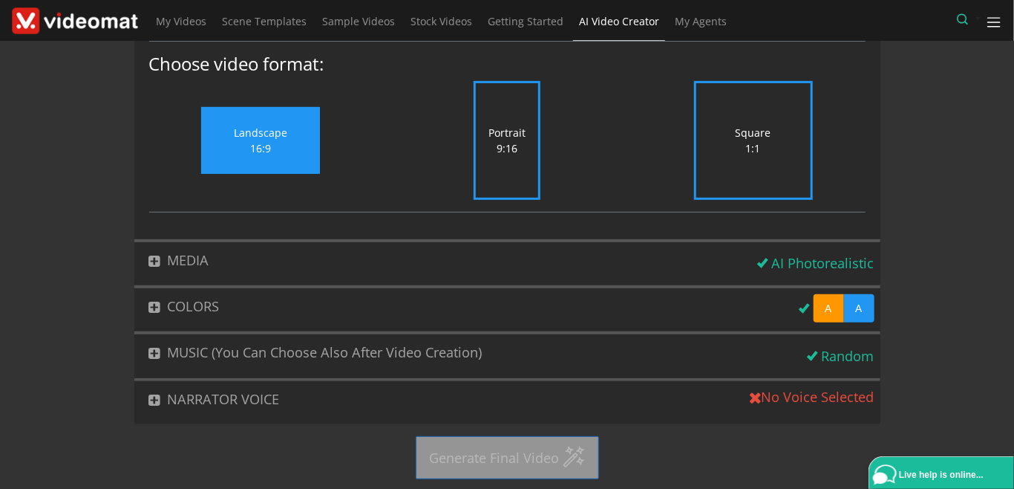
click at [231, 397] on button "NARRATOR VOICE" at bounding box center [439, 399] width 610 height 36
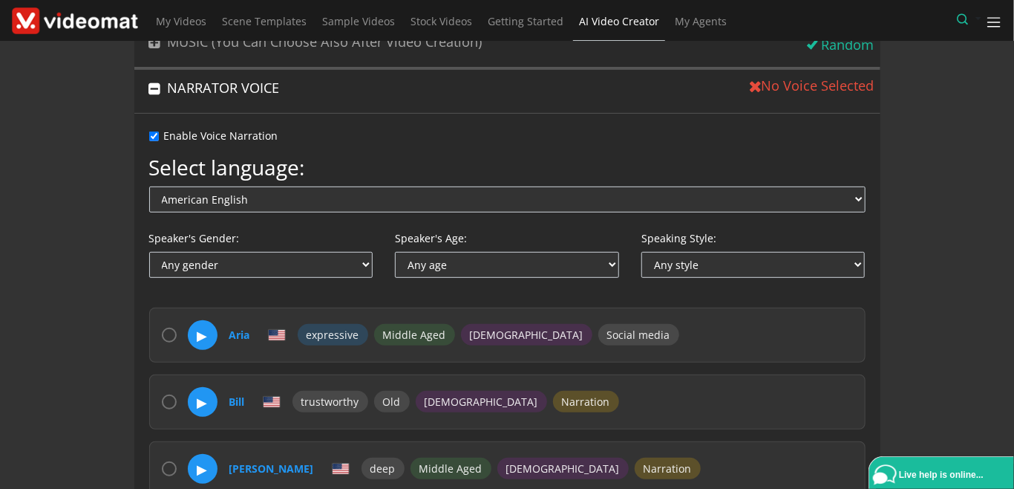
scroll to position [328, 0]
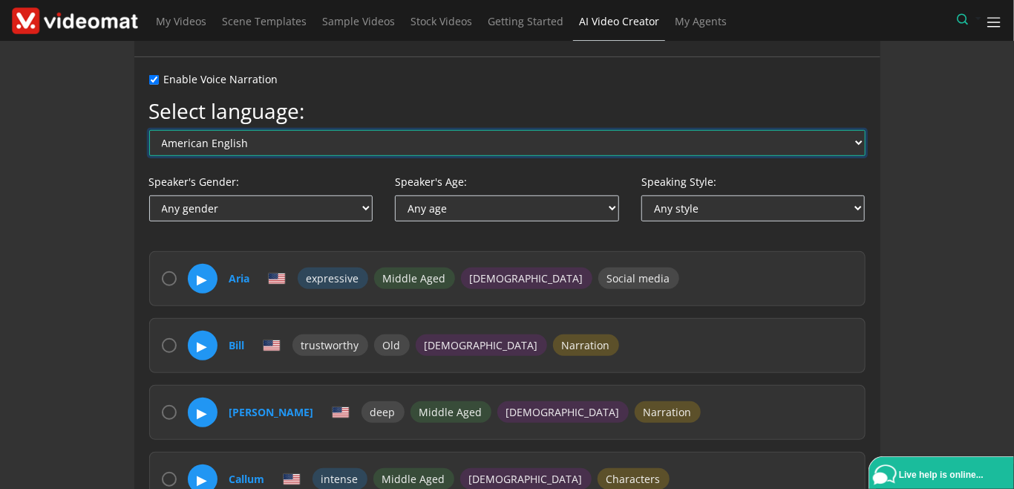
click at [149, 130] on select "American English Australian English British English Arabic Chinese Czech Danish…" at bounding box center [507, 143] width 717 height 26
select select "pl"
click option "Polish" at bounding box center [0, 0] width 0 height 0
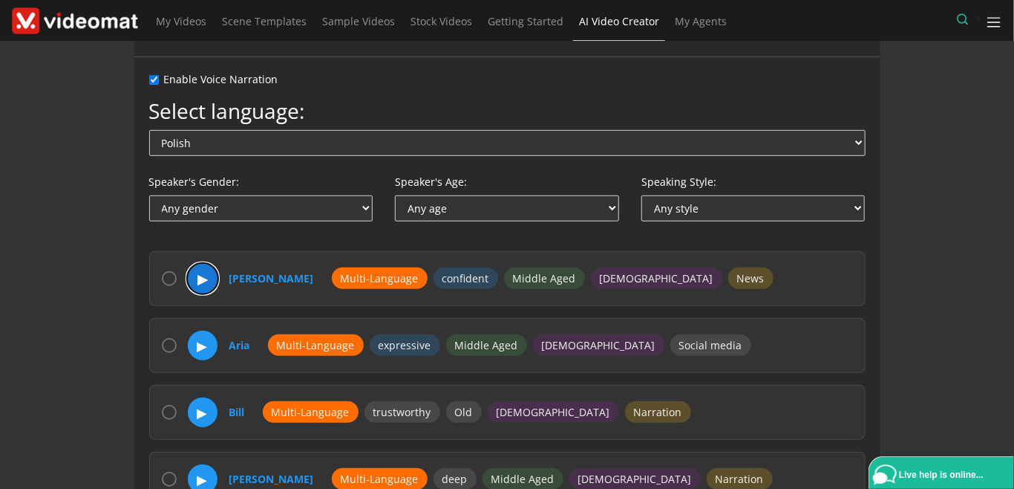
click at [202, 278] on button "▶" at bounding box center [202, 278] width 31 height 31
click at [202, 278] on button "⏸" at bounding box center [202, 278] width 31 height 31
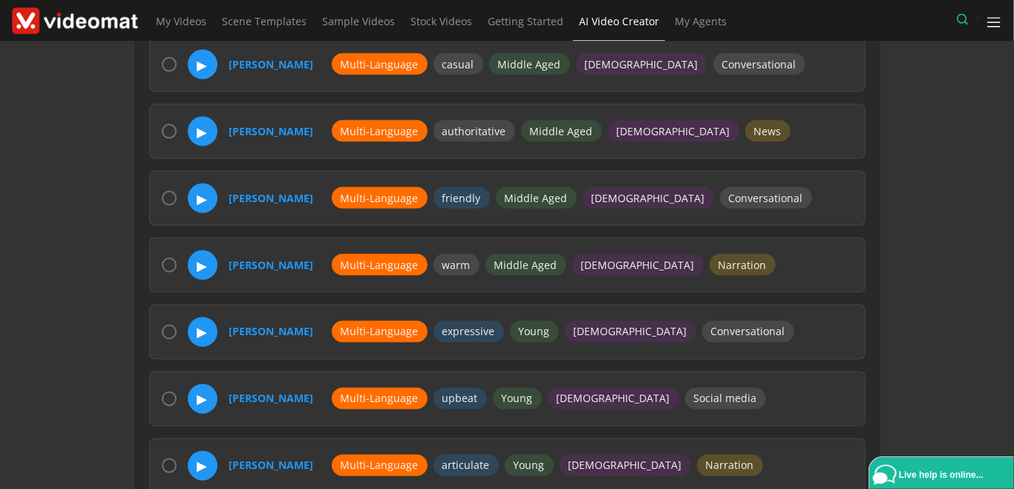
scroll to position [1013, 0]
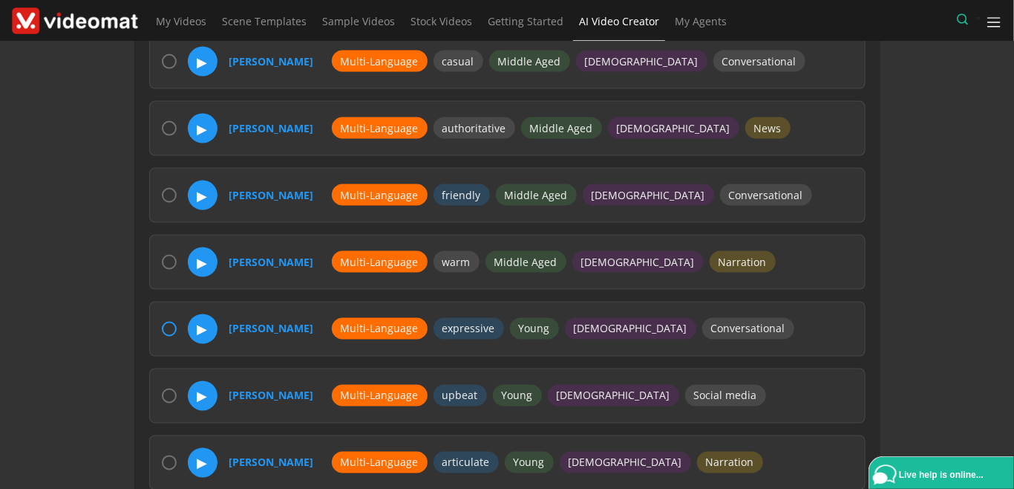
click at [168, 322] on input "radio" at bounding box center [169, 329] width 15 height 15
radio input "true"
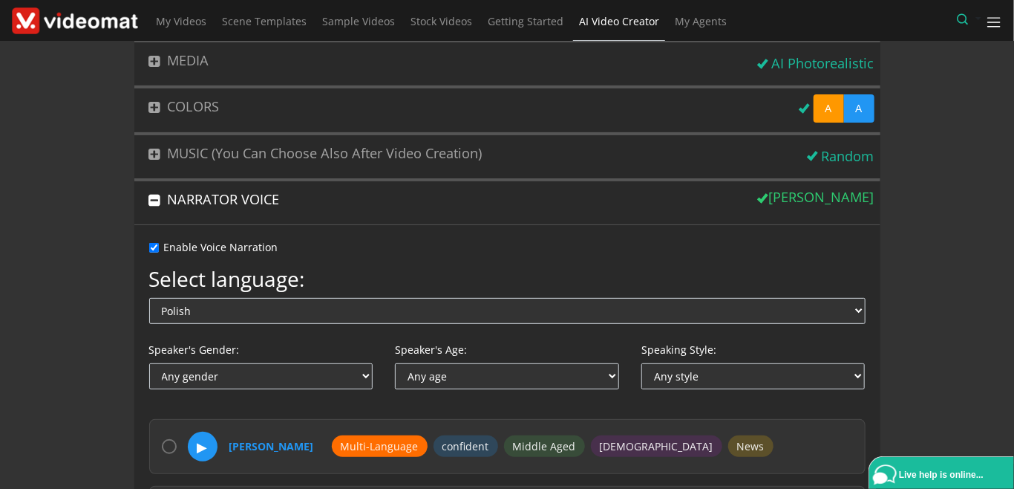
scroll to position [0, 0]
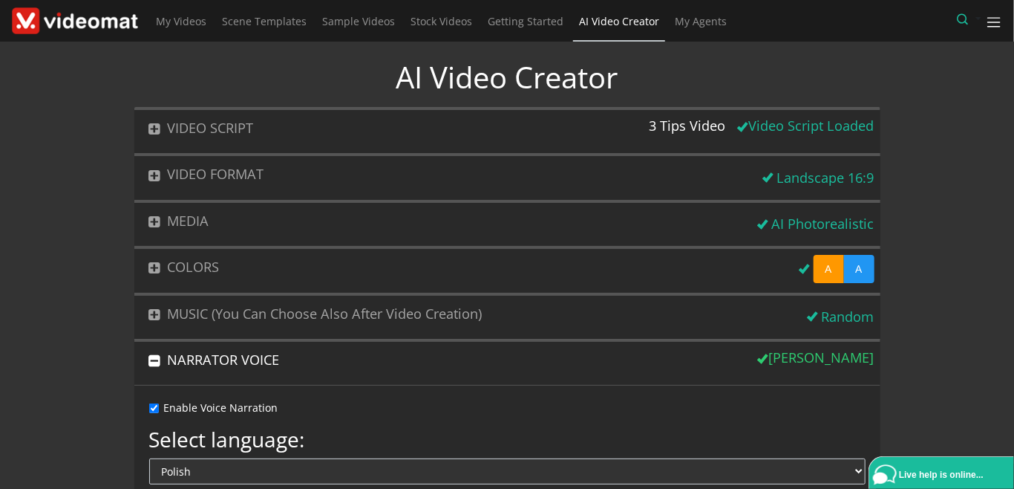
click at [240, 134] on button "VIDEO SCRIPT" at bounding box center [388, 128] width 509 height 36
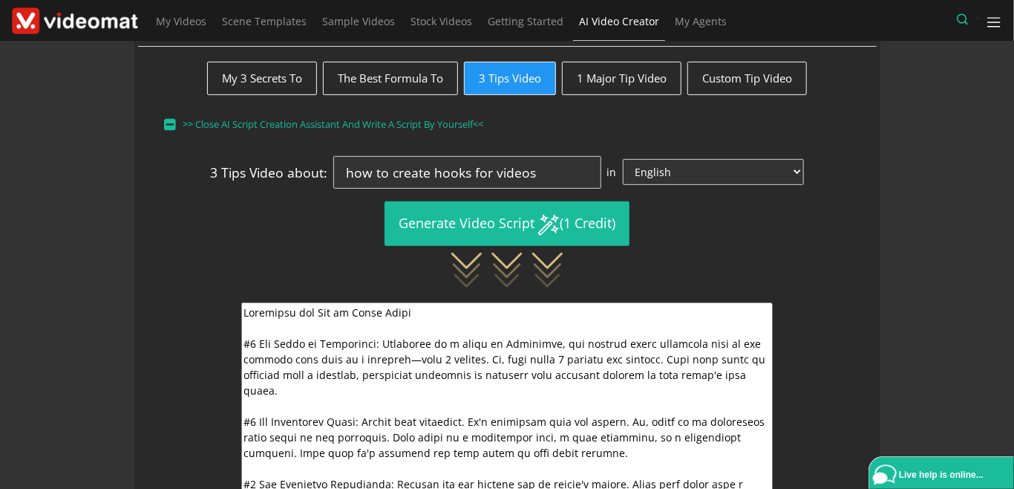
scroll to position [410, 0]
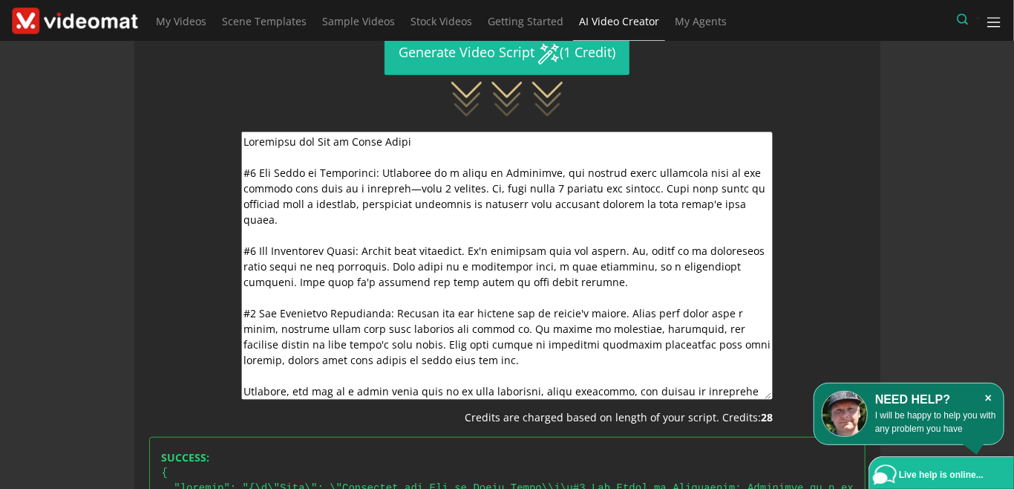
click at [989, 397] on icon "×" at bounding box center [989, 398] width 16 height 15
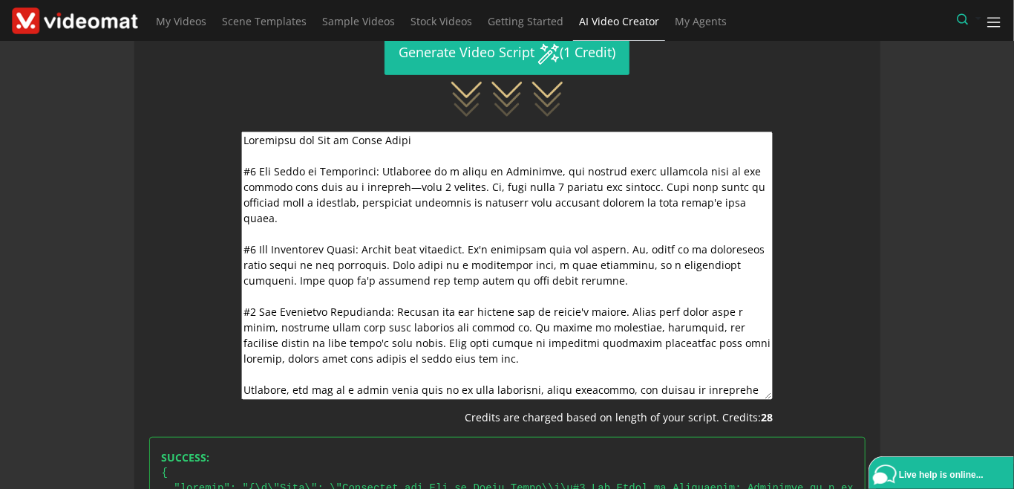
scroll to position [2, 0]
click at [471, 336] on textarea at bounding box center [507, 265] width 532 height 268
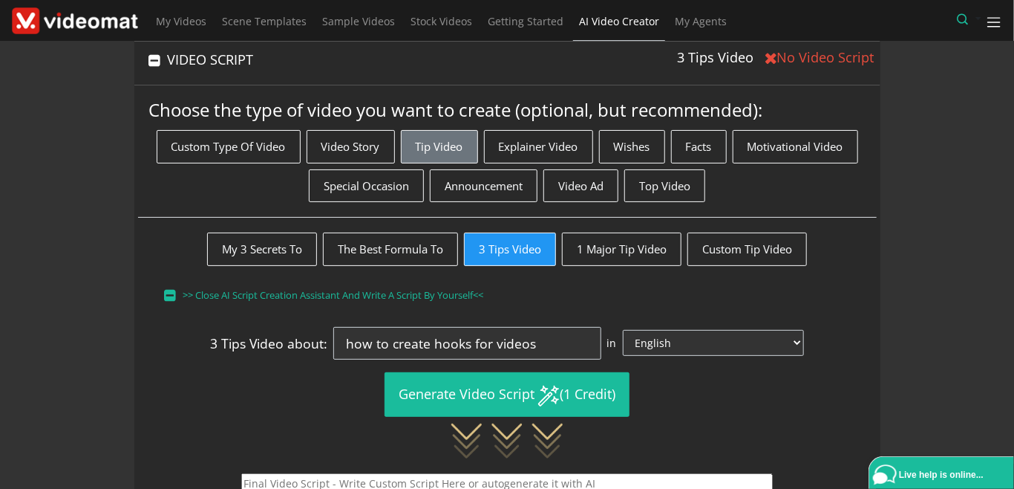
scroll to position [239, 0]
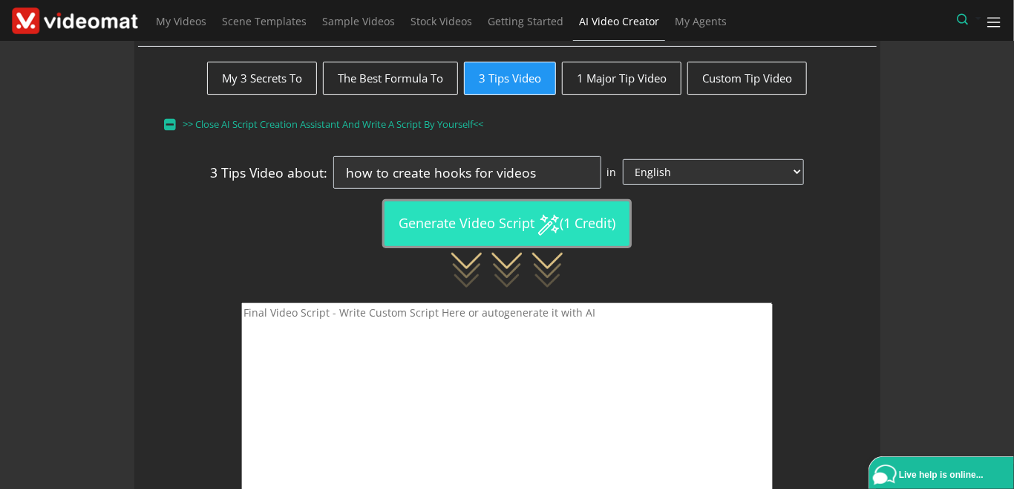
click at [496, 221] on button "Generate Video Script (1 Credit)" at bounding box center [507, 223] width 245 height 44
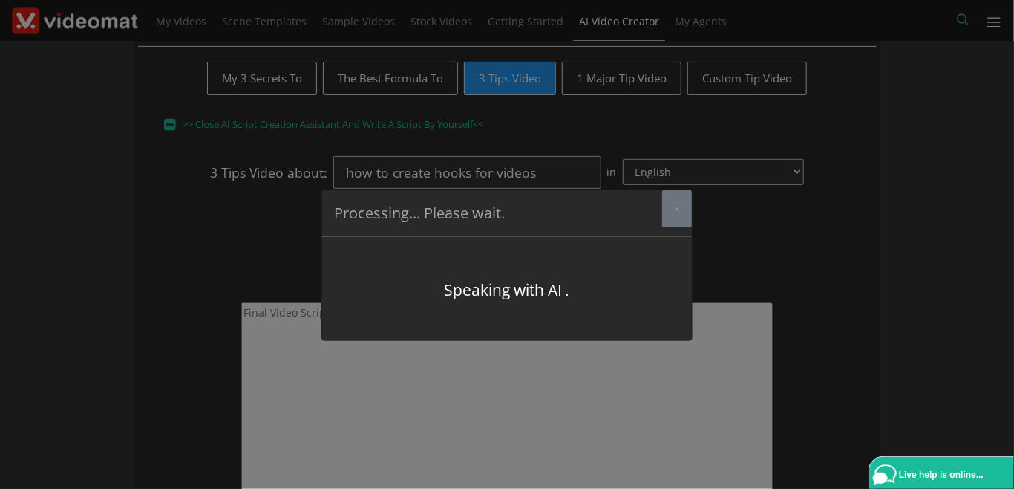
type textarea "Mastering Video Hooks #1 The Power of Curiosity: According to a report by Vidya…"
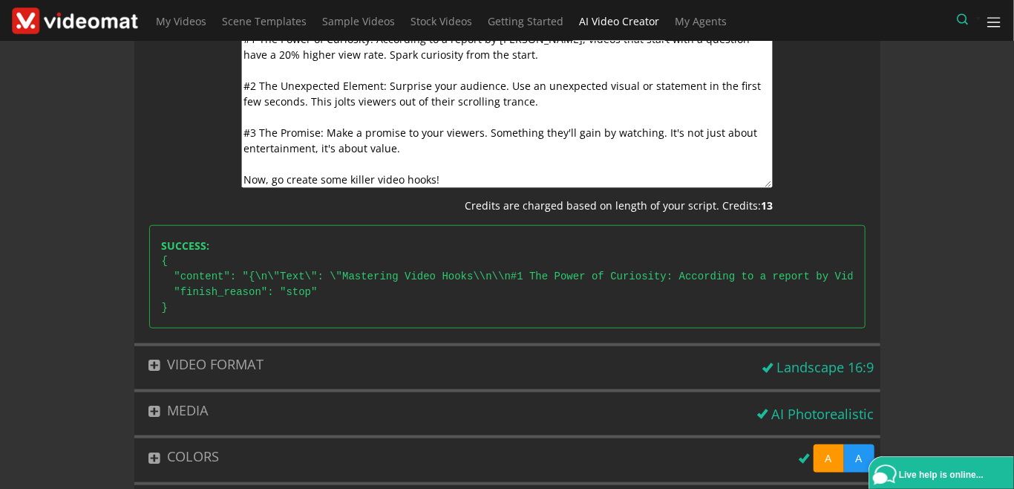
scroll to position [689, 0]
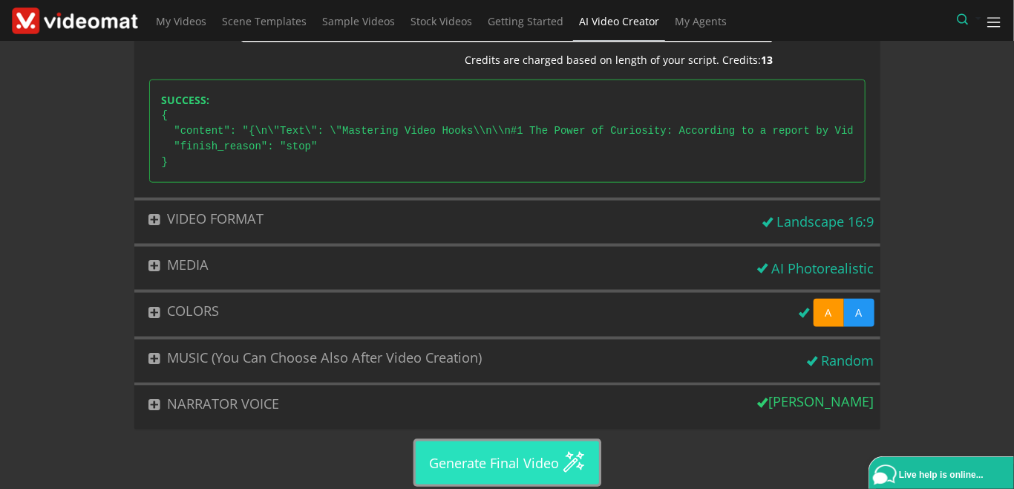
click at [483, 453] on button "Generate Final Video" at bounding box center [507, 462] width 183 height 43
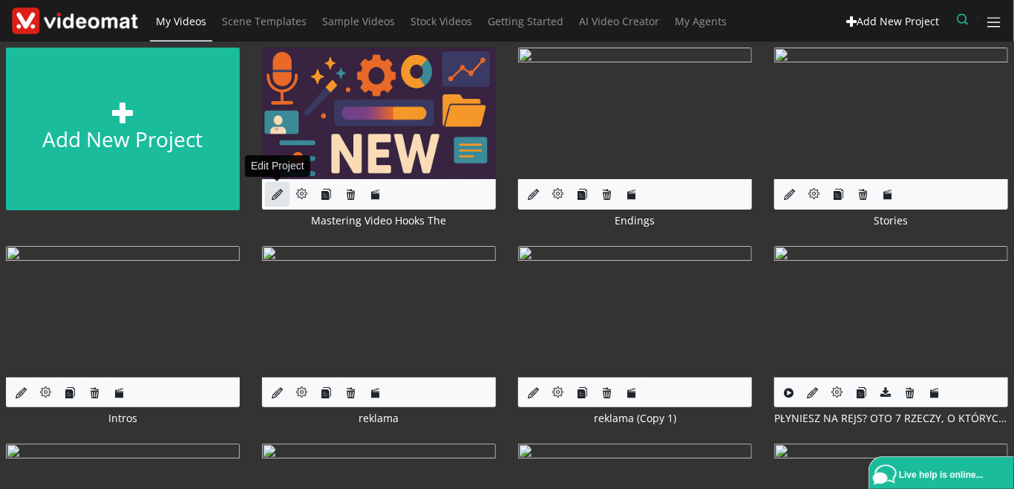
click at [271, 189] on link at bounding box center [277, 194] width 25 height 25
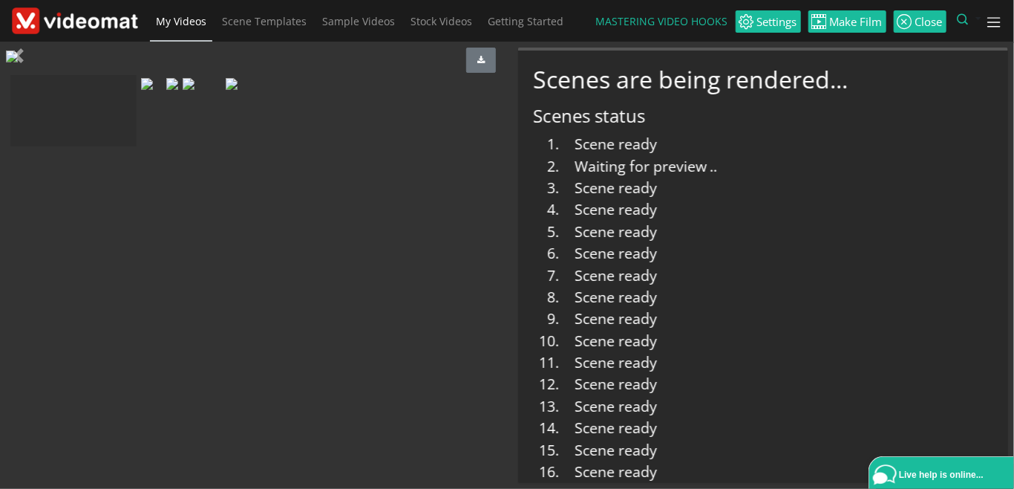
click at [137, 146] on div at bounding box center [73, 110] width 126 height 71
click at [160, 90] on img at bounding box center [155, 84] width 12 height 12
click at [137, 146] on div at bounding box center [73, 110] width 126 height 71
click at [6, 84] on img at bounding box center [6, 84] width 0 height 0
click at [149, 146] on div at bounding box center [85, 110] width 126 height 71
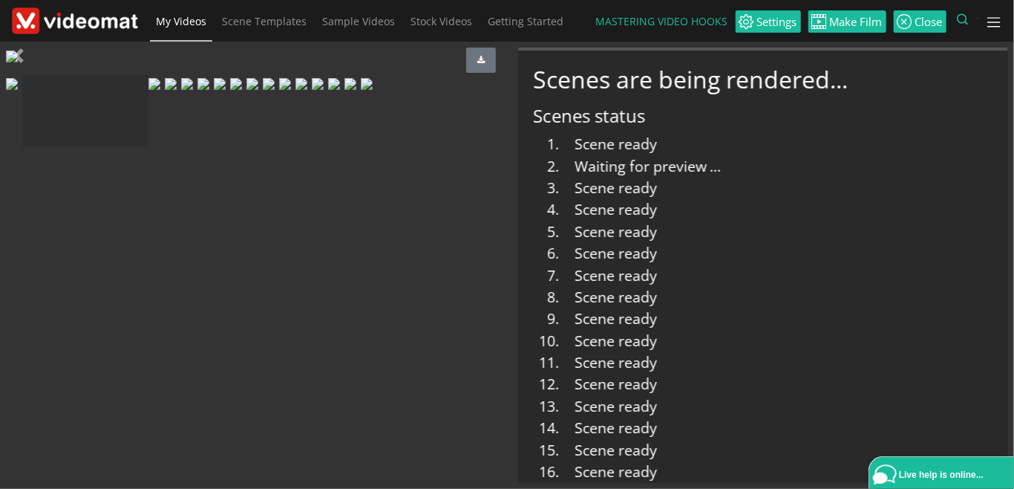
click at [18, 90] on img at bounding box center [12, 84] width 12 height 12
click at [855, 20] on span "Make Film" at bounding box center [855, 21] width 56 height 11
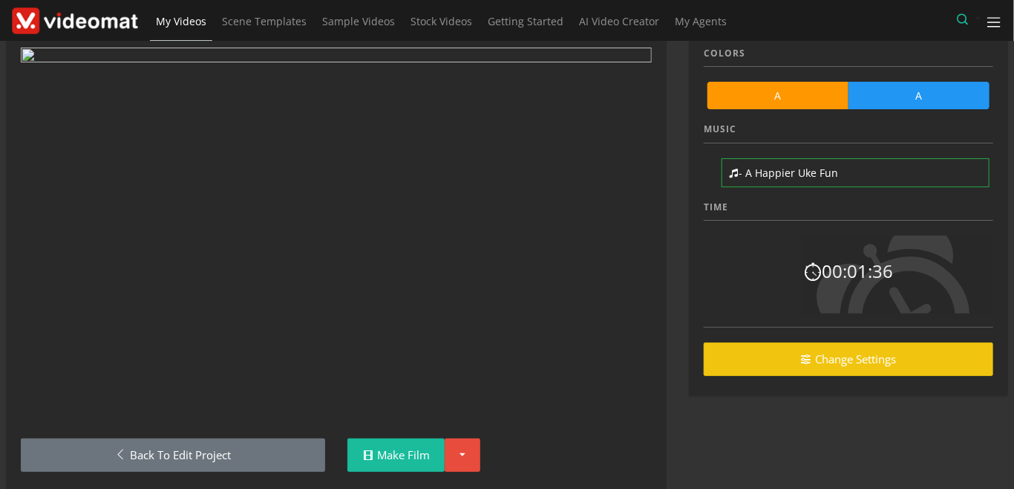
scroll to position [88, 0]
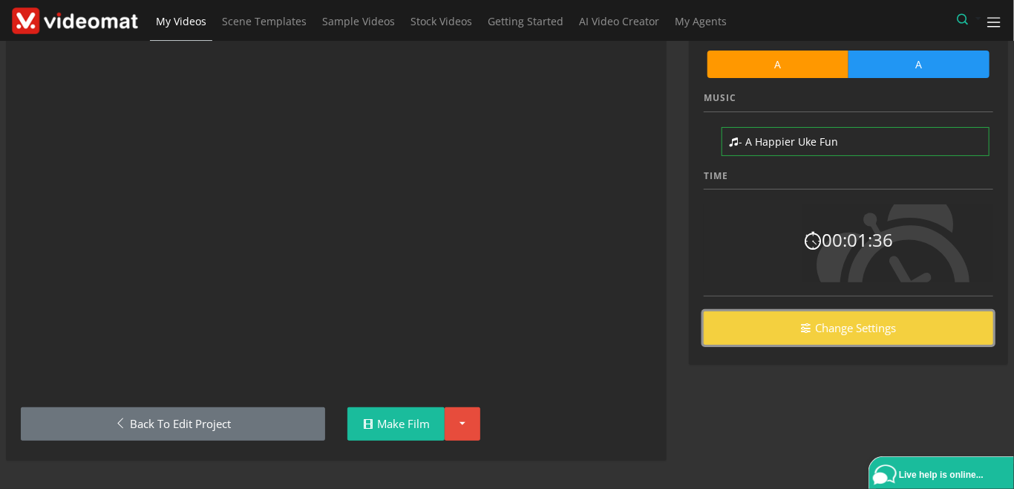
click at [780, 325] on link "Change Settings" at bounding box center [849, 327] width 290 height 33
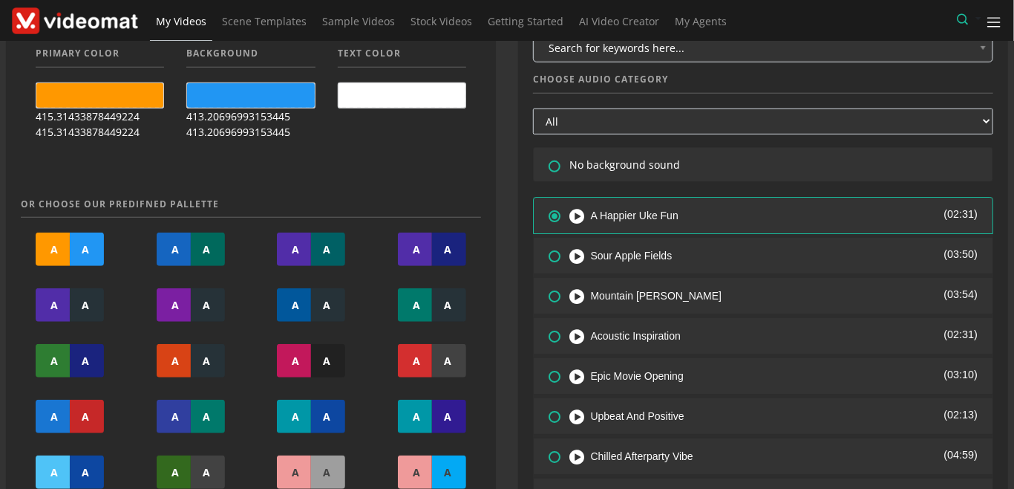
scroll to position [342, 0]
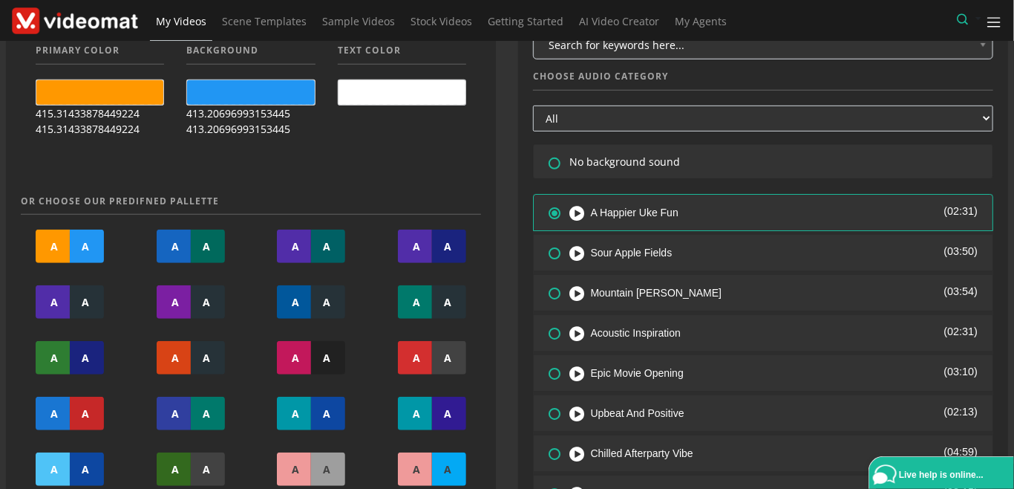
click at [423, 97] on span at bounding box center [402, 92] width 127 height 25
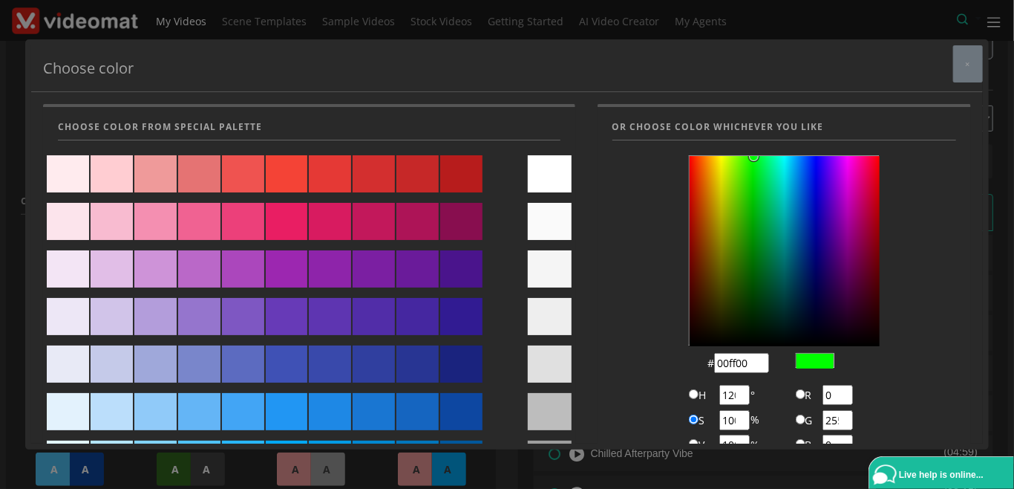
click at [553, 263] on div at bounding box center [550, 268] width 44 height 37
type input "#f5f5f5"
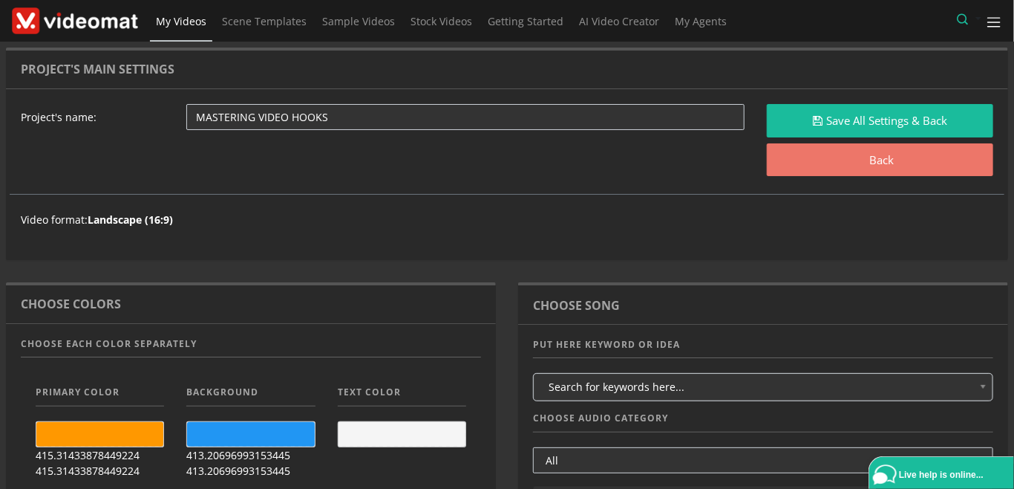
scroll to position [0, 0]
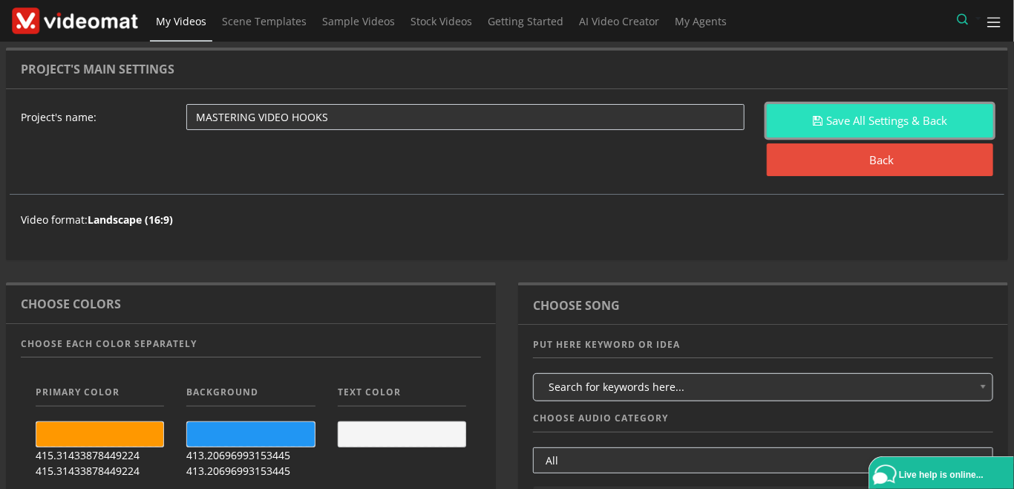
click at [820, 121] on icon "submit" at bounding box center [818, 120] width 10 height 11
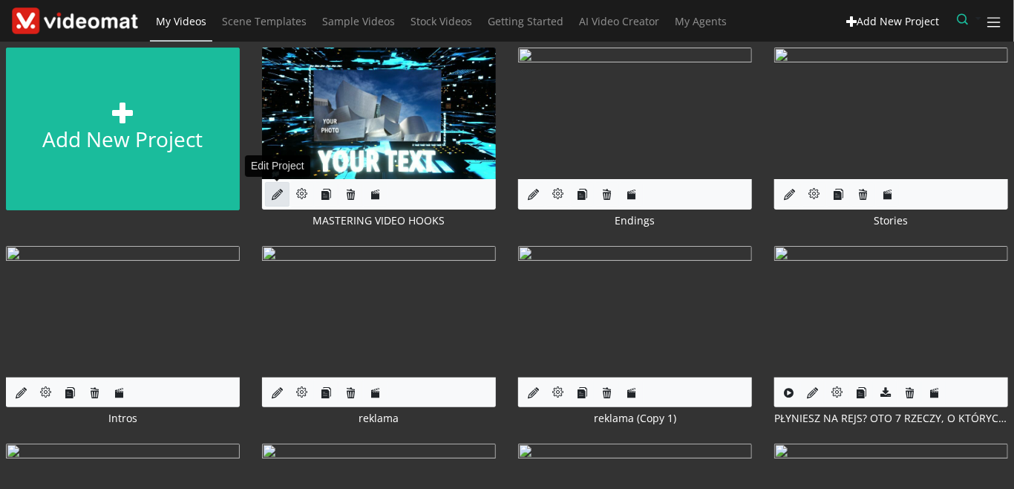
click at [272, 197] on icon at bounding box center [277, 194] width 11 height 11
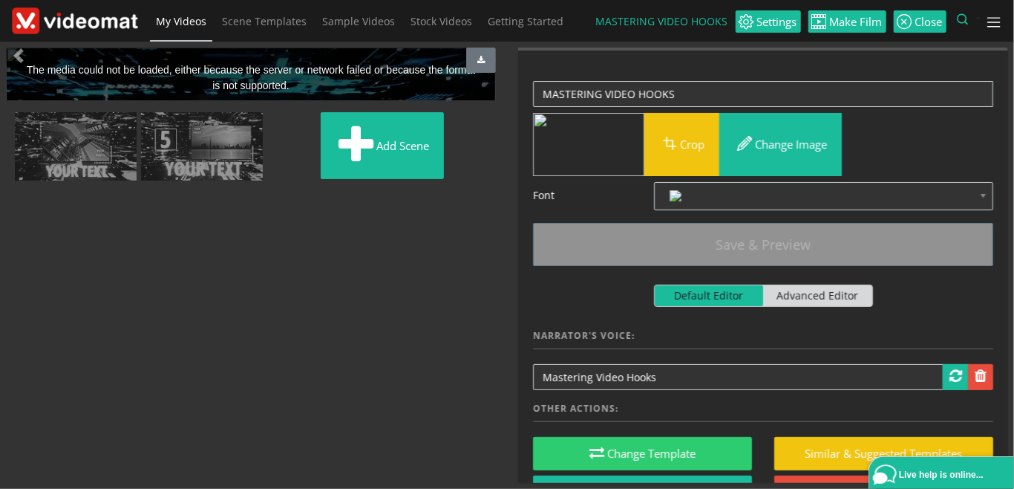
click at [10, 121] on img at bounding box center [10, 121] width 0 height 0
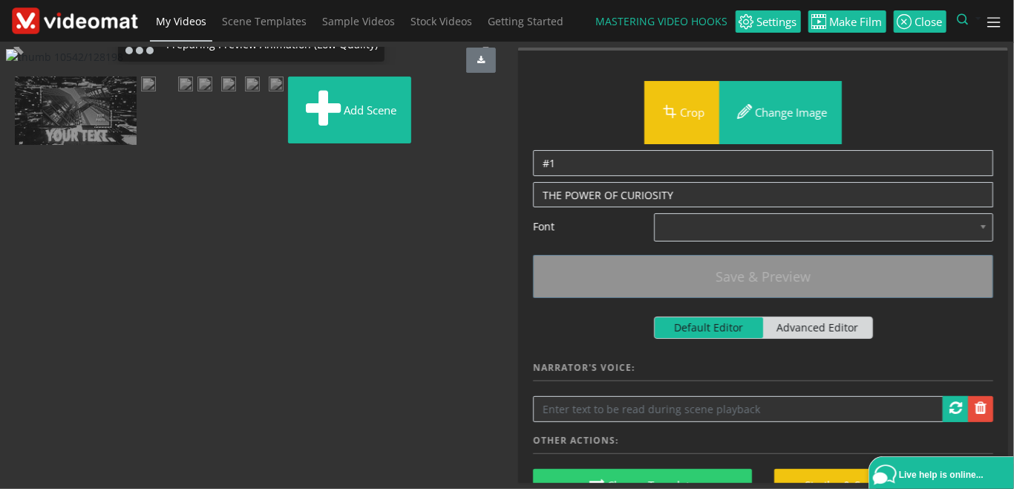
click at [137, 146] on img at bounding box center [76, 110] width 122 height 69
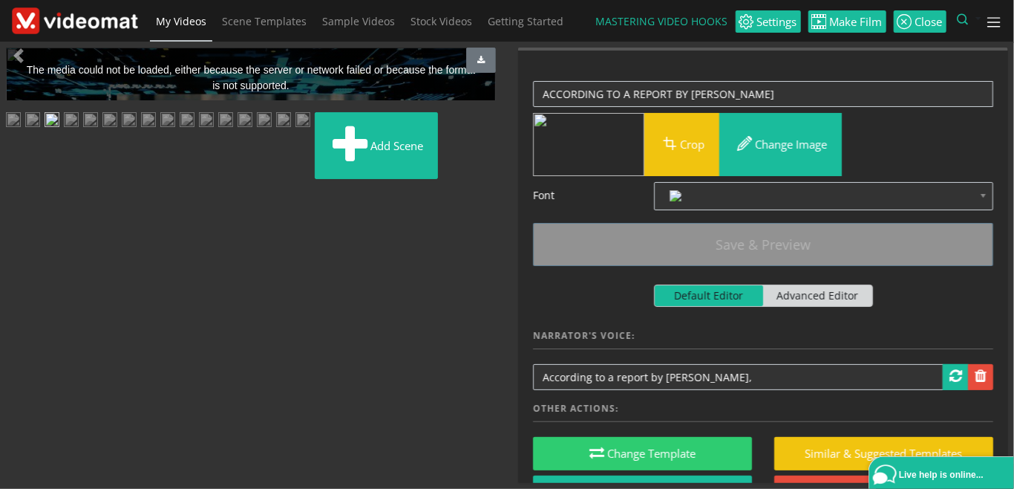
click at [79, 131] on img at bounding box center [71, 121] width 15 height 19
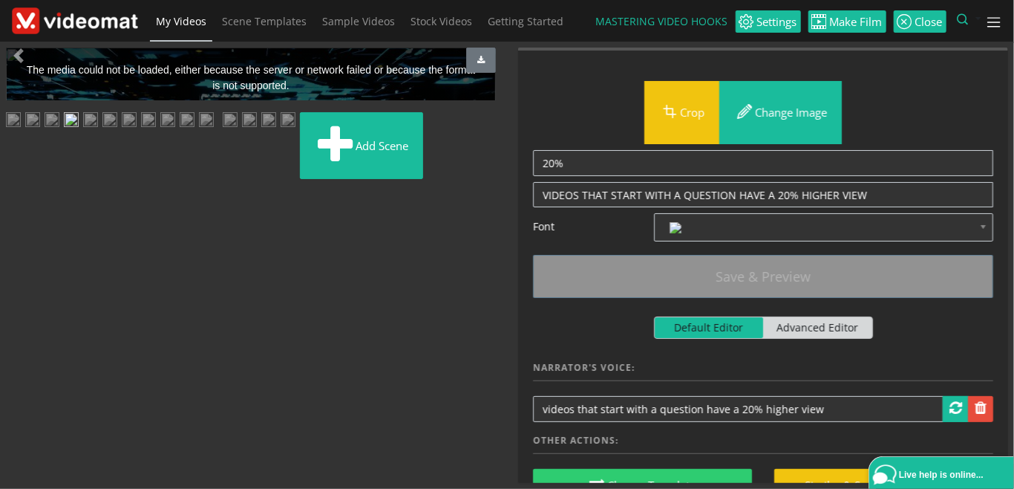
click at [98, 131] on img at bounding box center [90, 121] width 15 height 19
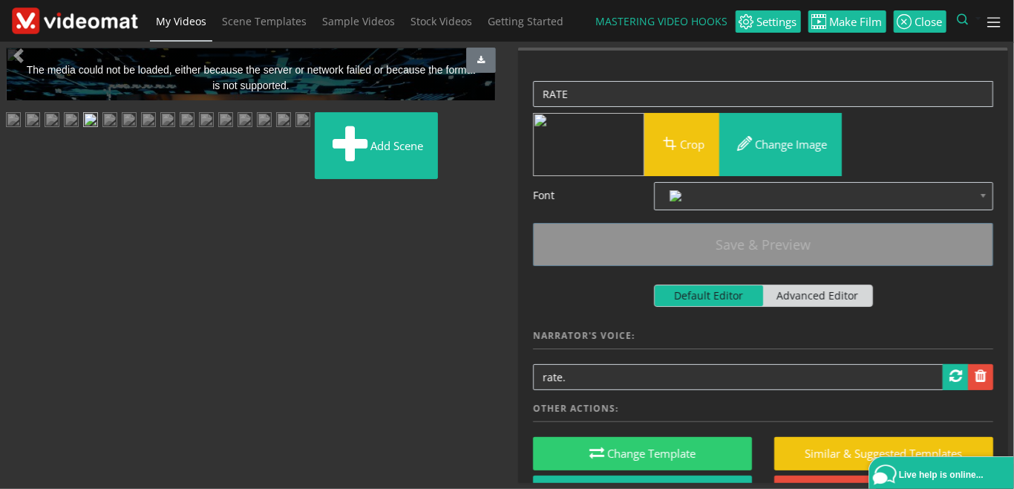
click at [79, 131] on img at bounding box center [71, 121] width 15 height 19
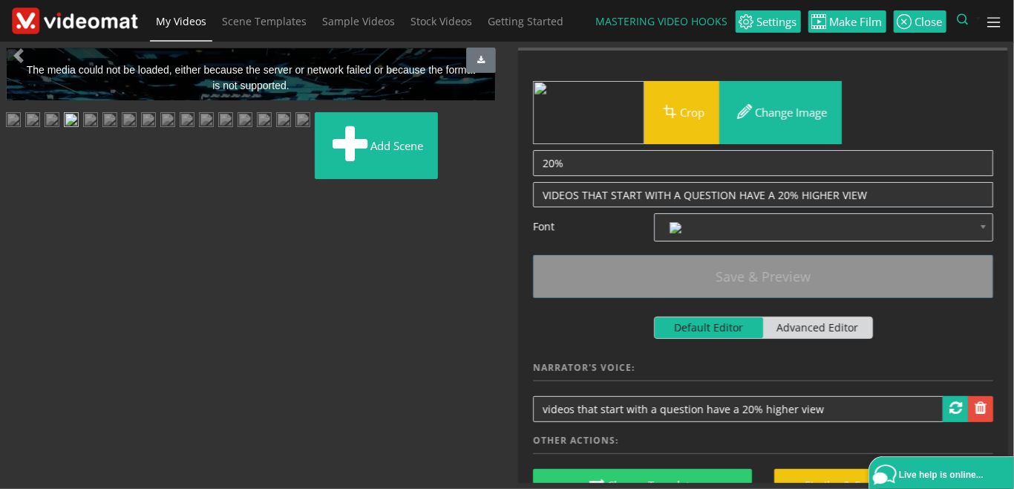
scroll to position [327, 0]
drag, startPoint x: 166, startPoint y: 152, endPoint x: 207, endPoint y: 195, distance: 59.9
click at [98, 131] on img at bounding box center [90, 121] width 15 height 19
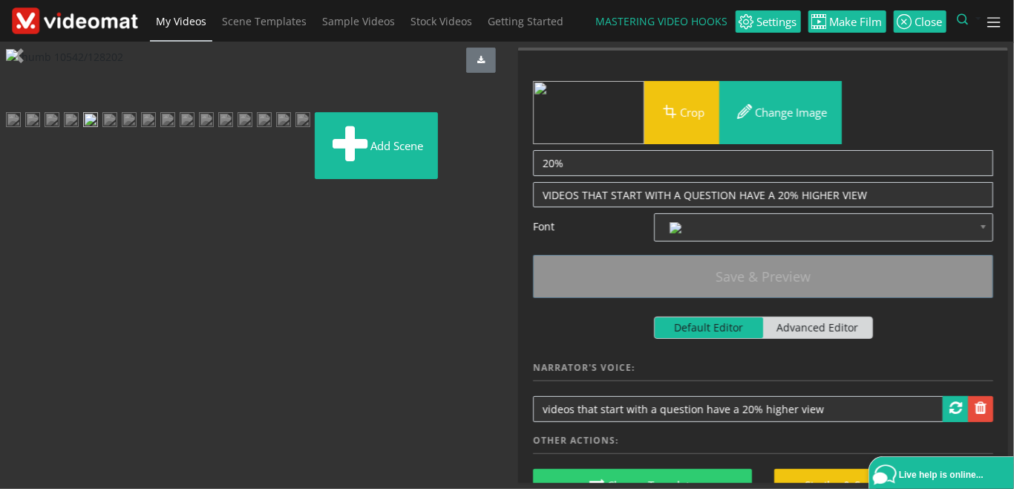
scroll to position [0, 0]
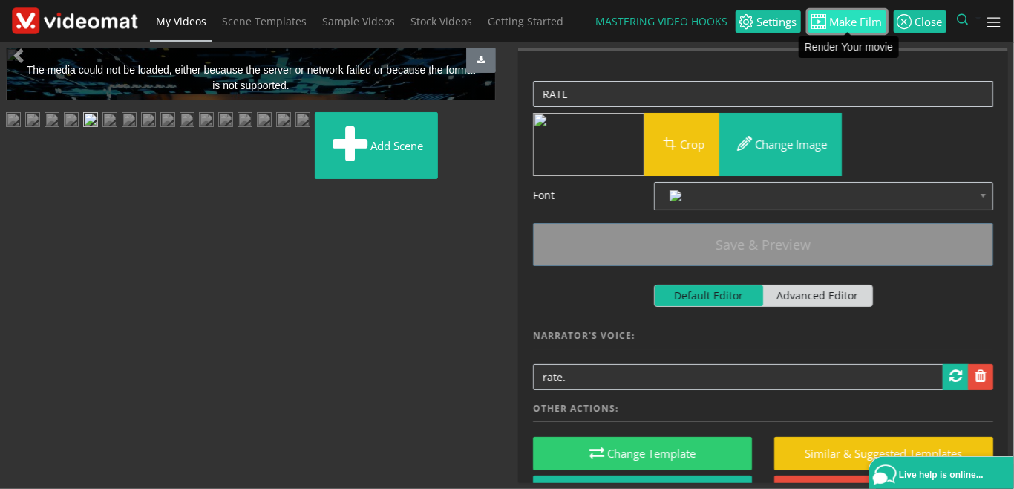
click at [857, 16] on span "Make Film" at bounding box center [855, 21] width 56 height 11
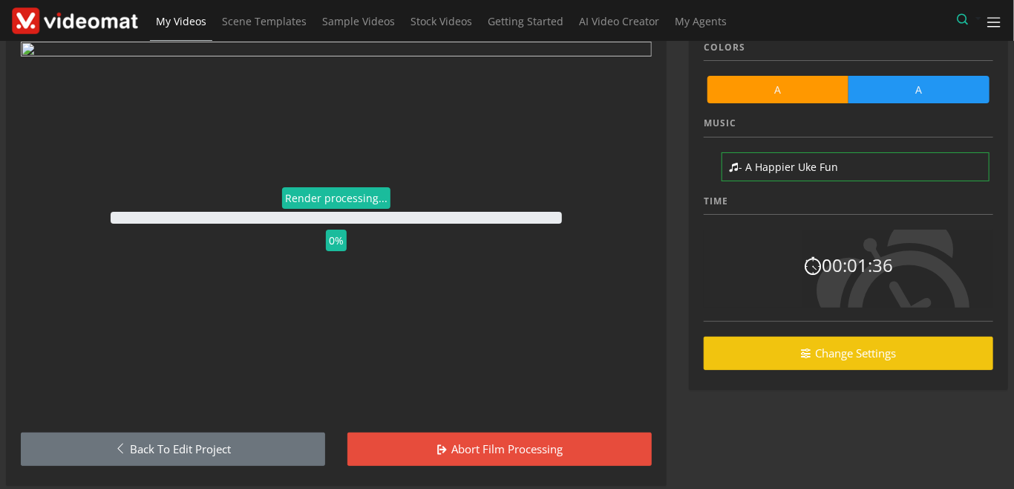
scroll to position [88, 0]
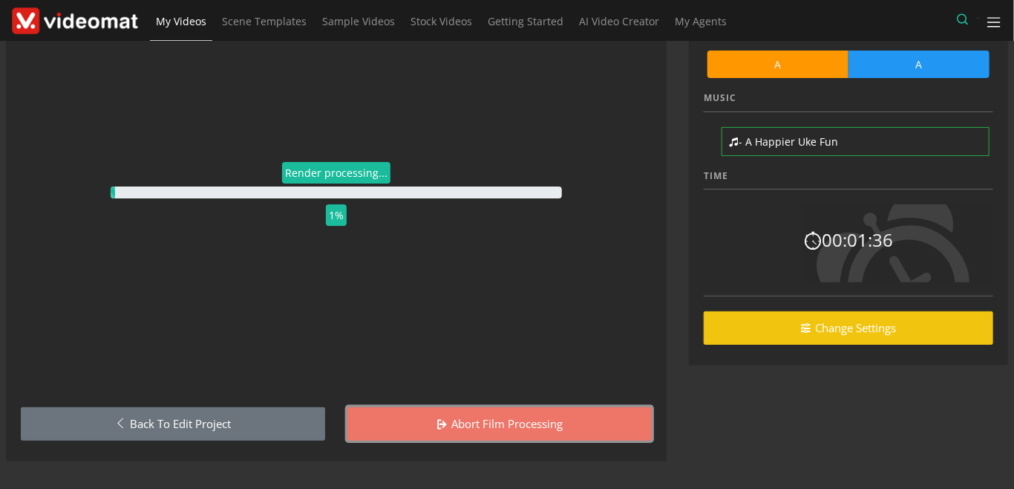
click at [502, 419] on link "Abort film processing" at bounding box center [500, 423] width 304 height 33
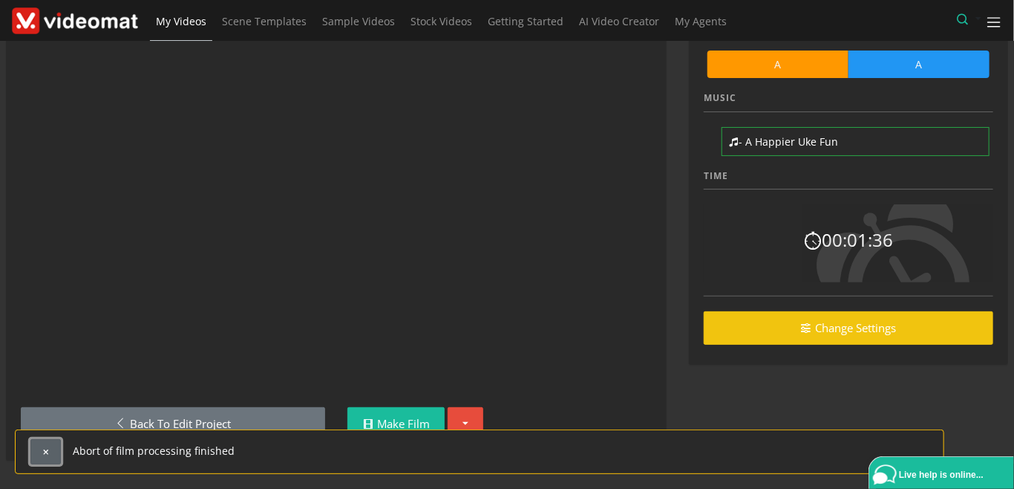
click at [40, 449] on button "button" at bounding box center [45, 451] width 30 height 25
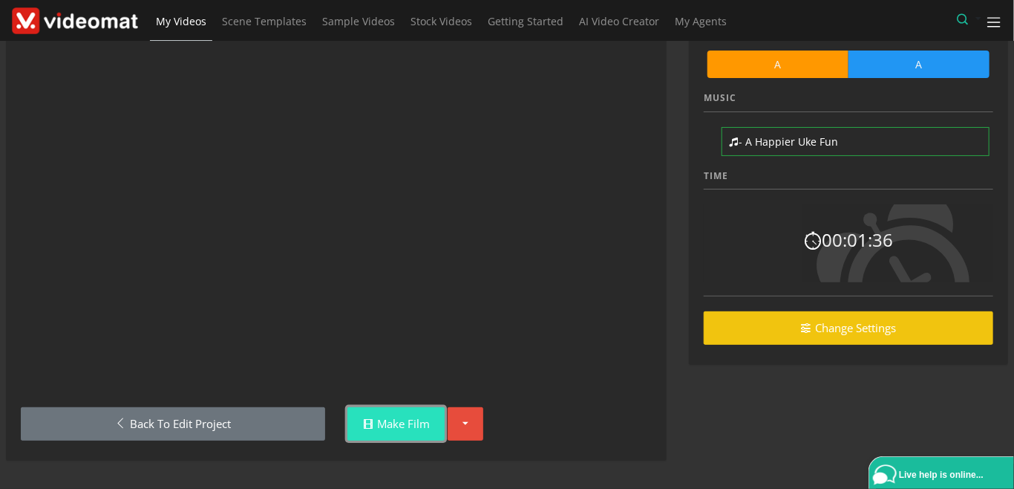
click at [405, 431] on link "Make Film" at bounding box center [396, 423] width 97 height 33
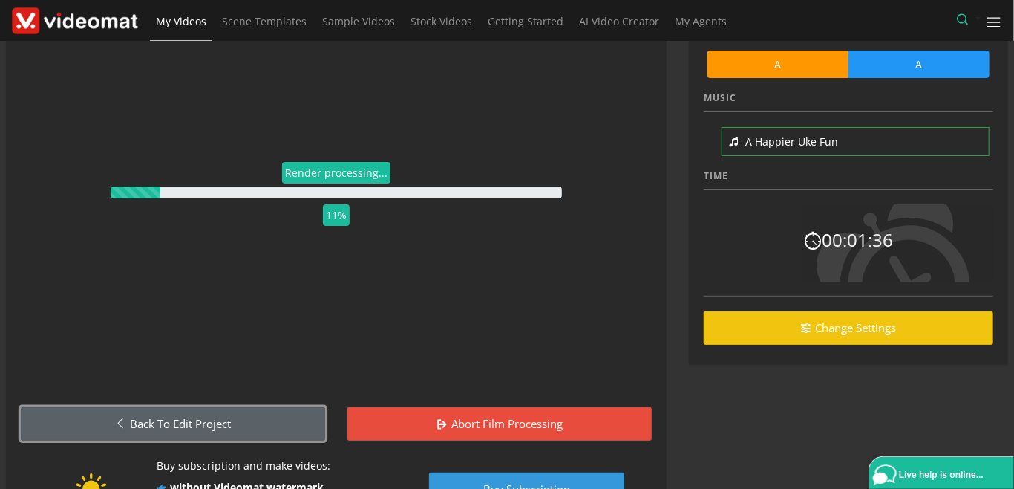
click at [211, 425] on link "Back to Edit Project" at bounding box center [173, 423] width 304 height 33
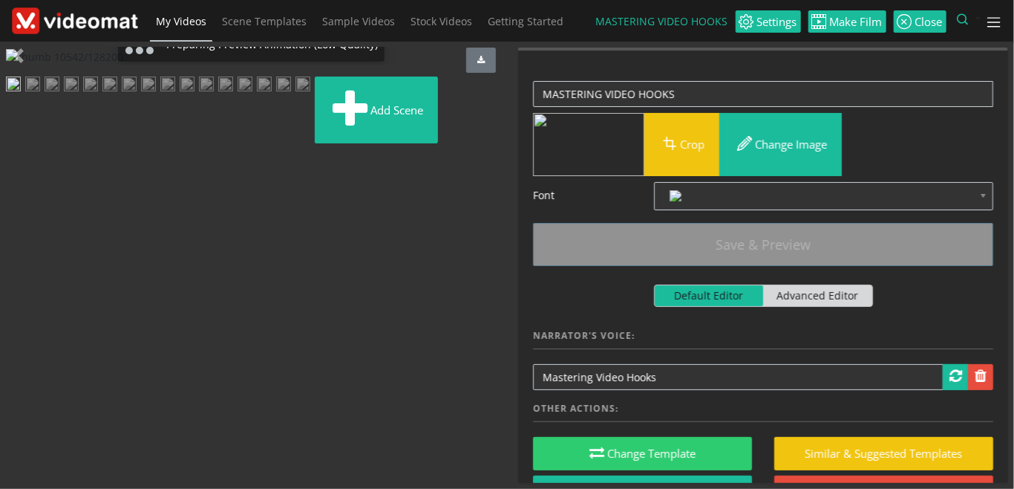
click at [40, 95] on img at bounding box center [32, 85] width 15 height 19
click at [59, 95] on img at bounding box center [52, 85] width 15 height 19
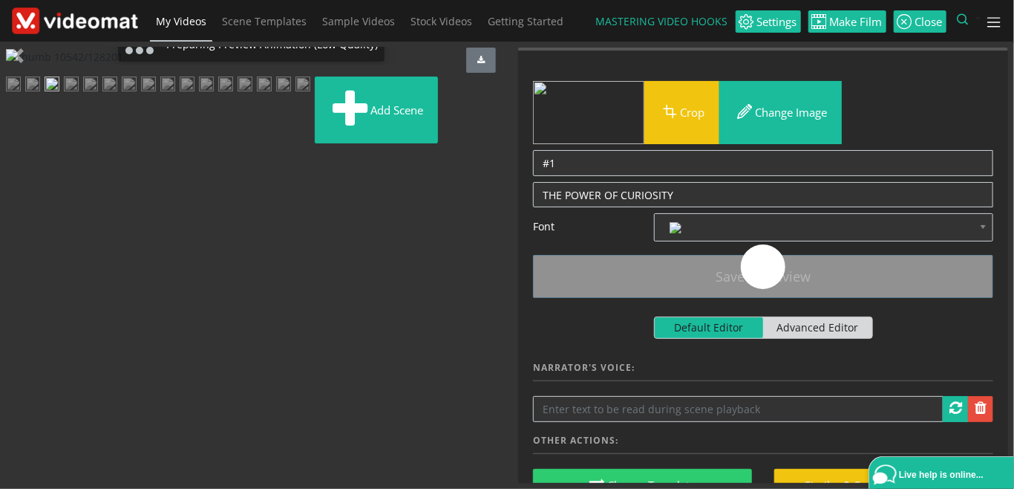
click at [79, 95] on img at bounding box center [71, 85] width 15 height 19
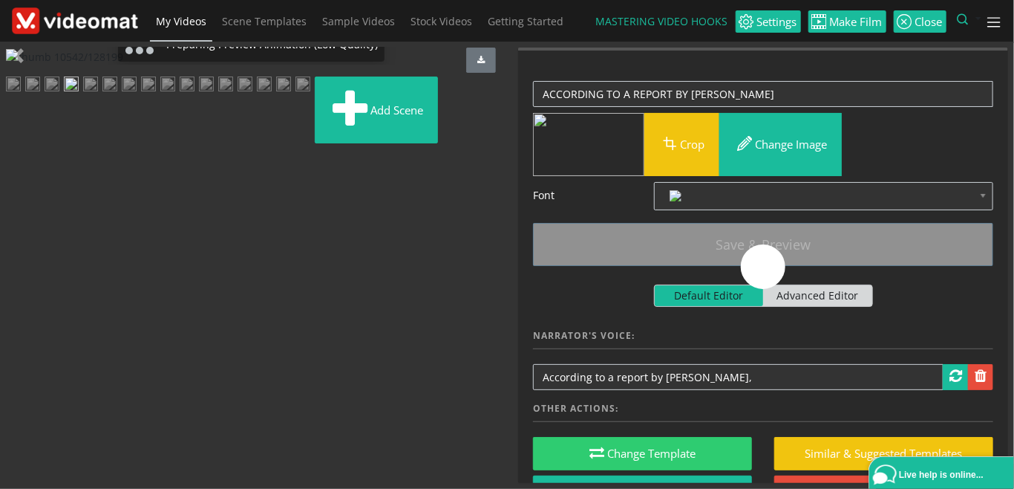
click at [98, 95] on img at bounding box center [90, 85] width 15 height 19
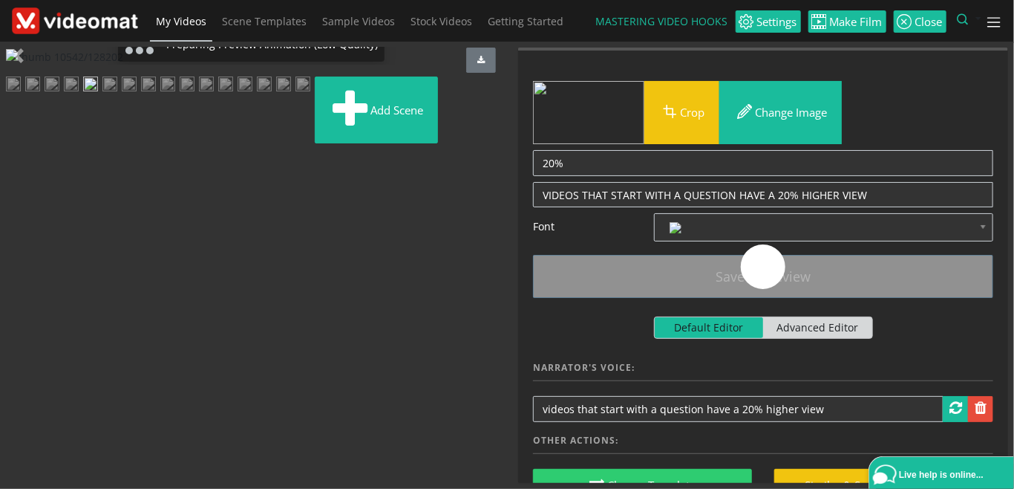
click at [117, 95] on img at bounding box center [109, 85] width 15 height 19
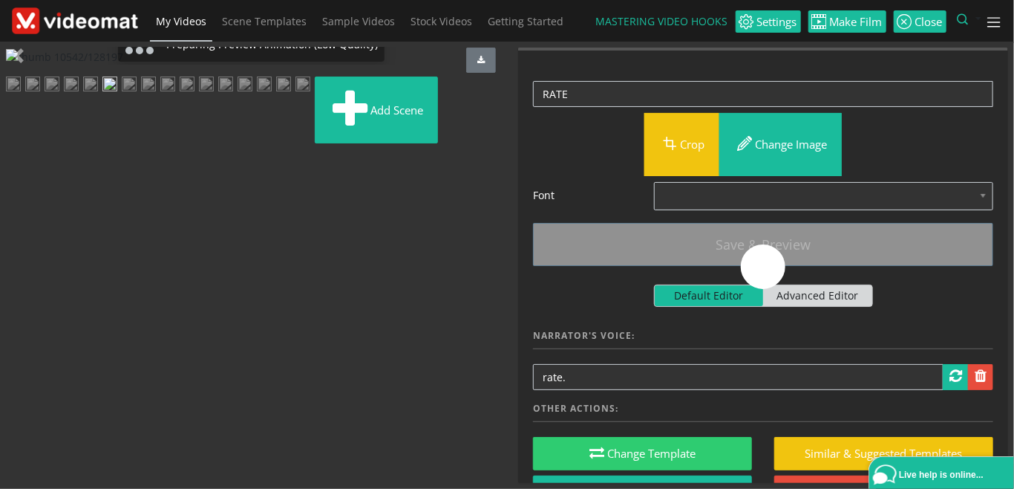
scroll to position [171, 0]
click at [122, 95] on img at bounding box center [129, 85] width 15 height 19
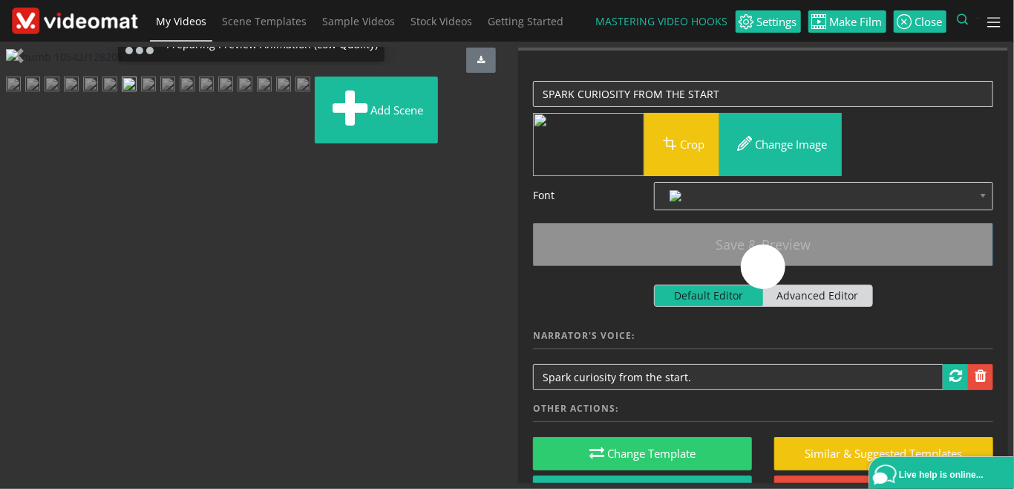
click at [156, 95] on img at bounding box center [148, 85] width 15 height 19
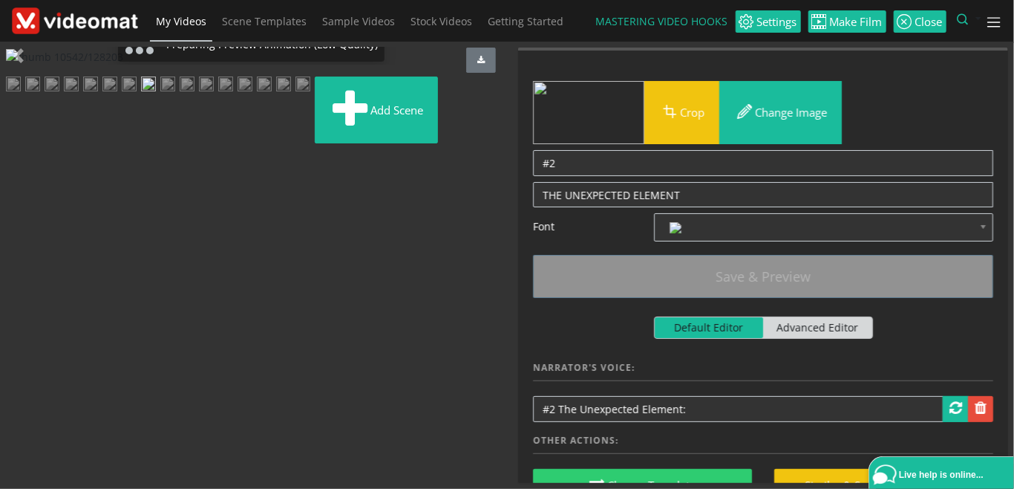
click at [175, 95] on img at bounding box center [167, 85] width 15 height 19
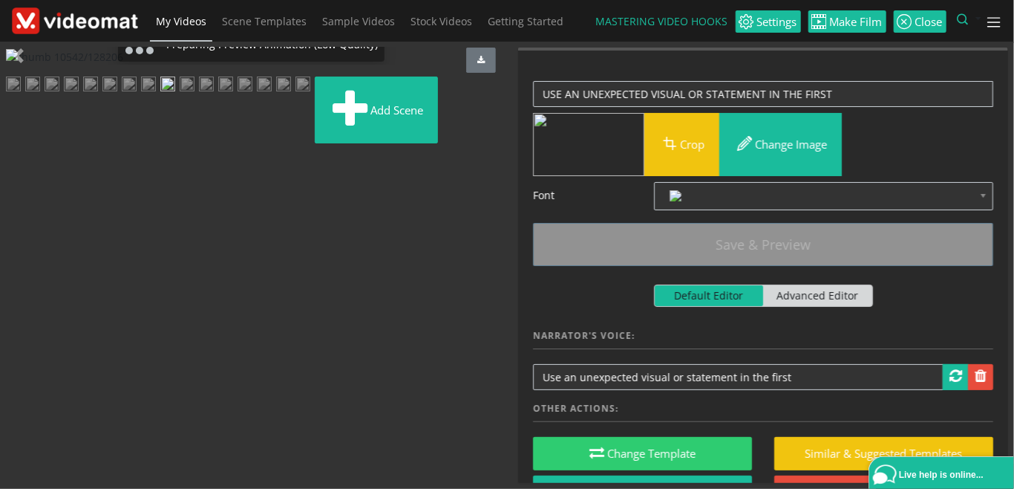
click at [180, 95] on img at bounding box center [187, 85] width 15 height 19
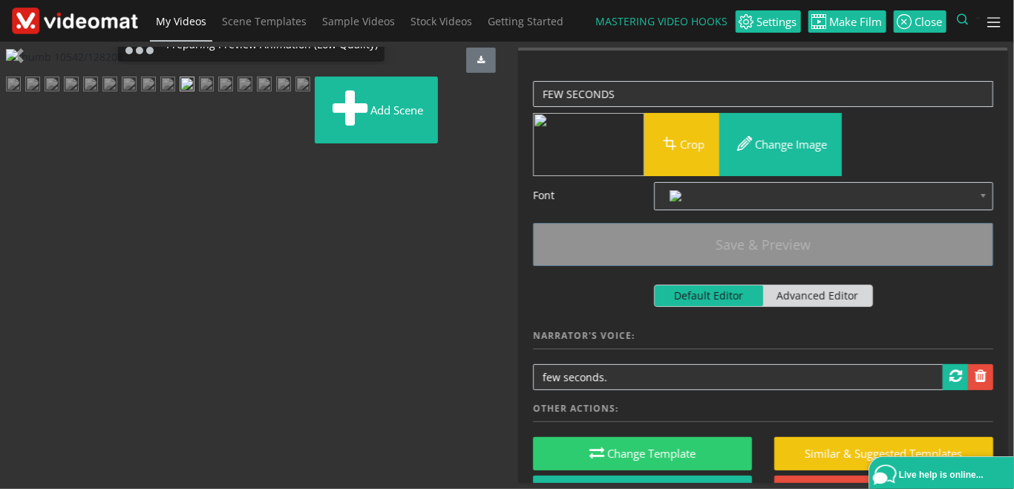
click at [199, 95] on img at bounding box center [206, 85] width 15 height 19
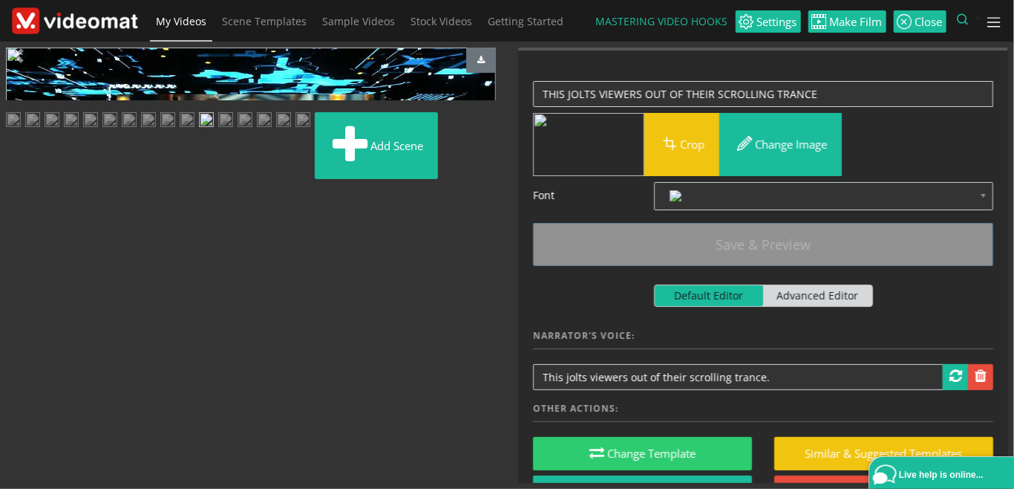
click at [233, 131] on img at bounding box center [225, 121] width 15 height 19
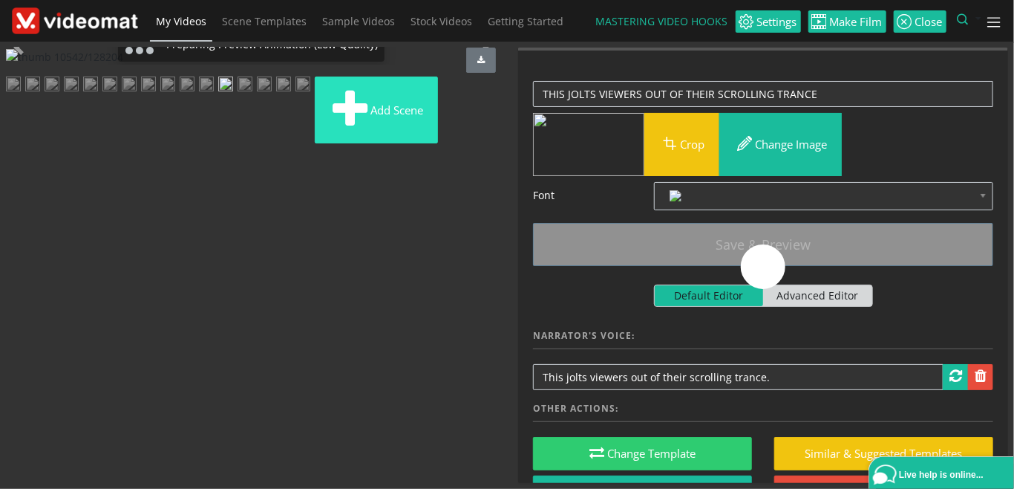
scroll to position [292, 0]
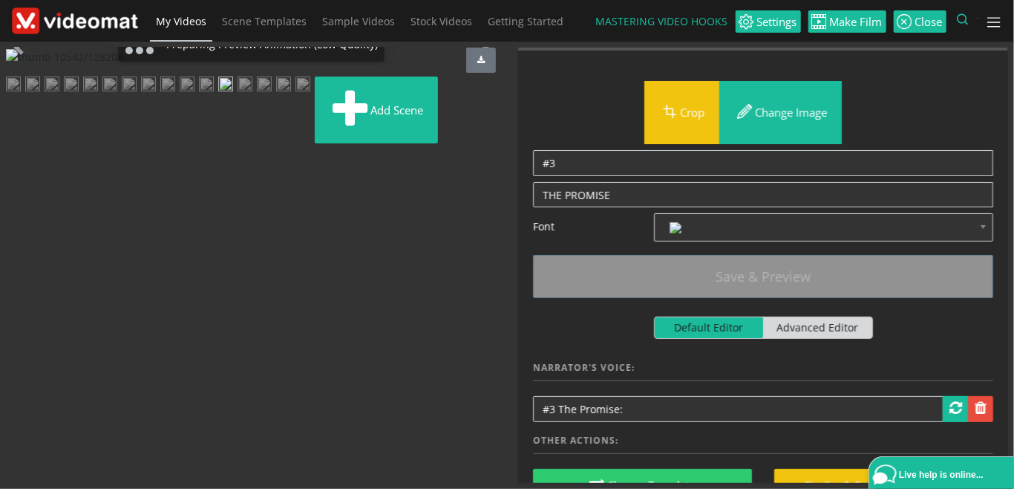
click at [238, 95] on img at bounding box center [245, 85] width 15 height 19
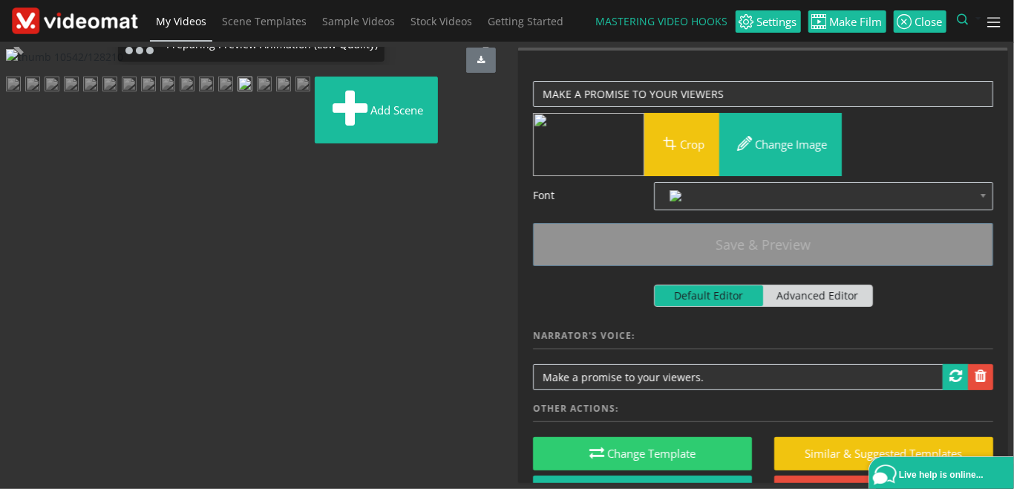
click at [257, 95] on img at bounding box center [264, 85] width 15 height 19
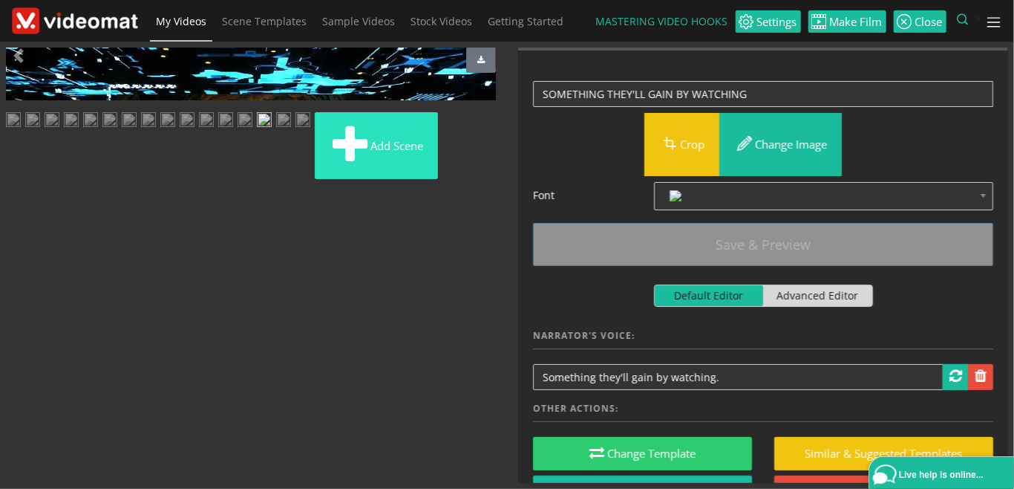
scroll to position [327, 0]
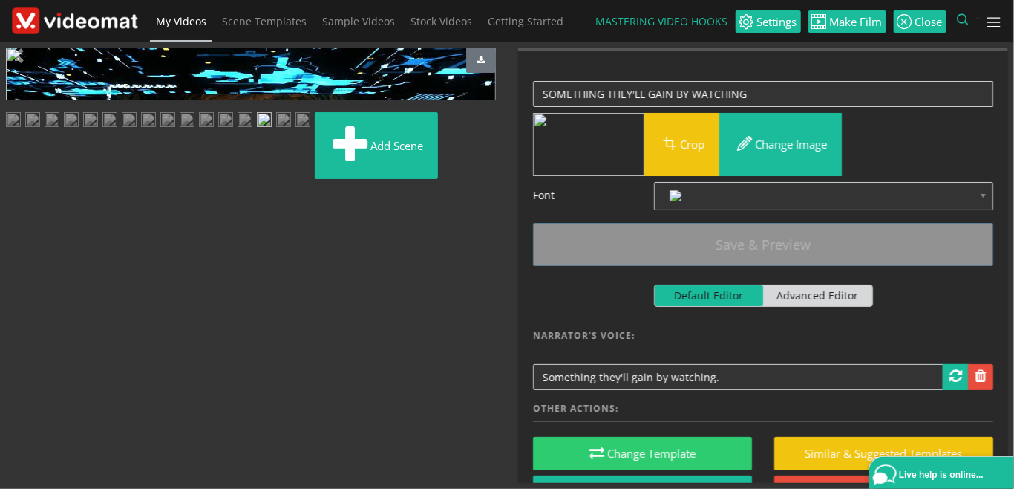
click at [291, 131] on img at bounding box center [283, 121] width 15 height 19
click at [296, 131] on img at bounding box center [303, 121] width 15 height 19
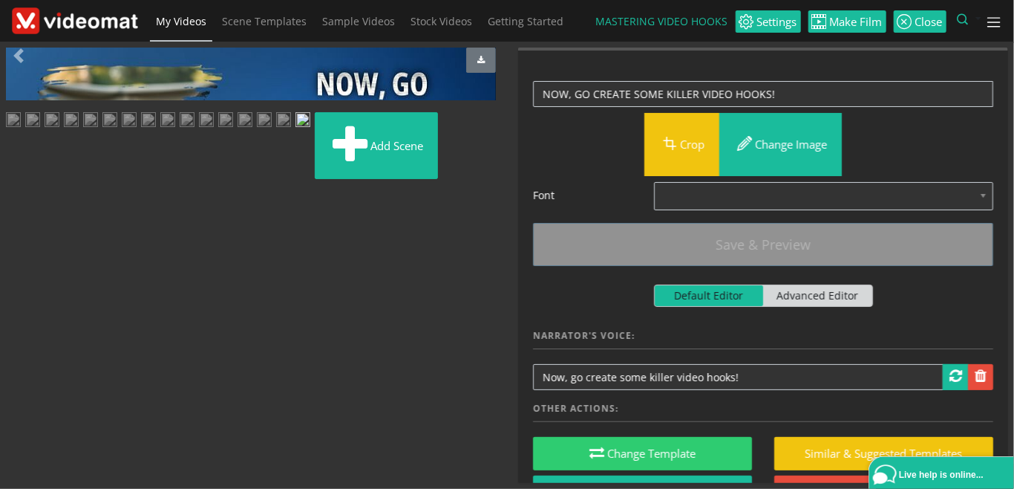
scroll to position [0, 0]
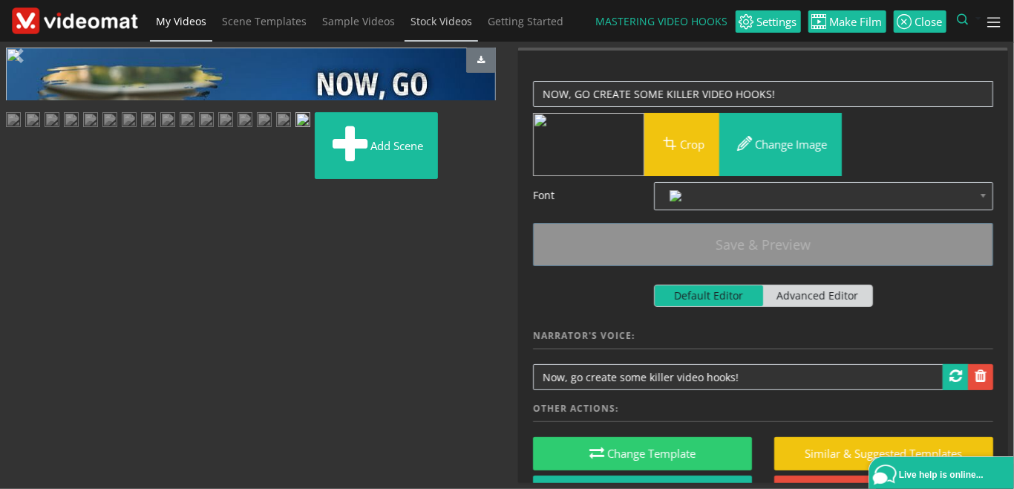
click at [417, 26] on span "Stock Videos" at bounding box center [442, 21] width 62 height 14
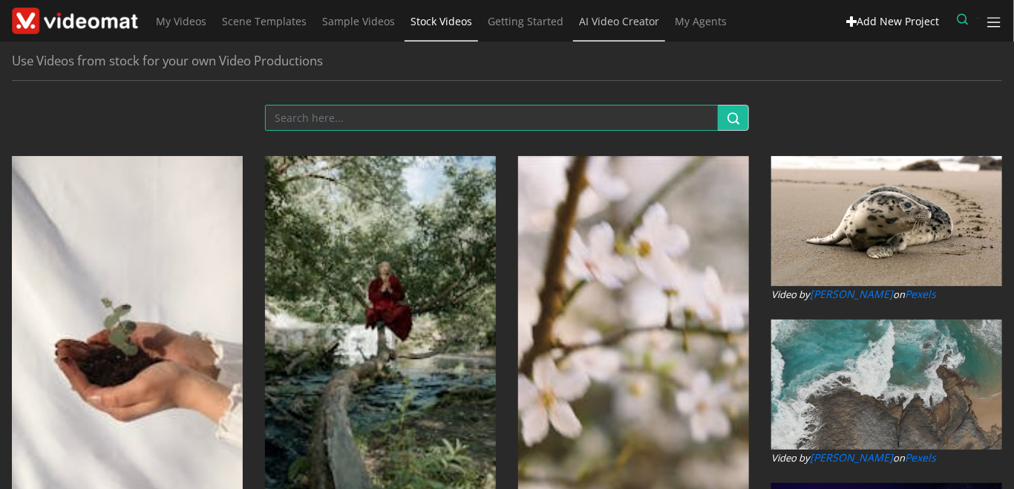
click at [598, 19] on span "AI Video Creator" at bounding box center [619, 21] width 80 height 14
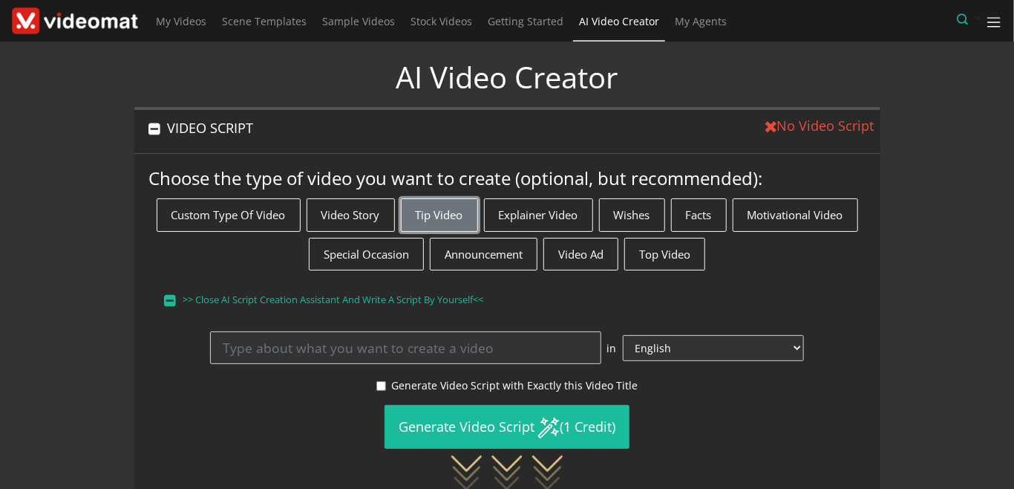
click at [422, 212] on button "Tip Video" at bounding box center [439, 214] width 77 height 33
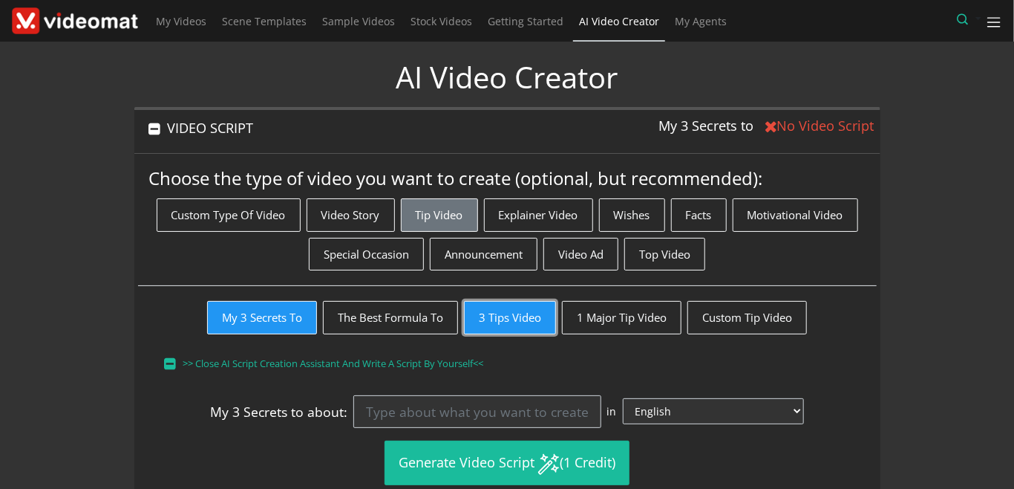
click at [486, 312] on button "3 Tips Video" at bounding box center [510, 317] width 92 height 33
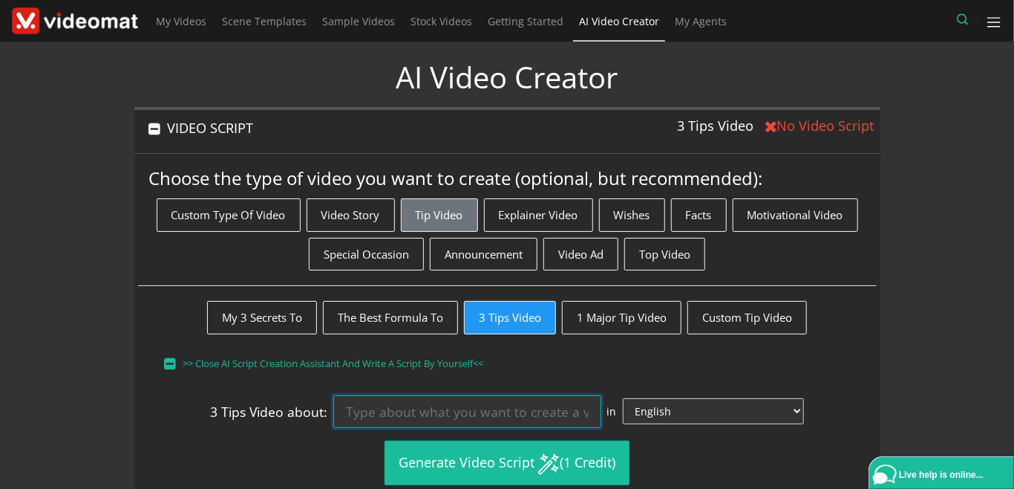
click at [417, 405] on input at bounding box center [466, 411] width 267 height 33
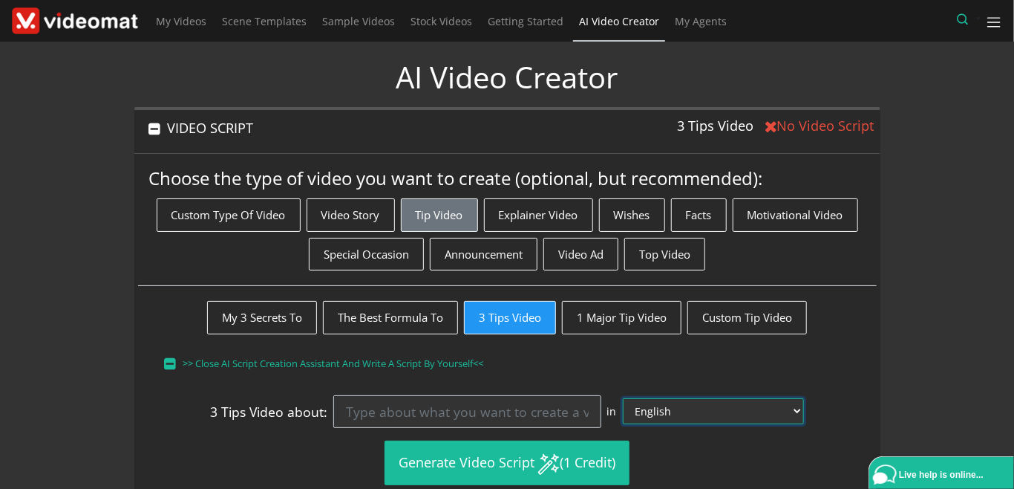
click at [623, 398] on select "English Afrikaans Arabic Bosnian Bulgarian Catalan Chinese (Simple) Czech Danis…" at bounding box center [713, 411] width 181 height 26
select select "pl"
click option "Polish" at bounding box center [0, 0] width 0 height 0
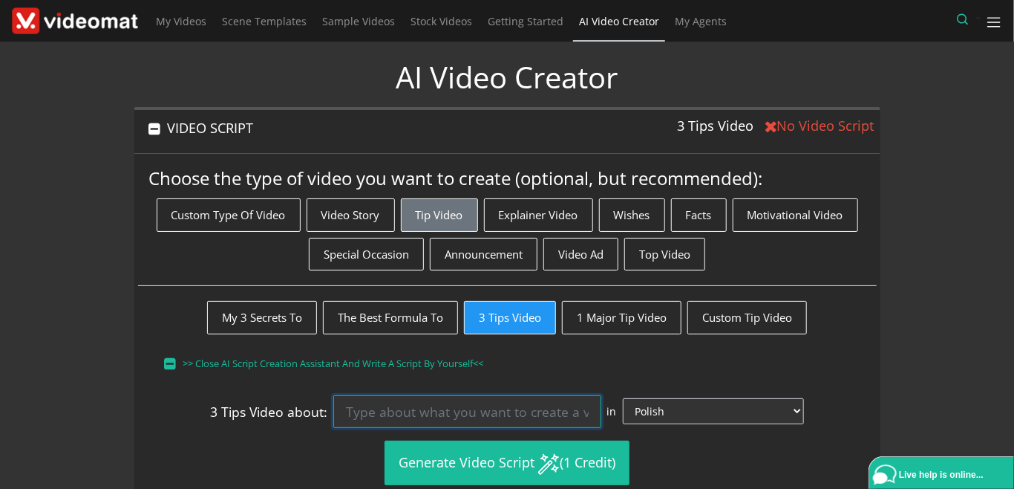
click at [601, 405] on input at bounding box center [466, 411] width 267 height 33
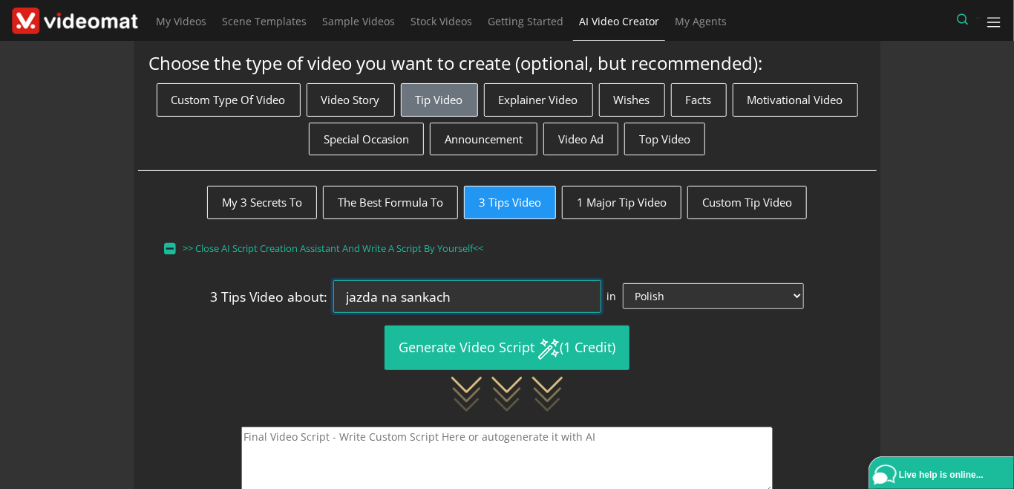
scroll to position [171, 0]
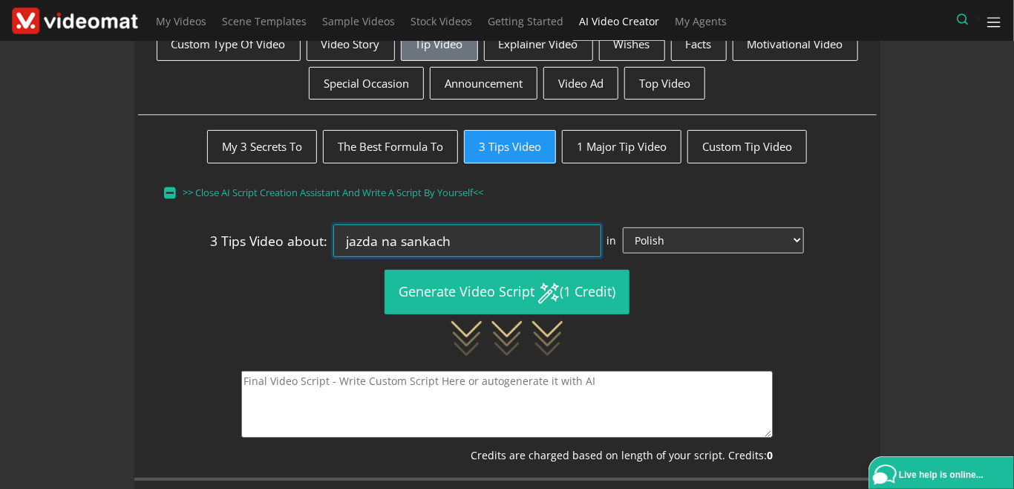
drag, startPoint x: 467, startPoint y: 236, endPoint x: 242, endPoint y: 225, distance: 225.3
click at [333, 225] on input "jazda na sankach" at bounding box center [466, 240] width 267 height 33
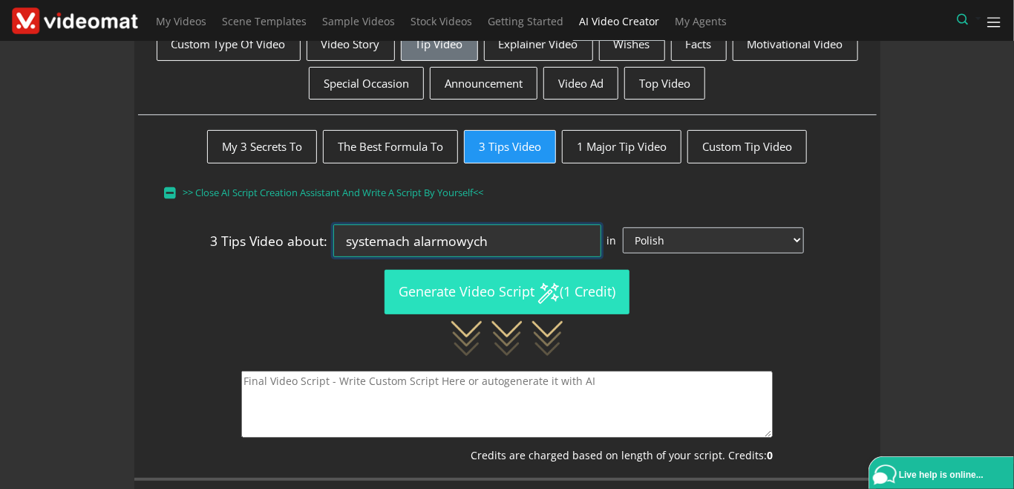
type input "systemach alarmowych"
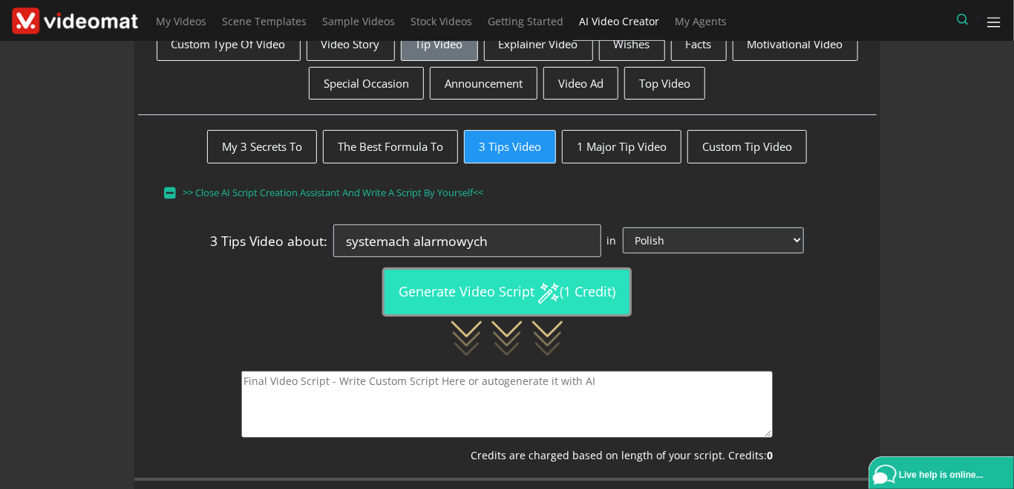
click at [467, 287] on button "Generate Video Script (1 Credit)" at bounding box center [507, 292] width 245 height 44
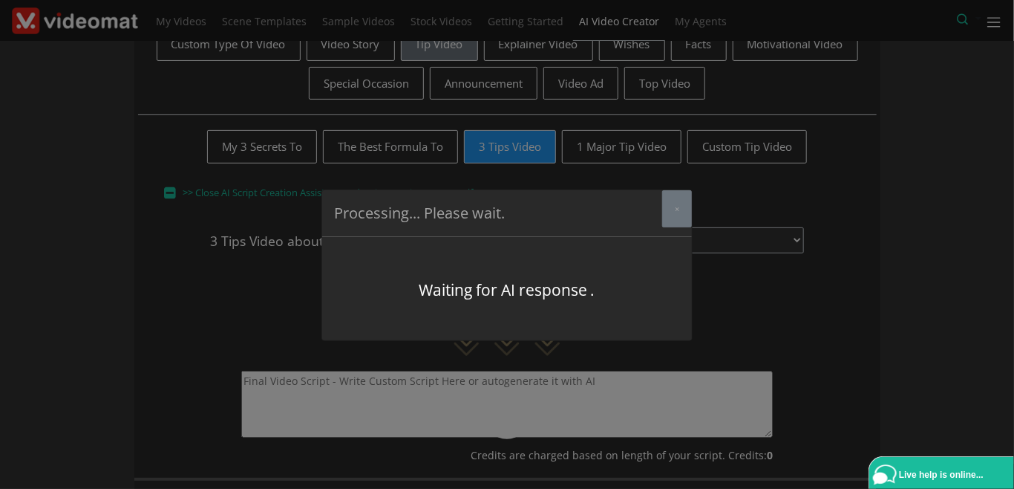
type textarea "Jak Skutecznie Wybrać System Alarmowy #1 Zaufaj statystykom: Według raportu Eur…"
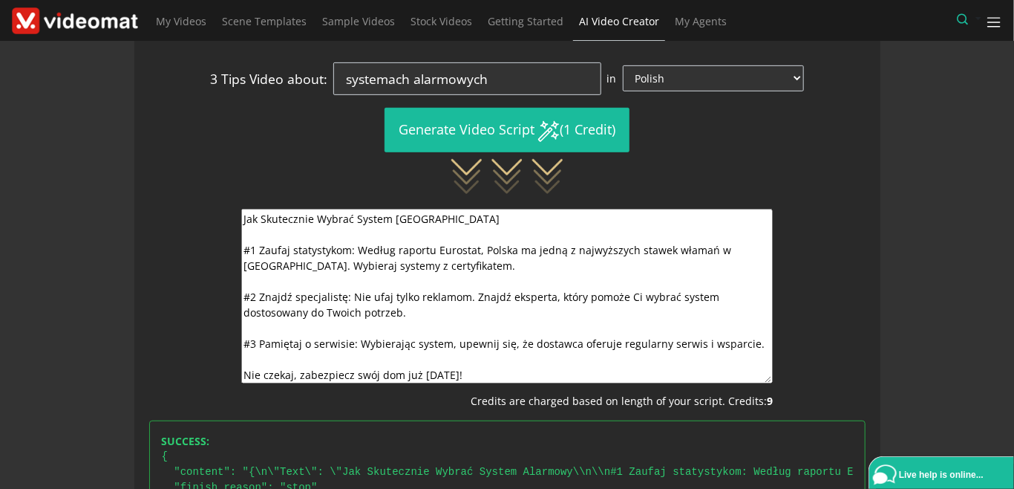
scroll to position [160, 0]
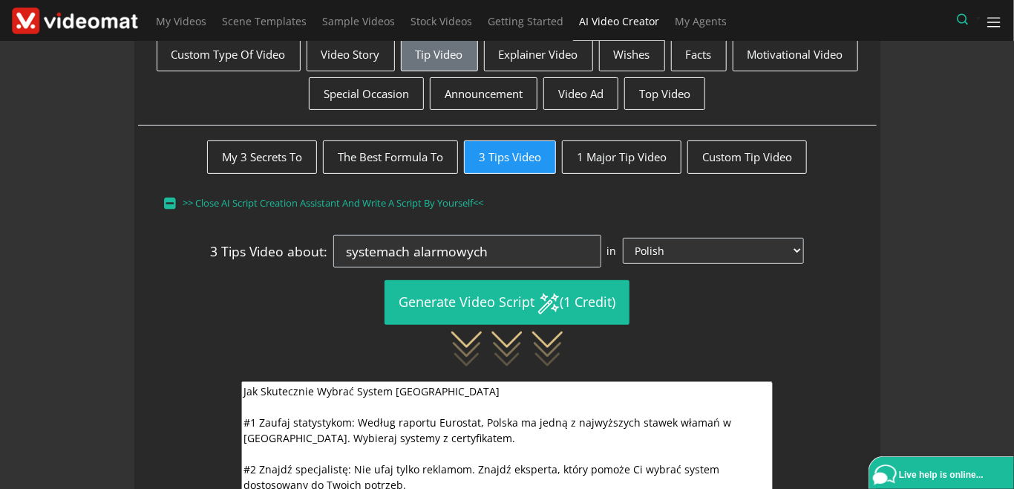
click at [307, 411] on textarea "Jak Skutecznie Wybrać System Alarmowy #1 Zaufaj statystykom: Według raportu Eur…" at bounding box center [507, 468] width 532 height 175
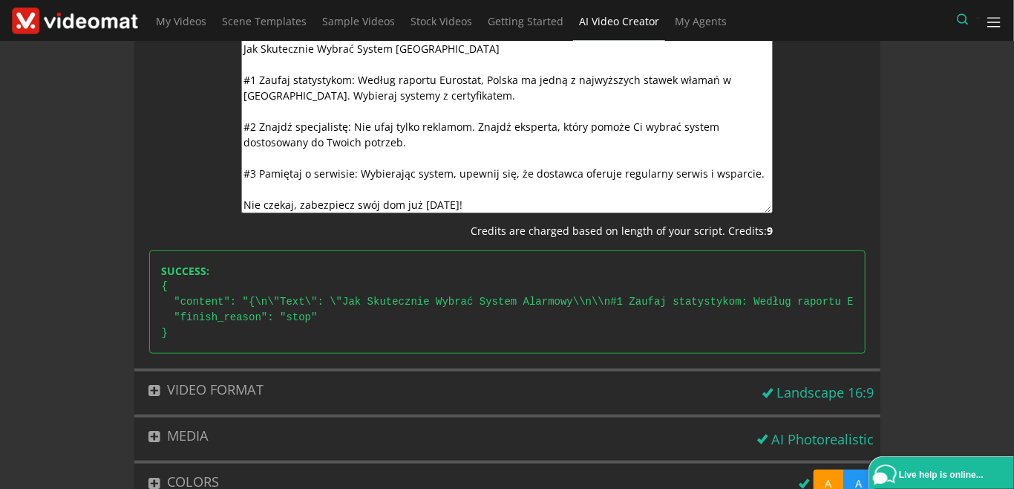
scroll to position [332, 0]
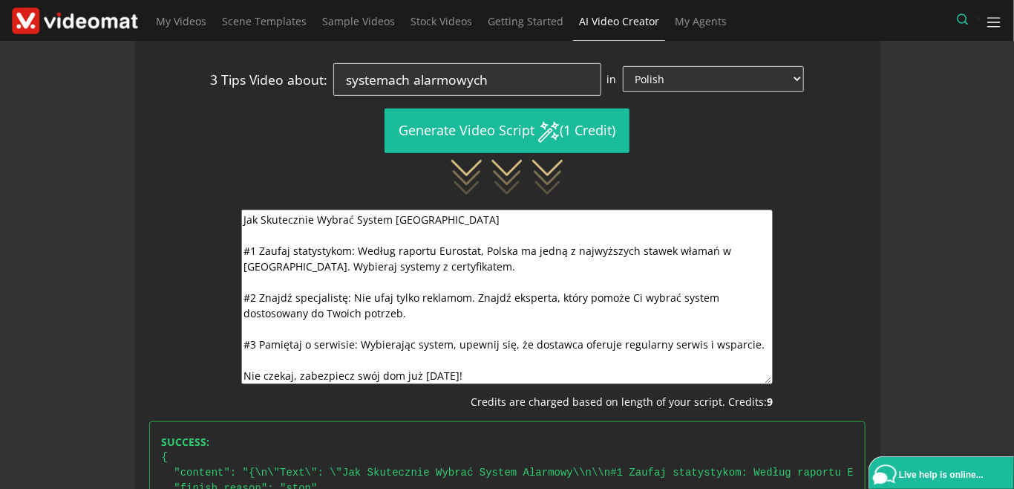
click at [195, 351] on div "Jak Skutecznie Wybrać System Alarmowy #1 Zaufaj statystykom: Według raportu Eur…" at bounding box center [507, 309] width 739 height 200
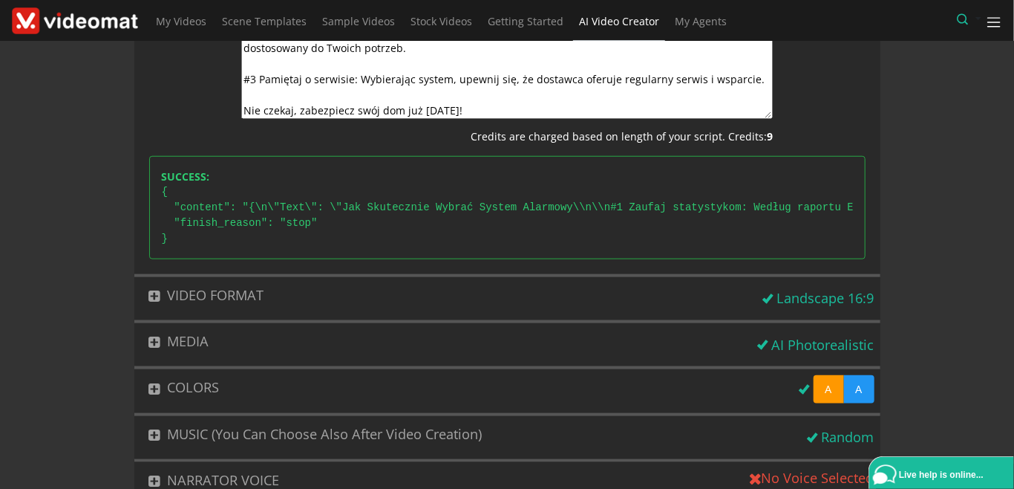
scroll to position [674, 0]
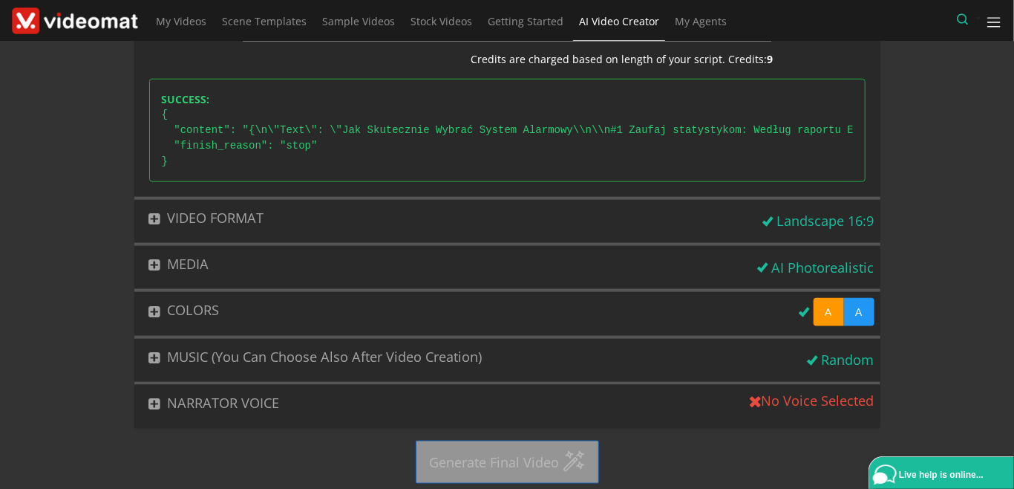
click at [253, 217] on button "VIDEO FORMAT" at bounding box center [445, 218] width 623 height 36
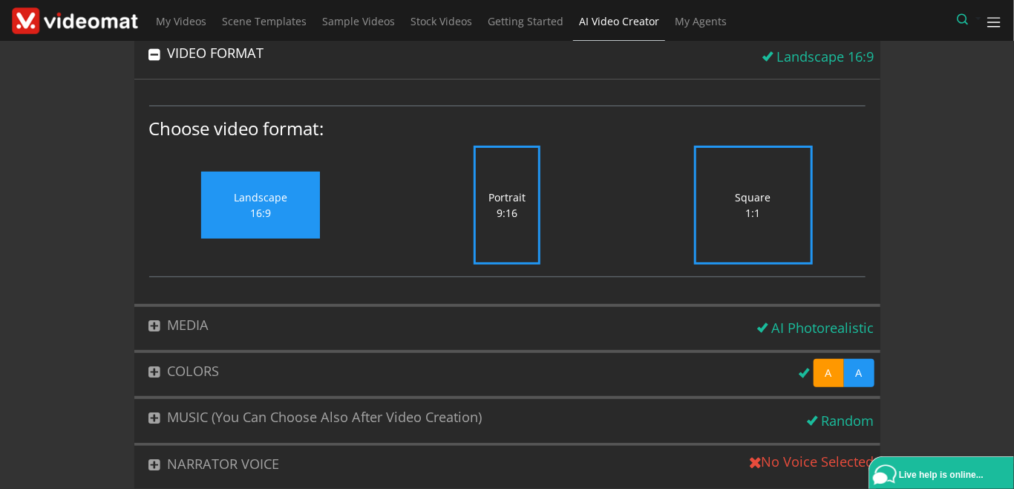
scroll to position [121, 0]
click at [257, 331] on button "MEDIA" at bounding box center [443, 325] width 618 height 36
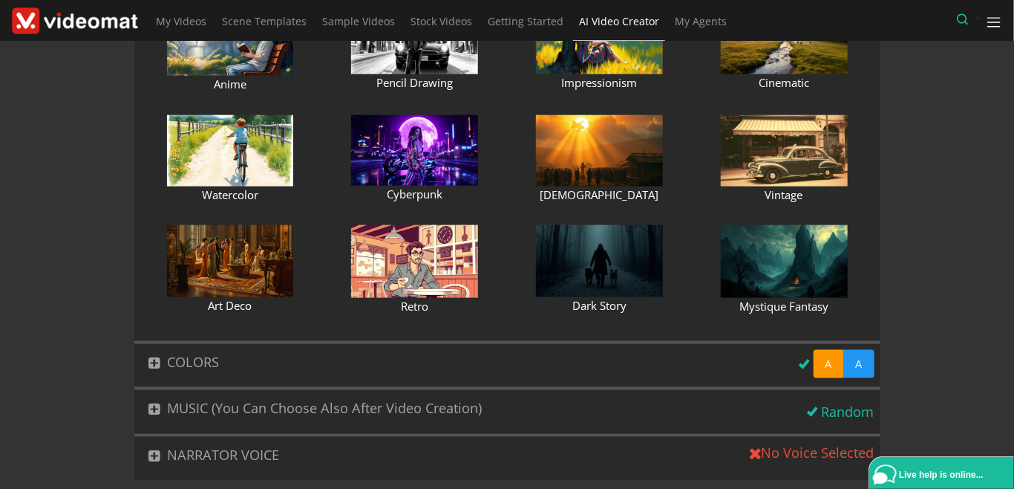
scroll to position [776, 0]
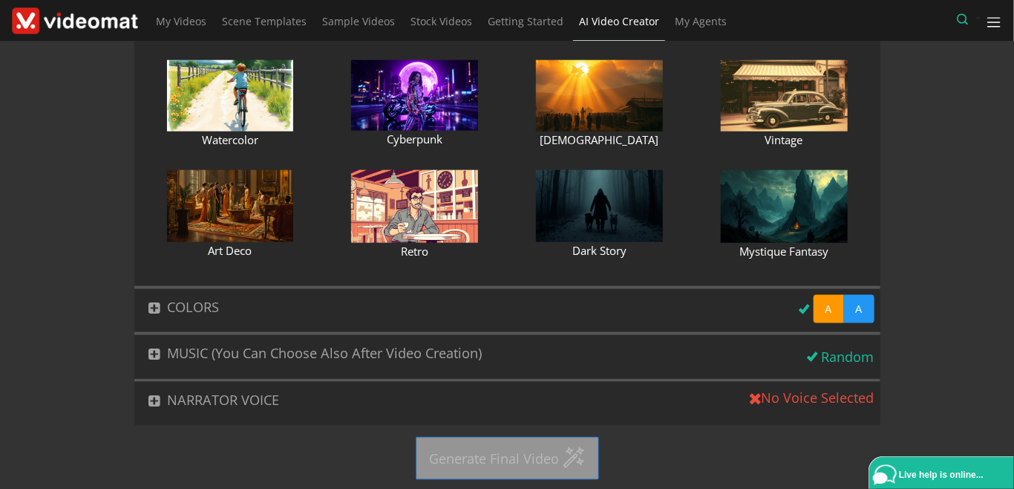
click at [257, 312] on button "COLORS" at bounding box center [463, 307] width 659 height 36
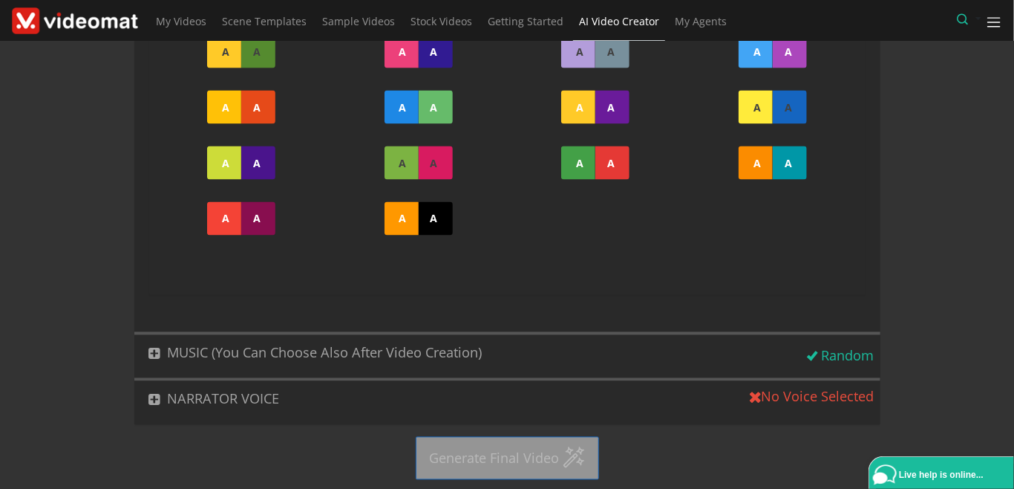
click at [256, 339] on button "MUSIC (You can choose also after video creation)" at bounding box center [468, 353] width 668 height 36
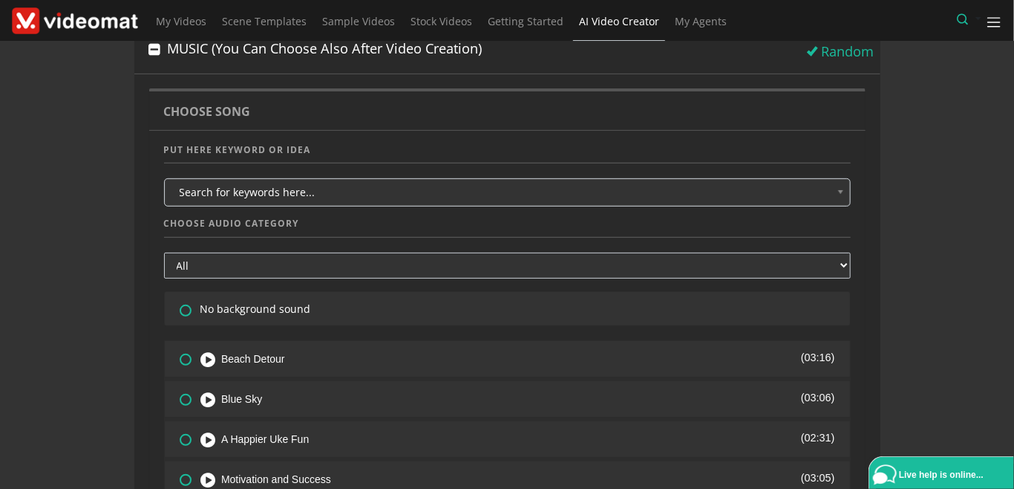
scroll to position [607, 0]
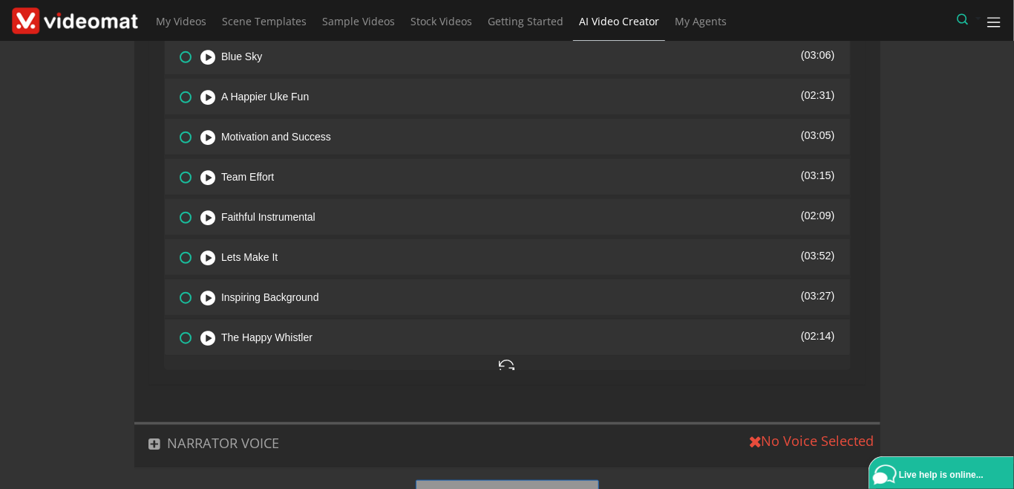
click at [201, 434] on button "NARRATOR VOICE" at bounding box center [439, 443] width 610 height 36
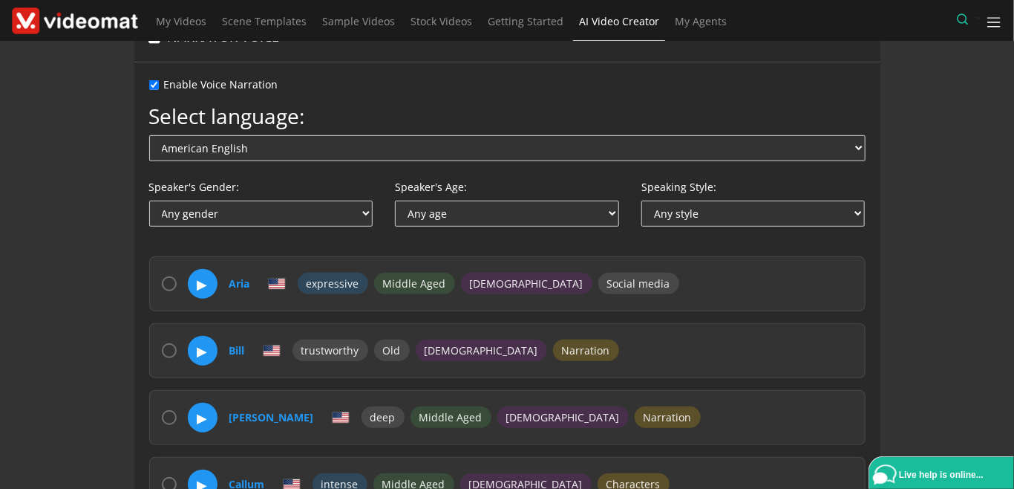
scroll to position [317, 0]
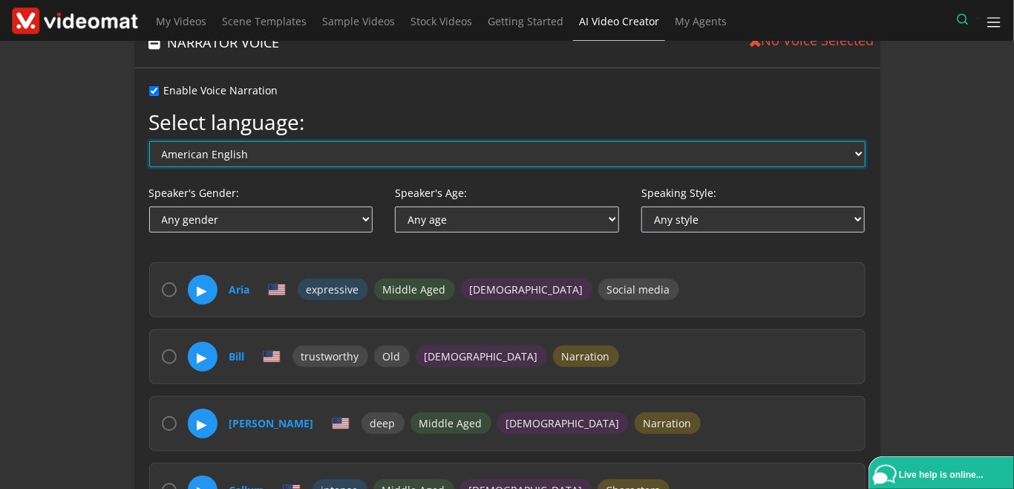
click at [149, 141] on select "American English Australian English British English Arabic Chinese Czech Danish…" at bounding box center [507, 154] width 717 height 26
select select "pl"
click option "Polish" at bounding box center [0, 0] width 0 height 0
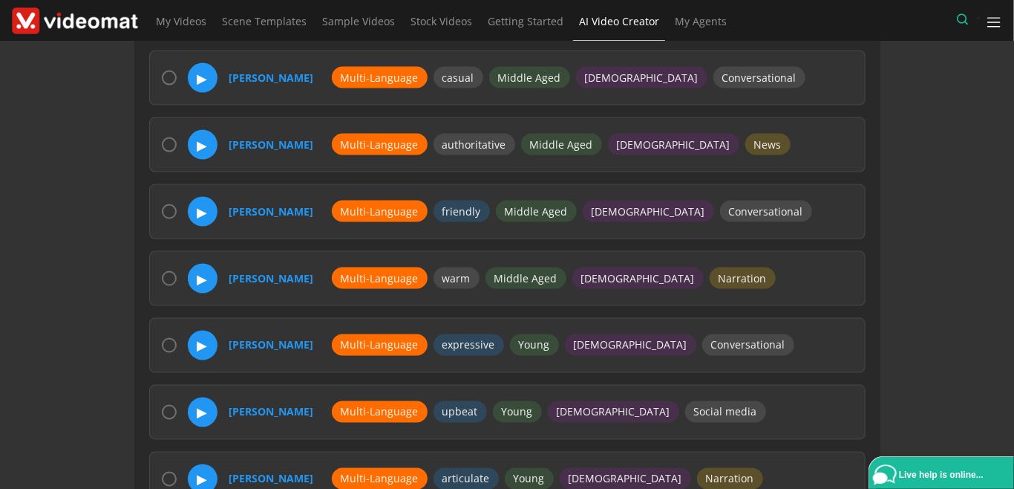
scroll to position [1001, 0]
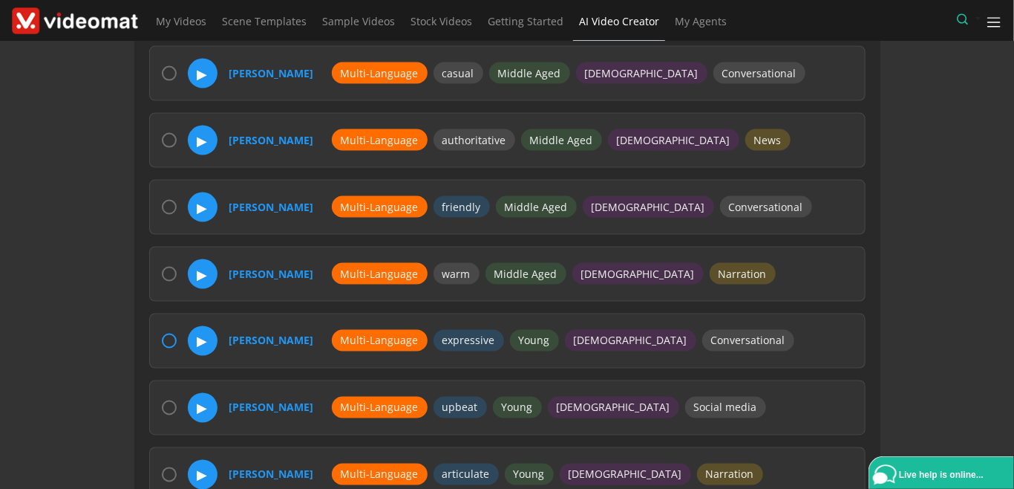
click at [168, 334] on input "radio" at bounding box center [169, 340] width 15 height 15
radio input "true"
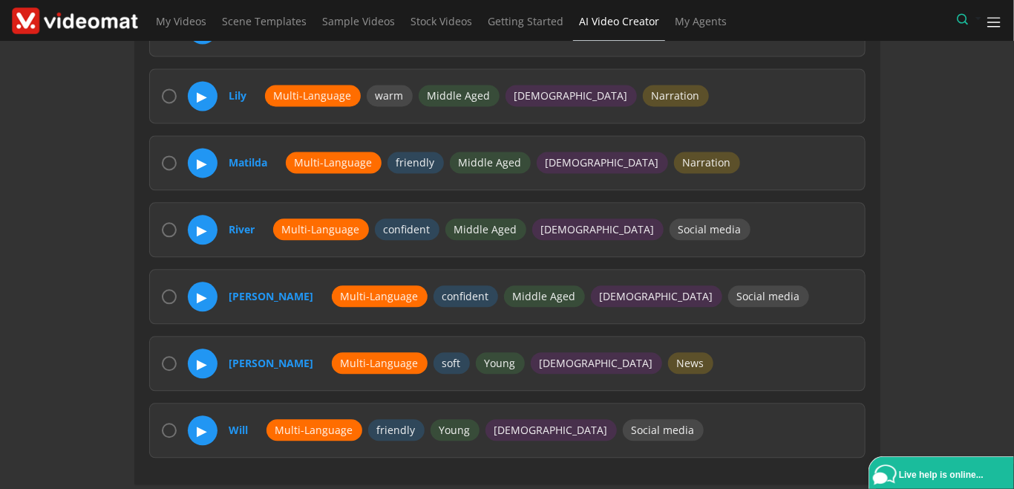
scroll to position [1501, 0]
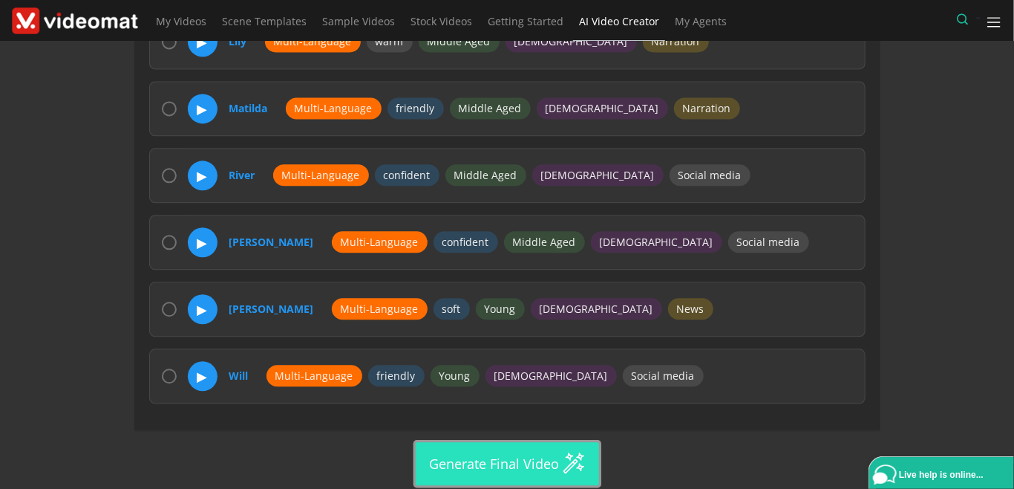
click at [459, 455] on button "Generate Final Video" at bounding box center [507, 463] width 183 height 43
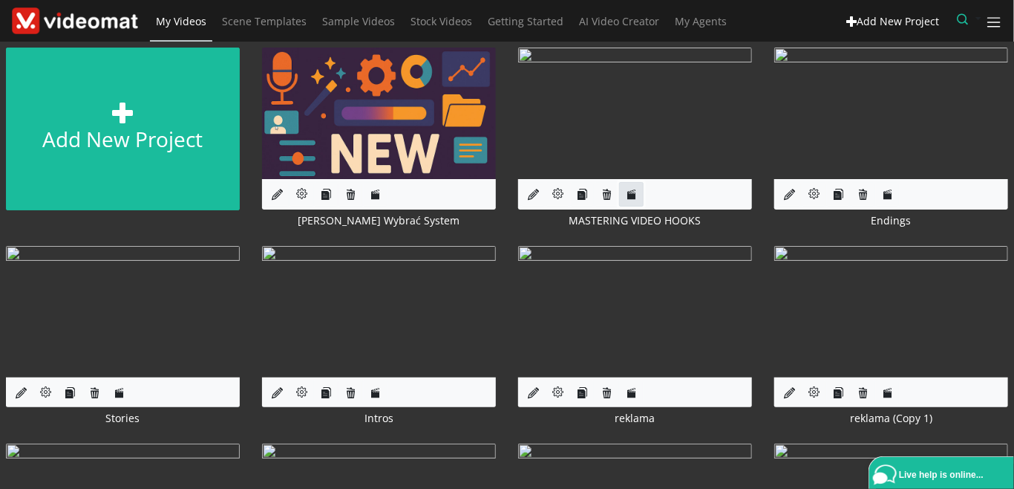
click at [625, 198] on link at bounding box center [631, 194] width 25 height 25
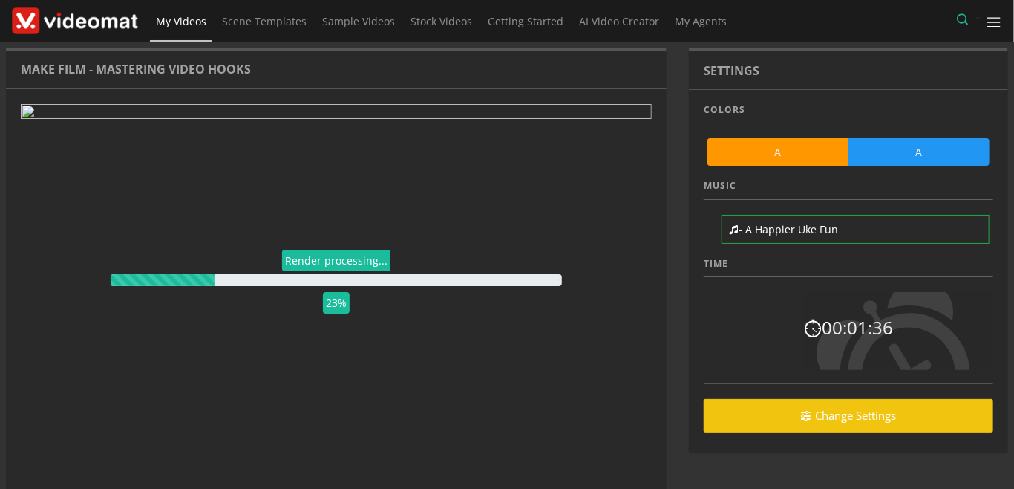
scroll to position [88, 0]
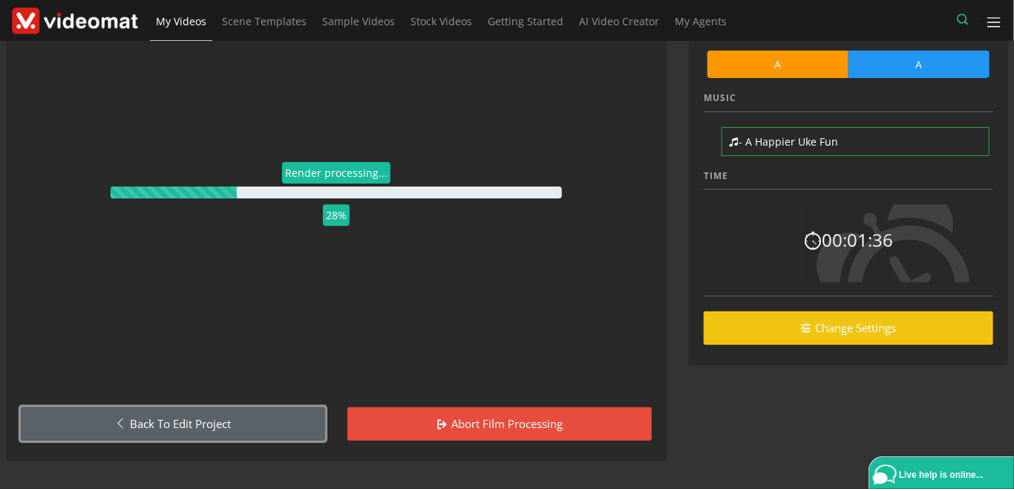
click at [267, 423] on link "Back to Edit Project" at bounding box center [173, 423] width 304 height 33
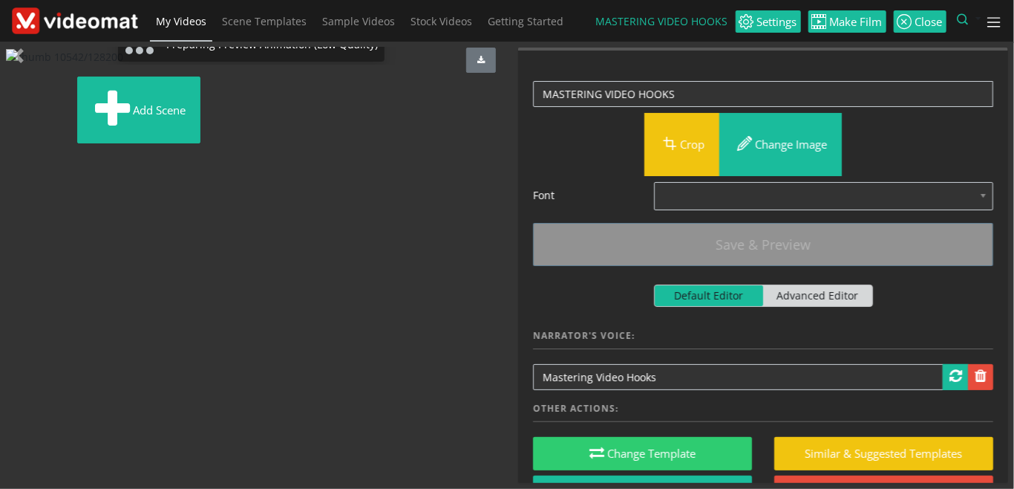
scroll to position [292, 0]
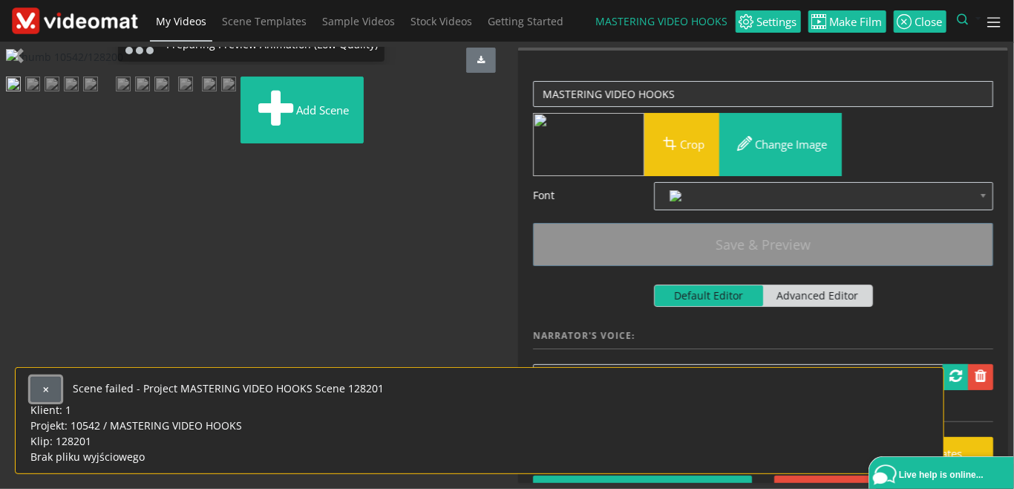
click at [48, 377] on button "button" at bounding box center [45, 389] width 30 height 25
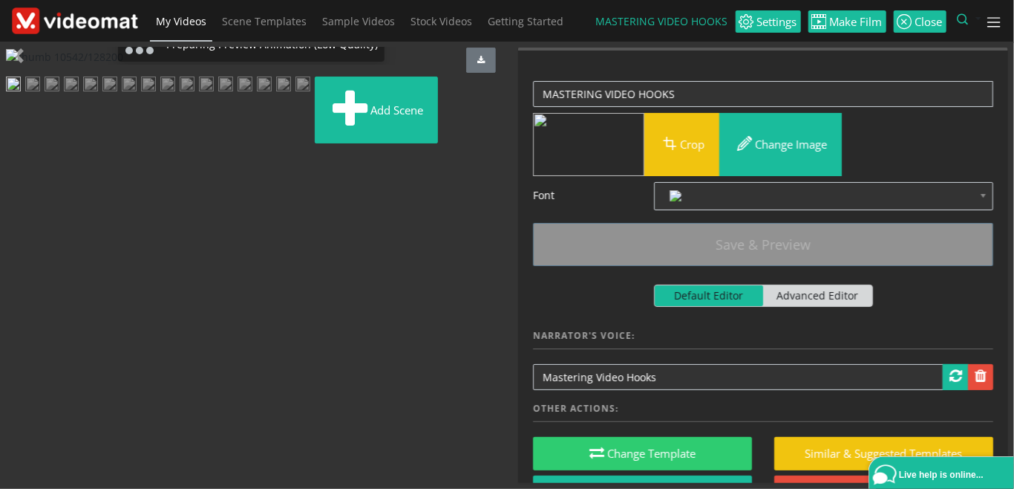
scroll to position [0, 0]
click at [843, 23] on span "Make Film" at bounding box center [855, 21] width 56 height 11
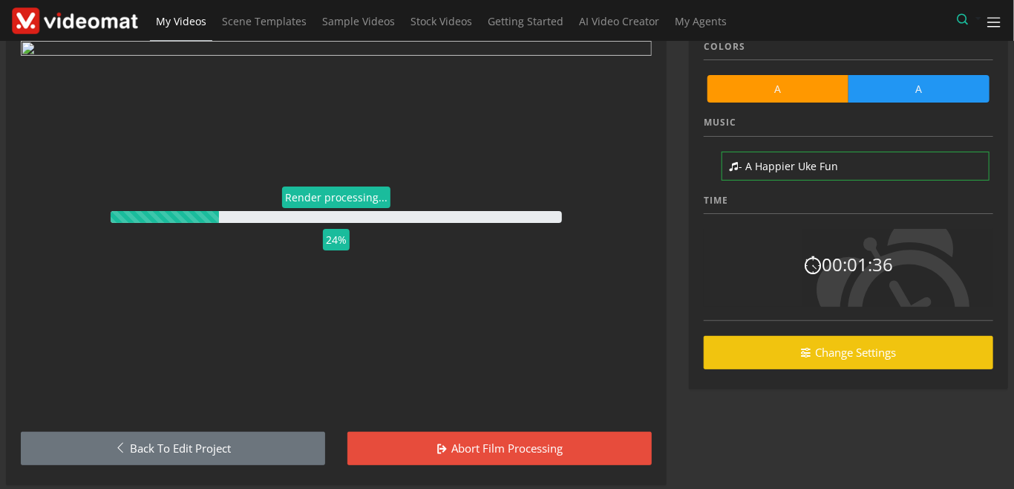
scroll to position [88, 0]
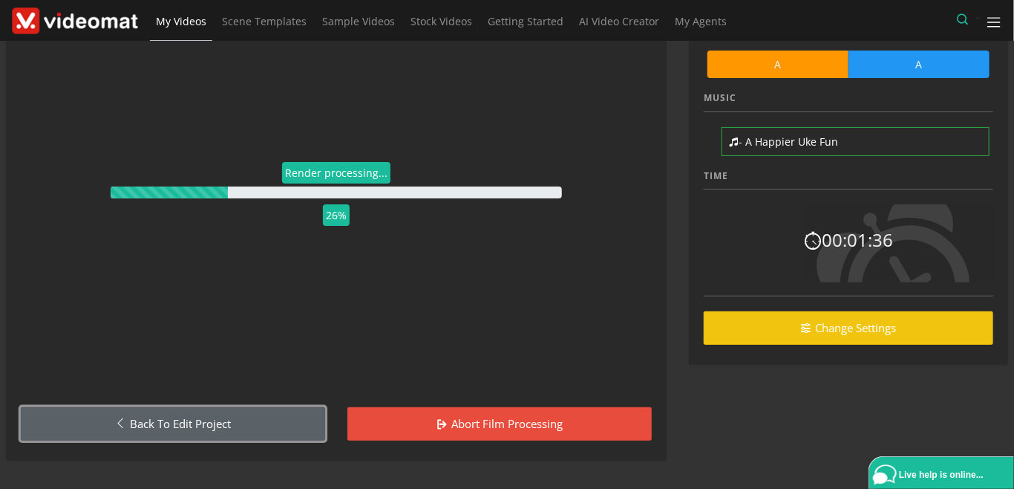
click at [278, 431] on link "Back to Edit Project" at bounding box center [173, 423] width 304 height 33
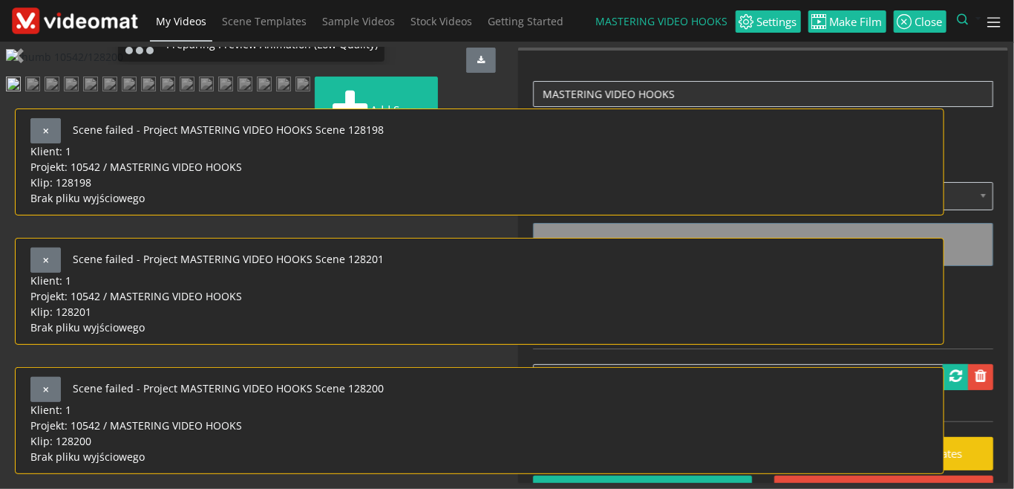
scroll to position [292, 0]
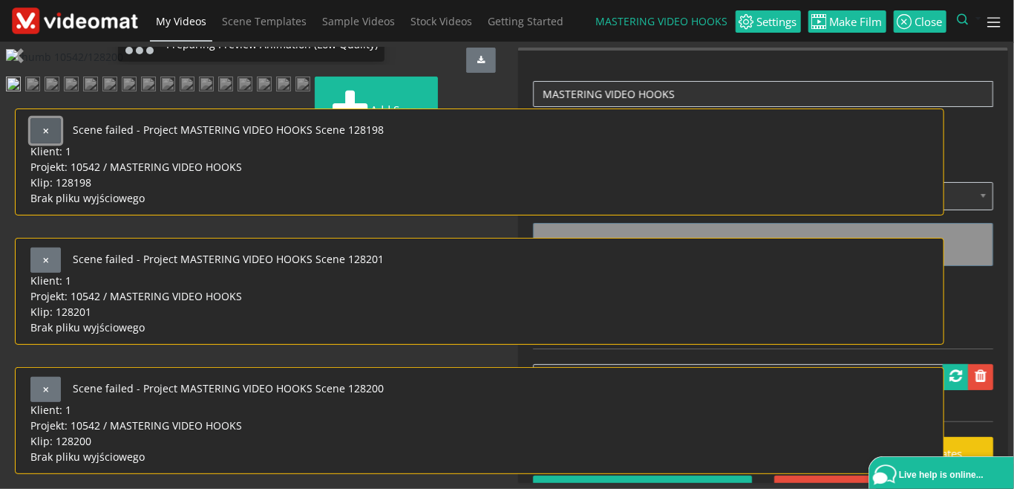
click at [49, 127] on span "button" at bounding box center [46, 131] width 8 height 8
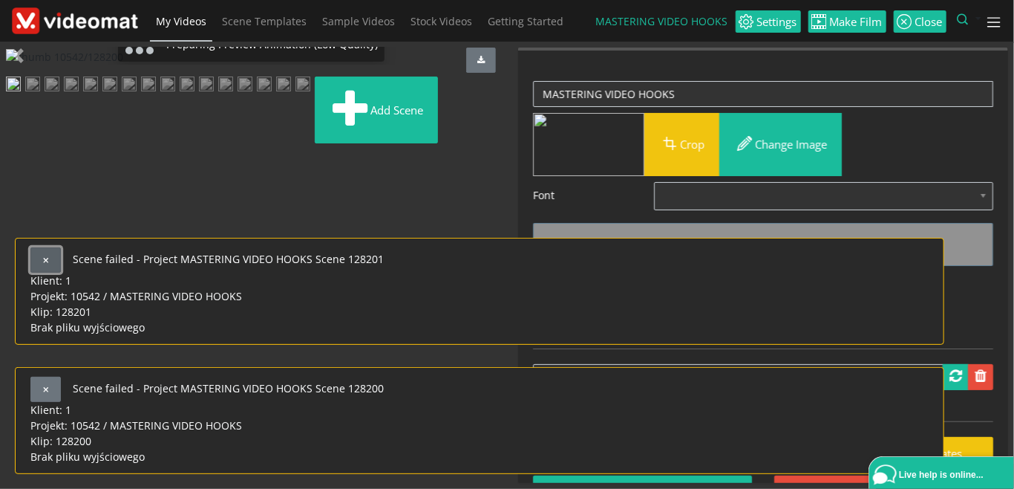
click at [51, 248] on button "button" at bounding box center [45, 259] width 30 height 25
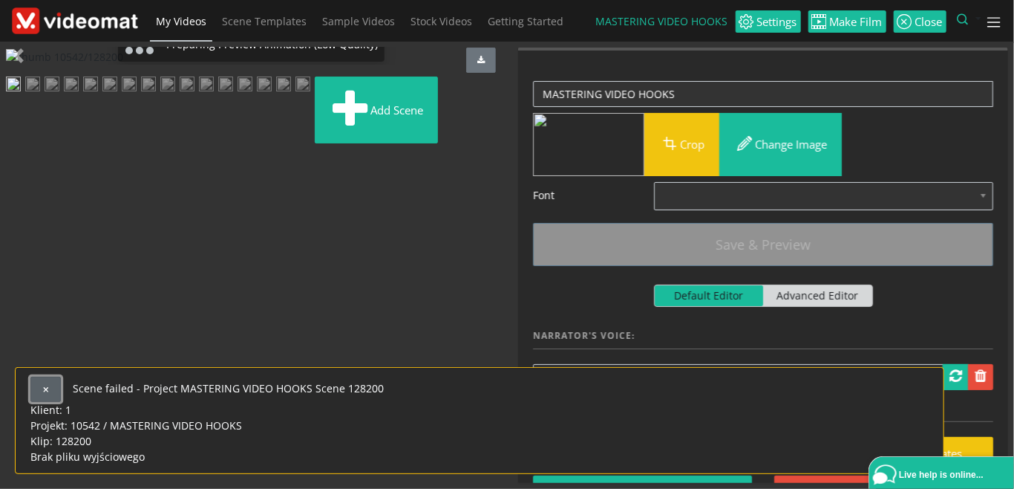
click at [42, 377] on button "button" at bounding box center [45, 389] width 30 height 25
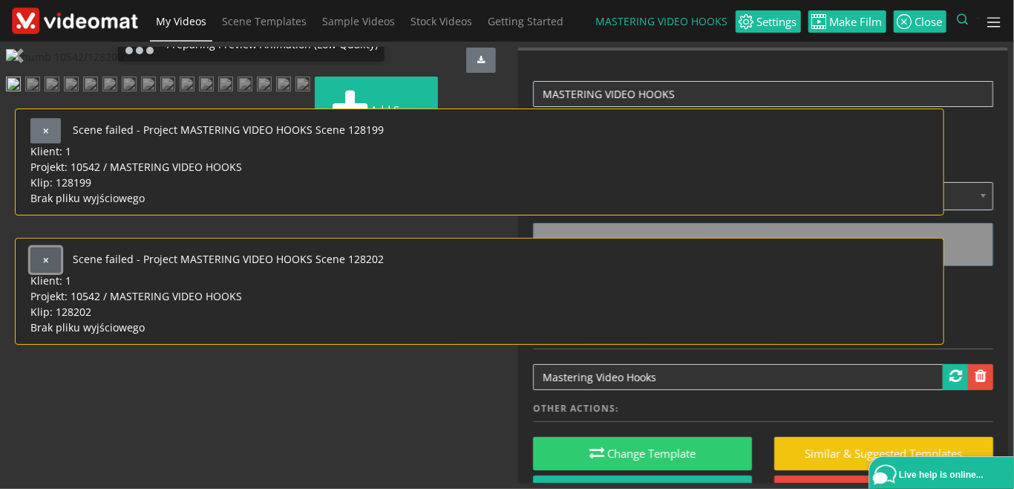
click at [51, 250] on button "button" at bounding box center [45, 259] width 30 height 25
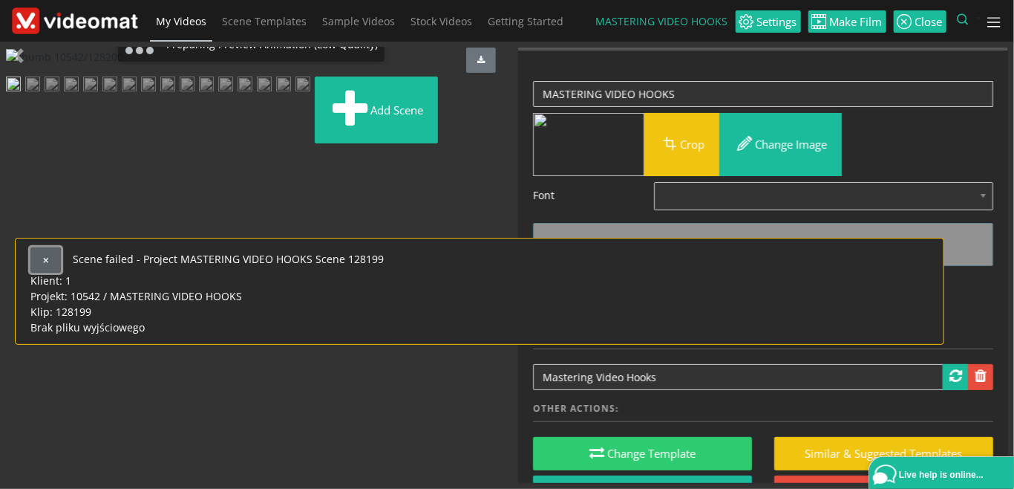
click at [50, 250] on button "button" at bounding box center [45, 259] width 30 height 25
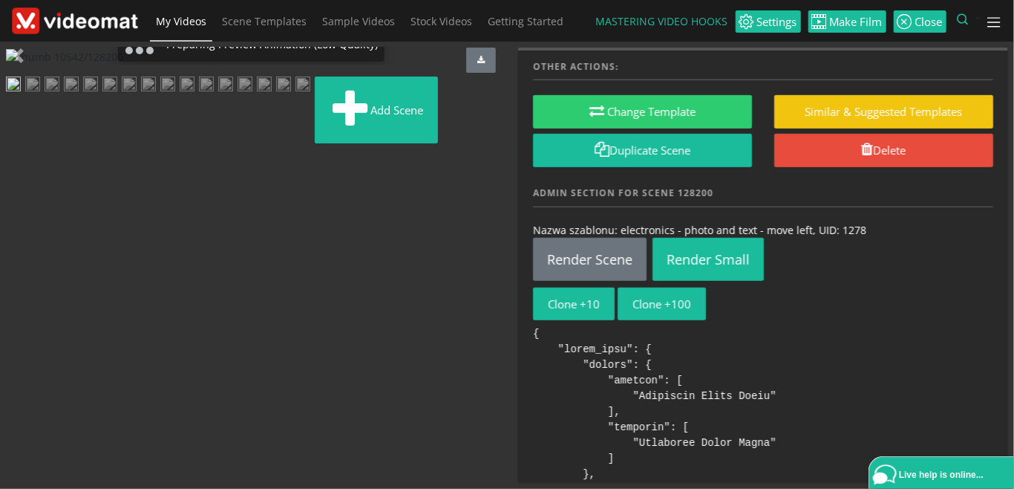
scroll to position [0, 0]
click at [843, 25] on span "Make Film" at bounding box center [855, 21] width 56 height 11
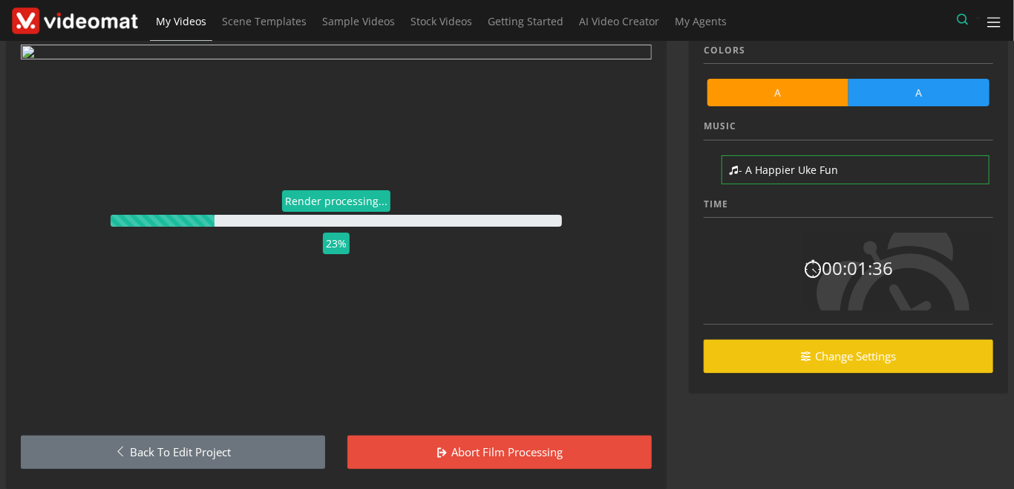
scroll to position [88, 0]
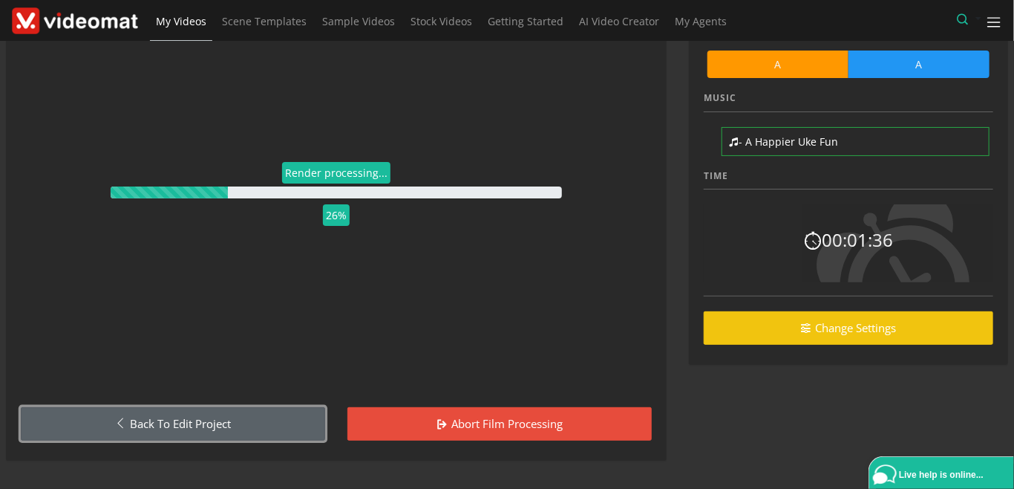
click at [269, 426] on link "Back to Edit Project" at bounding box center [173, 423] width 304 height 33
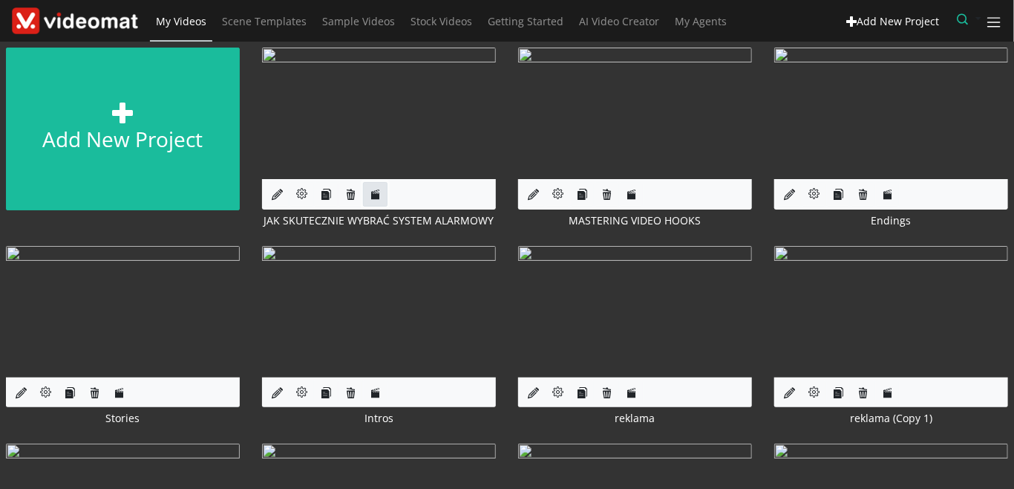
click at [376, 195] on icon at bounding box center [375, 194] width 11 height 11
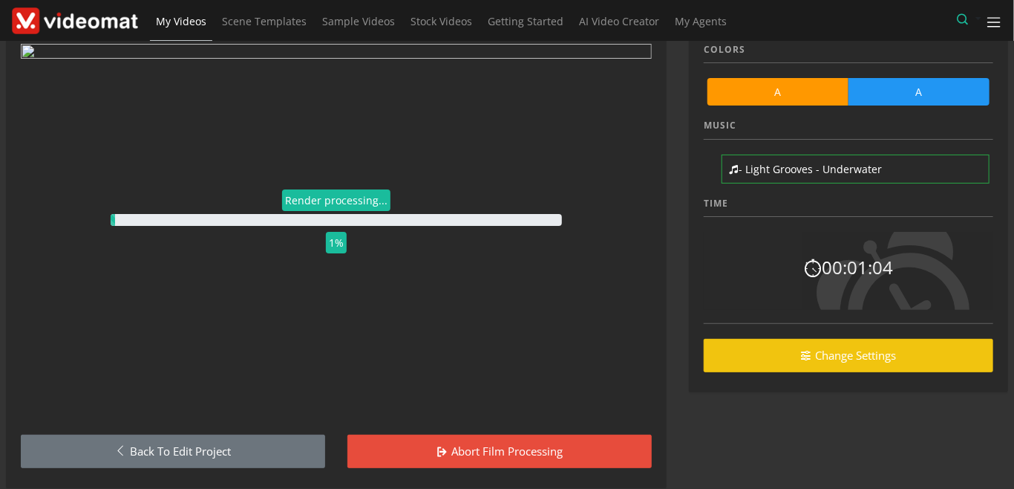
scroll to position [88, 0]
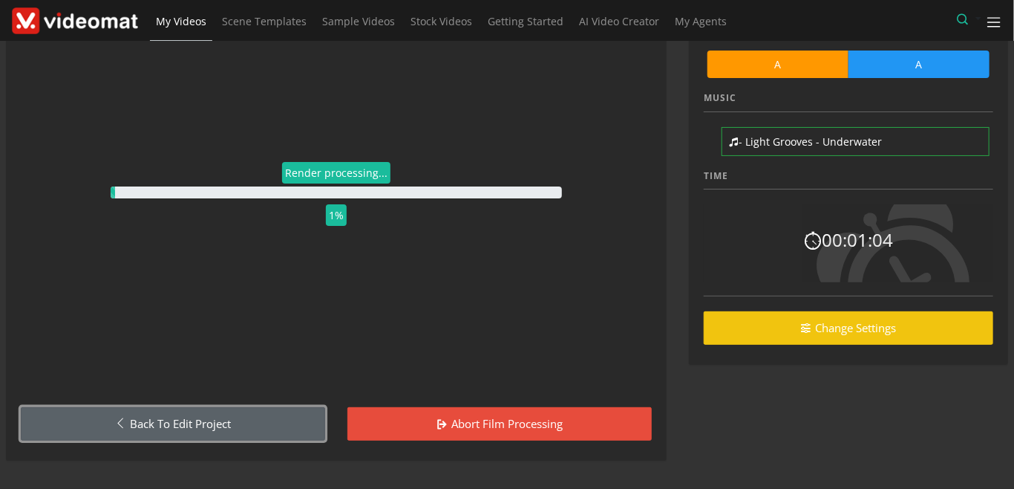
click at [221, 426] on link "Back to Edit Project" at bounding box center [173, 423] width 304 height 33
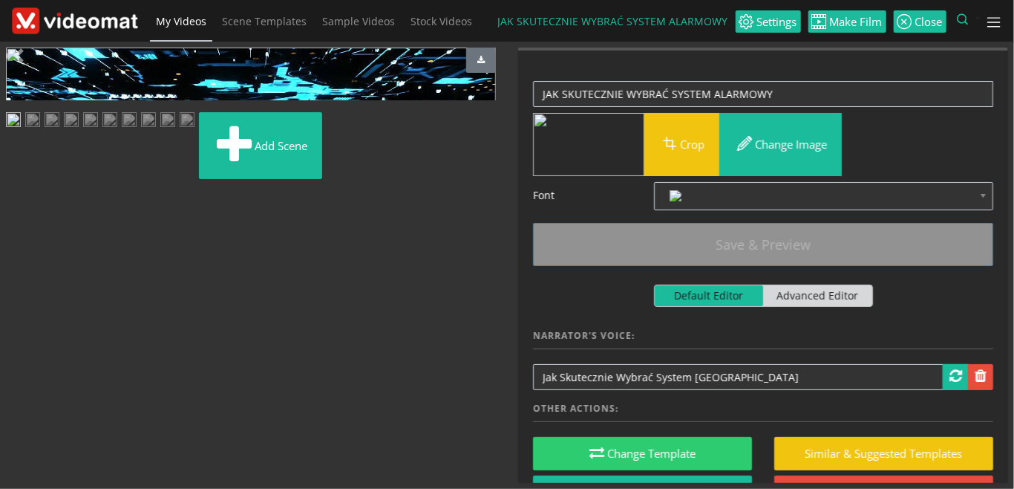
scroll to position [181, 0]
click at [40, 131] on img at bounding box center [32, 121] width 15 height 19
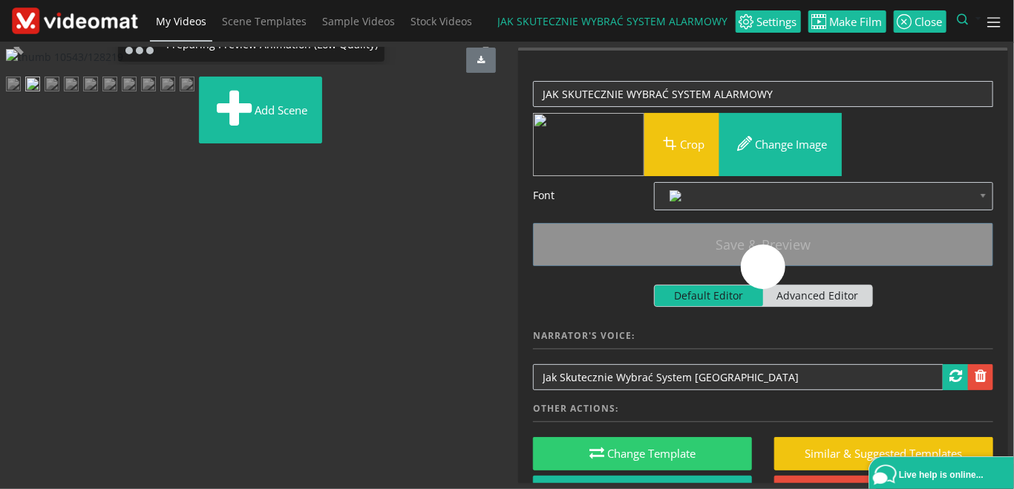
scroll to position [146, 0]
click at [59, 95] on img at bounding box center [52, 85] width 15 height 19
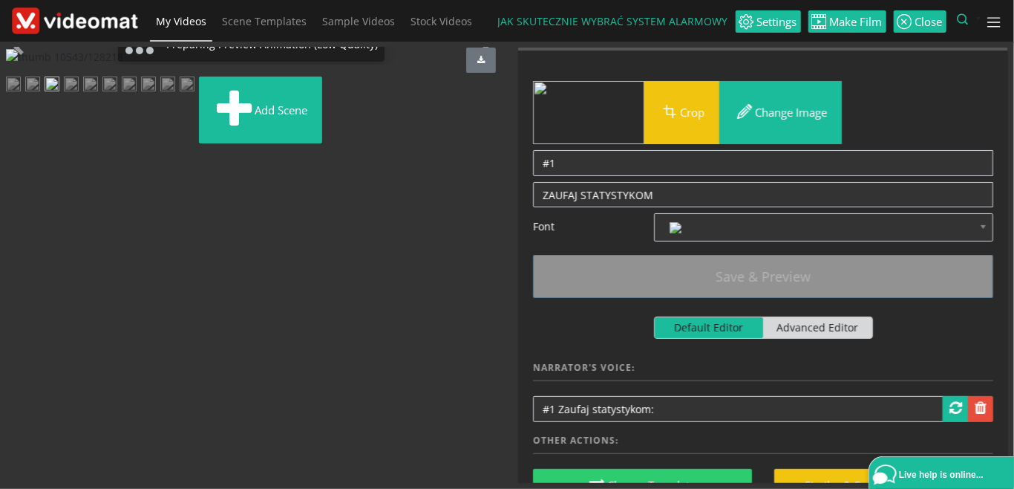
click at [79, 95] on img at bounding box center [71, 85] width 15 height 19
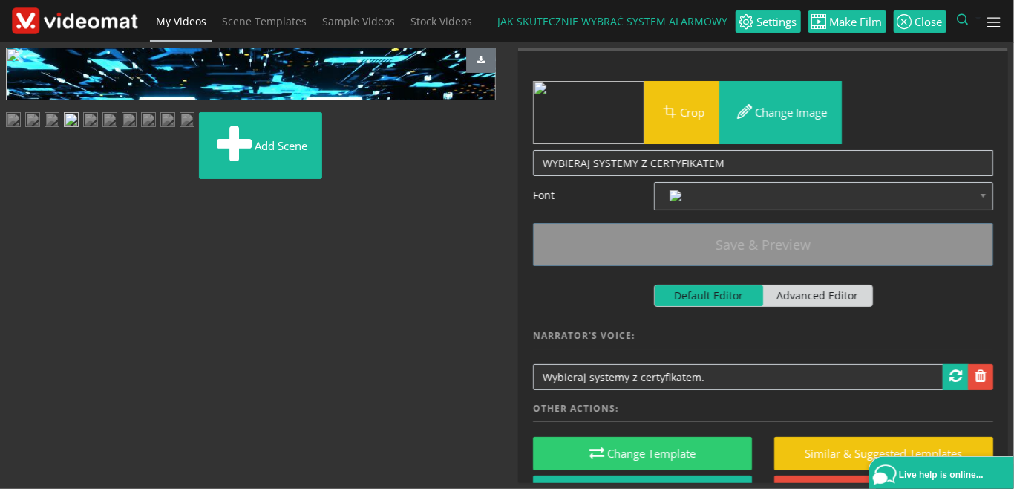
click at [98, 131] on img at bounding box center [90, 121] width 15 height 19
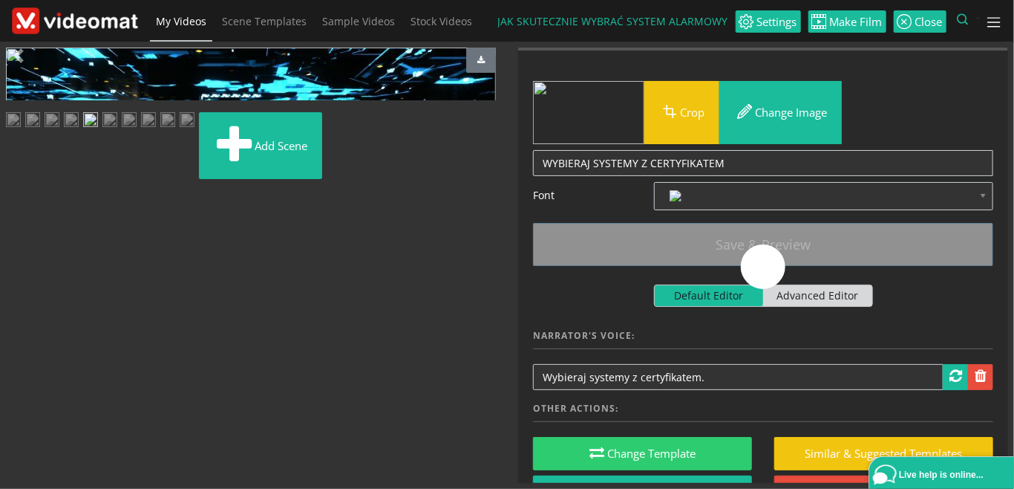
click at [117, 131] on img at bounding box center [109, 121] width 15 height 19
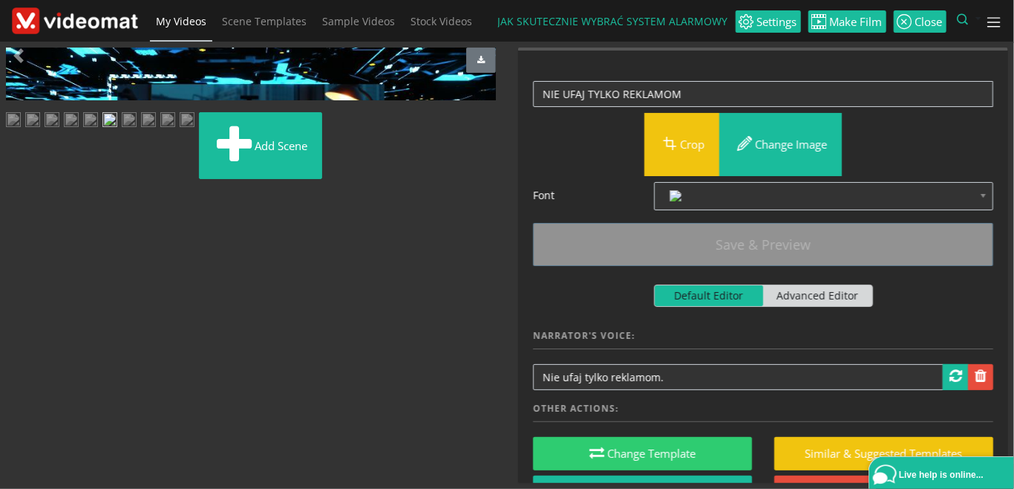
scroll to position [171, 0]
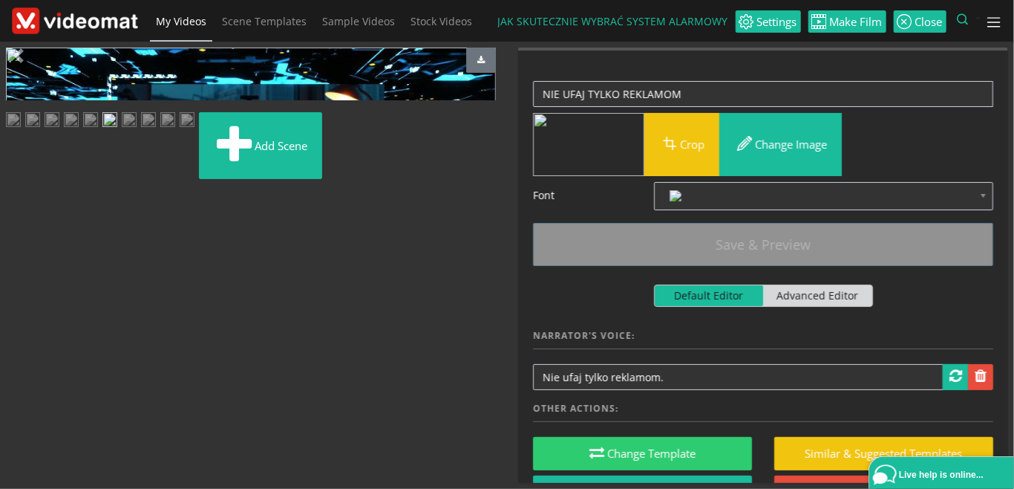
click at [122, 131] on img at bounding box center [129, 121] width 15 height 19
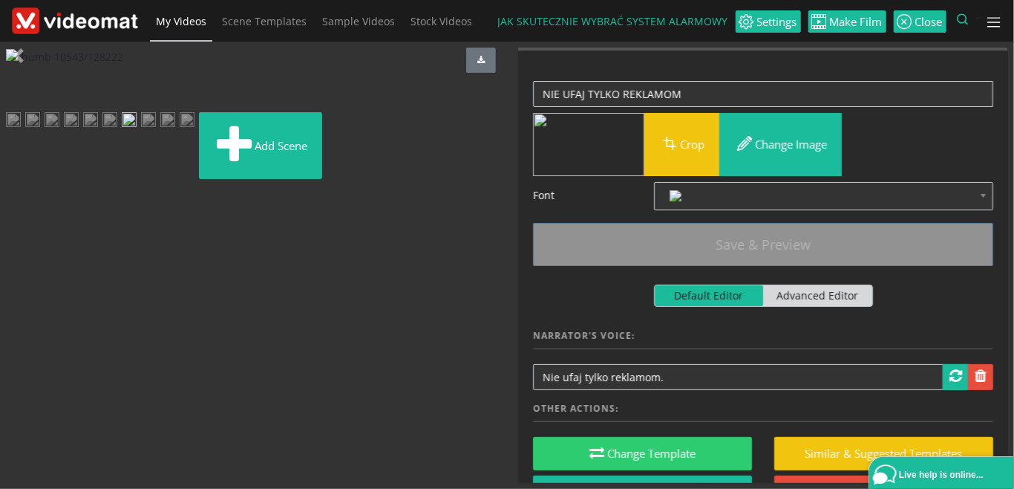
scroll to position [146, 0]
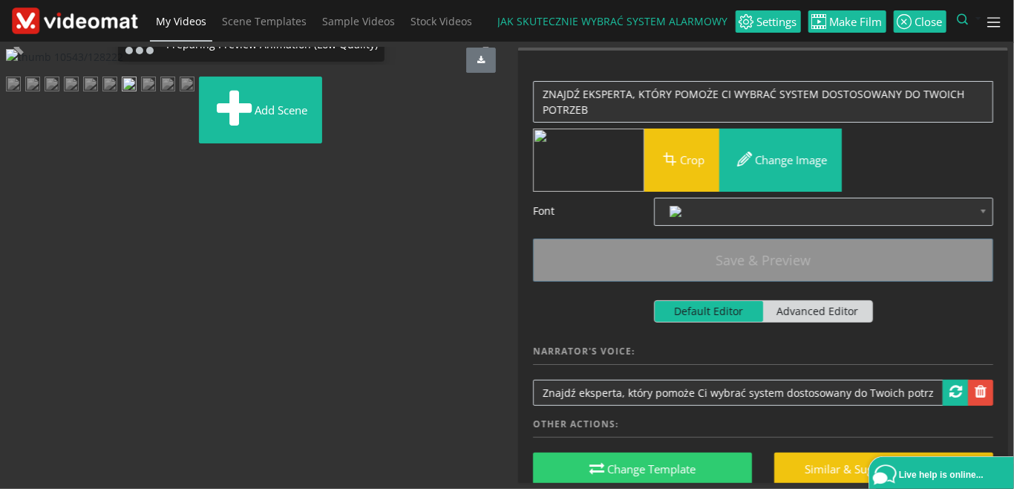
click at [156, 95] on img at bounding box center [148, 85] width 15 height 19
click at [175, 95] on img at bounding box center [167, 85] width 15 height 19
click at [180, 95] on img at bounding box center [187, 85] width 15 height 19
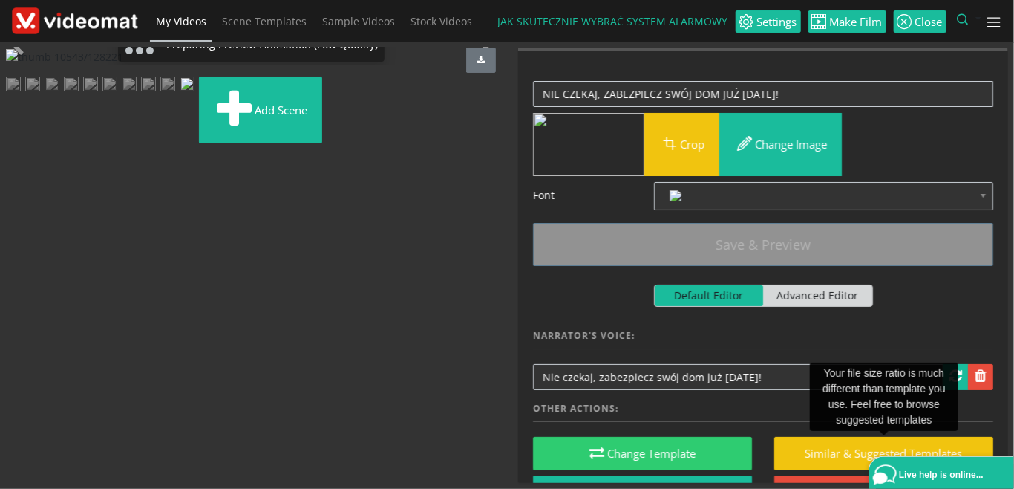
click at [175, 95] on img at bounding box center [167, 85] width 15 height 19
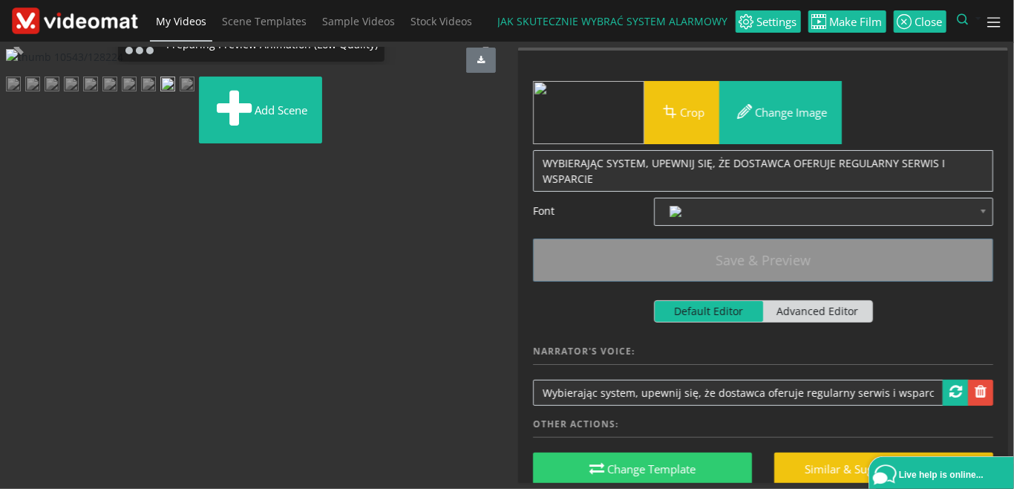
scroll to position [0, 0]
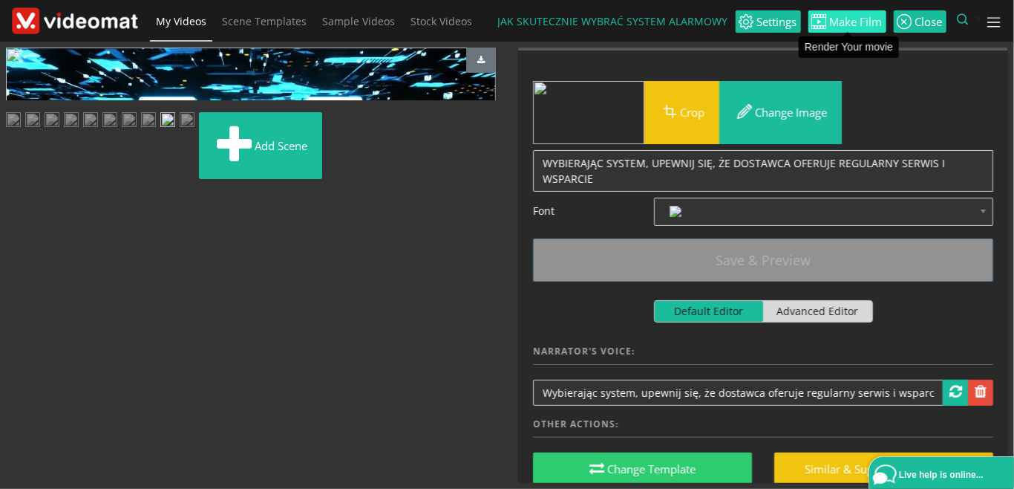
click at [834, 32] on div "Render Your movie" at bounding box center [849, 47] width 100 height 31
click at [838, 22] on span "Make Film" at bounding box center [855, 21] width 56 height 11
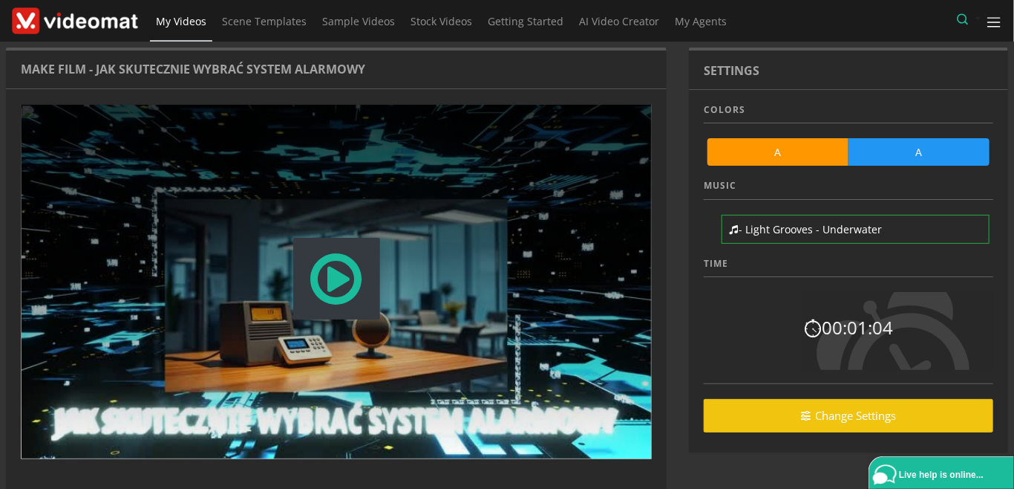
click at [336, 281] on span "Modal Window" at bounding box center [336, 278] width 57 height 65
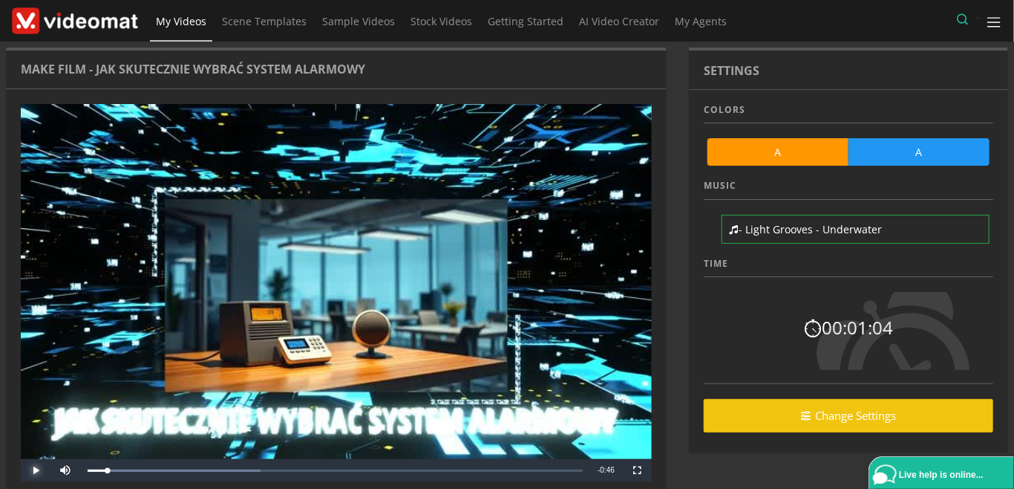
click at [38, 470] on span "Video Player" at bounding box center [36, 470] width 30 height 0
drag, startPoint x: 151, startPoint y: 472, endPoint x: 88, endPoint y: 466, distance: 63.5
click at [88, 466] on div "Loaded : 61.05% 0:00 0:00" at bounding box center [335, 470] width 510 height 22
click at [188, 25] on span "My Videos" at bounding box center [181, 21] width 50 height 14
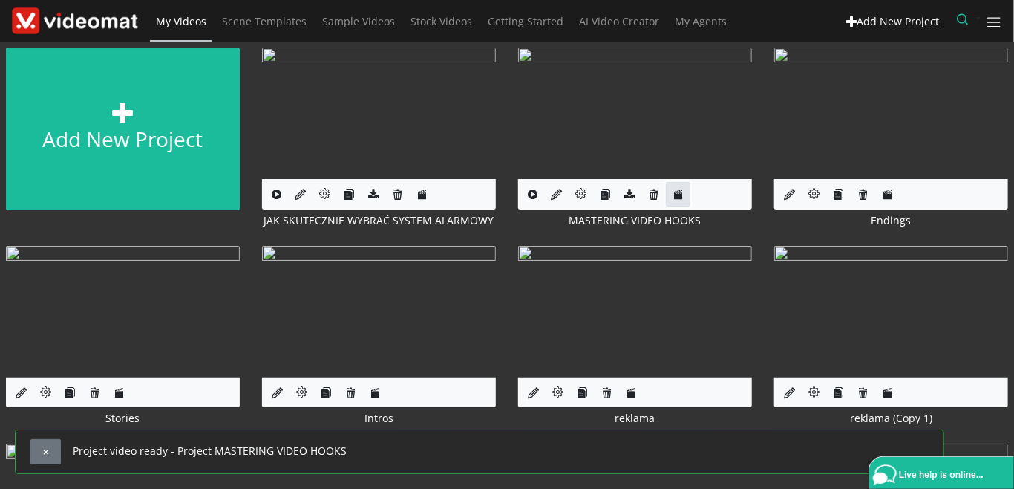
click at [674, 196] on icon at bounding box center [678, 194] width 11 height 11
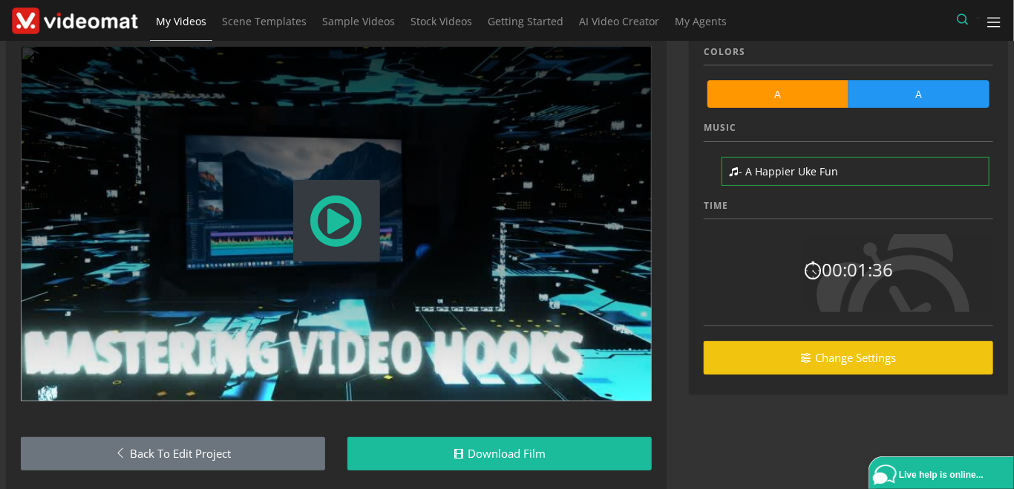
scroll to position [88, 0]
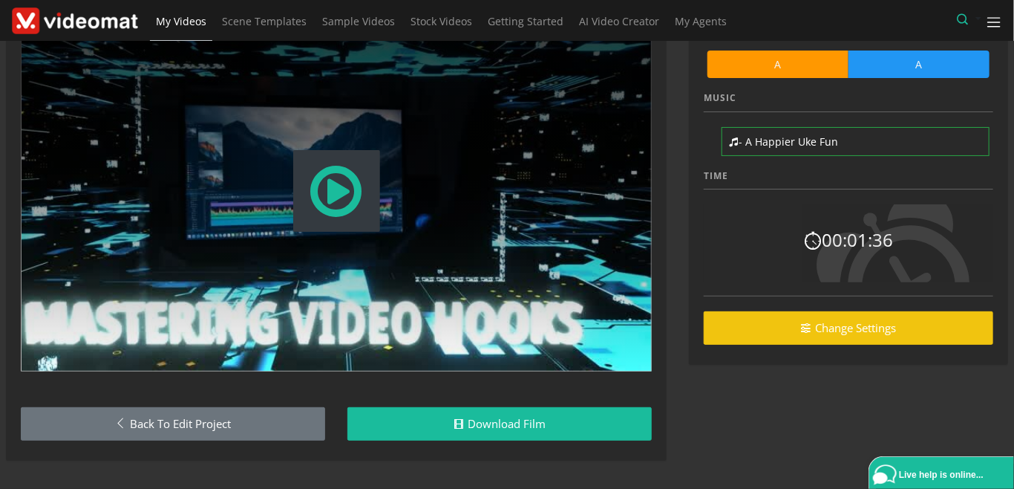
click at [330, 193] on span "Modal Window" at bounding box center [336, 190] width 57 height 65
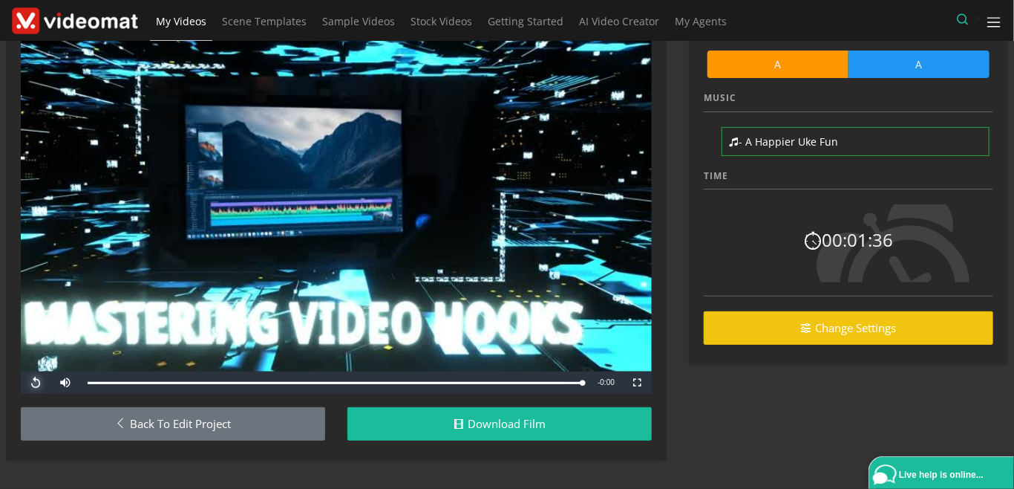
click at [35, 382] on span "Video Player" at bounding box center [36, 382] width 30 height 0
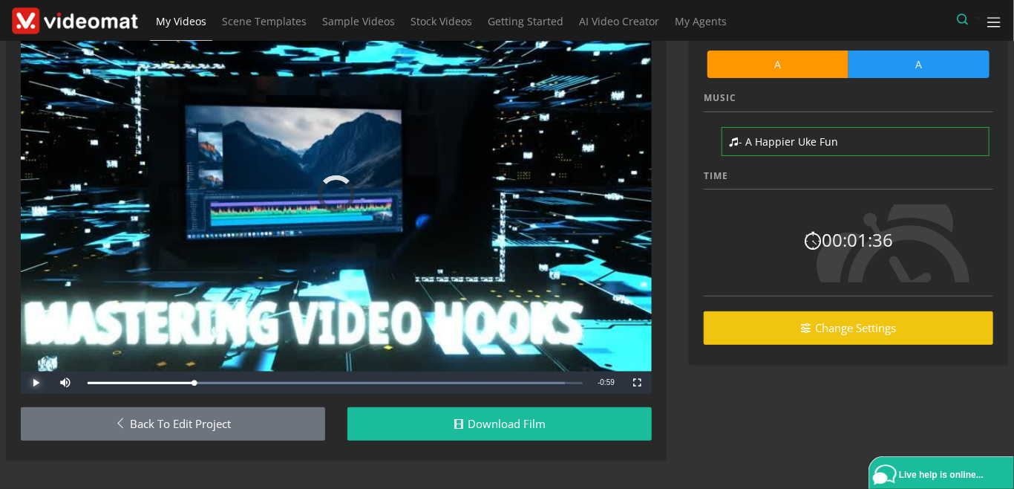
drag, startPoint x: 159, startPoint y: 383, endPoint x: 40, endPoint y: 383, distance: 118.8
click at [40, 383] on div "Play Skip Backward Mute 100% Current Time 0:11 / Duration 1:10 Loaded : 96.37% …" at bounding box center [336, 382] width 631 height 22
click at [40, 382] on span "Video Player" at bounding box center [36, 382] width 30 height 0
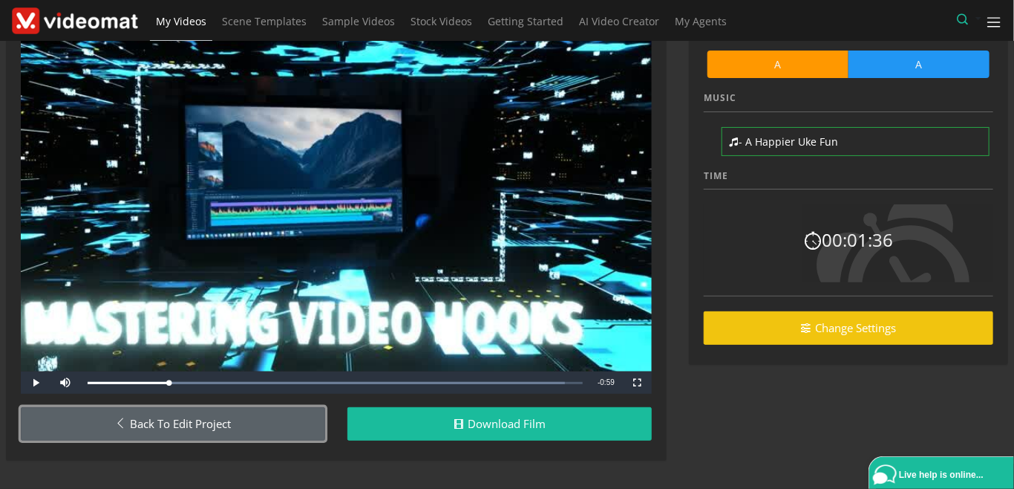
click at [202, 428] on link "Back to Edit Project" at bounding box center [173, 423] width 304 height 33
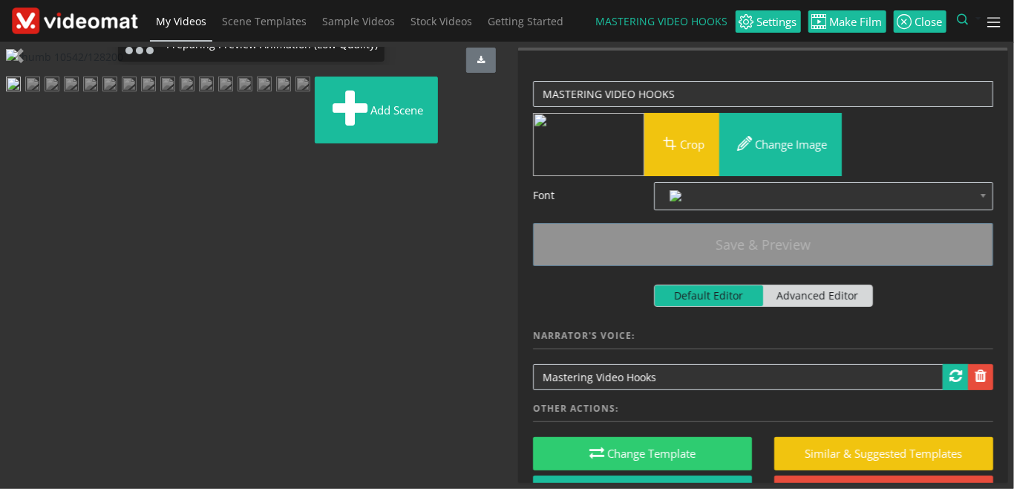
click at [40, 95] on img at bounding box center [32, 85] width 15 height 19
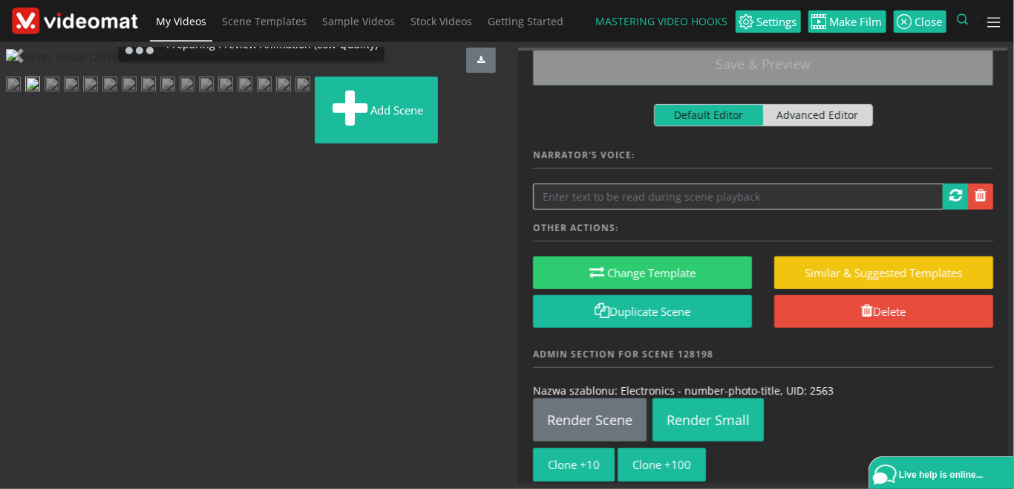
scroll to position [256, 0]
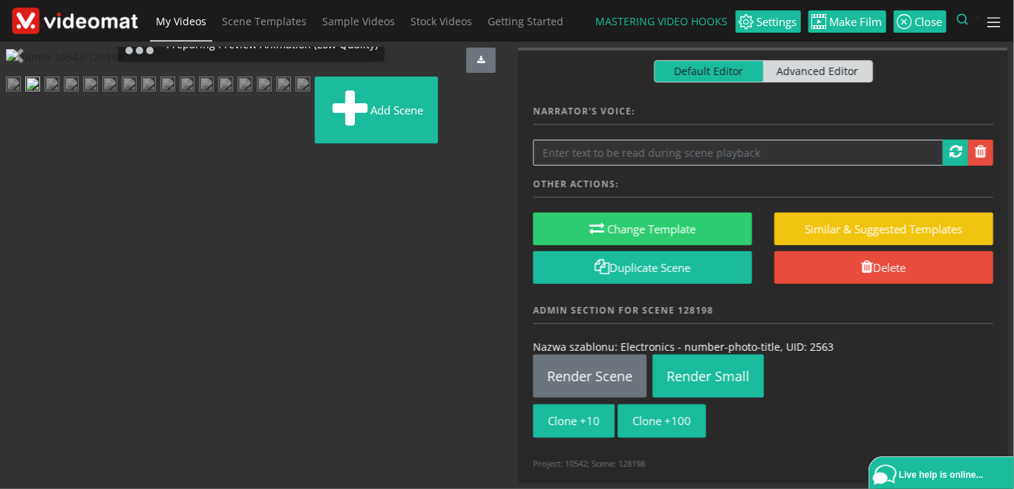
click at [59, 95] on img at bounding box center [52, 85] width 15 height 19
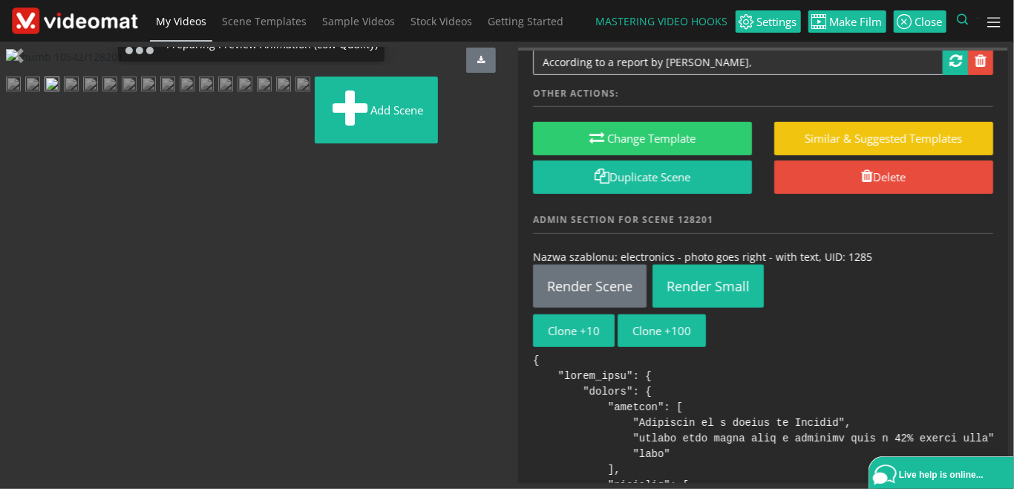
scroll to position [342, 0]
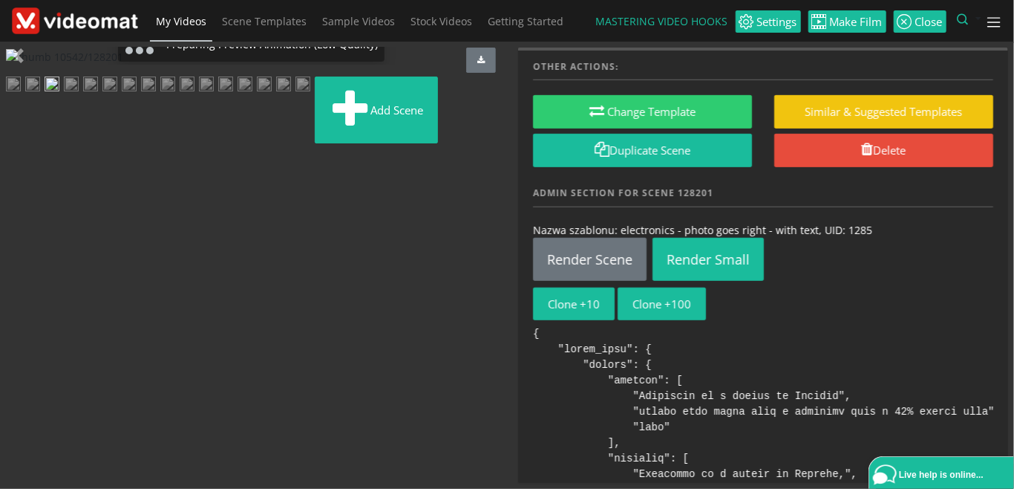
click at [21, 95] on img at bounding box center [13, 85] width 15 height 19
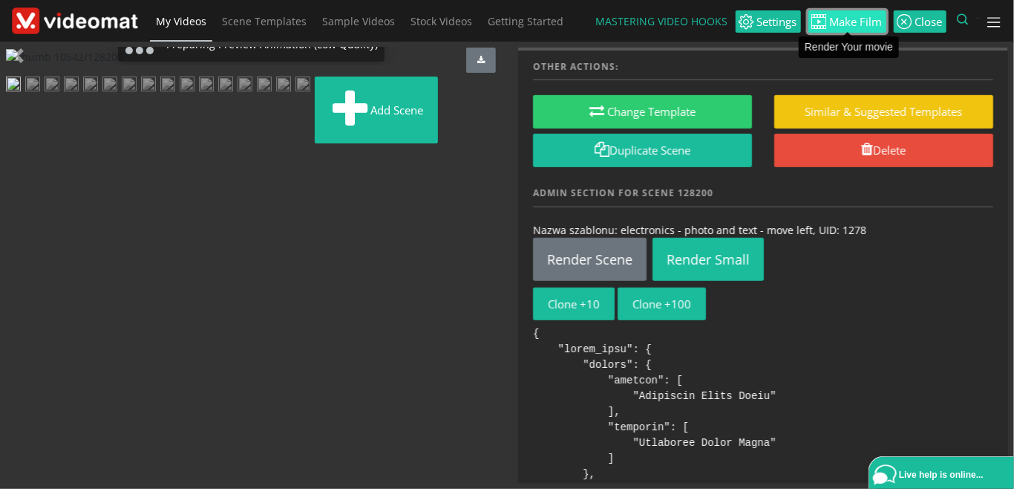
click at [844, 18] on span "Make Film" at bounding box center [855, 21] width 56 height 11
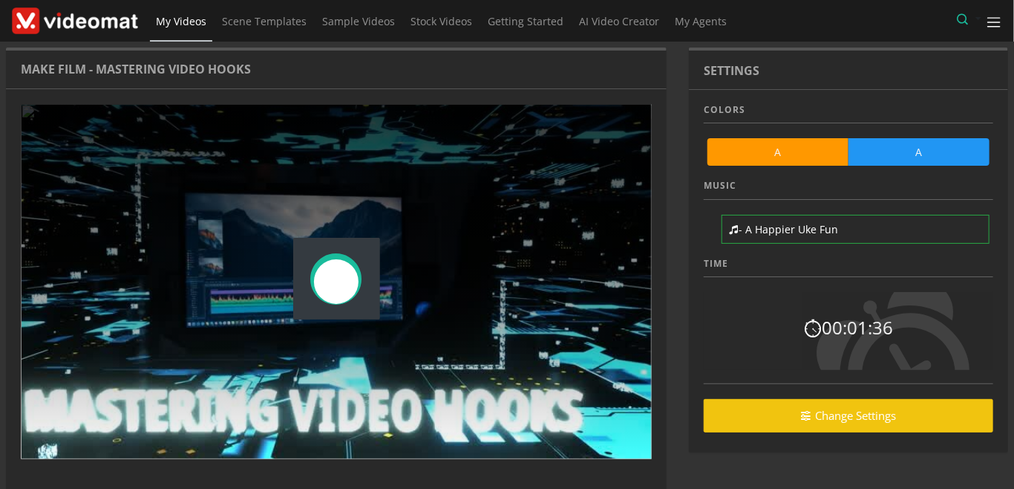
scroll to position [88, 0]
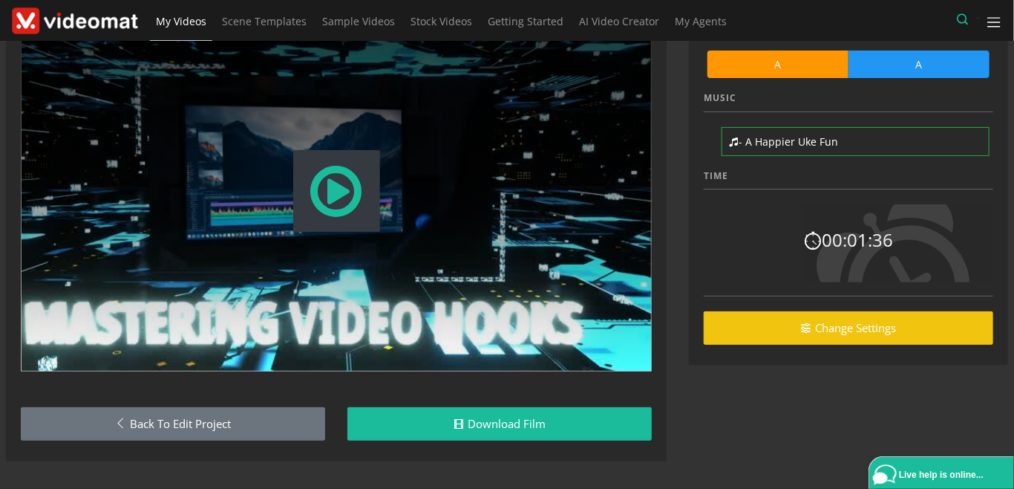
click at [177, 29] on link "My Videos" at bounding box center [181, 21] width 62 height 43
